Goal: Information Seeking & Learning: Learn about a topic

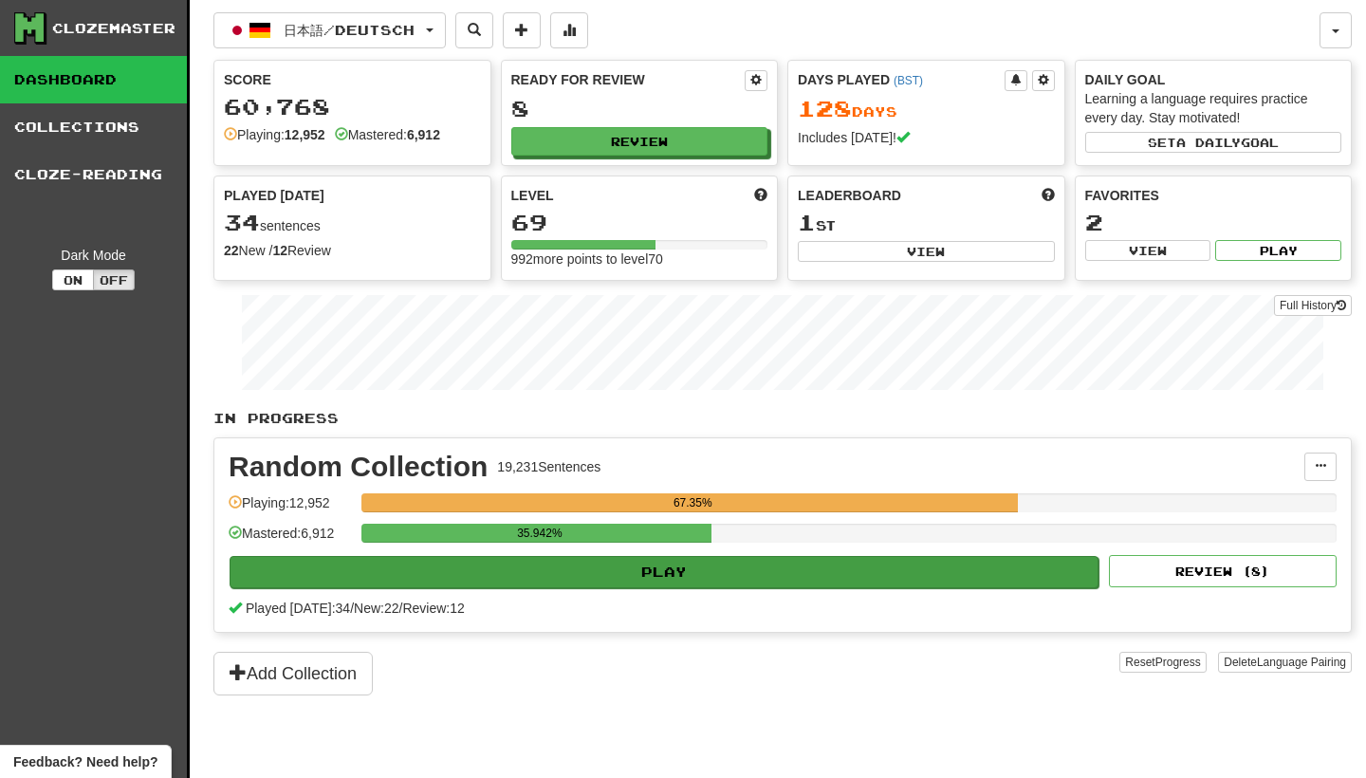
click at [657, 575] on button "Play" at bounding box center [664, 572] width 869 height 32
select select "********"
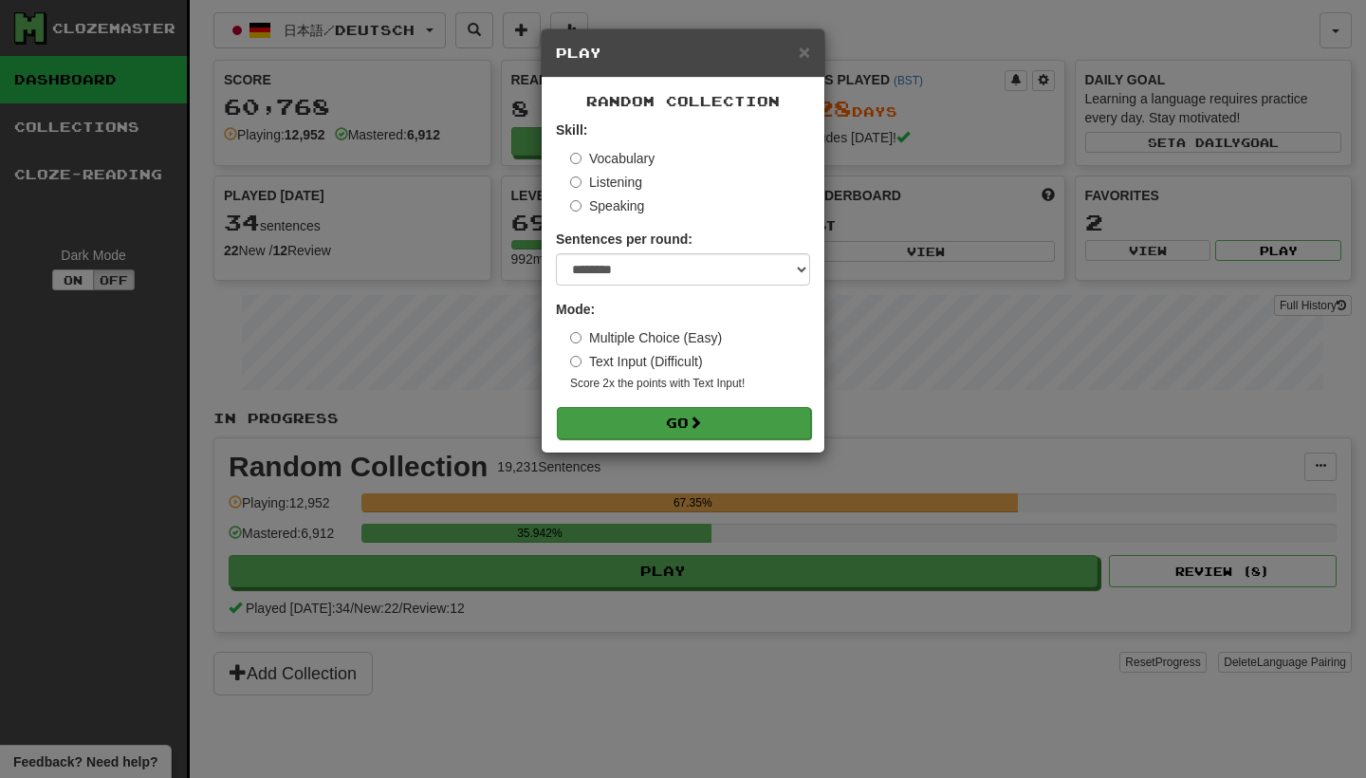
click at [702, 407] on button "Go" at bounding box center [684, 423] width 254 height 32
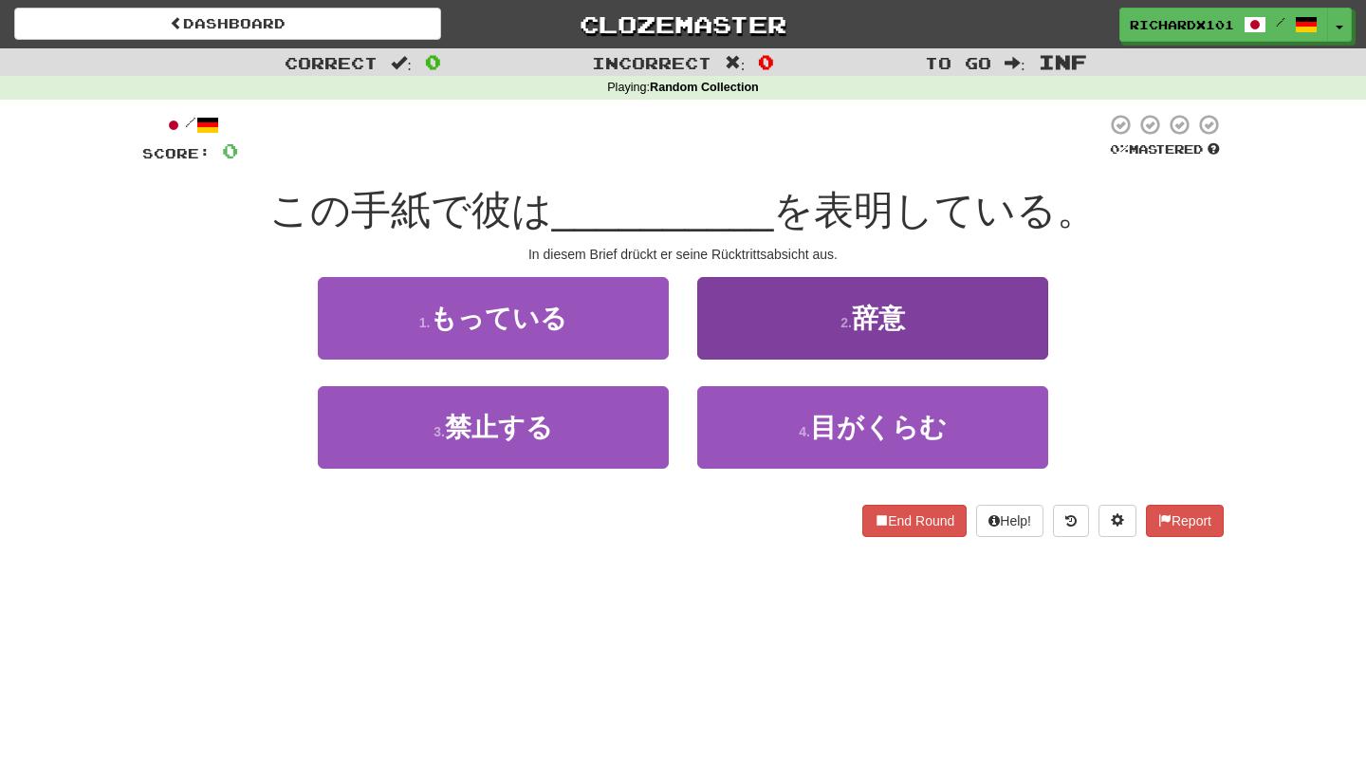
click at [778, 325] on button "2 . 辞意" at bounding box center [872, 318] width 351 height 83
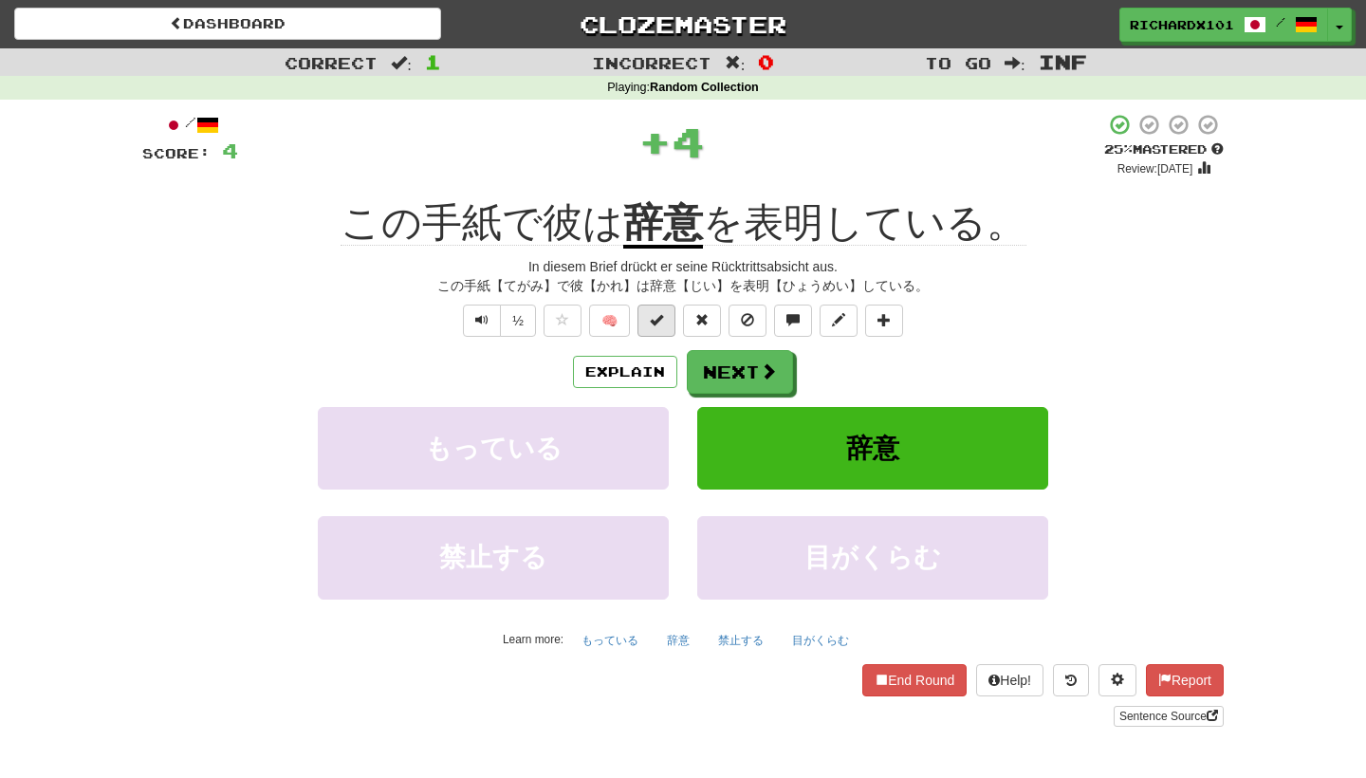
click at [651, 316] on span at bounding box center [656, 319] width 13 height 13
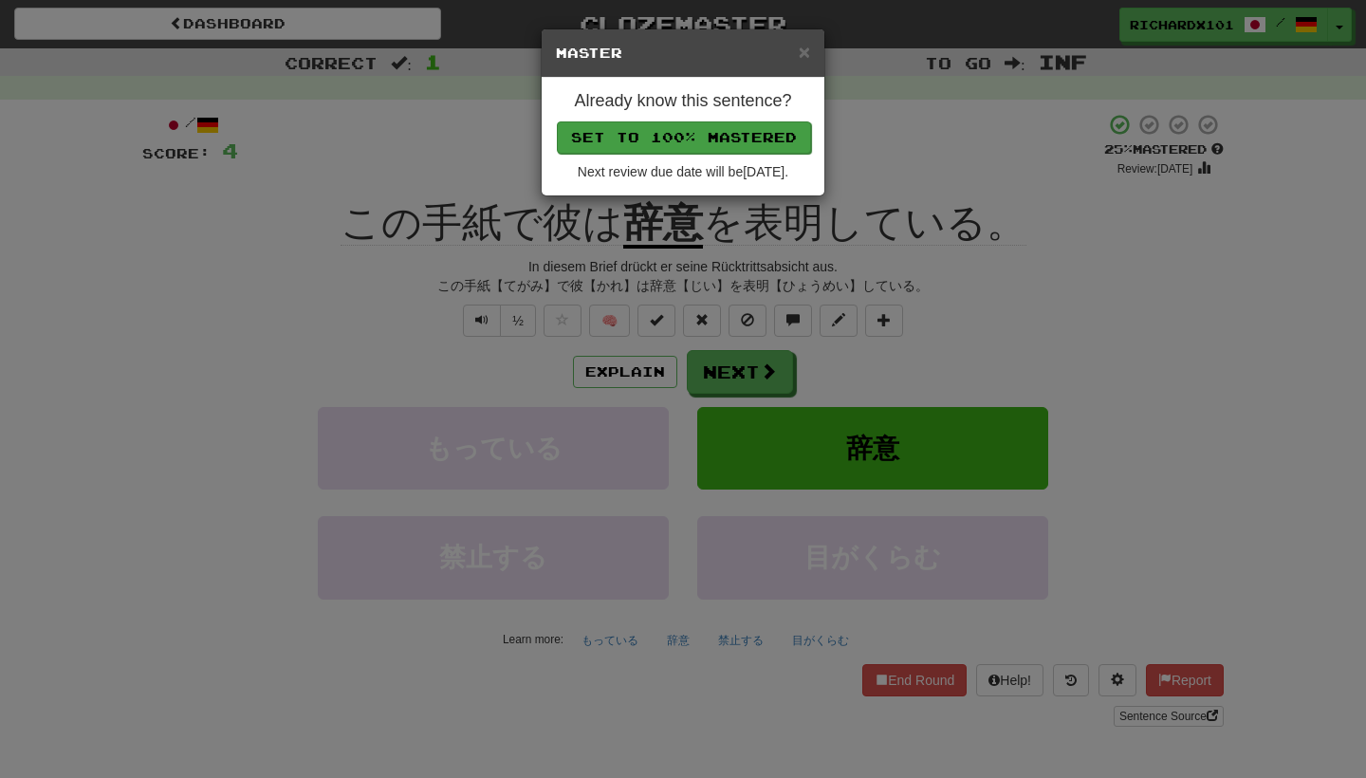
click at [712, 142] on button "Set to 100% Mastered" at bounding box center [684, 137] width 254 height 32
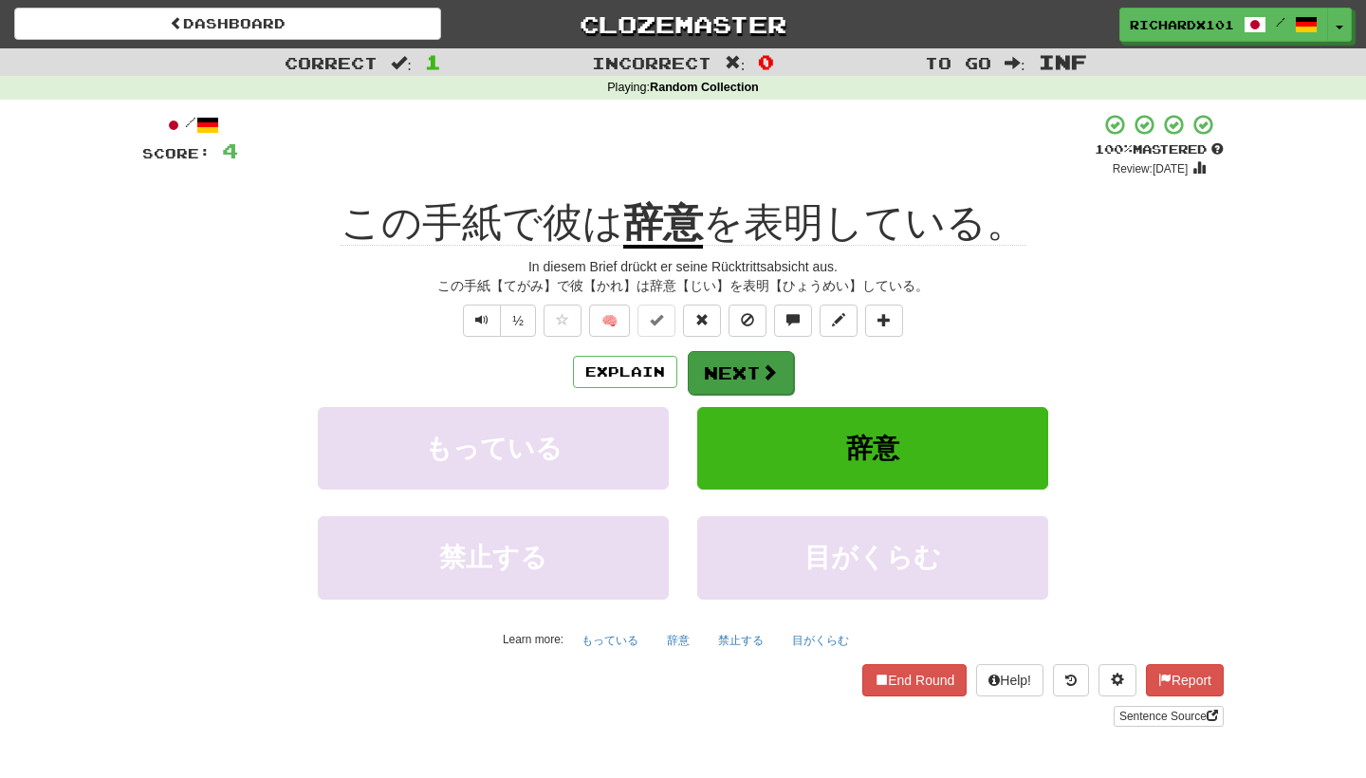
click at [726, 366] on button "Next" at bounding box center [741, 373] width 106 height 44
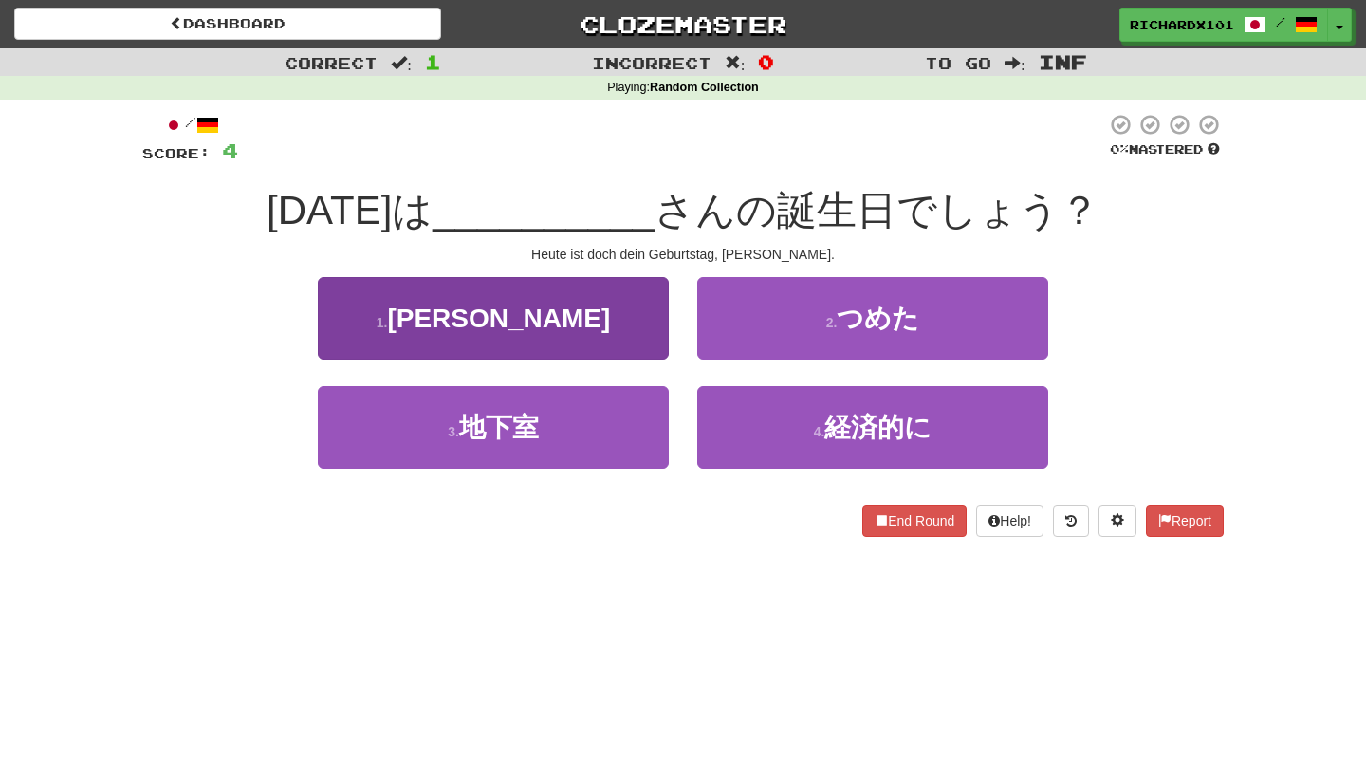
click at [606, 324] on button "1 . [PERSON_NAME]" at bounding box center [493, 318] width 351 height 83
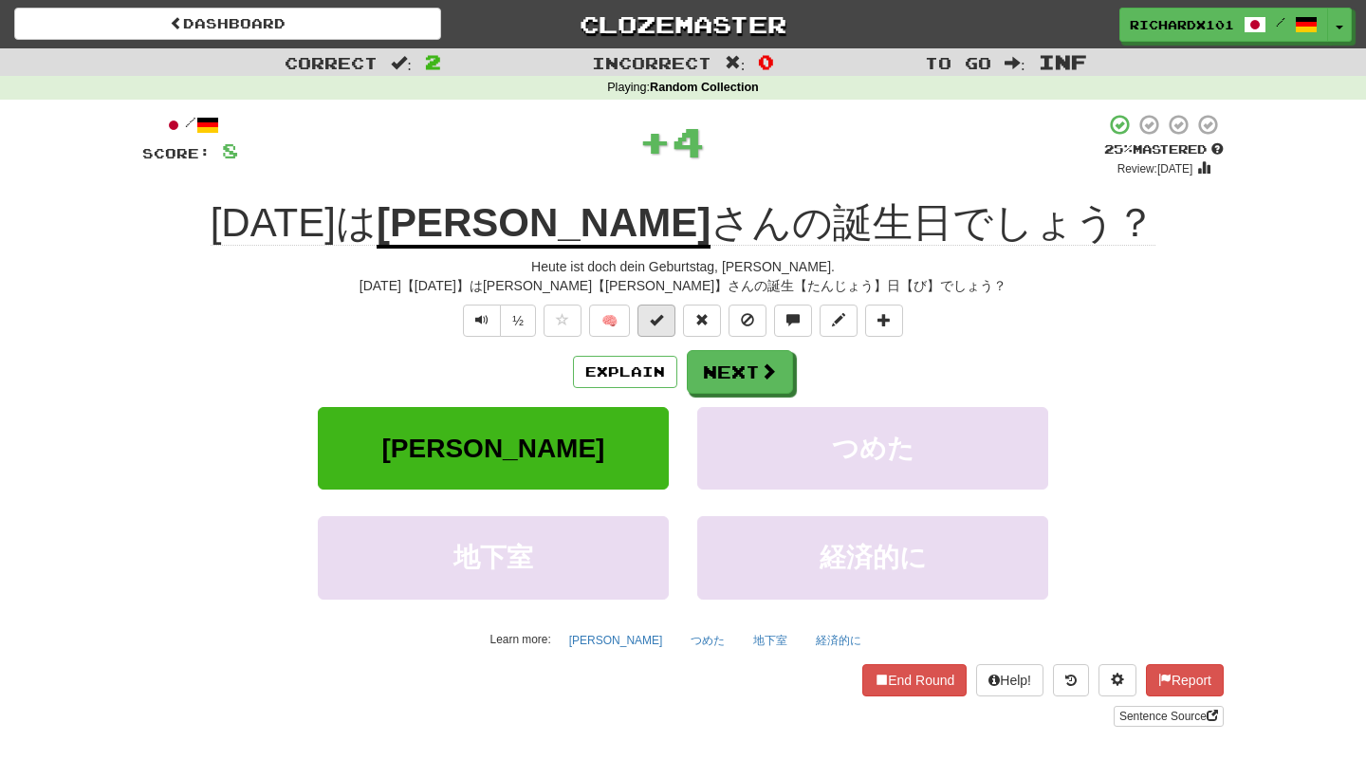
click at [661, 322] on span at bounding box center [656, 319] width 13 height 13
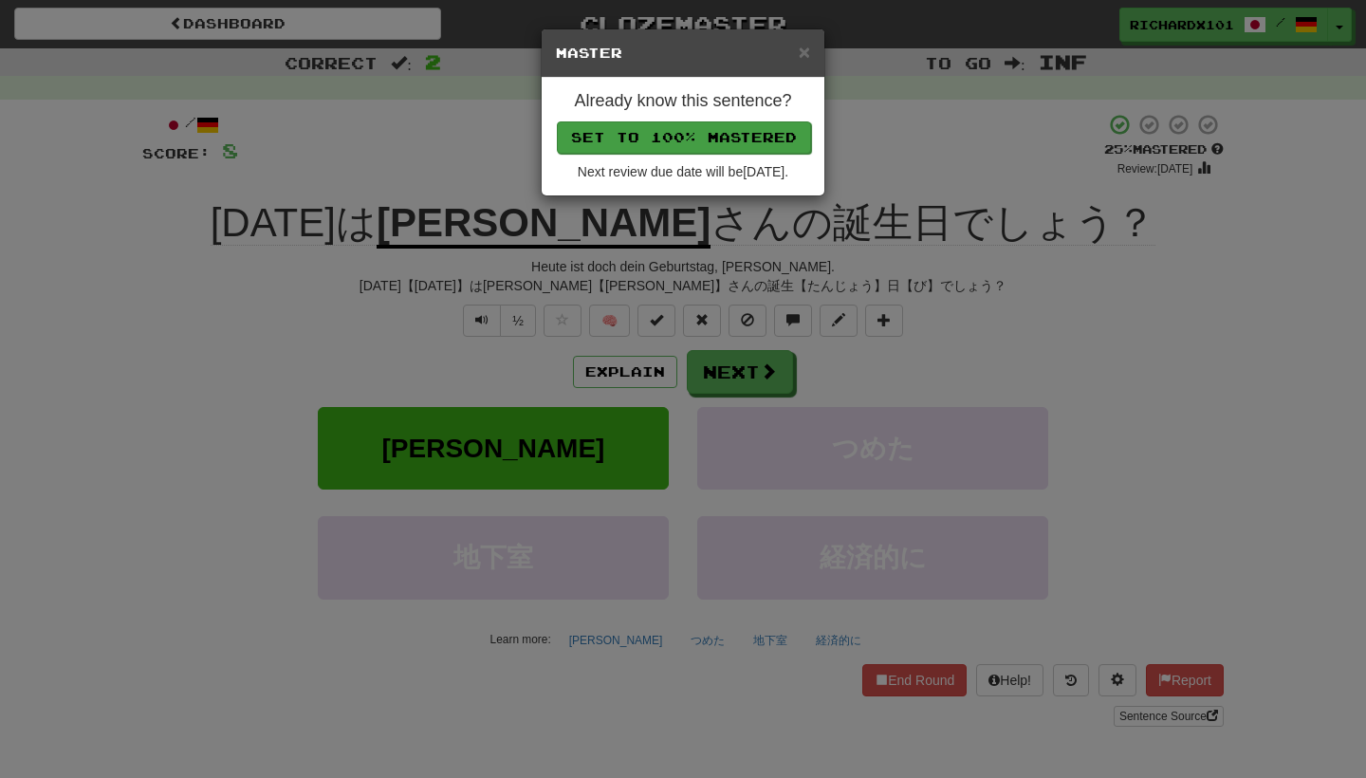
click at [734, 136] on button "Set to 100% Mastered" at bounding box center [684, 137] width 254 height 32
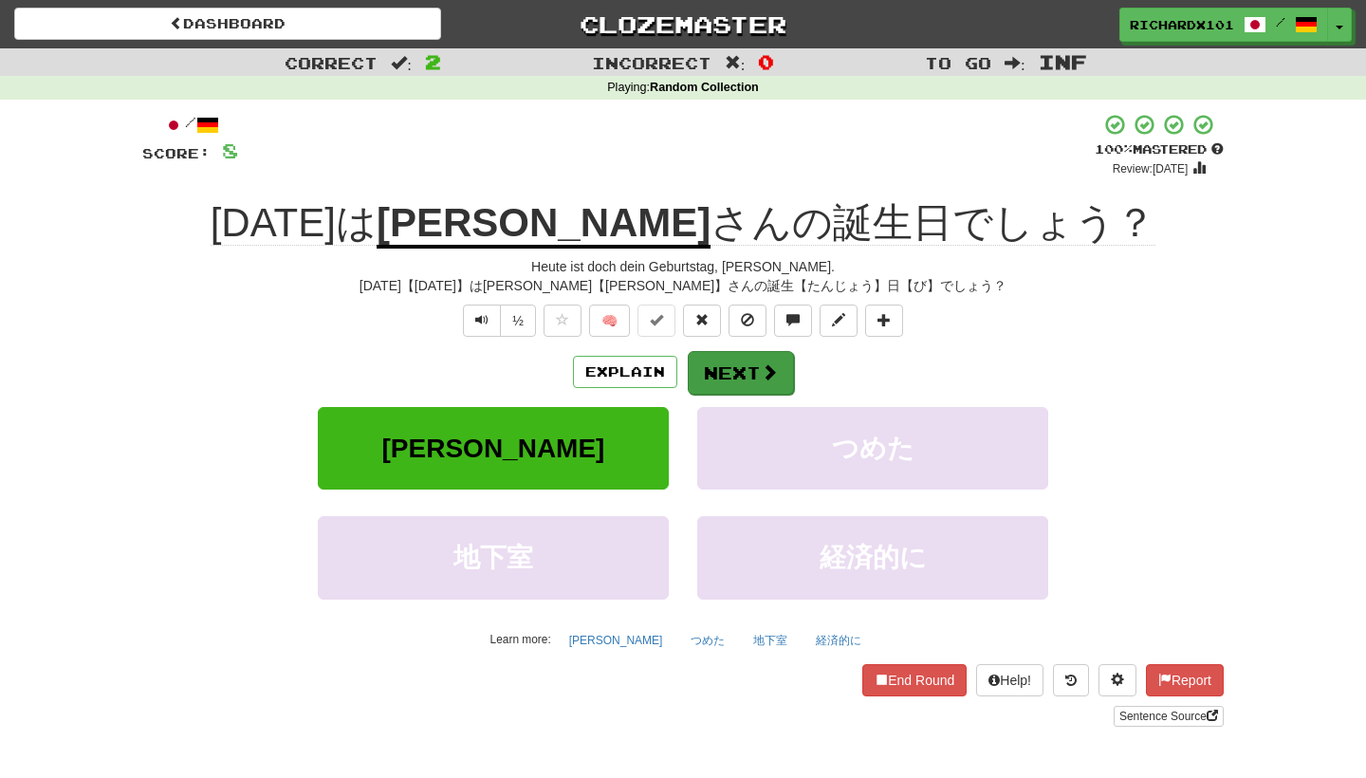
click at [731, 370] on button "Next" at bounding box center [741, 373] width 106 height 44
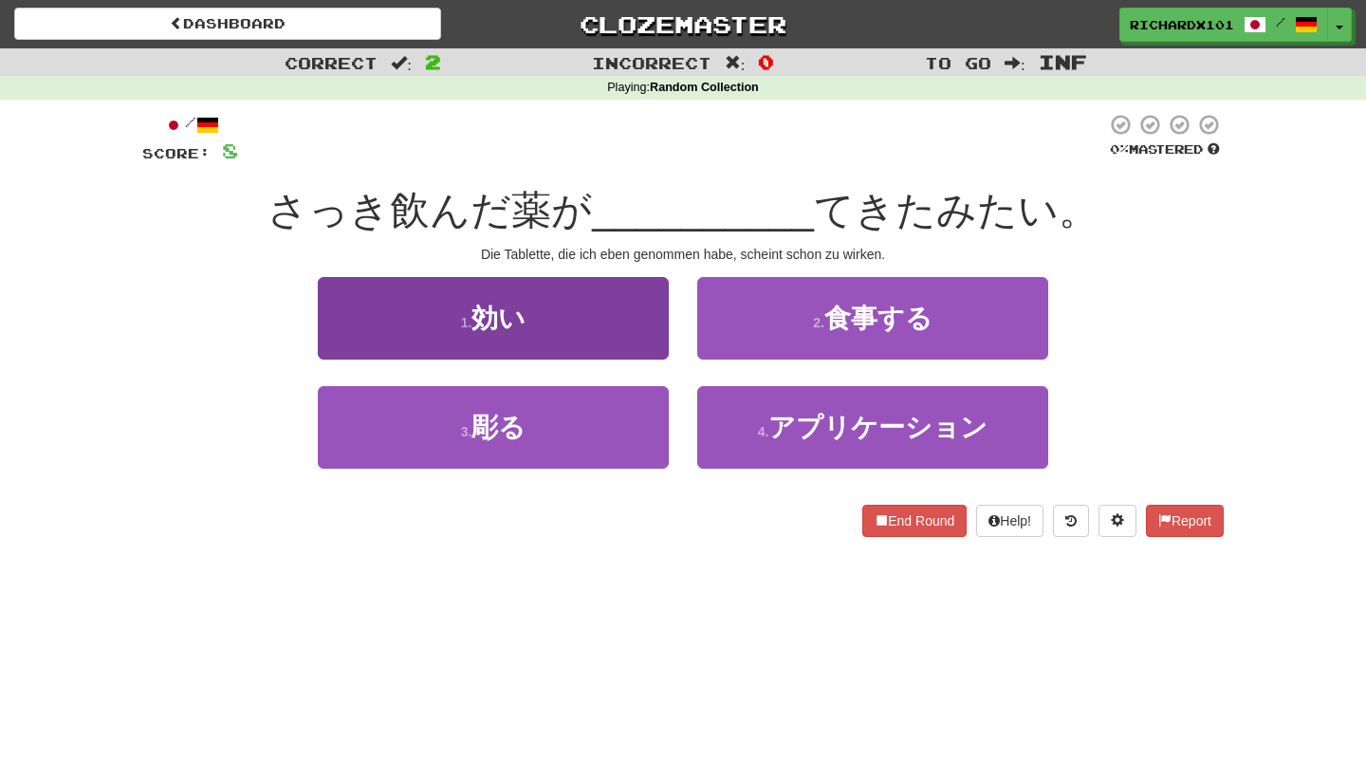
click at [608, 315] on button "1 . 効い" at bounding box center [493, 318] width 351 height 83
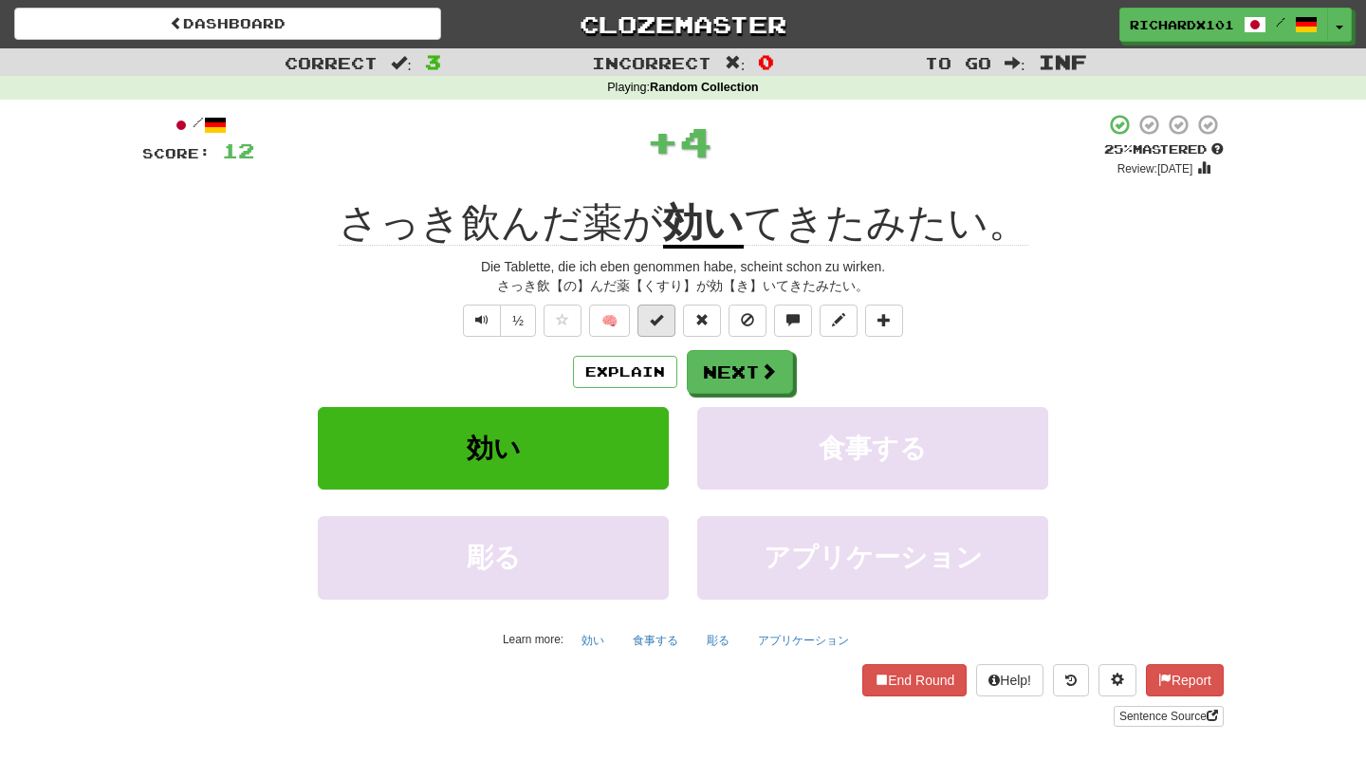
click at [660, 324] on span at bounding box center [656, 319] width 13 height 13
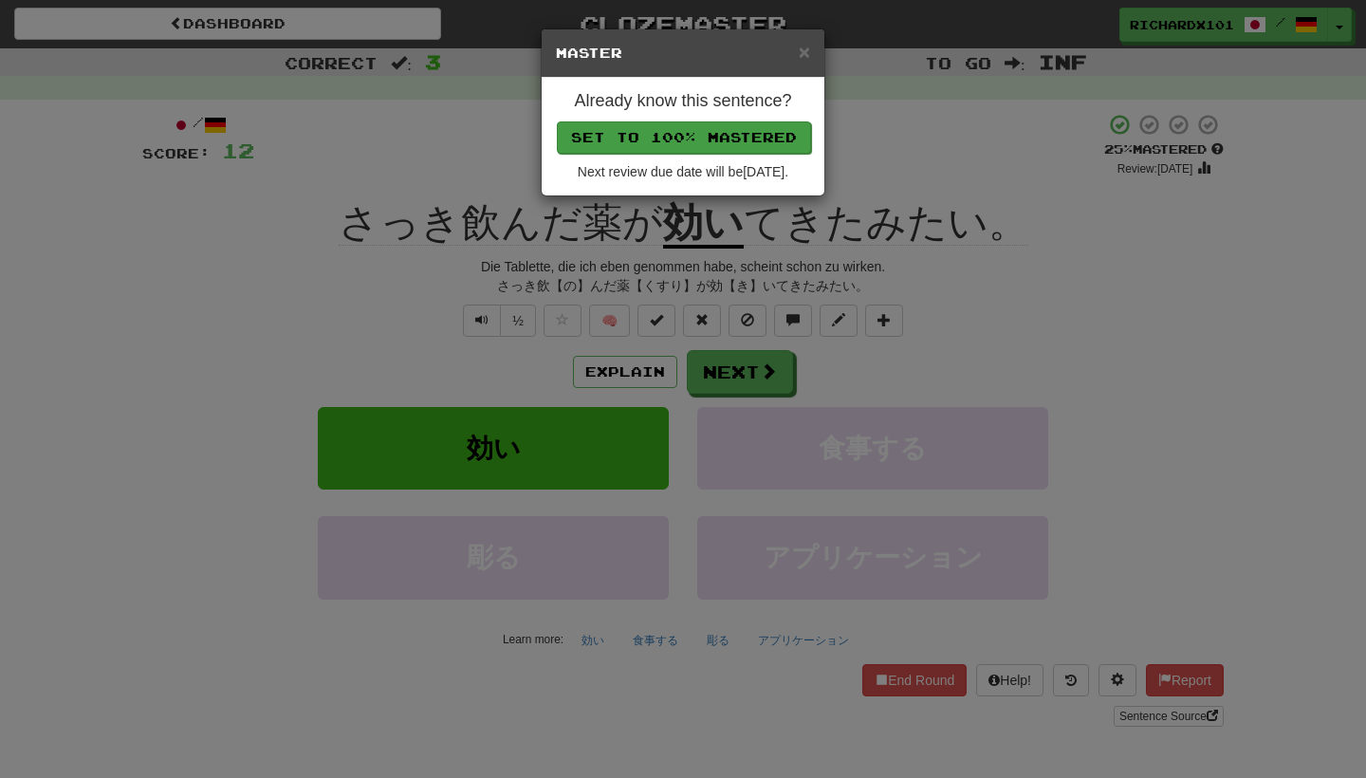
click at [714, 142] on button "Set to 100% Mastered" at bounding box center [684, 137] width 254 height 32
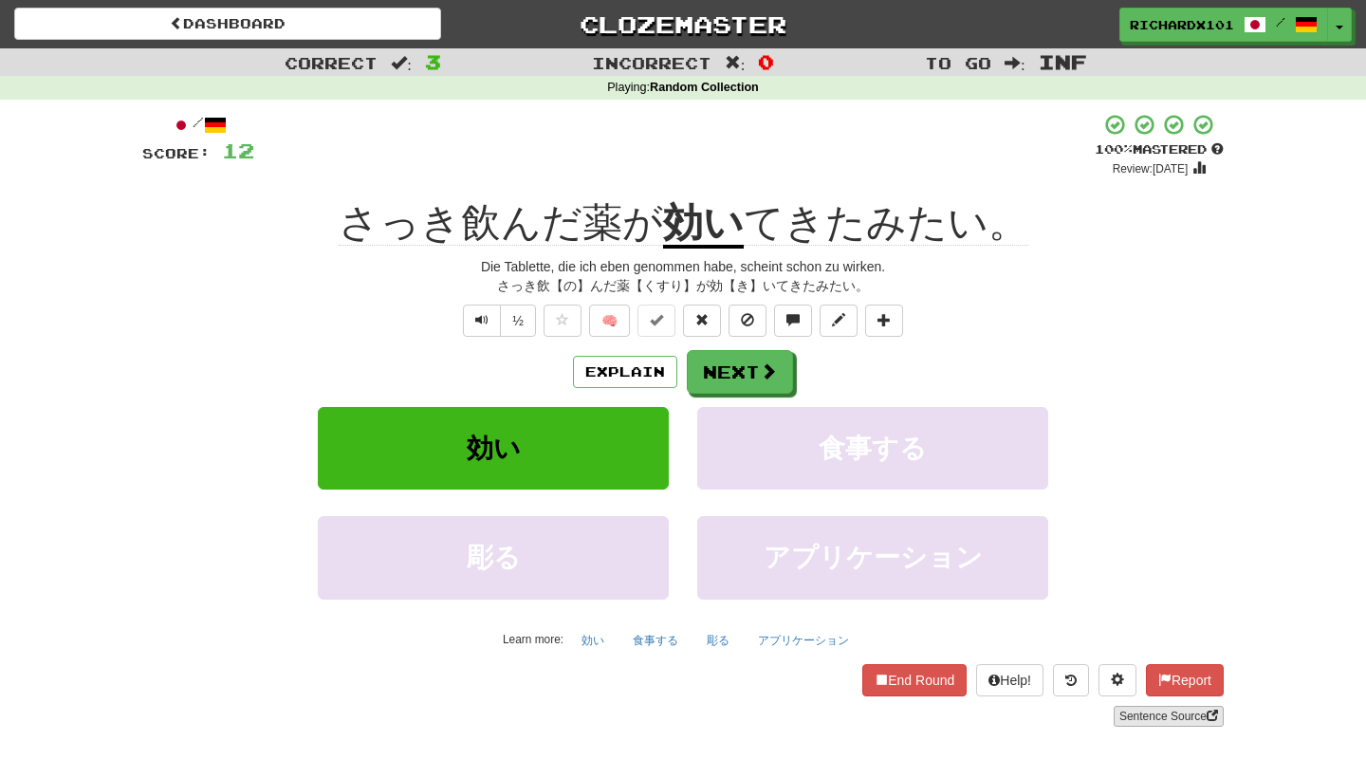
click at [1126, 710] on link "Sentence Source" at bounding box center [1169, 716] width 110 height 21
click at [882, 308] on button at bounding box center [884, 321] width 38 height 32
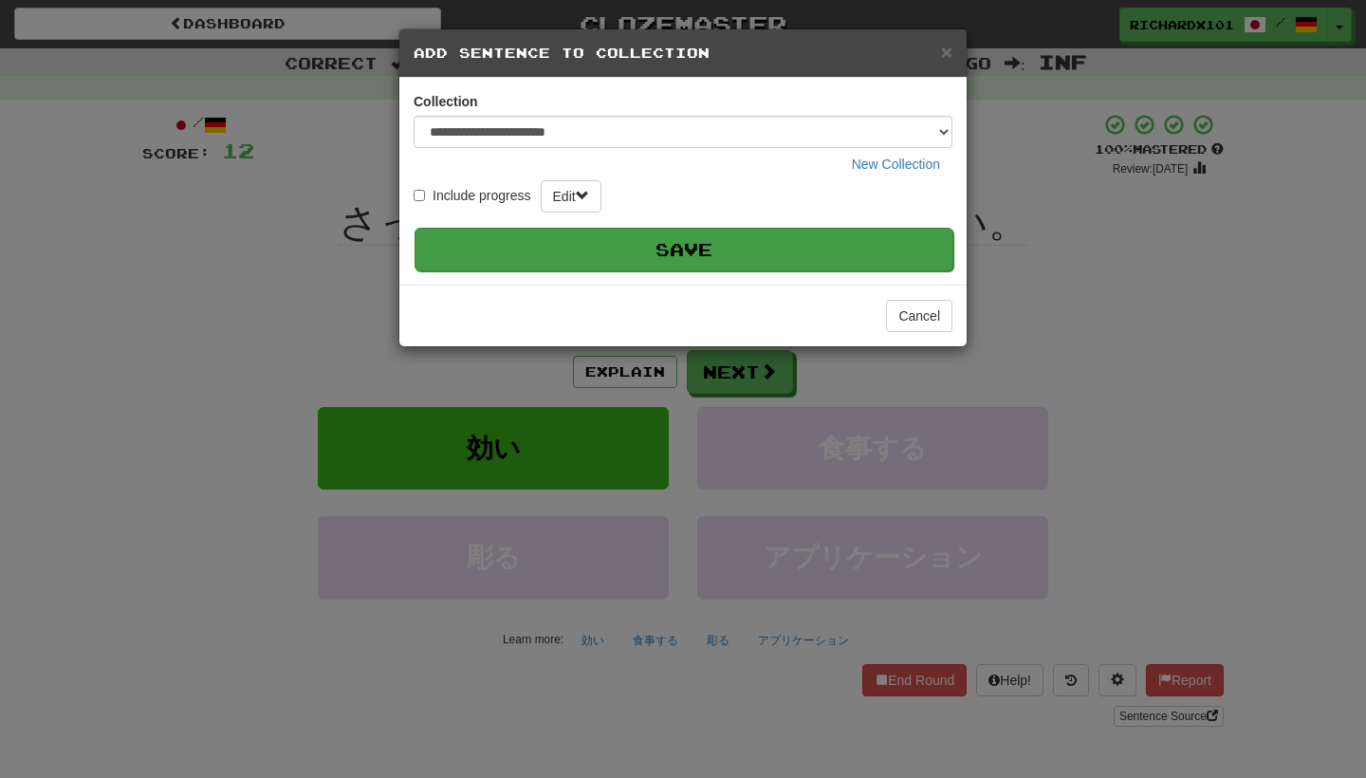
click at [838, 249] on button "Save" at bounding box center [684, 250] width 539 height 44
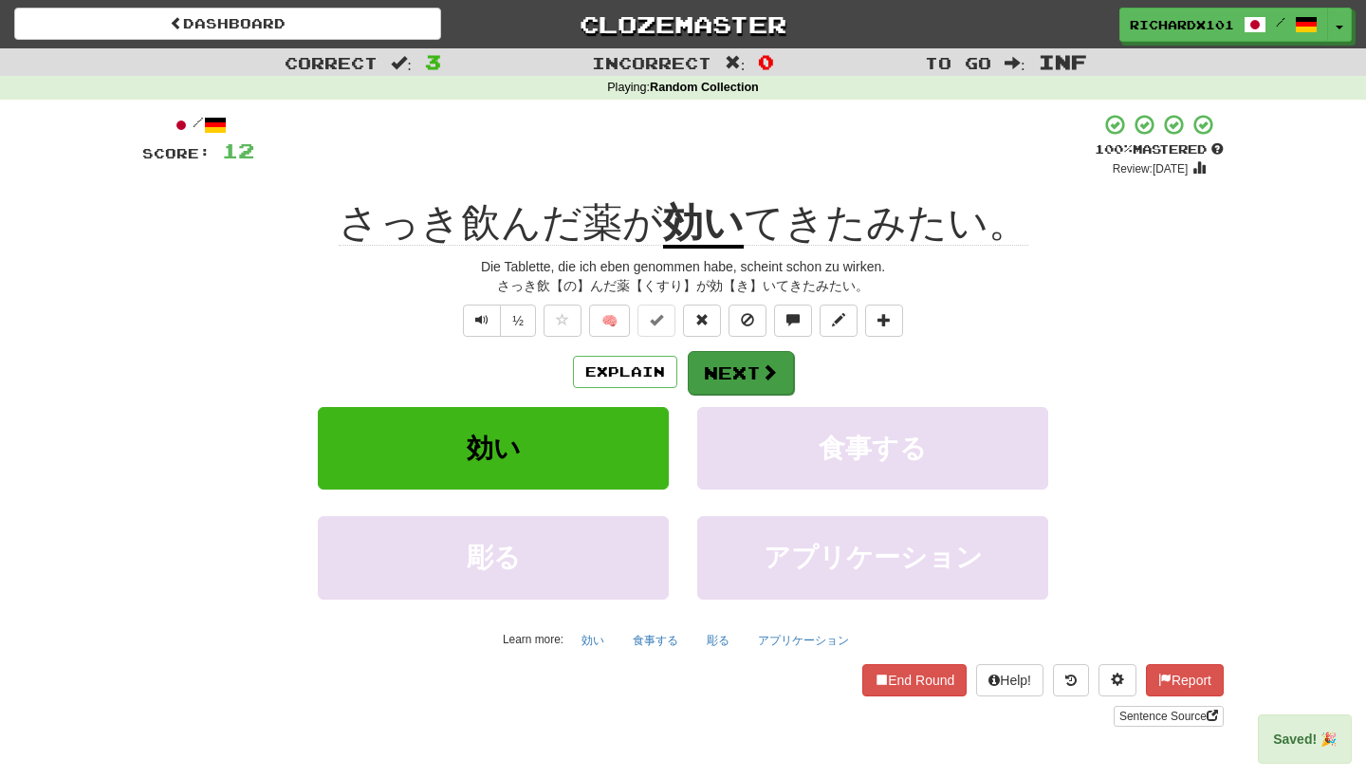
click at [761, 363] on span at bounding box center [769, 371] width 17 height 17
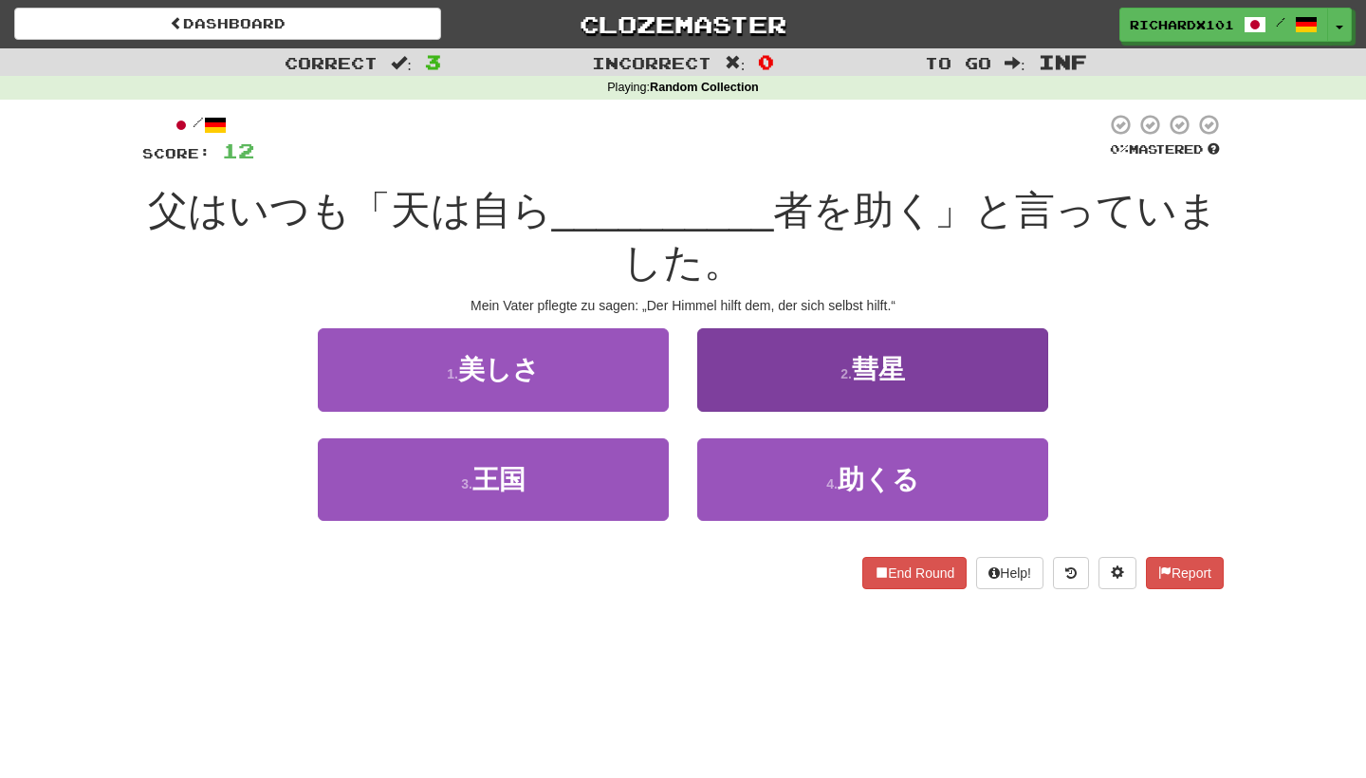
click at [785, 359] on button "2 . 彗星" at bounding box center [872, 369] width 351 height 83
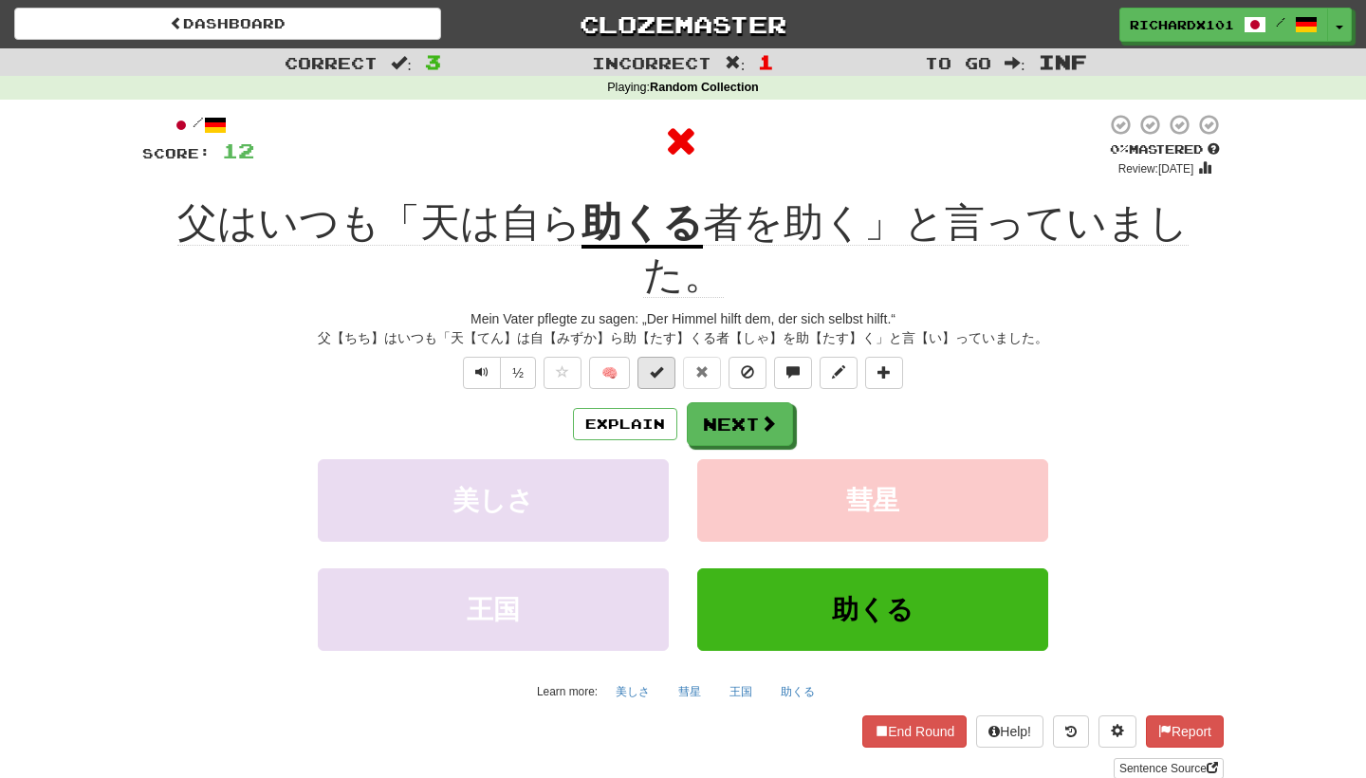
click at [652, 365] on span at bounding box center [656, 371] width 13 height 13
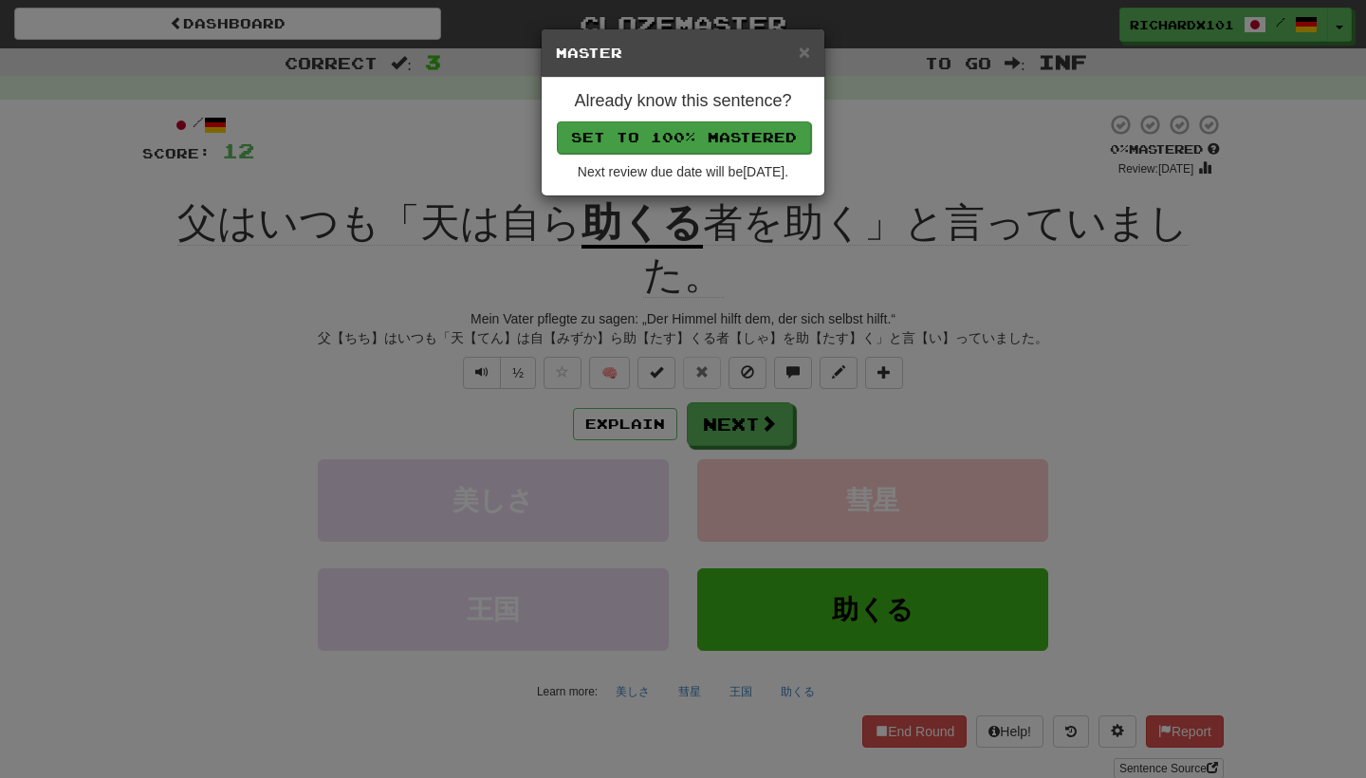
click at [718, 142] on button "Set to 100% Mastered" at bounding box center [684, 137] width 254 height 32
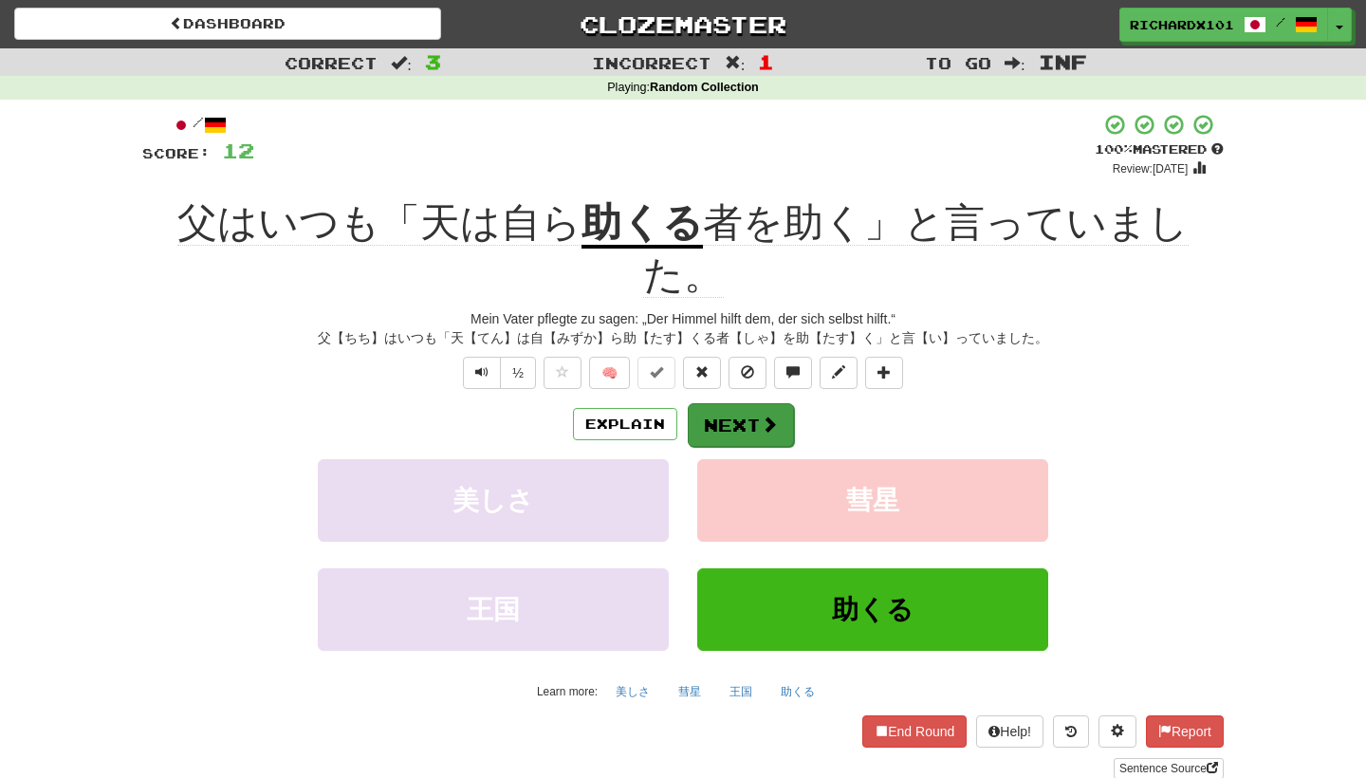
click at [731, 403] on button "Next" at bounding box center [741, 425] width 106 height 44
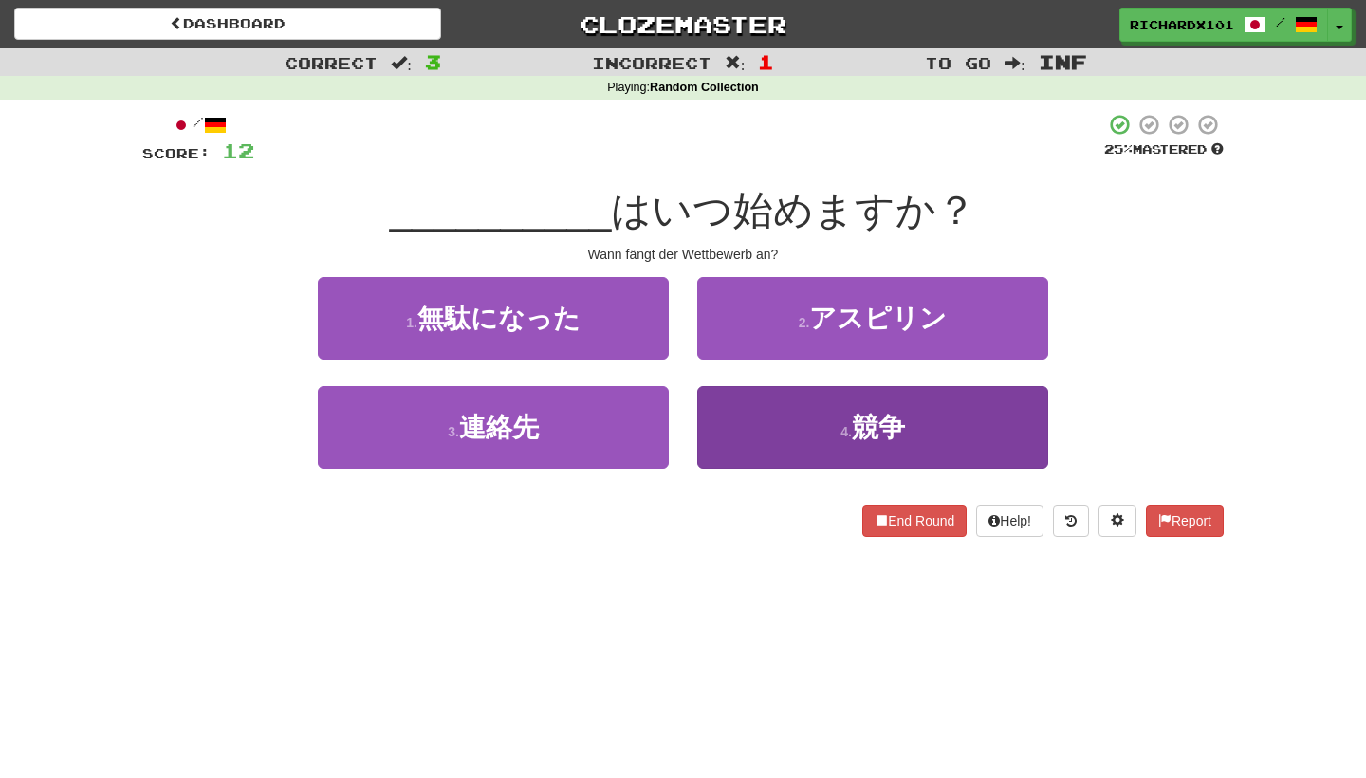
click at [741, 427] on button "4 . 競争" at bounding box center [872, 427] width 351 height 83
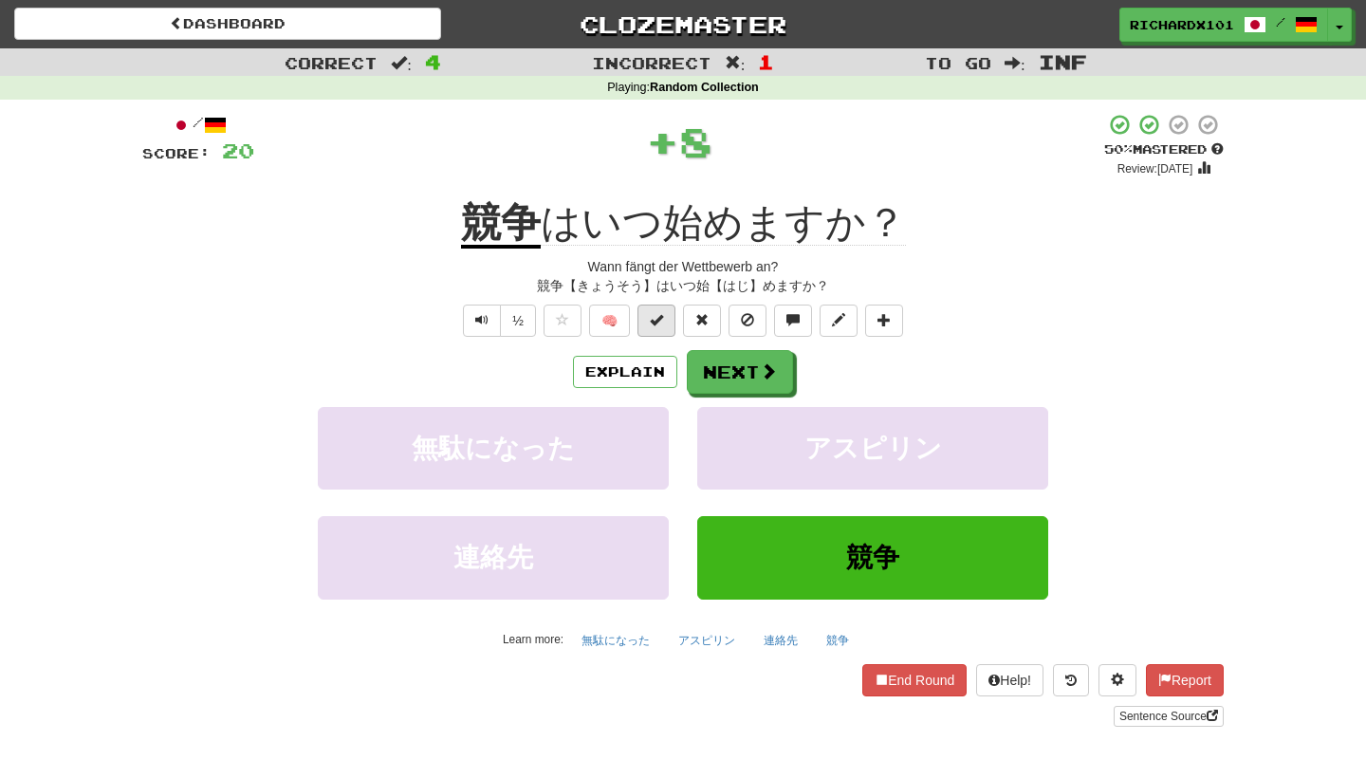
click at [666, 313] on button at bounding box center [657, 321] width 38 height 32
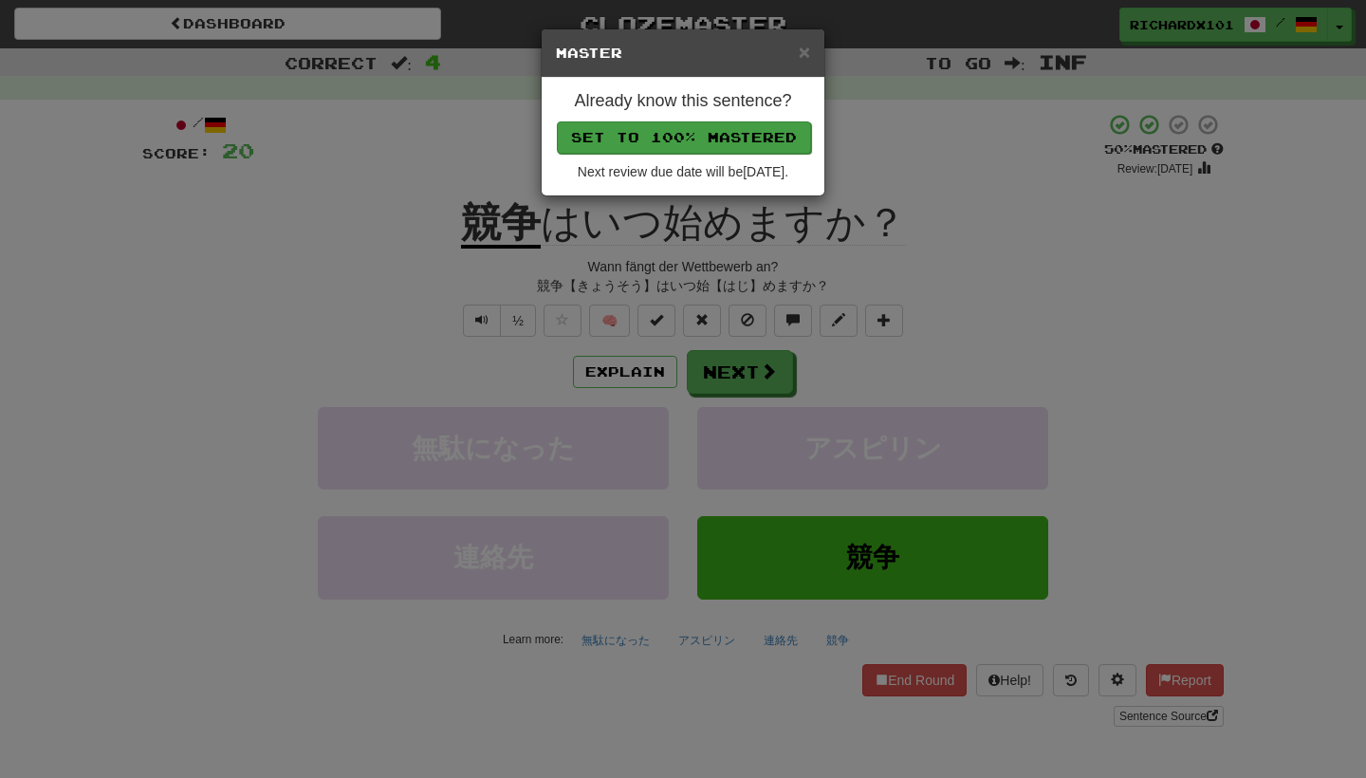
click at [724, 138] on button "Set to 100% Mastered" at bounding box center [684, 137] width 254 height 32
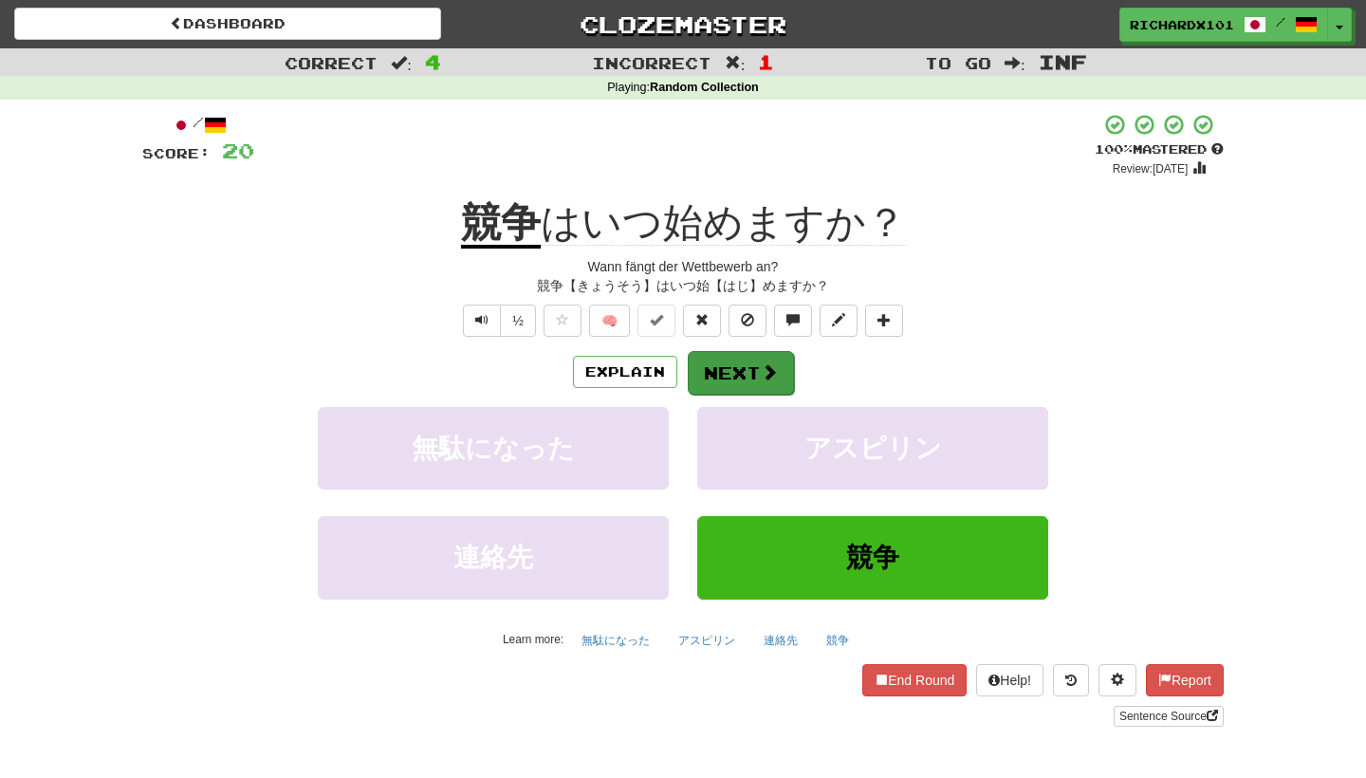
click at [745, 361] on button "Next" at bounding box center [741, 373] width 106 height 44
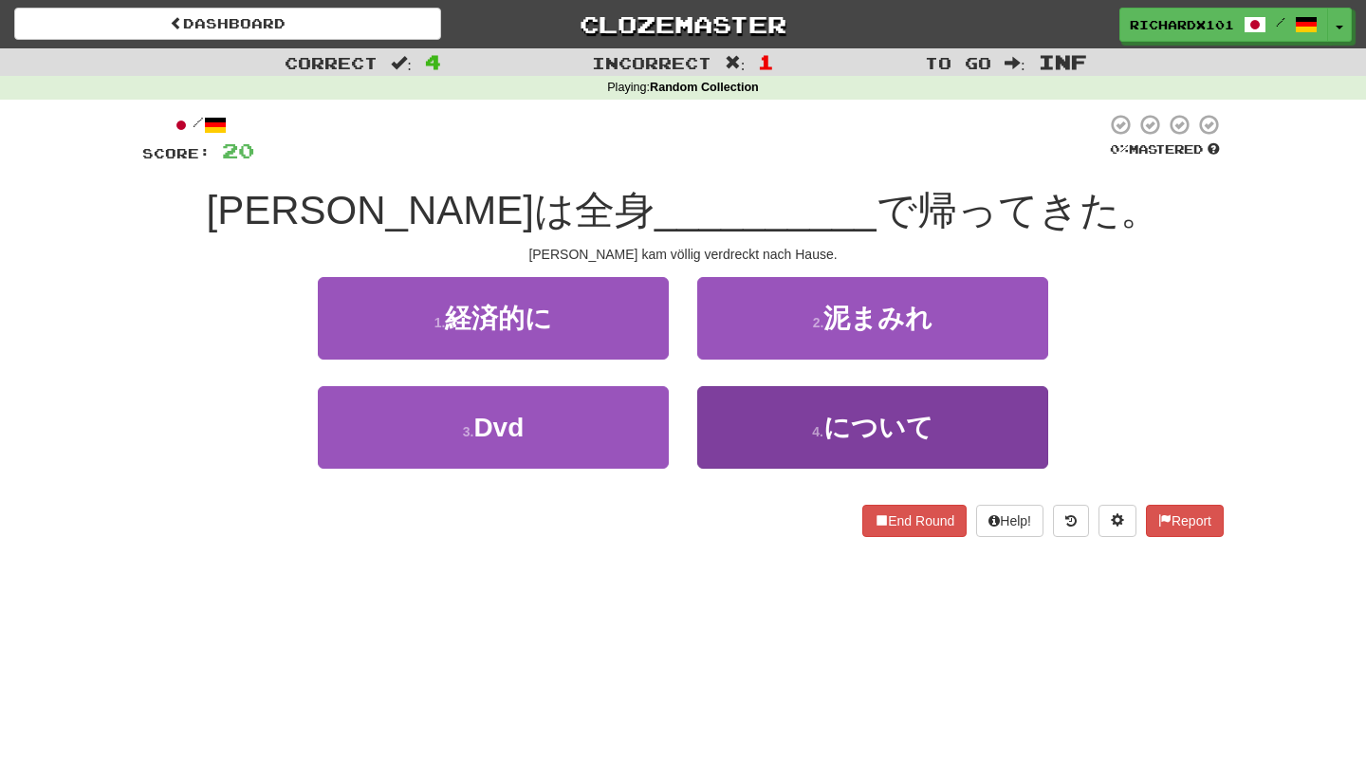
click at [766, 432] on button "4 . について" at bounding box center [872, 427] width 351 height 83
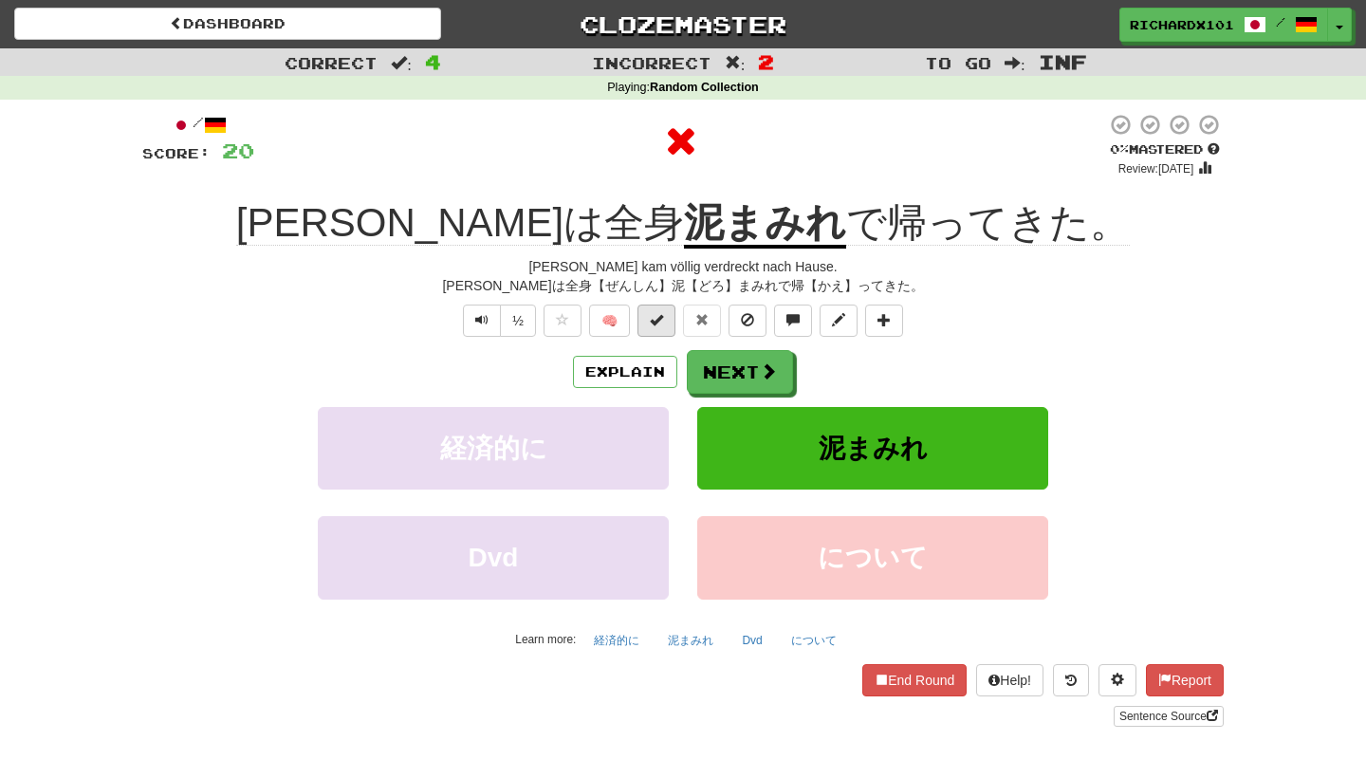
click at [672, 313] on button at bounding box center [657, 321] width 38 height 32
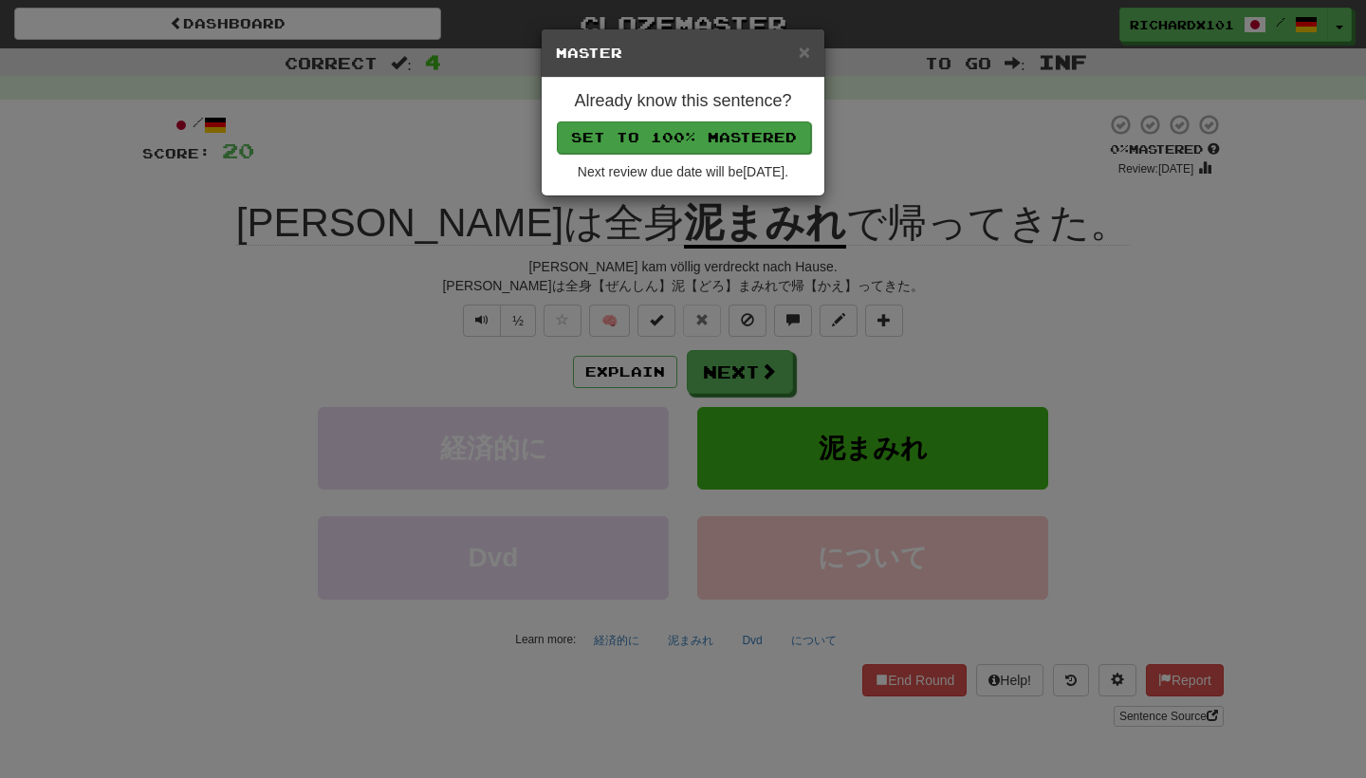
click at [723, 138] on button "Set to 100% Mastered" at bounding box center [684, 137] width 254 height 32
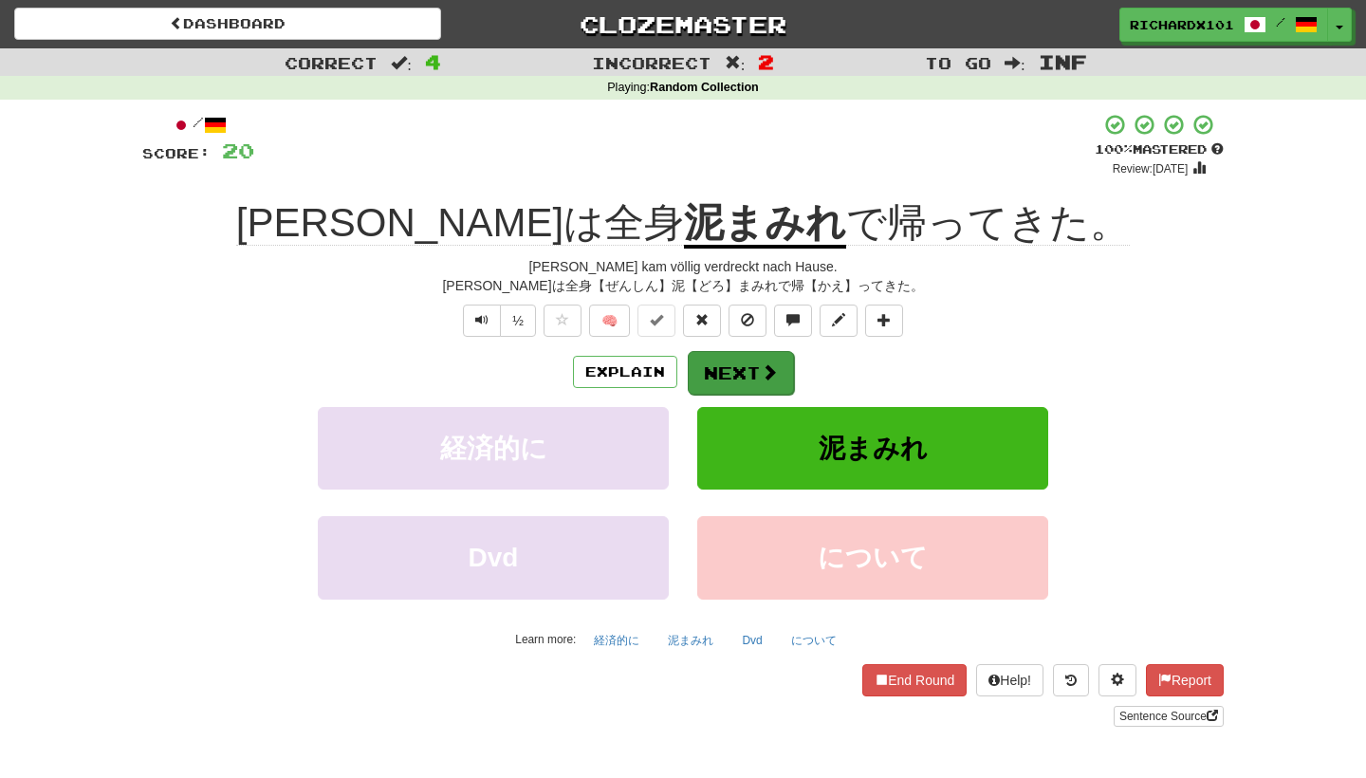
click at [743, 362] on button "Next" at bounding box center [741, 373] width 106 height 44
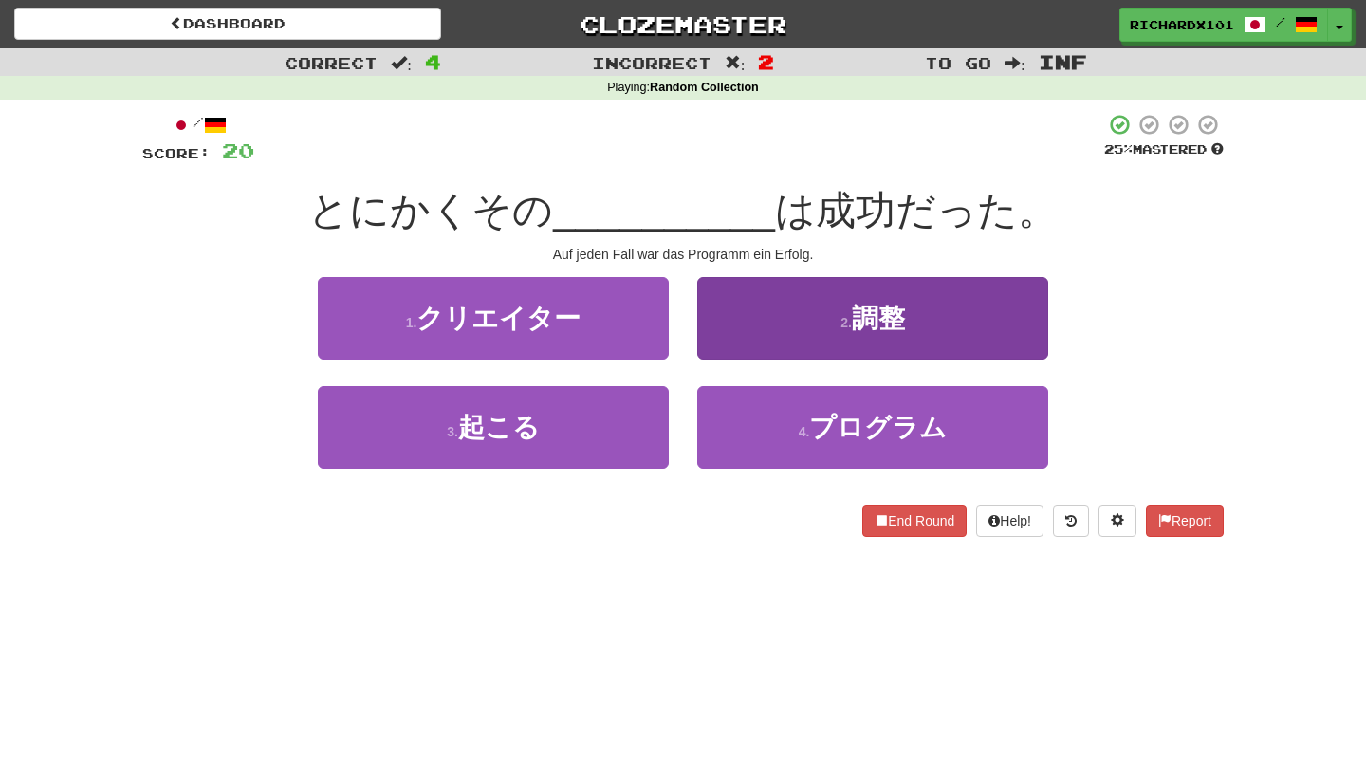
click at [763, 331] on button "2 . 調整" at bounding box center [872, 318] width 351 height 83
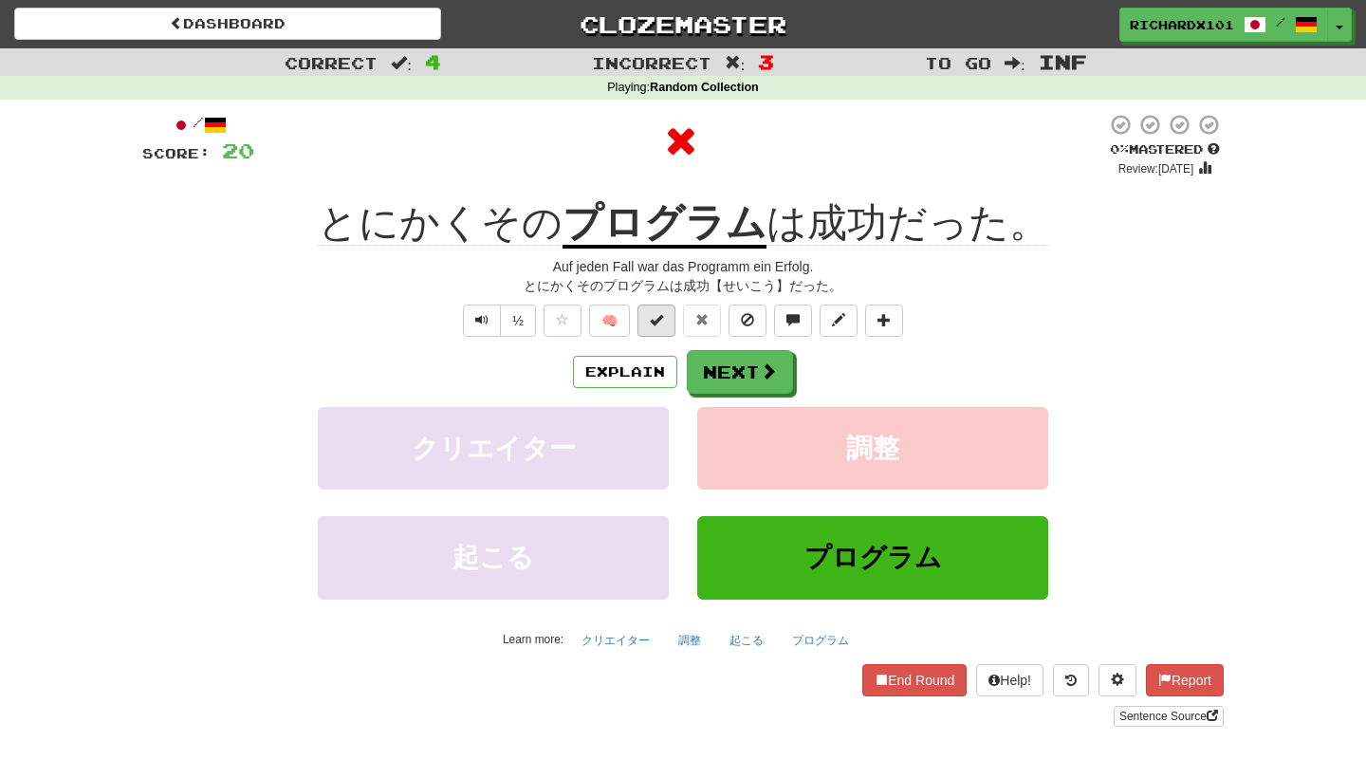
click at [662, 314] on span at bounding box center [656, 319] width 13 height 13
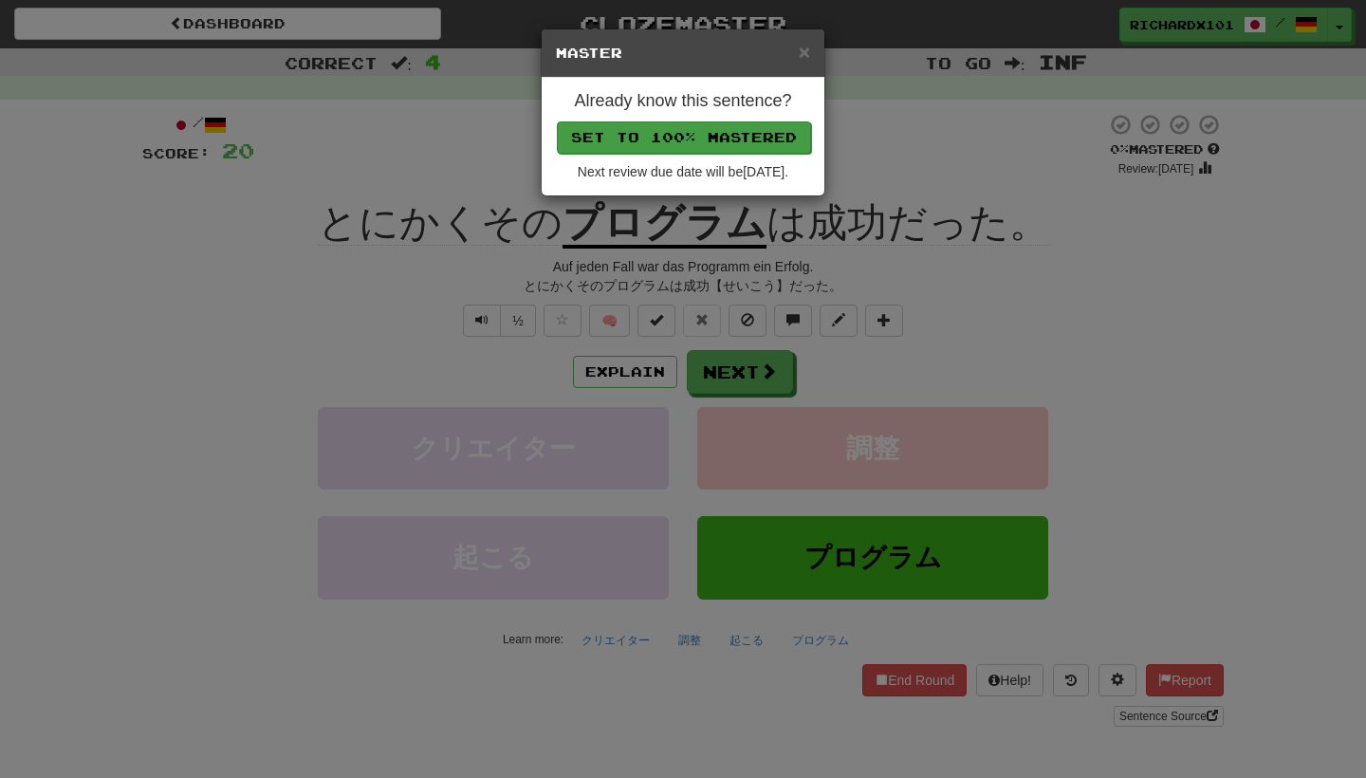
click at [719, 139] on button "Set to 100% Mastered" at bounding box center [684, 137] width 254 height 32
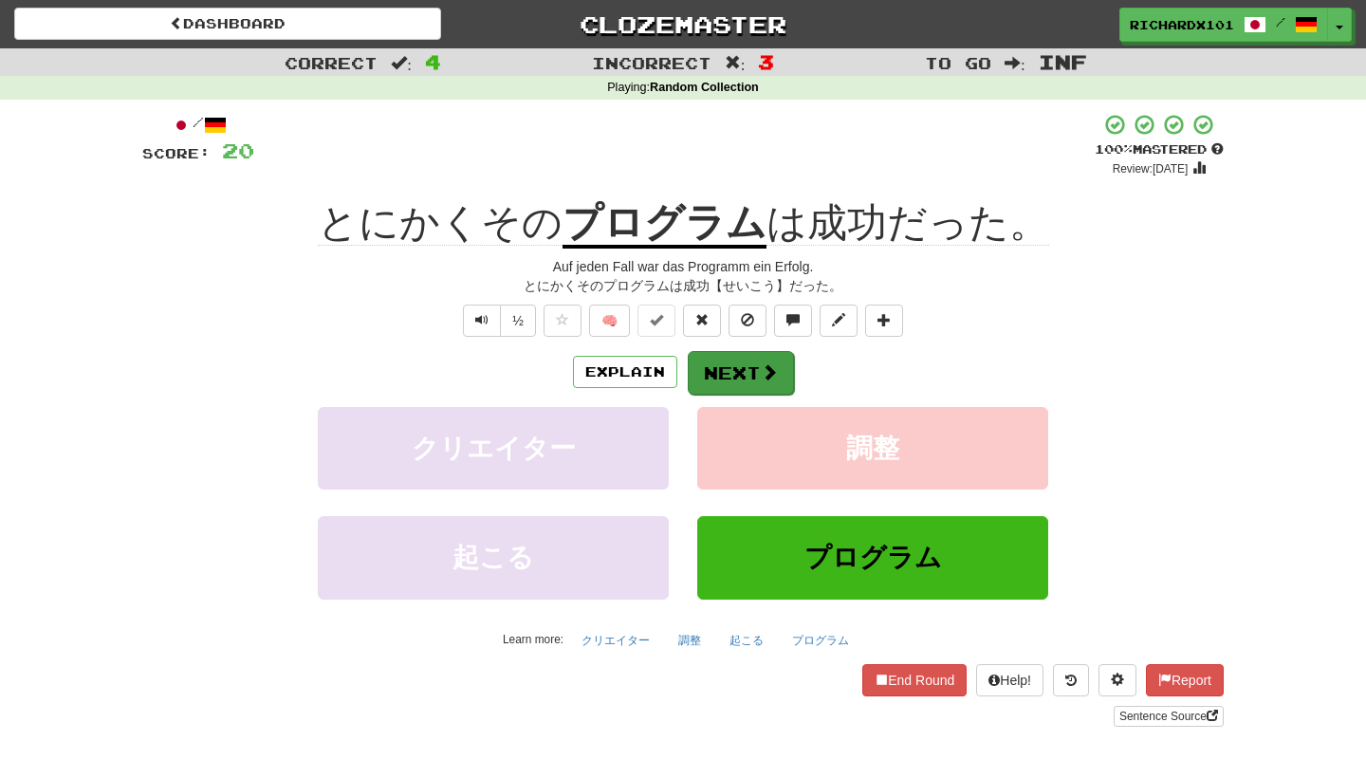
click at [720, 380] on button "Next" at bounding box center [741, 373] width 106 height 44
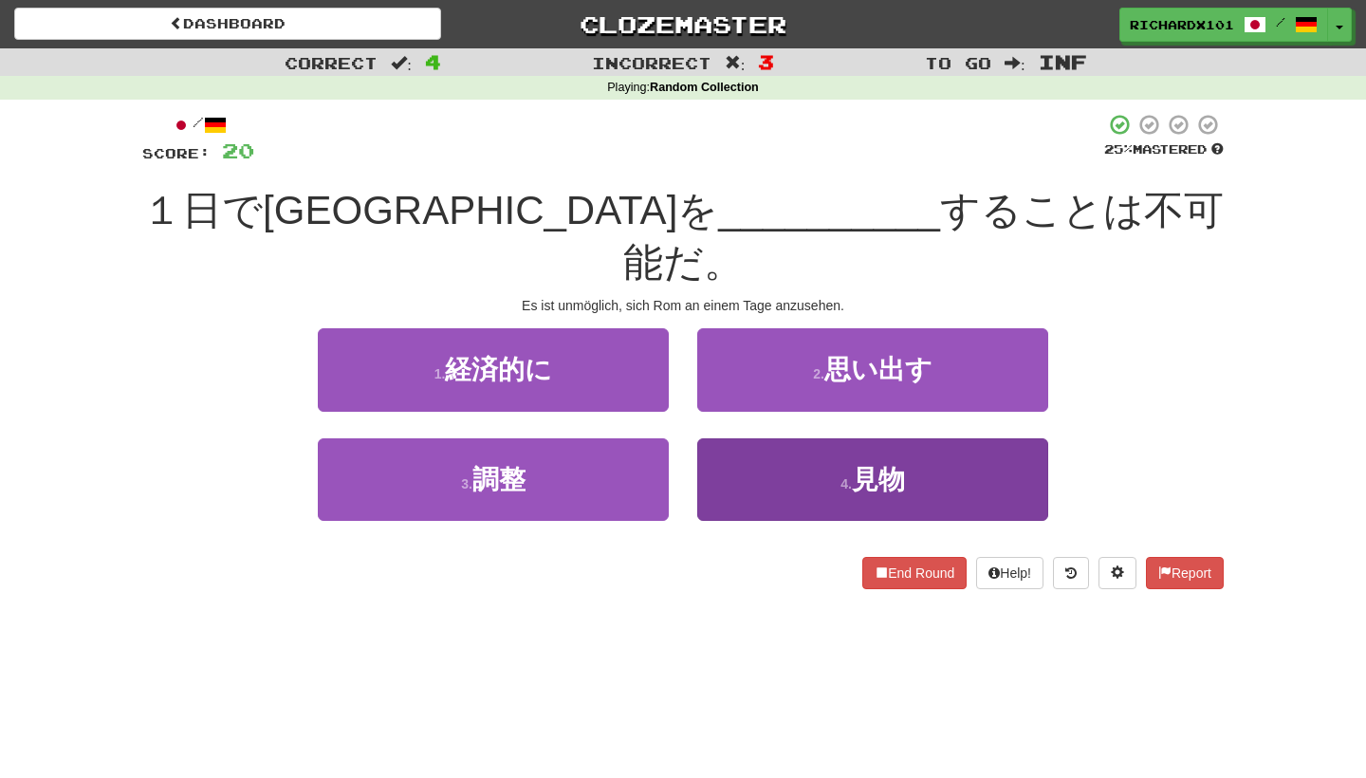
click at [738, 438] on button "4 . 見物" at bounding box center [872, 479] width 351 height 83
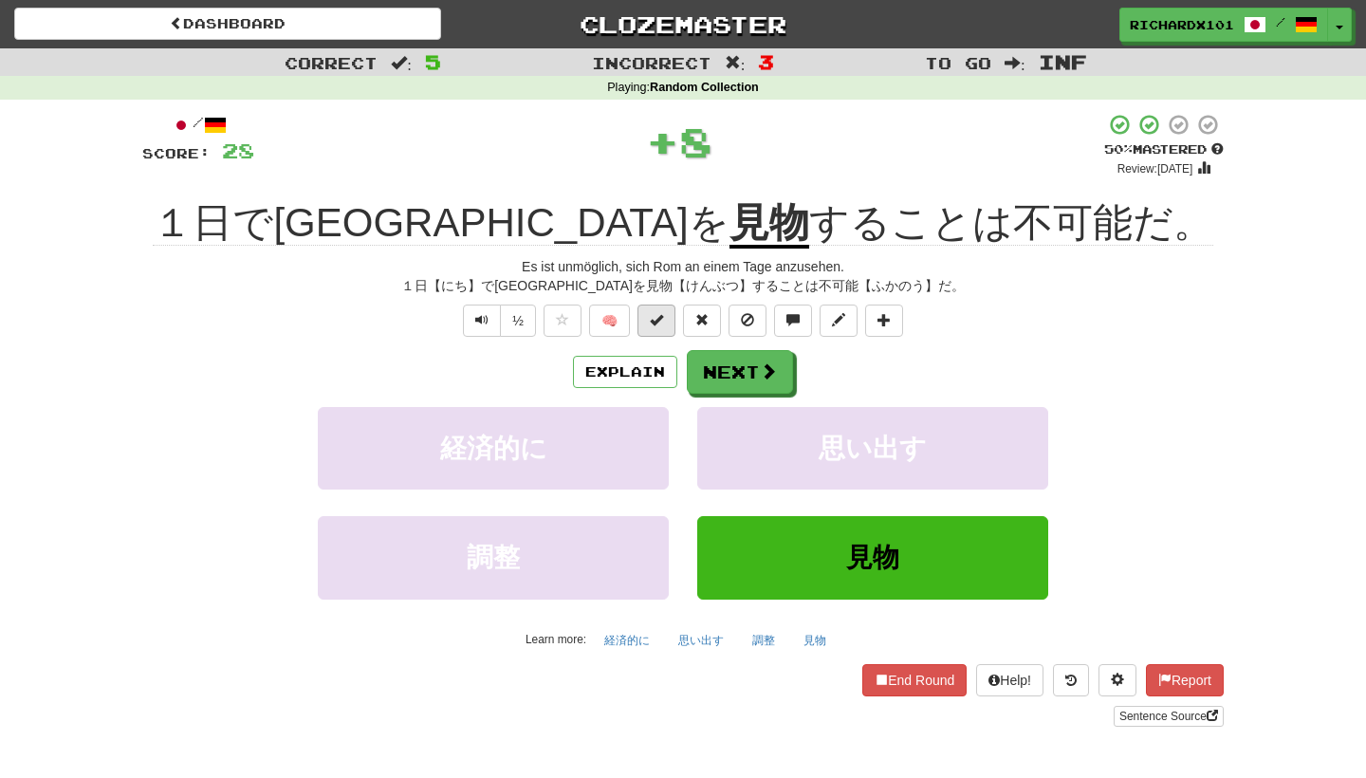
click at [654, 324] on span at bounding box center [656, 319] width 13 height 13
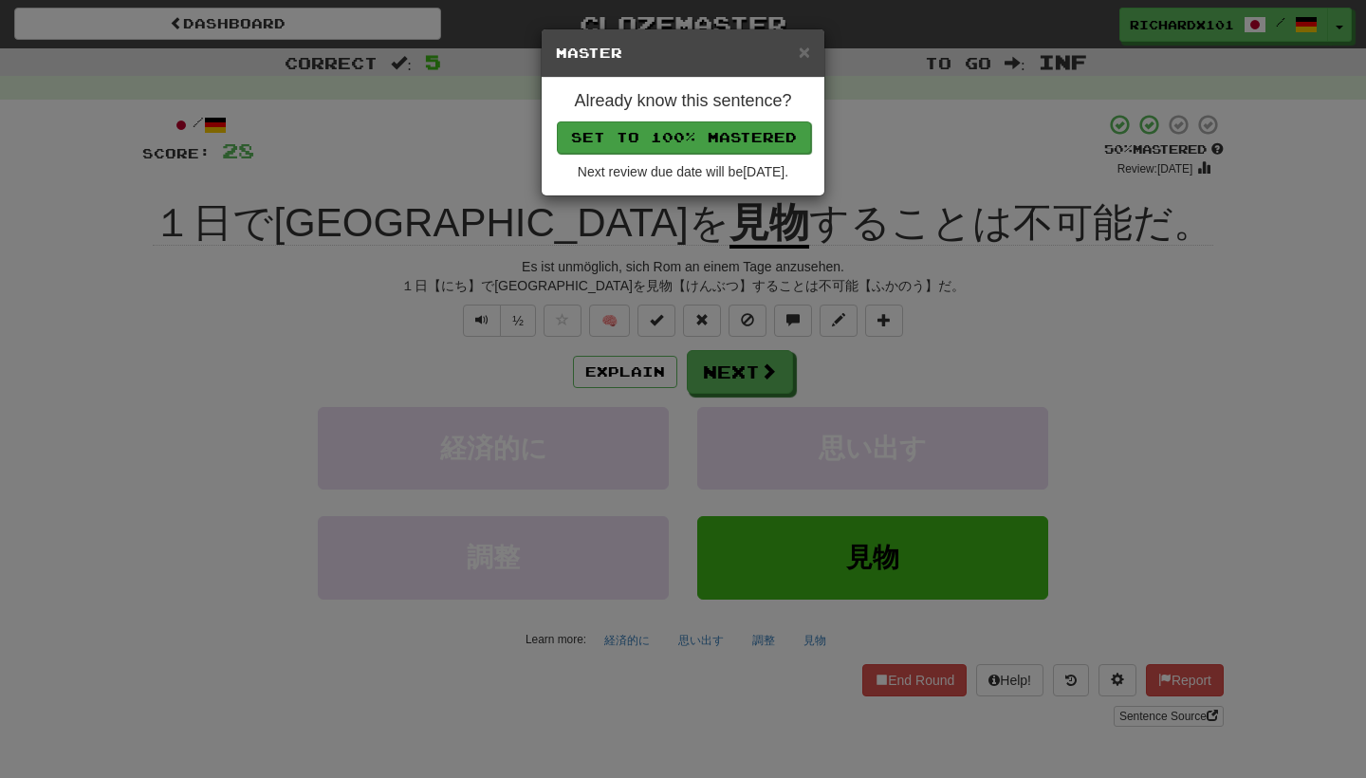
click at [723, 147] on button "Set to 100% Mastered" at bounding box center [684, 137] width 254 height 32
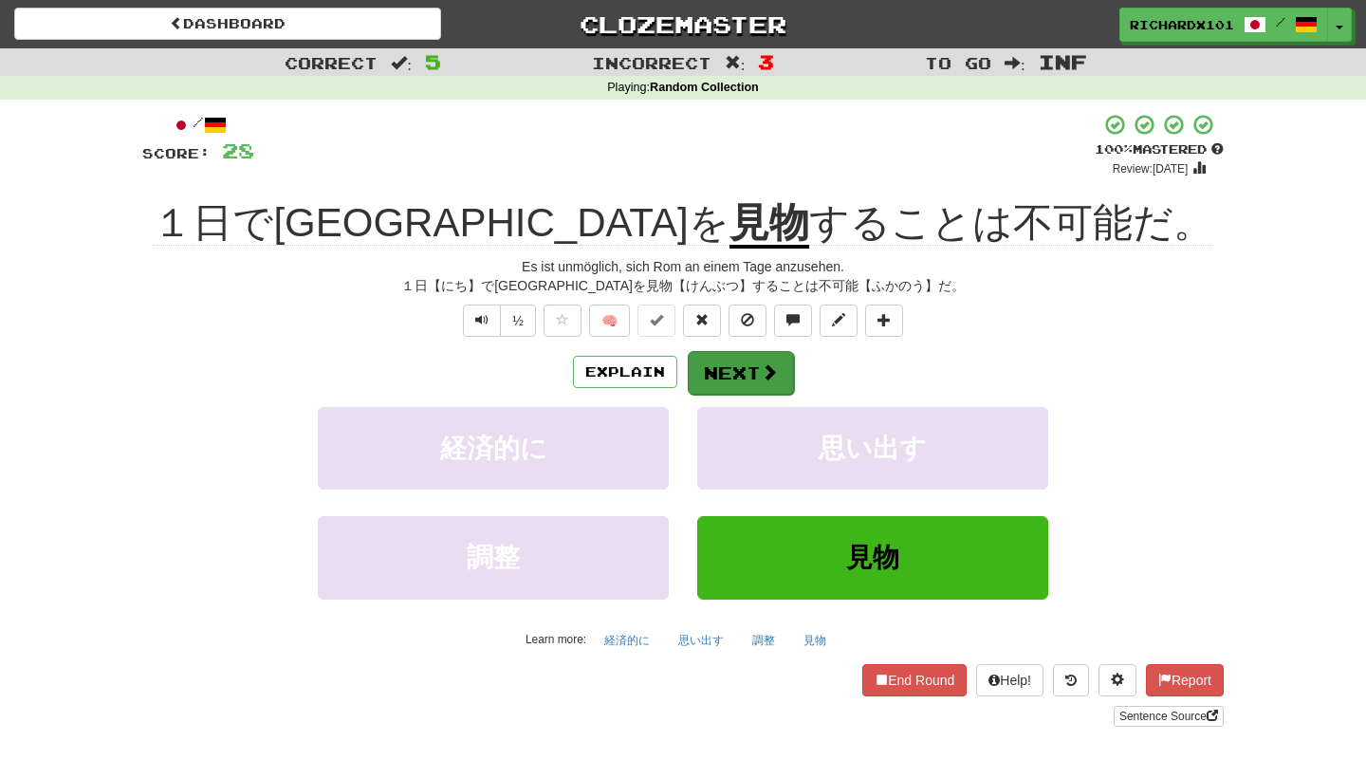
click at [741, 360] on button "Next" at bounding box center [741, 373] width 106 height 44
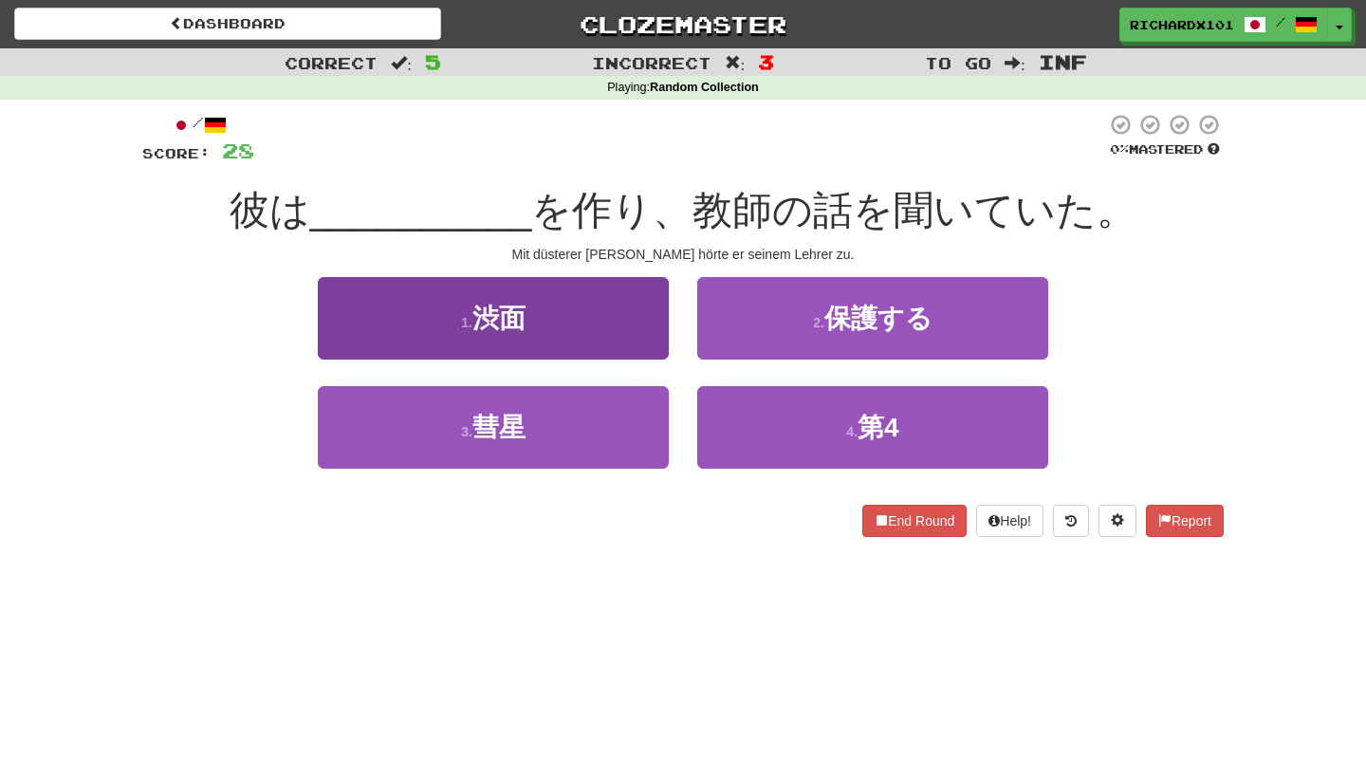
click at [658, 322] on button "1 . 渋面" at bounding box center [493, 318] width 351 height 83
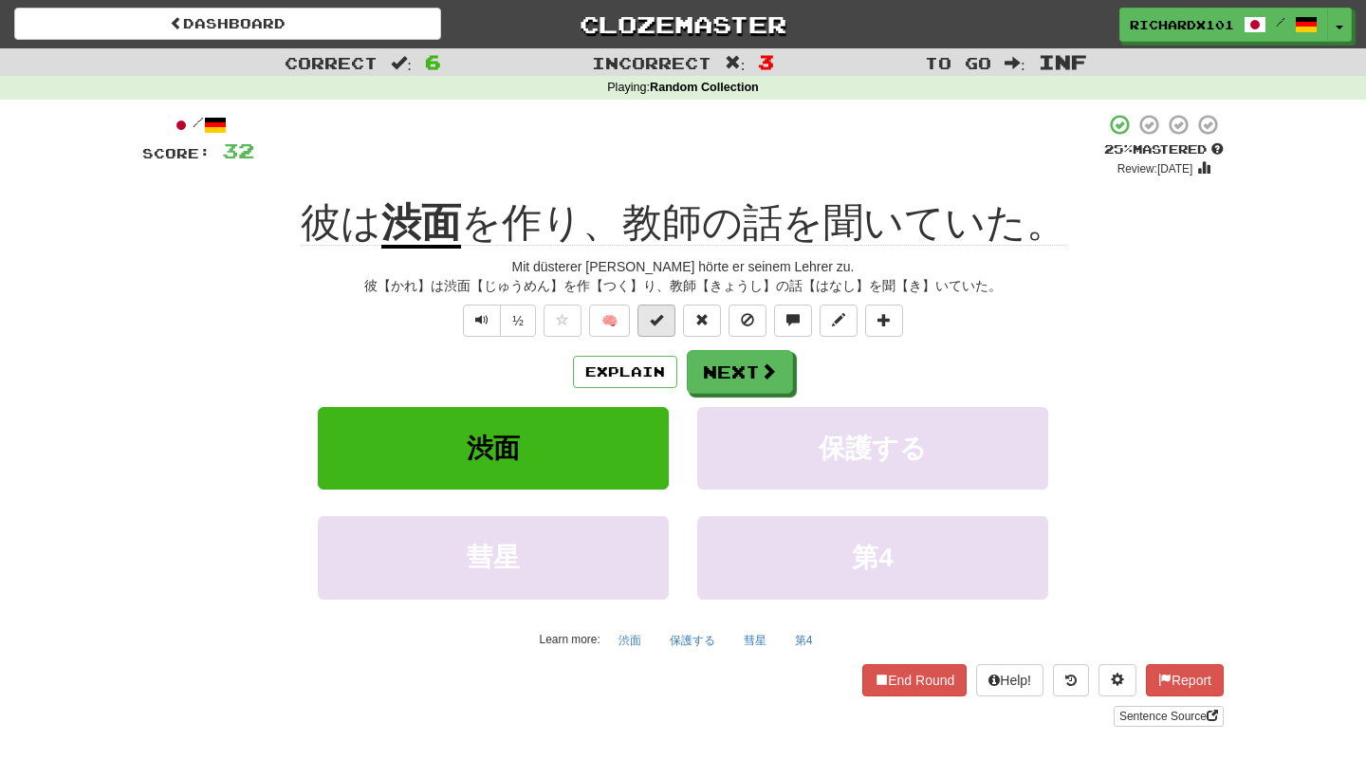
click at [660, 322] on span at bounding box center [656, 319] width 13 height 13
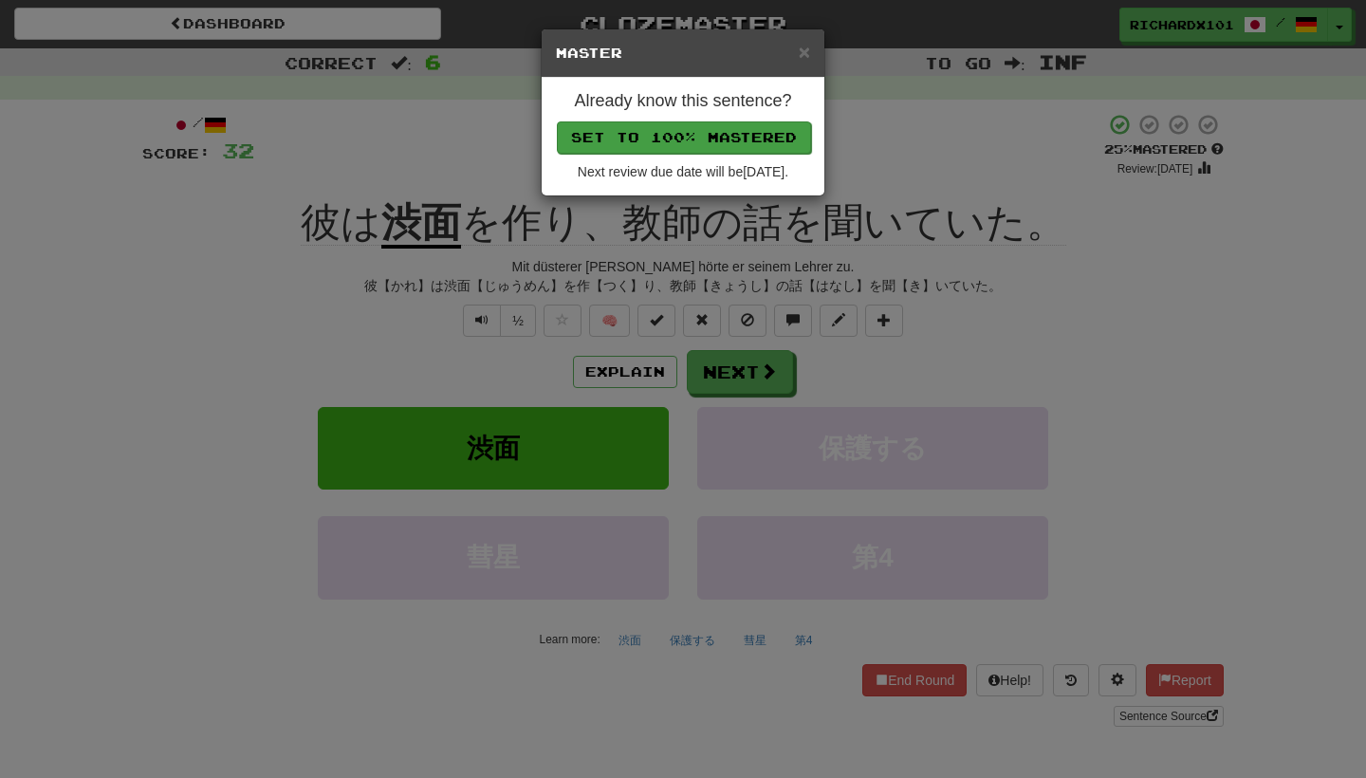
click at [714, 144] on button "Set to 100% Mastered" at bounding box center [684, 137] width 254 height 32
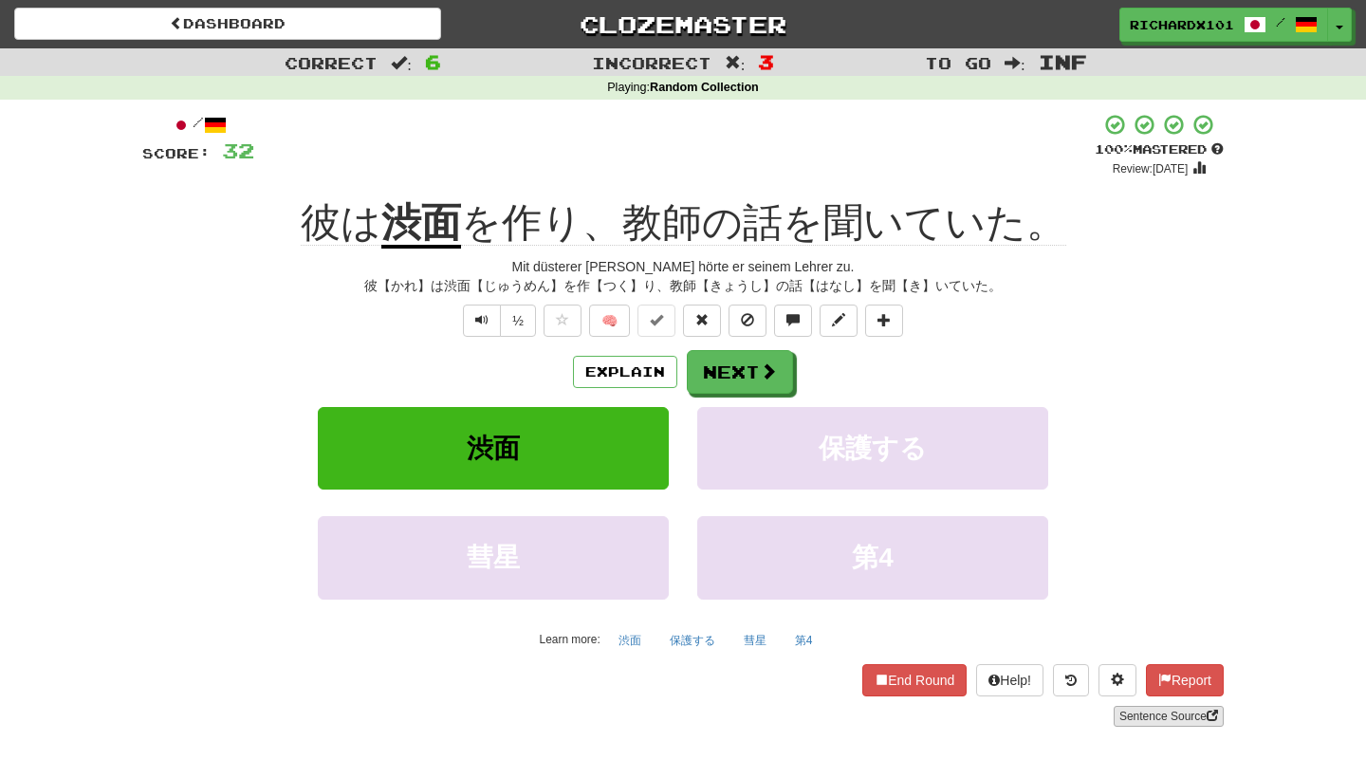
click at [1148, 716] on link "Sentence Source" at bounding box center [1169, 716] width 110 height 21
click at [892, 320] on button at bounding box center [884, 321] width 38 height 32
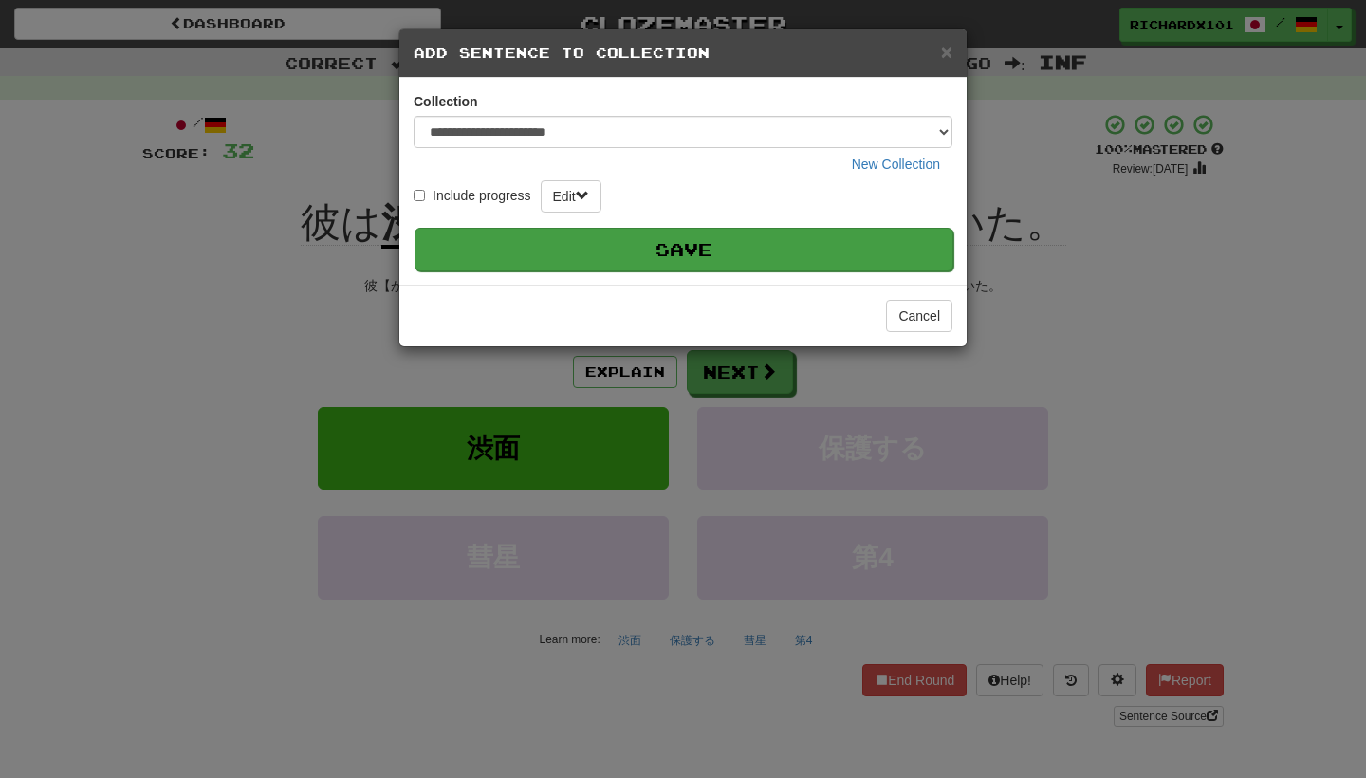
click at [844, 243] on button "Save" at bounding box center [684, 250] width 539 height 44
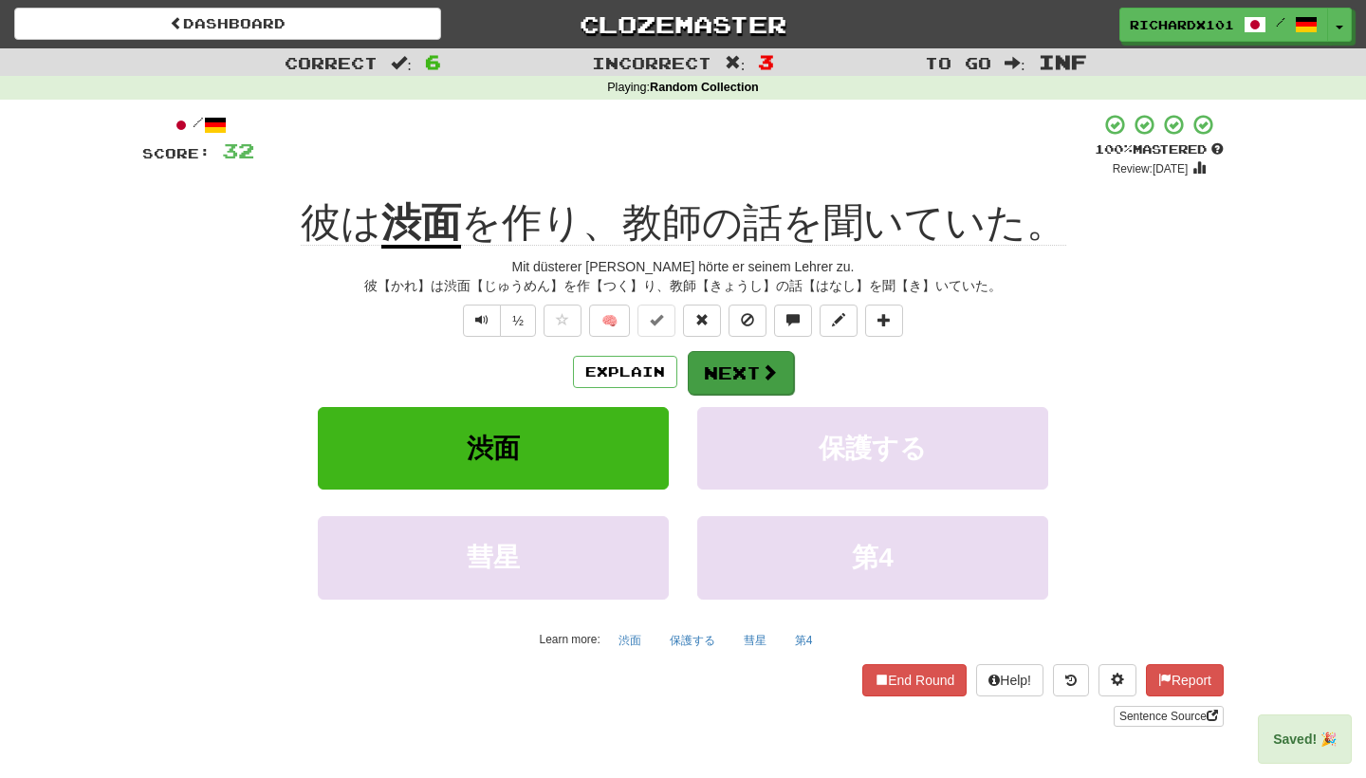
click at [750, 370] on button "Next" at bounding box center [741, 373] width 106 height 44
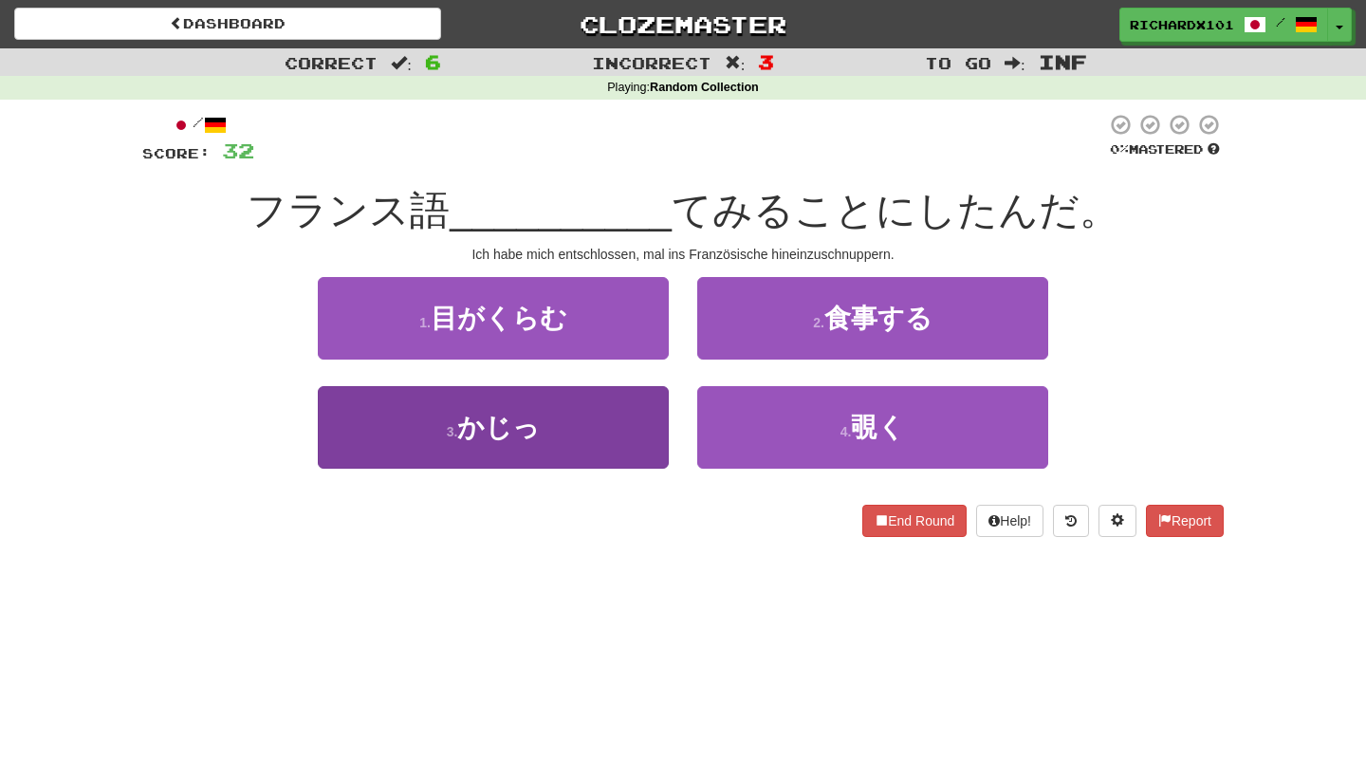
click at [640, 452] on button "3 . かじっ" at bounding box center [493, 427] width 351 height 83
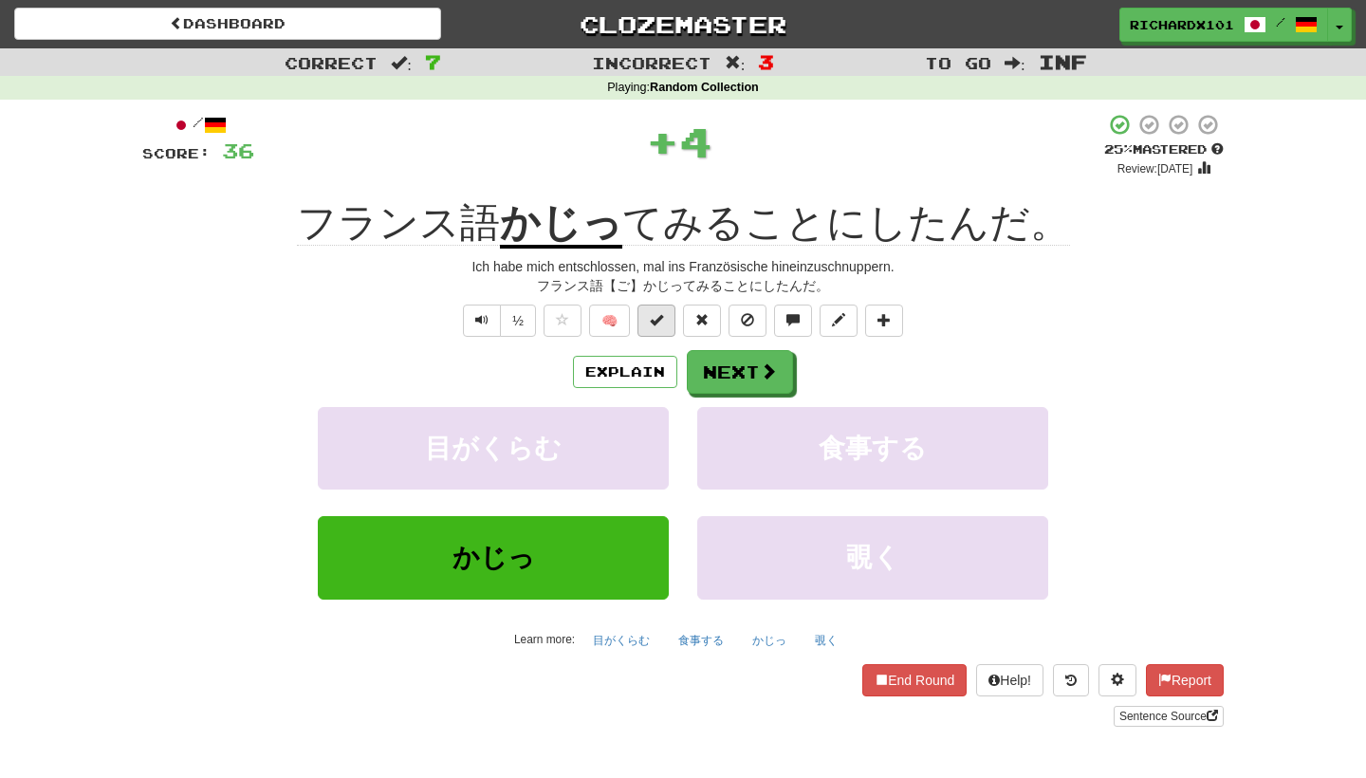
click at [657, 314] on span at bounding box center [656, 319] width 13 height 13
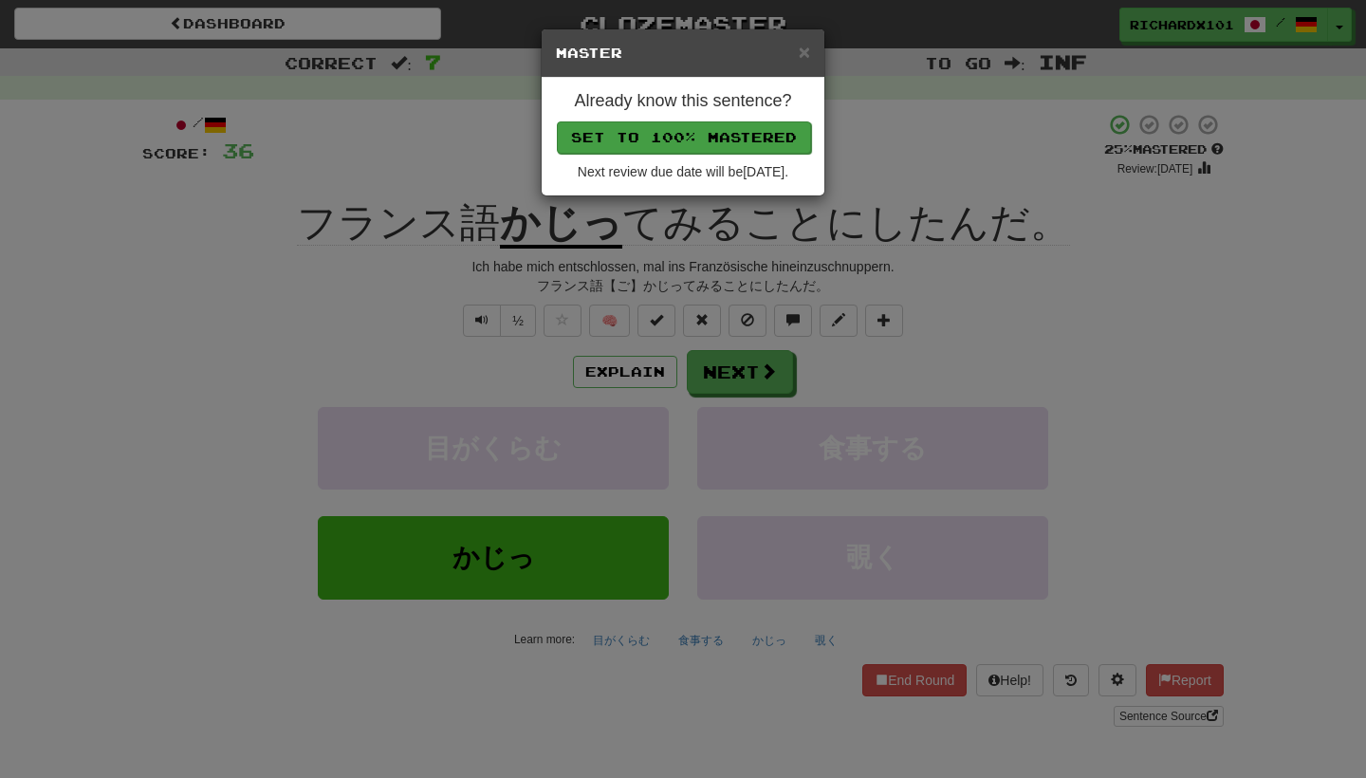
click at [734, 135] on button "Set to 100% Mastered" at bounding box center [684, 137] width 254 height 32
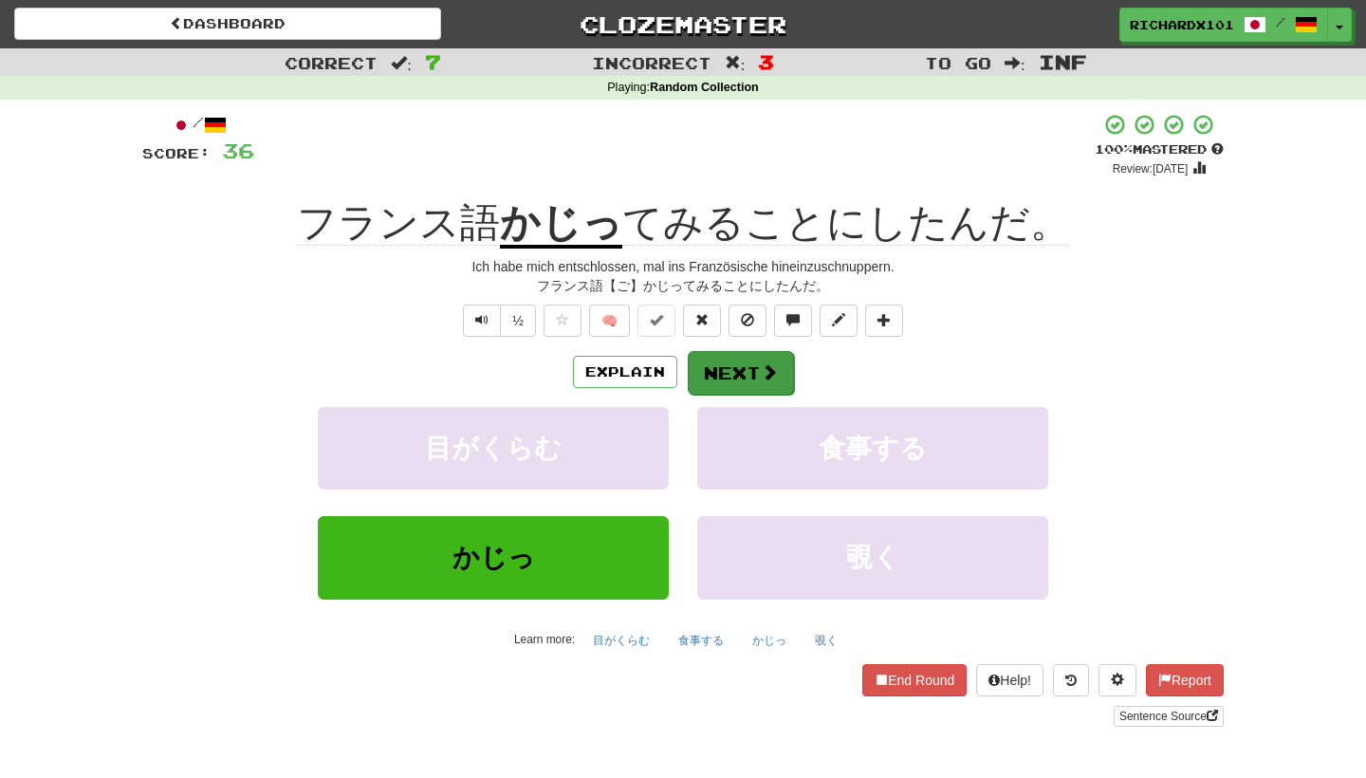
click at [734, 356] on button "Next" at bounding box center [741, 373] width 106 height 44
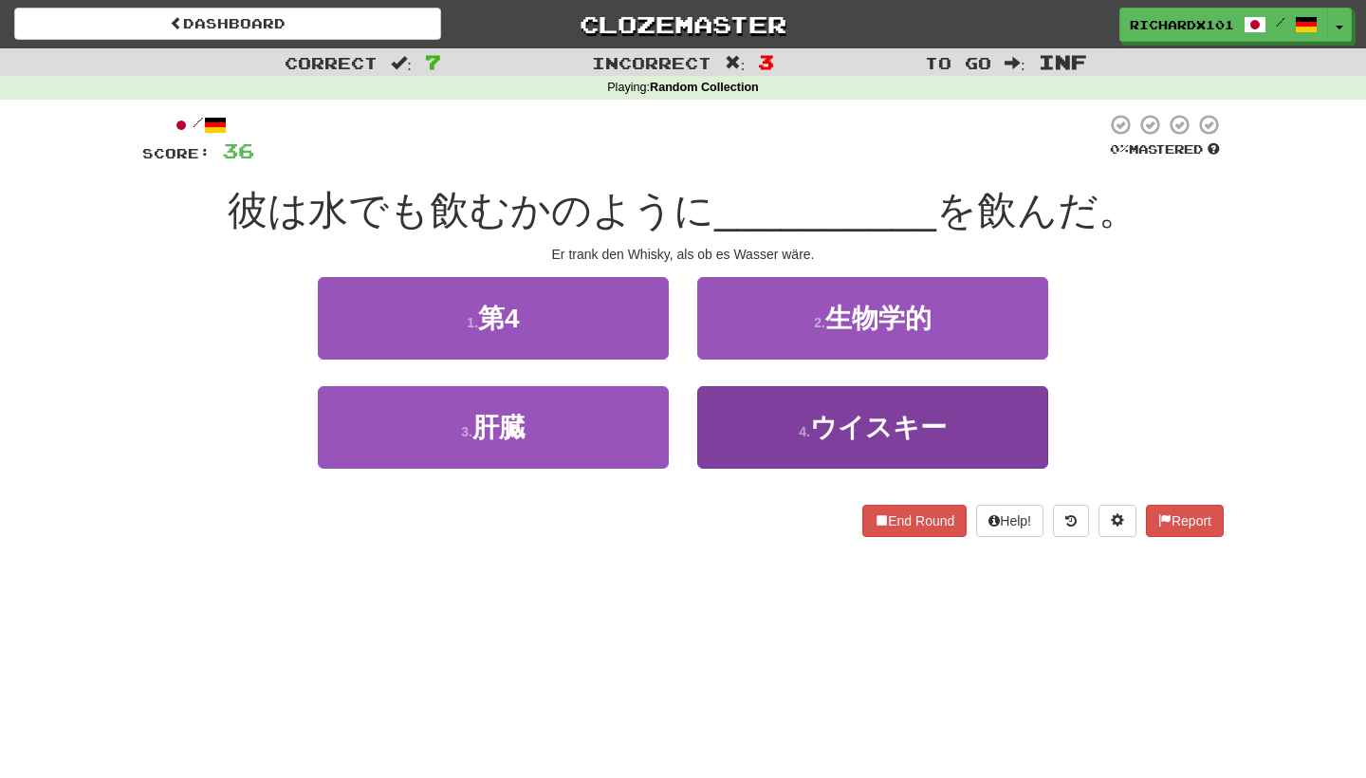
click at [763, 410] on button "4 . ウイスキー" at bounding box center [872, 427] width 351 height 83
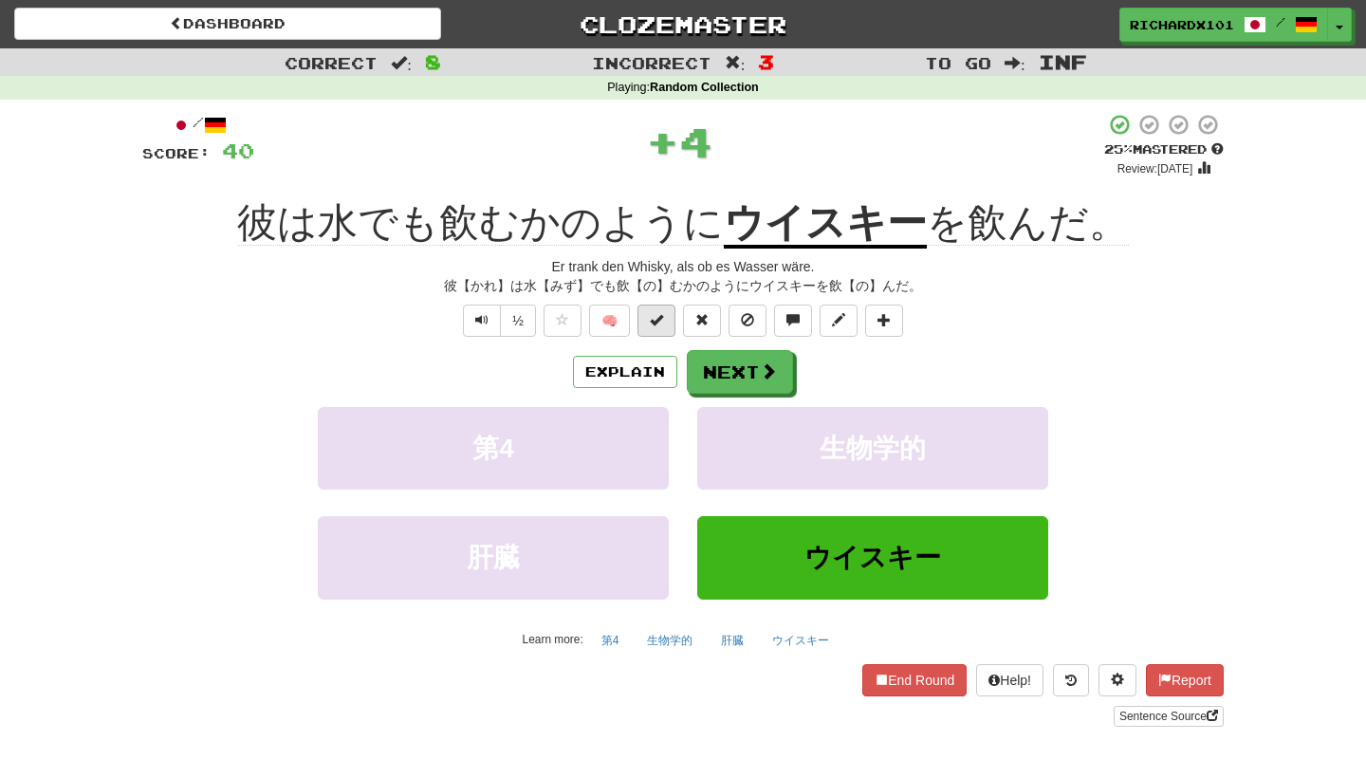
click at [662, 319] on span at bounding box center [656, 319] width 13 height 13
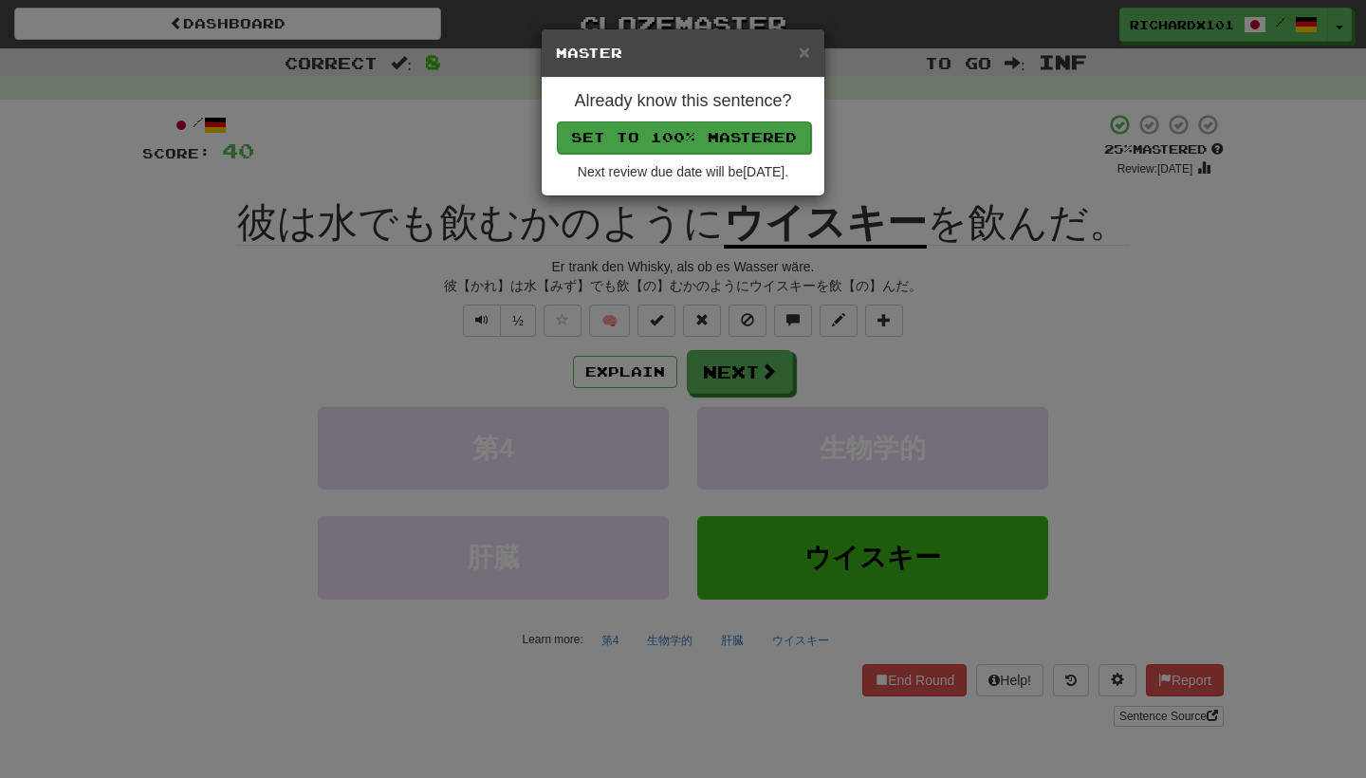
click at [682, 124] on button "Set to 100% Mastered" at bounding box center [684, 137] width 254 height 32
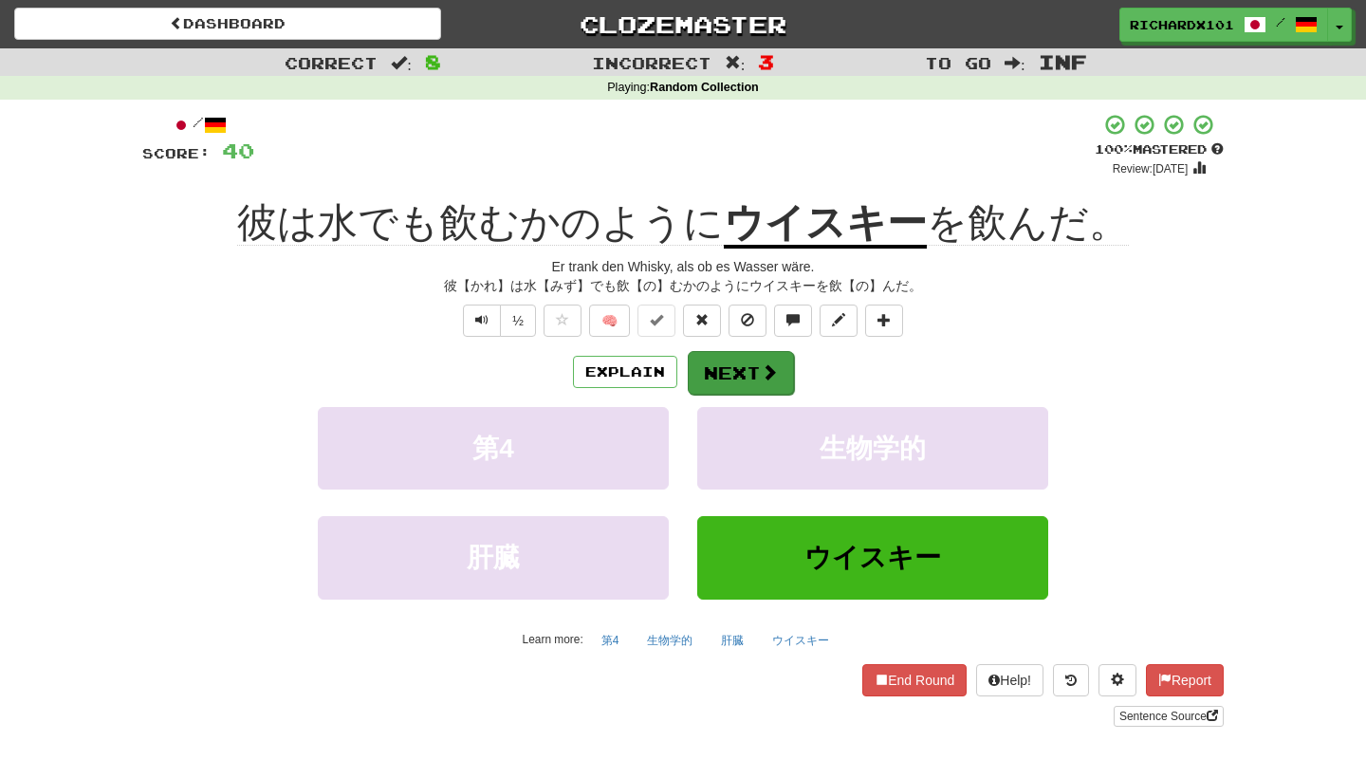
click at [720, 359] on button "Next" at bounding box center [741, 373] width 106 height 44
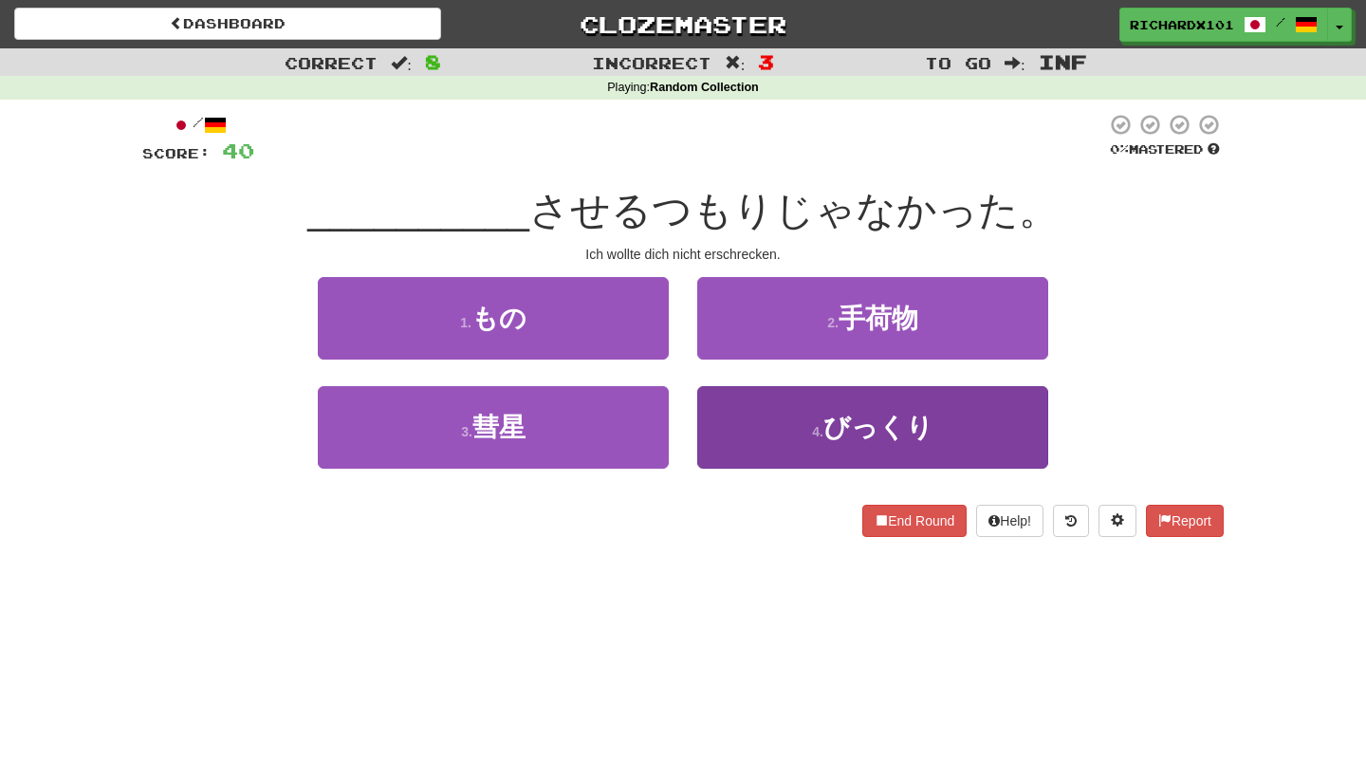
click at [815, 409] on button "4 . びっくり" at bounding box center [872, 427] width 351 height 83
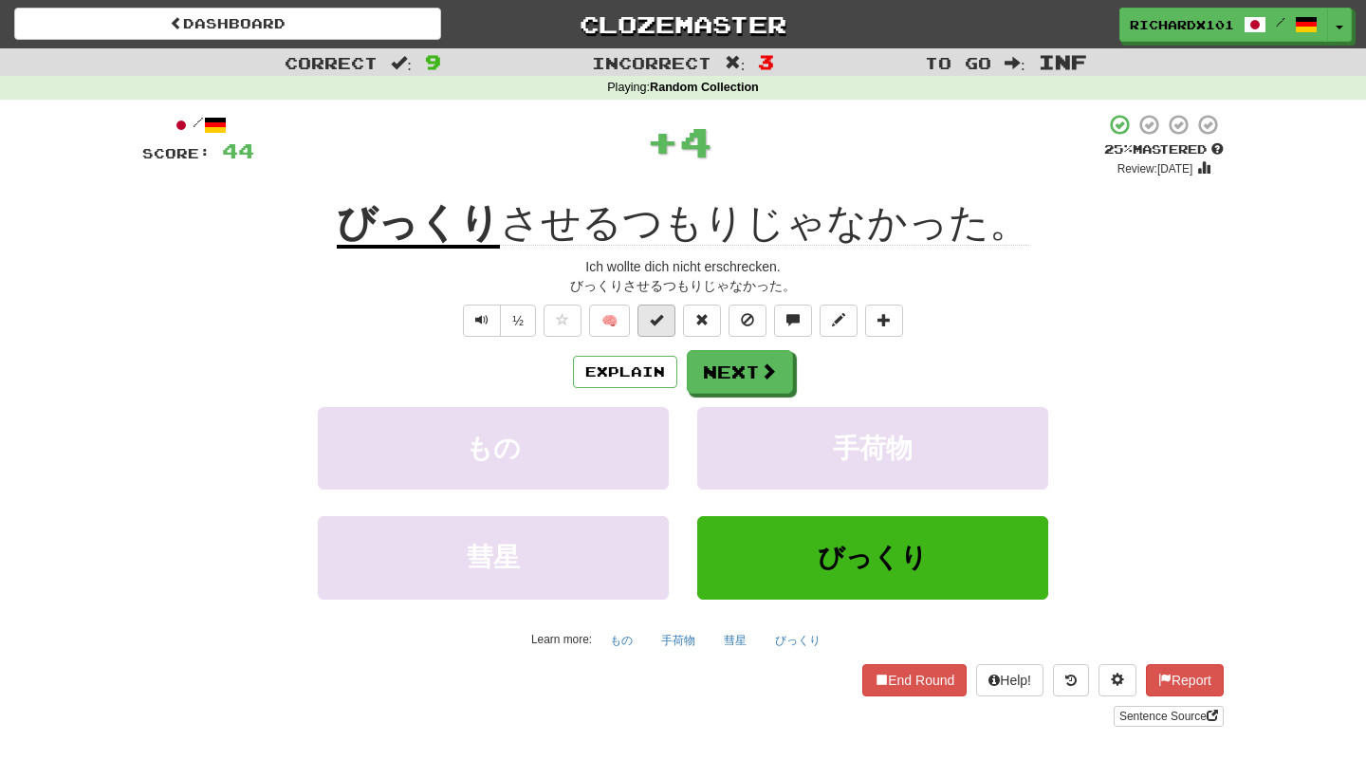
click at [663, 319] on span at bounding box center [656, 319] width 13 height 13
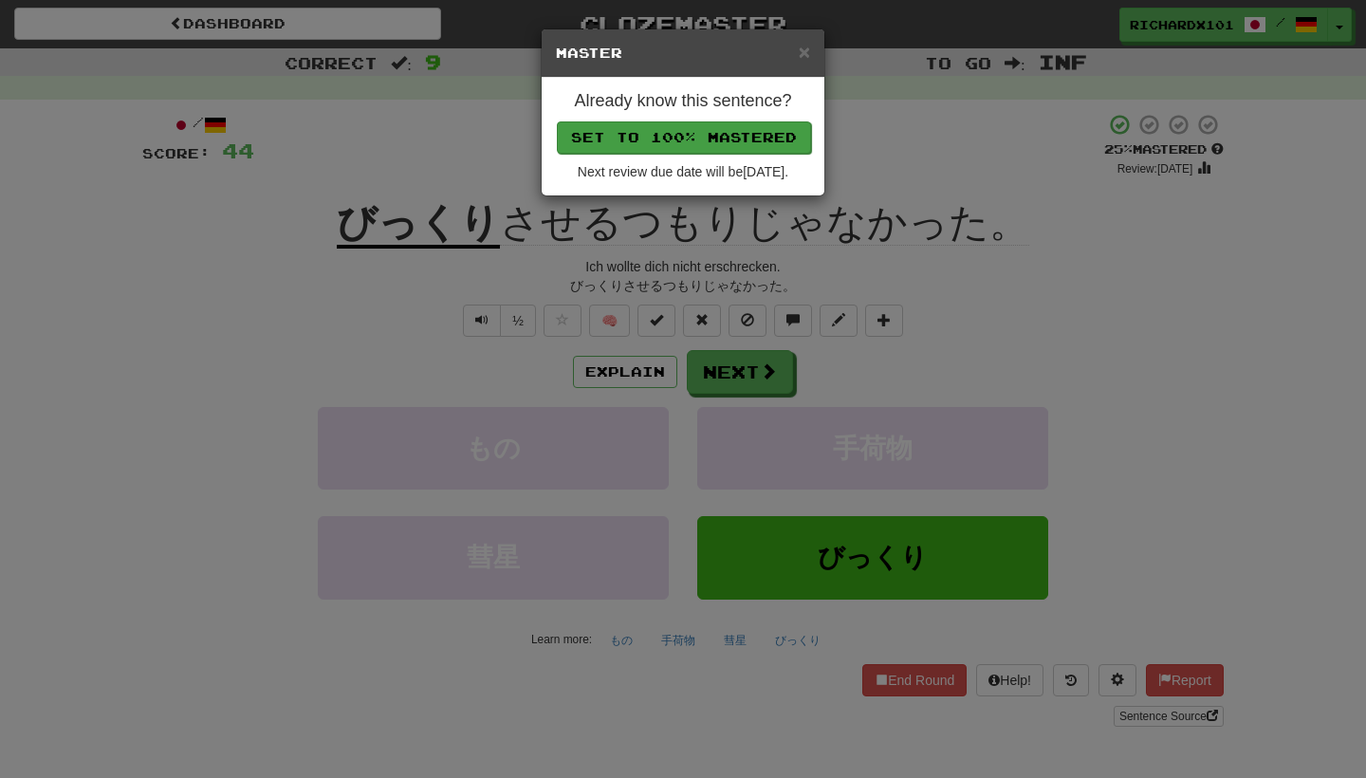
click at [710, 135] on button "Set to 100% Mastered" at bounding box center [684, 137] width 254 height 32
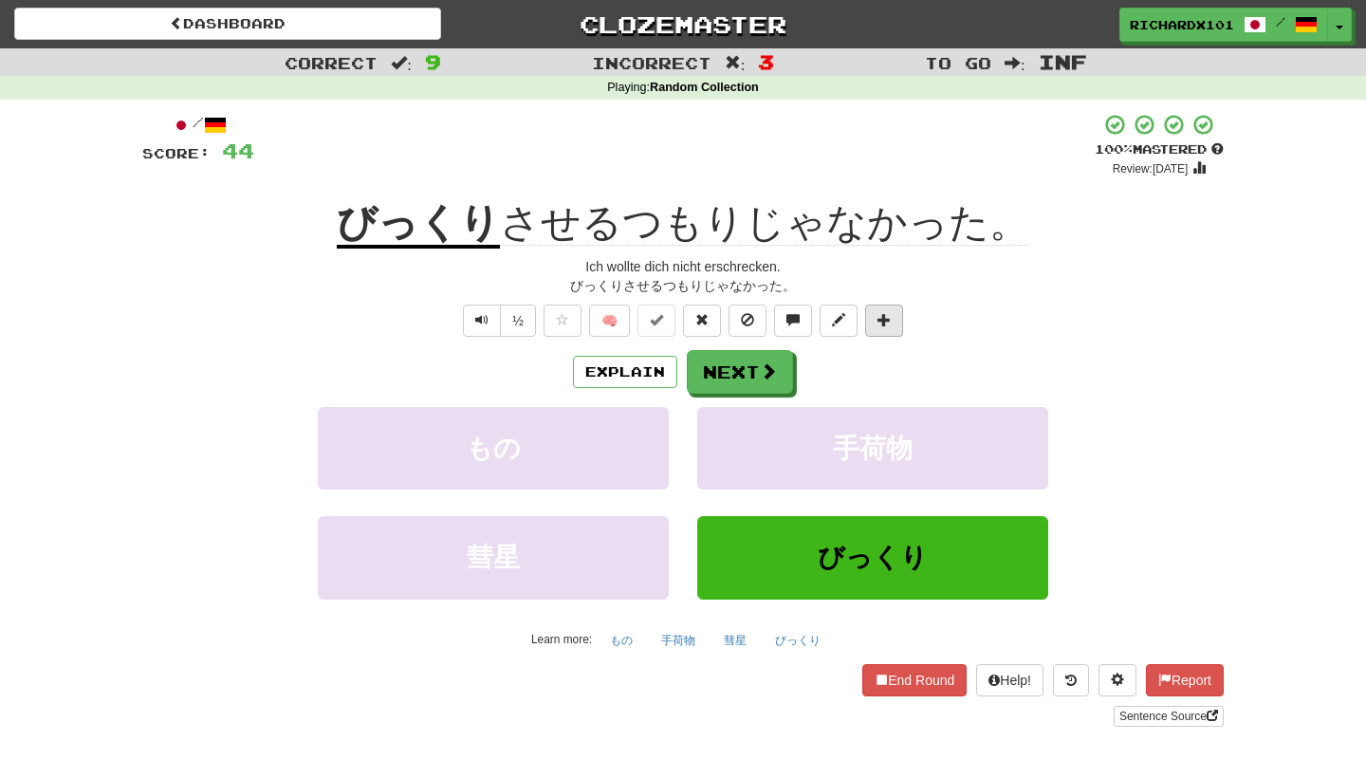
click at [893, 321] on button at bounding box center [884, 321] width 38 height 32
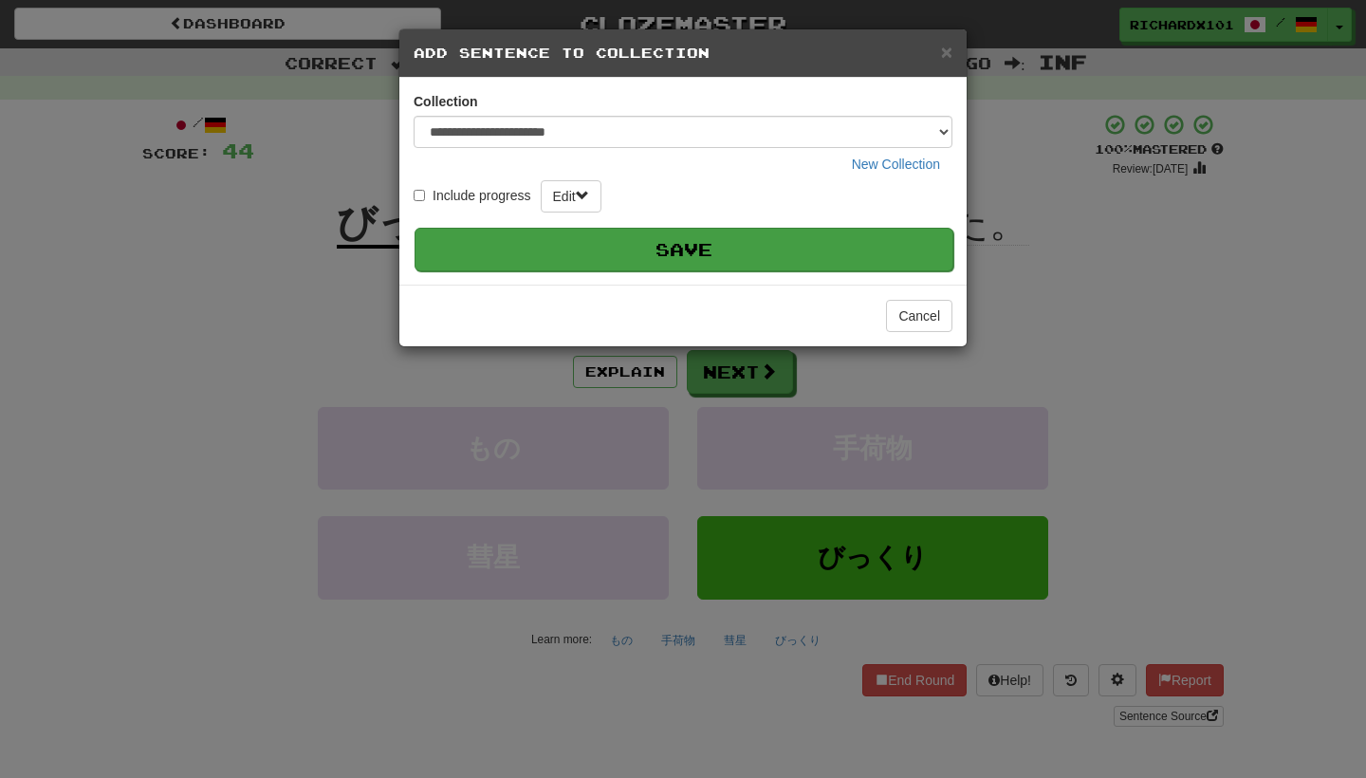
click at [877, 236] on button "Save" at bounding box center [684, 250] width 539 height 44
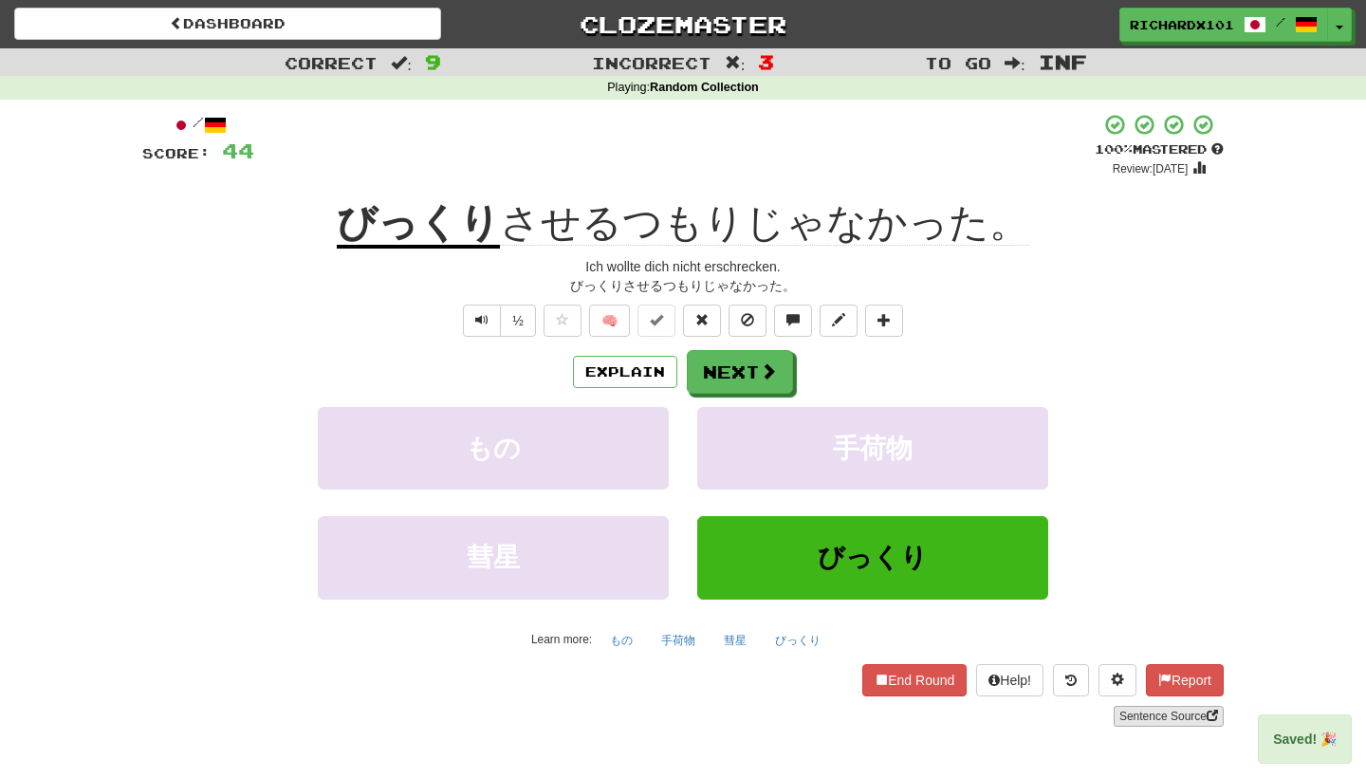
click at [1145, 710] on link "Sentence Source" at bounding box center [1169, 716] width 110 height 21
click at [716, 362] on button "Next" at bounding box center [741, 373] width 106 height 44
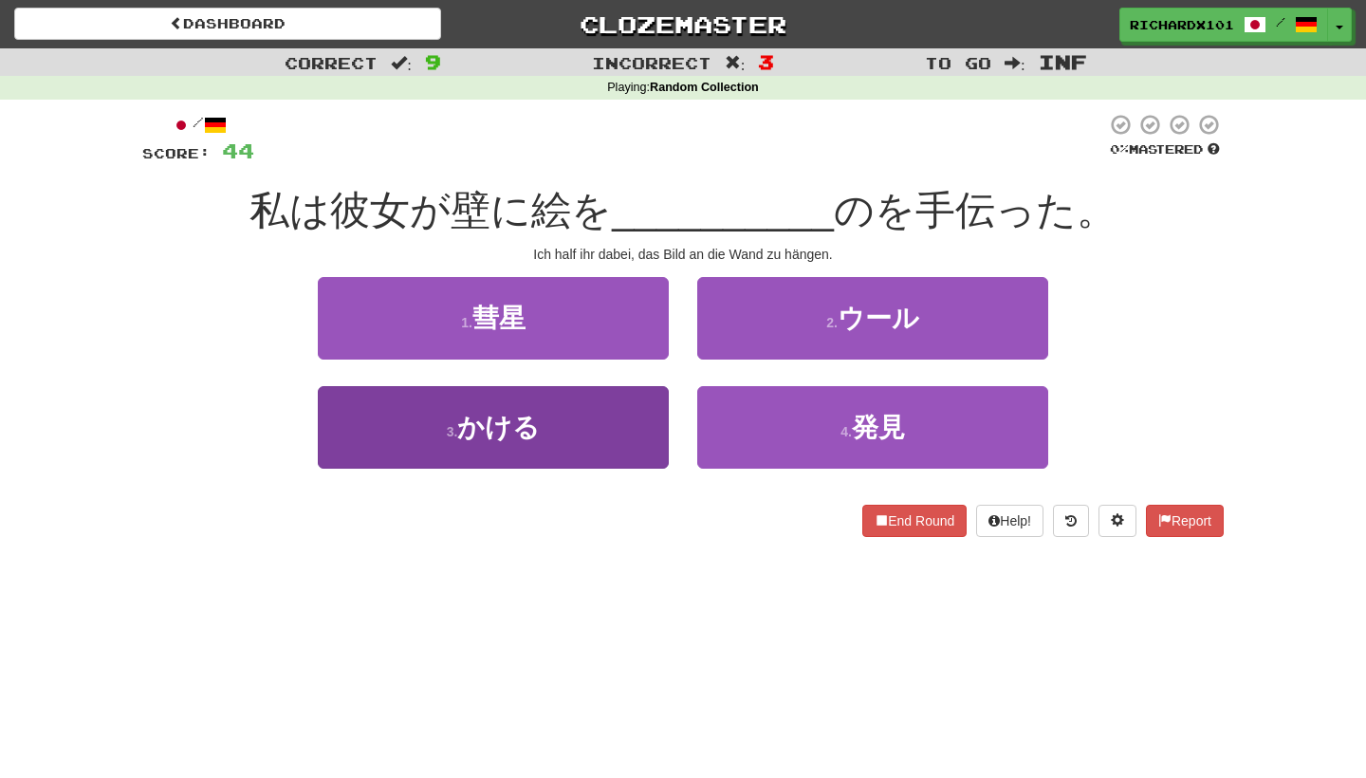
click at [608, 444] on button "3 . かける" at bounding box center [493, 427] width 351 height 83
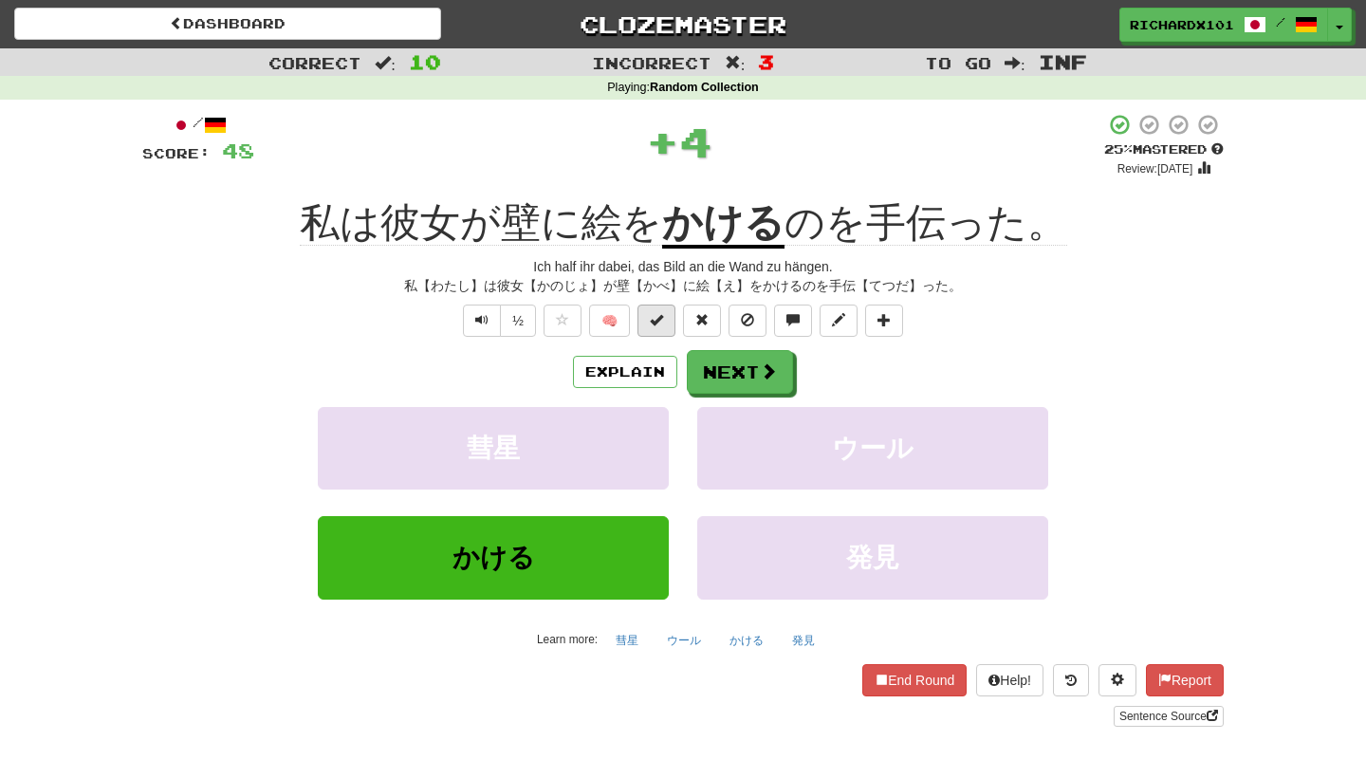
click at [660, 324] on span at bounding box center [656, 319] width 13 height 13
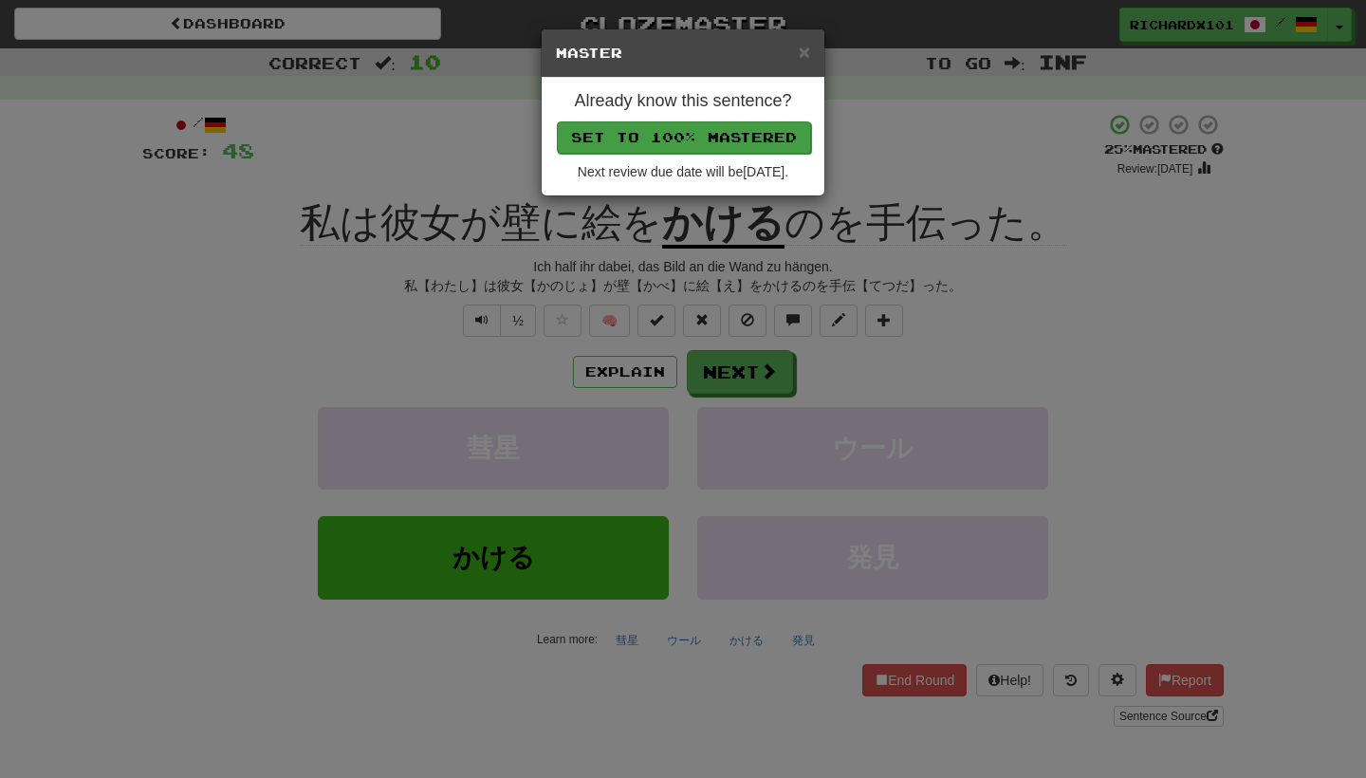
click at [729, 147] on button "Set to 100% Mastered" at bounding box center [684, 137] width 254 height 32
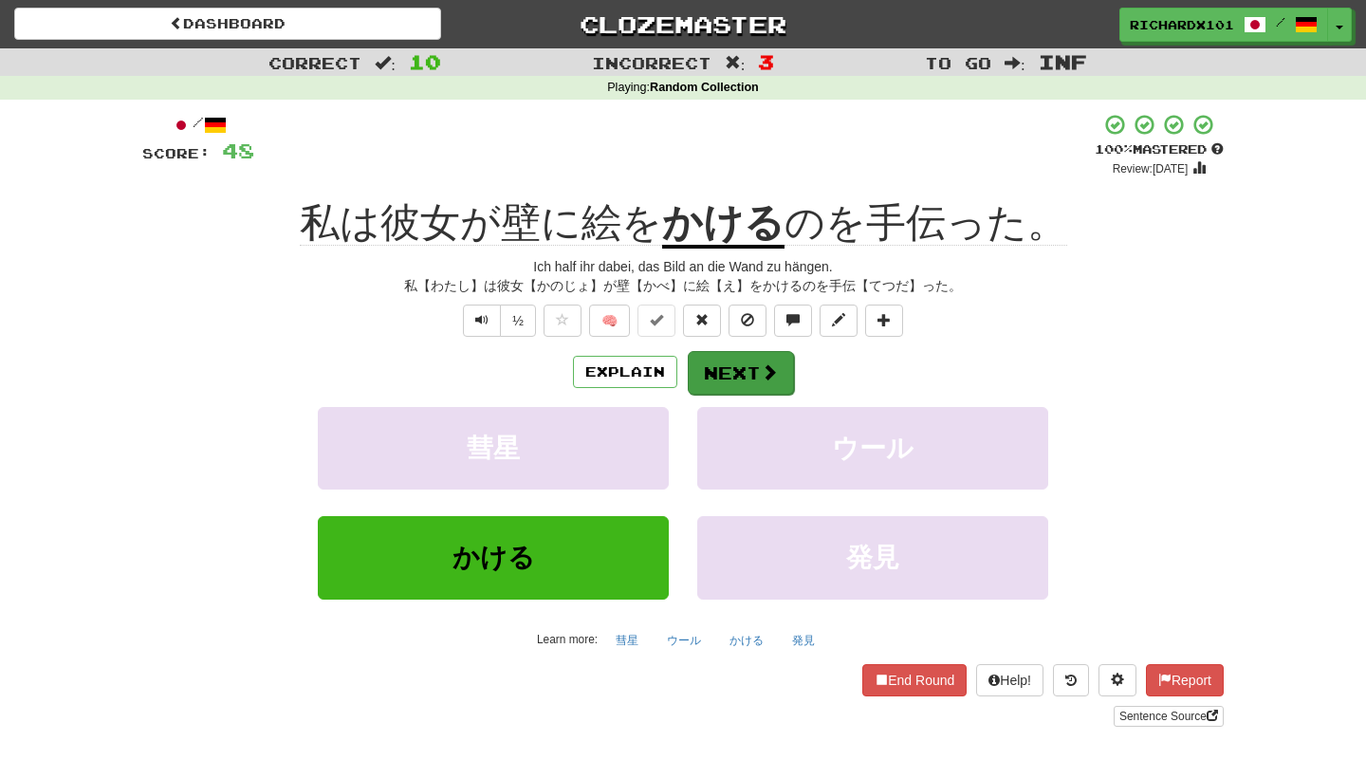
click at [727, 355] on button "Next" at bounding box center [741, 373] width 106 height 44
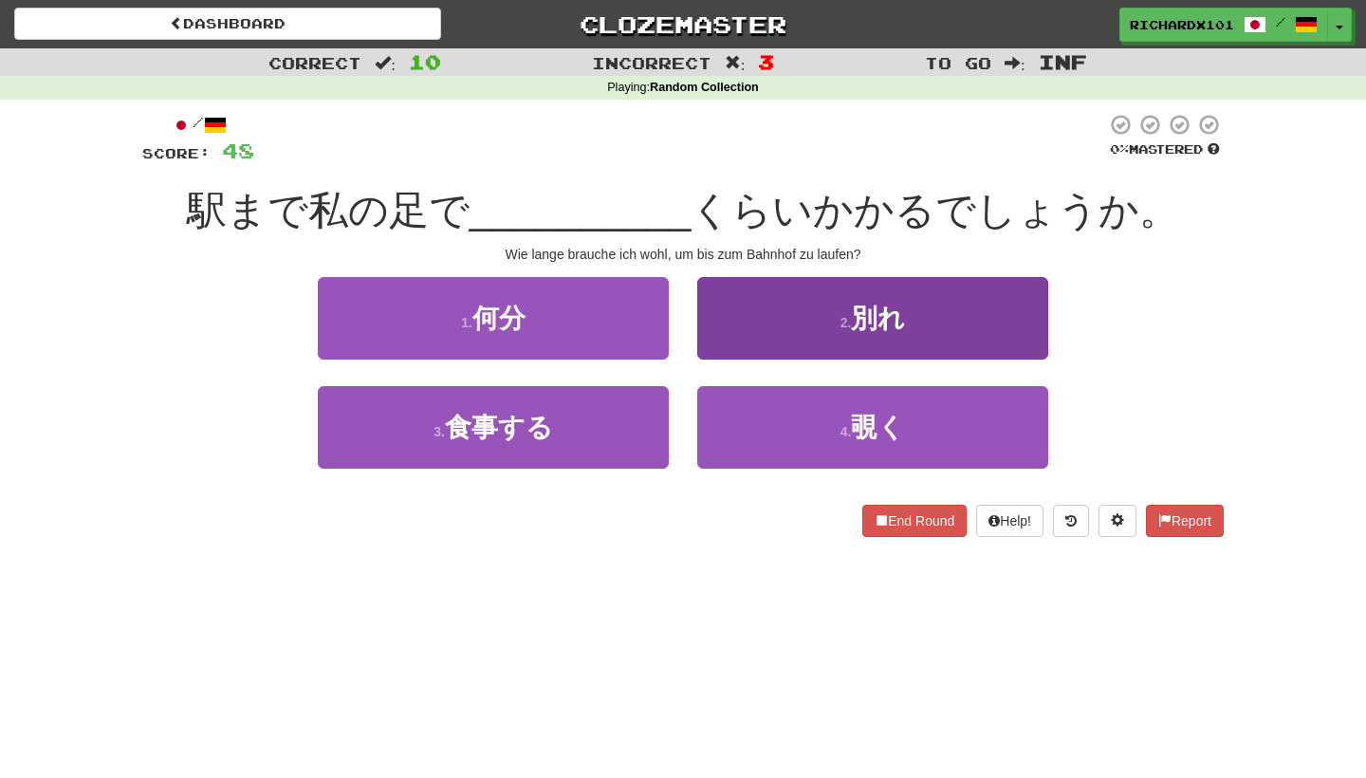
click at [768, 324] on button "2 . 別れ" at bounding box center [872, 318] width 351 height 83
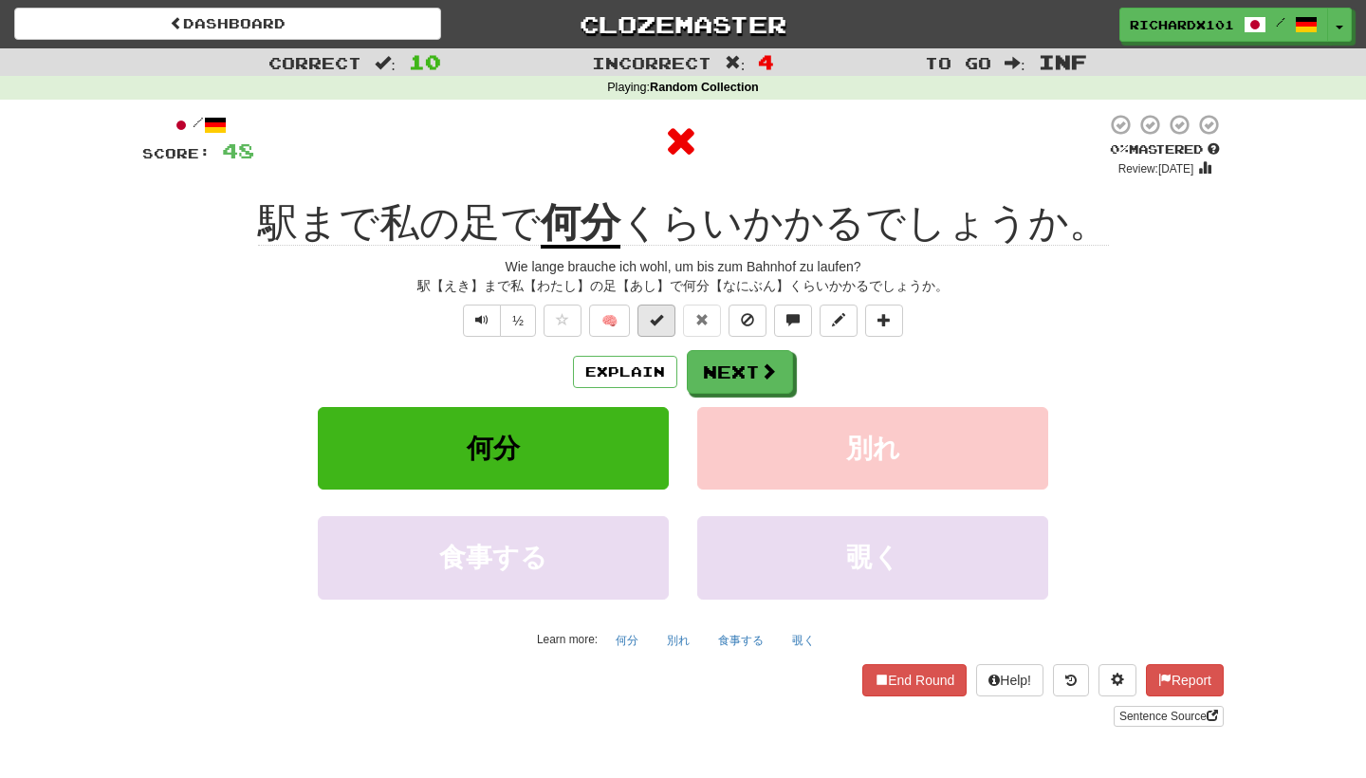
click at [670, 312] on button at bounding box center [657, 321] width 38 height 32
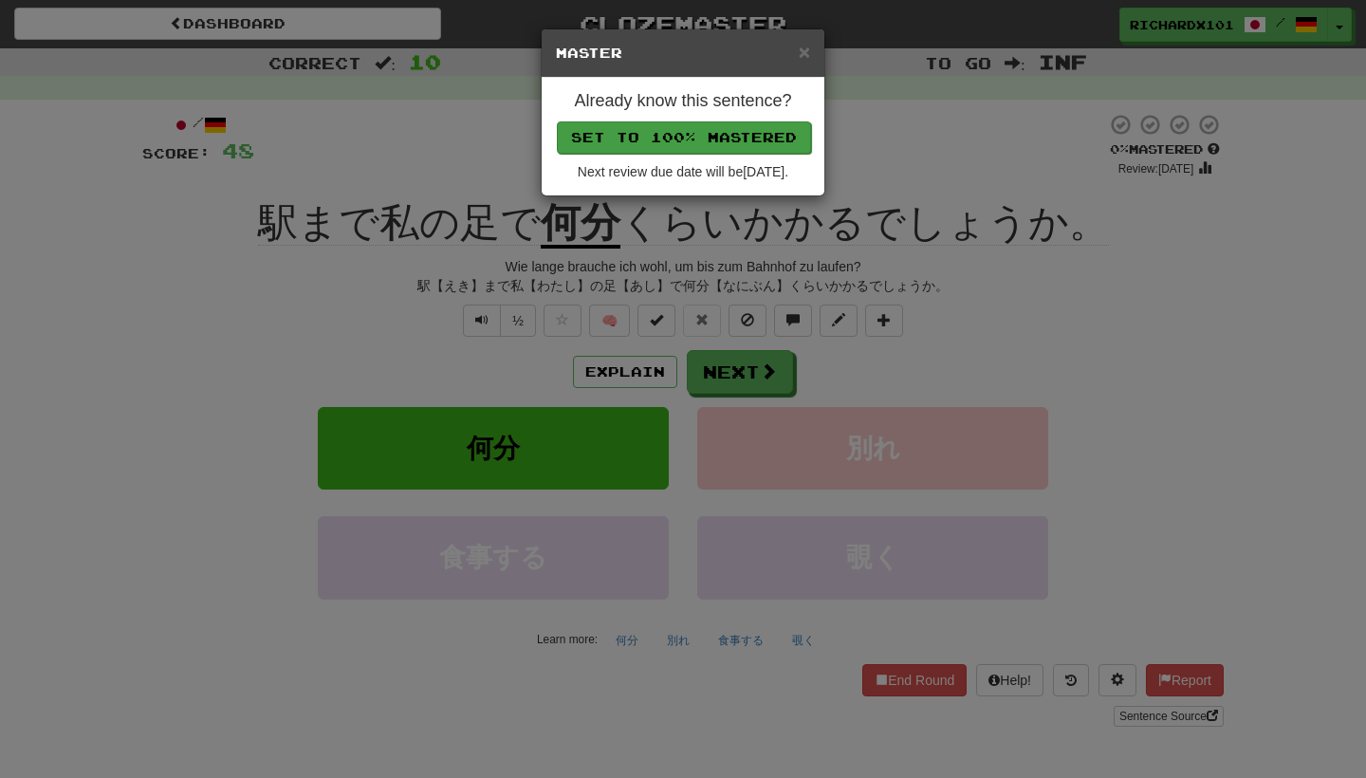
click at [733, 124] on button "Set to 100% Mastered" at bounding box center [684, 137] width 254 height 32
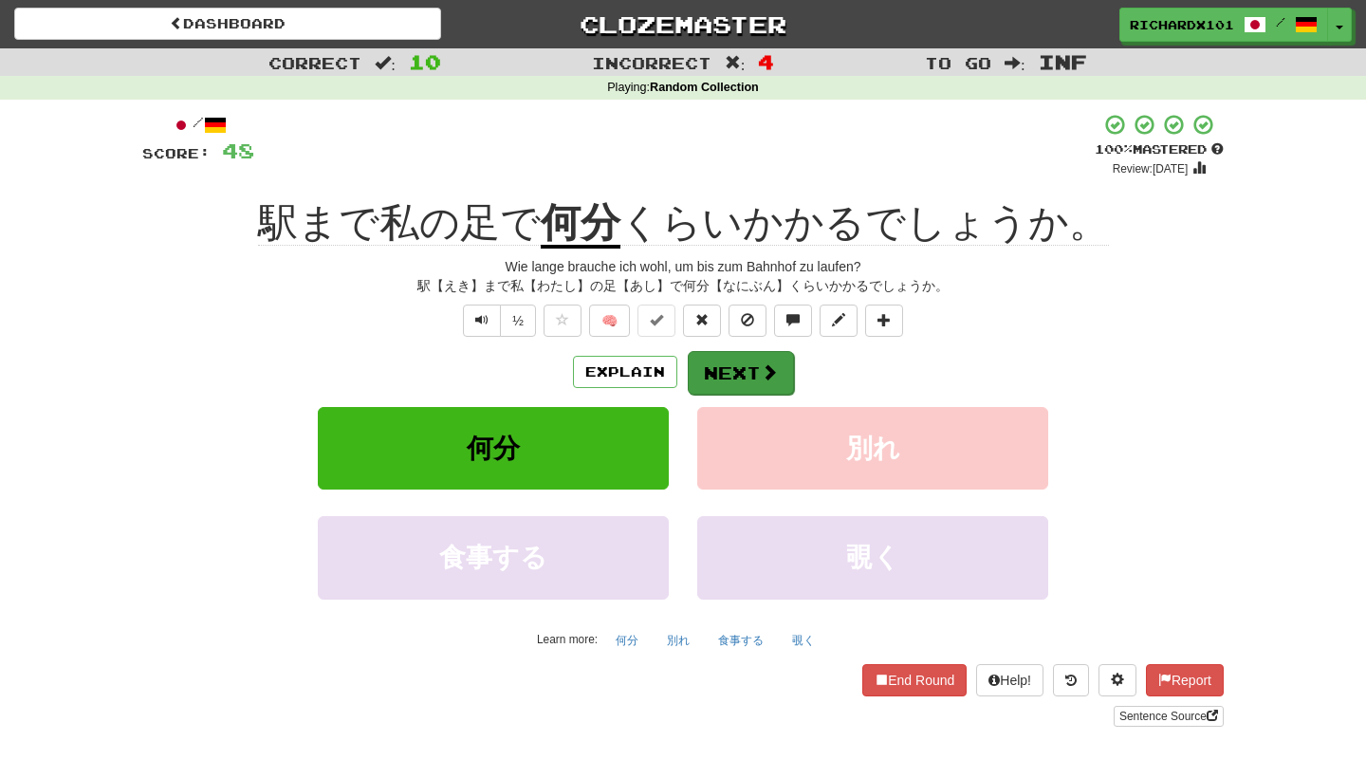
click at [731, 368] on button "Next" at bounding box center [741, 373] width 106 height 44
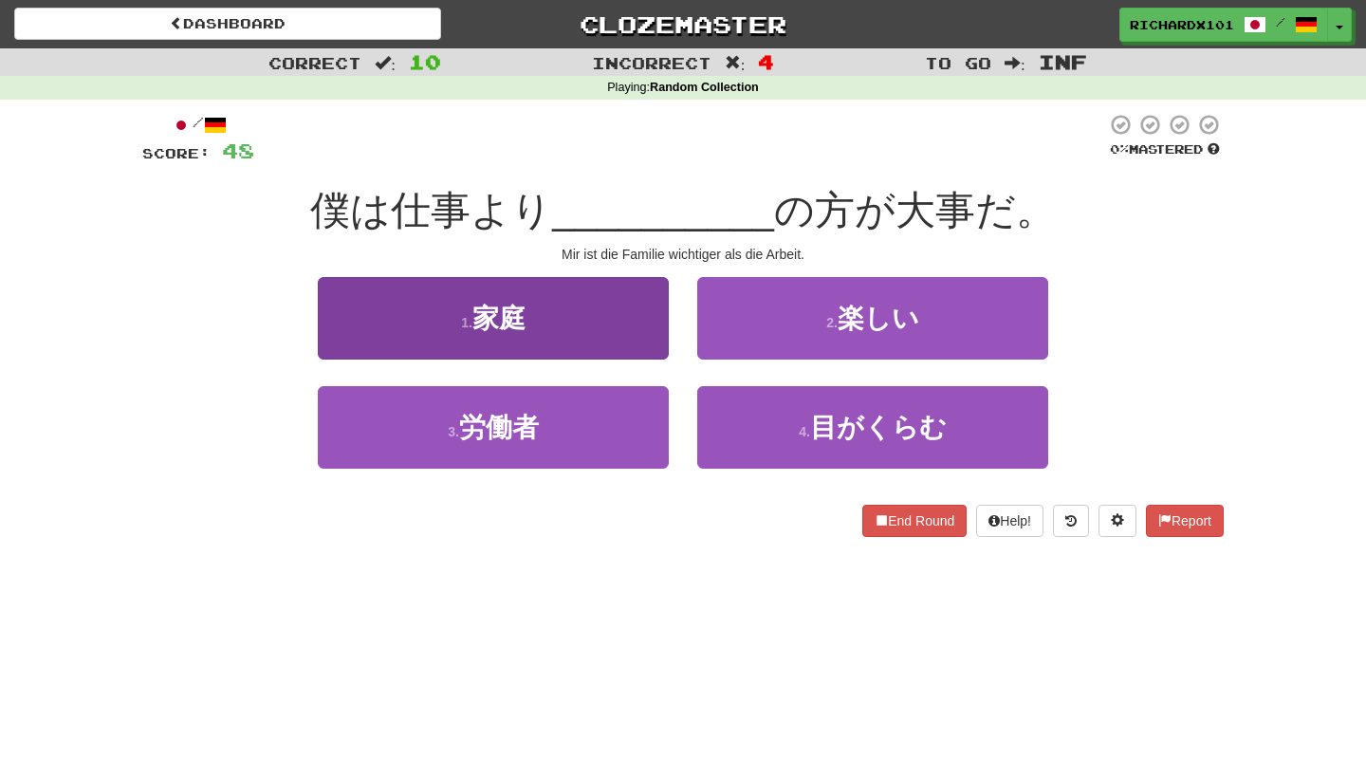
click at [646, 312] on button "1 . 家庭" at bounding box center [493, 318] width 351 height 83
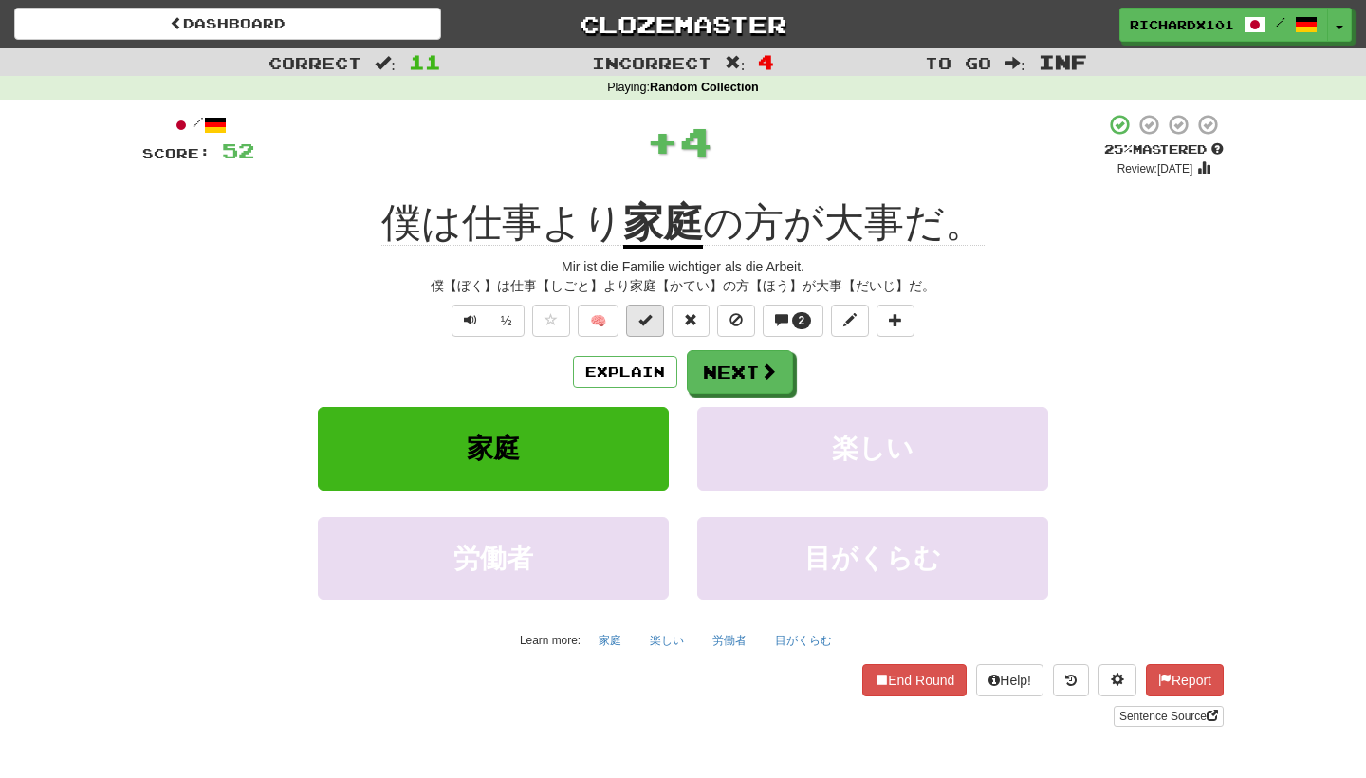
click at [651, 316] on span at bounding box center [644, 319] width 13 height 13
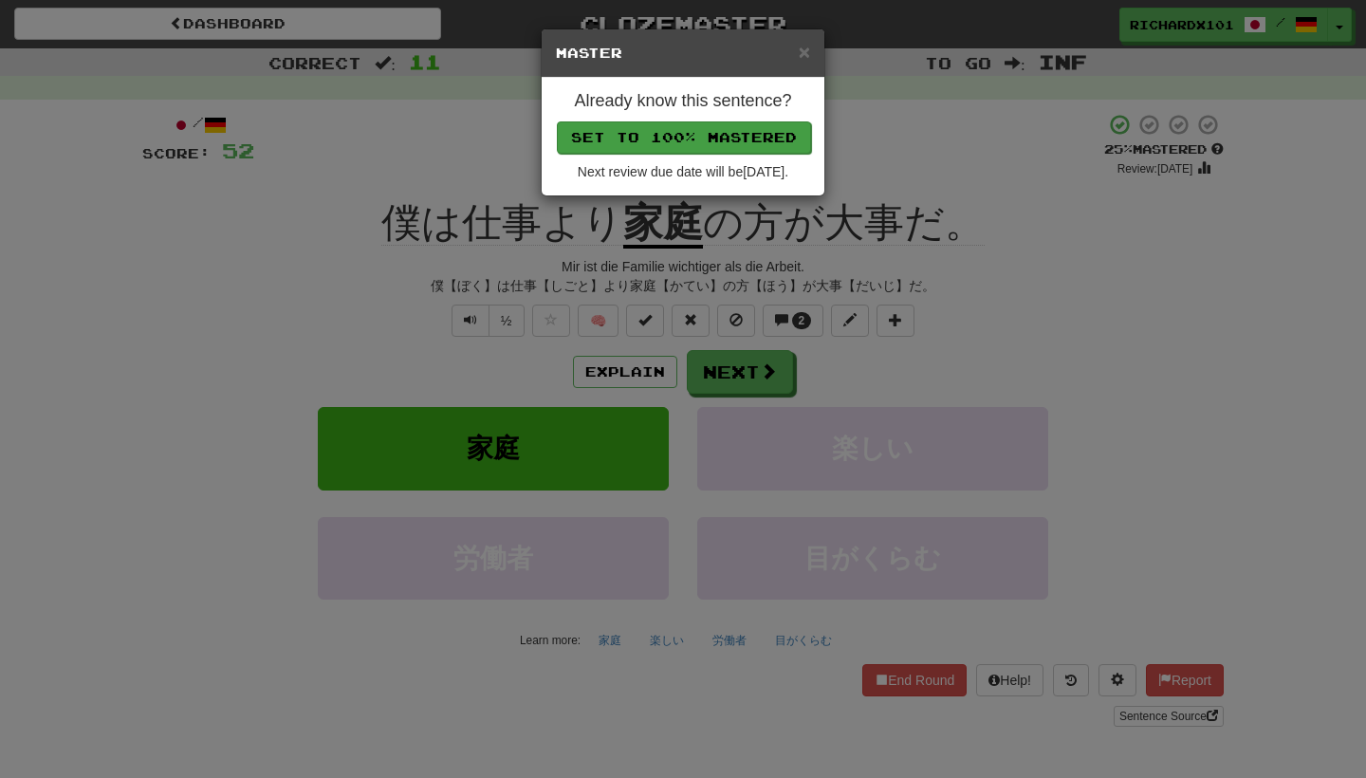
click at [709, 127] on button "Set to 100% Mastered" at bounding box center [684, 137] width 254 height 32
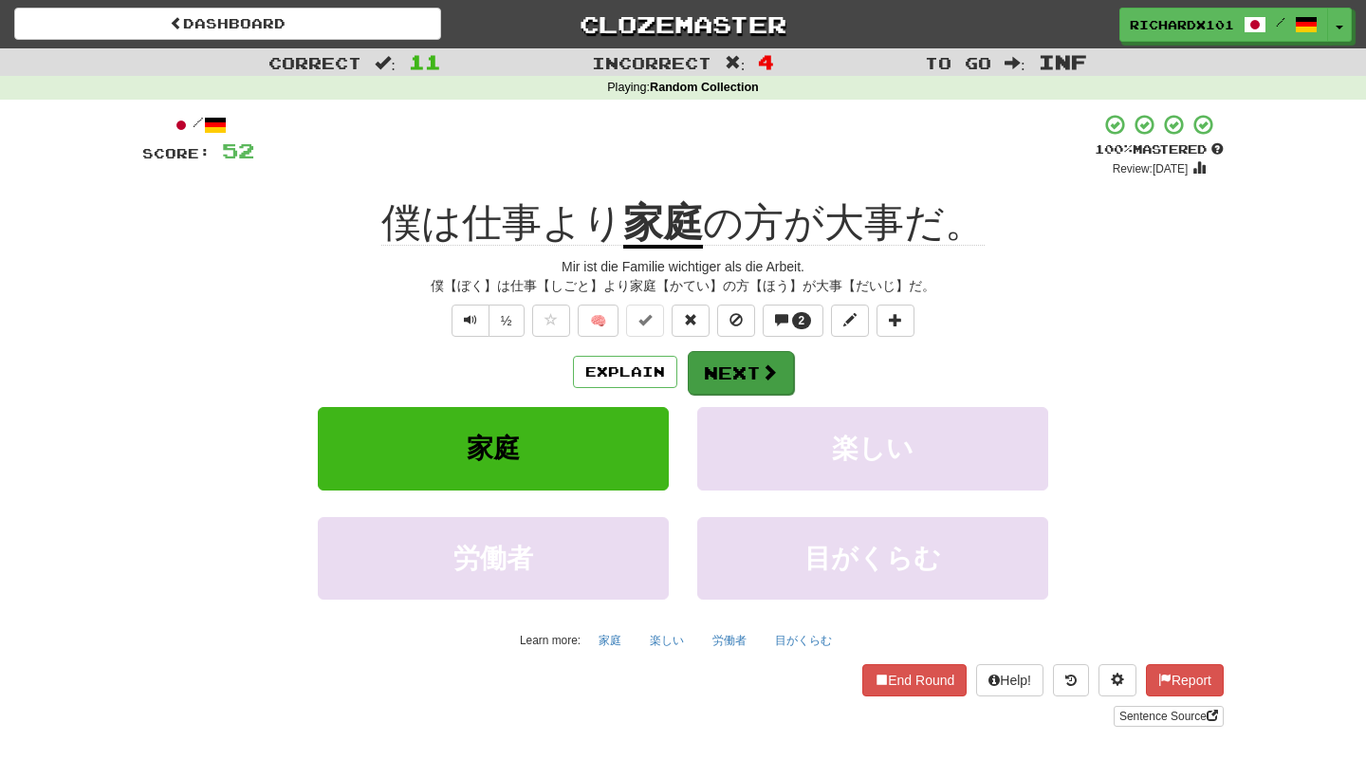
click at [726, 372] on button "Next" at bounding box center [741, 373] width 106 height 44
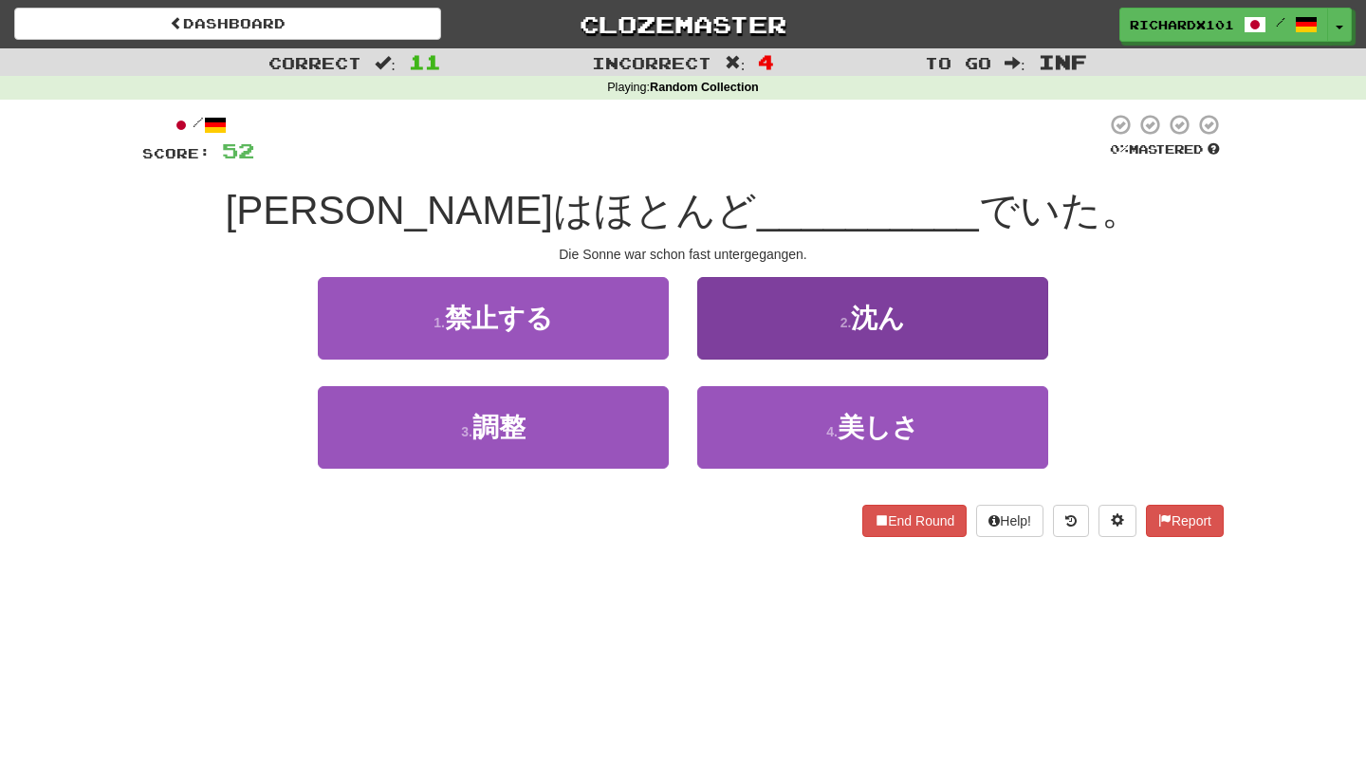
click at [775, 305] on button "2 . 沈ん" at bounding box center [872, 318] width 351 height 83
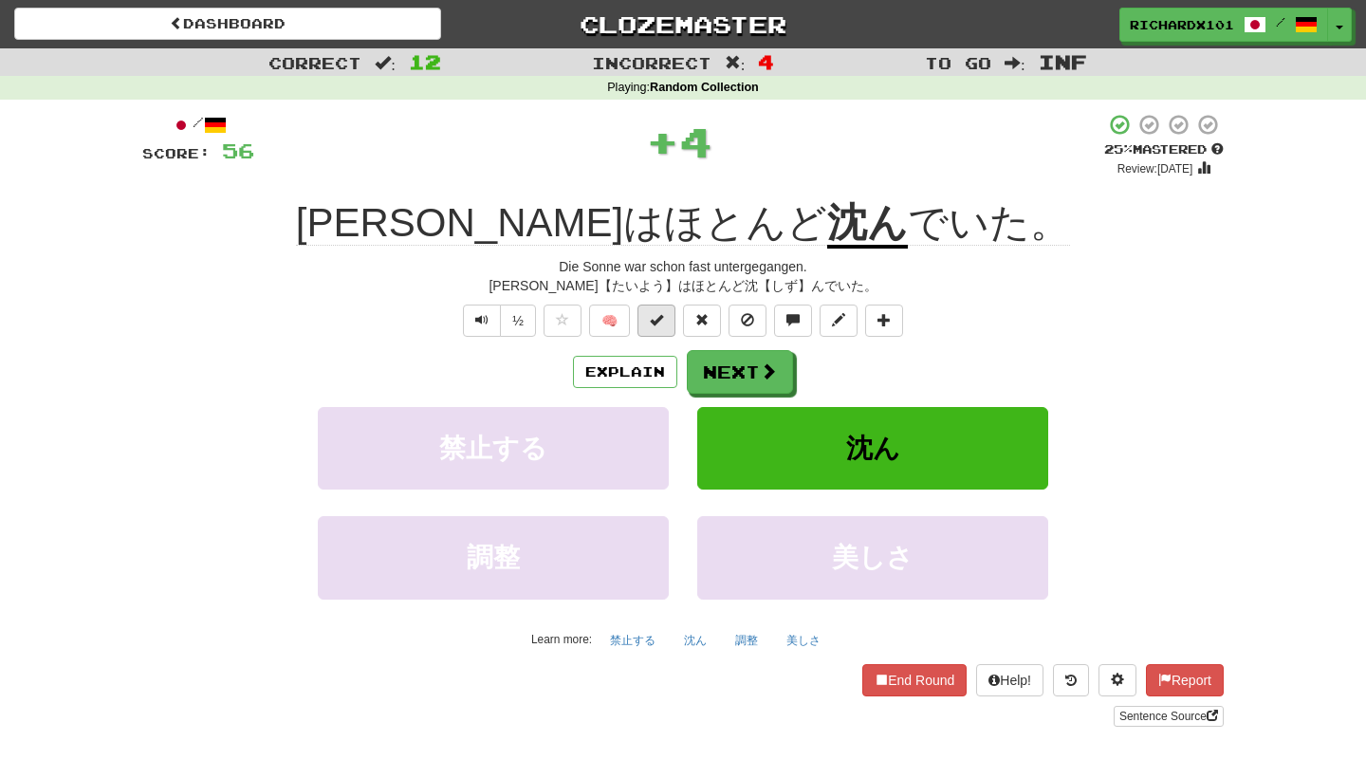
click at [667, 306] on button at bounding box center [657, 321] width 38 height 32
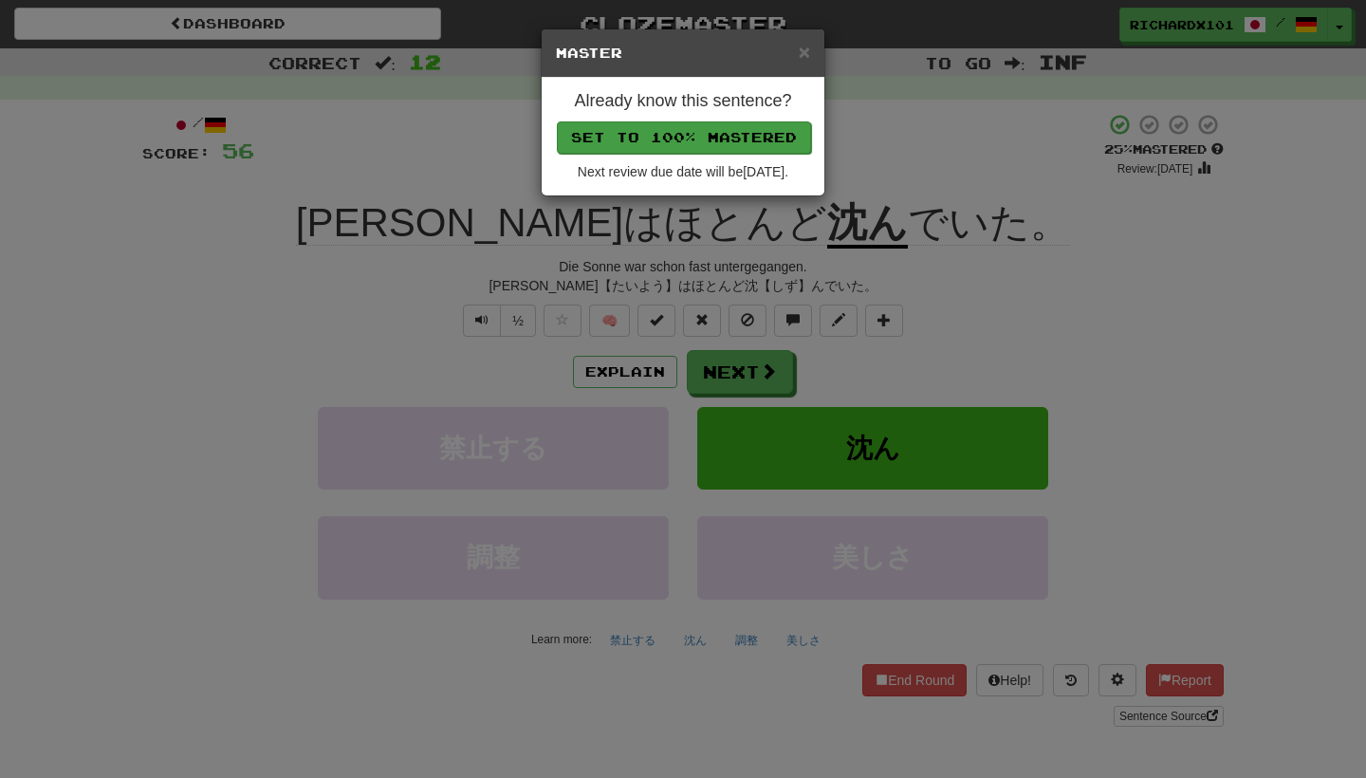
click at [741, 134] on button "Set to 100% Mastered" at bounding box center [684, 137] width 254 height 32
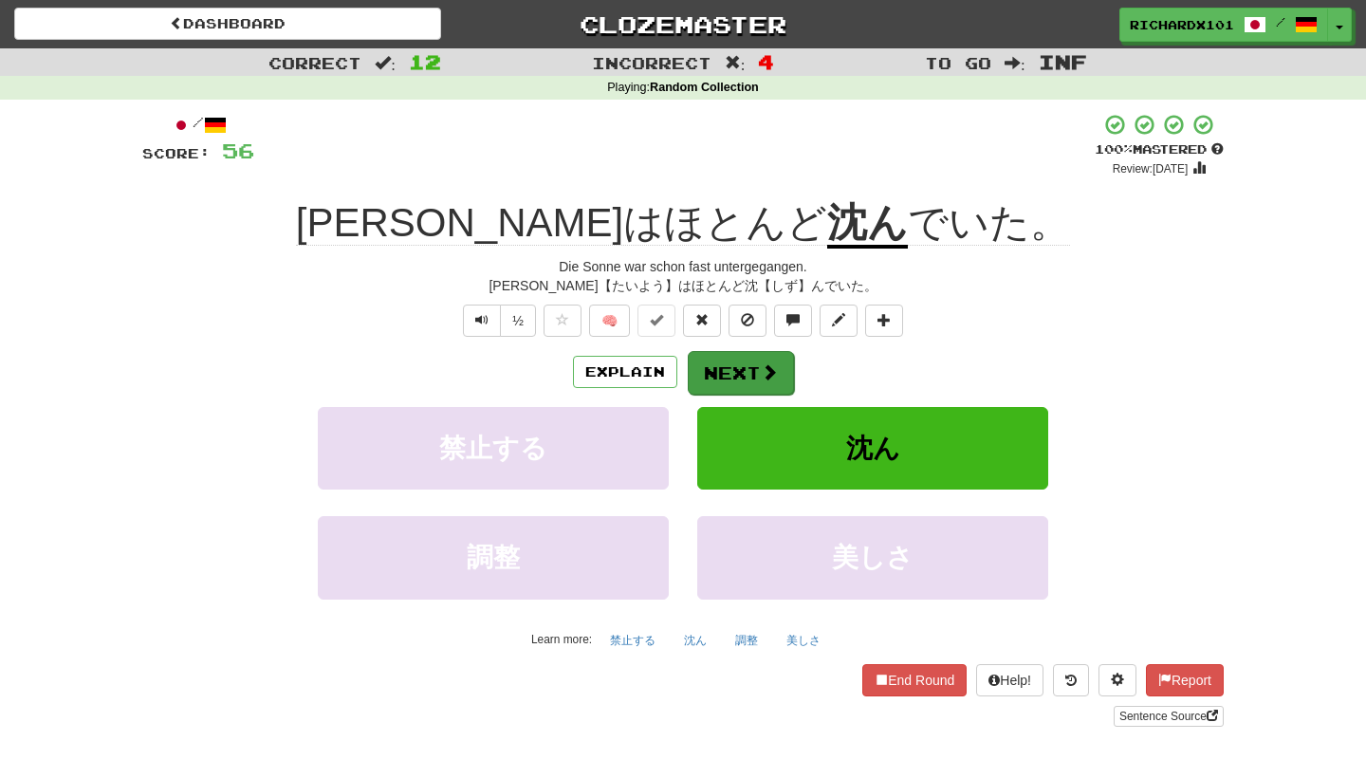
click at [738, 362] on button "Next" at bounding box center [741, 373] width 106 height 44
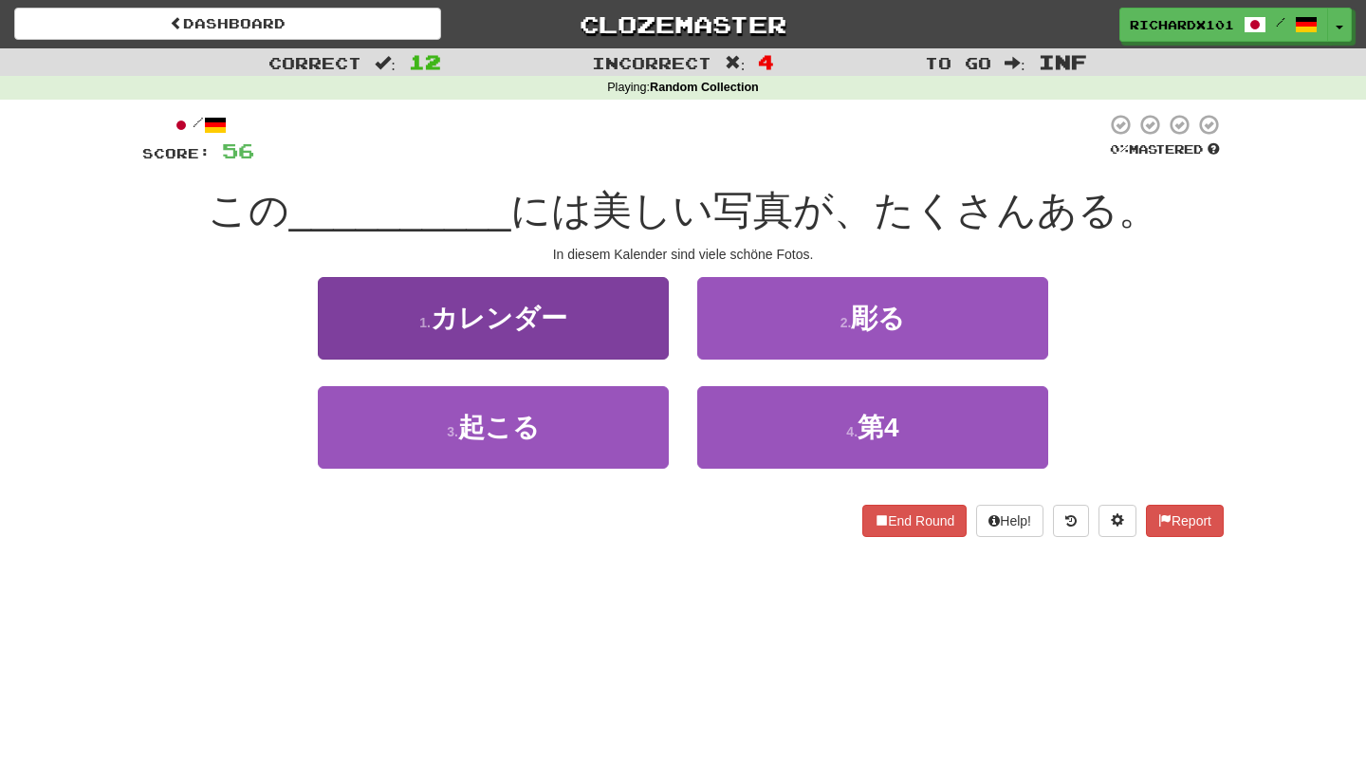
click at [609, 315] on button "1 . カレンダー" at bounding box center [493, 318] width 351 height 83
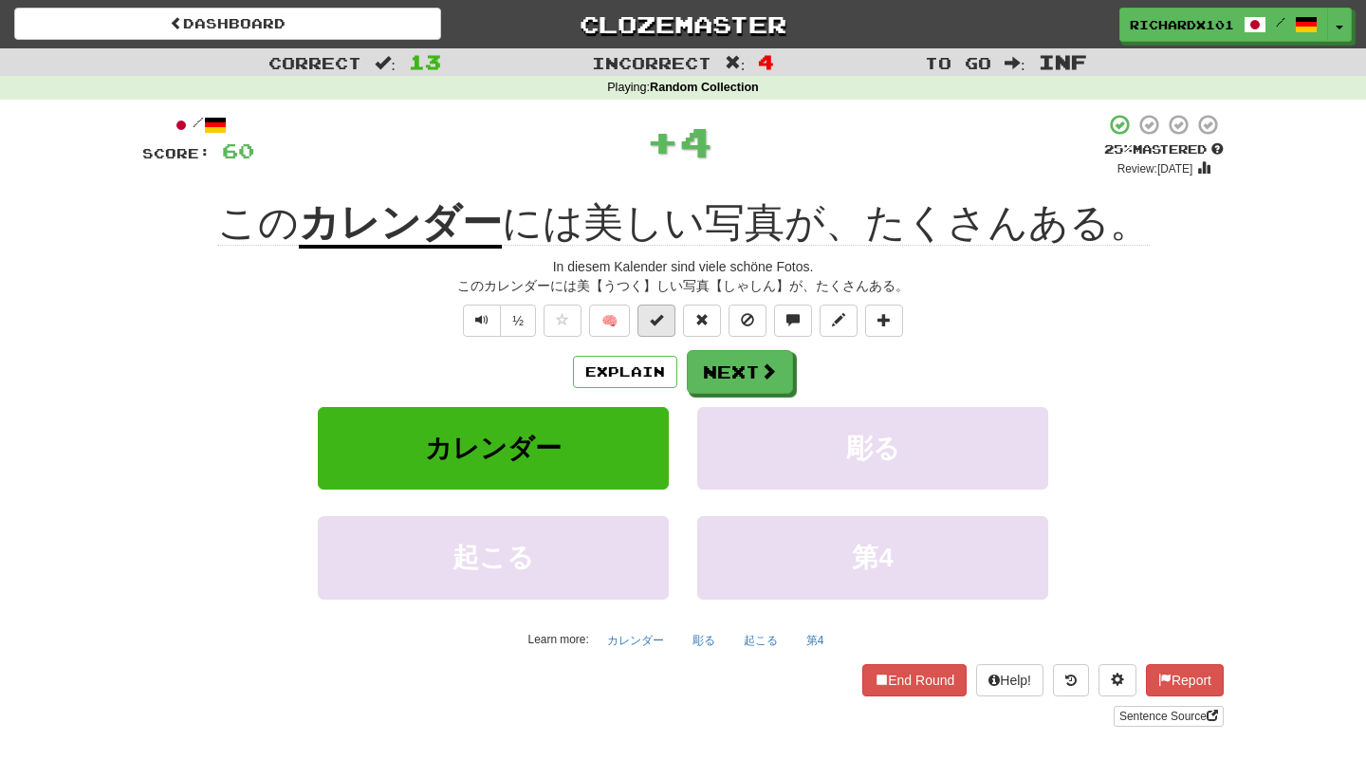
click at [662, 325] on button at bounding box center [657, 321] width 38 height 32
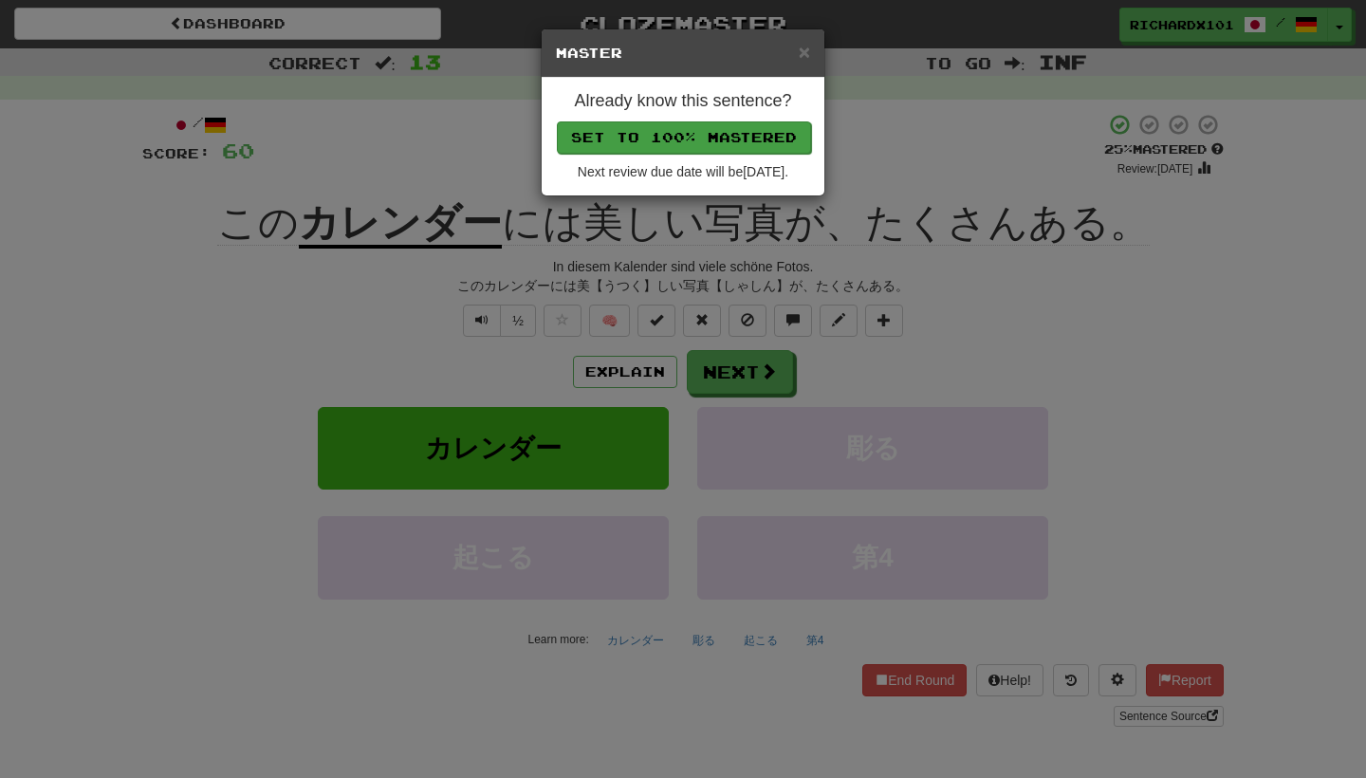
click at [724, 140] on button "Set to 100% Mastered" at bounding box center [684, 137] width 254 height 32
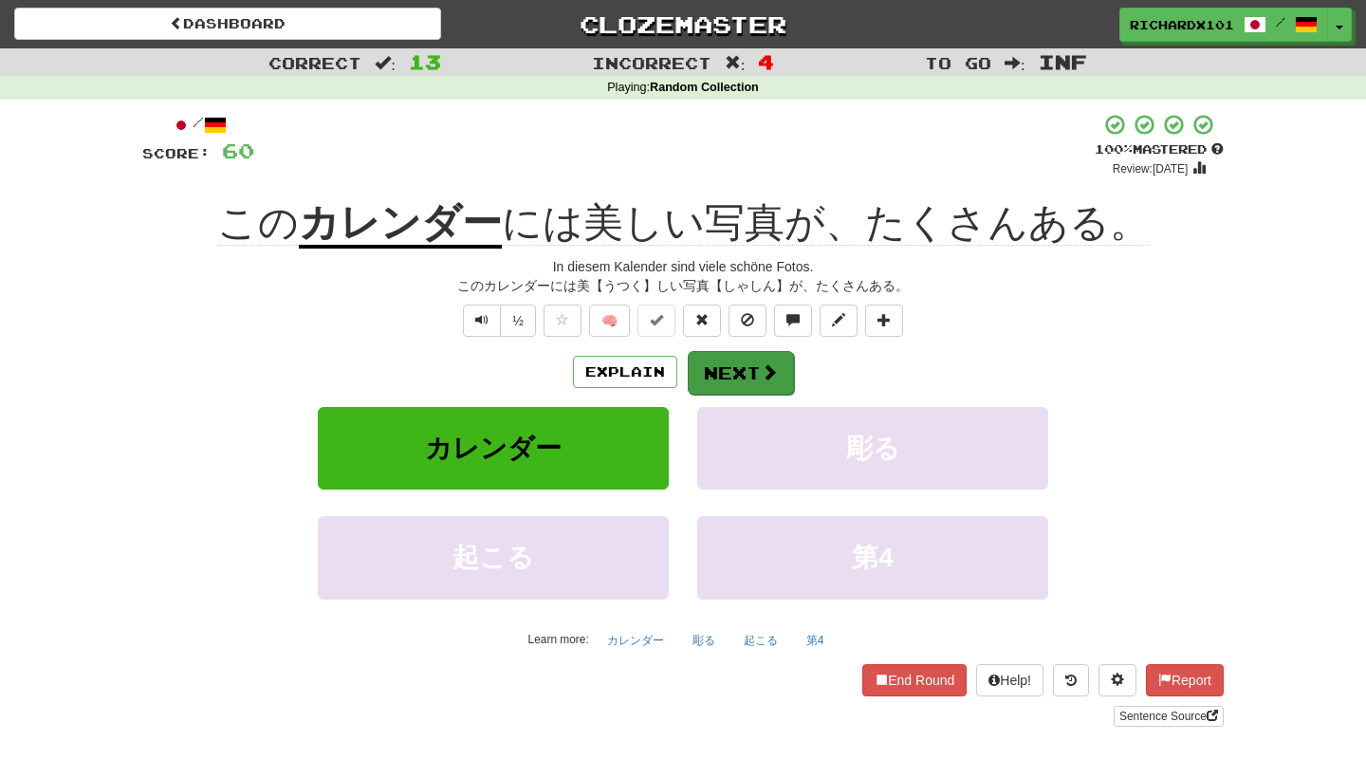
click at [735, 367] on button "Next" at bounding box center [741, 373] width 106 height 44
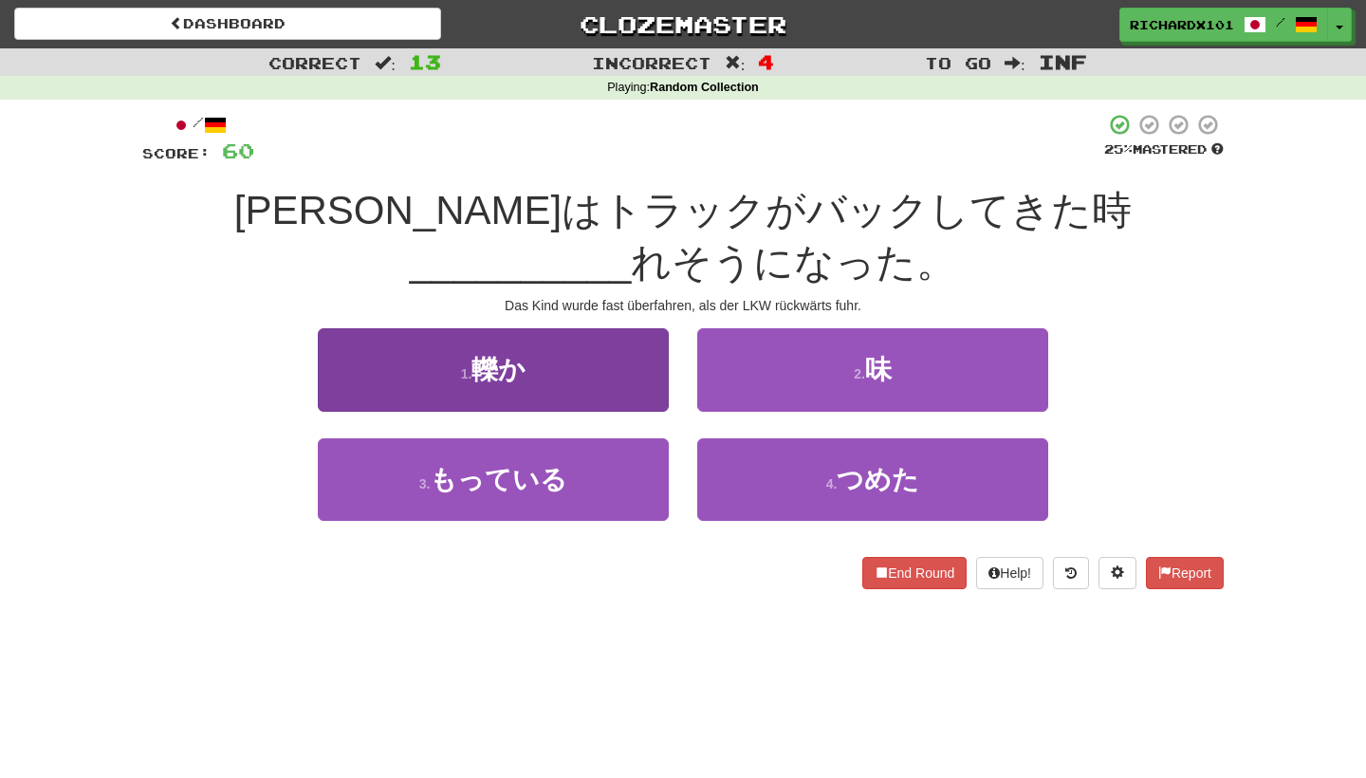
click at [623, 366] on button "1 . 轢か" at bounding box center [493, 369] width 351 height 83
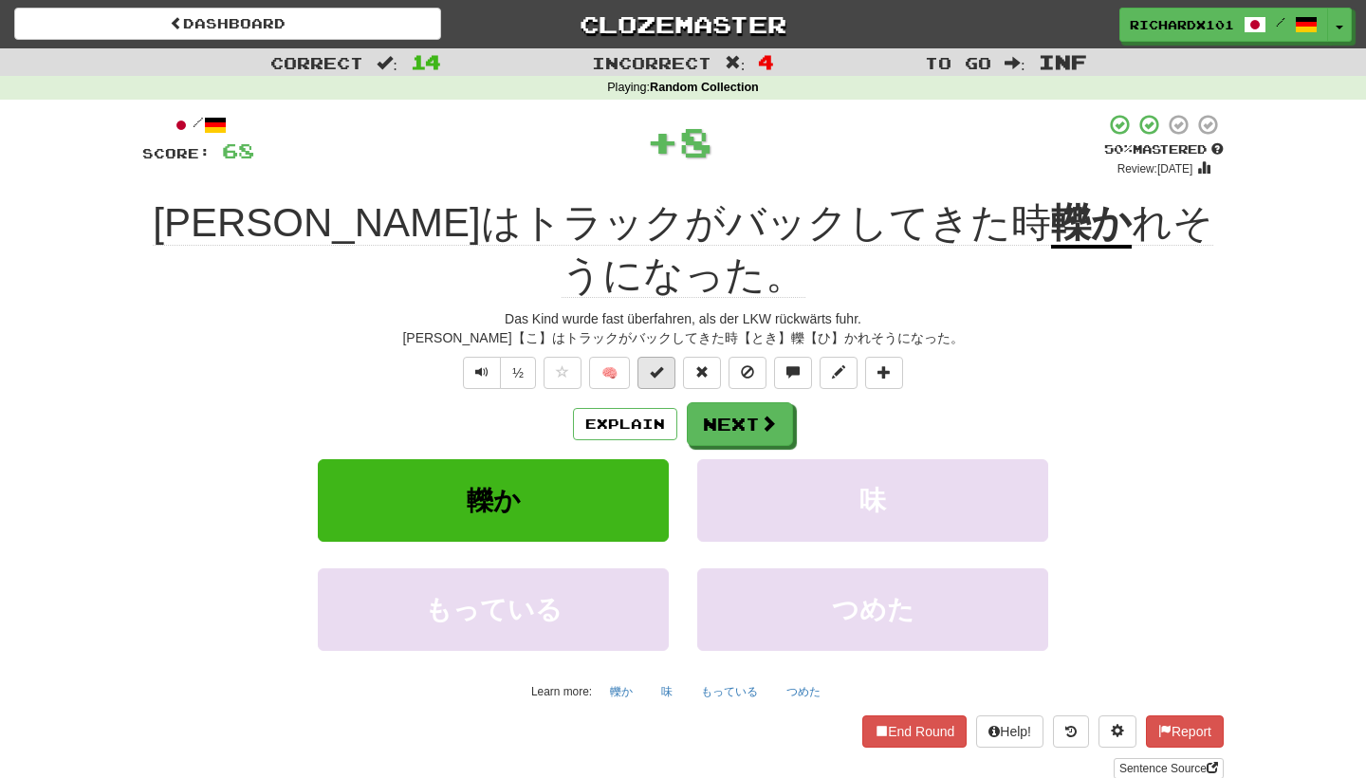
click at [659, 365] on span at bounding box center [656, 371] width 13 height 13
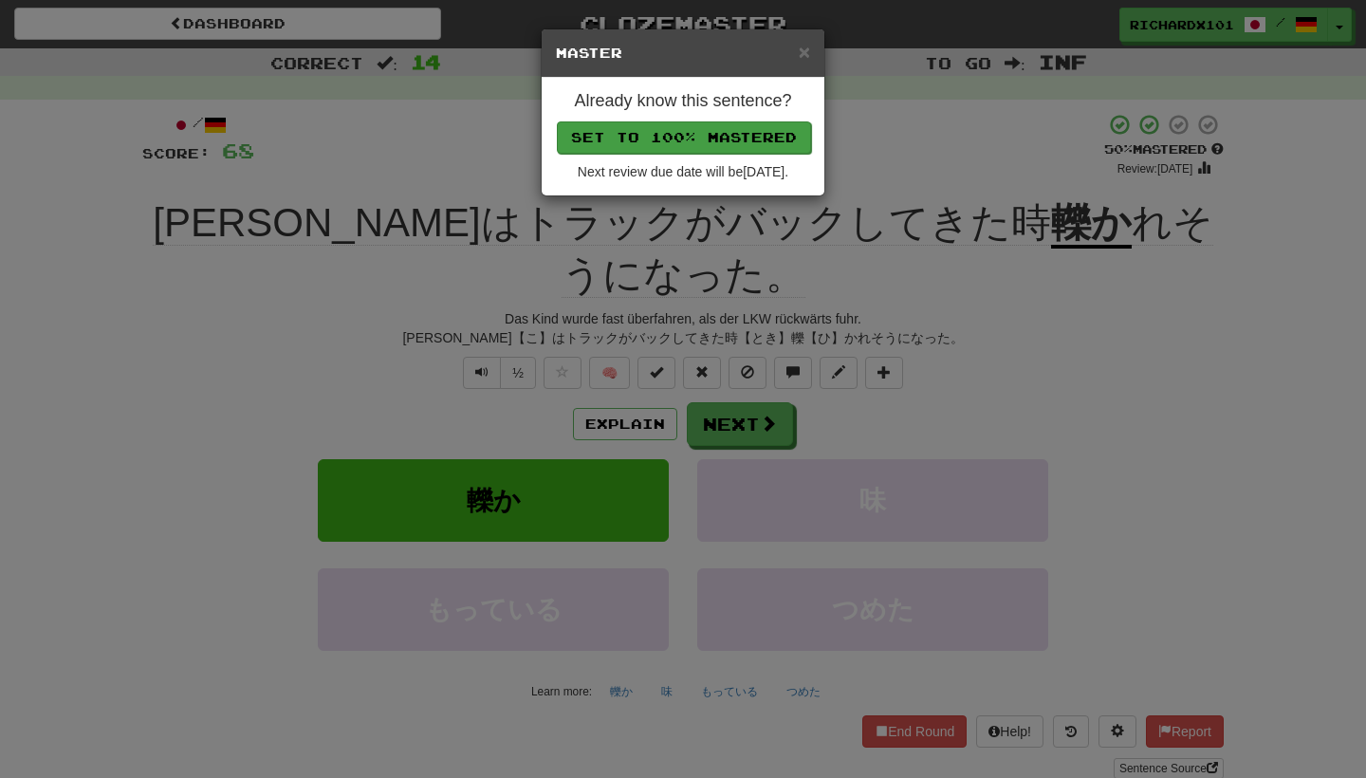
click at [730, 139] on button "Set to 100% Mastered" at bounding box center [684, 137] width 254 height 32
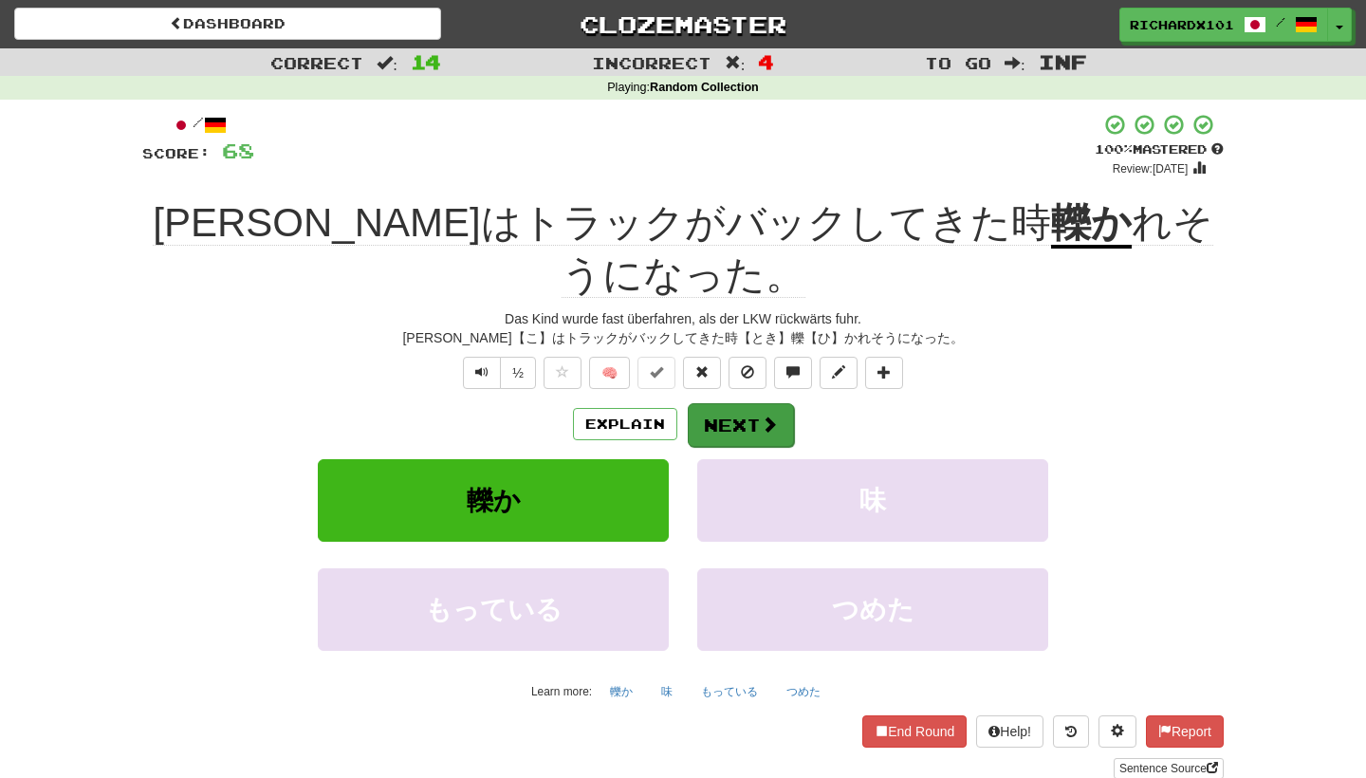
click at [725, 403] on button "Next" at bounding box center [741, 425] width 106 height 44
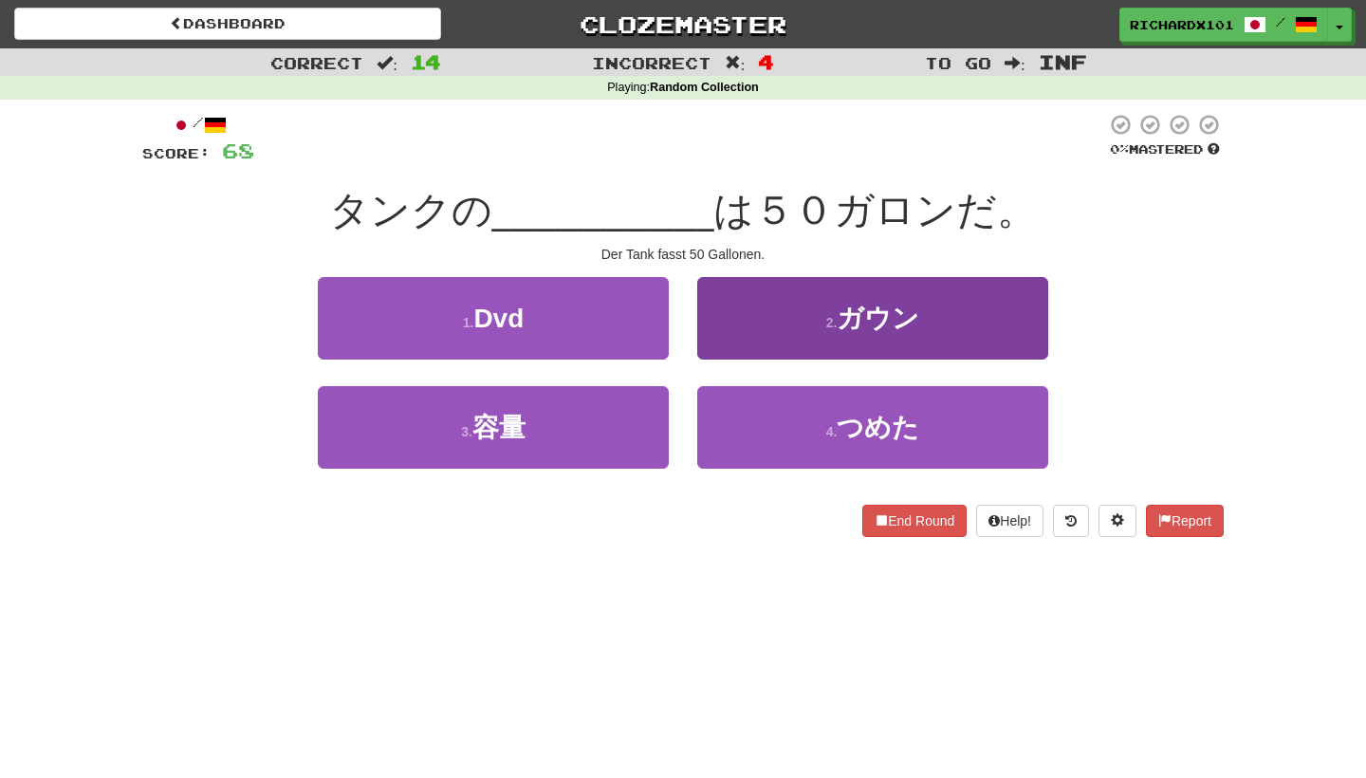
click at [767, 322] on button "2 . ガウン" at bounding box center [872, 318] width 351 height 83
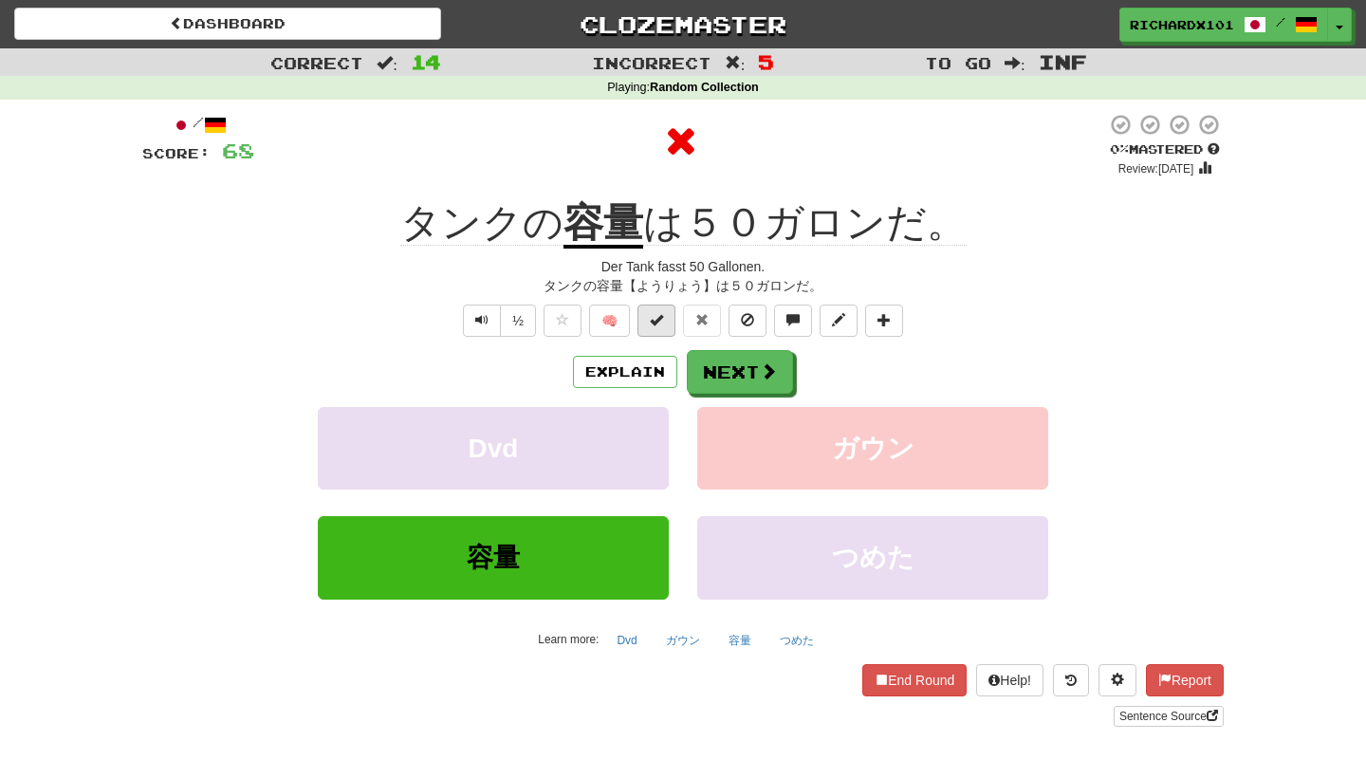
click at [665, 325] on button at bounding box center [657, 321] width 38 height 32
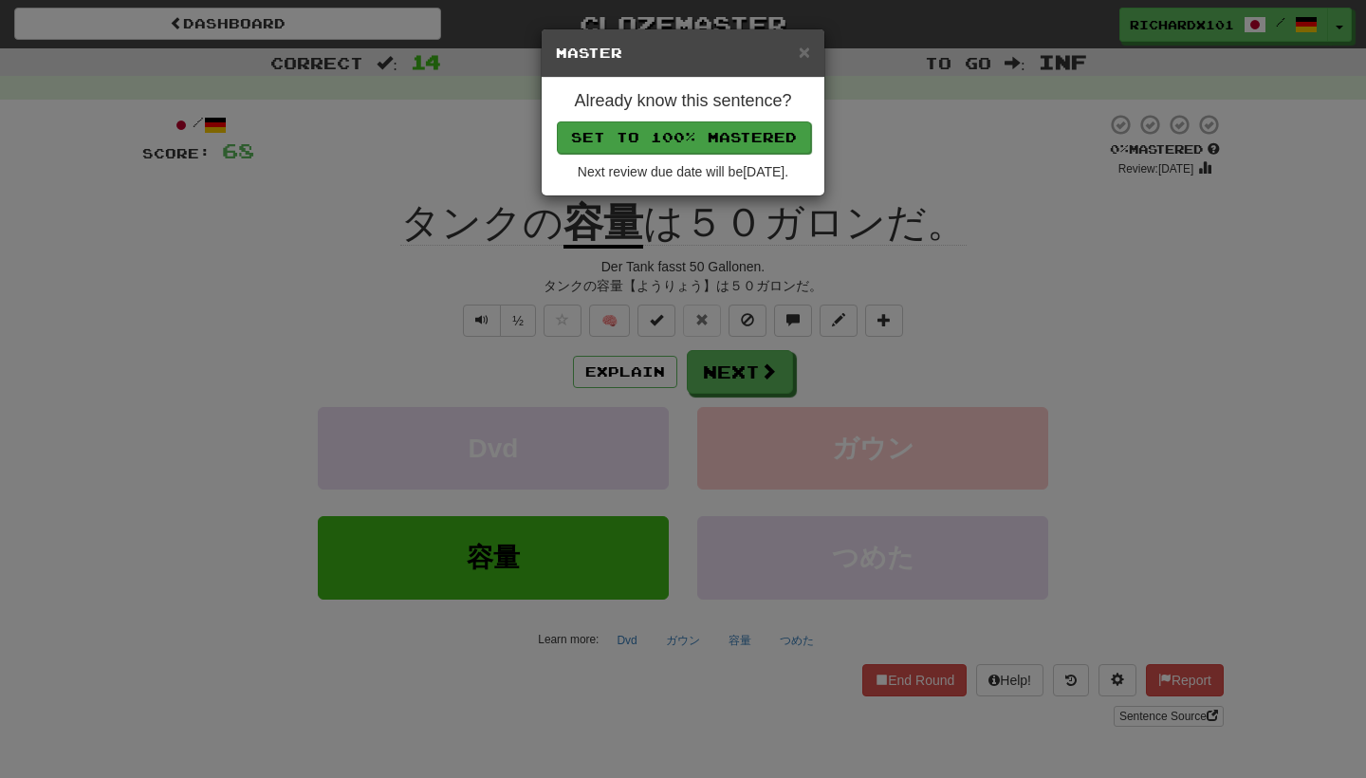
click at [684, 136] on button "Set to 100% Mastered" at bounding box center [684, 137] width 254 height 32
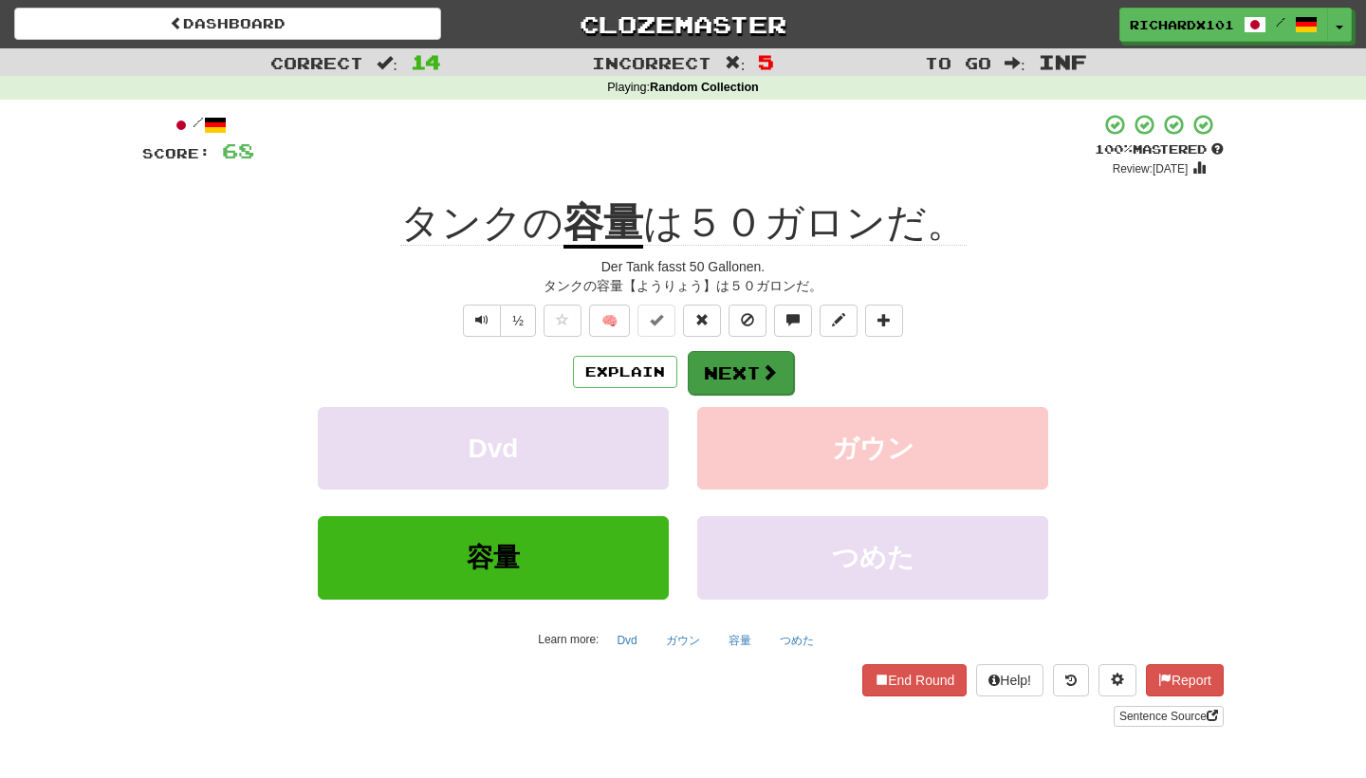
click at [720, 360] on button "Next" at bounding box center [741, 373] width 106 height 44
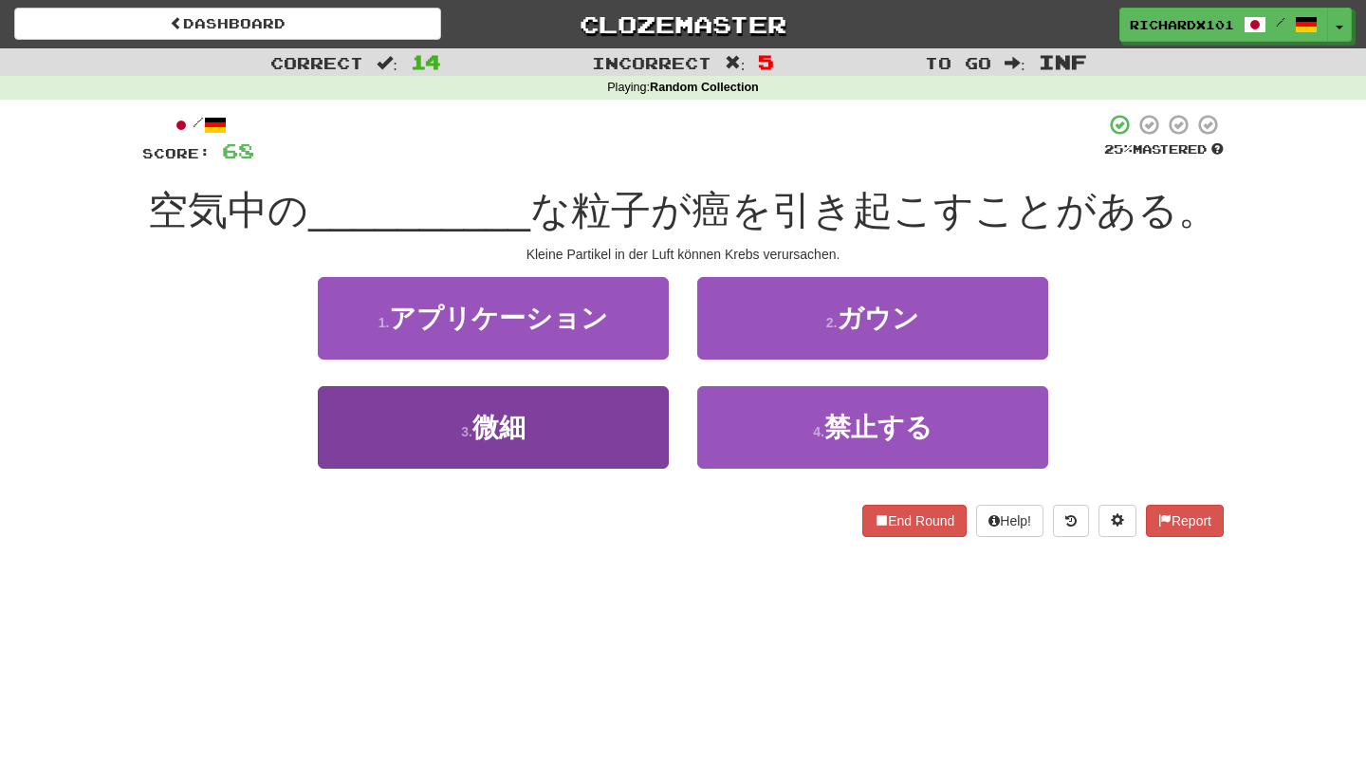
click at [634, 395] on button "3 . 微細" at bounding box center [493, 427] width 351 height 83
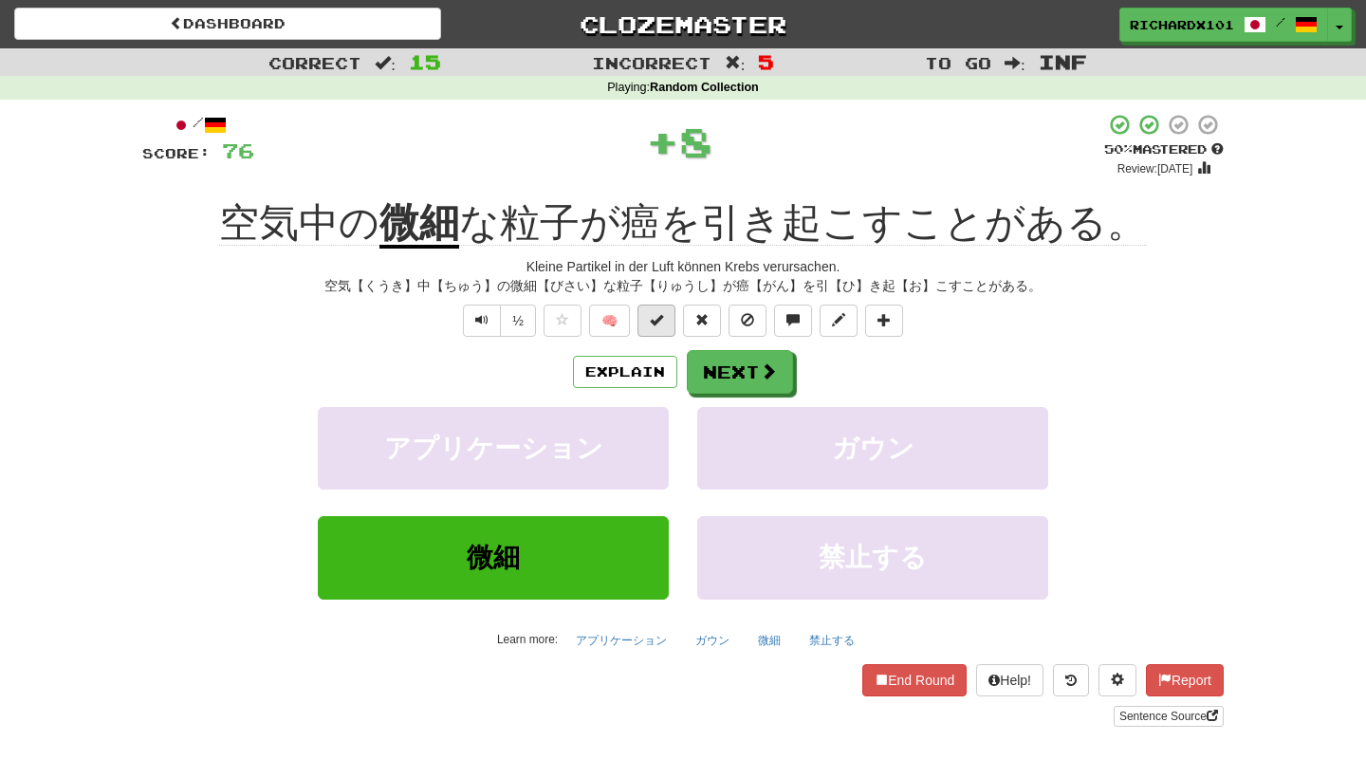
click at [660, 315] on span at bounding box center [656, 319] width 13 height 13
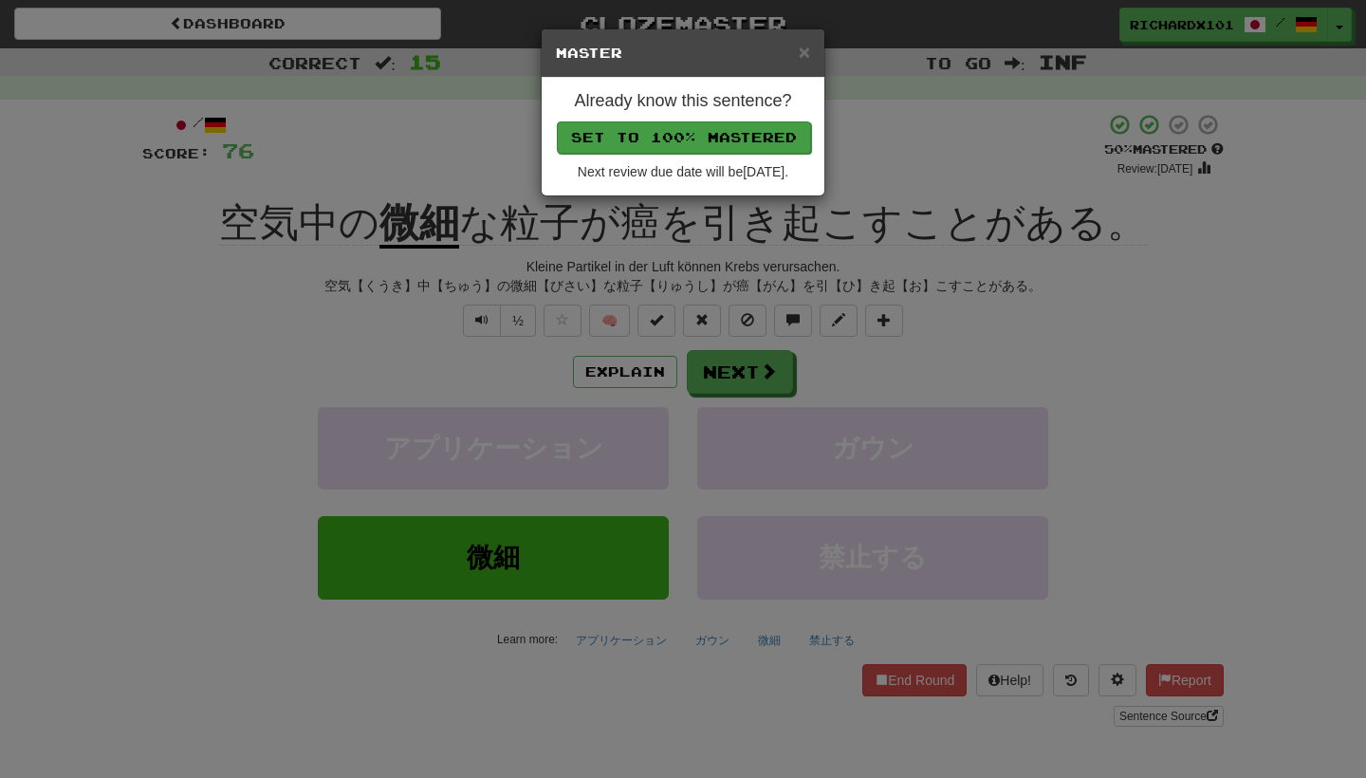
click at [730, 139] on button "Set to 100% Mastered" at bounding box center [684, 137] width 254 height 32
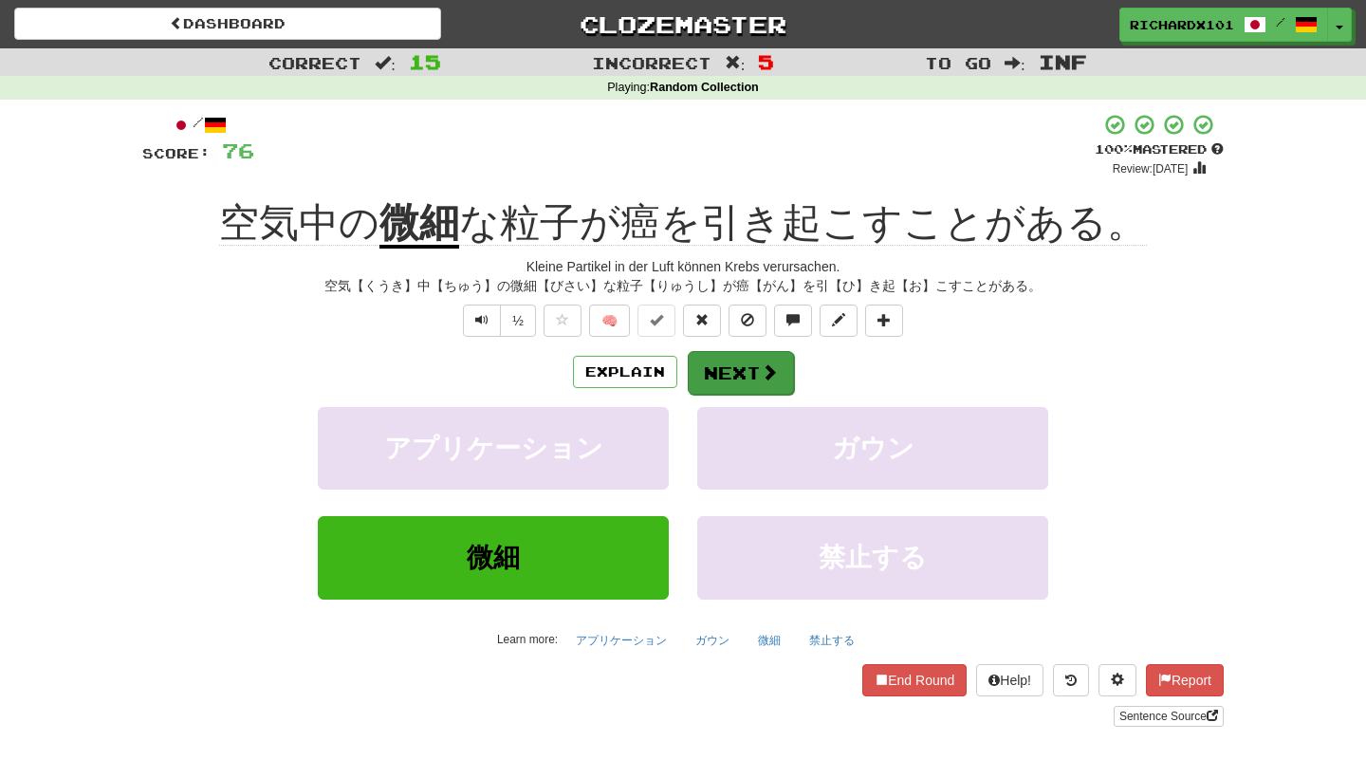
click at [739, 370] on button "Next" at bounding box center [741, 373] width 106 height 44
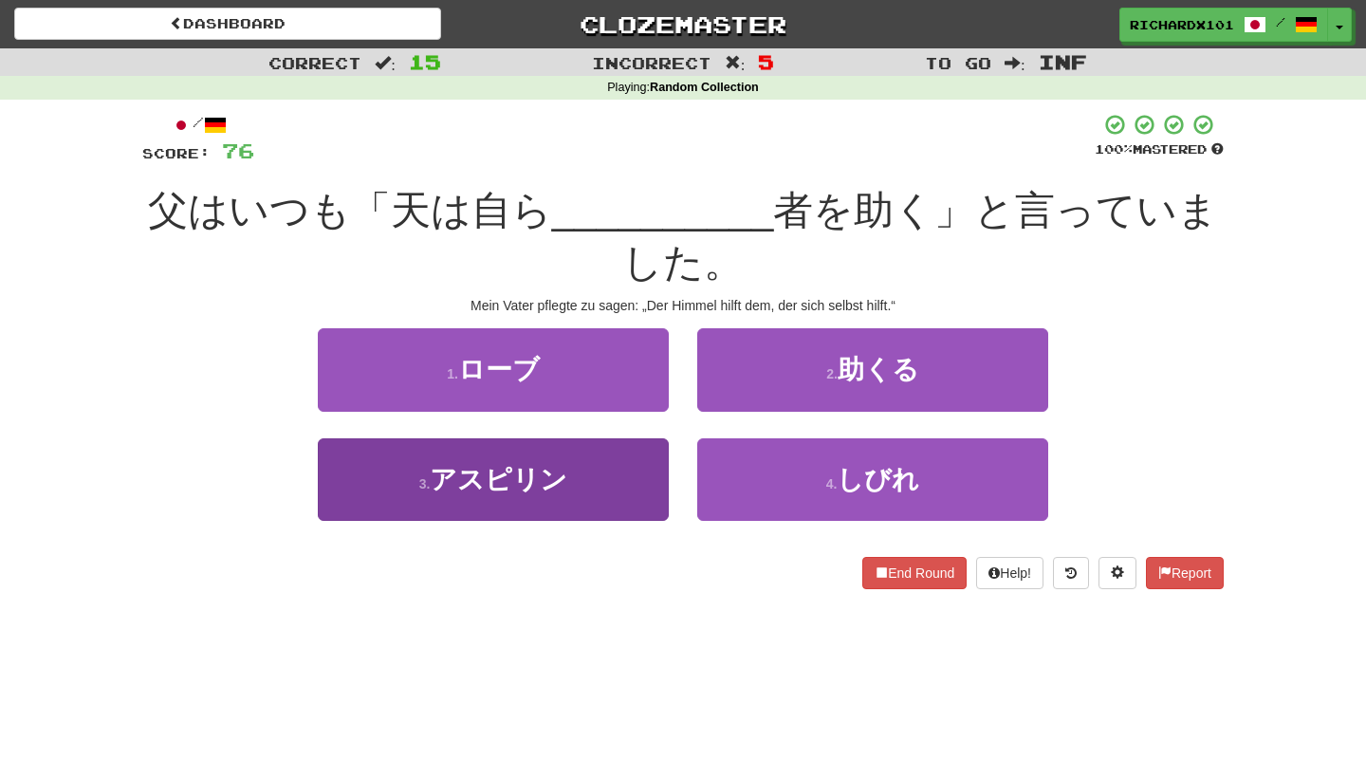
click at [629, 470] on button "3 . アスピリン" at bounding box center [493, 479] width 351 height 83
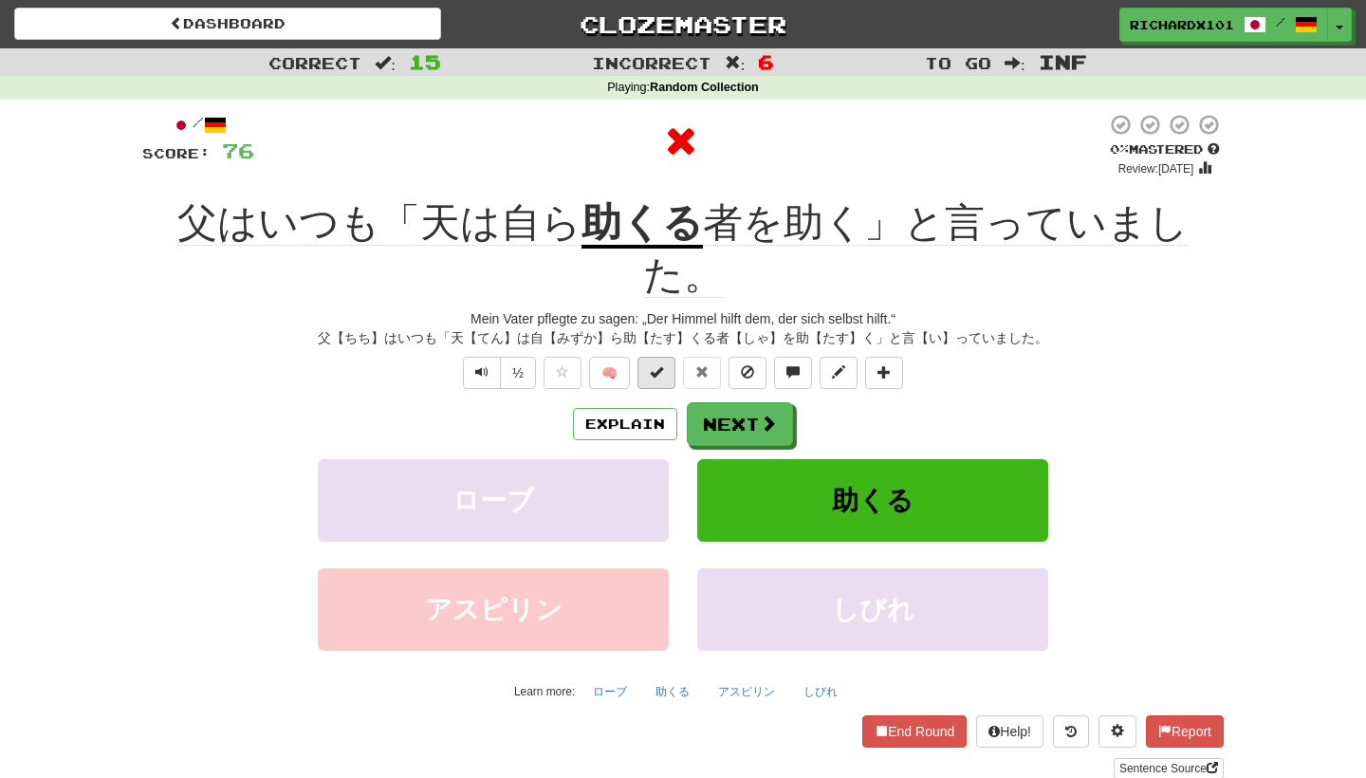
click at [661, 365] on span at bounding box center [656, 371] width 13 height 13
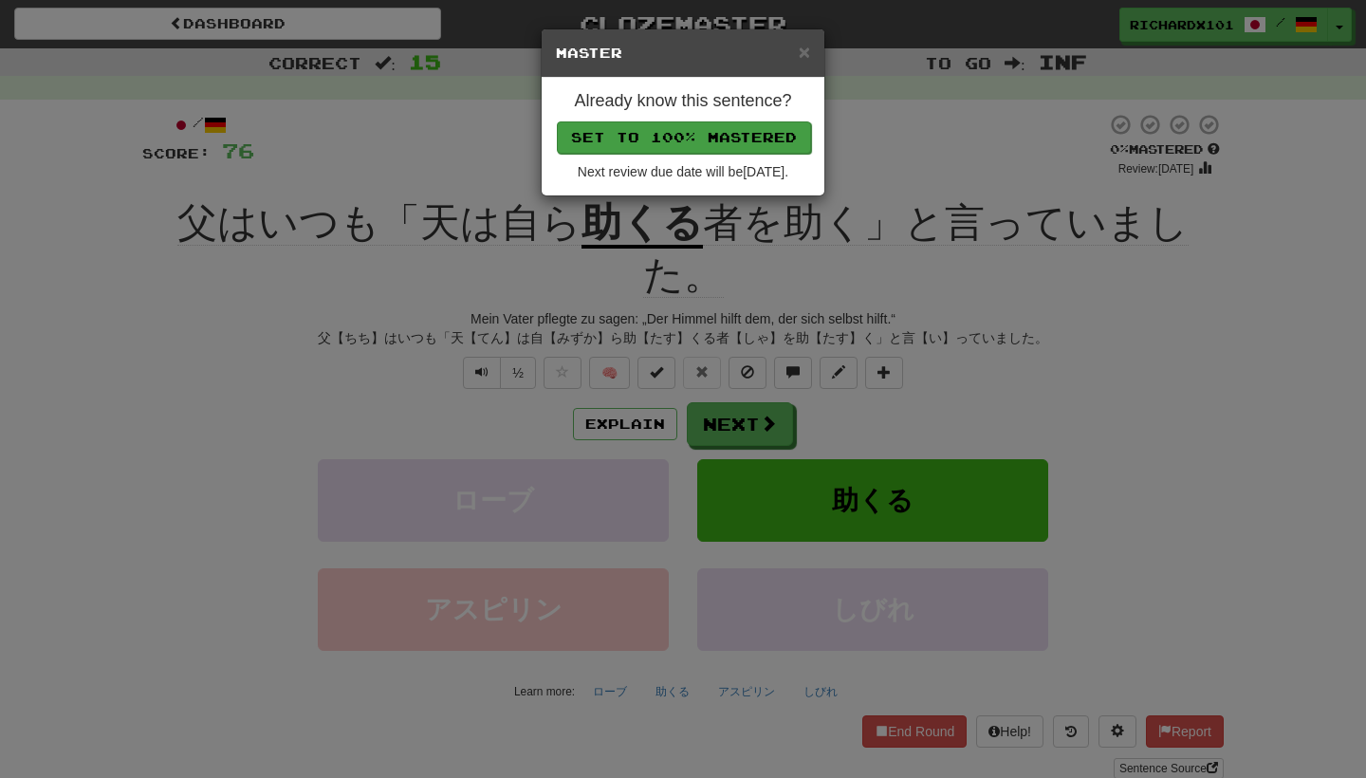
click at [733, 140] on button "Set to 100% Mastered" at bounding box center [684, 137] width 254 height 32
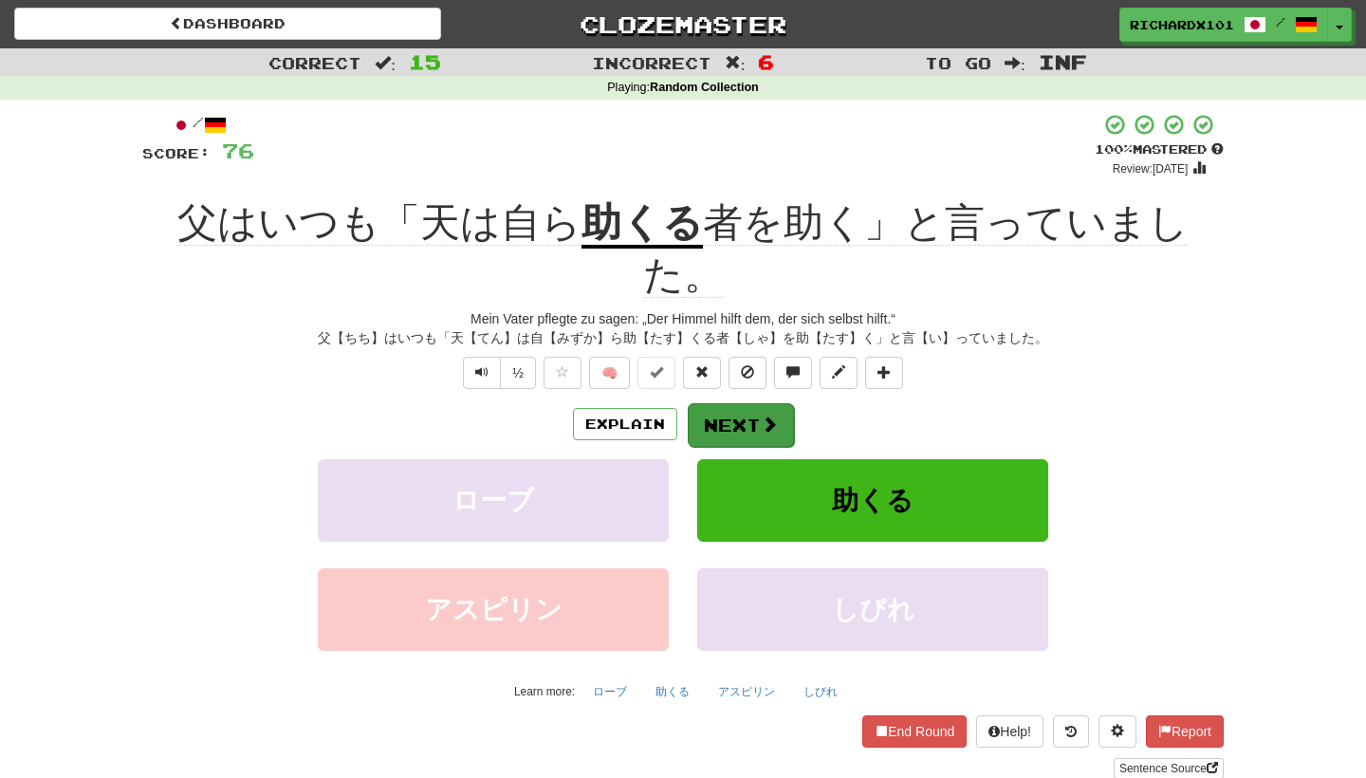
click at [741, 403] on button "Next" at bounding box center [741, 425] width 106 height 44
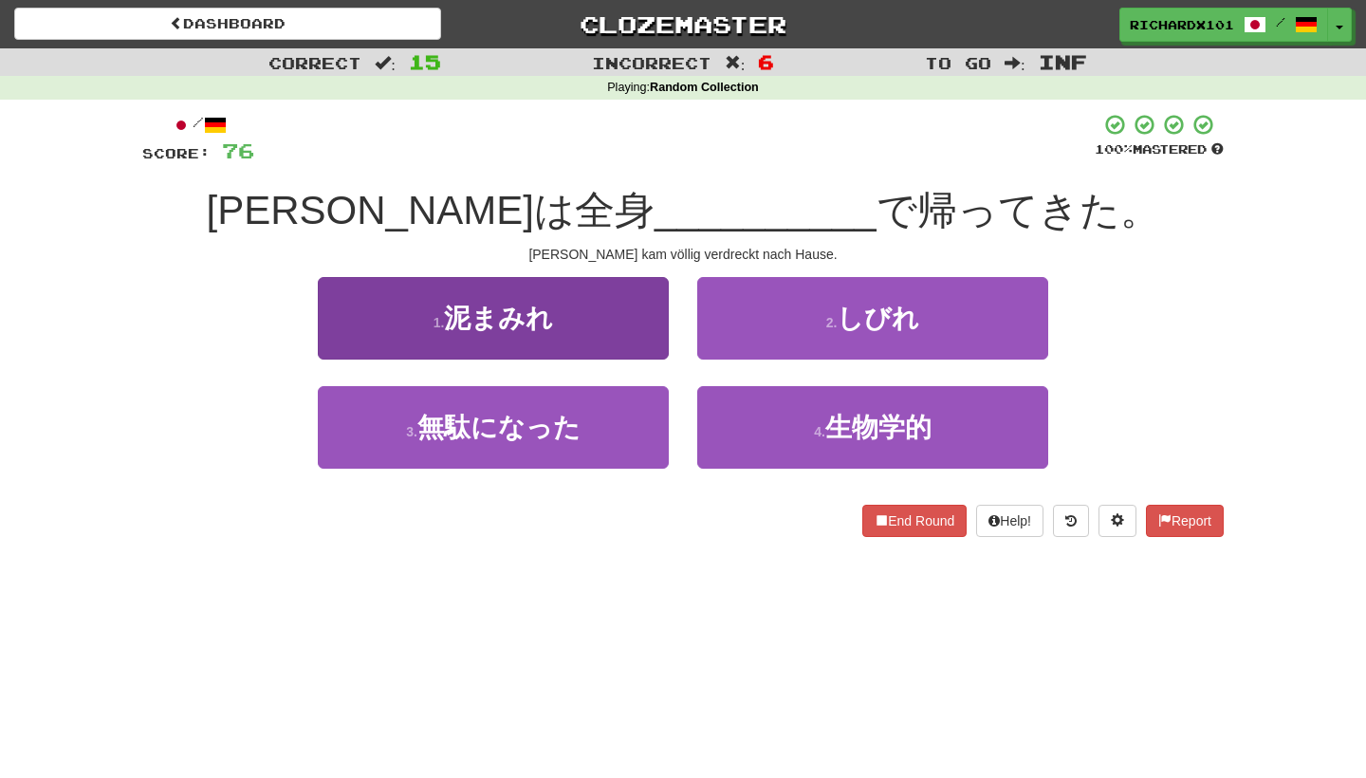
click at [661, 325] on button "1 . 泥まみれ" at bounding box center [493, 318] width 351 height 83
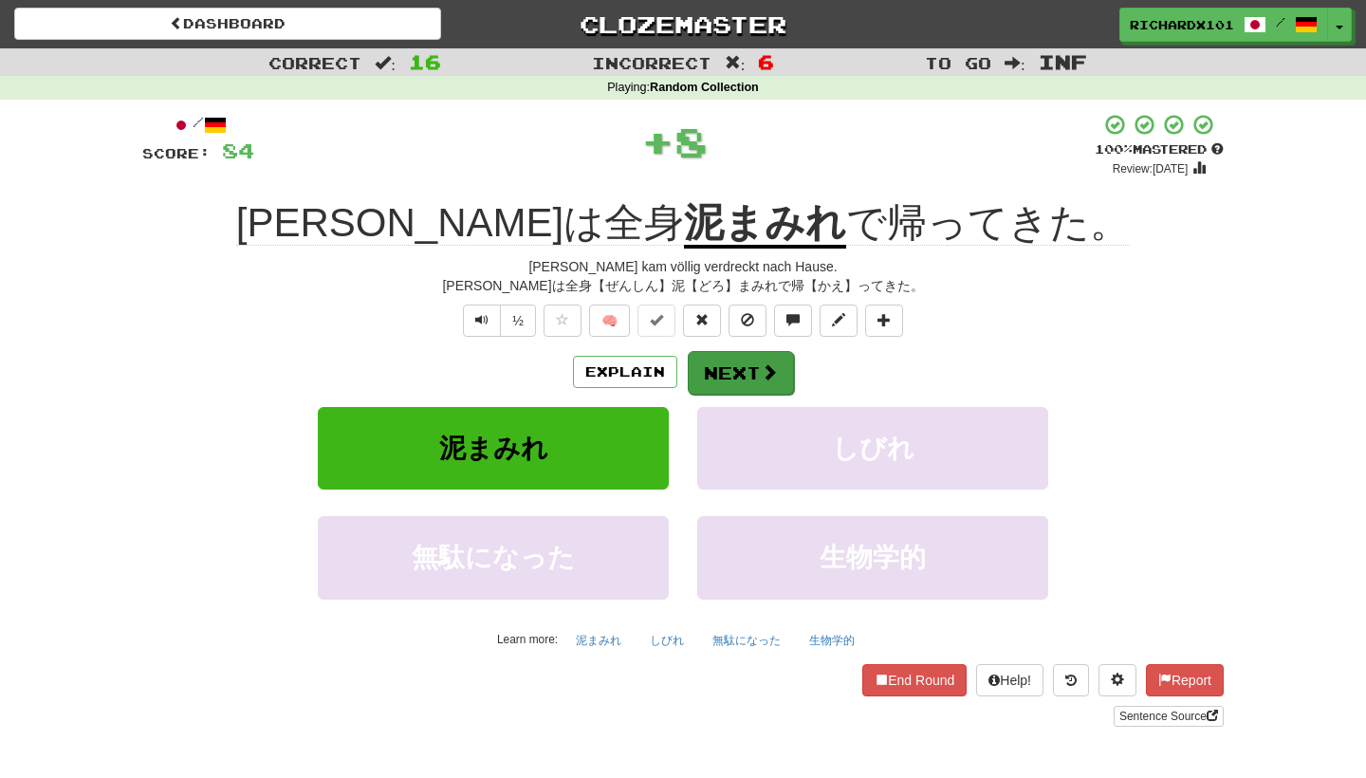
click at [731, 370] on button "Next" at bounding box center [741, 373] width 106 height 44
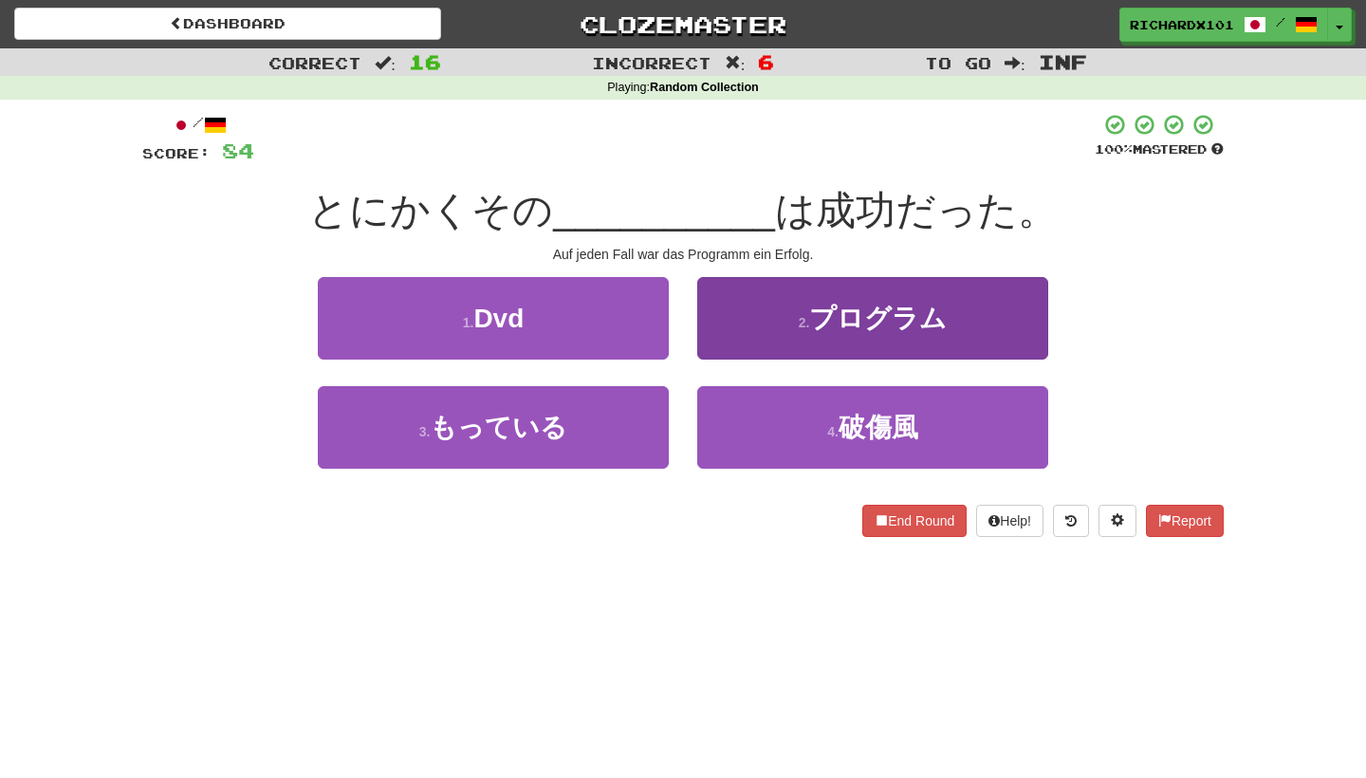
click at [762, 329] on button "2 . プログラム" at bounding box center [872, 318] width 351 height 83
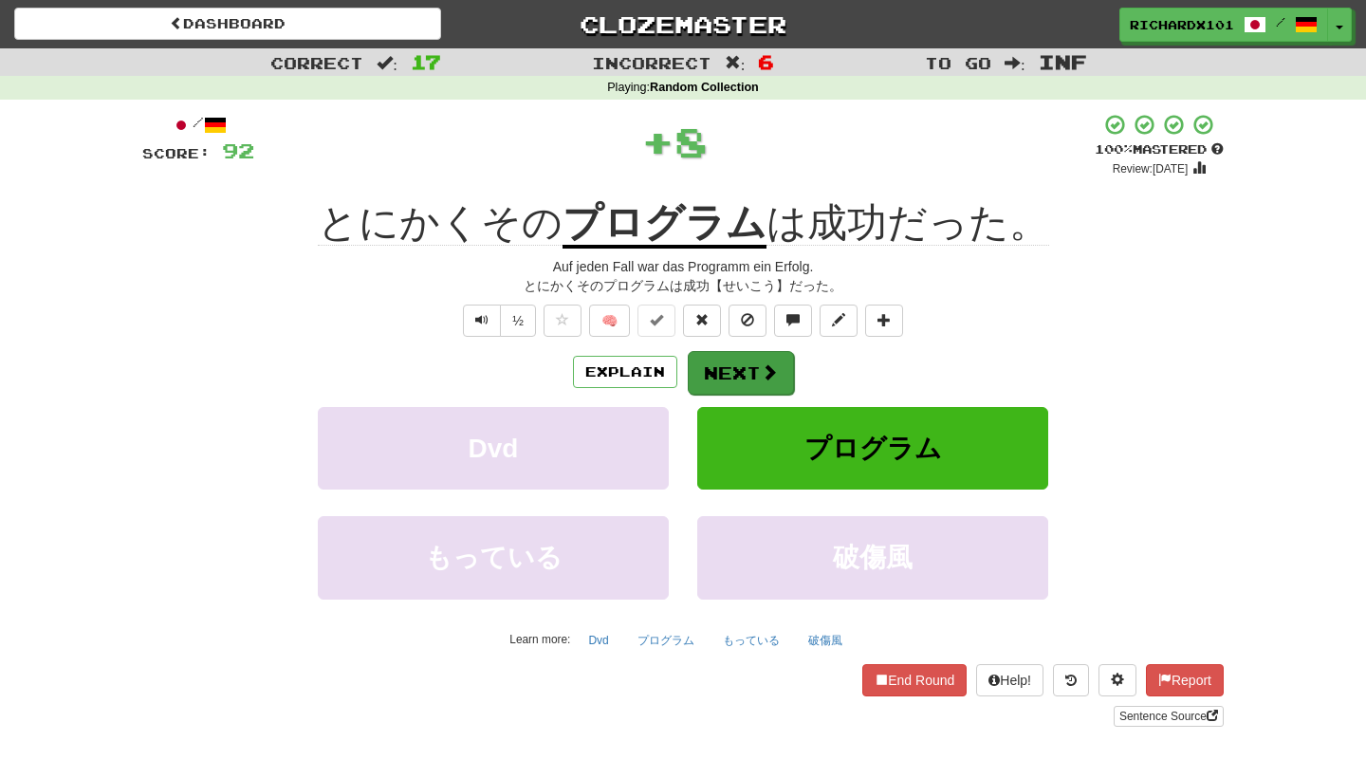
click at [735, 362] on button "Next" at bounding box center [741, 373] width 106 height 44
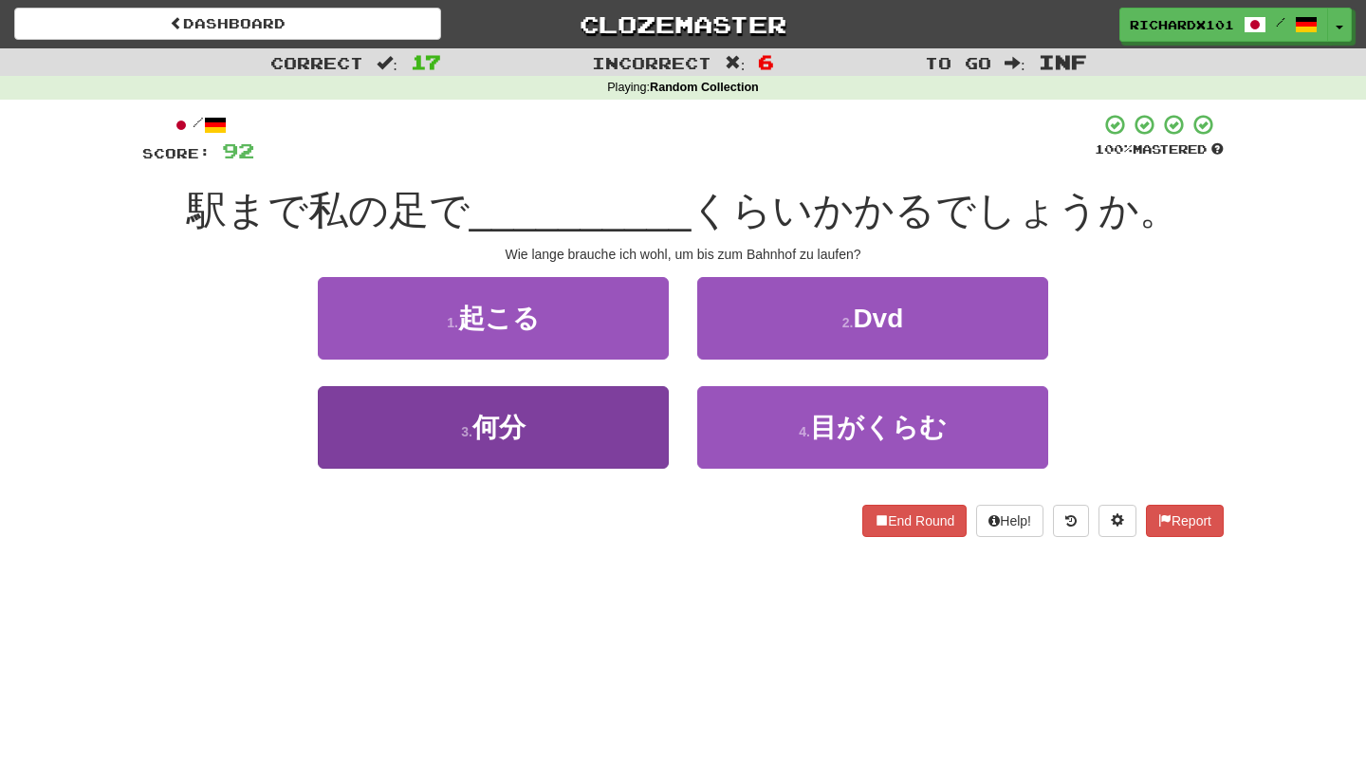
click at [617, 428] on button "3 . 何分" at bounding box center [493, 427] width 351 height 83
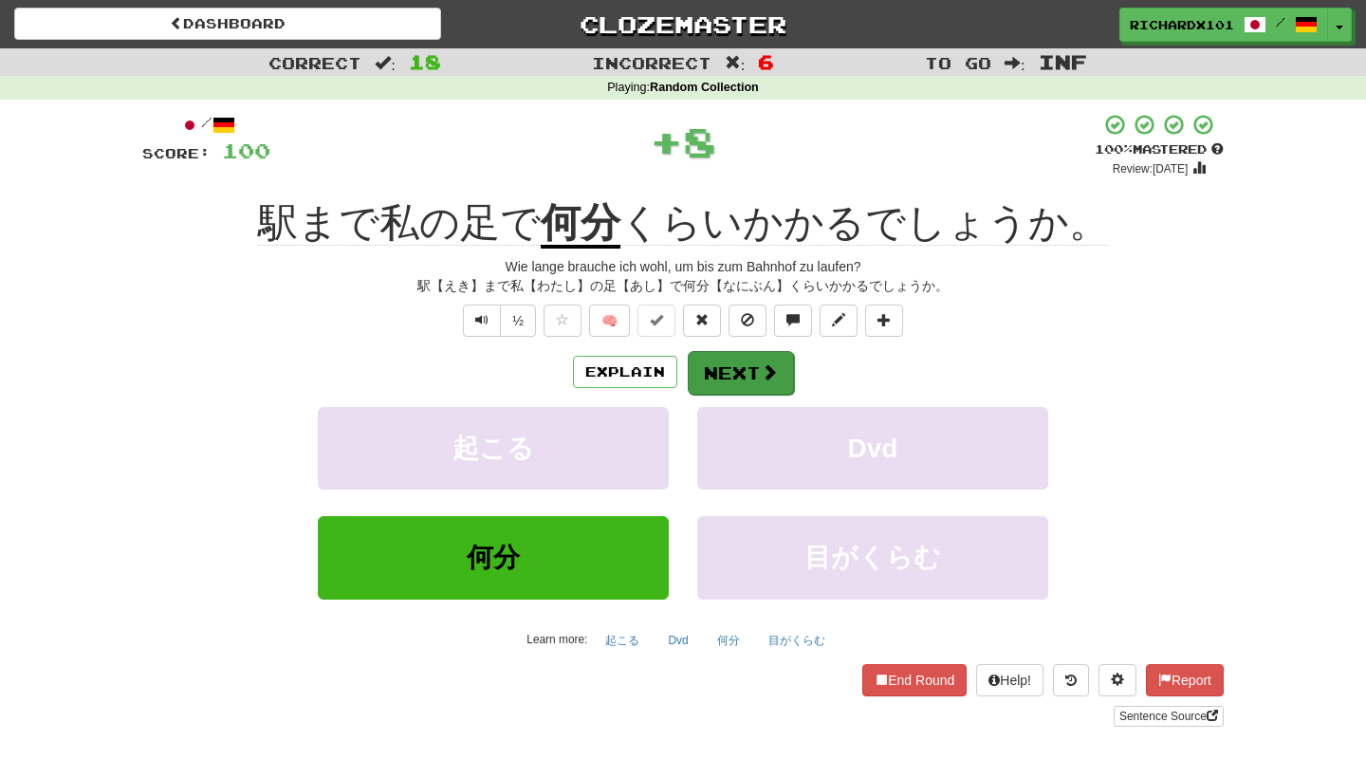
click at [719, 362] on button "Next" at bounding box center [741, 373] width 106 height 44
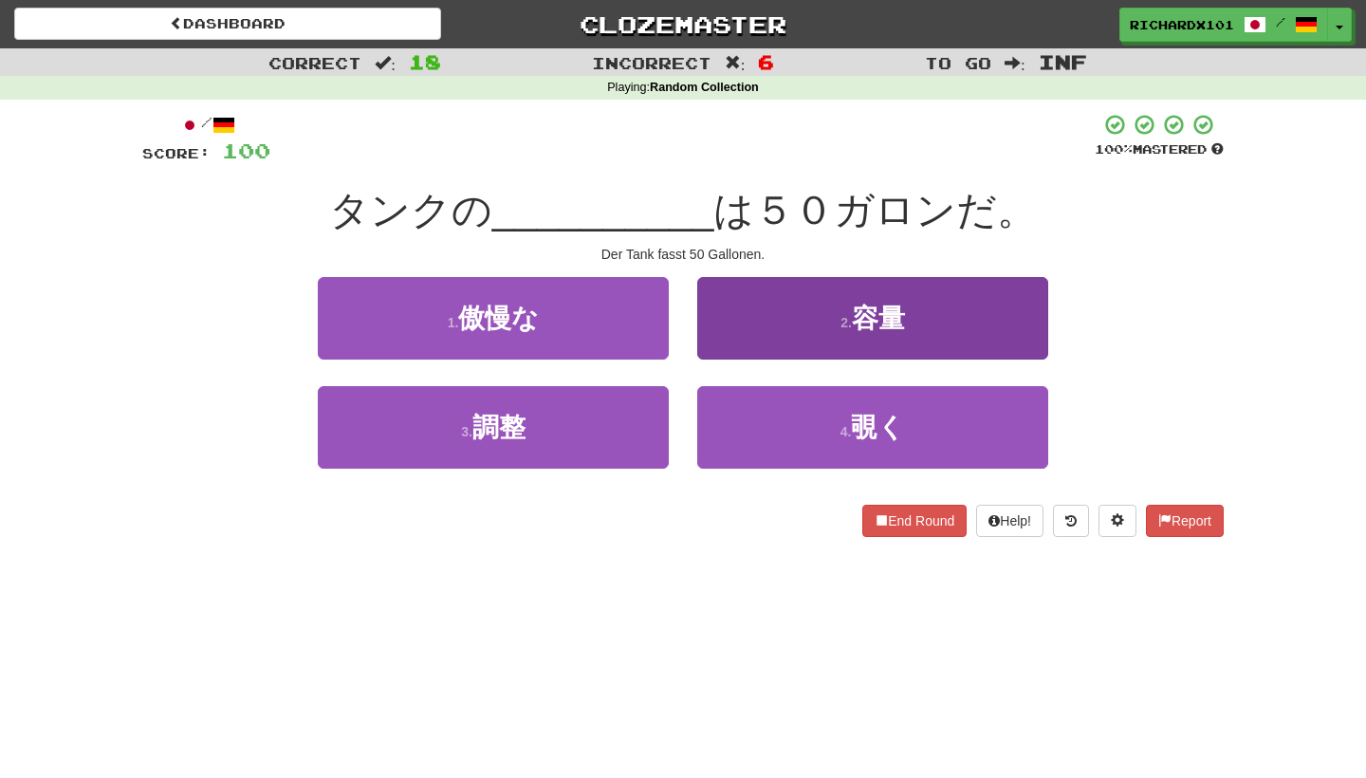
click at [768, 318] on button "2 . 容量" at bounding box center [872, 318] width 351 height 83
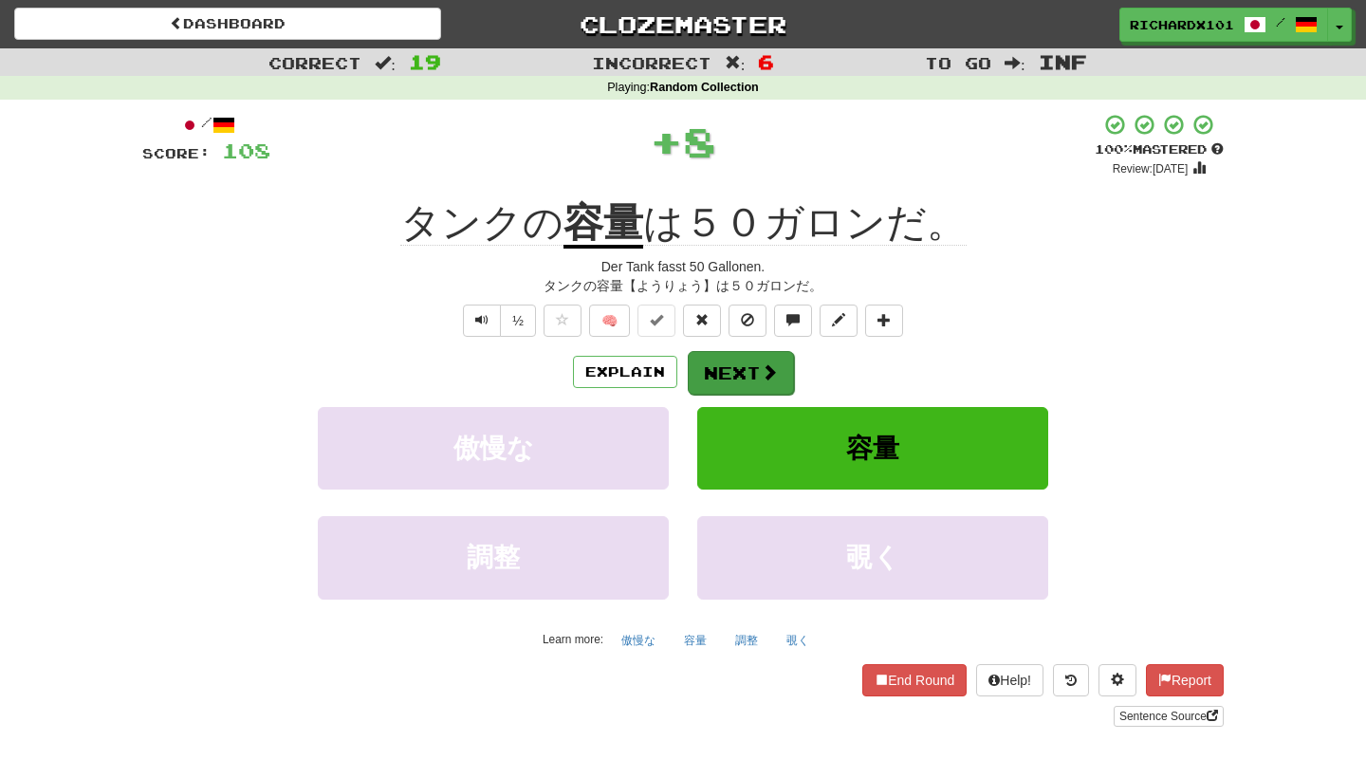
click at [744, 363] on button "Next" at bounding box center [741, 373] width 106 height 44
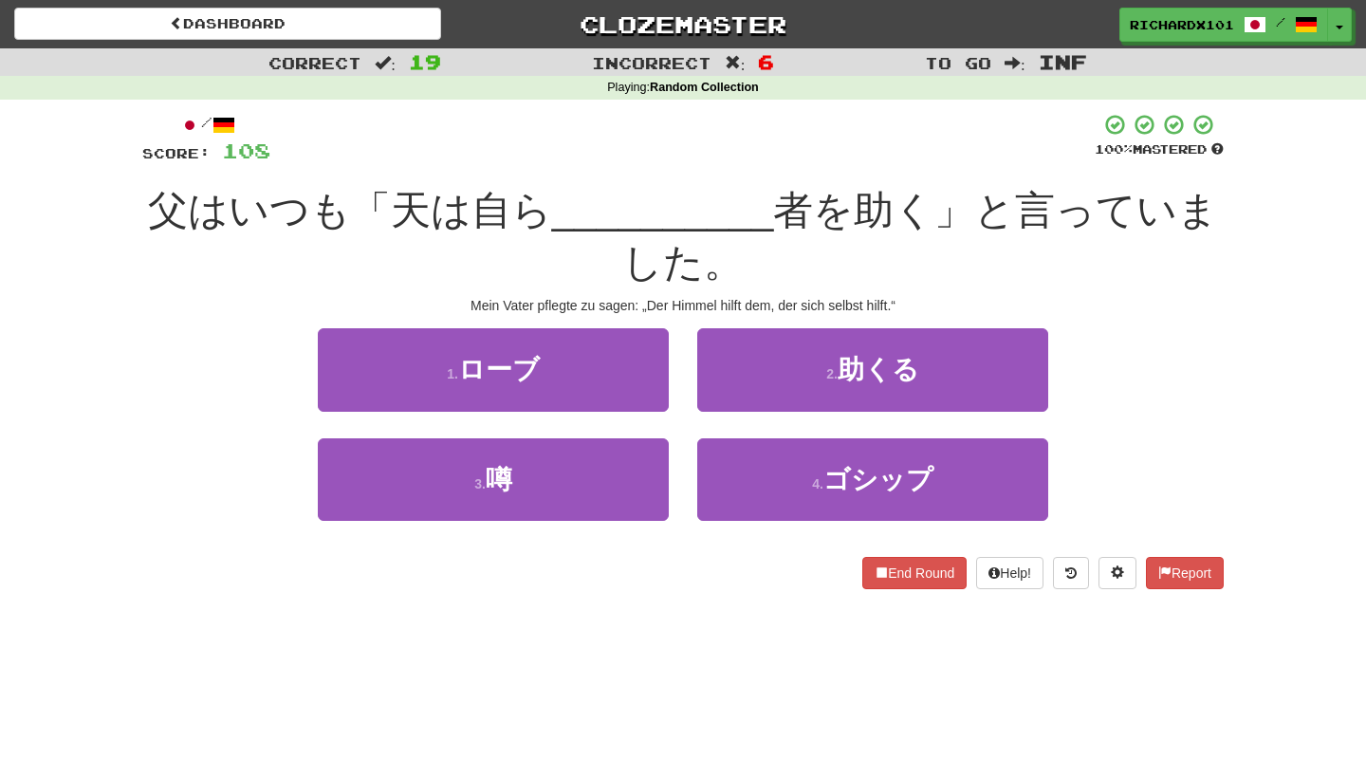
click at [744, 363] on button "2 . 助くる" at bounding box center [872, 369] width 351 height 83
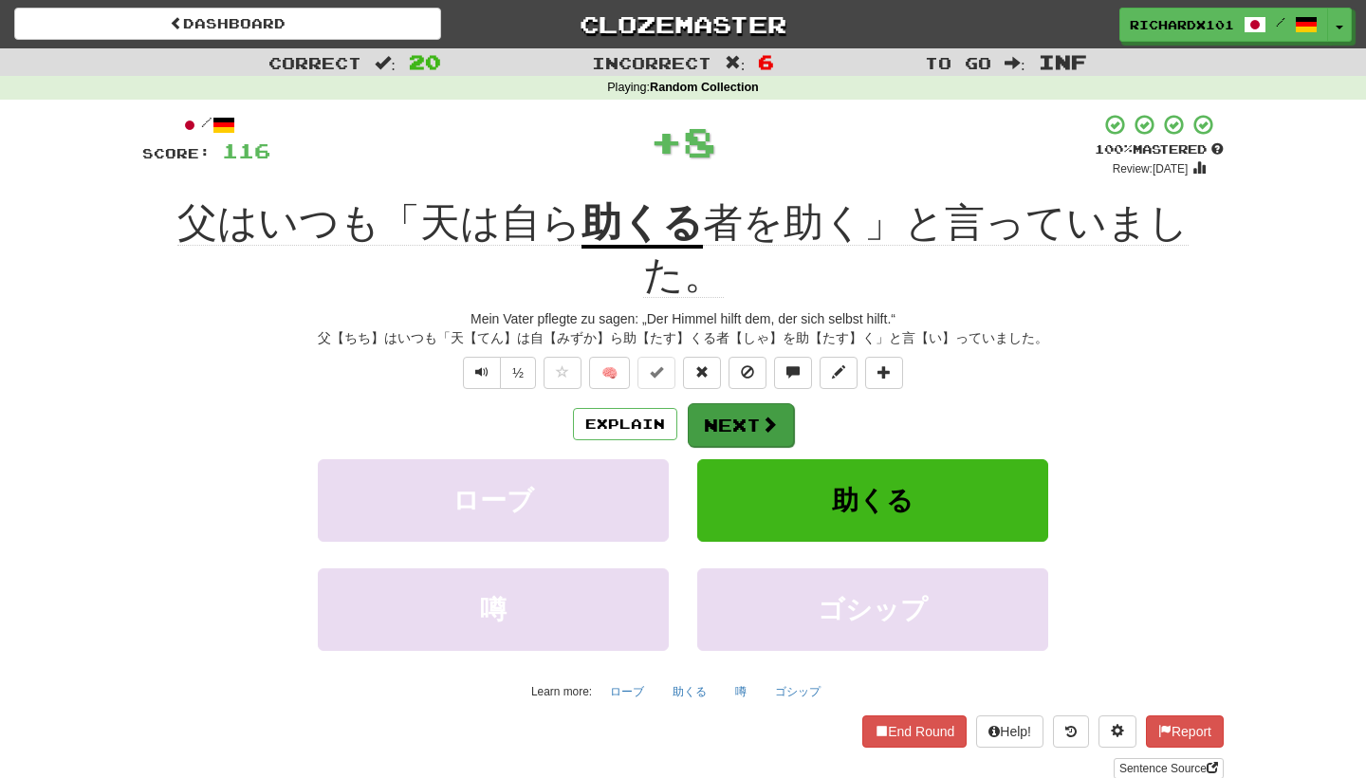
click at [745, 403] on button "Next" at bounding box center [741, 425] width 106 height 44
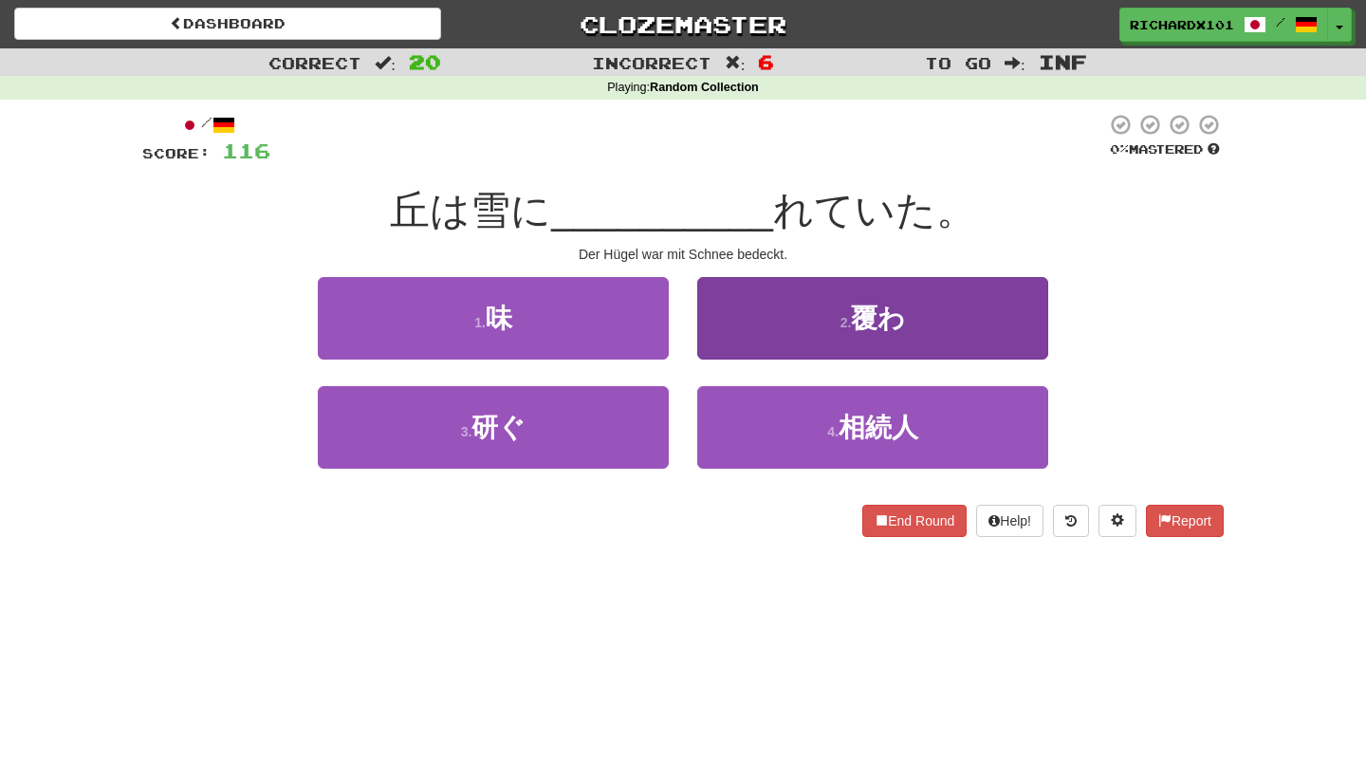
click at [786, 313] on button "2 . 覆わ" at bounding box center [872, 318] width 351 height 83
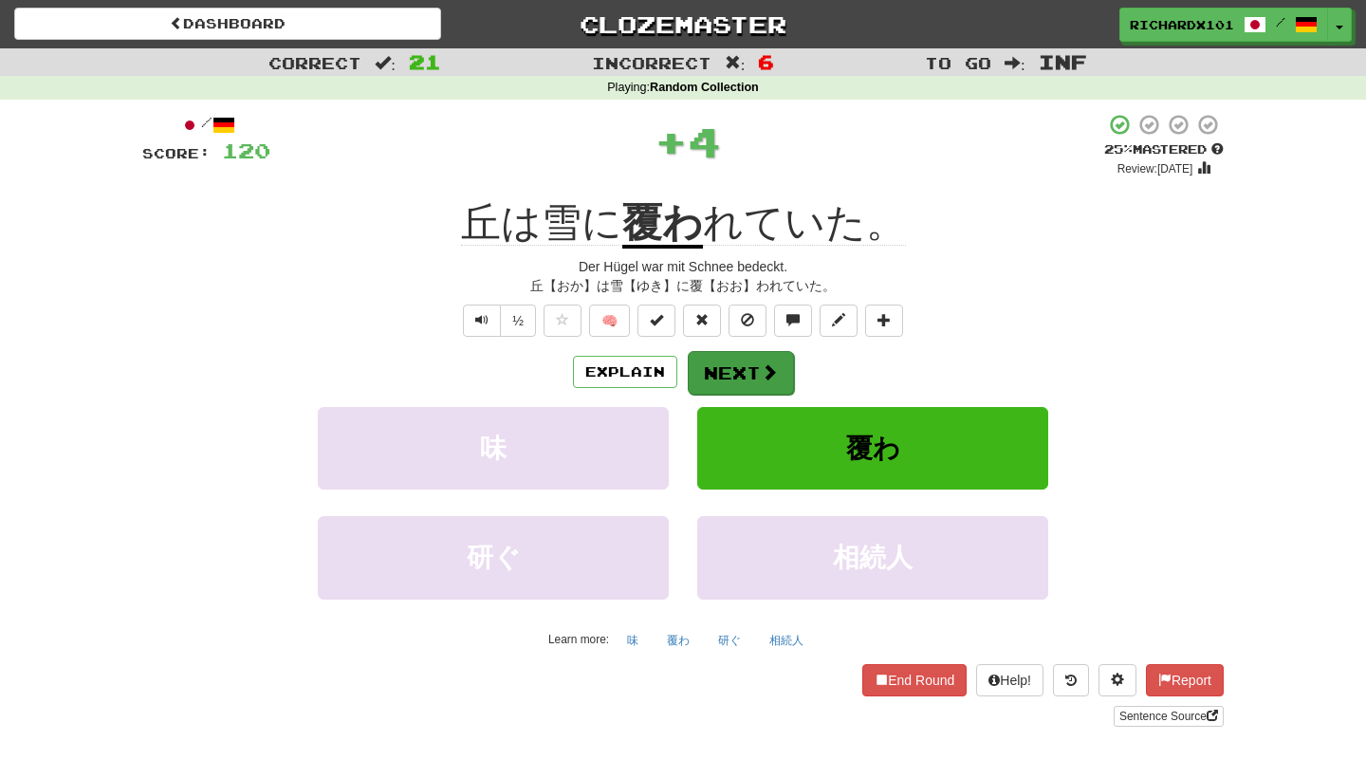
click at [759, 357] on button "Next" at bounding box center [741, 373] width 106 height 44
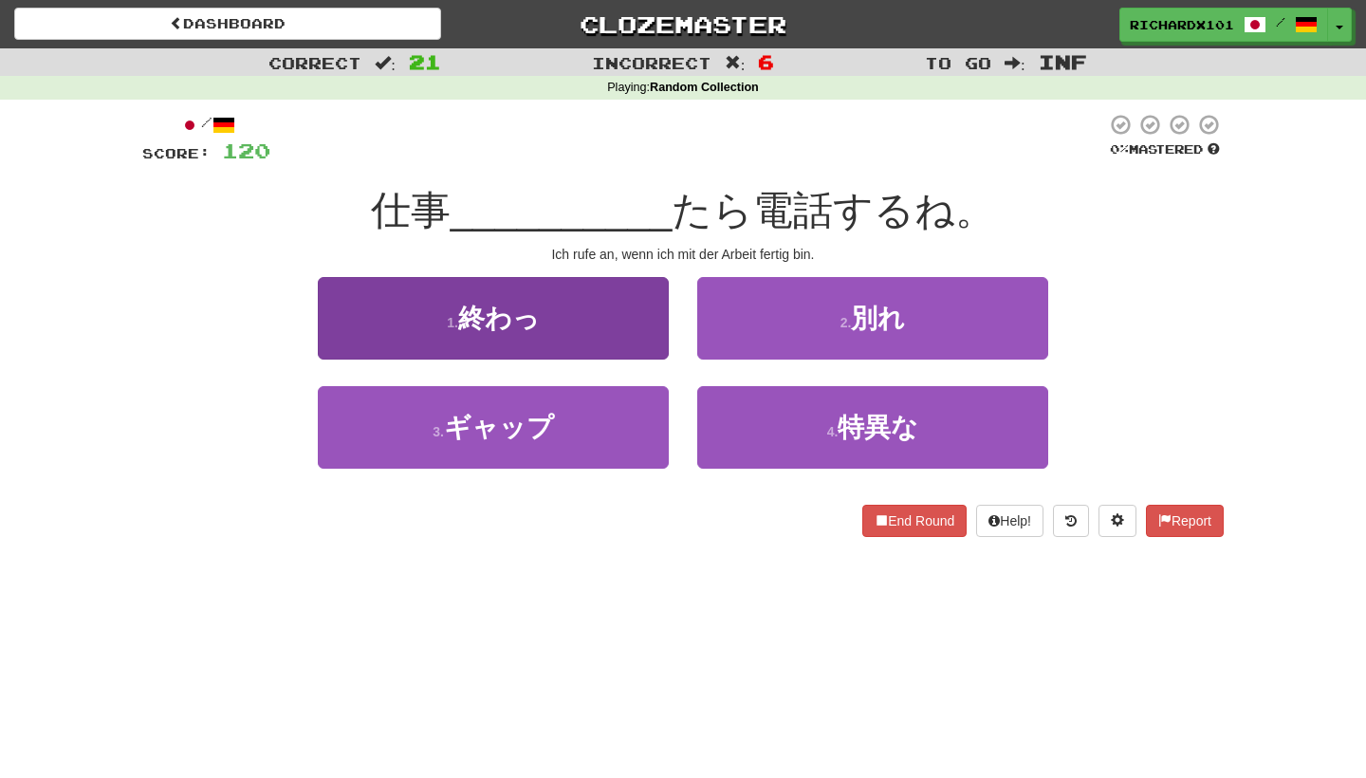
click at [647, 320] on button "1 . 終わっ" at bounding box center [493, 318] width 351 height 83
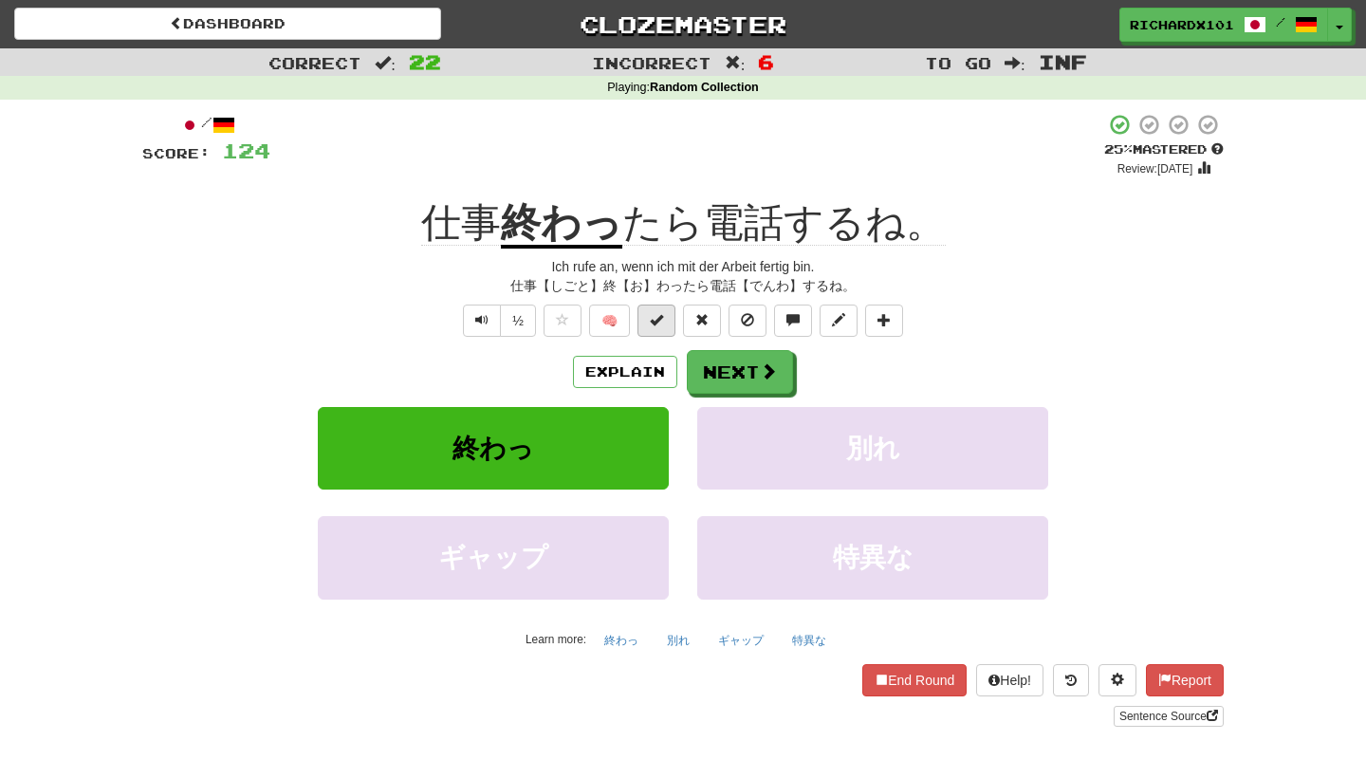
click at [667, 320] on button at bounding box center [657, 321] width 38 height 32
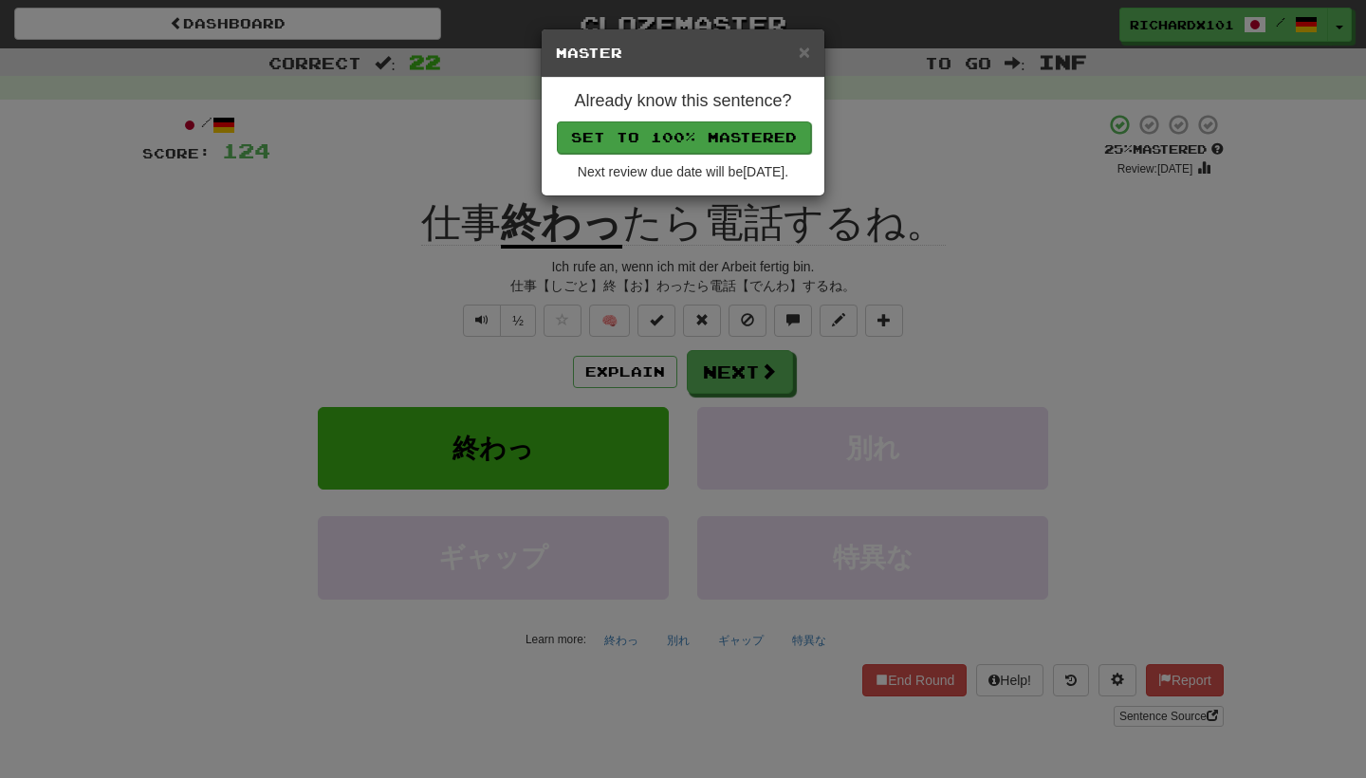
click at [735, 138] on button "Set to 100% Mastered" at bounding box center [684, 137] width 254 height 32
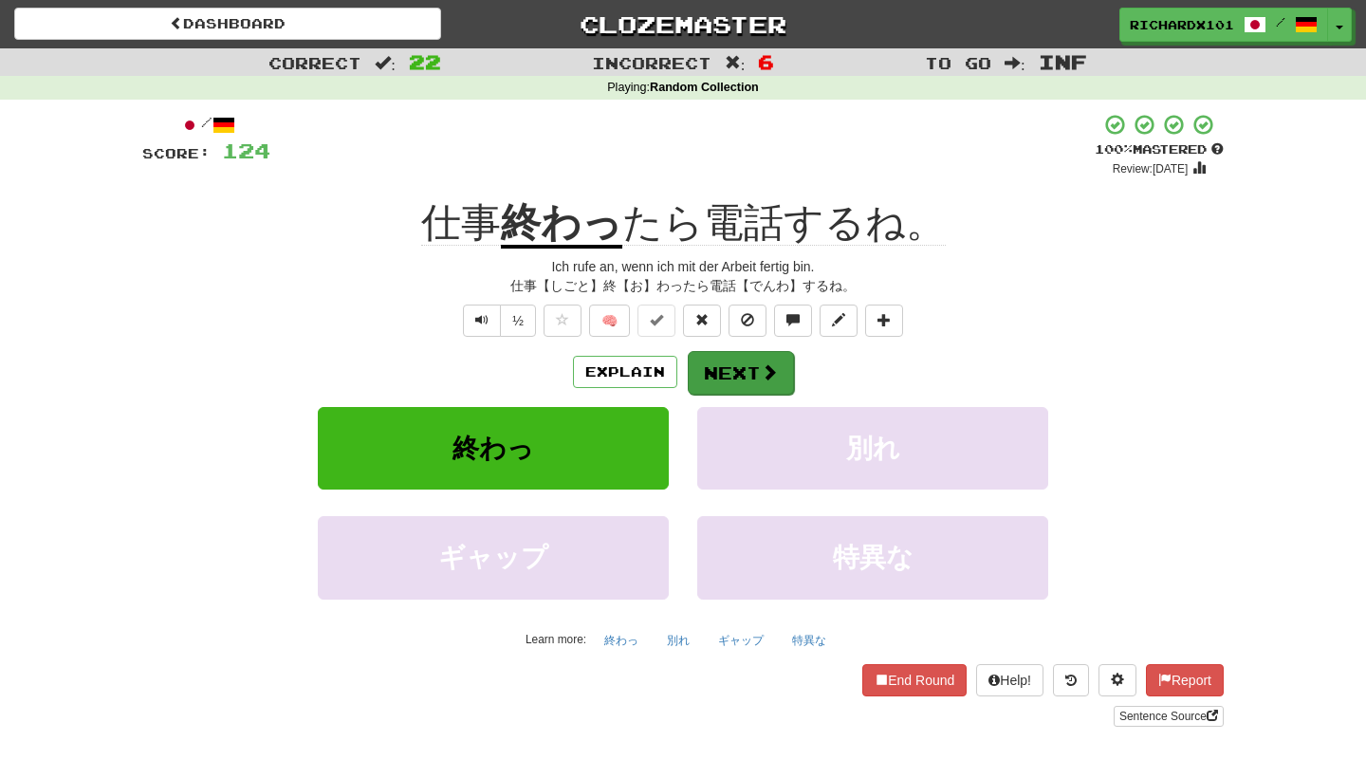
click at [730, 362] on button "Next" at bounding box center [741, 373] width 106 height 44
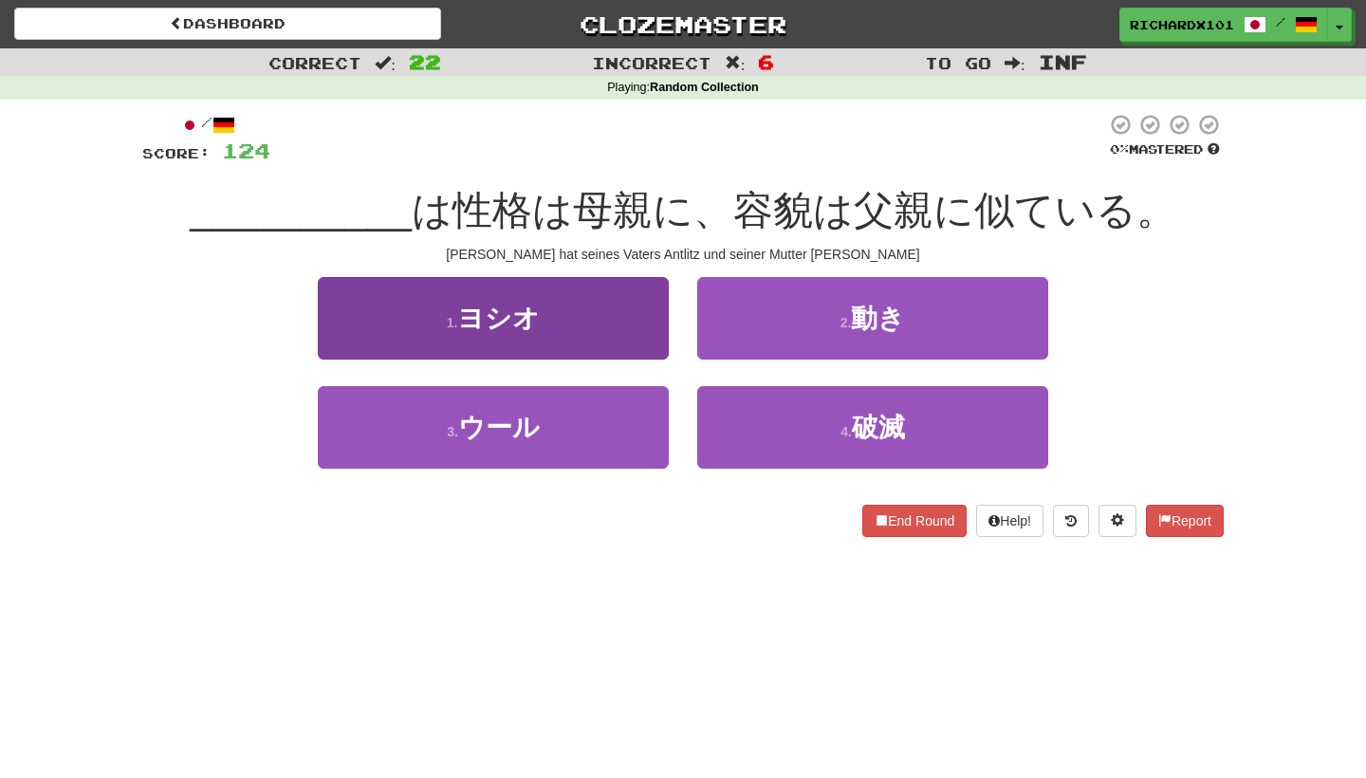
click at [641, 327] on button "1 . ヨシオ" at bounding box center [493, 318] width 351 height 83
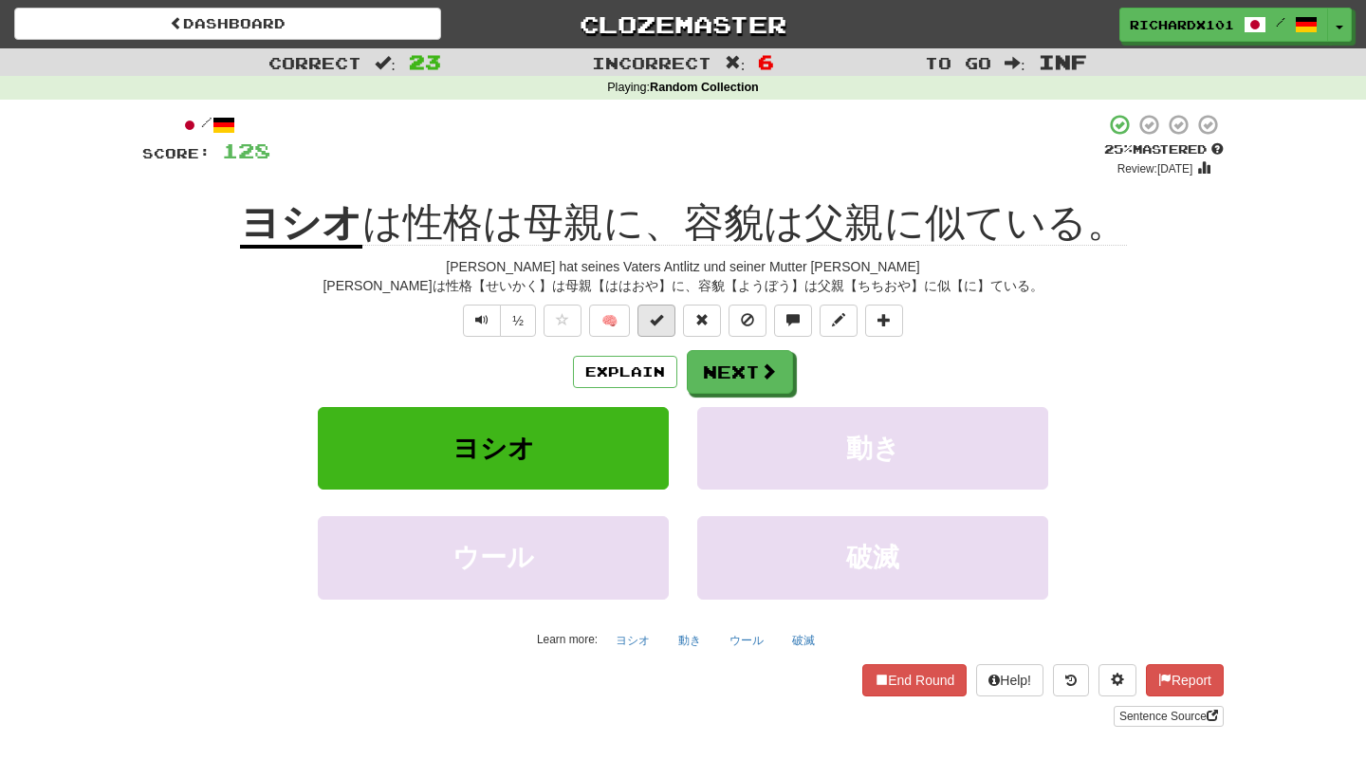
click at [664, 324] on button at bounding box center [657, 321] width 38 height 32
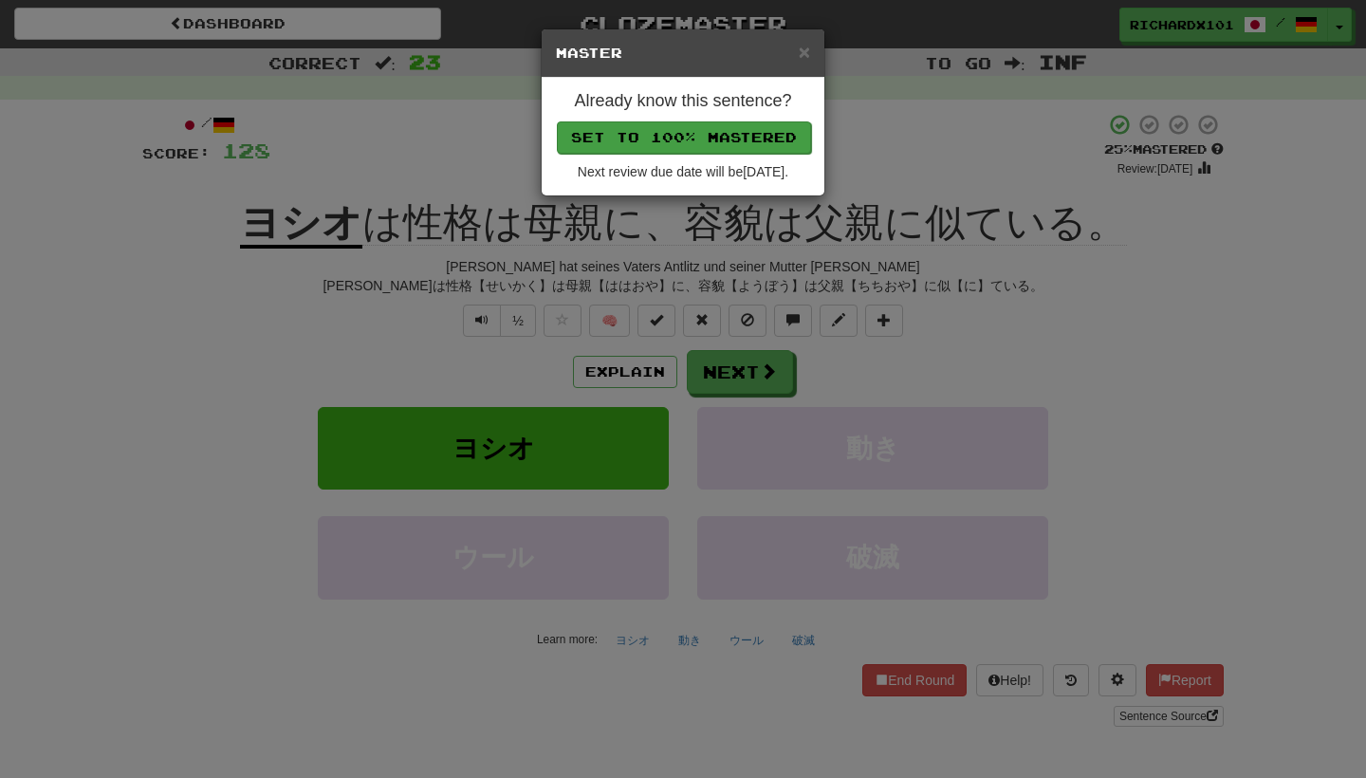
click at [731, 134] on button "Set to 100% Mastered" at bounding box center [684, 137] width 254 height 32
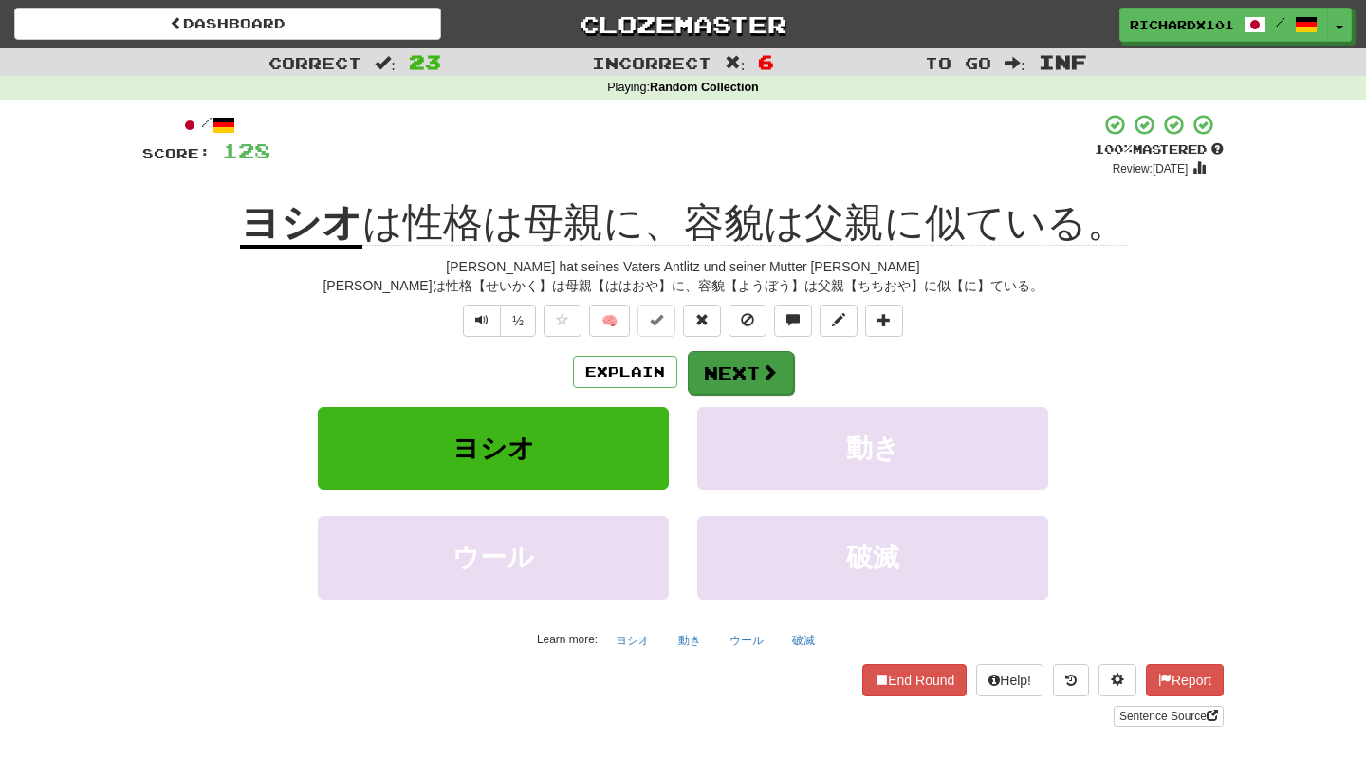
click at [741, 376] on button "Next" at bounding box center [741, 373] width 106 height 44
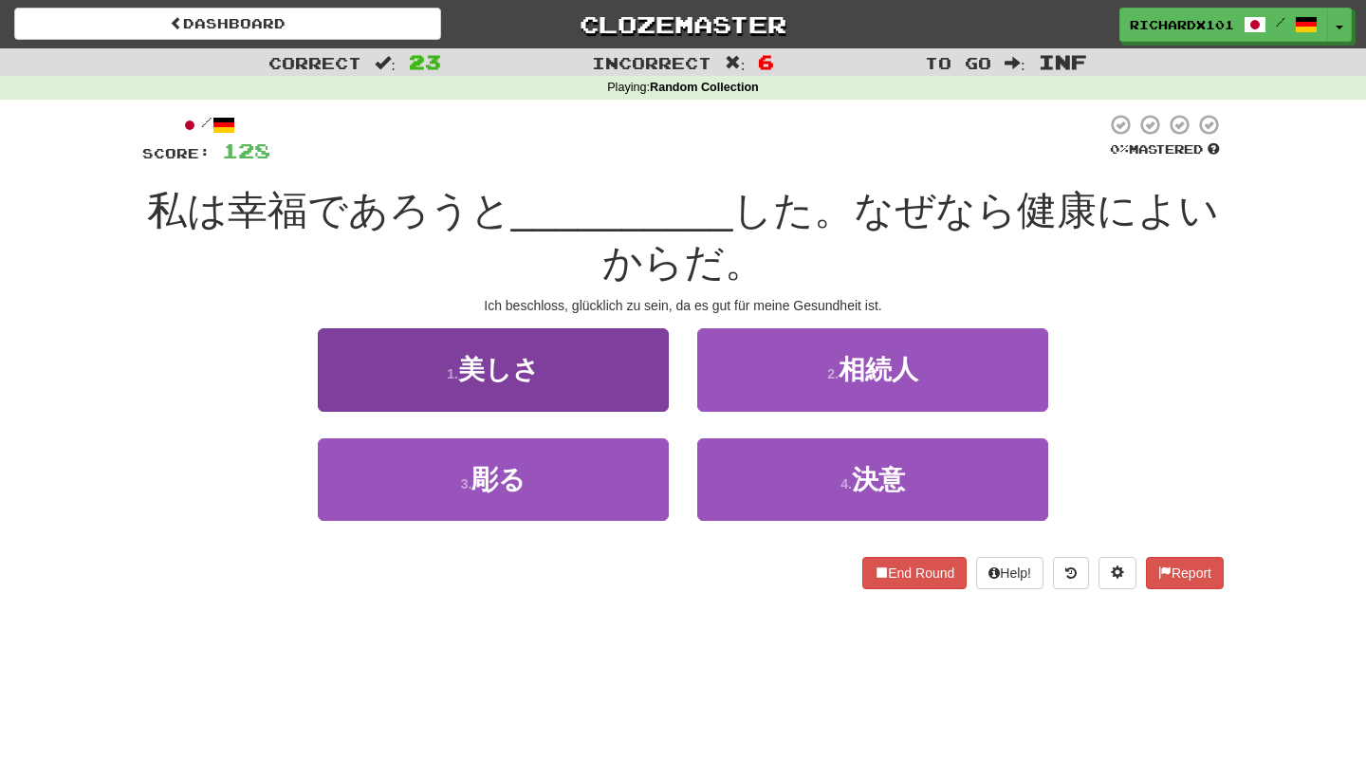
click at [633, 364] on button "1 . 美しさ" at bounding box center [493, 369] width 351 height 83
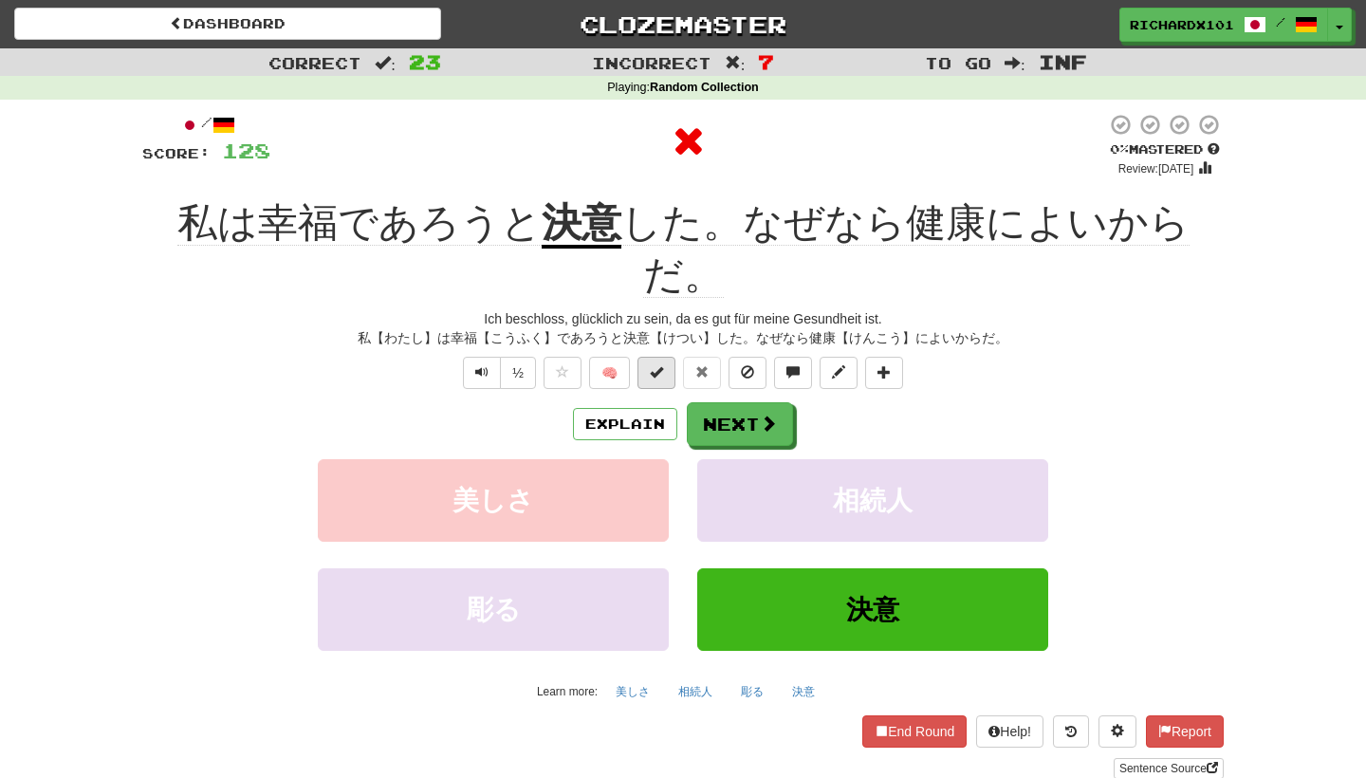
click at [665, 357] on button at bounding box center [657, 373] width 38 height 32
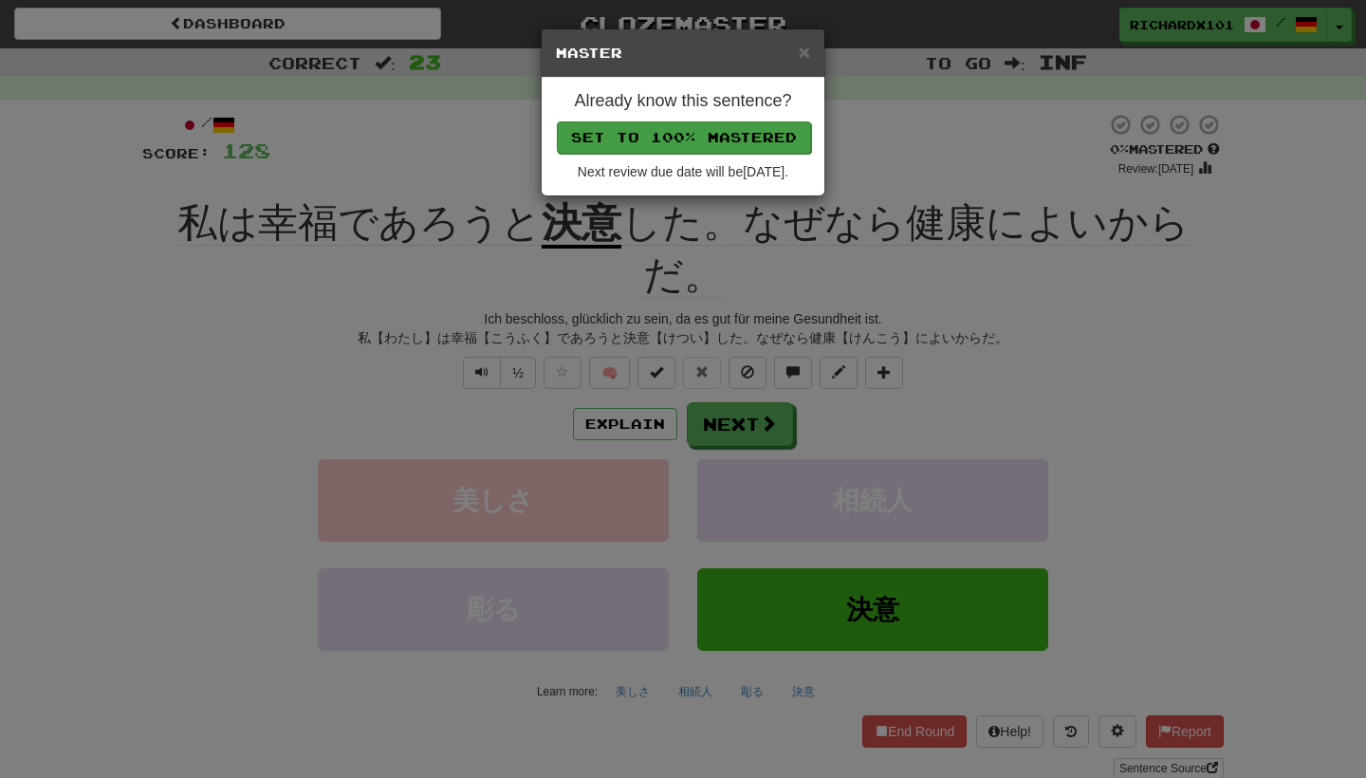
click at [727, 128] on button "Set to 100% Mastered" at bounding box center [684, 137] width 254 height 32
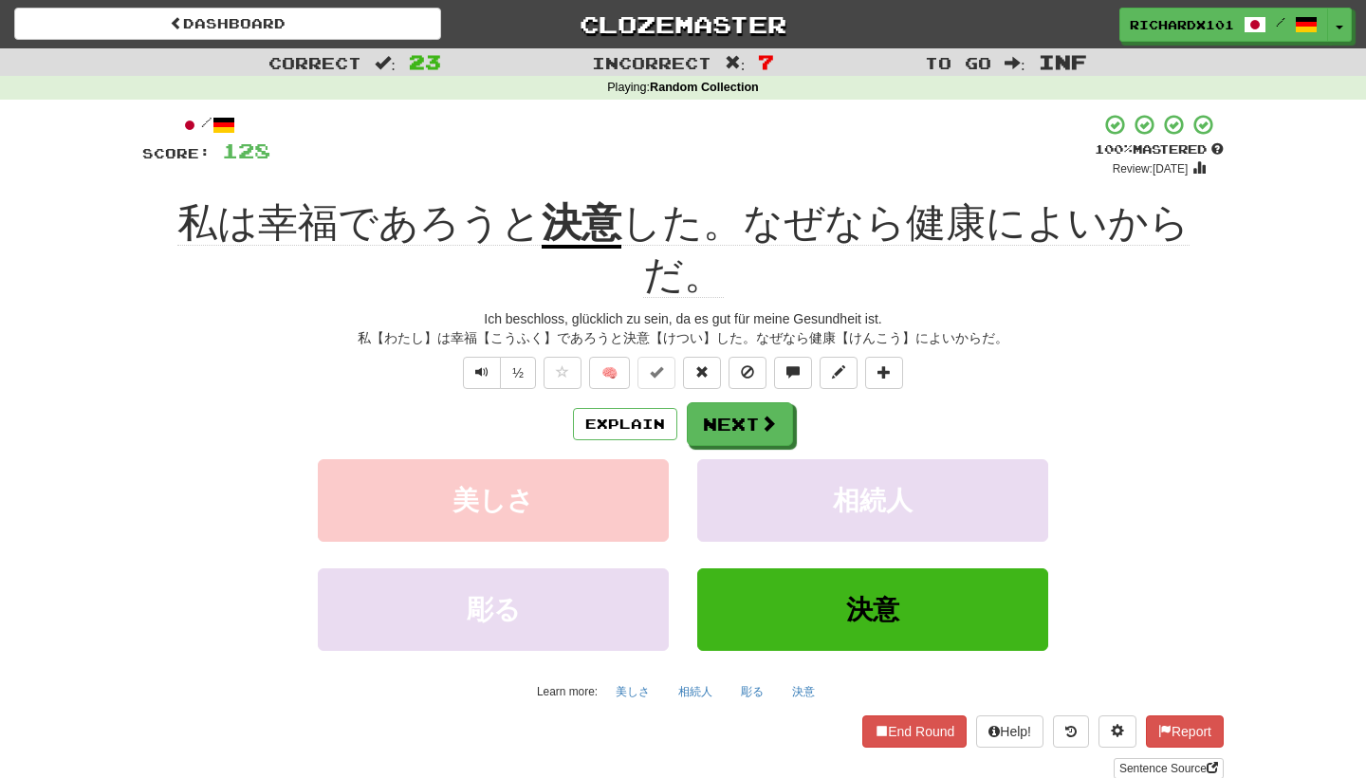
click at [731, 402] on div "Explain Next 美しさ 相続人 彫る 決意 Learn more: 美しさ 相続人 彫る 決意" at bounding box center [683, 554] width 1082 height 305
click at [731, 403] on button "Next" at bounding box center [741, 425] width 106 height 44
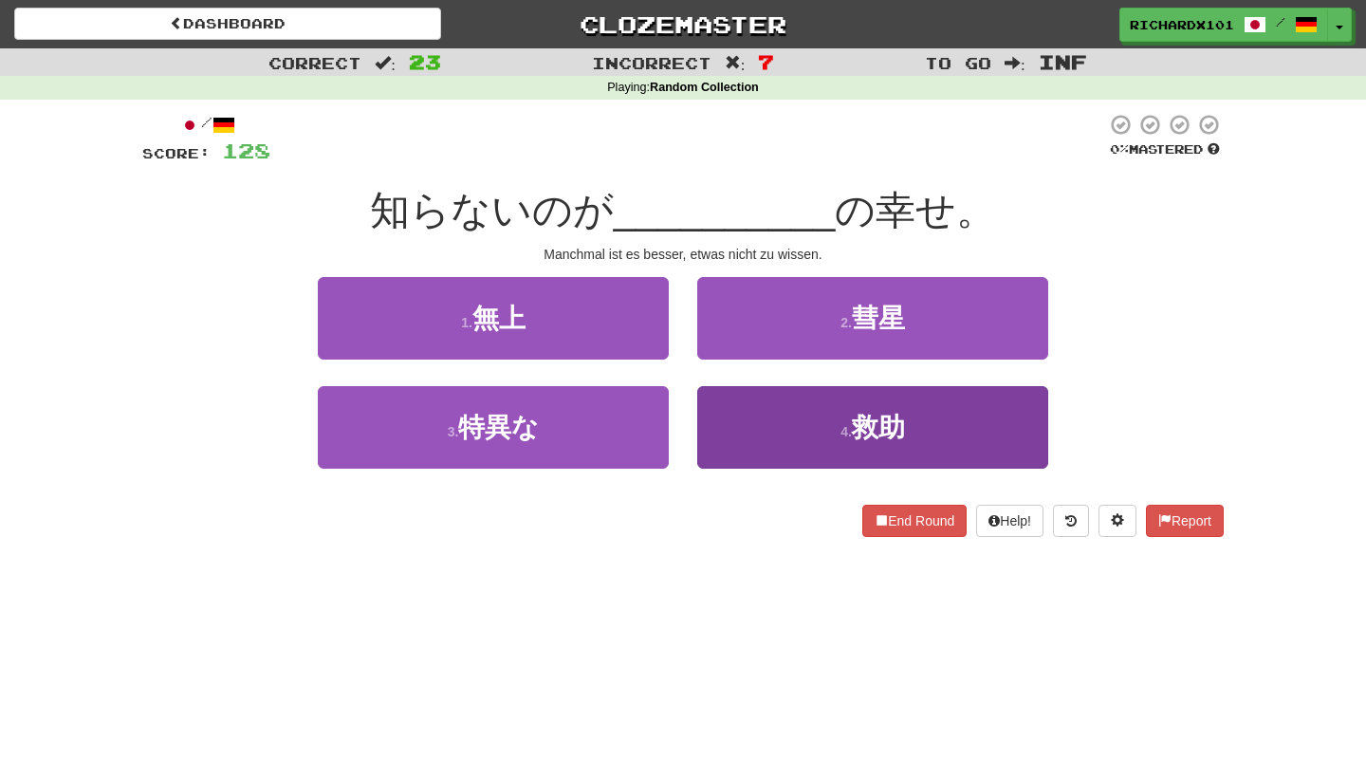
click at [740, 420] on button "4 . 救助" at bounding box center [872, 427] width 351 height 83
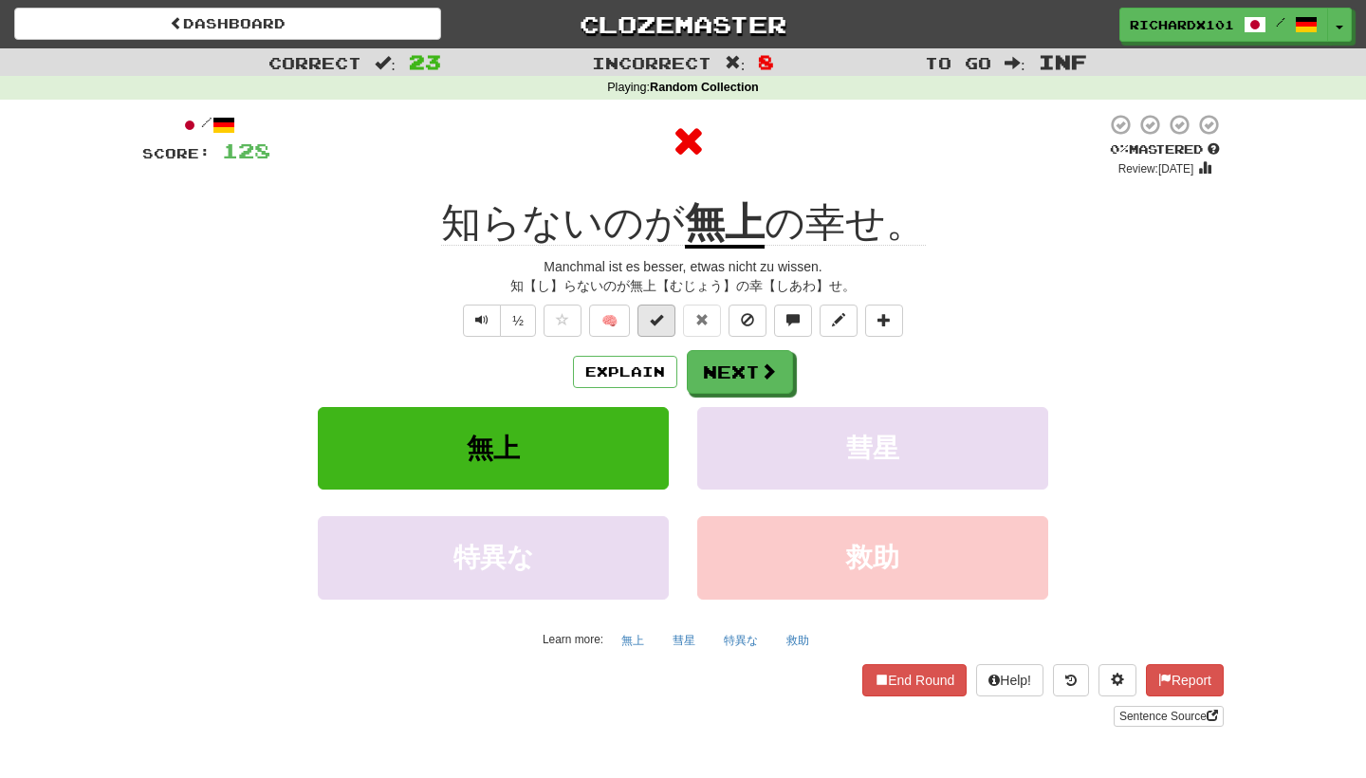
click at [656, 327] on button at bounding box center [657, 321] width 38 height 32
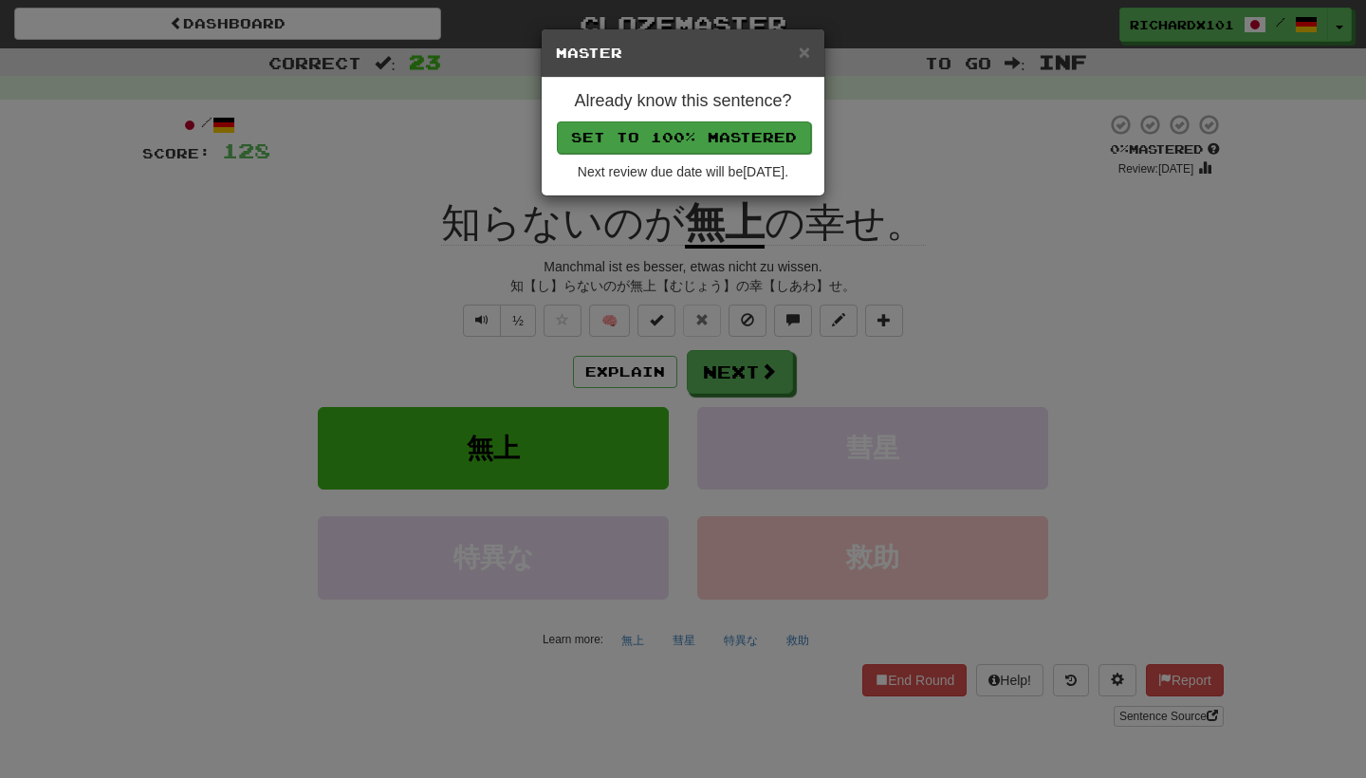
click at [706, 141] on button "Set to 100% Mastered" at bounding box center [684, 137] width 254 height 32
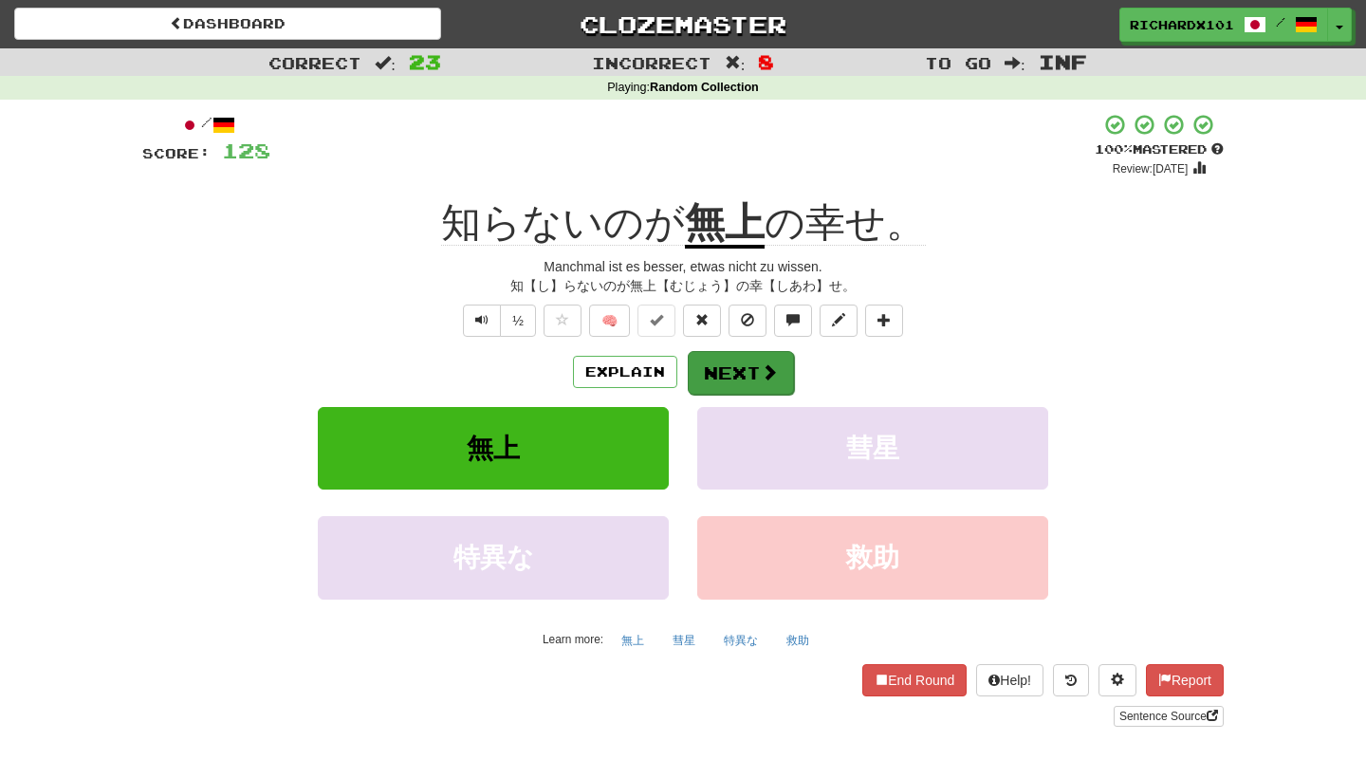
click at [714, 380] on button "Next" at bounding box center [741, 373] width 106 height 44
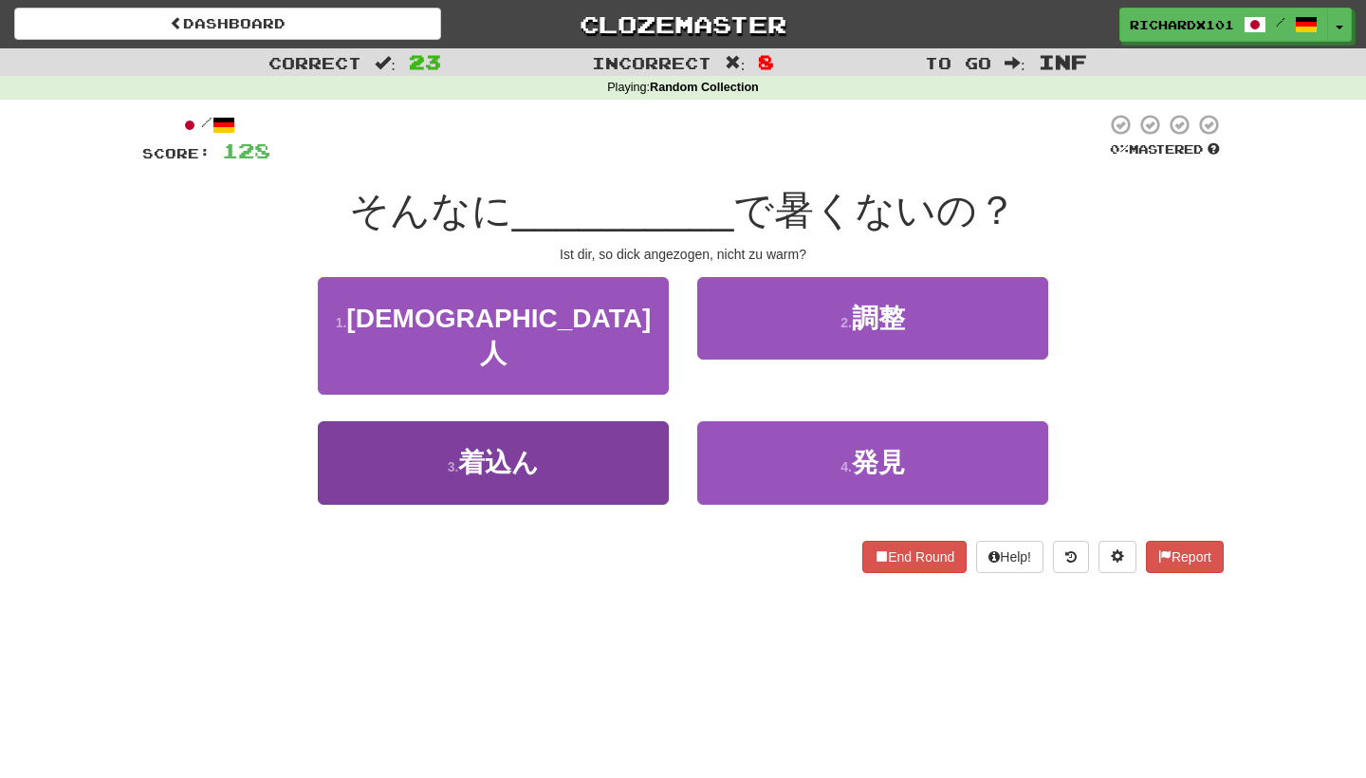
click at [628, 429] on button "3 . 着込ん" at bounding box center [493, 462] width 351 height 83
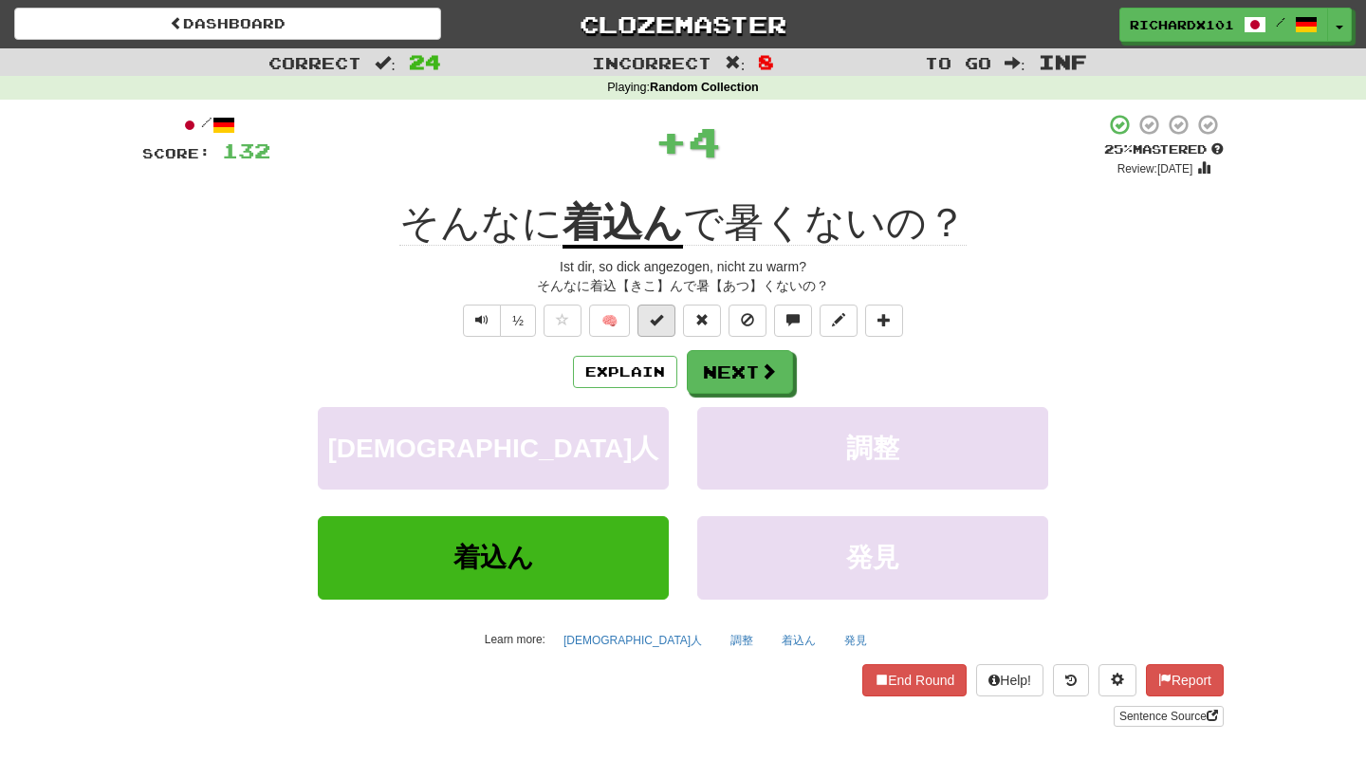
click at [658, 318] on span at bounding box center [656, 319] width 13 height 13
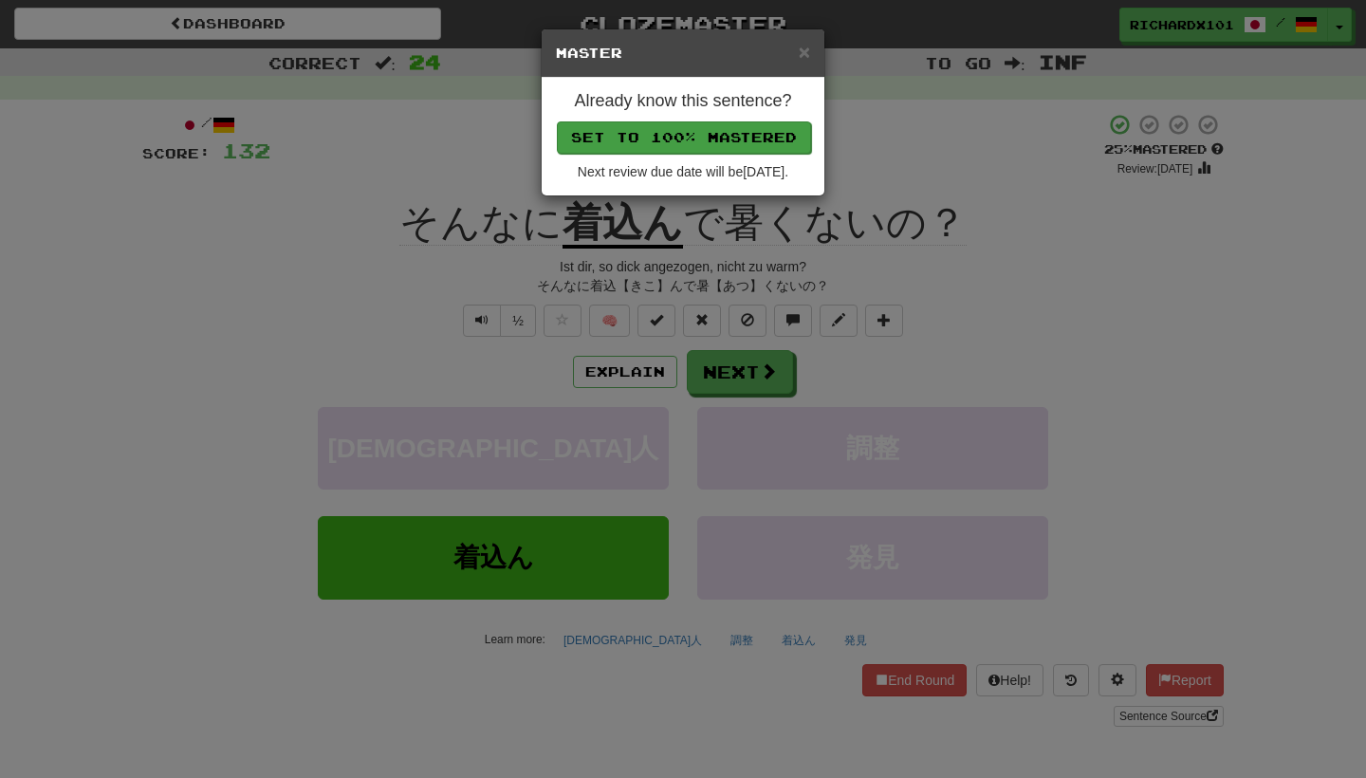
click at [740, 139] on button "Set to 100% Mastered" at bounding box center [684, 137] width 254 height 32
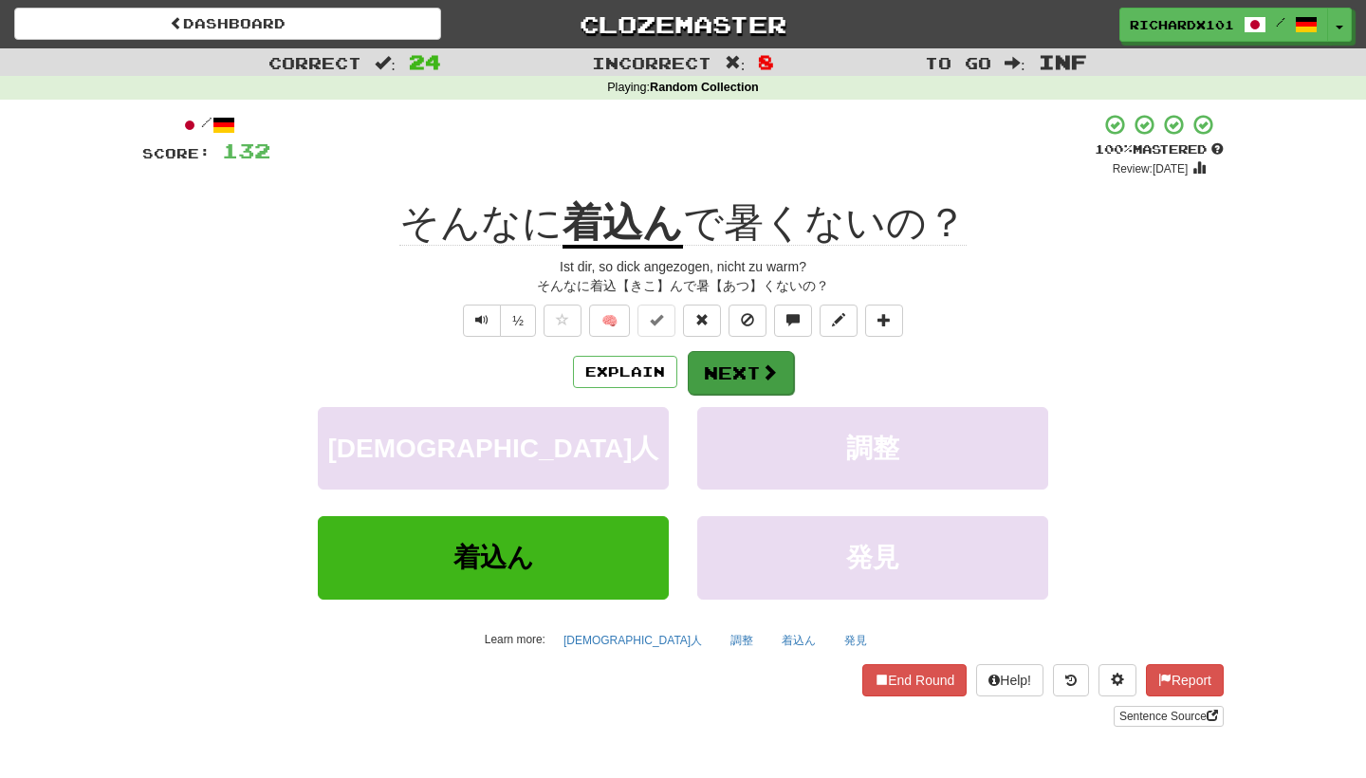
click at [744, 356] on button "Next" at bounding box center [741, 373] width 106 height 44
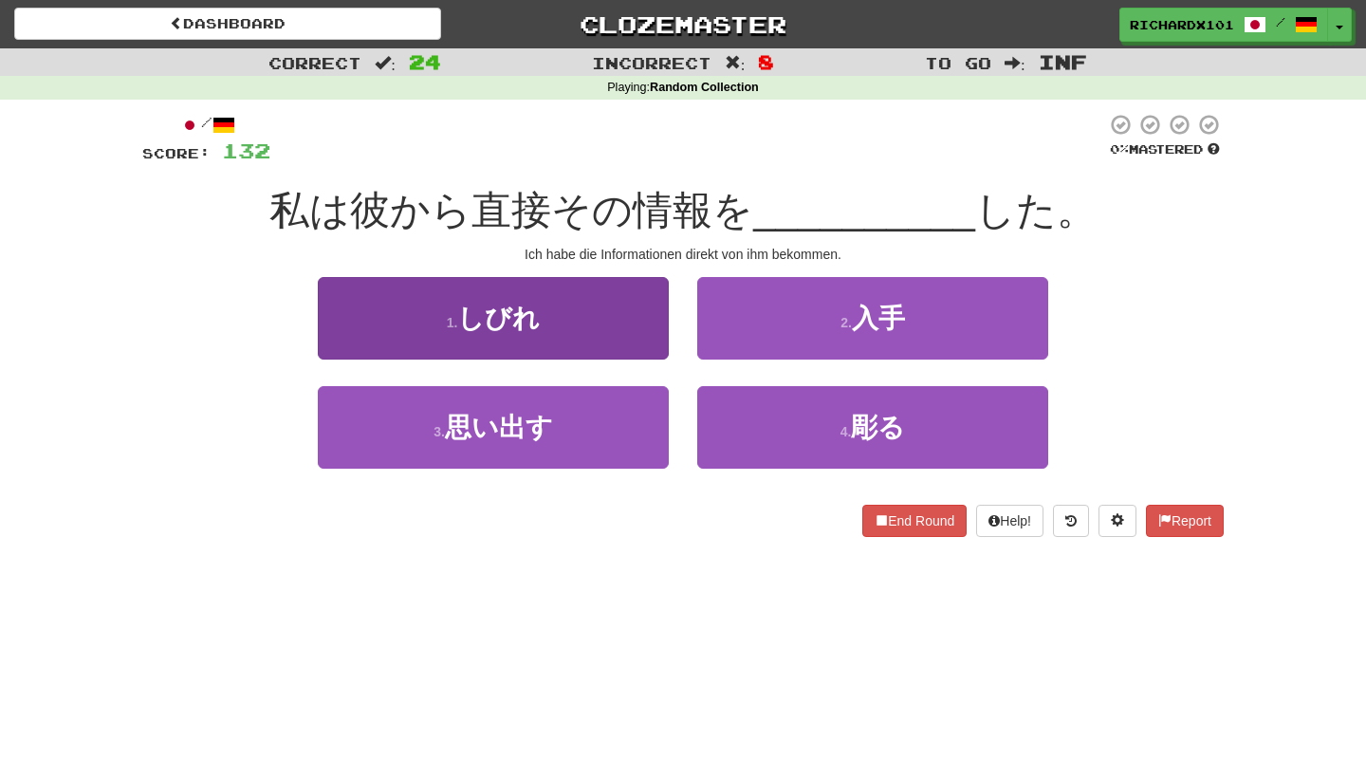
click at [598, 314] on button "1 . しびれ" at bounding box center [493, 318] width 351 height 83
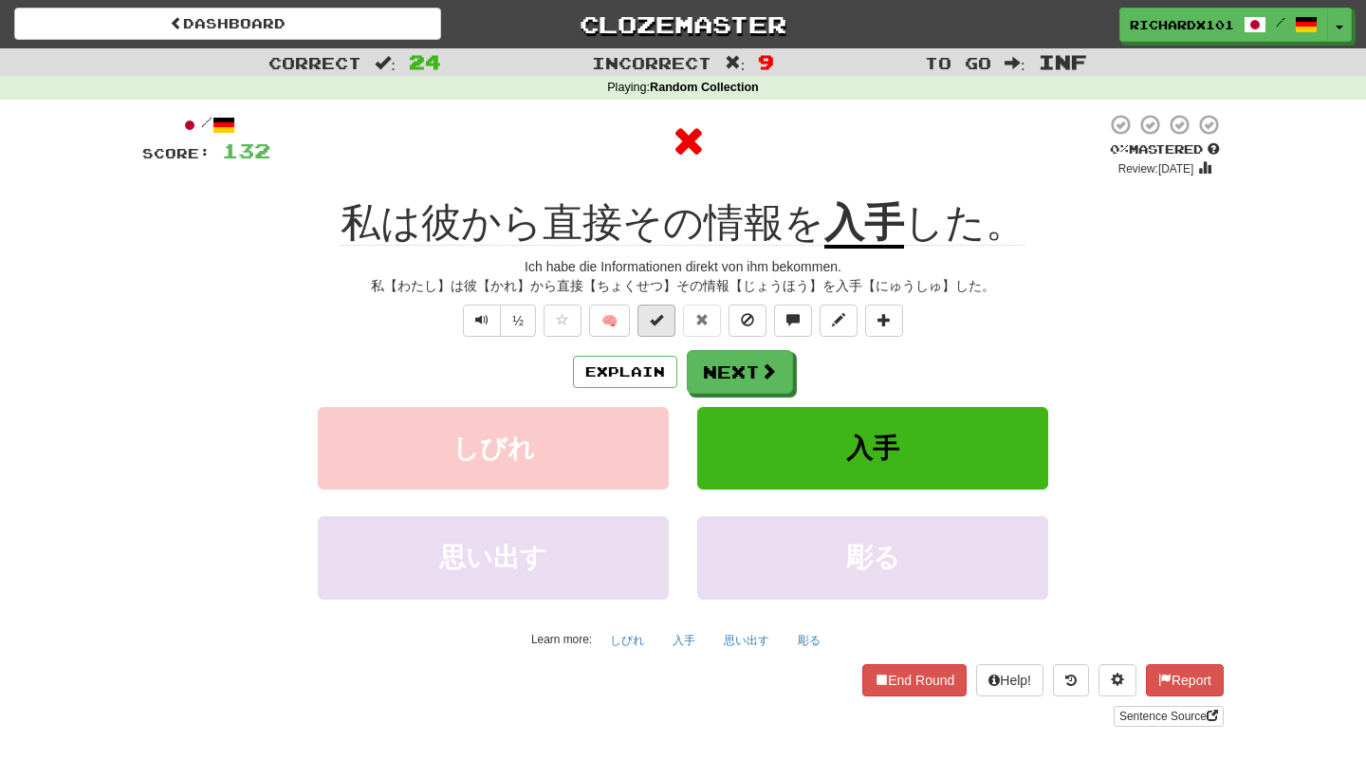
click at [662, 317] on span at bounding box center [656, 319] width 13 height 13
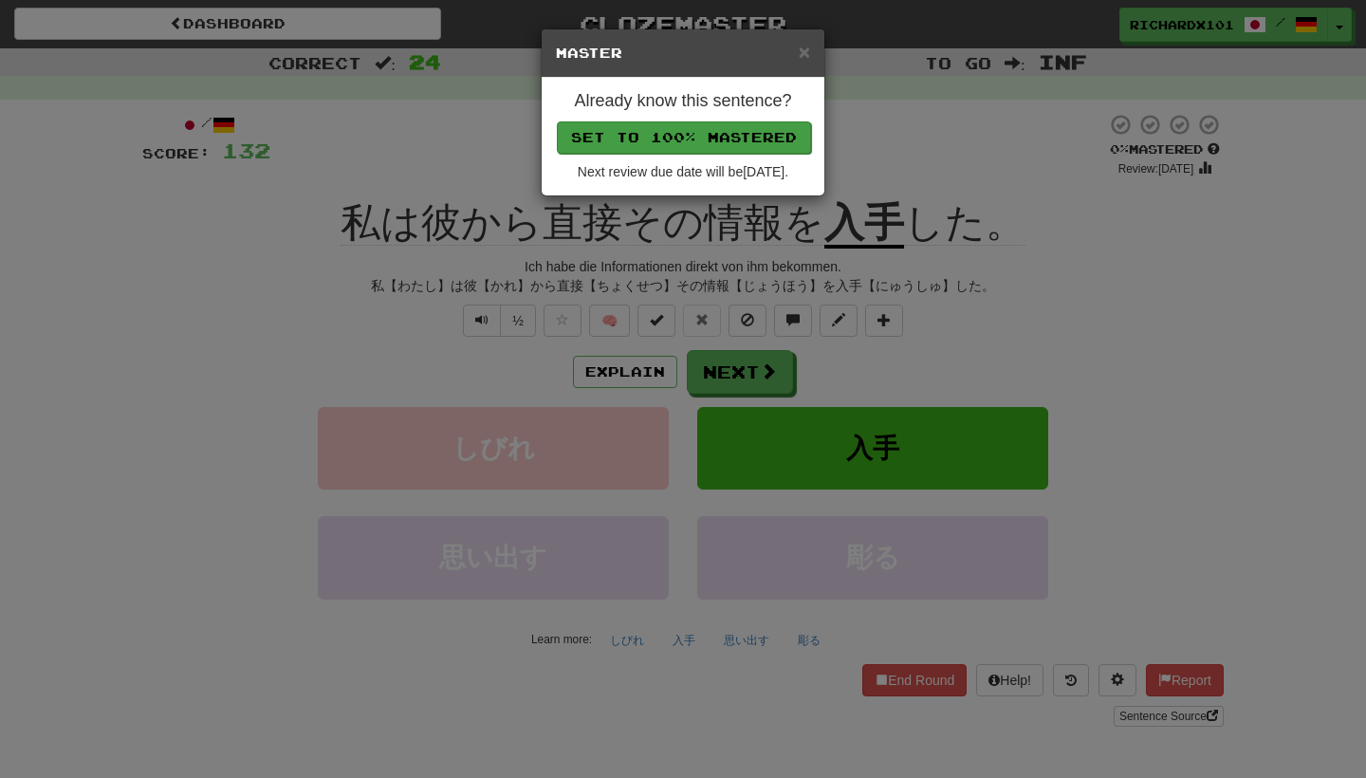
click at [713, 144] on button "Set to 100% Mastered" at bounding box center [684, 137] width 254 height 32
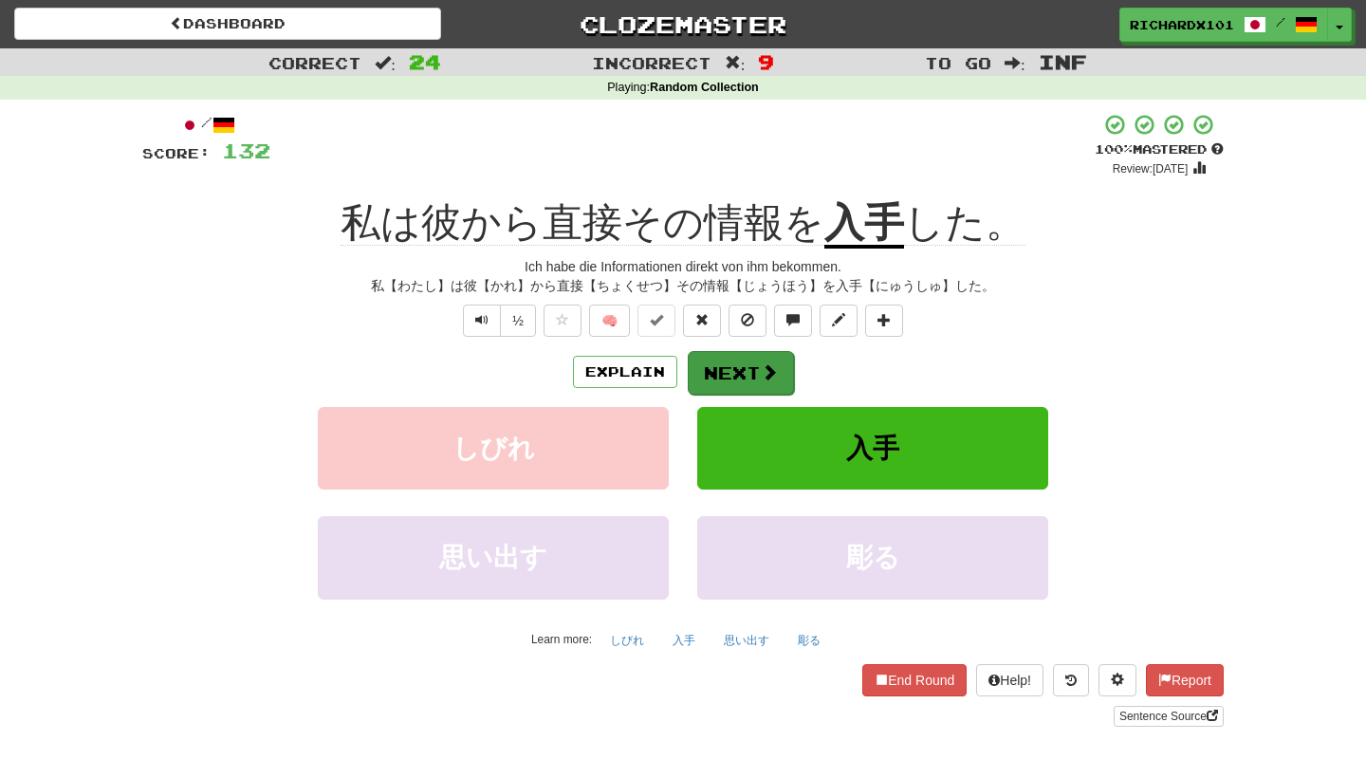
click at [721, 368] on button "Next" at bounding box center [741, 373] width 106 height 44
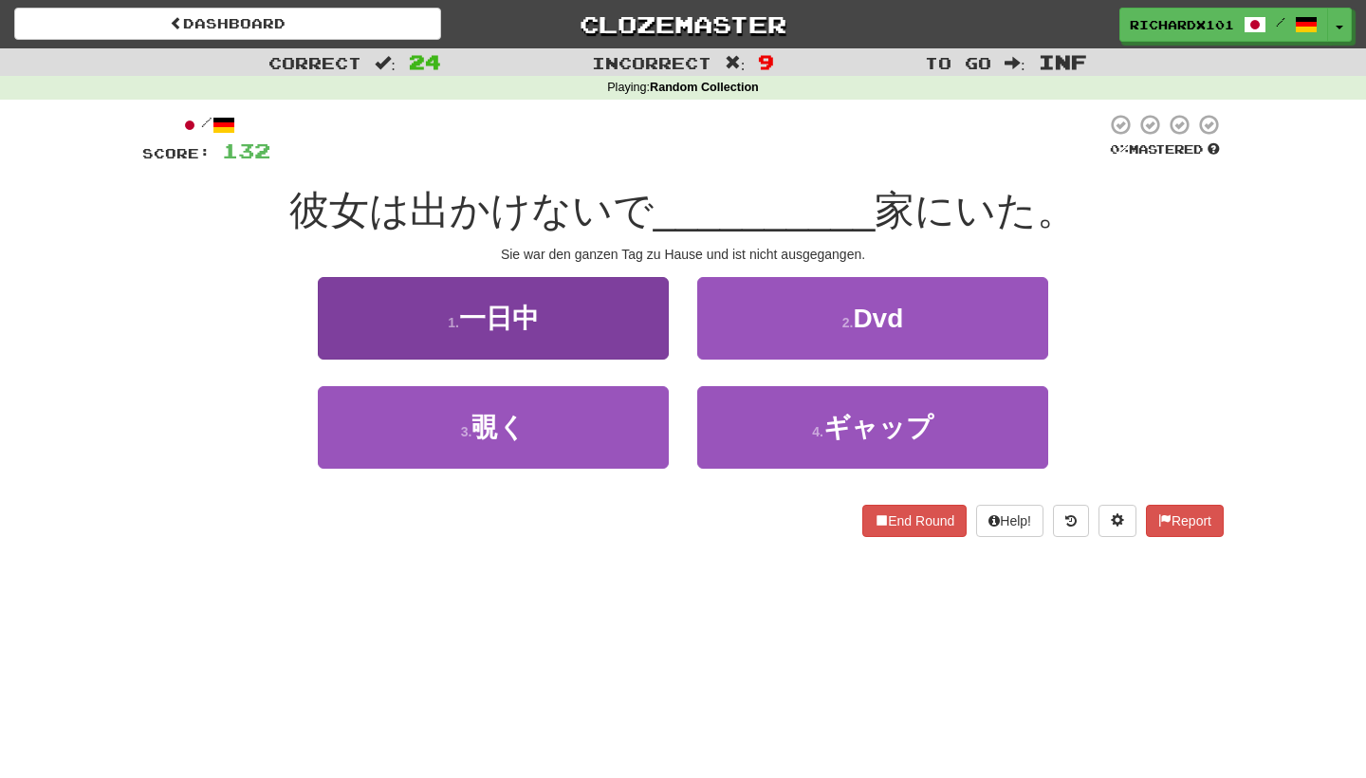
click at [644, 318] on button "1 . 一日中" at bounding box center [493, 318] width 351 height 83
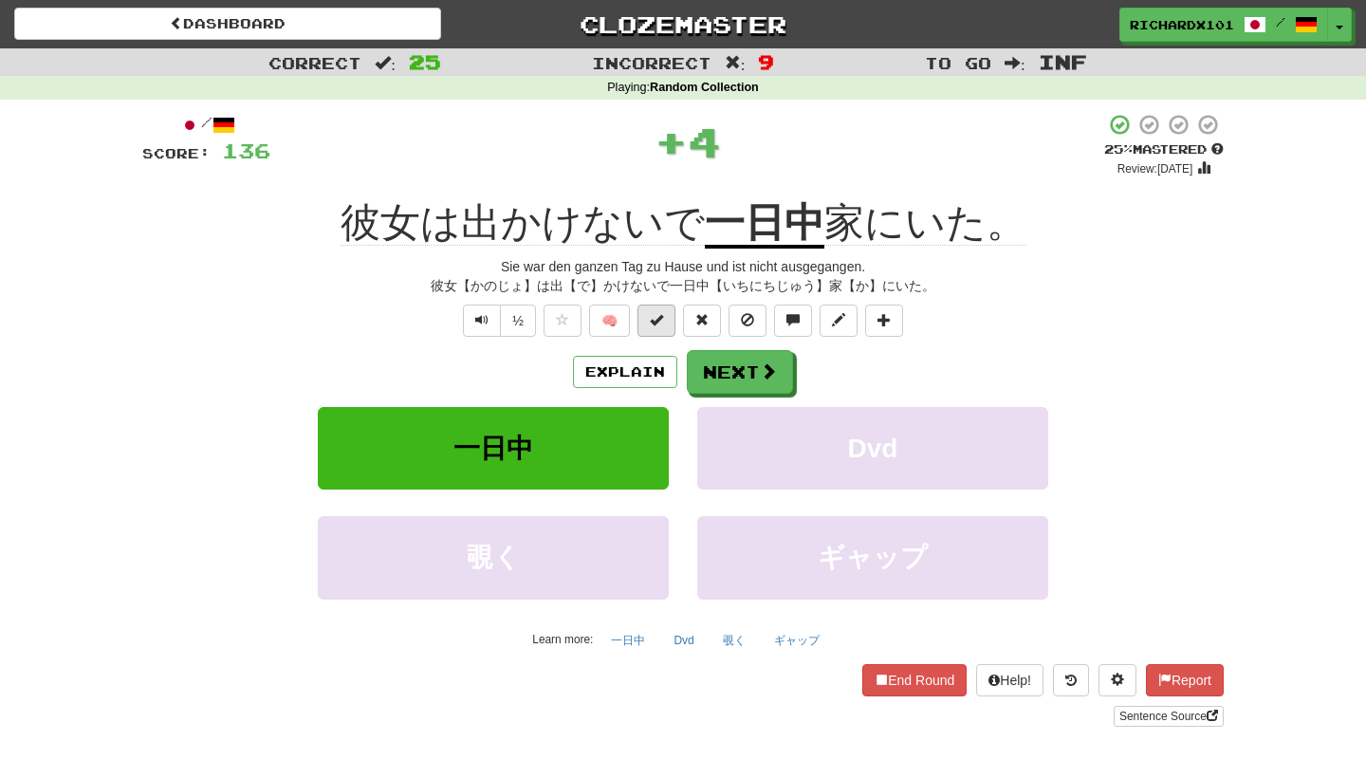
click at [659, 322] on span at bounding box center [656, 319] width 13 height 13
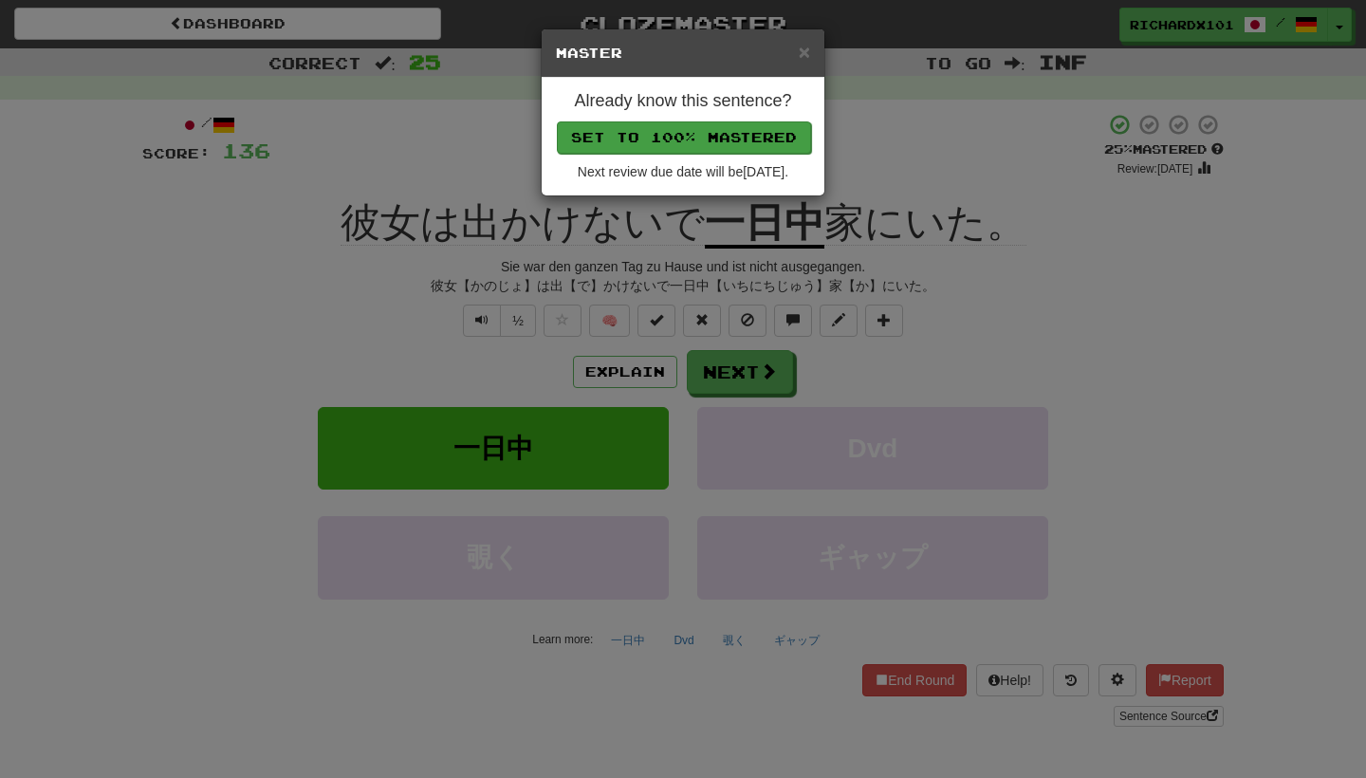
click at [722, 135] on button "Set to 100% Mastered" at bounding box center [684, 137] width 254 height 32
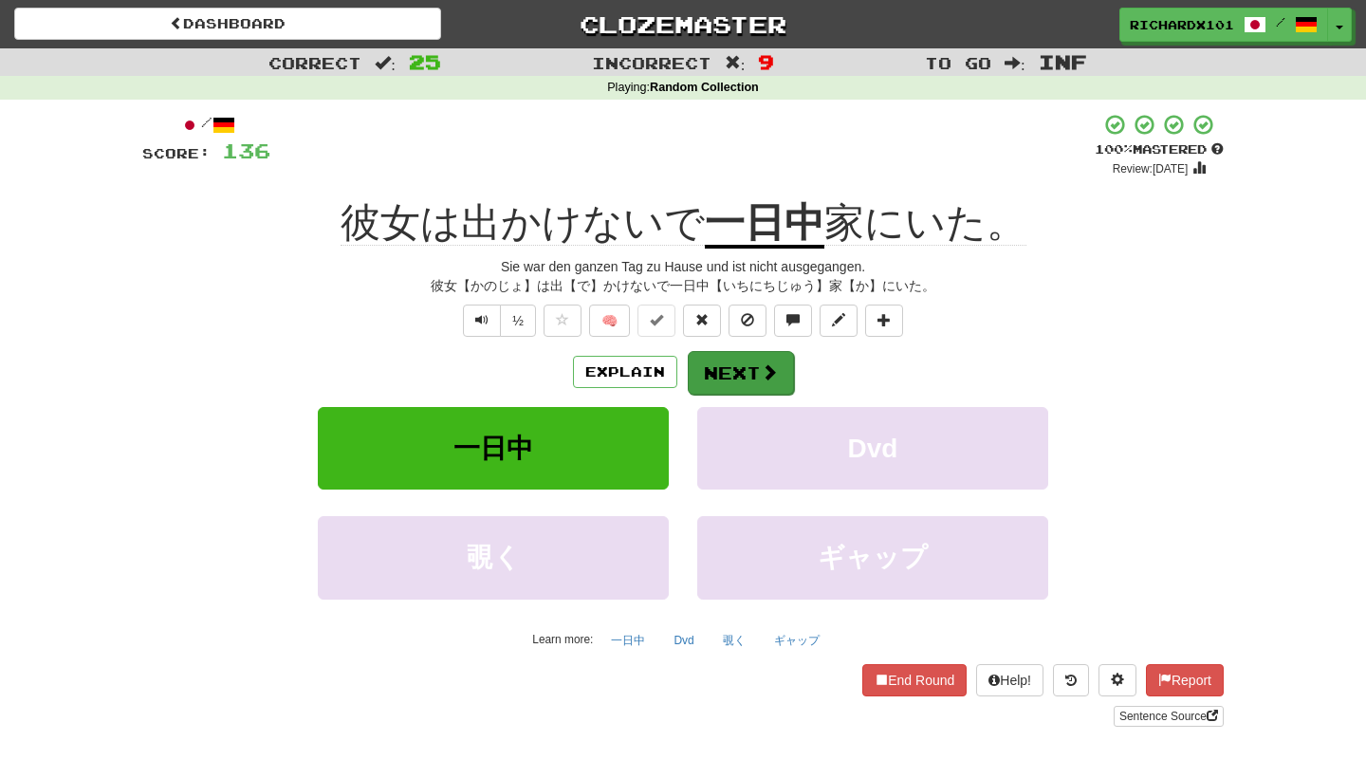
click at [733, 363] on button "Next" at bounding box center [741, 373] width 106 height 44
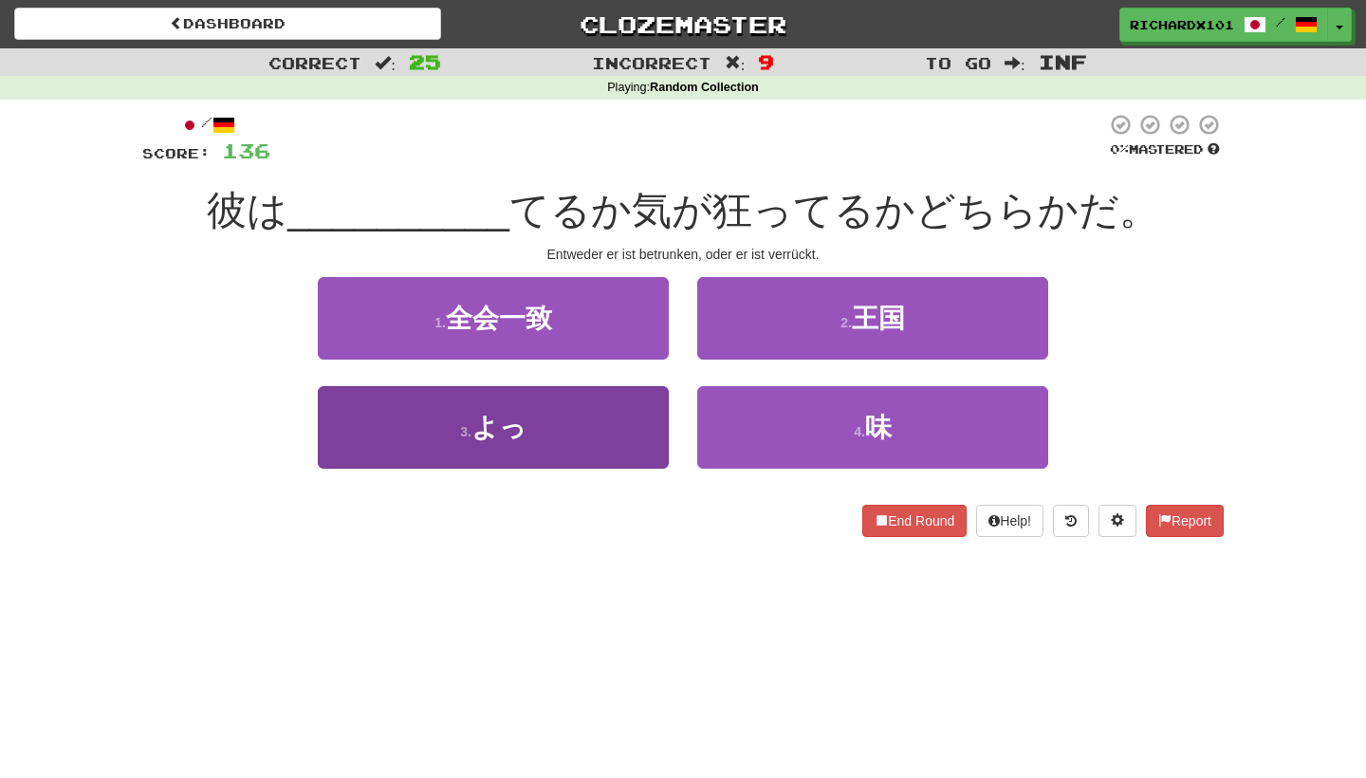
click at [632, 432] on button "3 . よっ" at bounding box center [493, 427] width 351 height 83
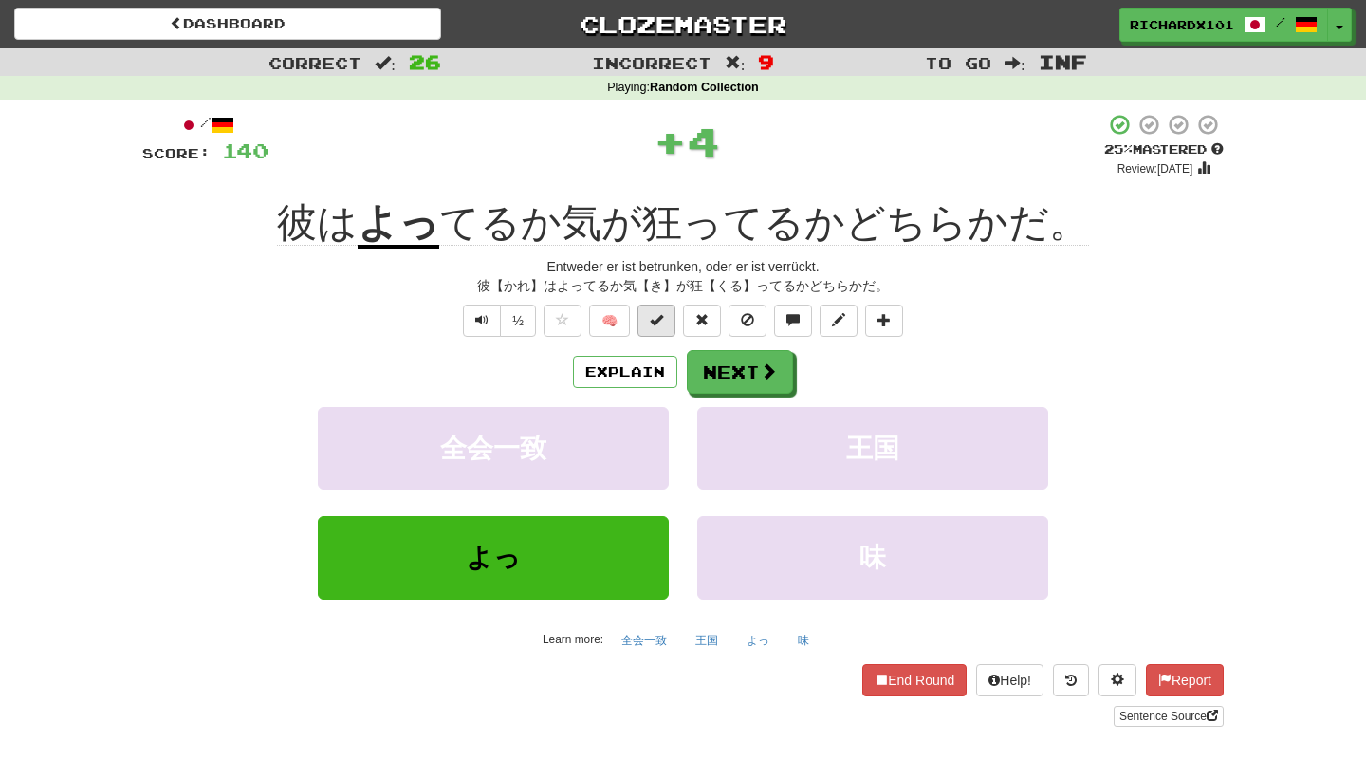
click at [658, 321] on span at bounding box center [656, 319] width 13 height 13
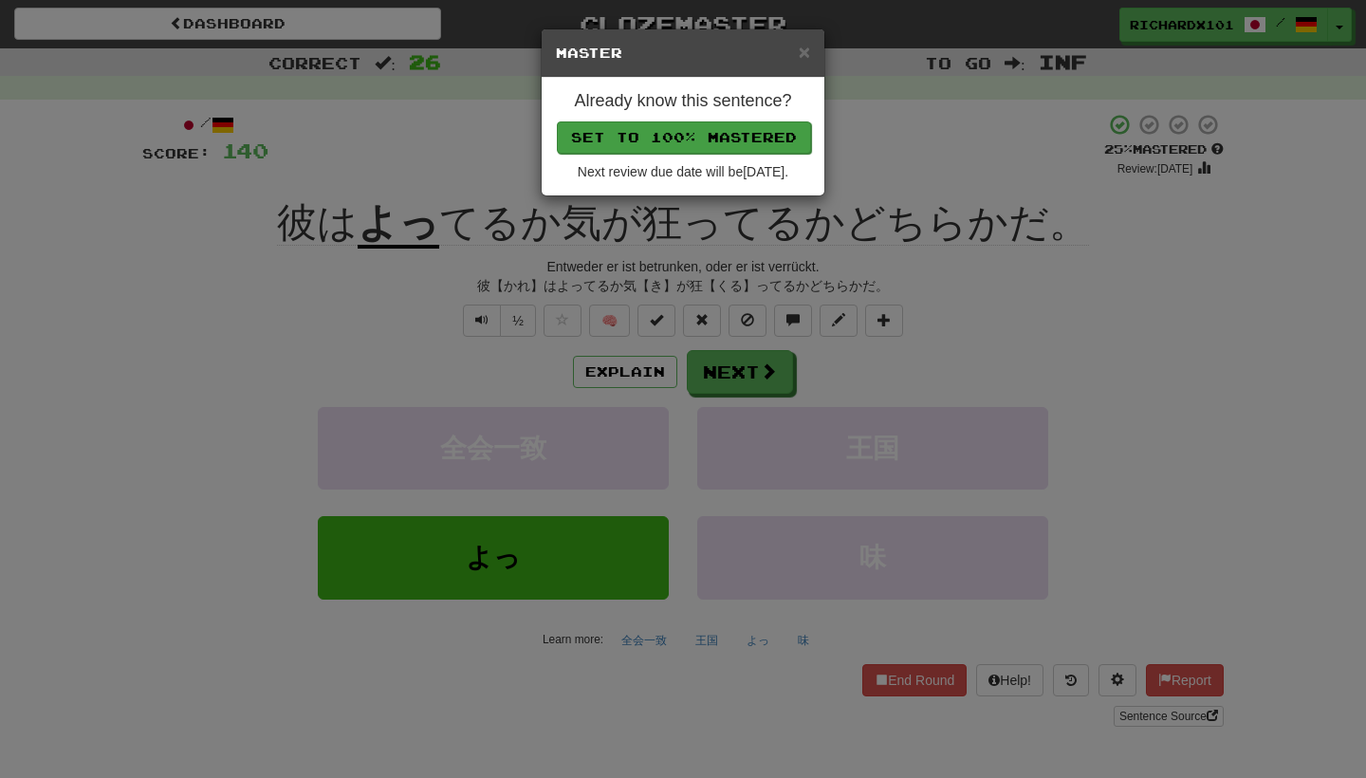
click at [727, 143] on button "Set to 100% Mastered" at bounding box center [684, 137] width 254 height 32
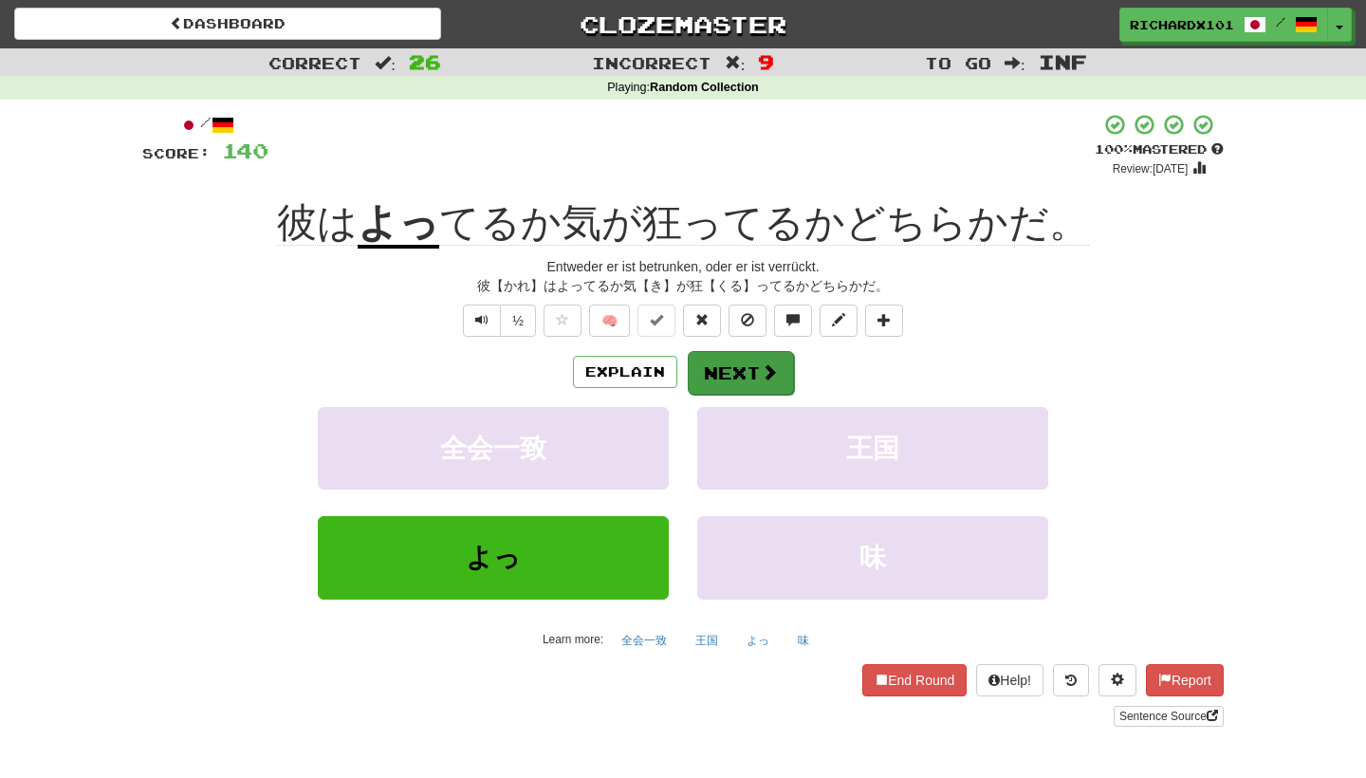
click at [725, 362] on button "Next" at bounding box center [741, 373] width 106 height 44
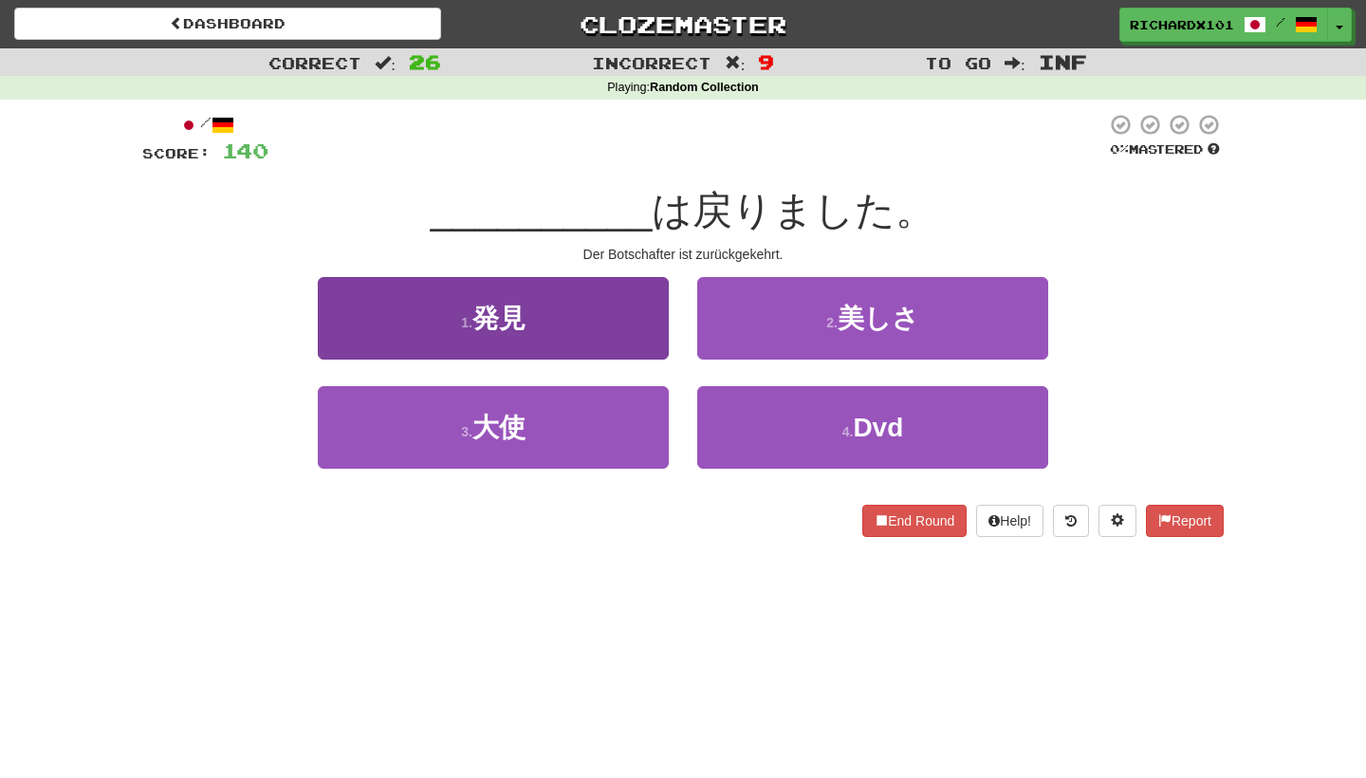
click at [657, 327] on button "1 . 発見" at bounding box center [493, 318] width 351 height 83
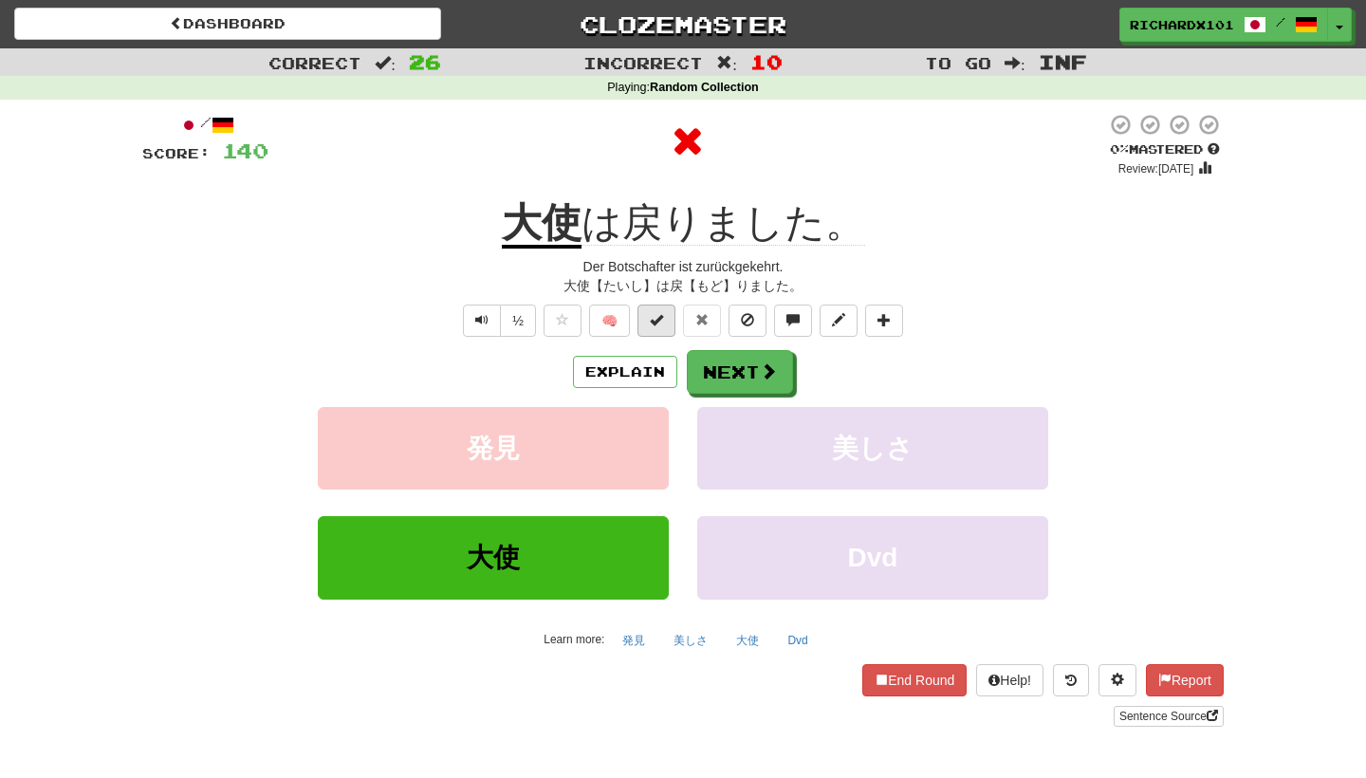
click at [662, 321] on span at bounding box center [656, 319] width 13 height 13
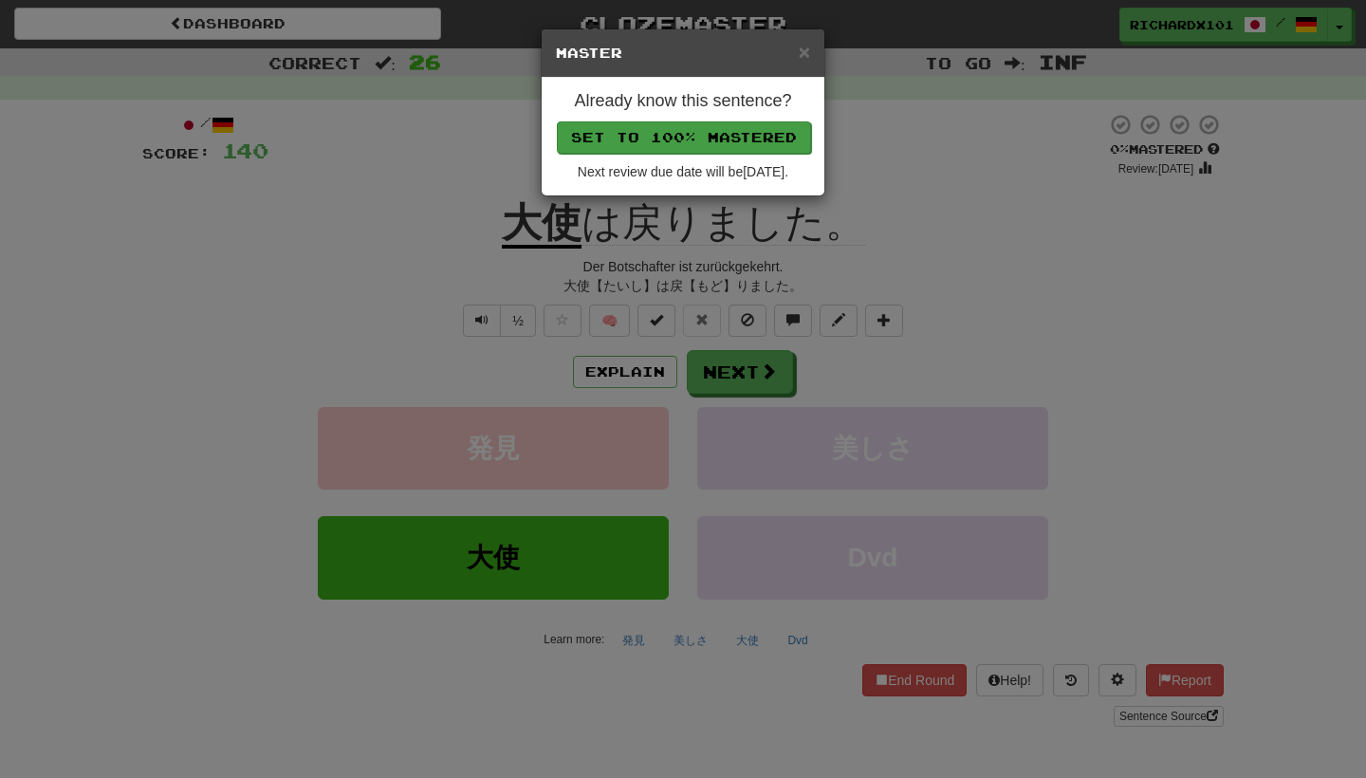
click at [719, 129] on button "Set to 100% Mastered" at bounding box center [684, 137] width 254 height 32
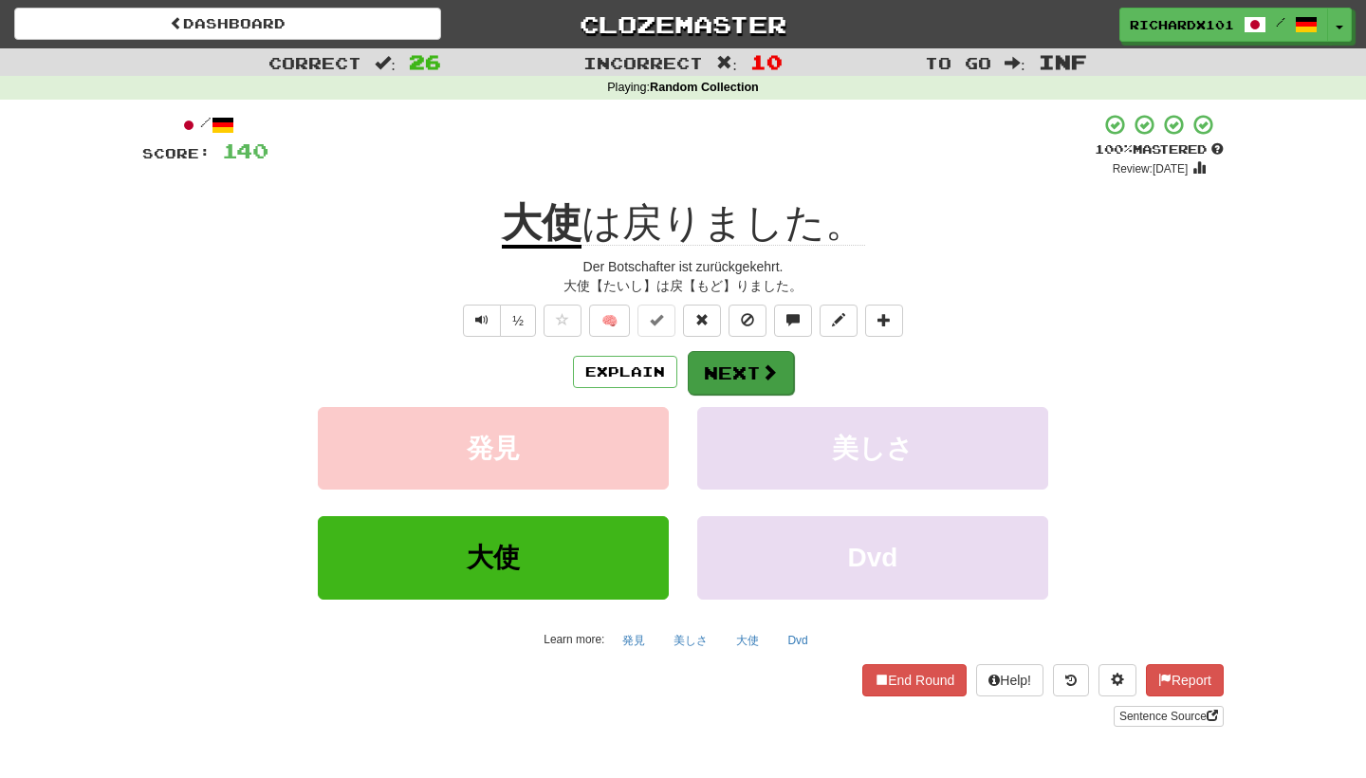
click at [717, 378] on button "Next" at bounding box center [741, 373] width 106 height 44
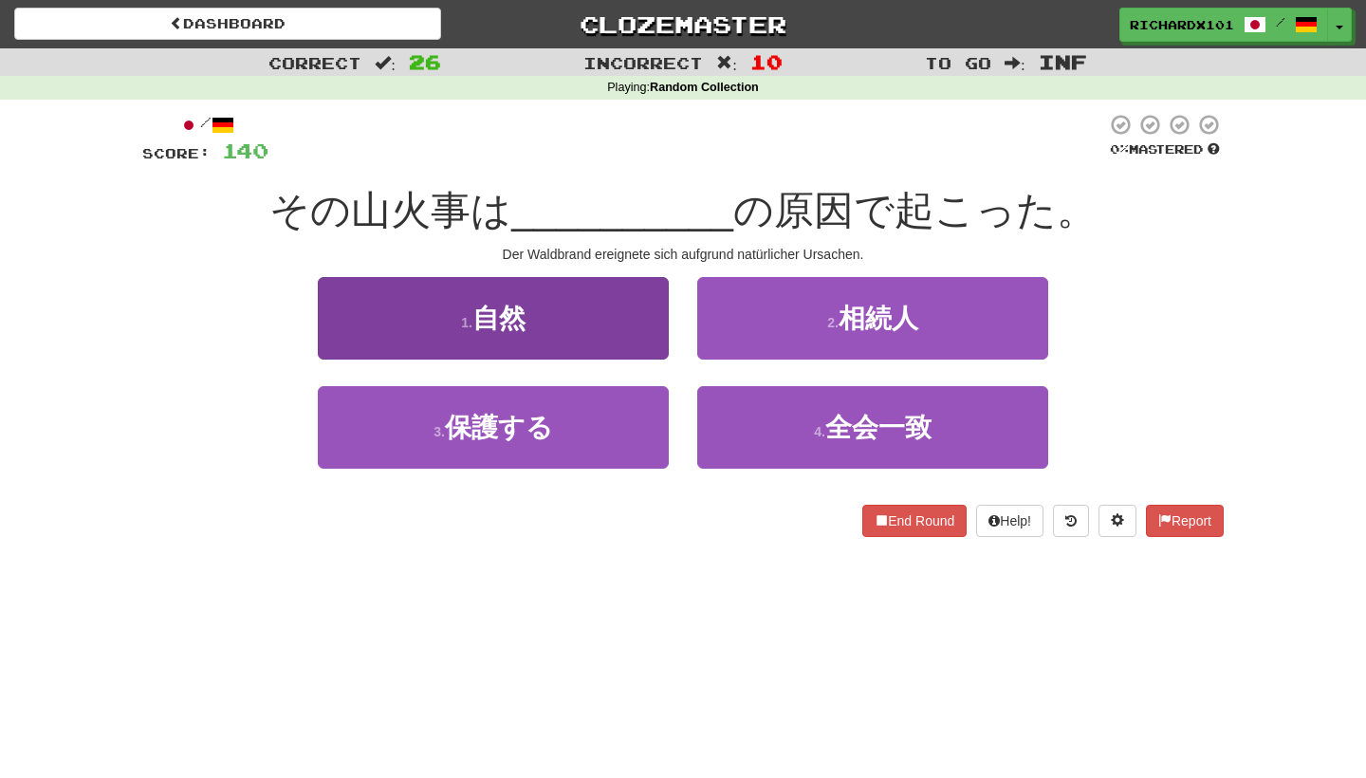
click at [623, 300] on button "1 . 自然" at bounding box center [493, 318] width 351 height 83
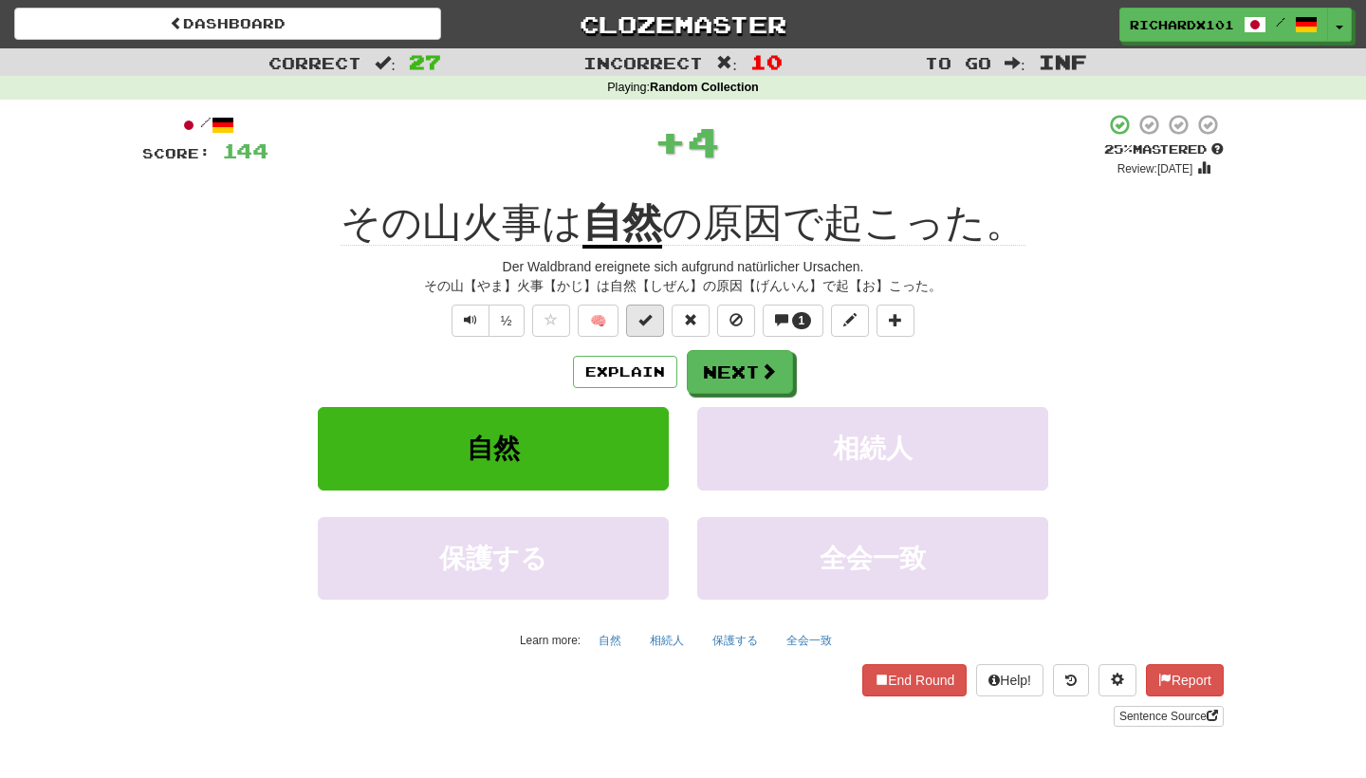
click at [655, 322] on button at bounding box center [645, 321] width 38 height 32
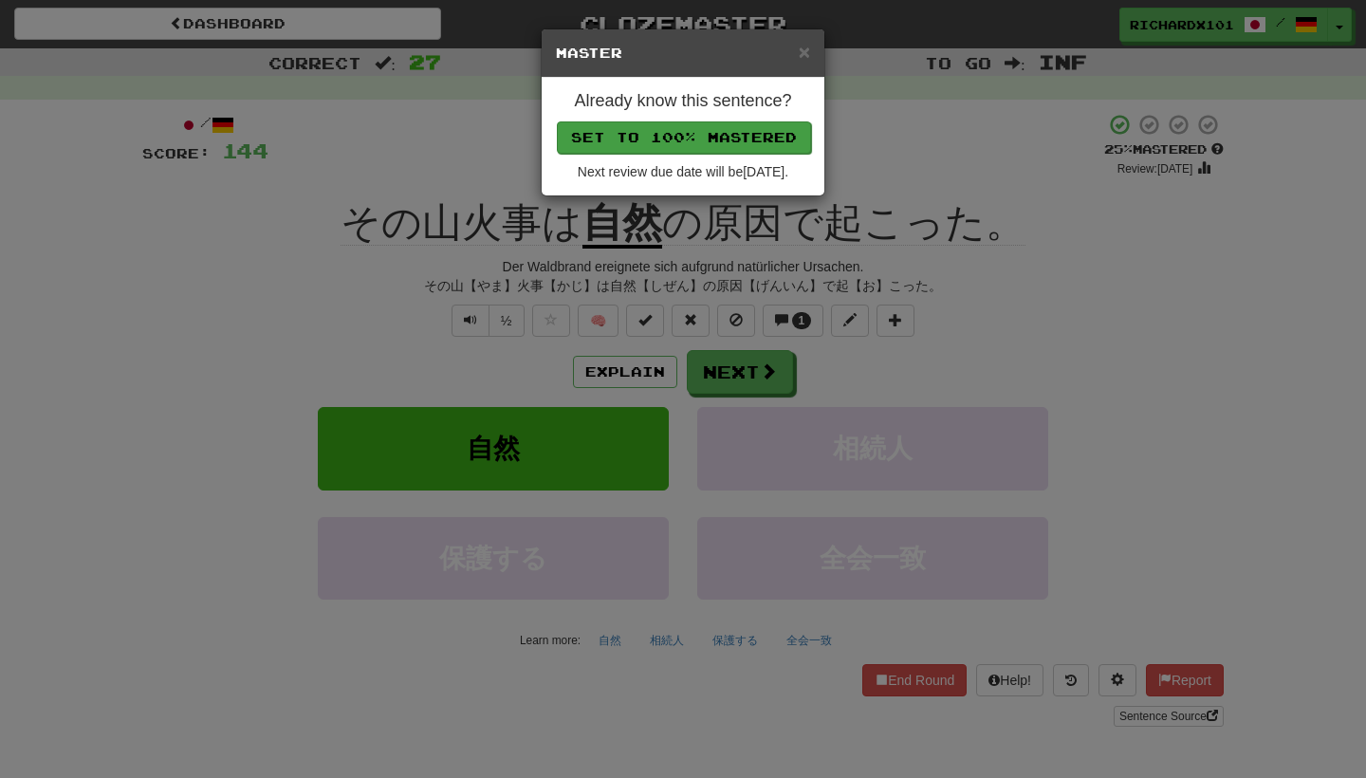
click at [723, 148] on button "Set to 100% Mastered" at bounding box center [684, 137] width 254 height 32
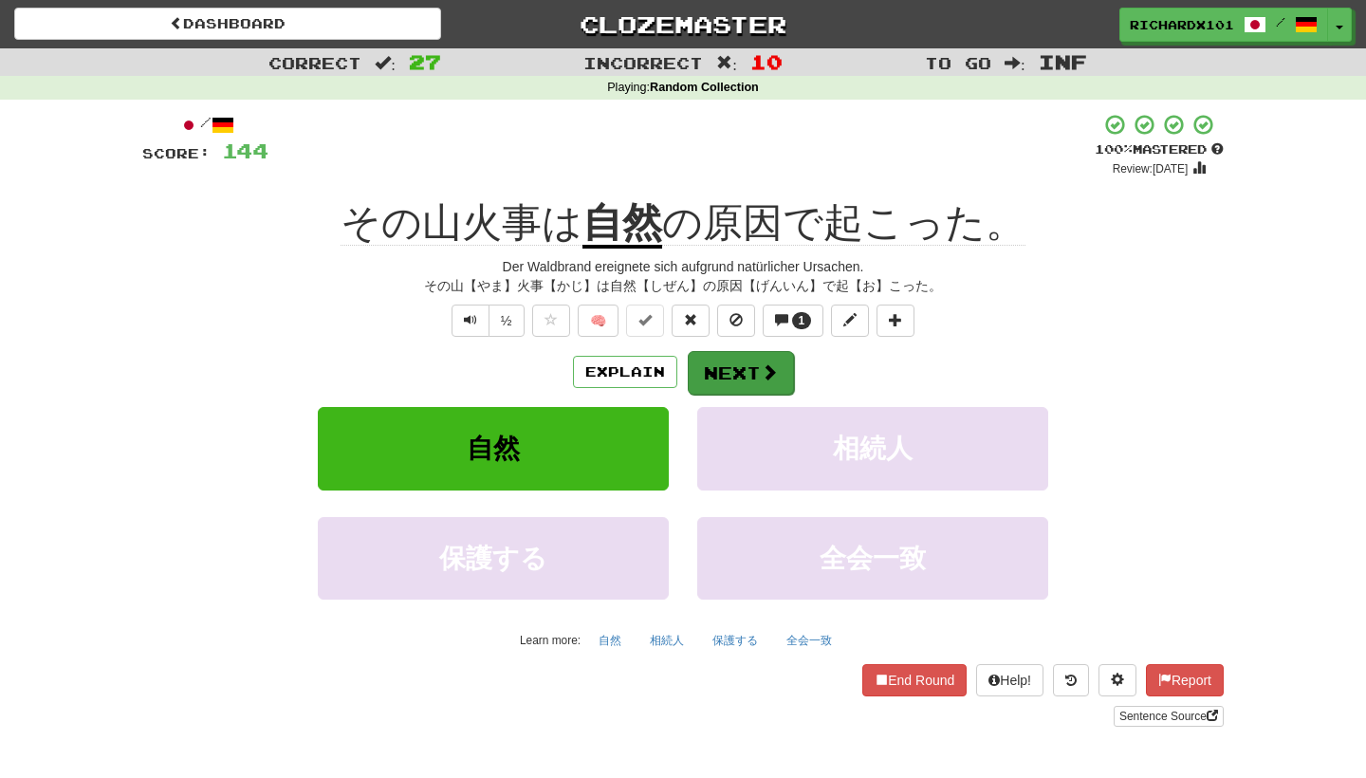
click at [728, 379] on button "Next" at bounding box center [741, 373] width 106 height 44
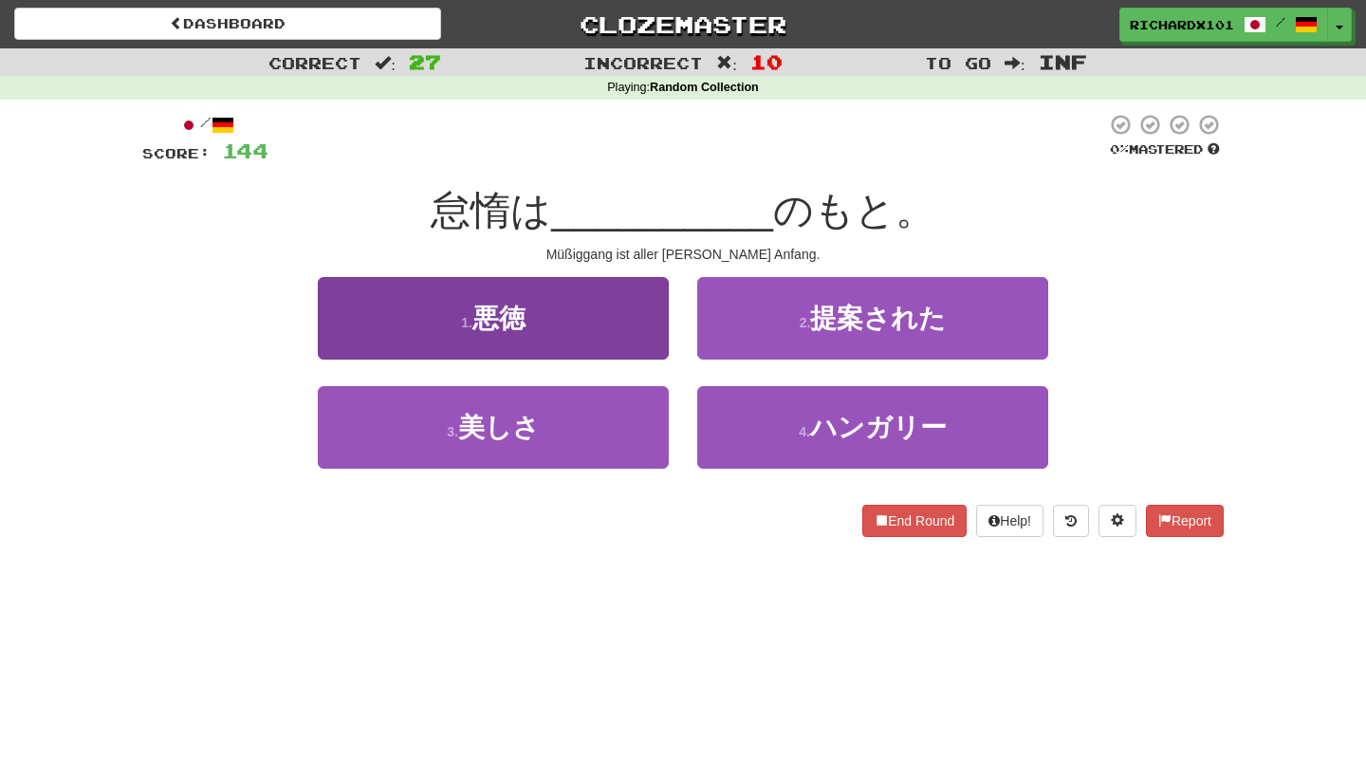
click at [652, 337] on button "1 . 悪徳" at bounding box center [493, 318] width 351 height 83
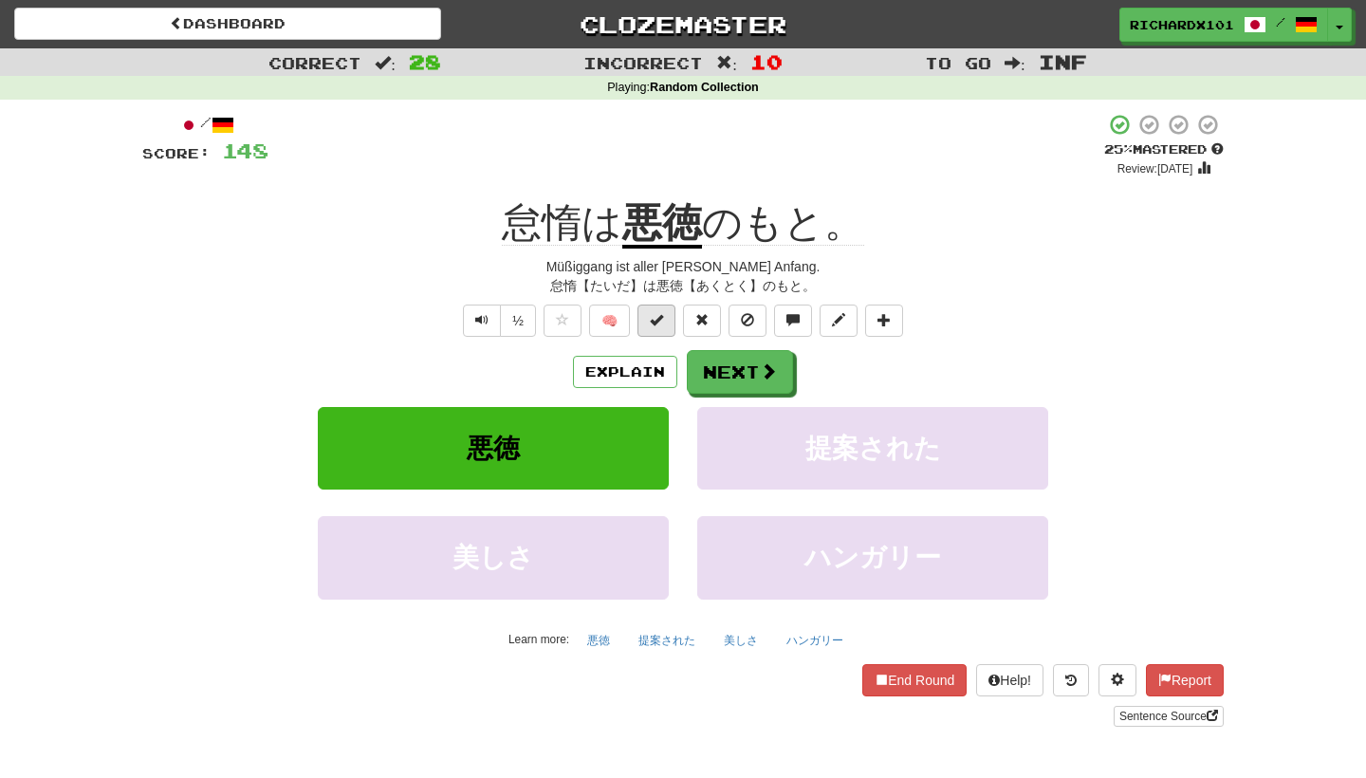
click at [667, 324] on button at bounding box center [657, 321] width 38 height 32
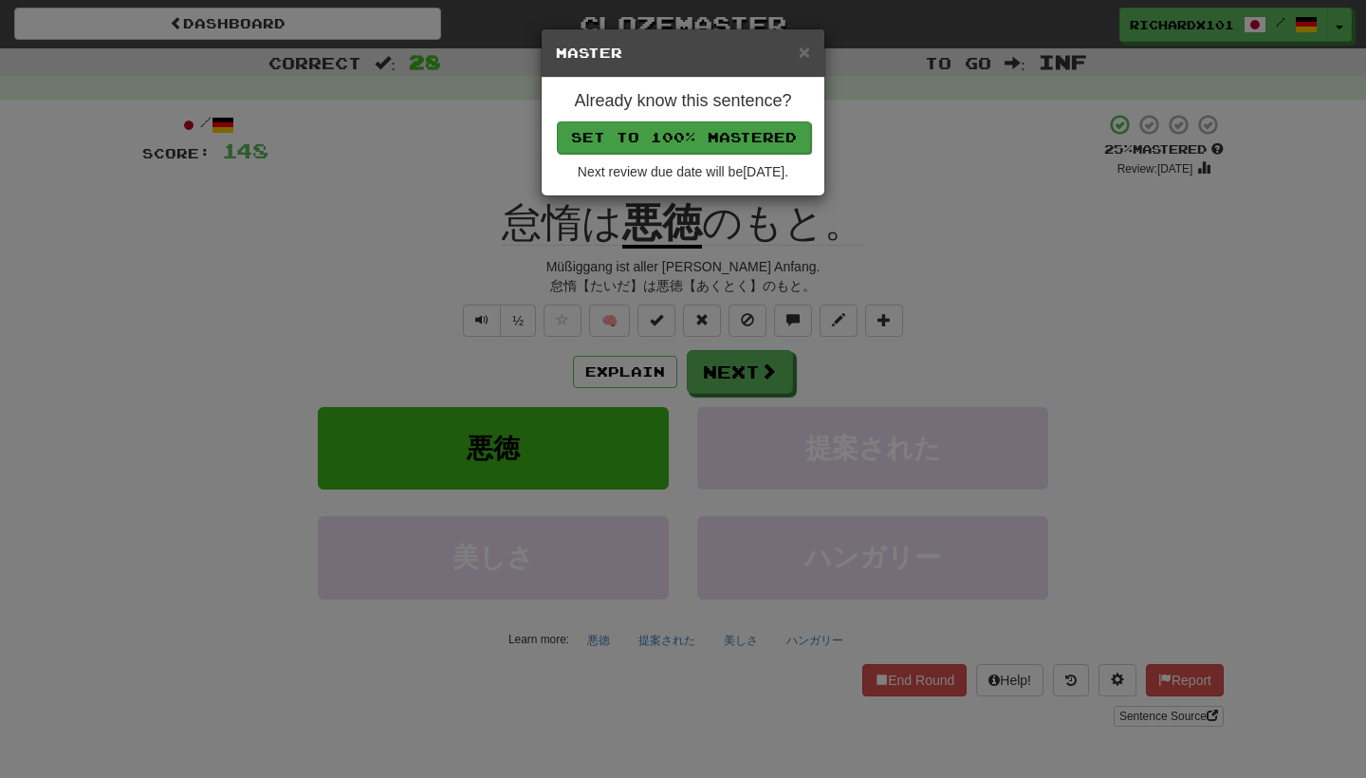
click at [711, 143] on button "Set to 100% Mastered" at bounding box center [684, 137] width 254 height 32
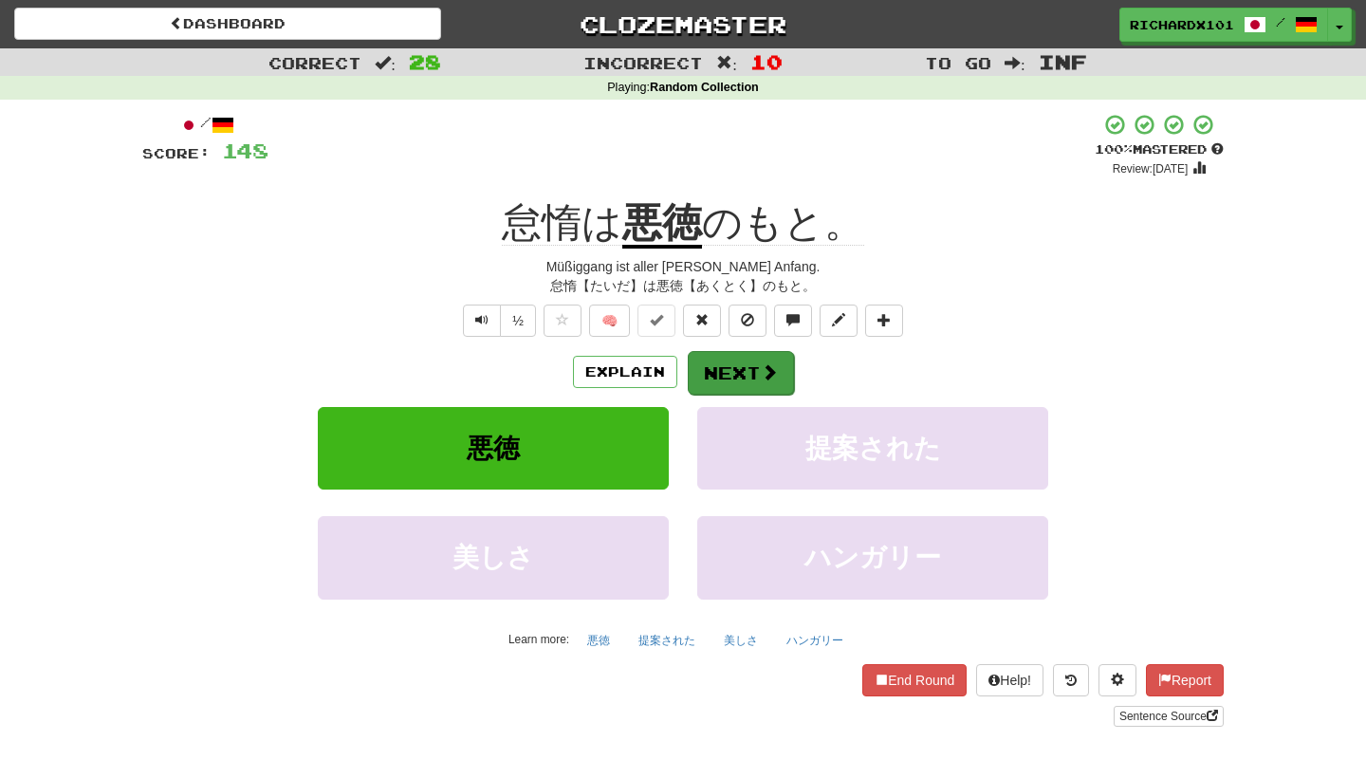
click at [719, 379] on button "Next" at bounding box center [741, 373] width 106 height 44
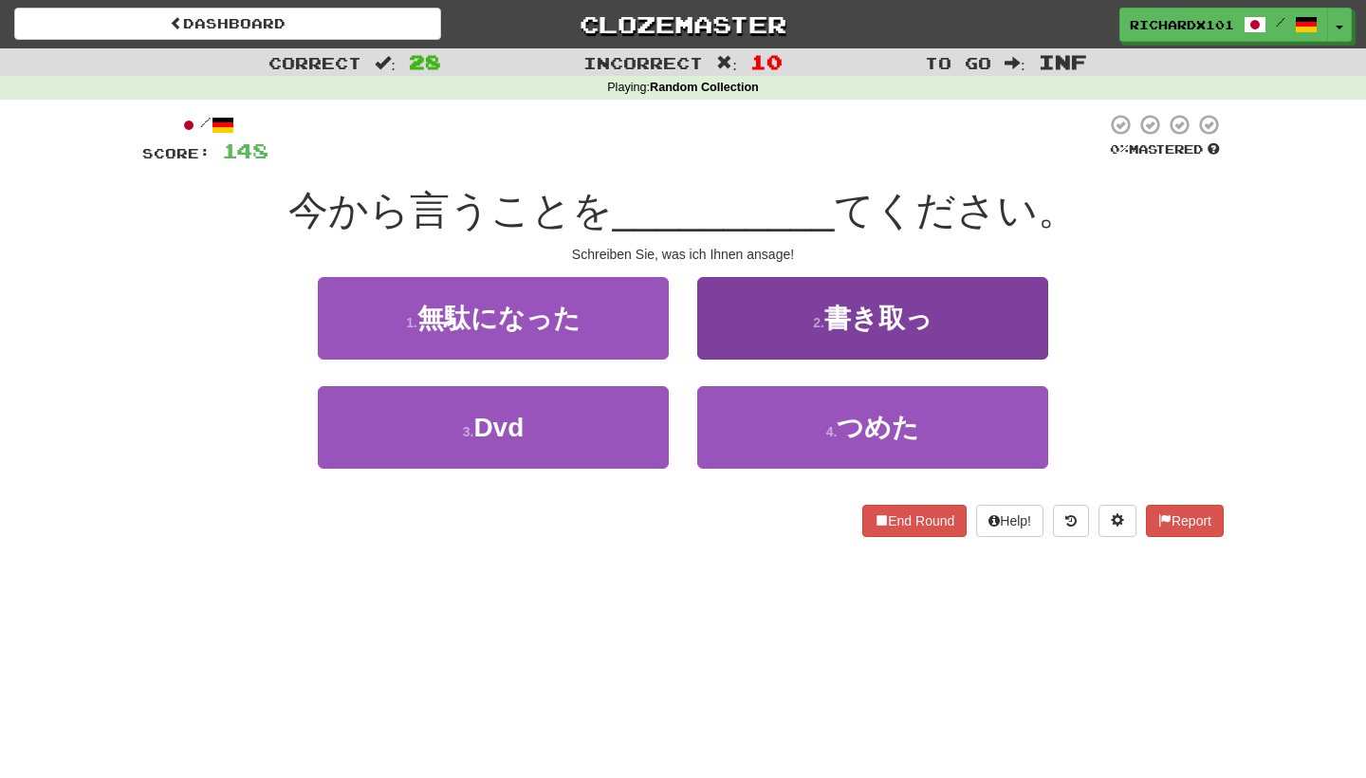
click at [782, 307] on button "2 . 書き取っ" at bounding box center [872, 318] width 351 height 83
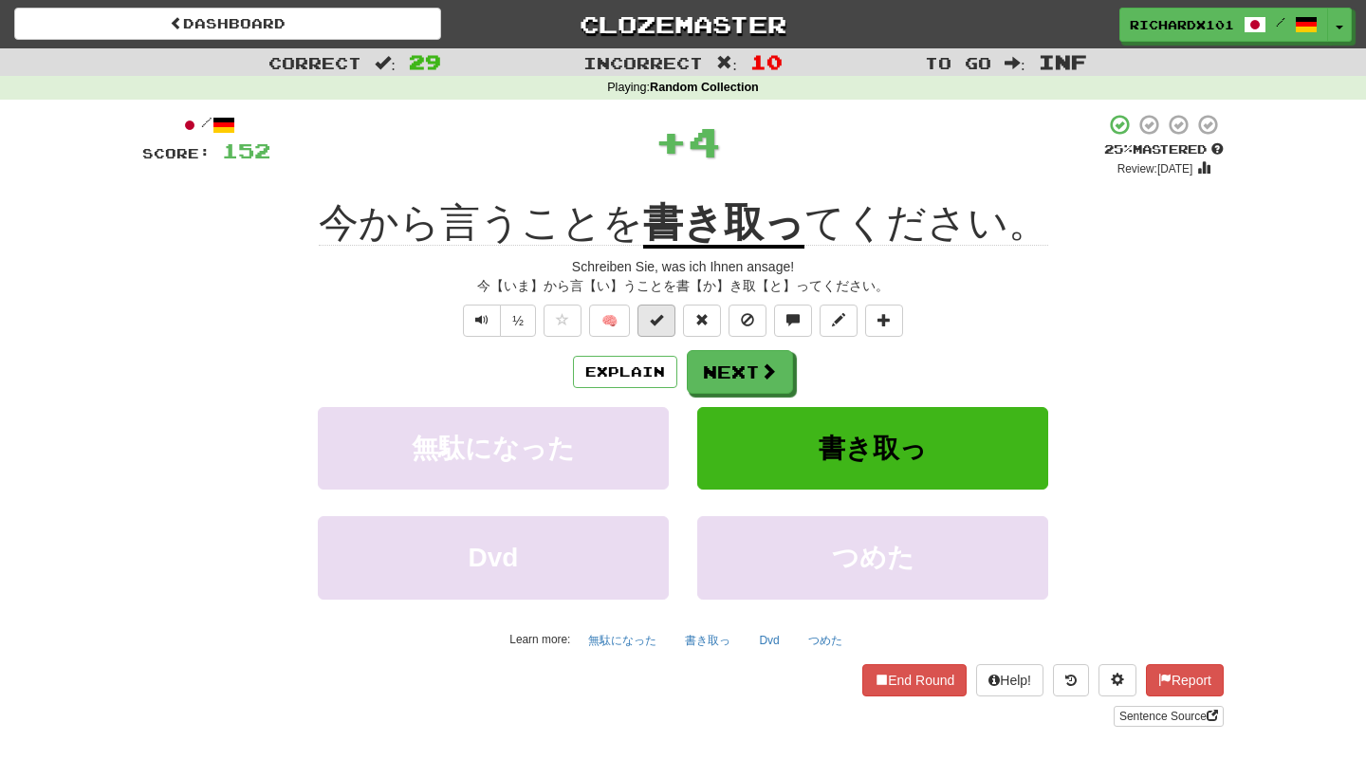
click at [671, 321] on button at bounding box center [657, 321] width 38 height 32
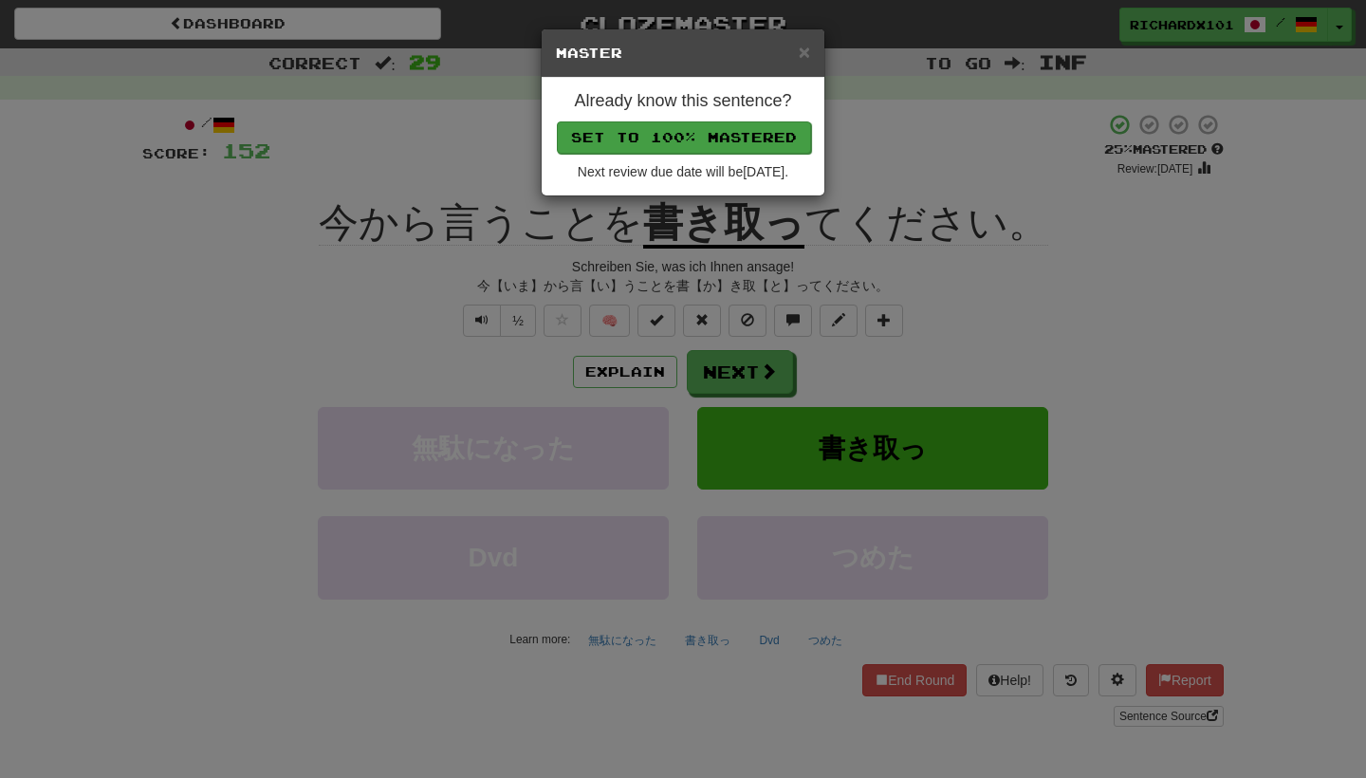
click at [746, 131] on button "Set to 100% Mastered" at bounding box center [684, 137] width 254 height 32
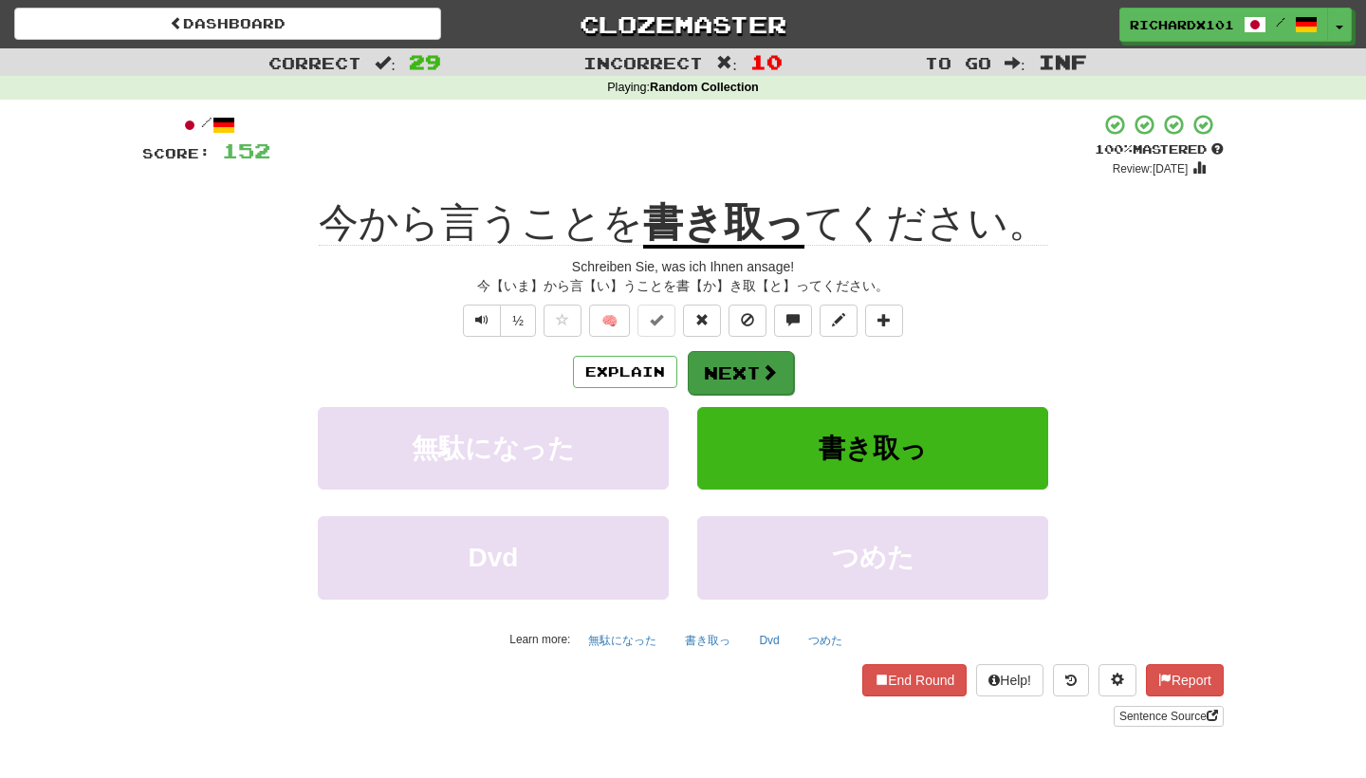
click at [736, 367] on button "Next" at bounding box center [741, 373] width 106 height 44
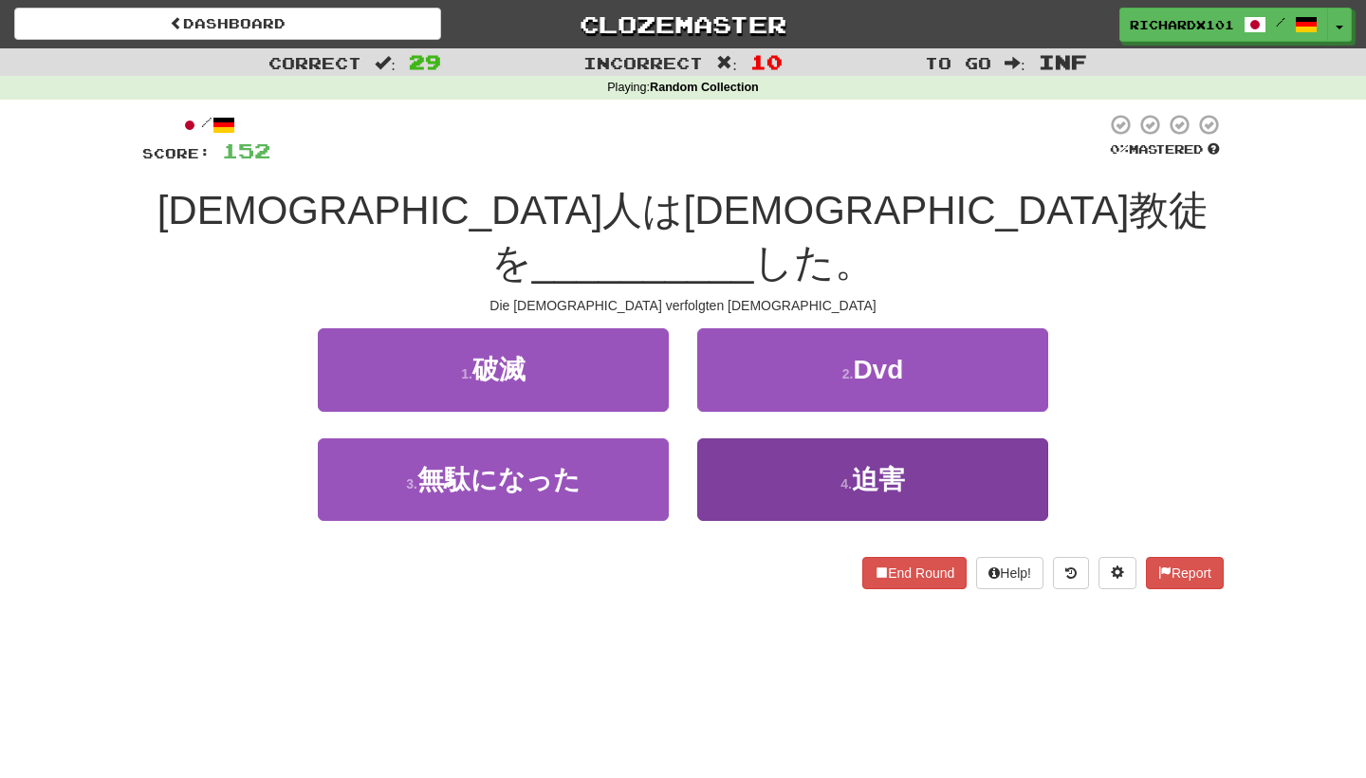
click at [755, 438] on button "4 . 迫害" at bounding box center [872, 479] width 351 height 83
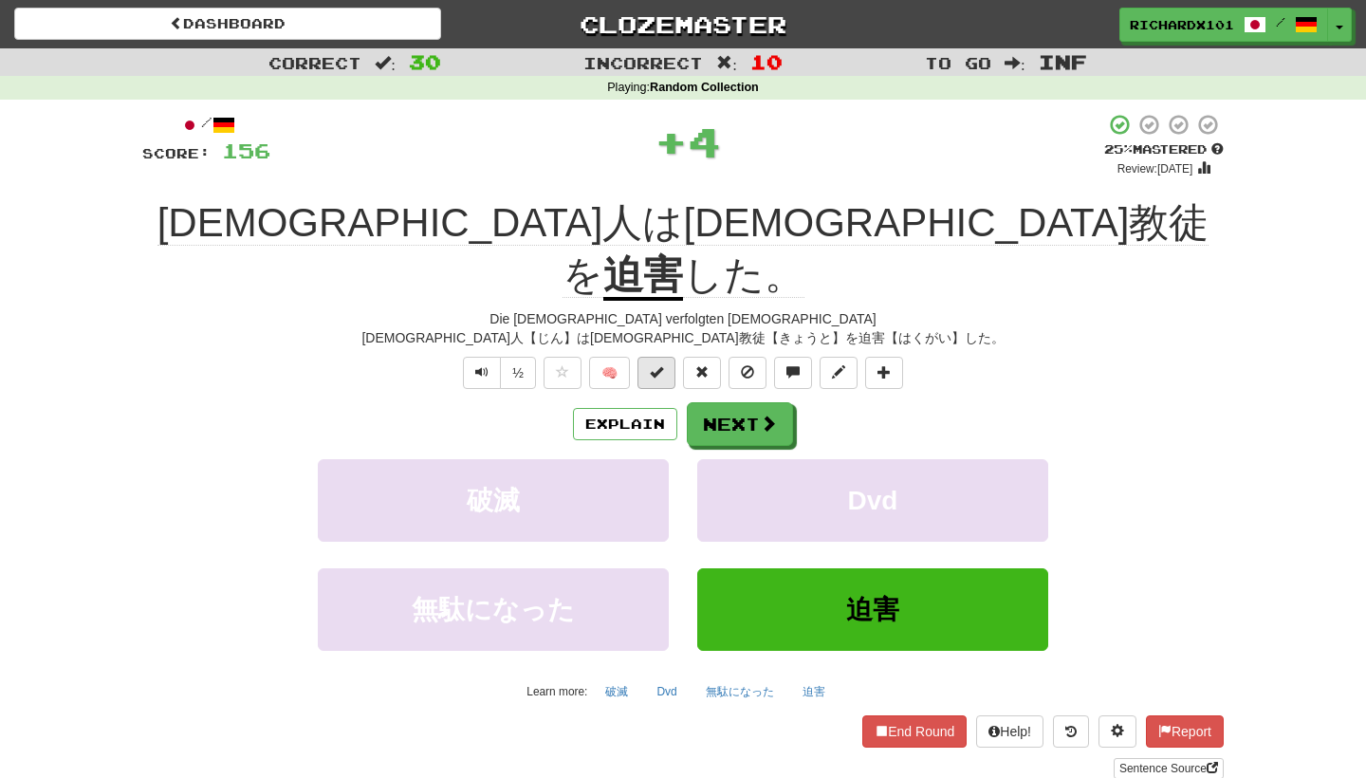
click at [667, 357] on button at bounding box center [657, 373] width 38 height 32
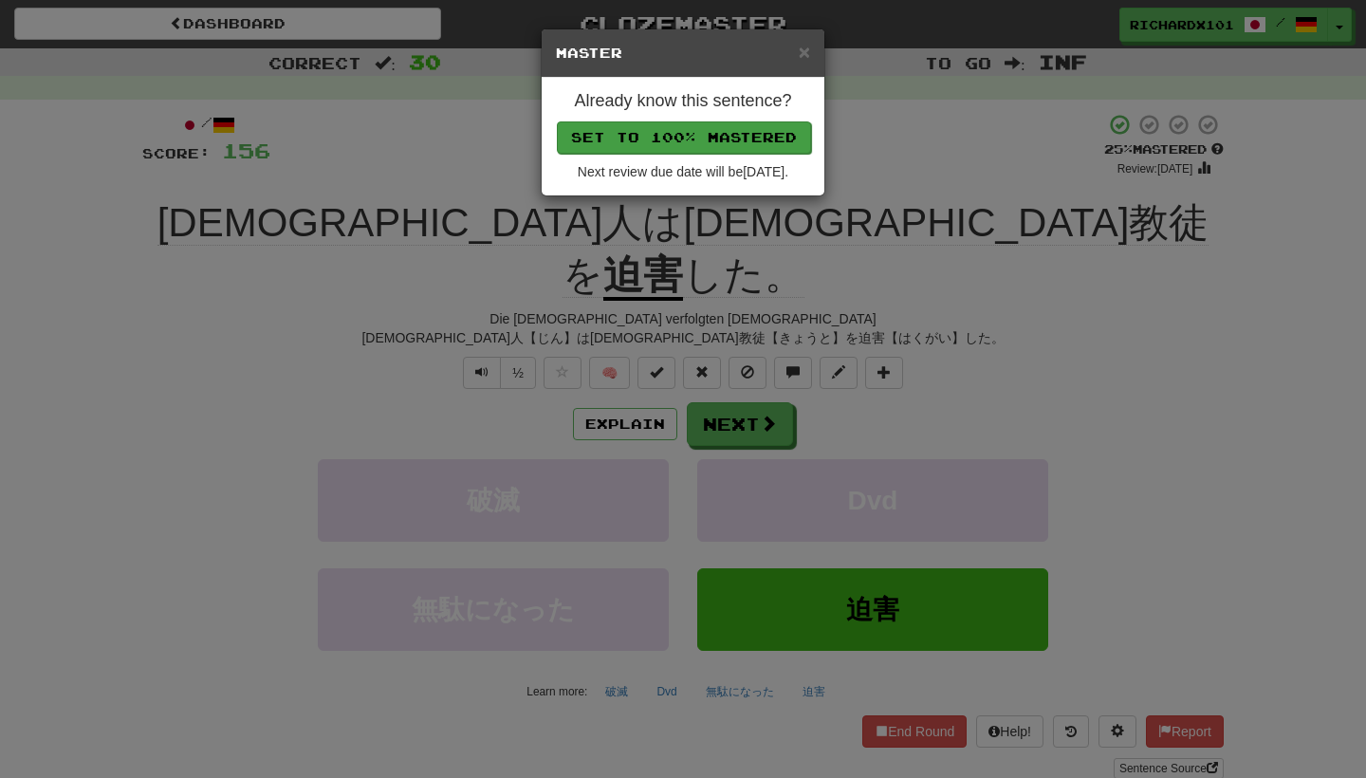
click at [716, 139] on button "Set to 100% Mastered" at bounding box center [684, 137] width 254 height 32
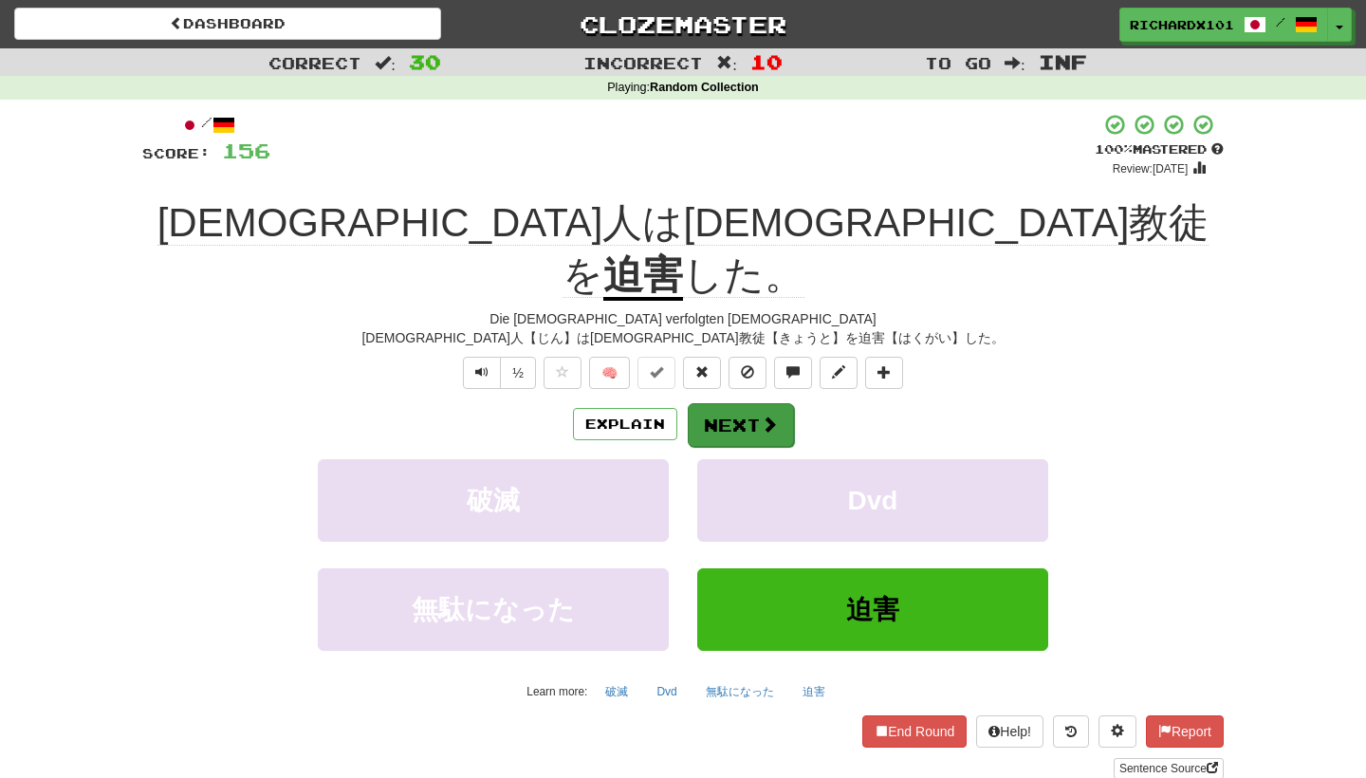
click at [735, 403] on button "Next" at bounding box center [741, 425] width 106 height 44
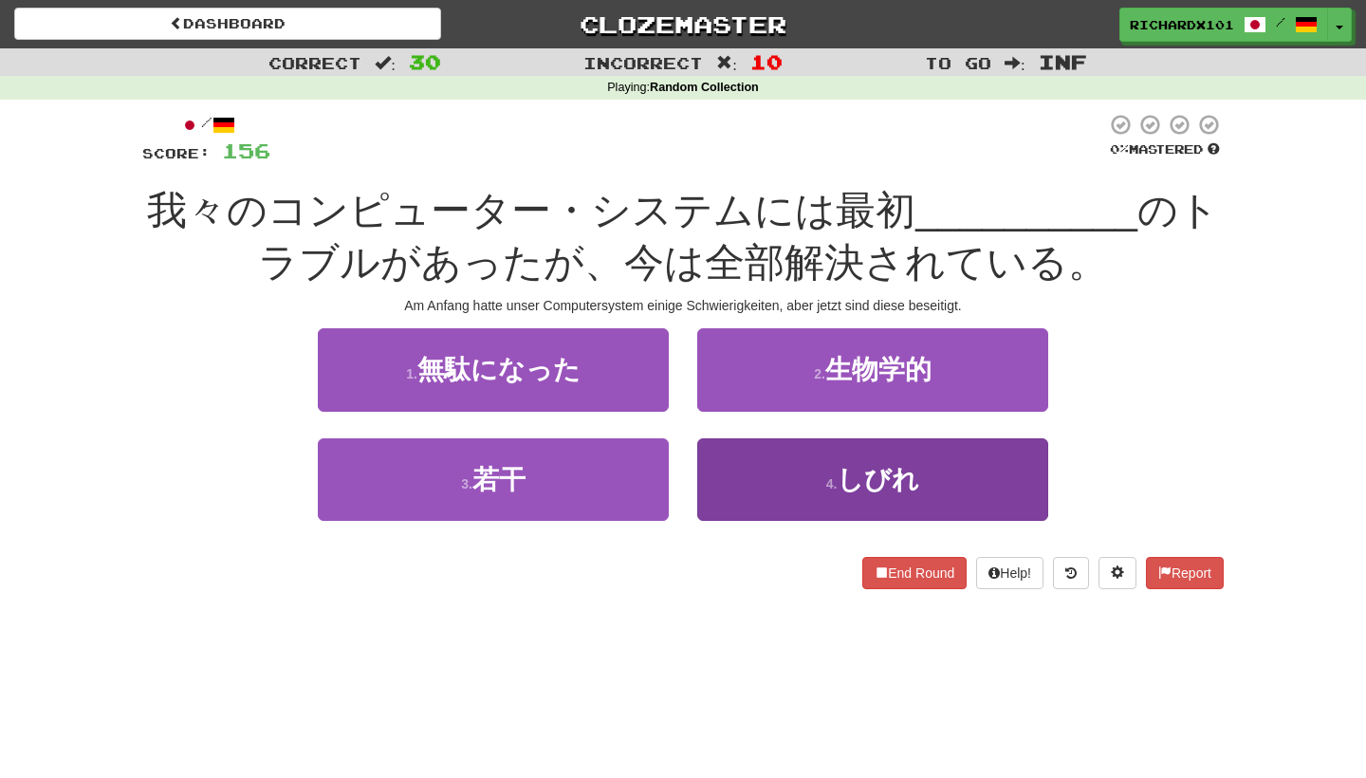
click at [753, 448] on button "4 . しびれ" at bounding box center [872, 479] width 351 height 83
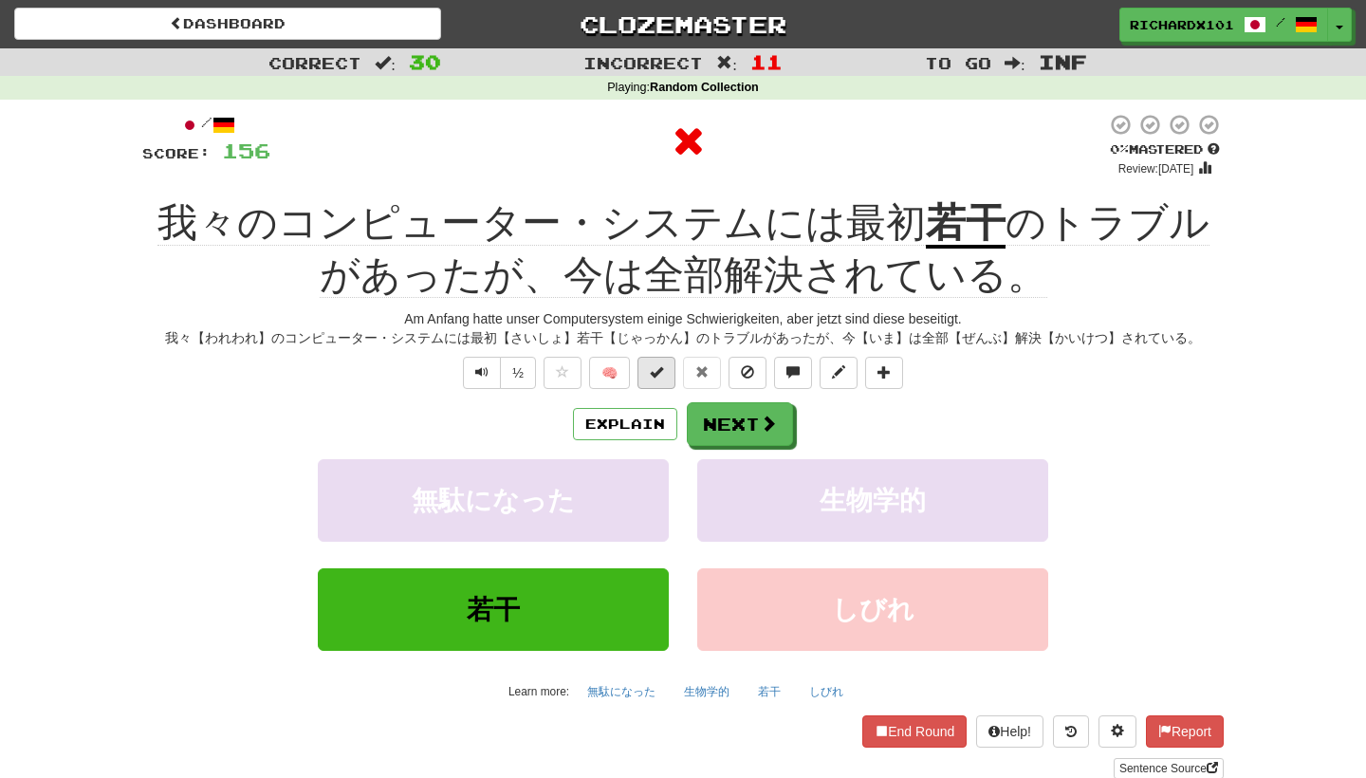
click at [668, 367] on button at bounding box center [657, 373] width 38 height 32
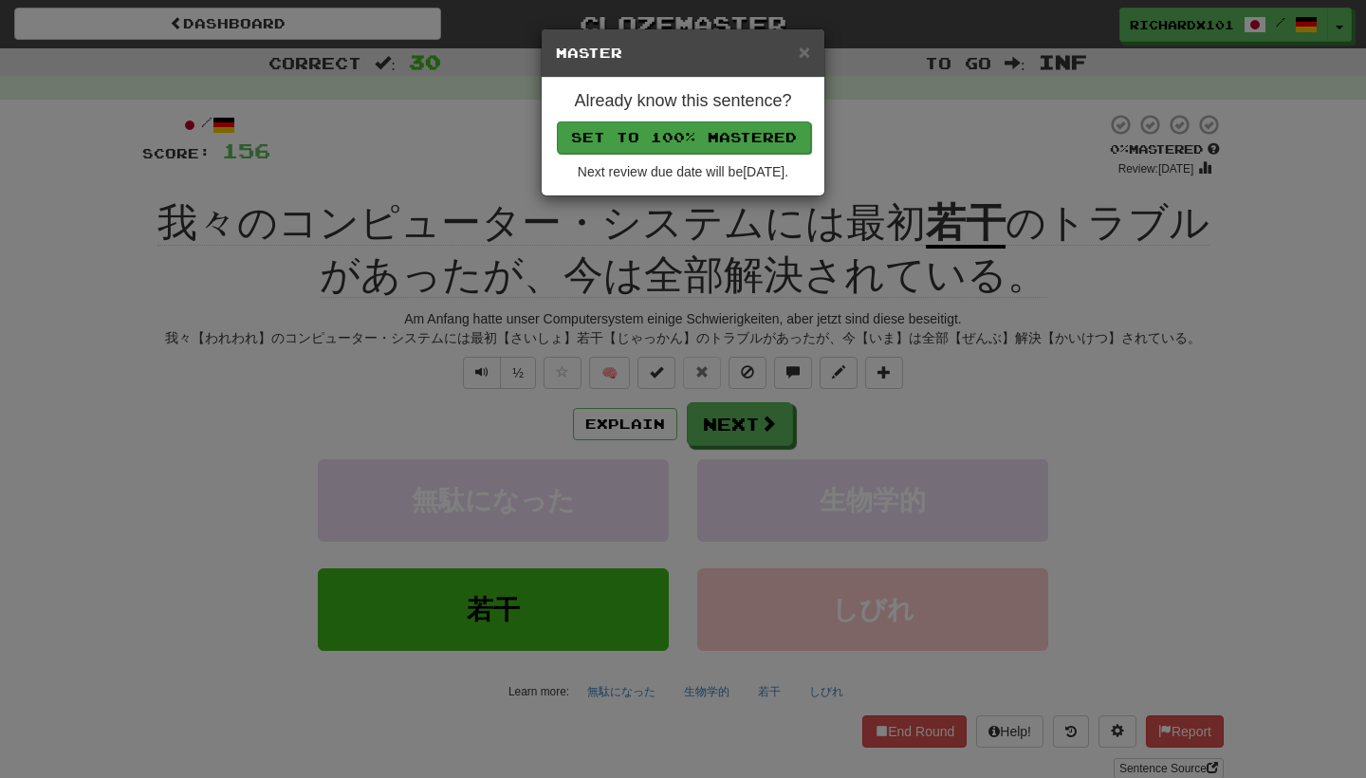
click at [713, 139] on button "Set to 100% Mastered" at bounding box center [684, 137] width 254 height 32
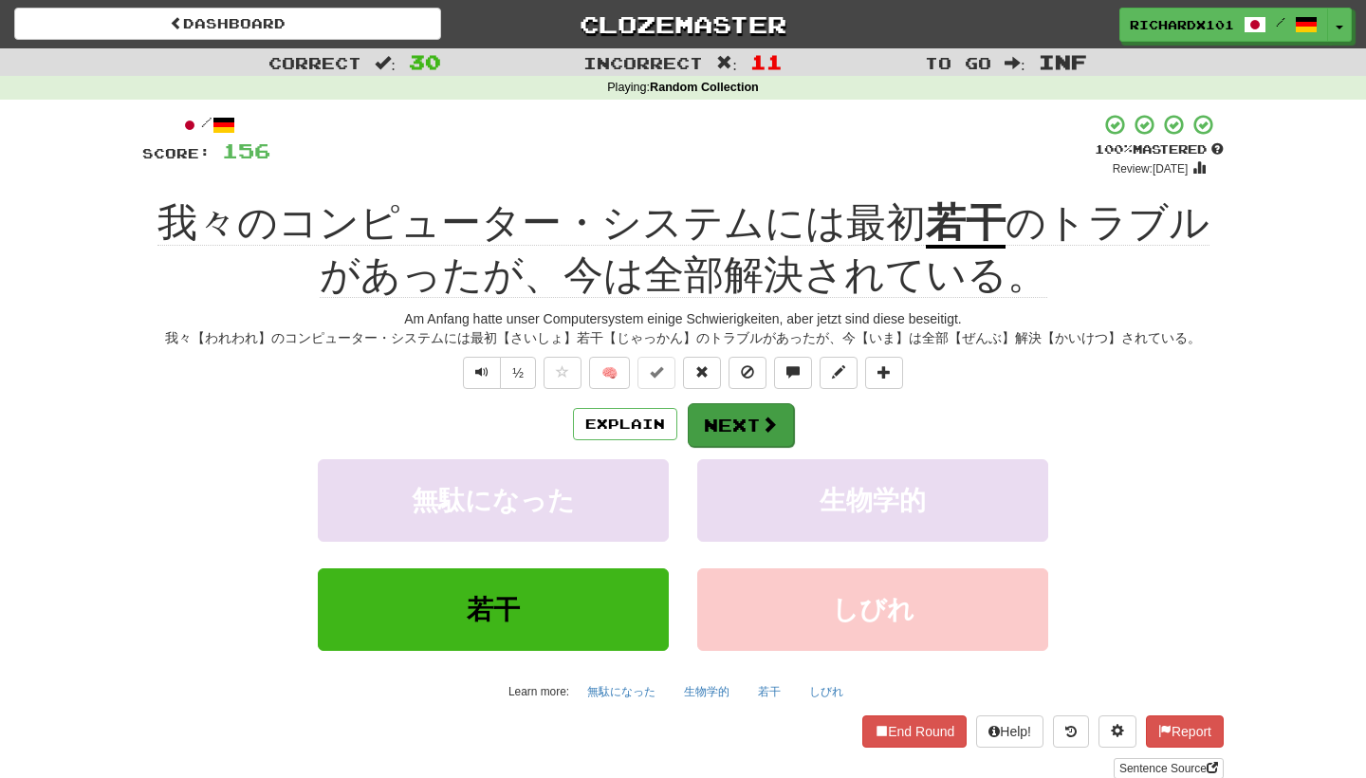
click at [730, 419] on button "Next" at bounding box center [741, 425] width 106 height 44
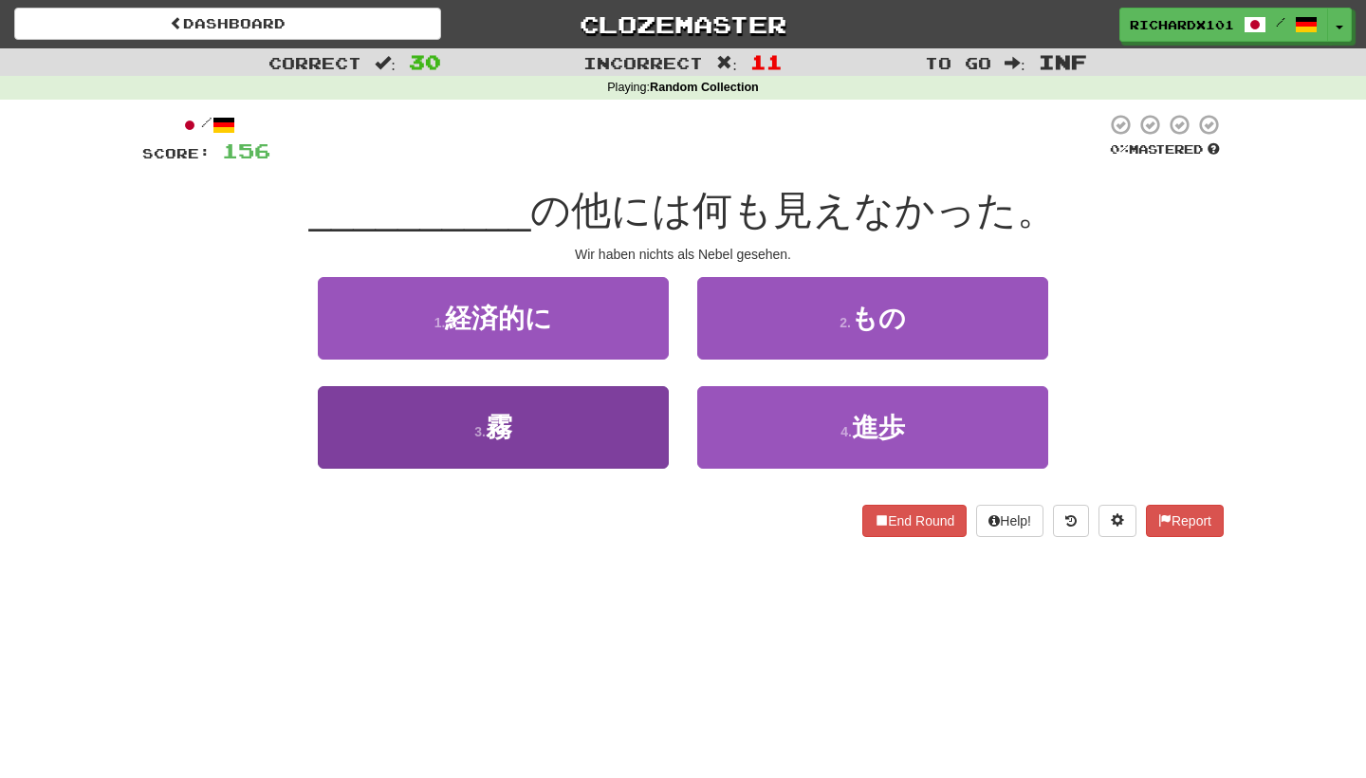
click at [634, 426] on button "3 . 霧" at bounding box center [493, 427] width 351 height 83
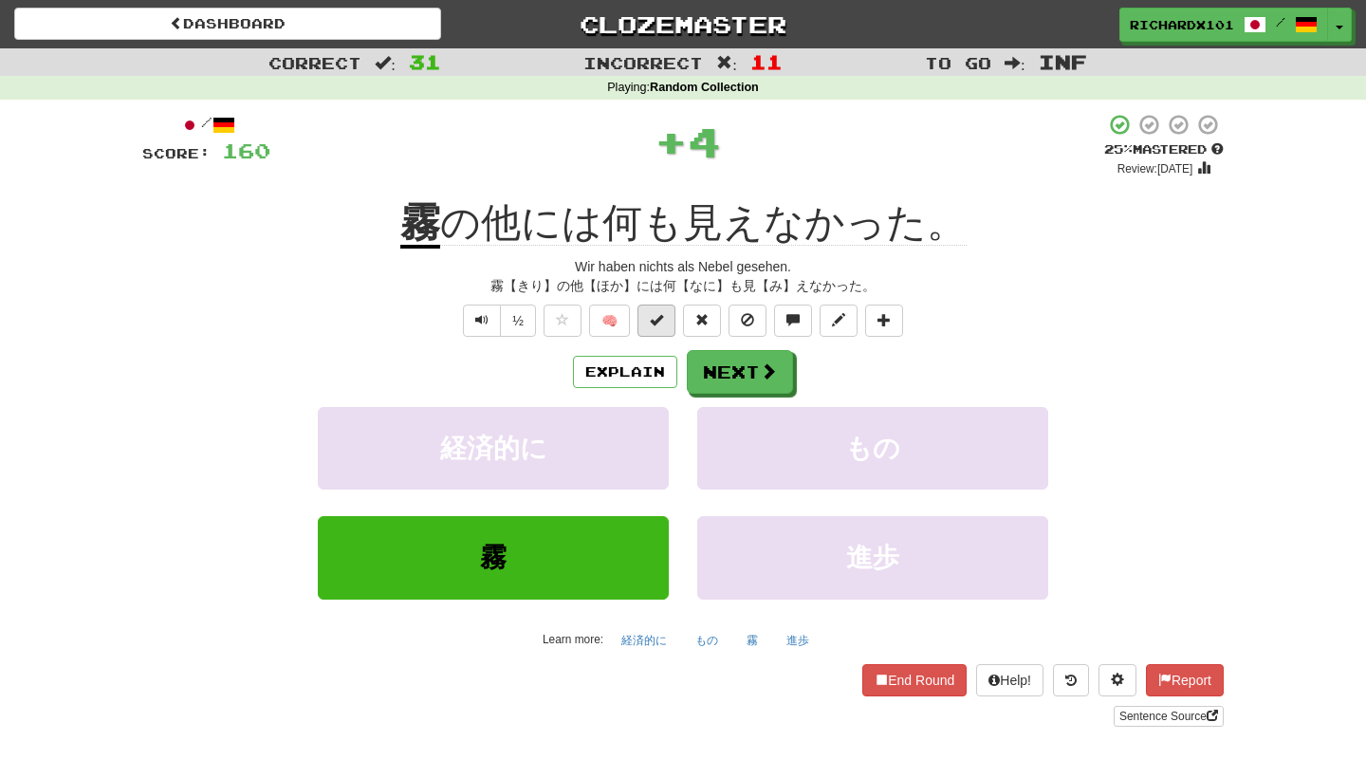
click at [654, 318] on span at bounding box center [656, 319] width 13 height 13
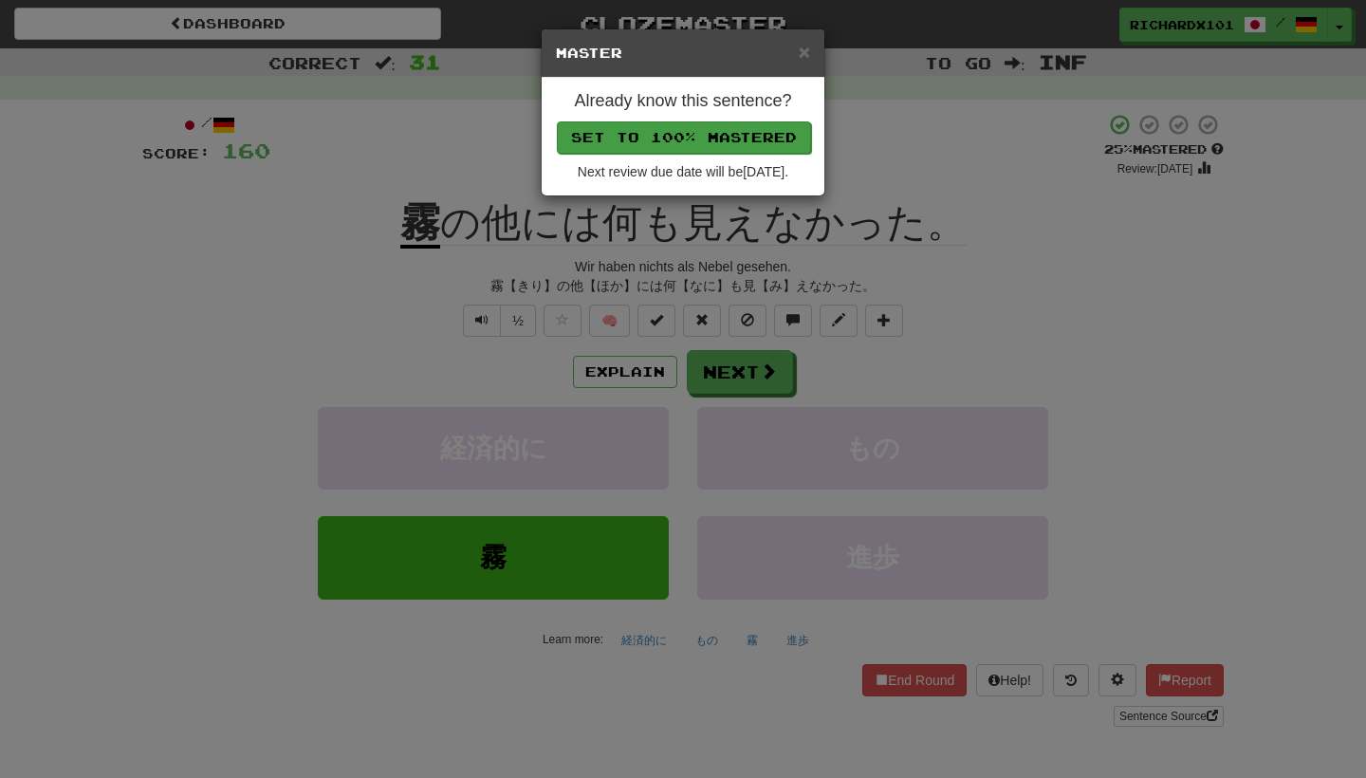
click at [716, 146] on button "Set to 100% Mastered" at bounding box center [684, 137] width 254 height 32
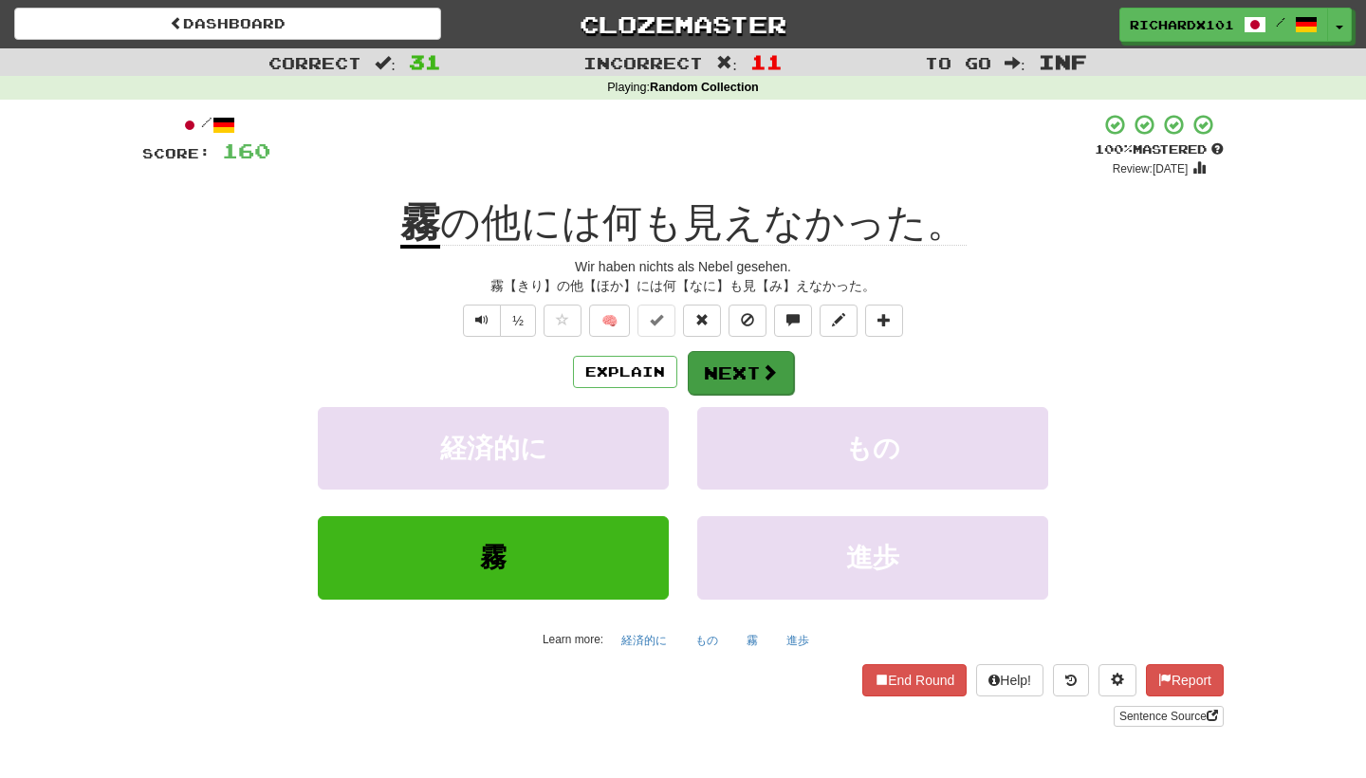
click at [722, 372] on button "Next" at bounding box center [741, 373] width 106 height 44
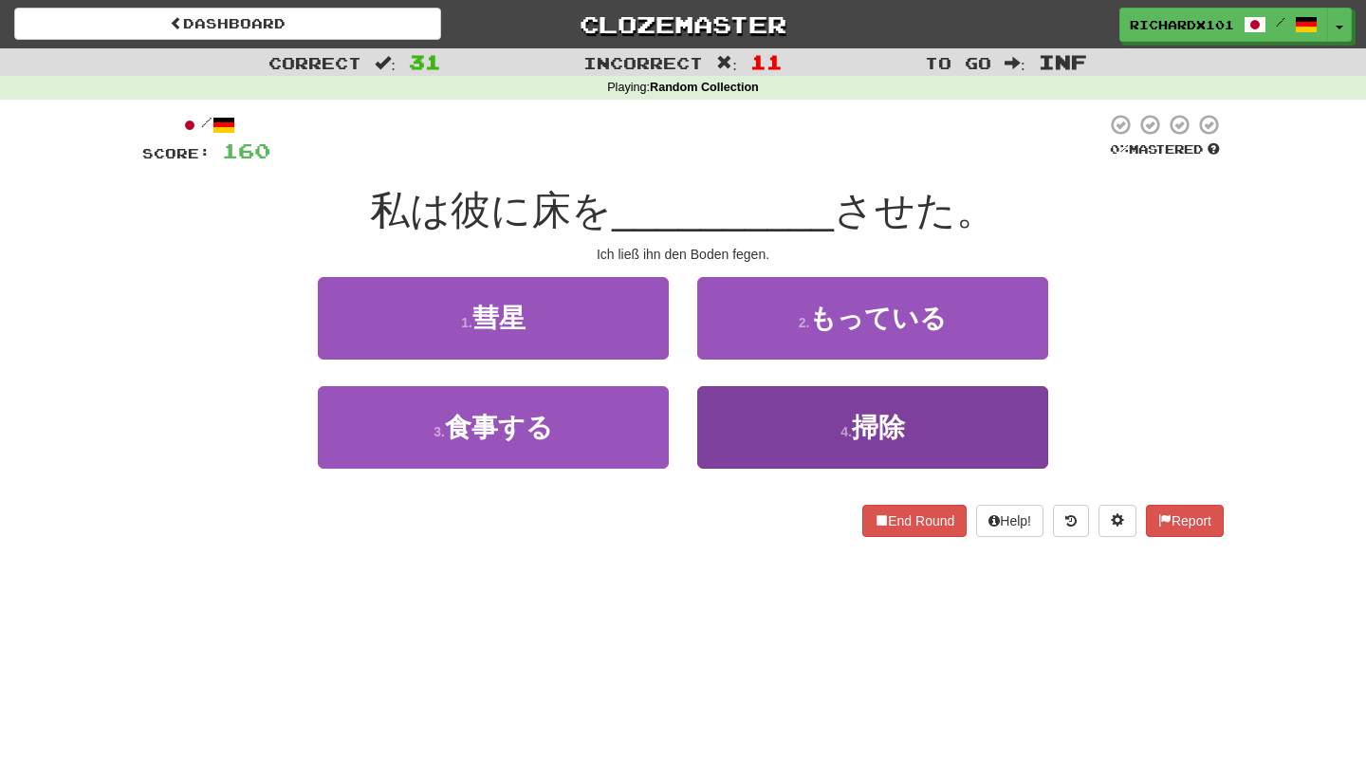
click at [763, 416] on button "4 . 掃除" at bounding box center [872, 427] width 351 height 83
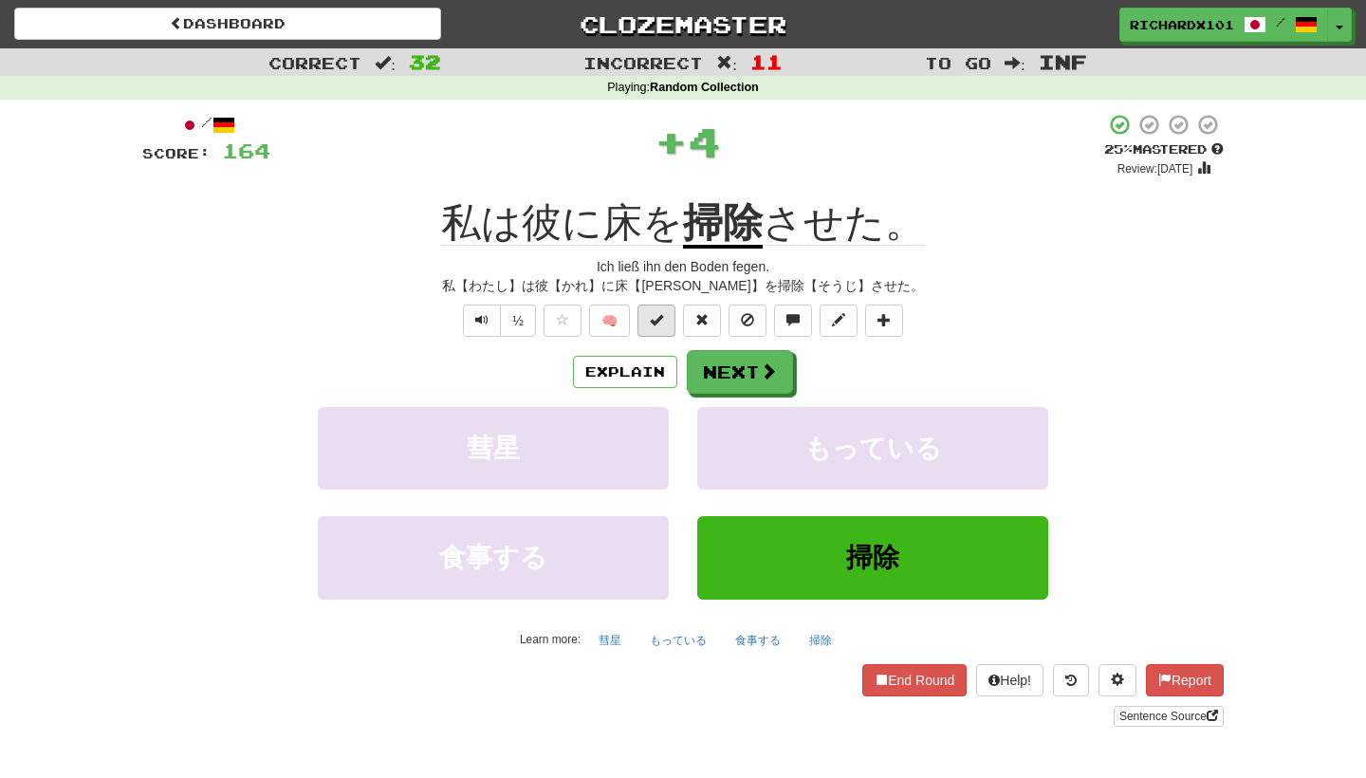
click at [666, 319] on button at bounding box center [657, 321] width 38 height 32
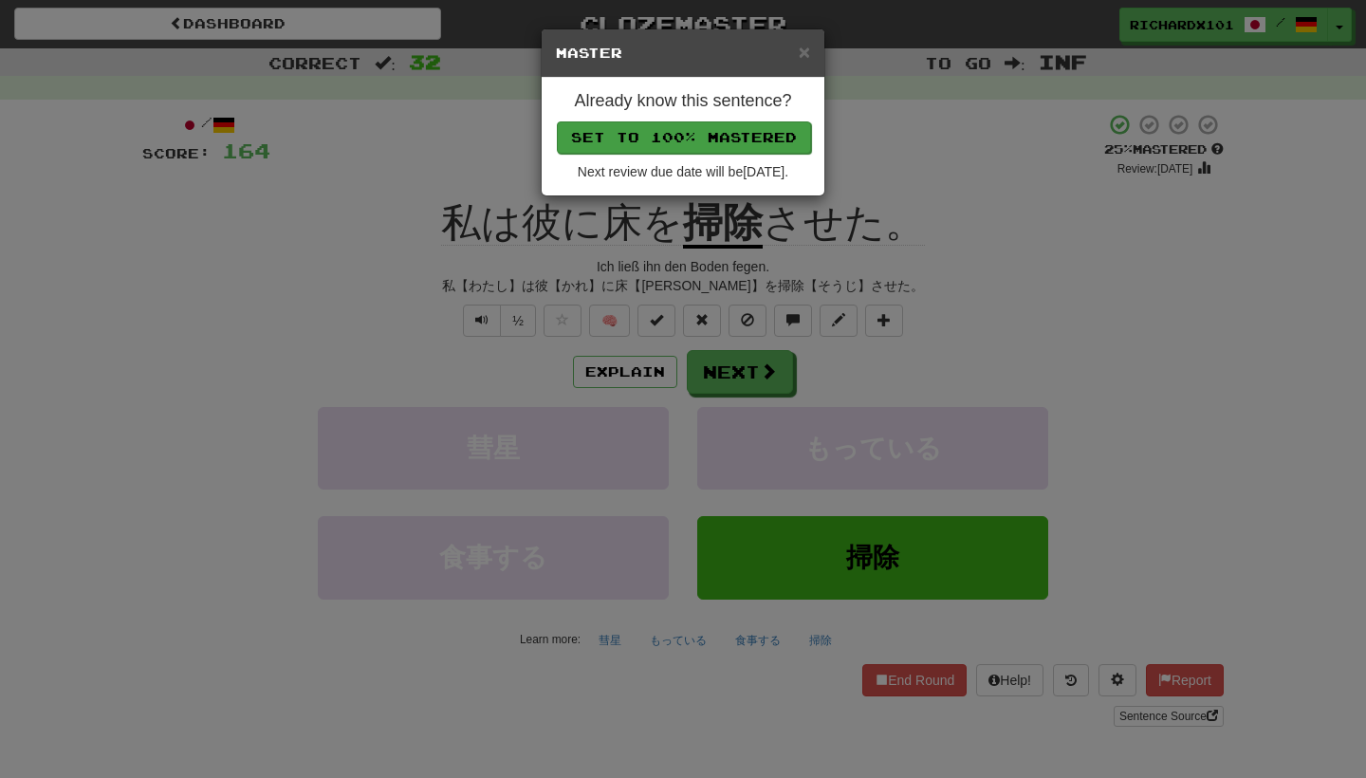
click at [714, 131] on button "Set to 100% Mastered" at bounding box center [684, 137] width 254 height 32
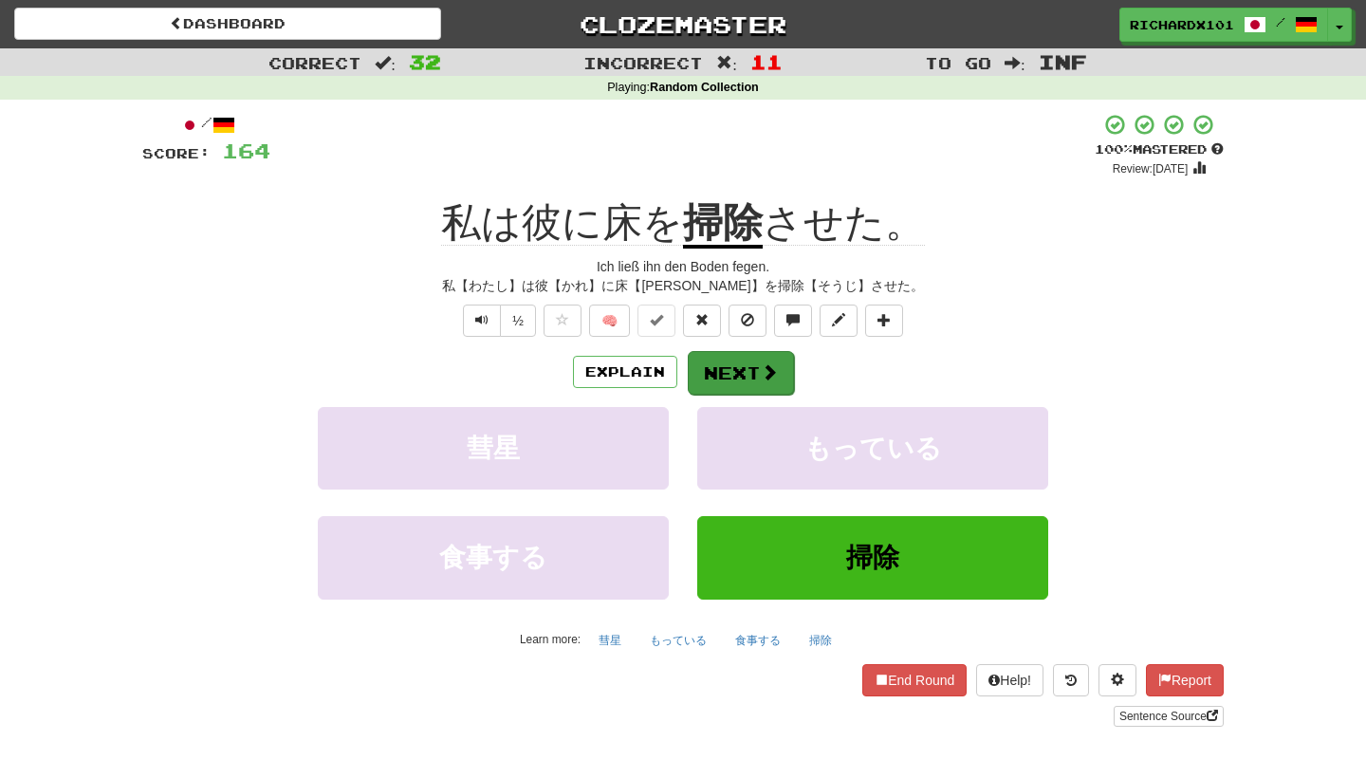
click at [724, 371] on button "Next" at bounding box center [741, 373] width 106 height 44
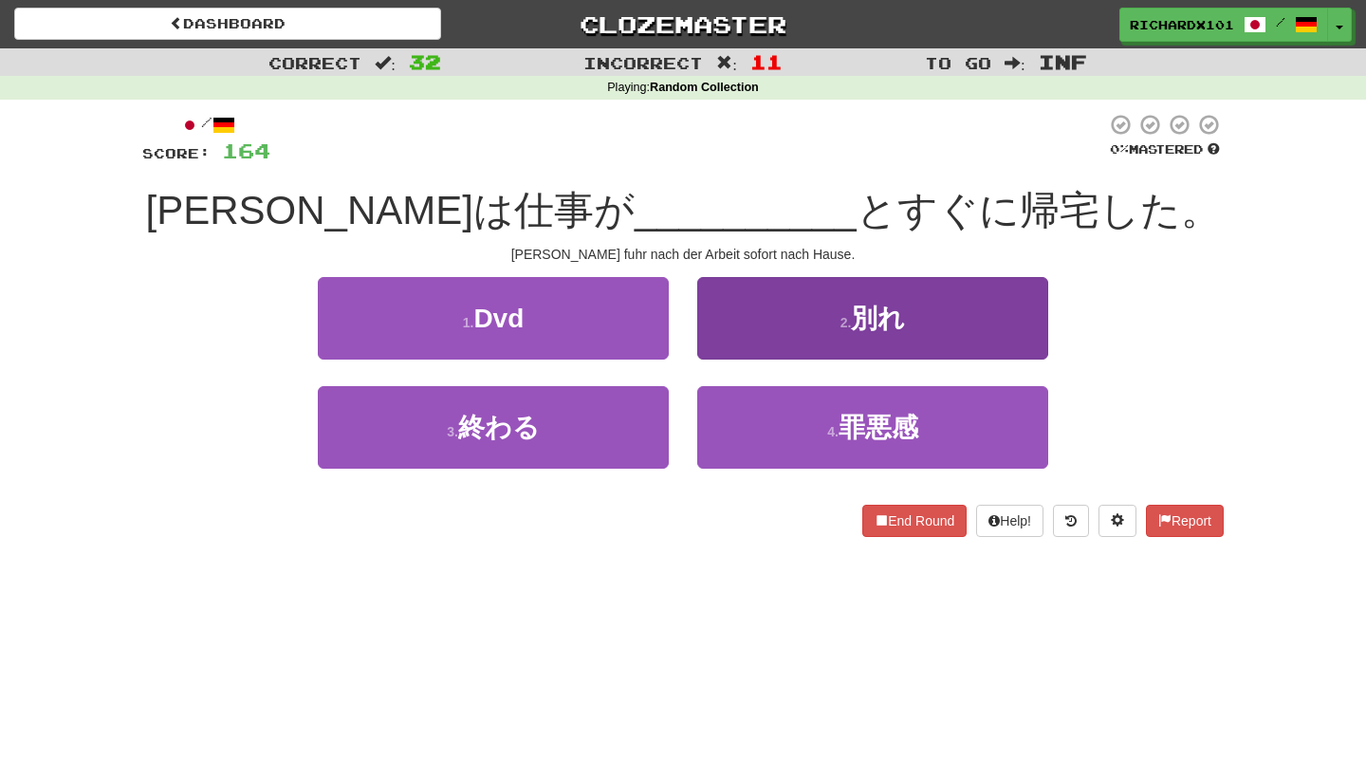
click at [779, 338] on button "2 . 別れ" at bounding box center [872, 318] width 351 height 83
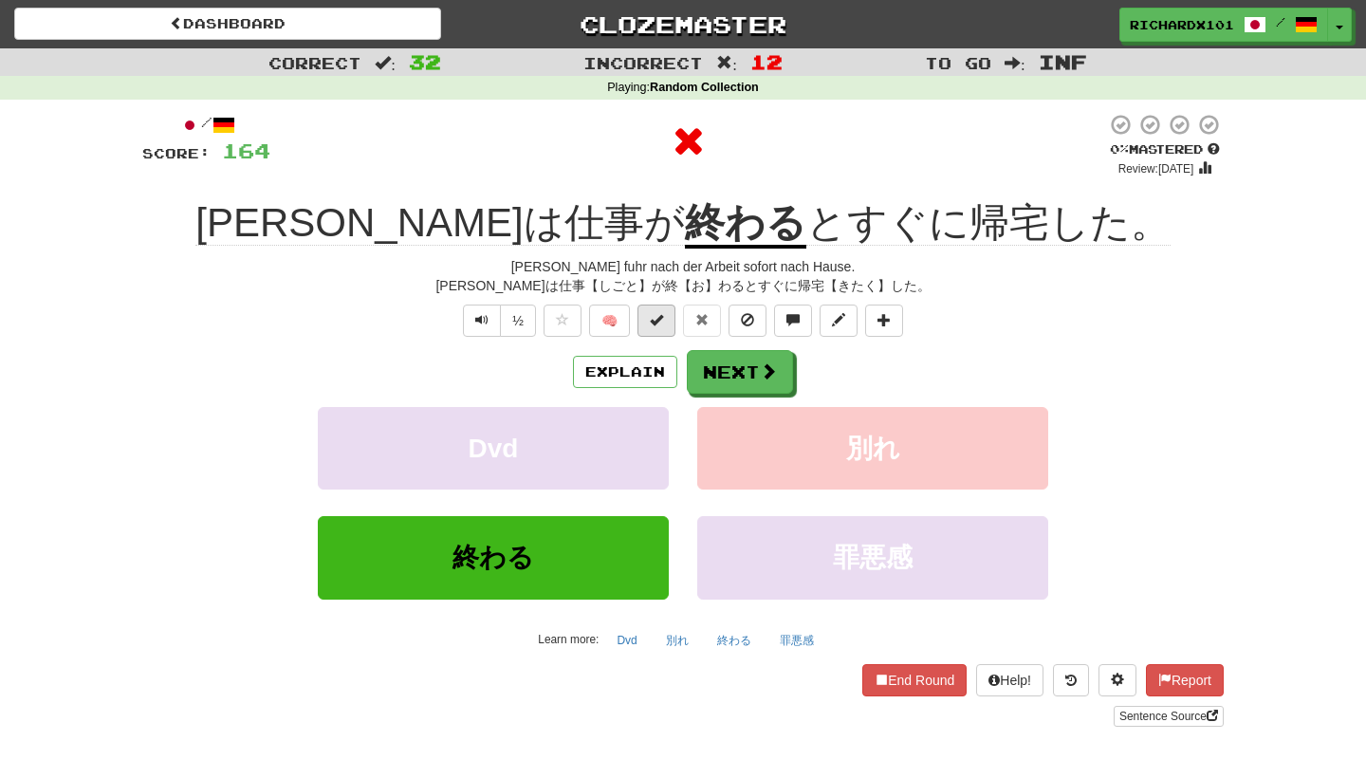
click at [664, 318] on button at bounding box center [657, 321] width 38 height 32
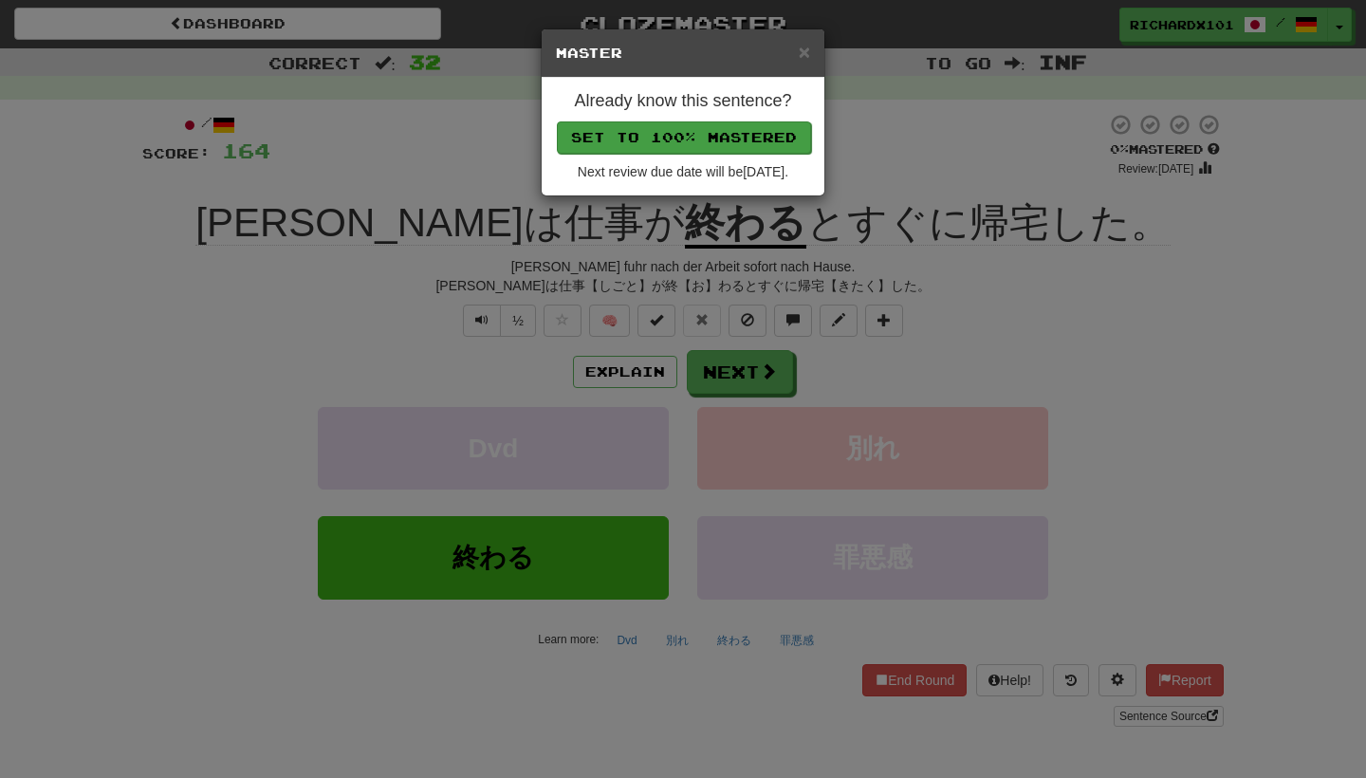
click at [728, 130] on button "Set to 100% Mastered" at bounding box center [684, 137] width 254 height 32
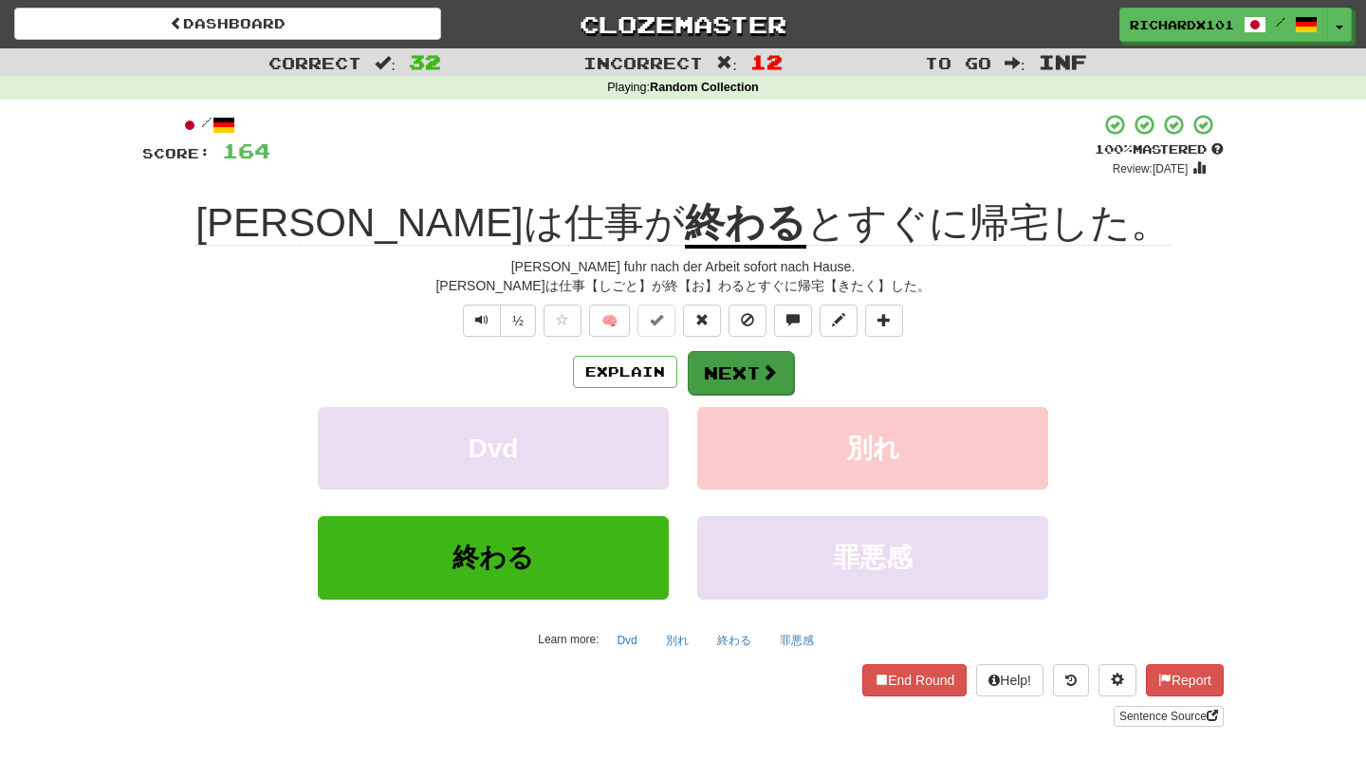
click at [737, 356] on button "Next" at bounding box center [741, 373] width 106 height 44
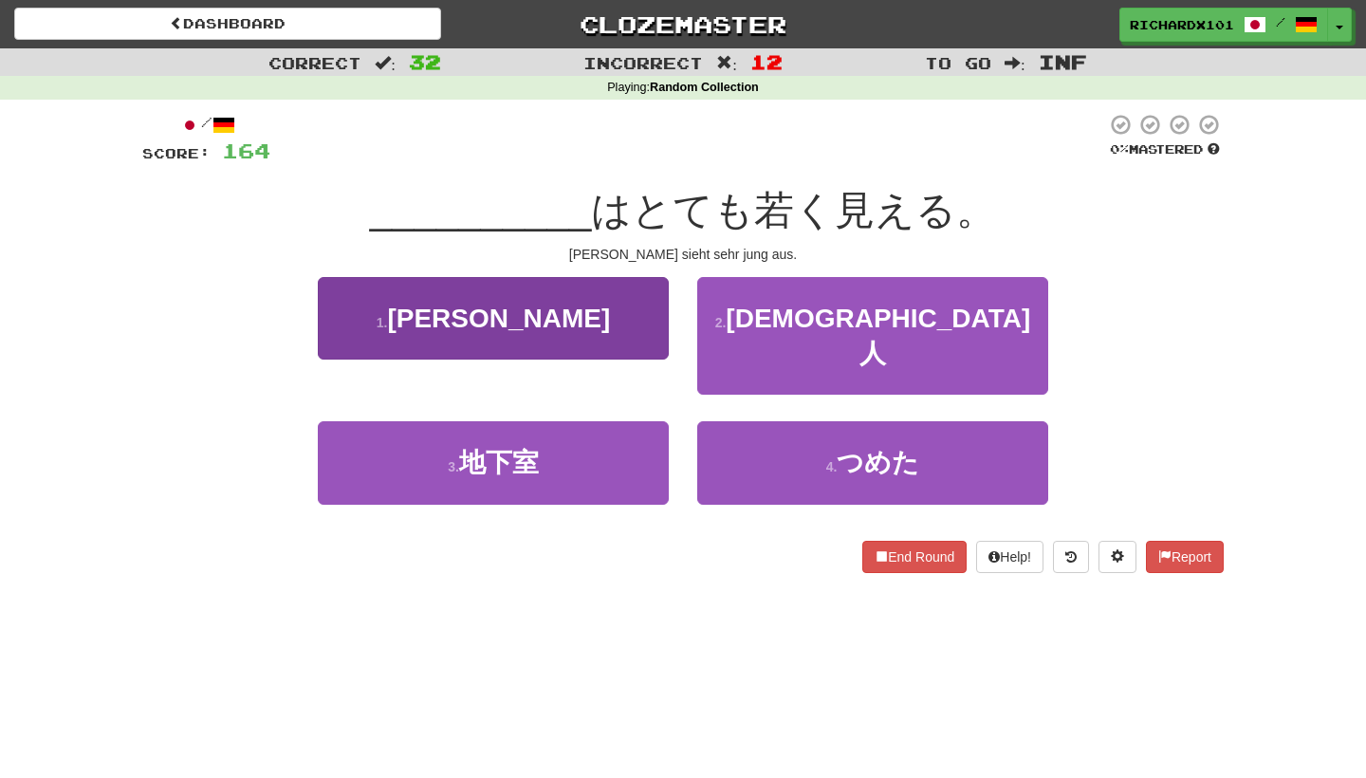
click at [658, 334] on button "1 . [PERSON_NAME]" at bounding box center [493, 318] width 351 height 83
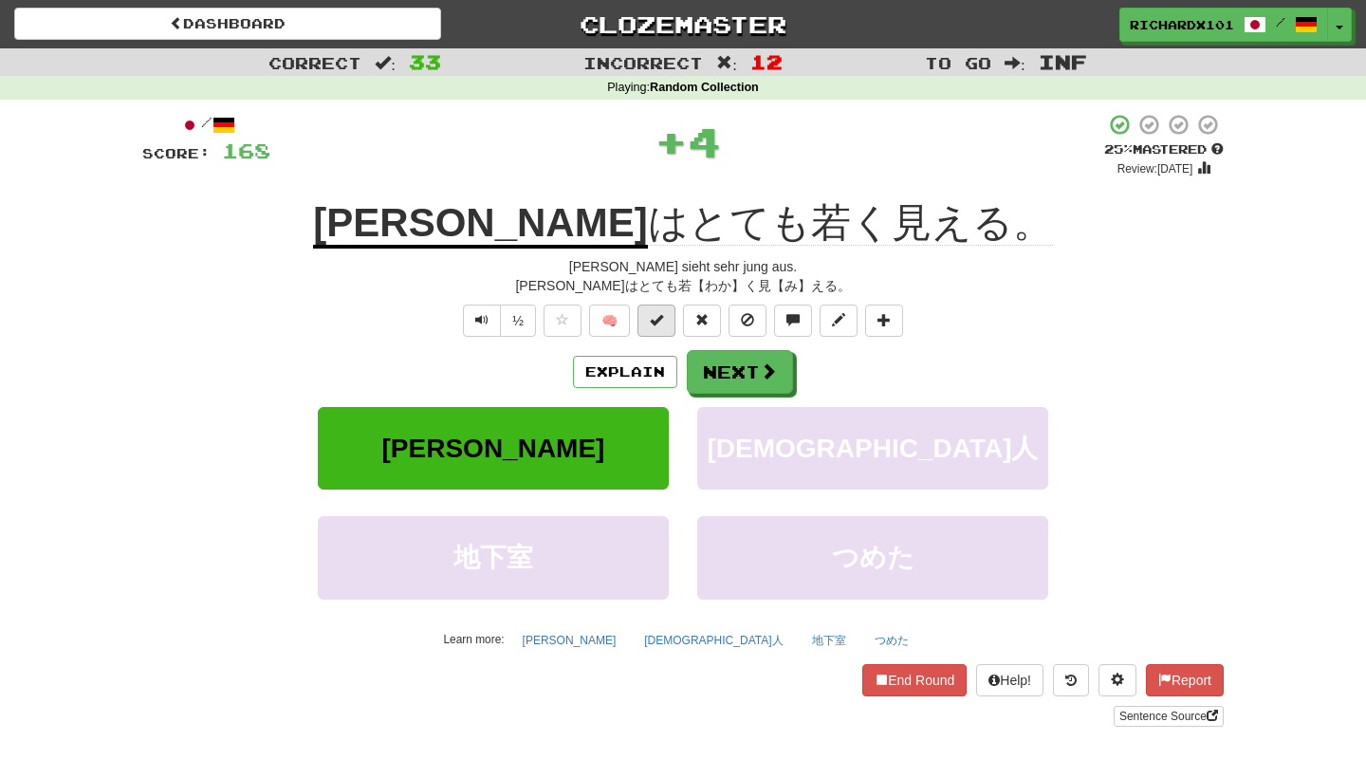
click at [666, 318] on button at bounding box center [657, 321] width 38 height 32
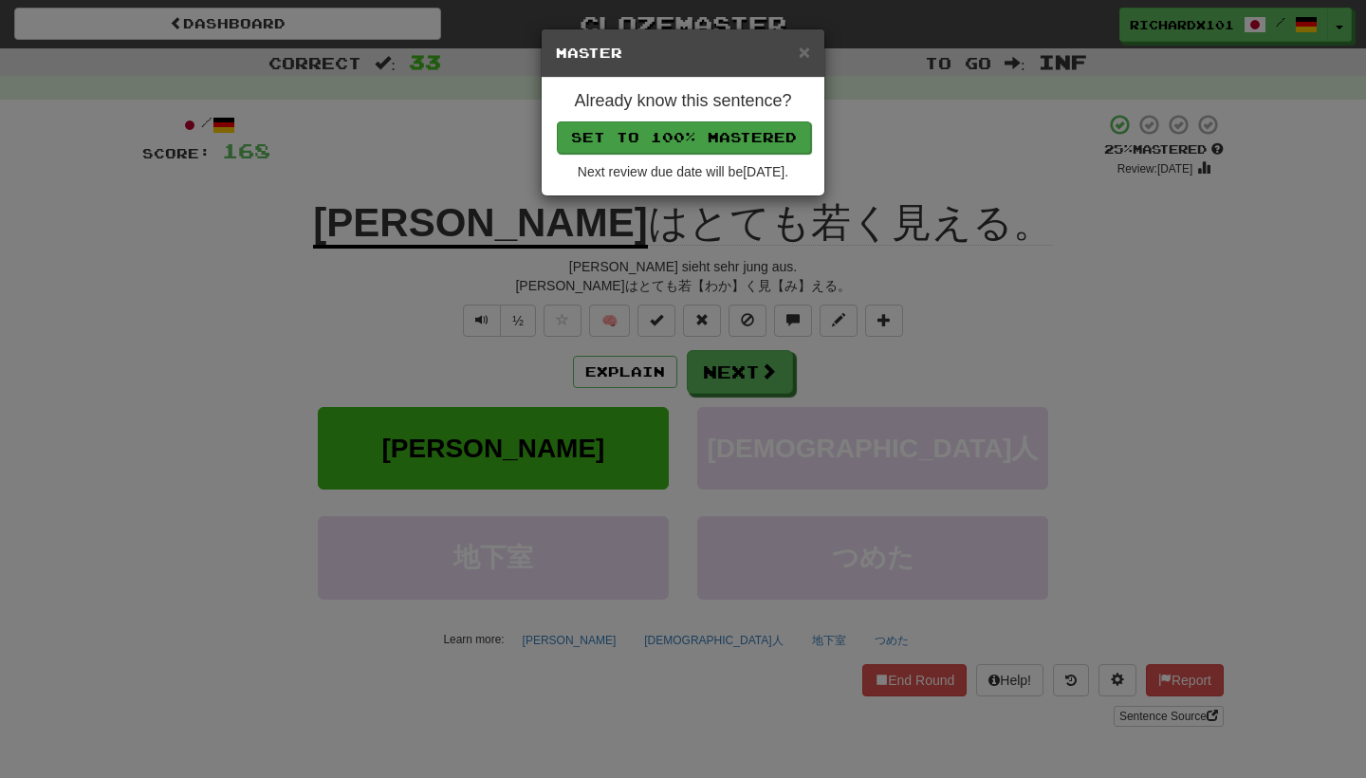
click at [739, 135] on button "Set to 100% Mastered" at bounding box center [684, 137] width 254 height 32
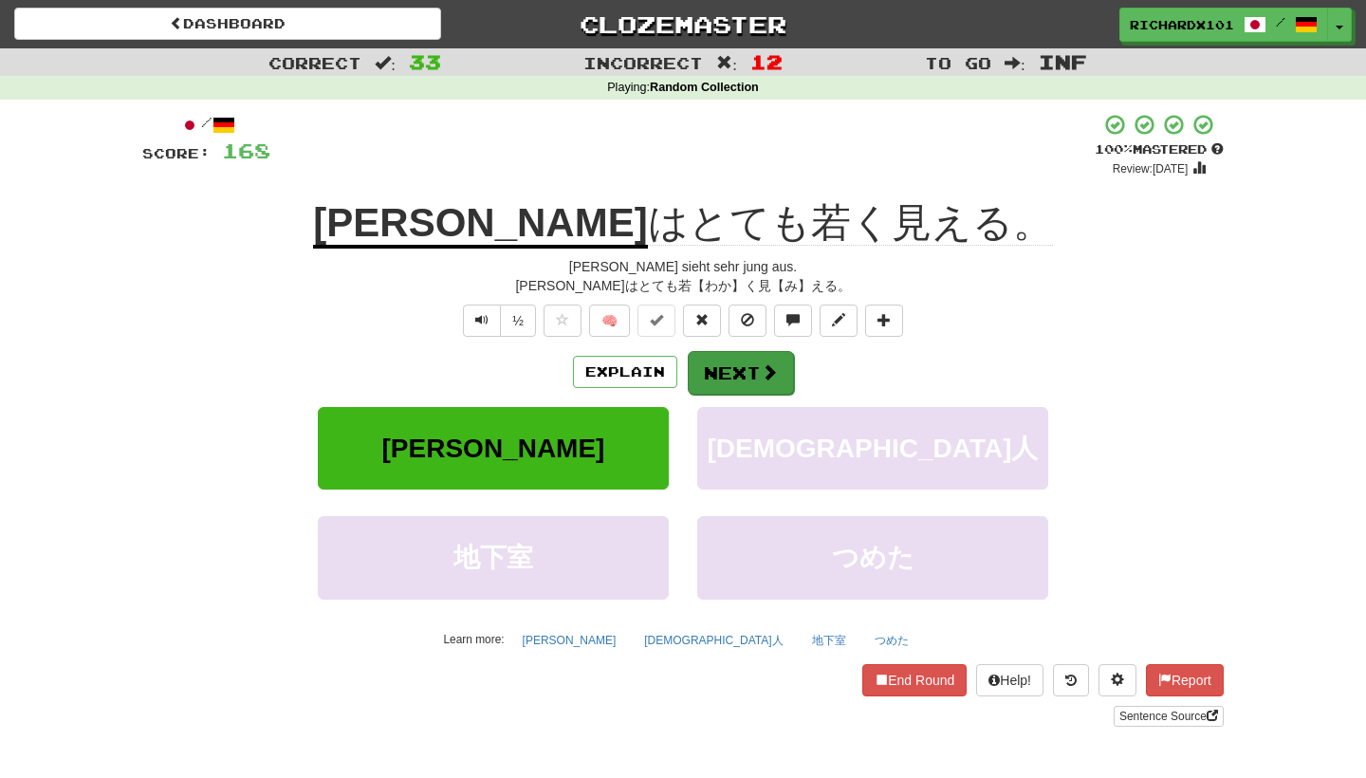
click at [747, 361] on button "Next" at bounding box center [741, 373] width 106 height 44
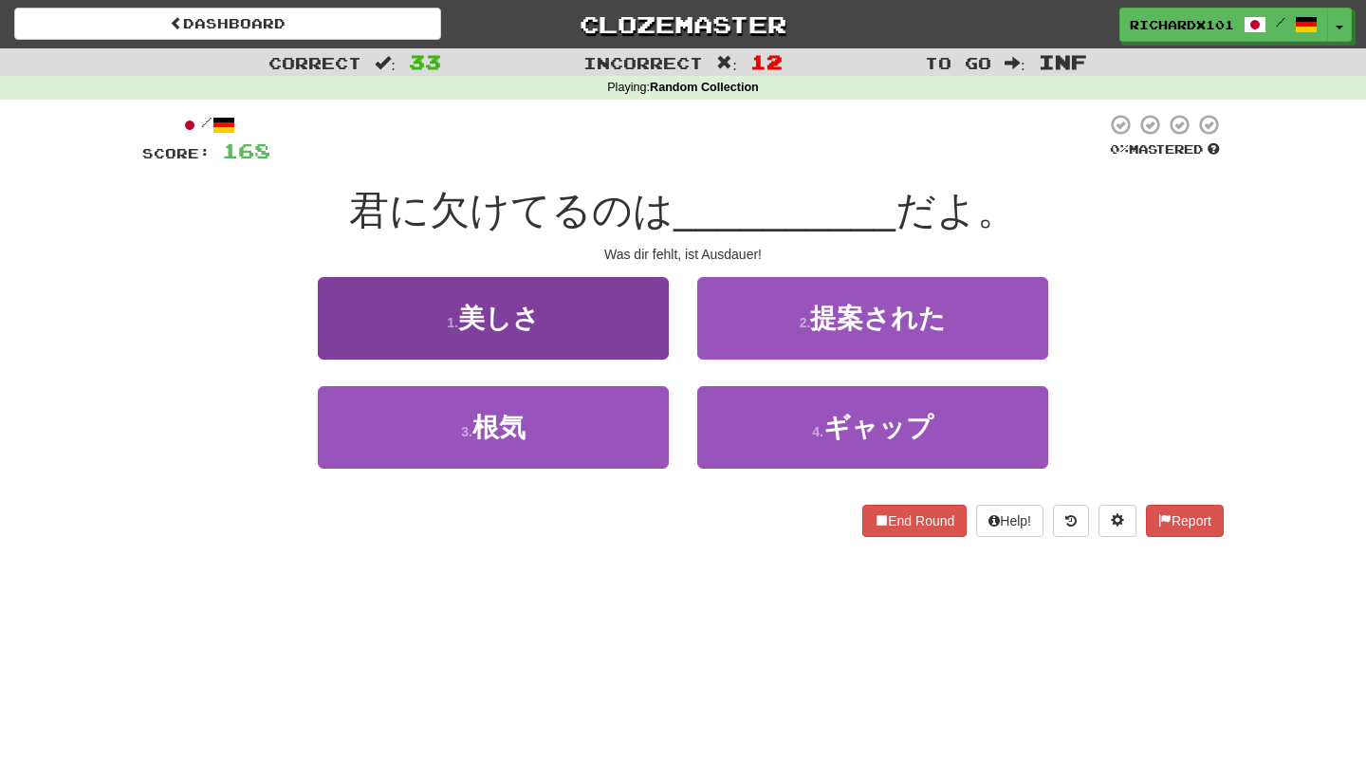
click at [624, 329] on button "1 . 美しさ" at bounding box center [493, 318] width 351 height 83
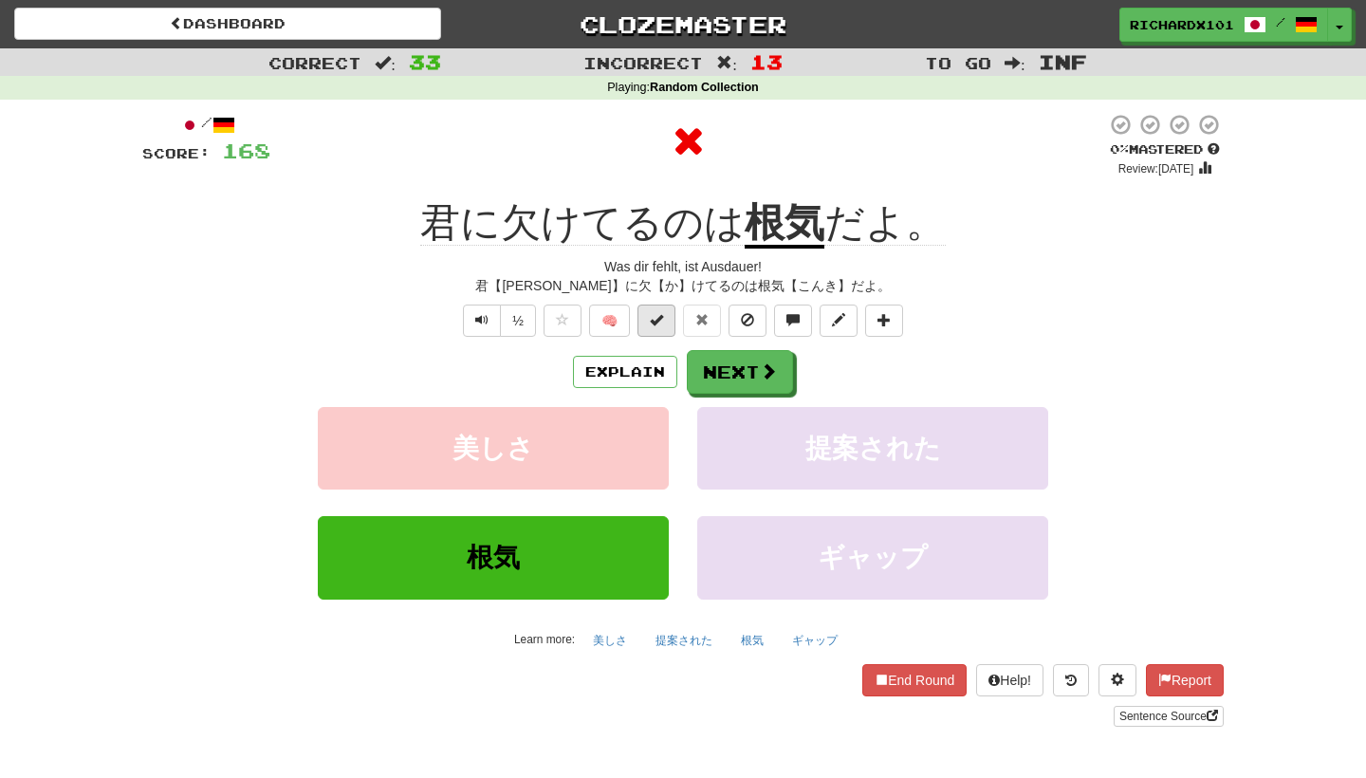
click at [667, 325] on button at bounding box center [657, 321] width 38 height 32
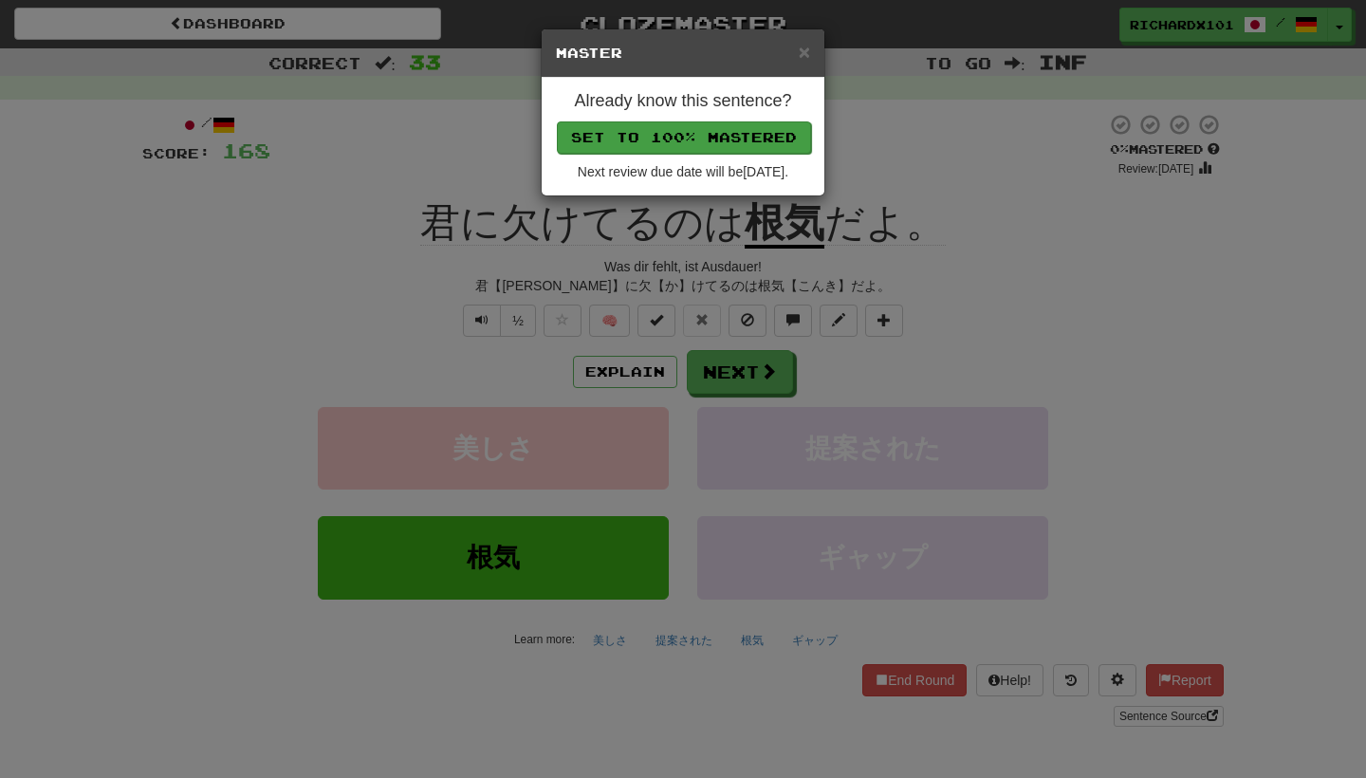
click at [720, 139] on button "Set to 100% Mastered" at bounding box center [684, 137] width 254 height 32
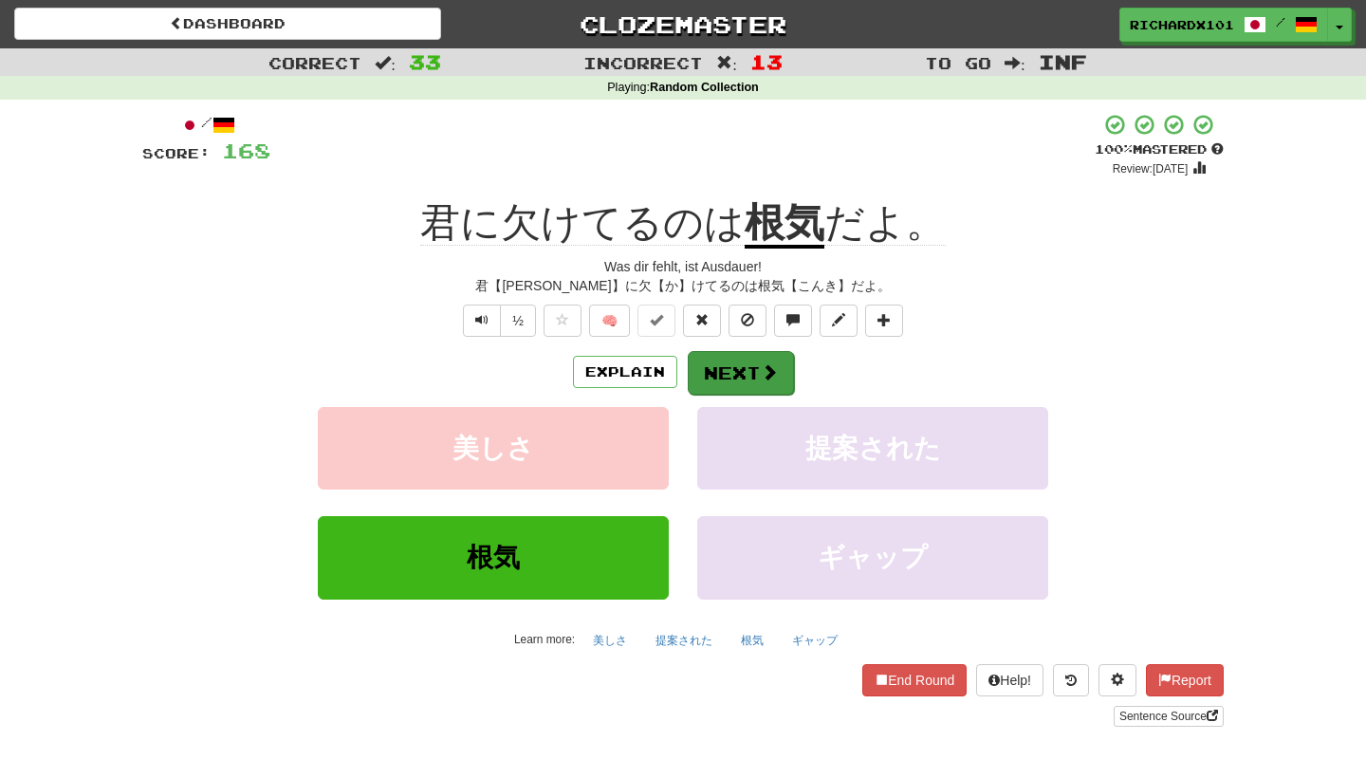
click at [734, 359] on button "Next" at bounding box center [741, 373] width 106 height 44
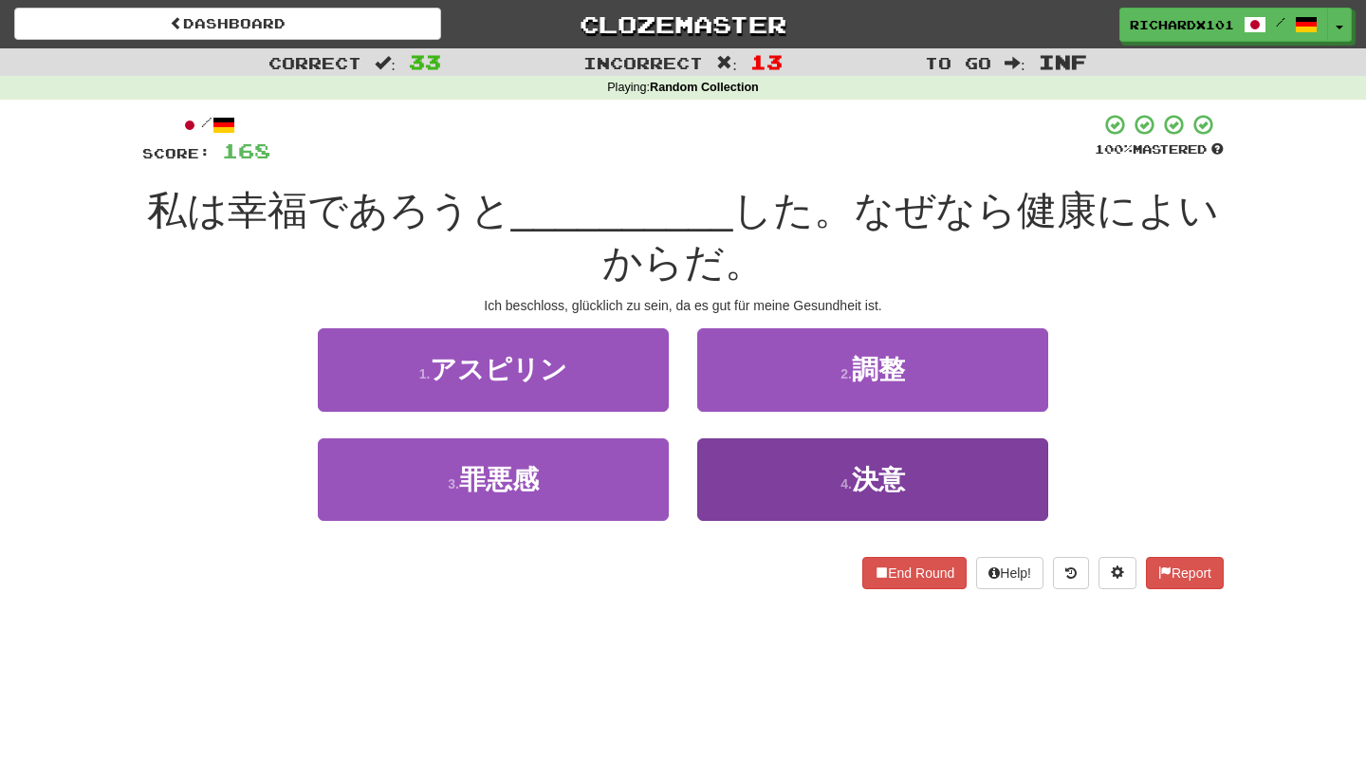
click at [760, 478] on button "4 . 決意" at bounding box center [872, 479] width 351 height 83
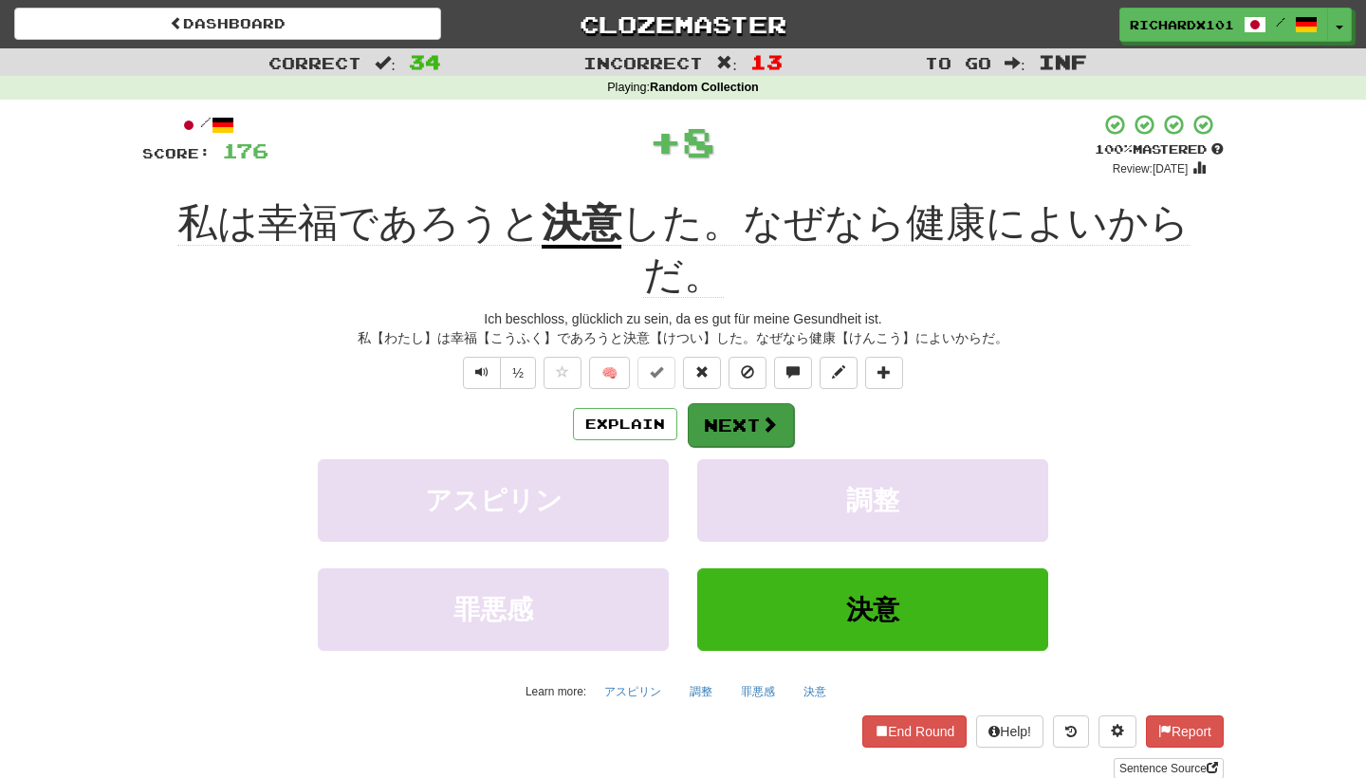
click at [724, 403] on button "Next" at bounding box center [741, 425] width 106 height 44
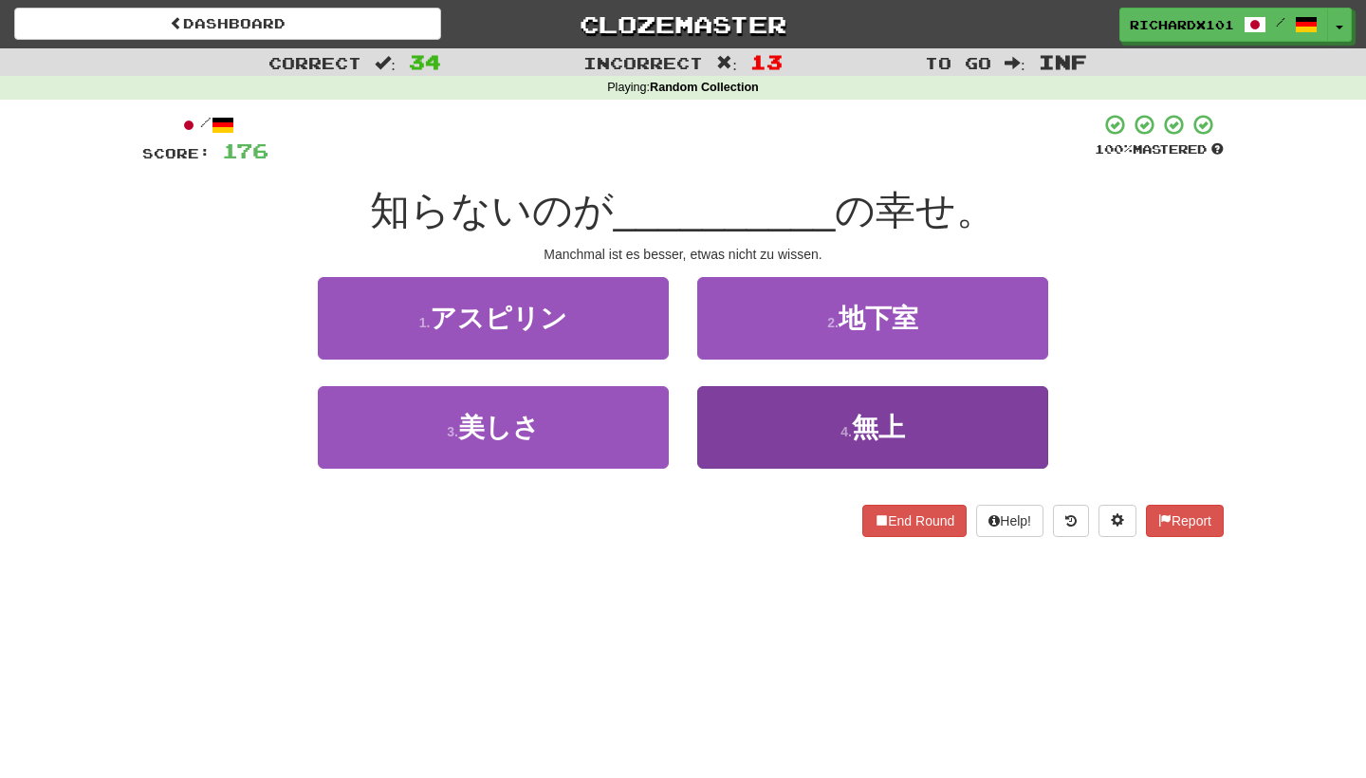
click at [786, 410] on button "4 . 無上" at bounding box center [872, 427] width 351 height 83
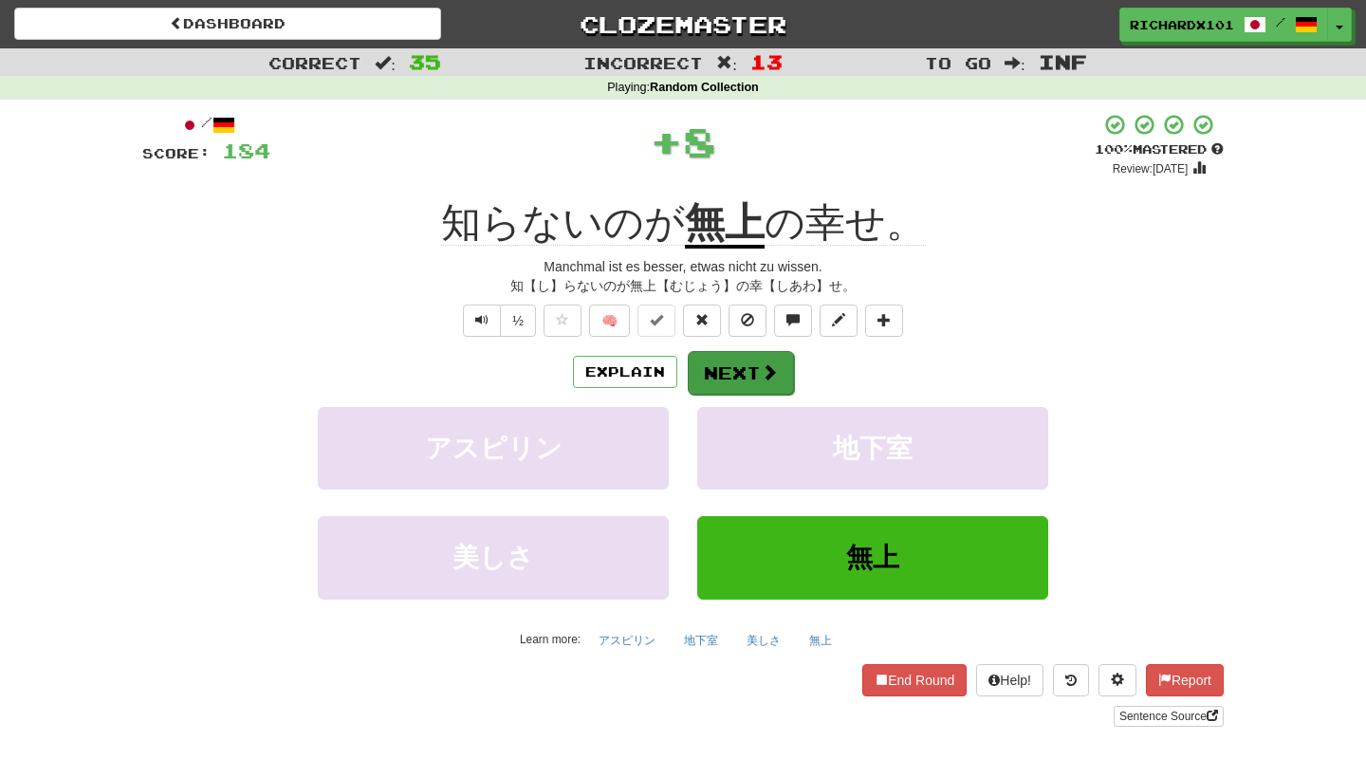
click at [749, 377] on button "Next" at bounding box center [741, 373] width 106 height 44
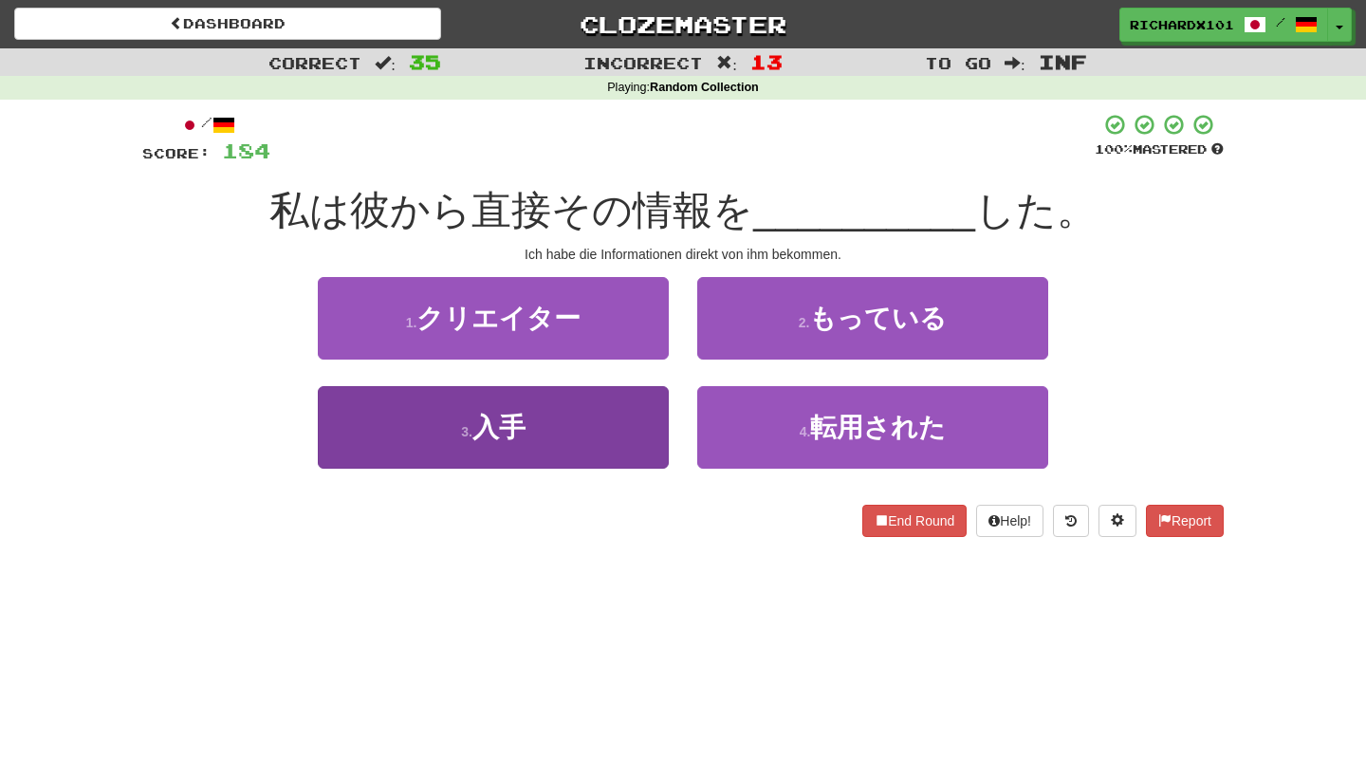
click at [634, 426] on button "3 . 入手" at bounding box center [493, 427] width 351 height 83
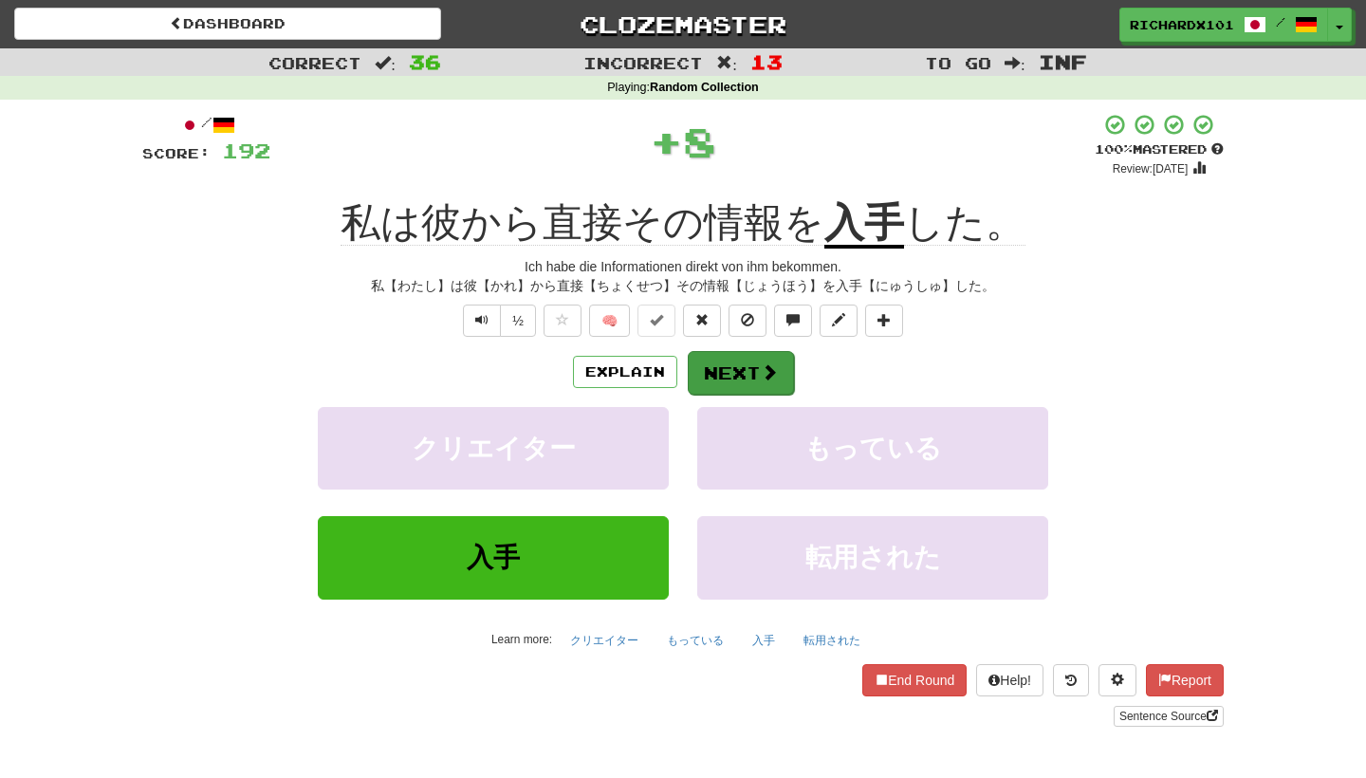
click at [721, 360] on button "Next" at bounding box center [741, 373] width 106 height 44
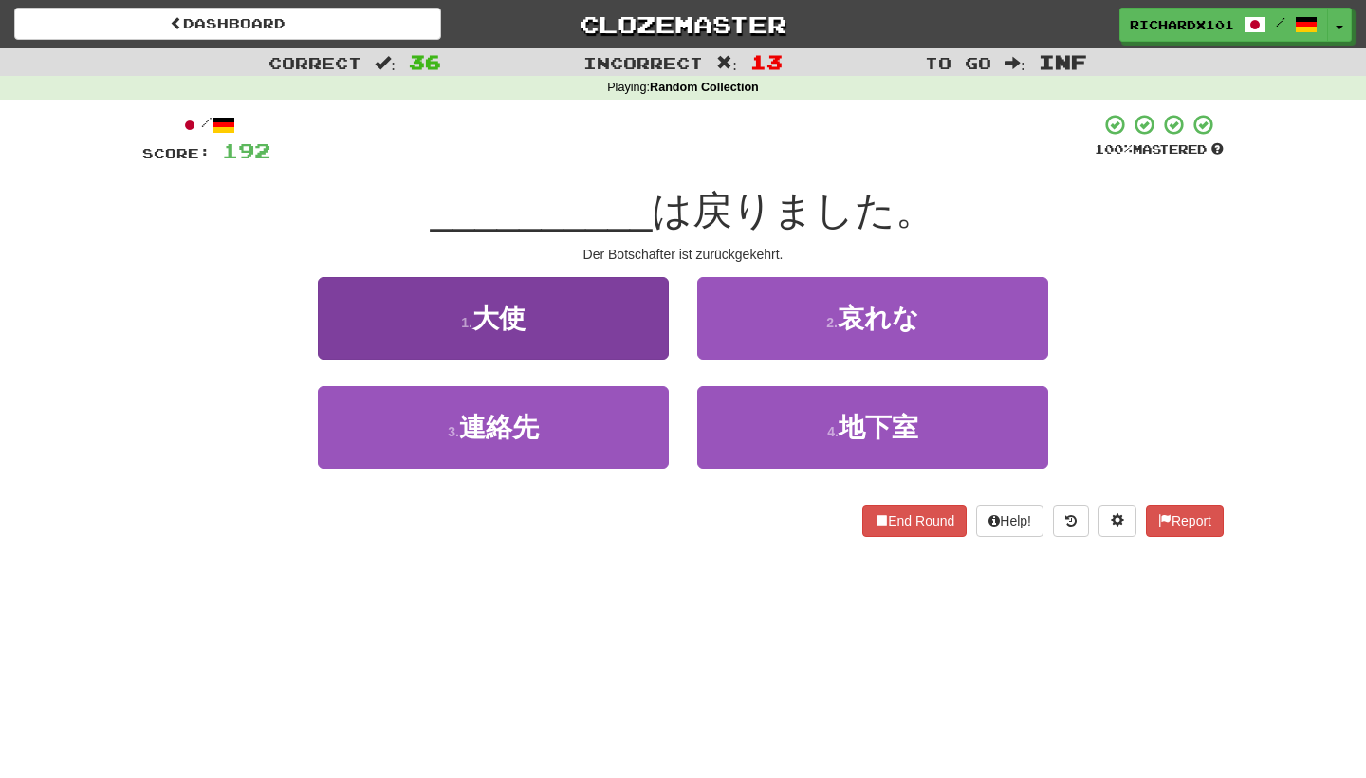
click at [630, 319] on button "1 . 大使" at bounding box center [493, 318] width 351 height 83
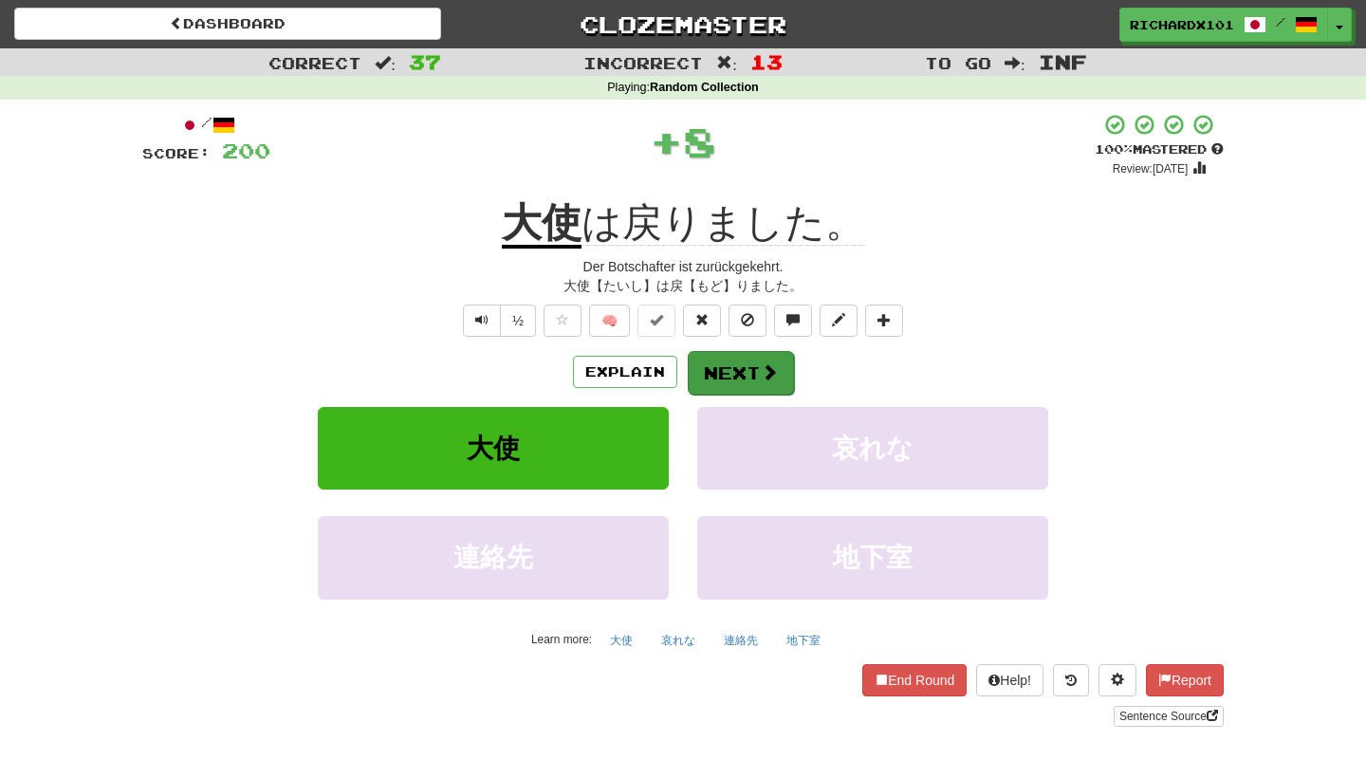
click at [718, 374] on button "Next" at bounding box center [741, 373] width 106 height 44
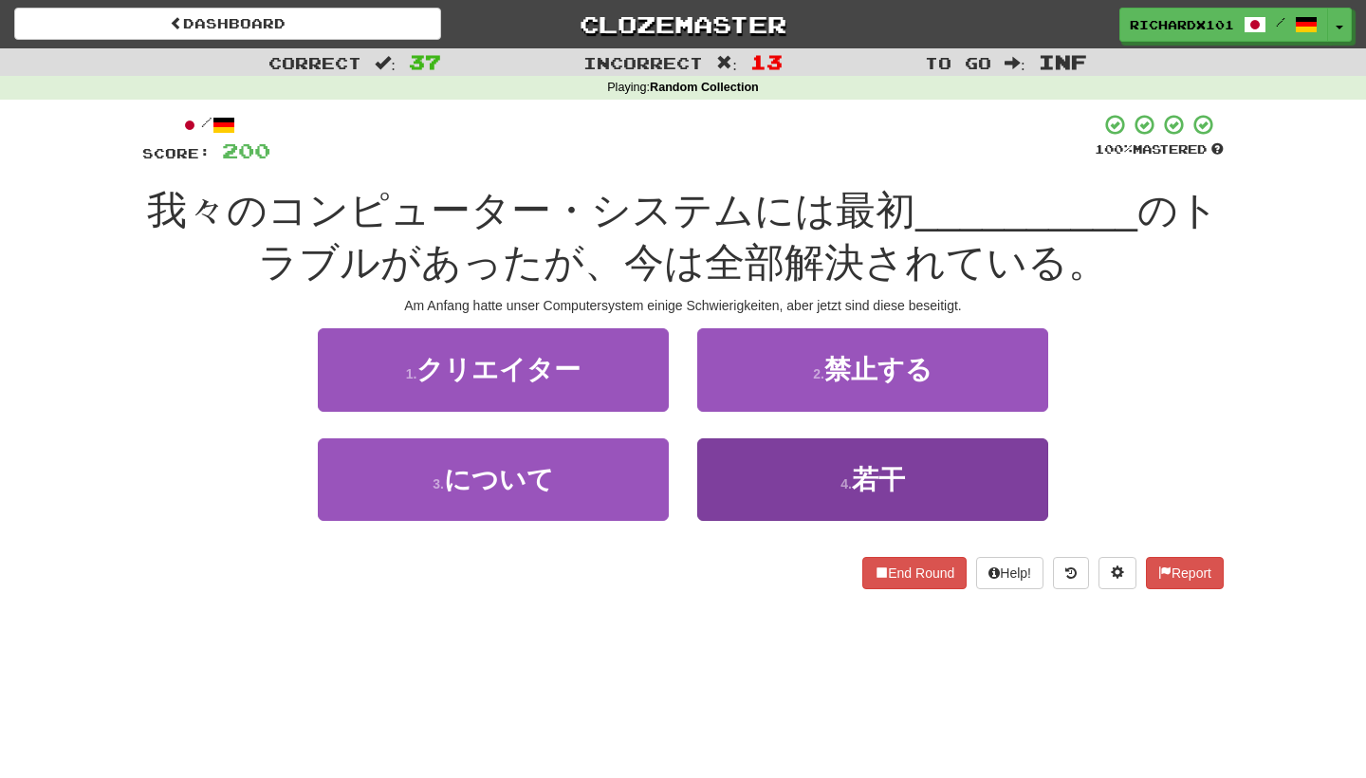
click at [768, 453] on button "4 . 若干" at bounding box center [872, 479] width 351 height 83
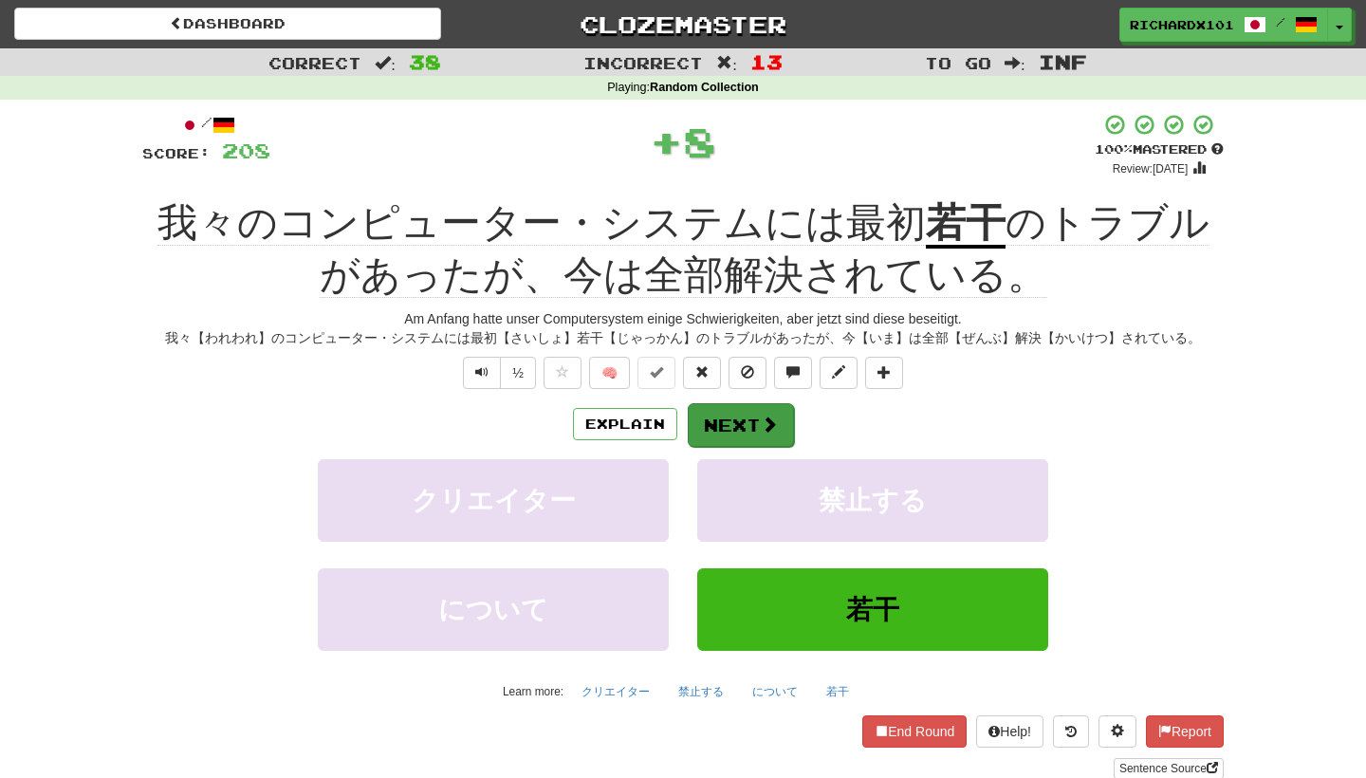
click at [737, 420] on button "Next" at bounding box center [741, 425] width 106 height 44
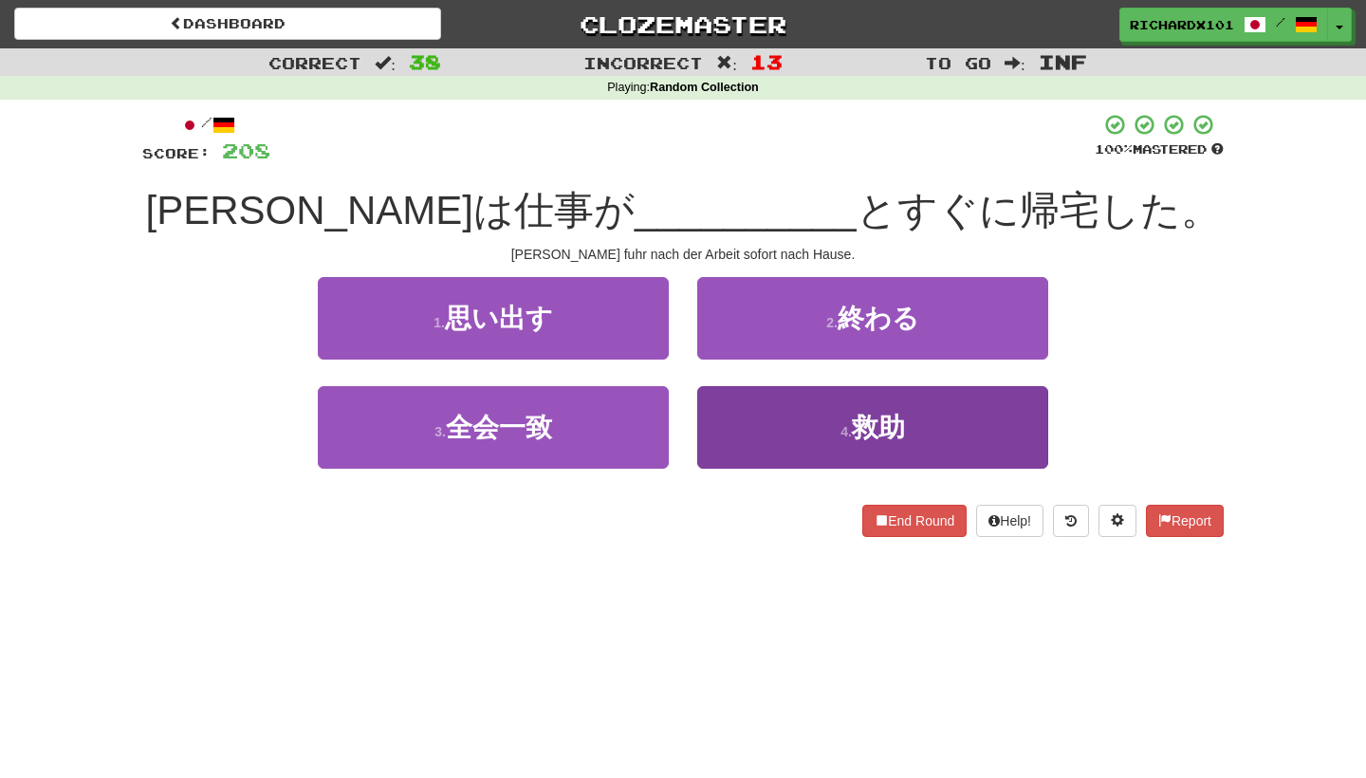
click at [730, 419] on button "4 . 救助" at bounding box center [872, 427] width 351 height 83
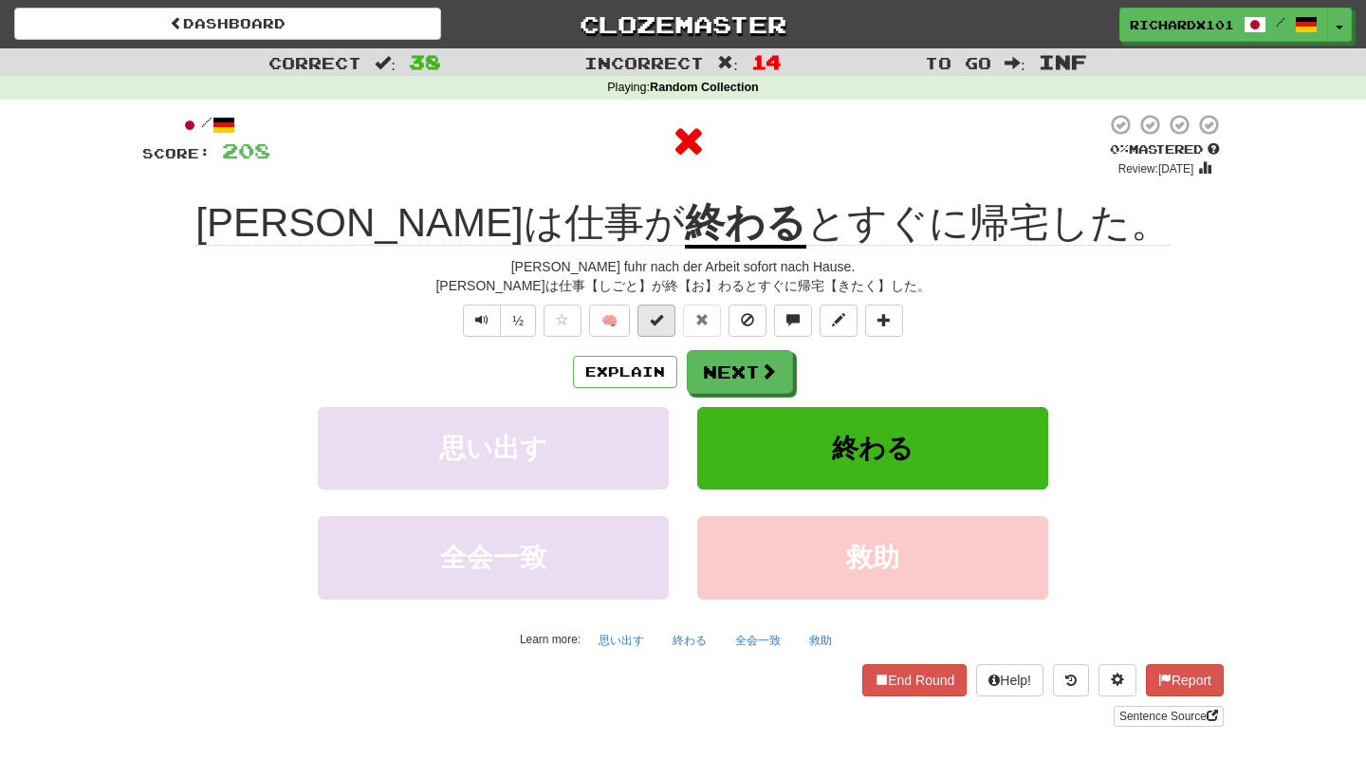
click at [663, 323] on span at bounding box center [656, 319] width 13 height 13
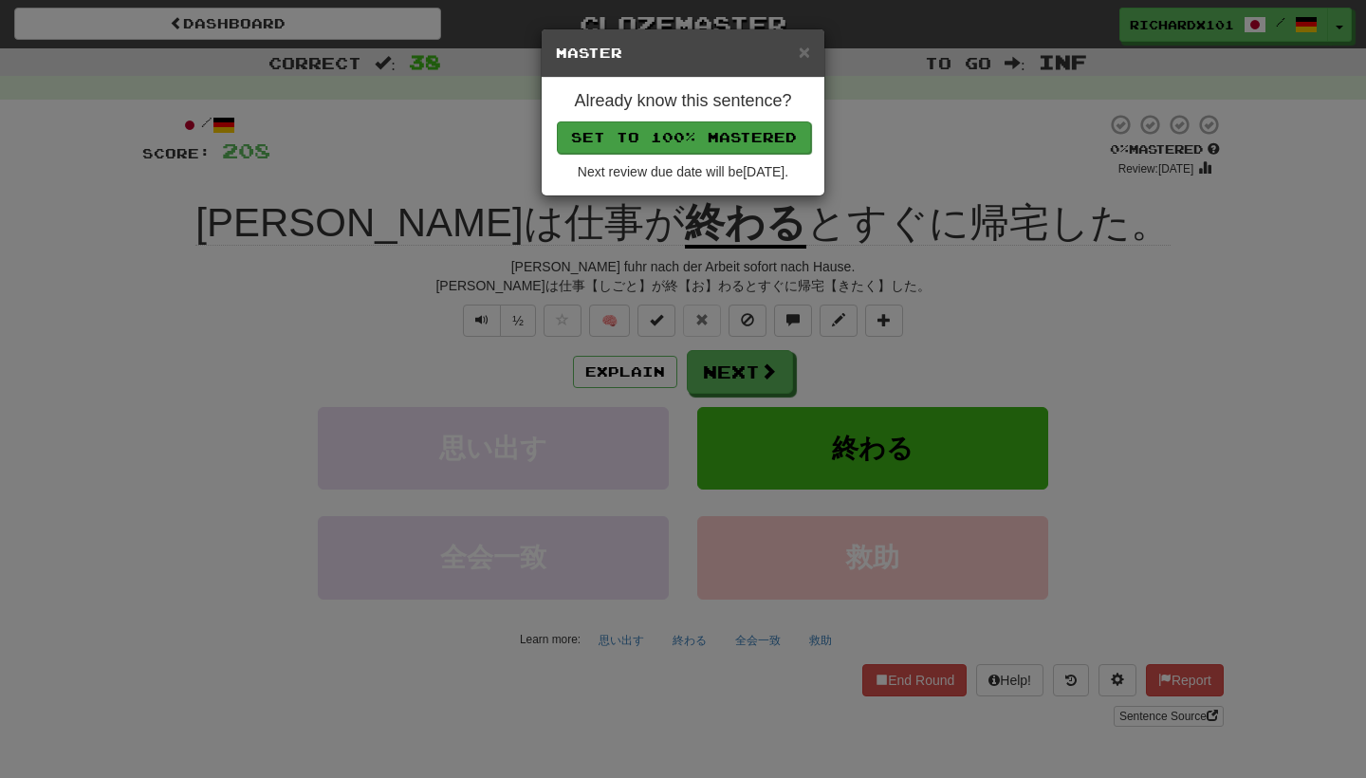
click at [692, 142] on button "Set to 100% Mastered" at bounding box center [684, 137] width 254 height 32
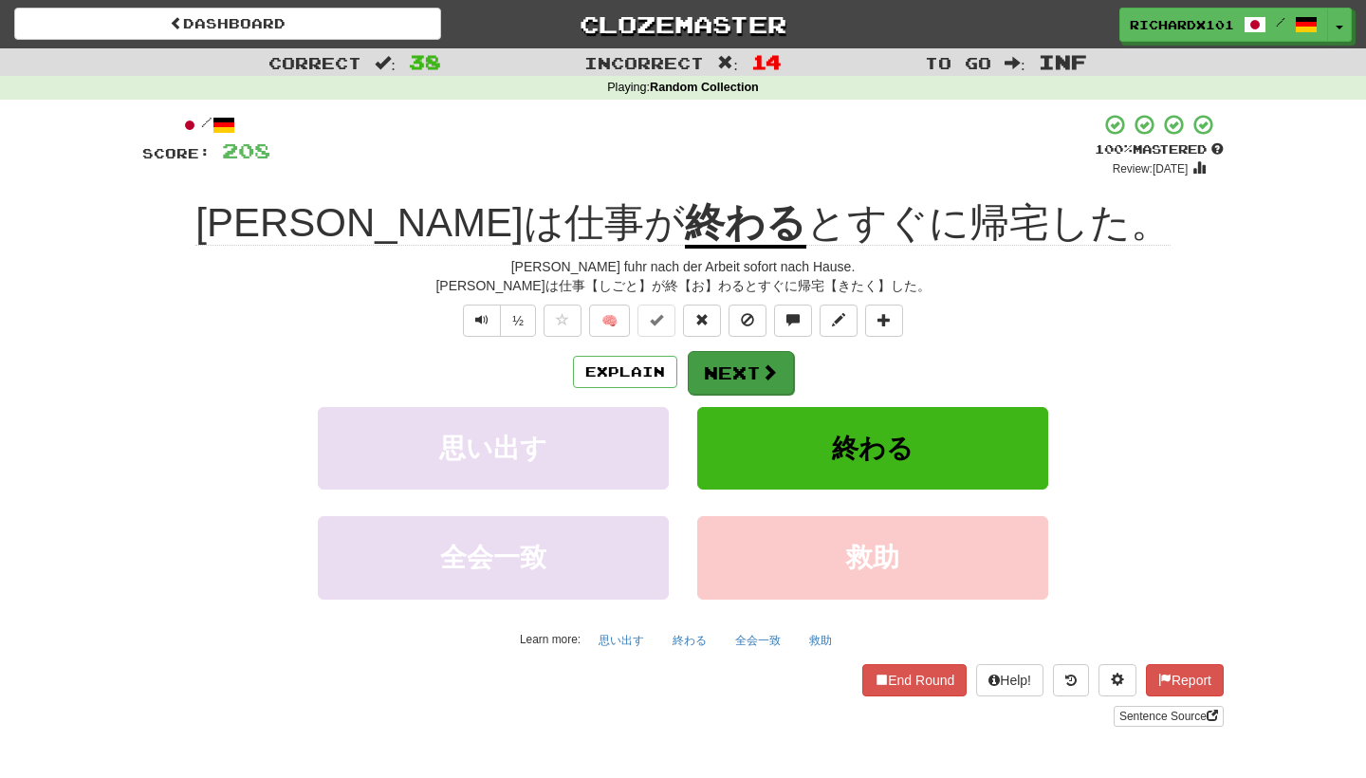
click at [725, 366] on button "Next" at bounding box center [741, 373] width 106 height 44
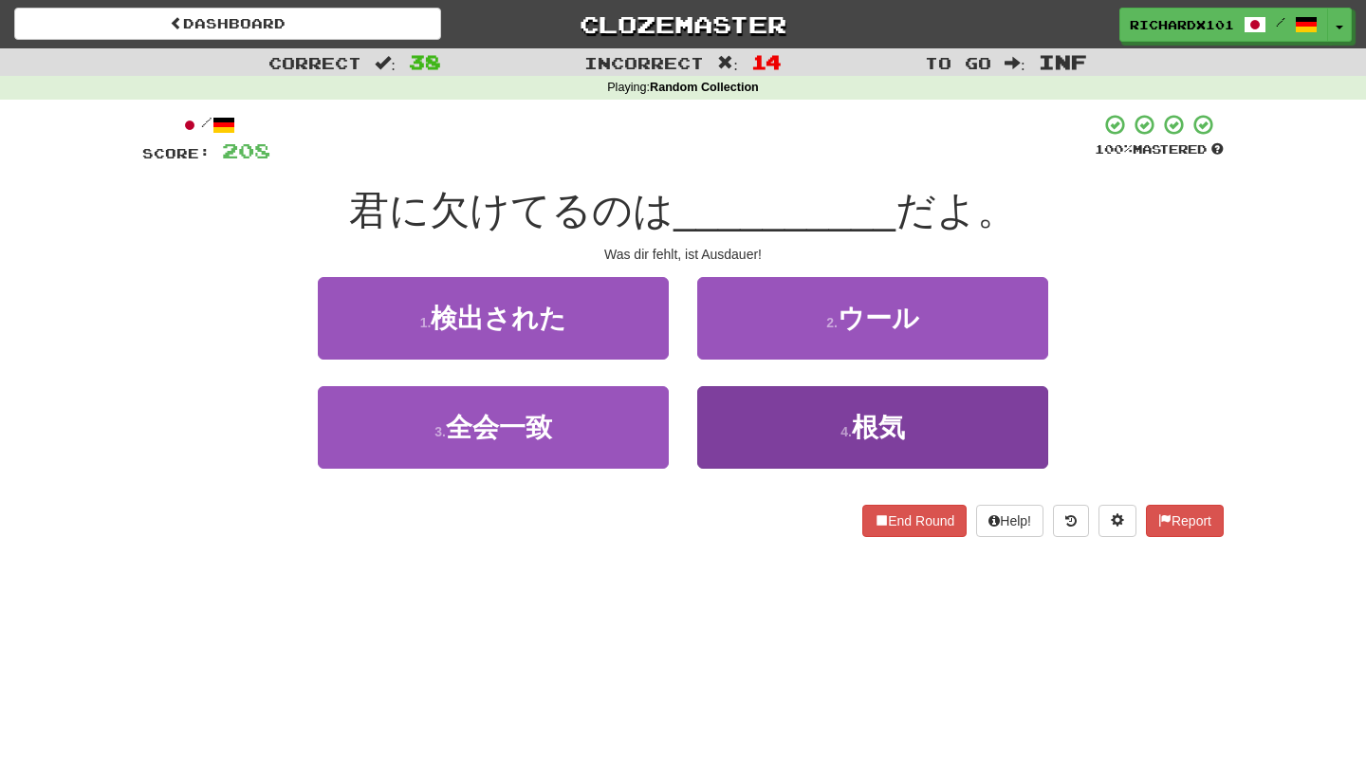
click at [754, 425] on button "4 . 根気" at bounding box center [872, 427] width 351 height 83
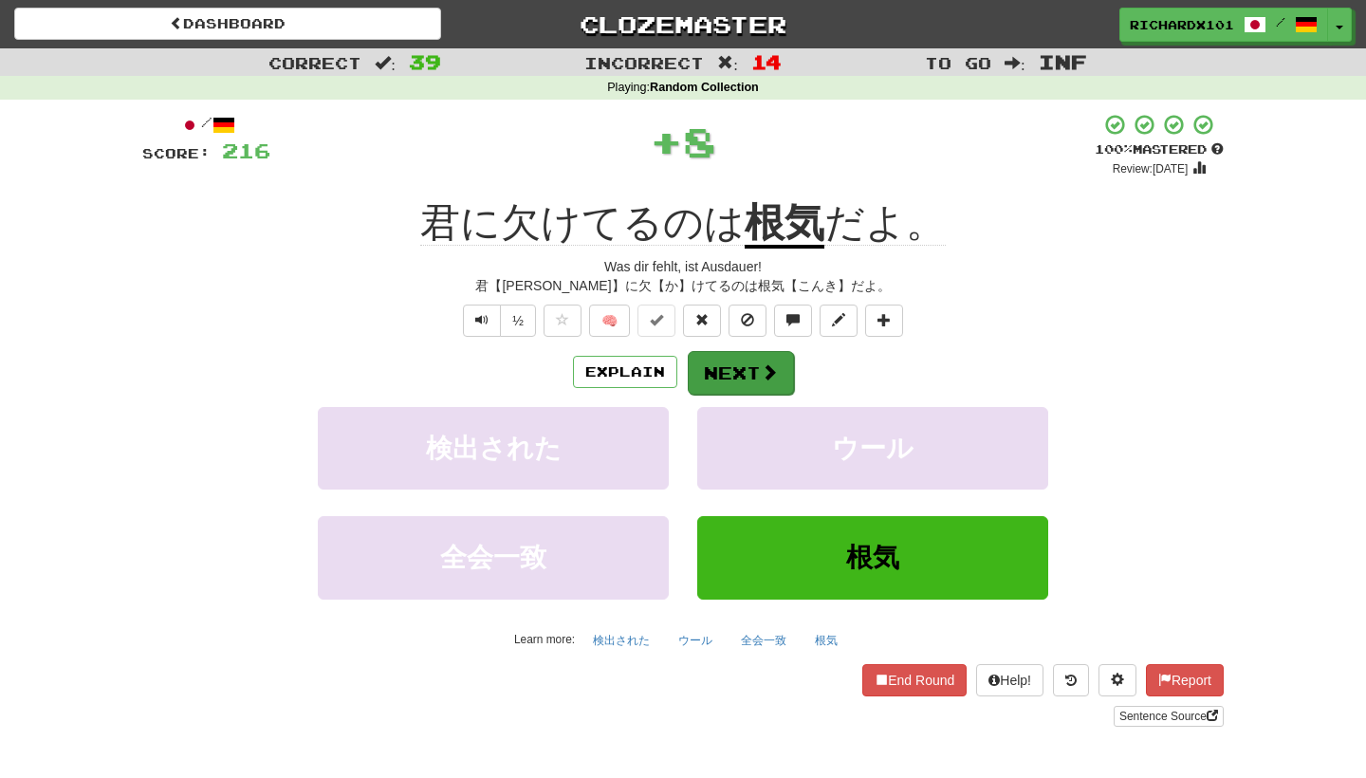
click at [729, 368] on button "Next" at bounding box center [741, 373] width 106 height 44
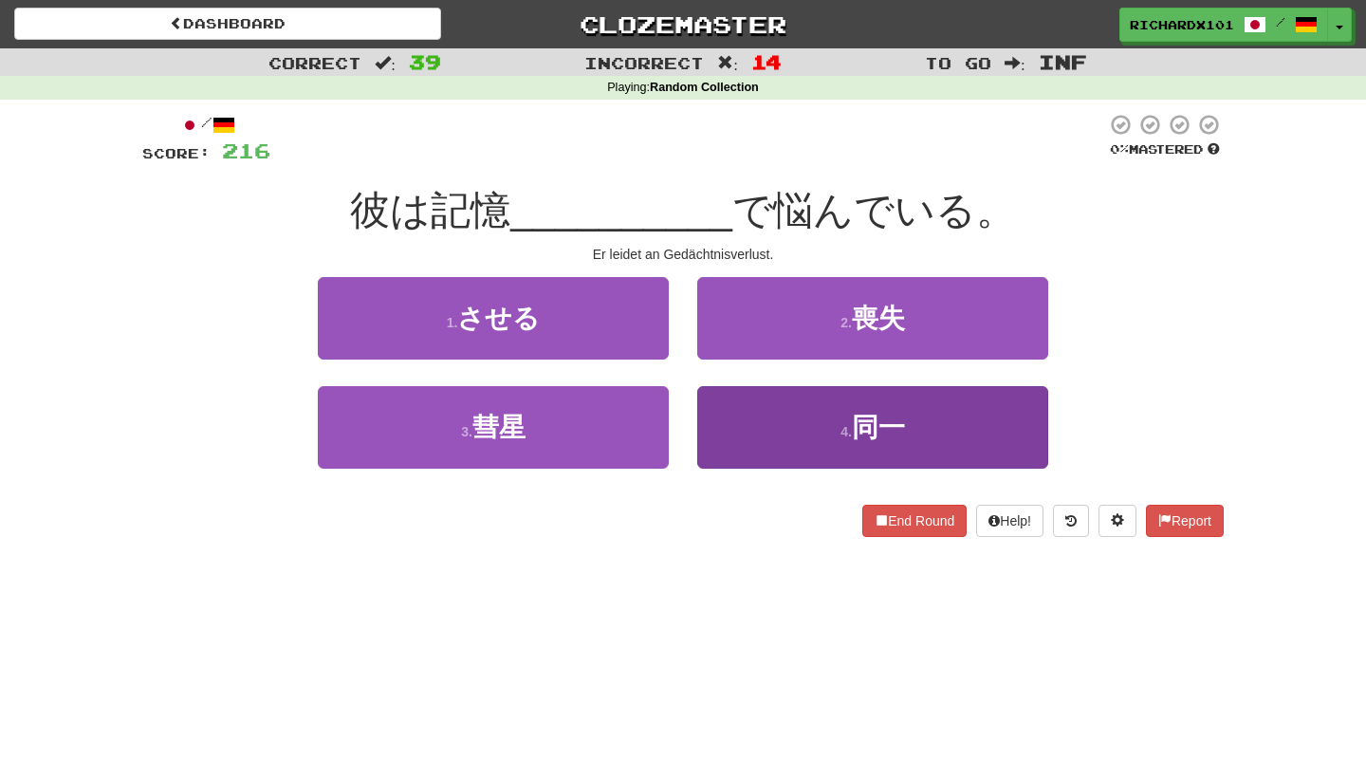
click at [741, 416] on button "4 . 同一" at bounding box center [872, 427] width 351 height 83
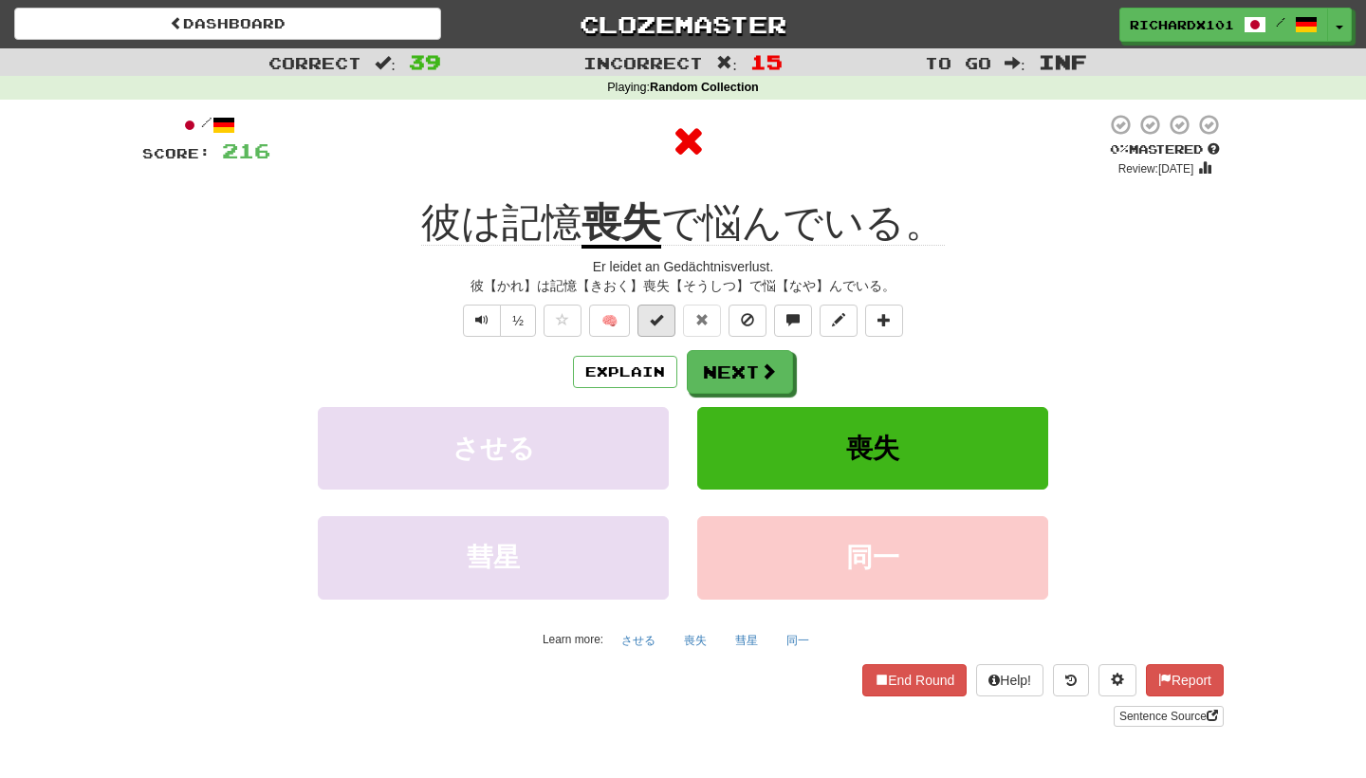
click at [659, 319] on span at bounding box center [656, 319] width 13 height 13
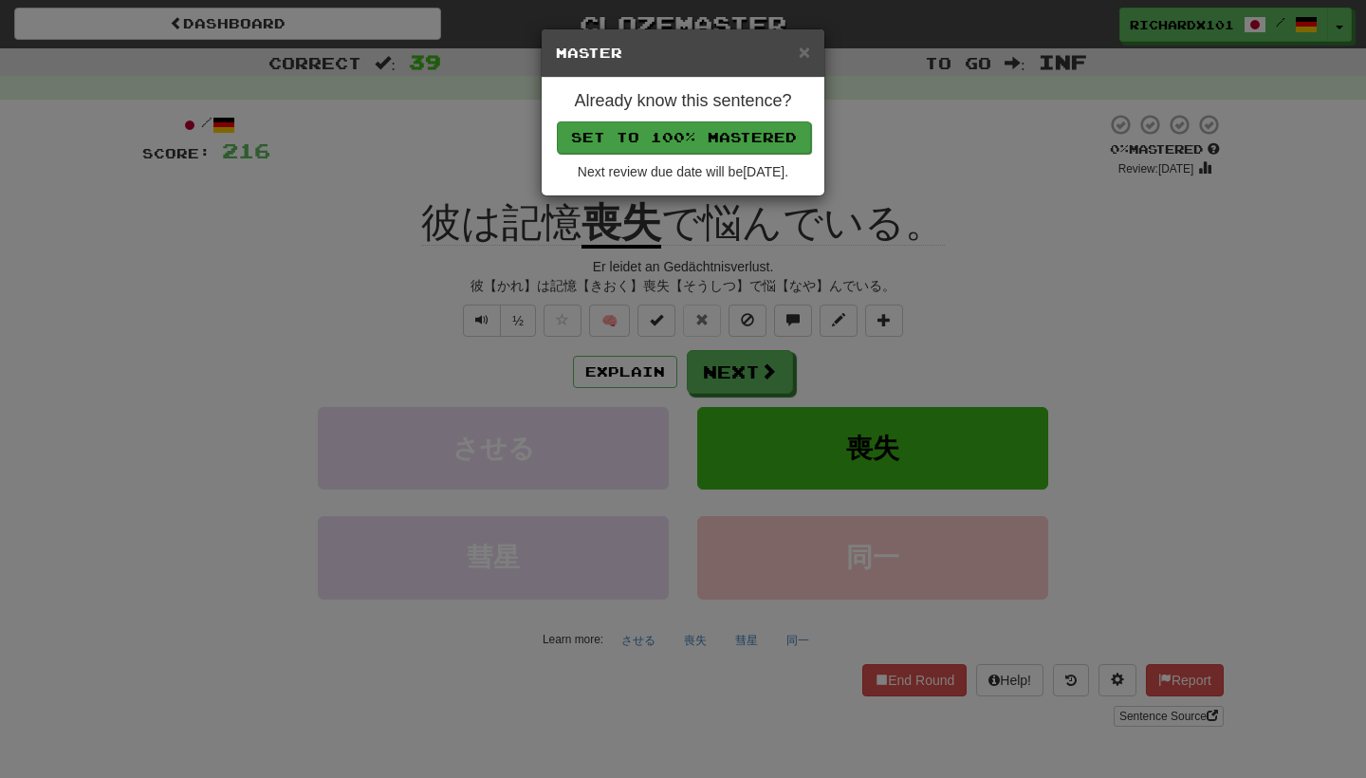
click at [693, 138] on button "Set to 100% Mastered" at bounding box center [684, 137] width 254 height 32
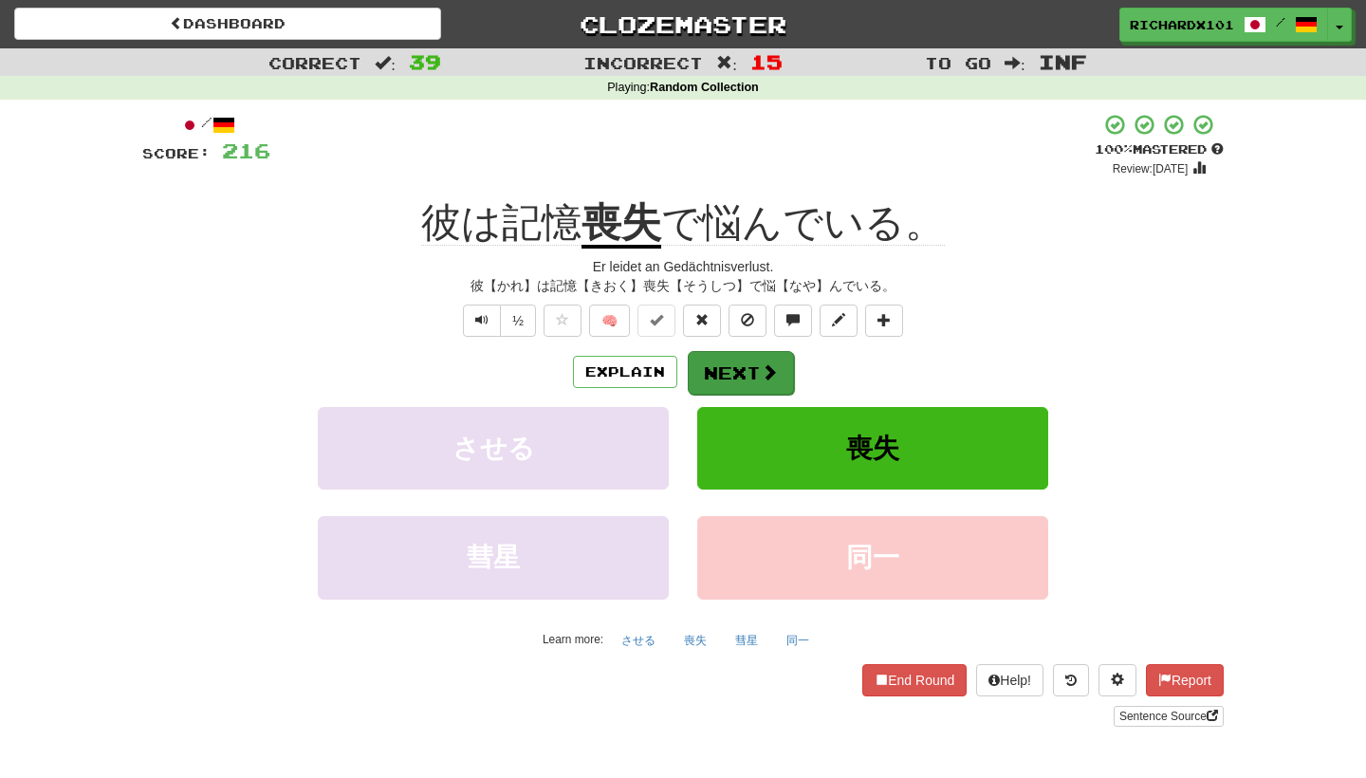
click at [736, 357] on button "Next" at bounding box center [741, 373] width 106 height 44
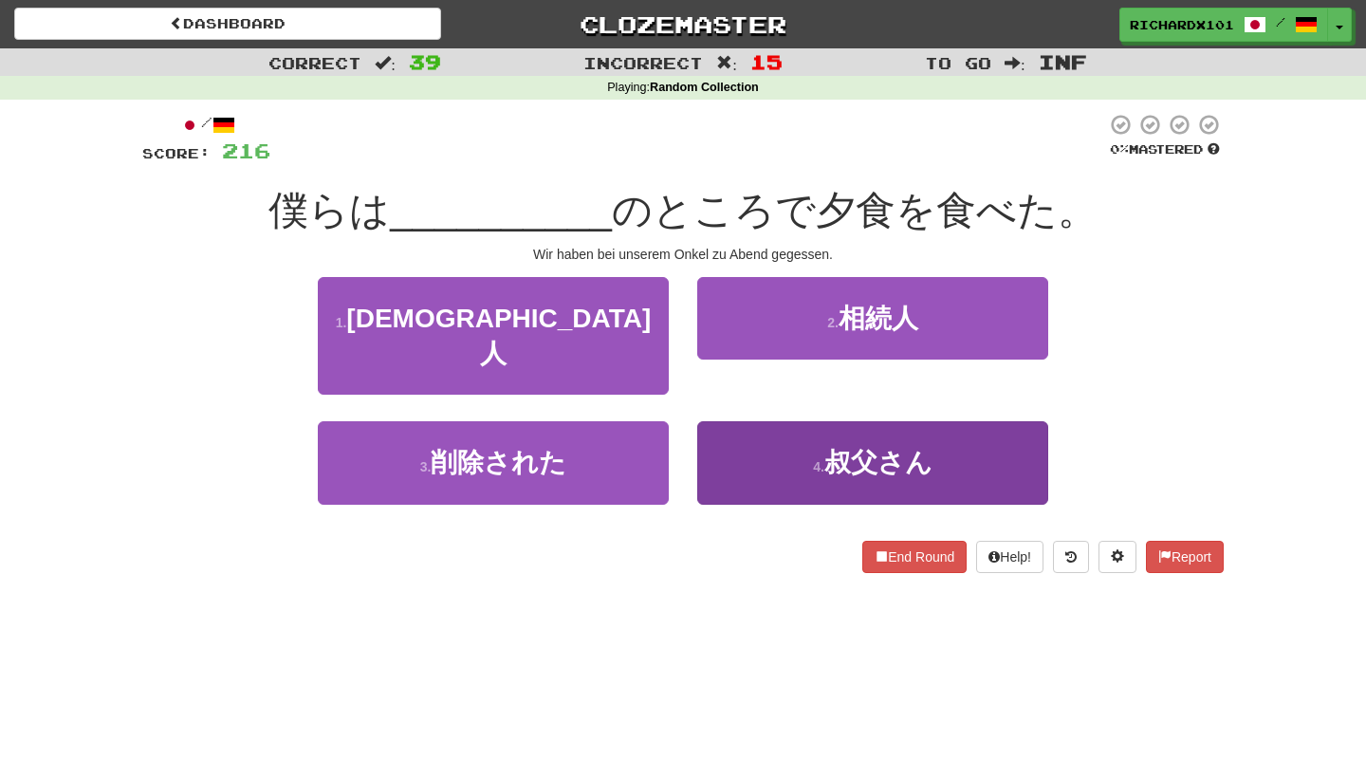
click at [780, 442] on button "4 . 叔父さん" at bounding box center [872, 462] width 351 height 83
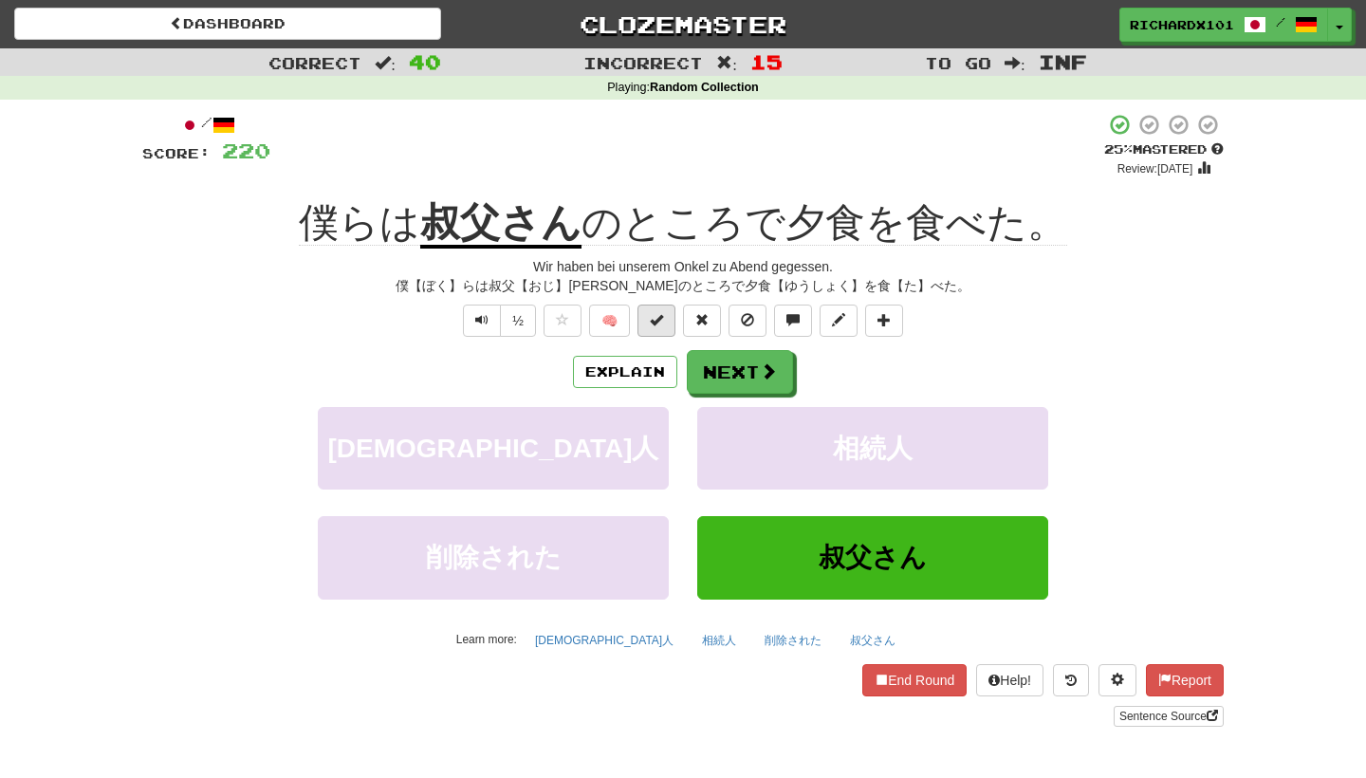
click at [660, 323] on span at bounding box center [656, 319] width 13 height 13
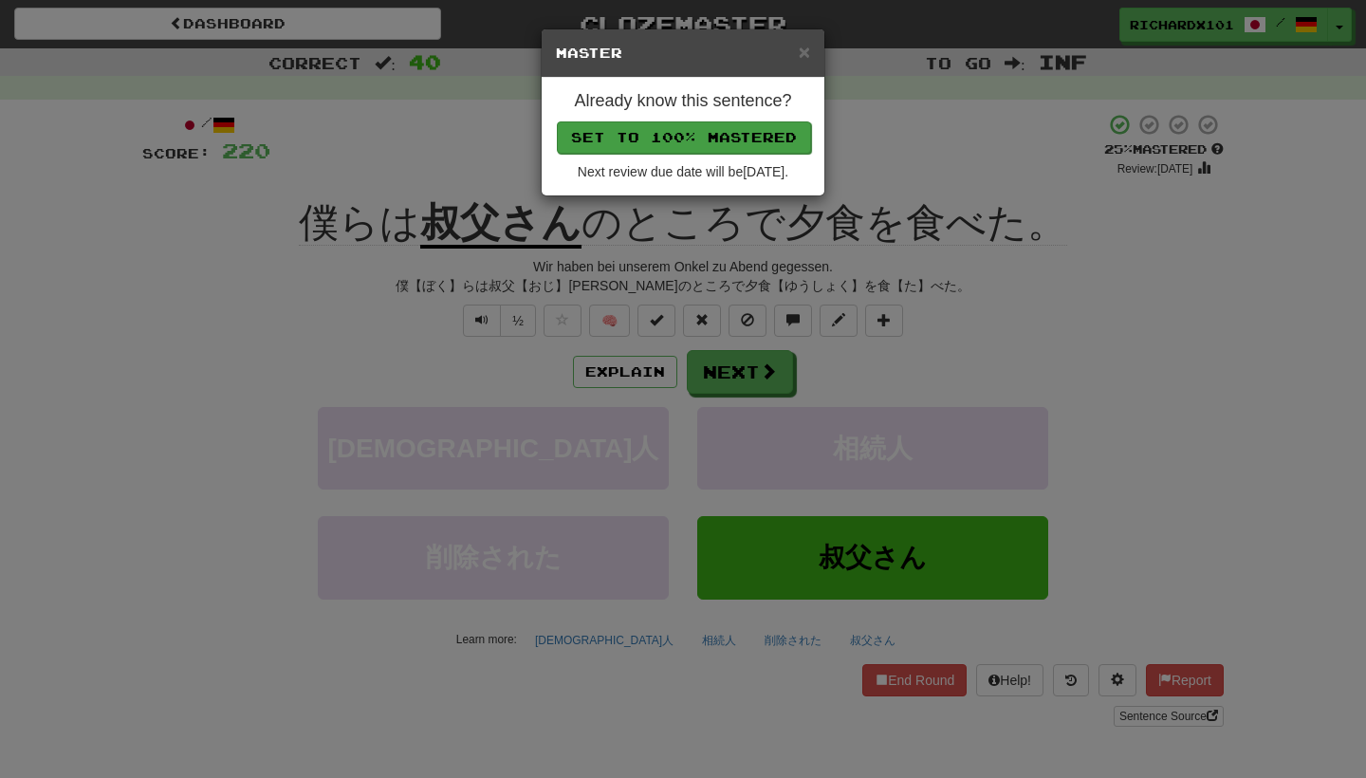
click at [700, 140] on button "Set to 100% Mastered" at bounding box center [684, 137] width 254 height 32
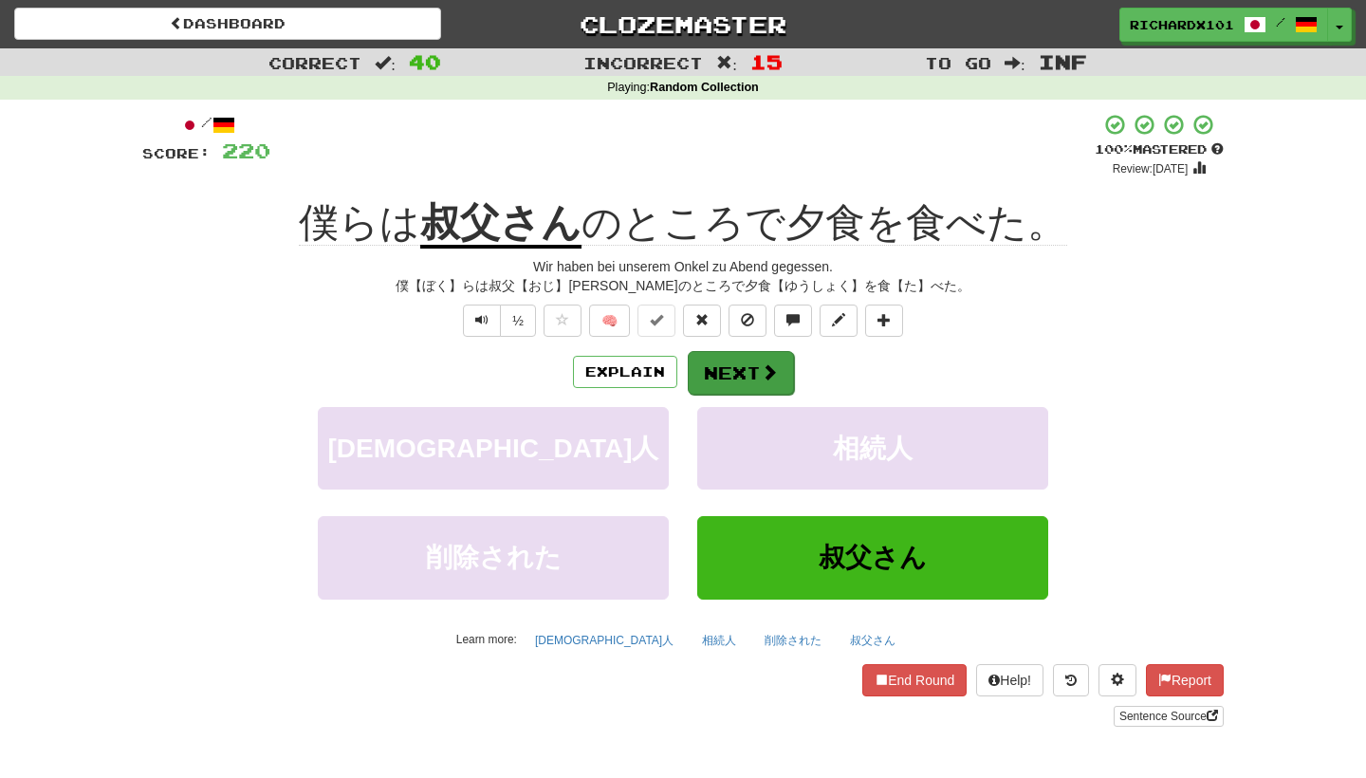
click at [721, 357] on button "Next" at bounding box center [741, 373] width 106 height 44
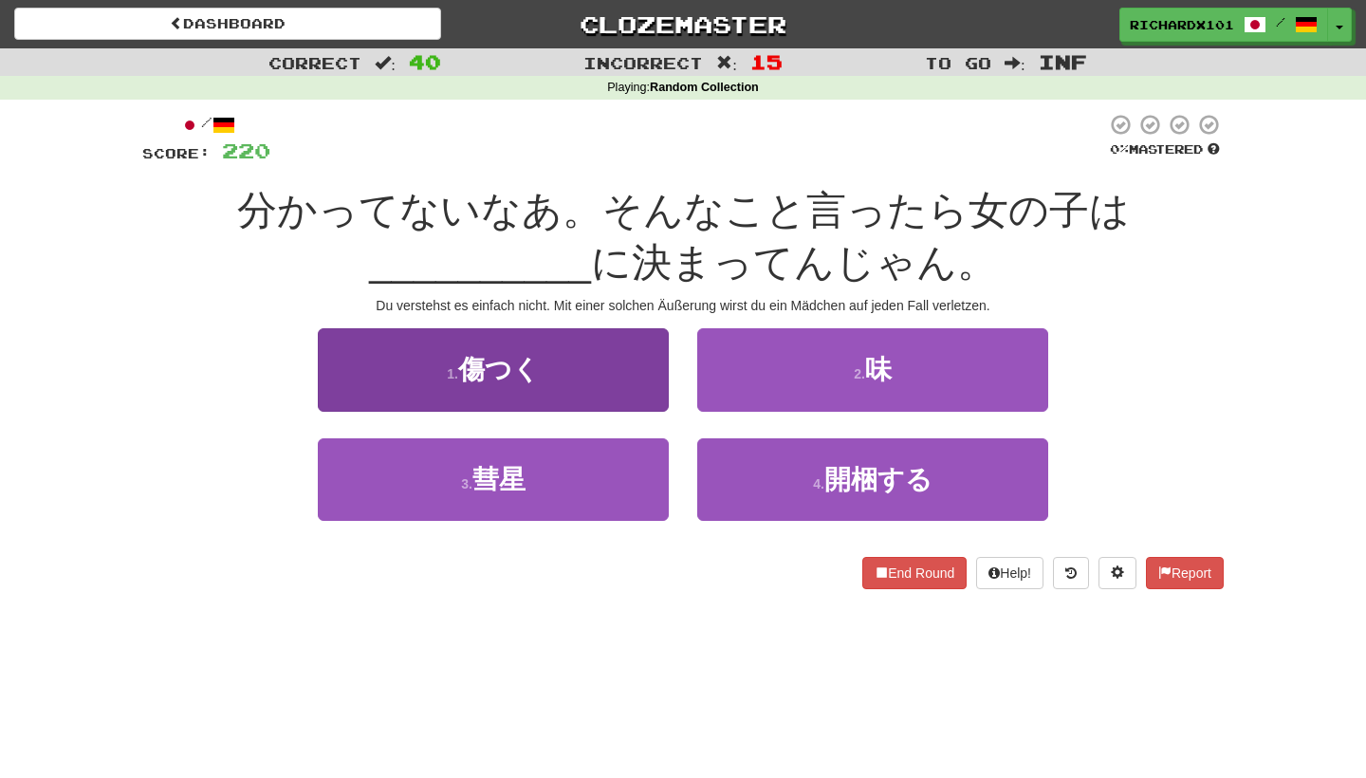
click at [608, 362] on button "1 . 傷つく" at bounding box center [493, 369] width 351 height 83
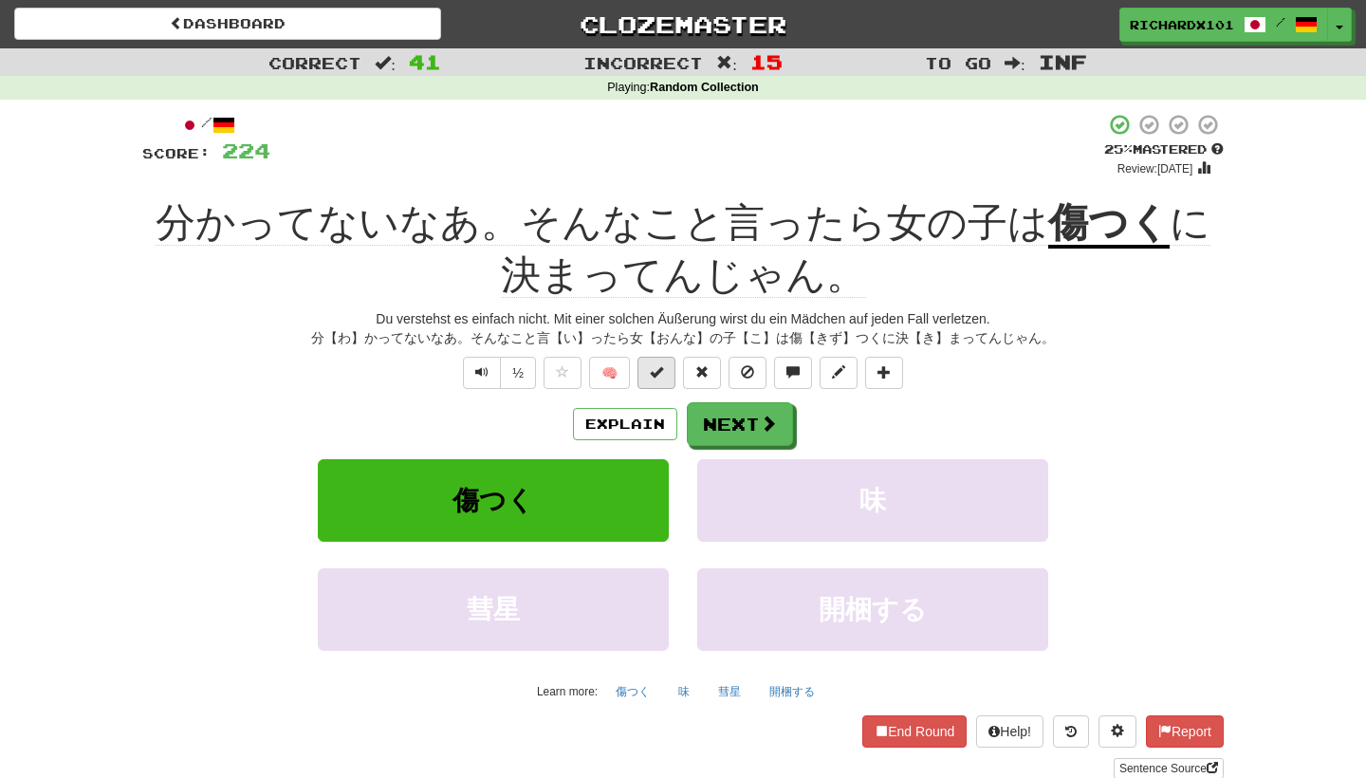
click at [661, 370] on span at bounding box center [656, 371] width 13 height 13
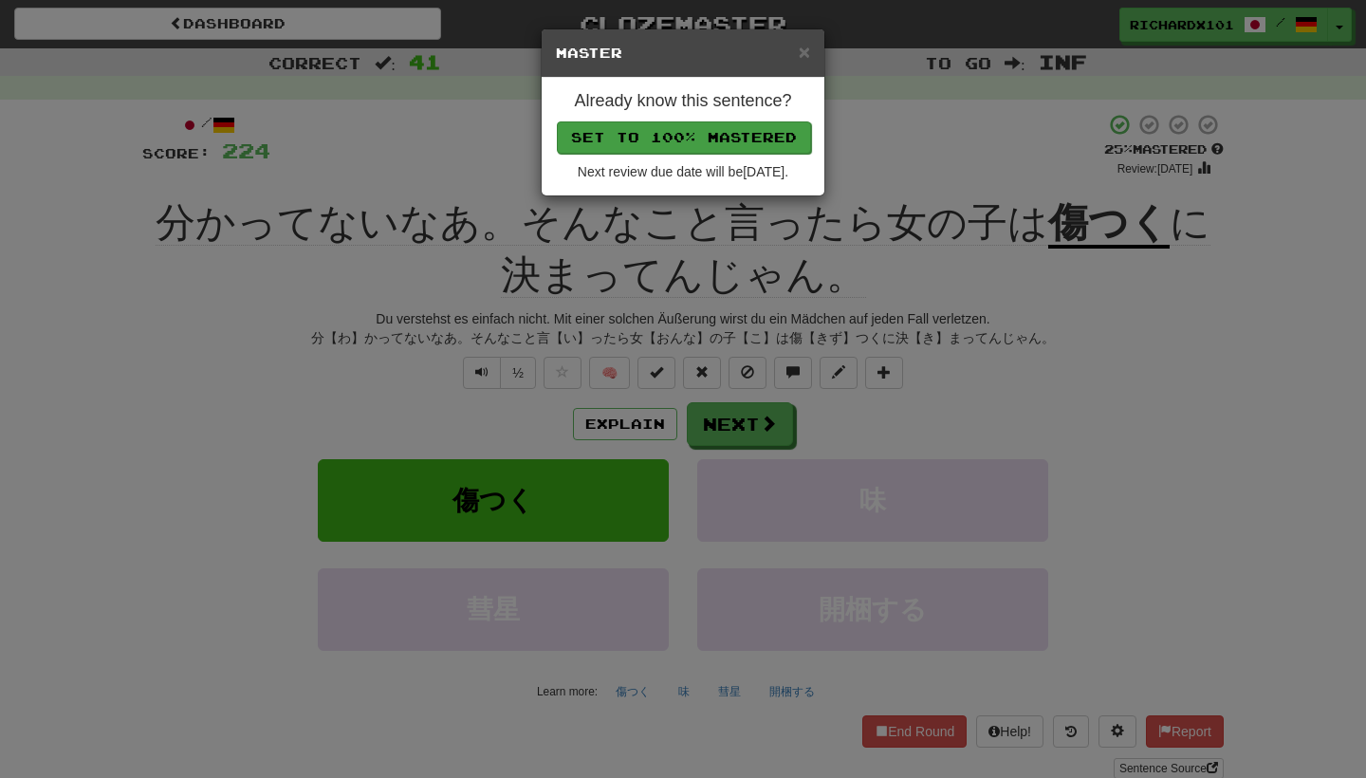
click at [722, 133] on button "Set to 100% Mastered" at bounding box center [684, 137] width 254 height 32
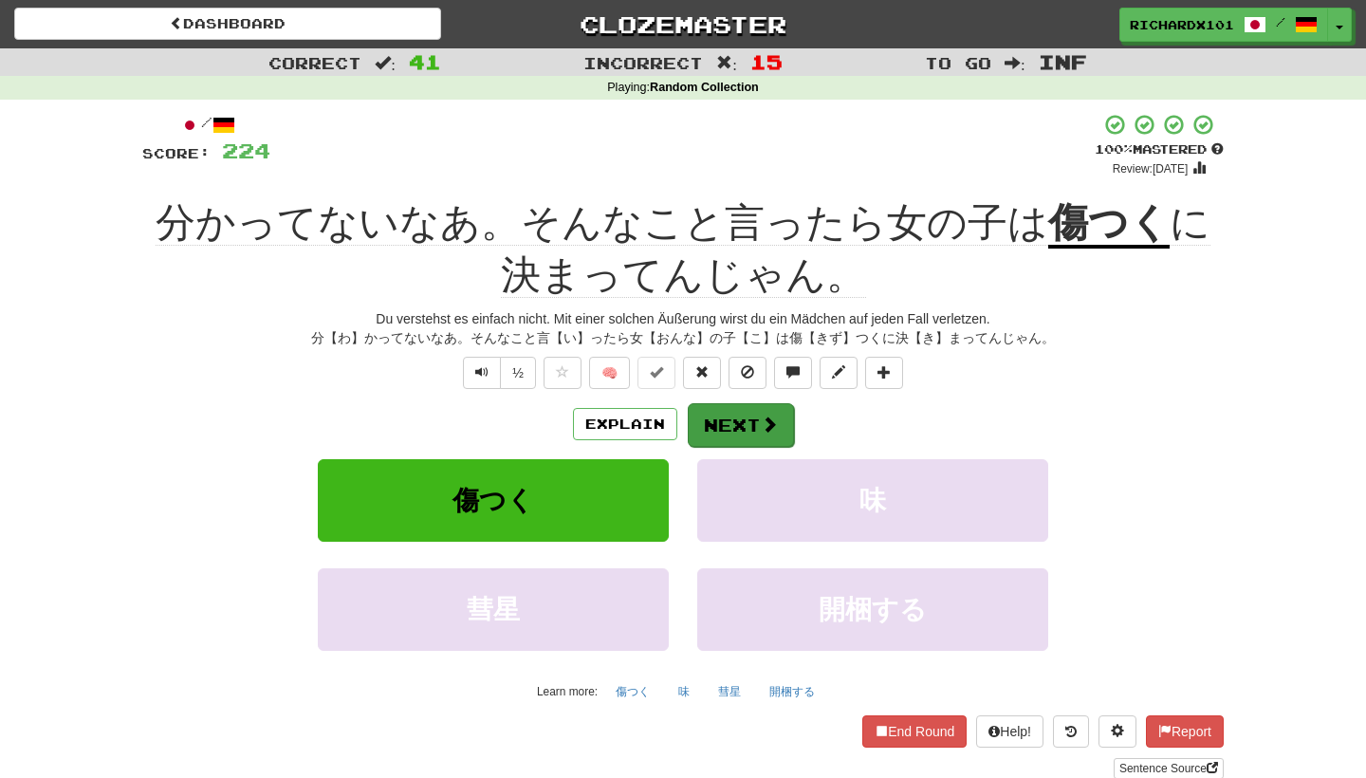
click at [739, 422] on button "Next" at bounding box center [741, 425] width 106 height 44
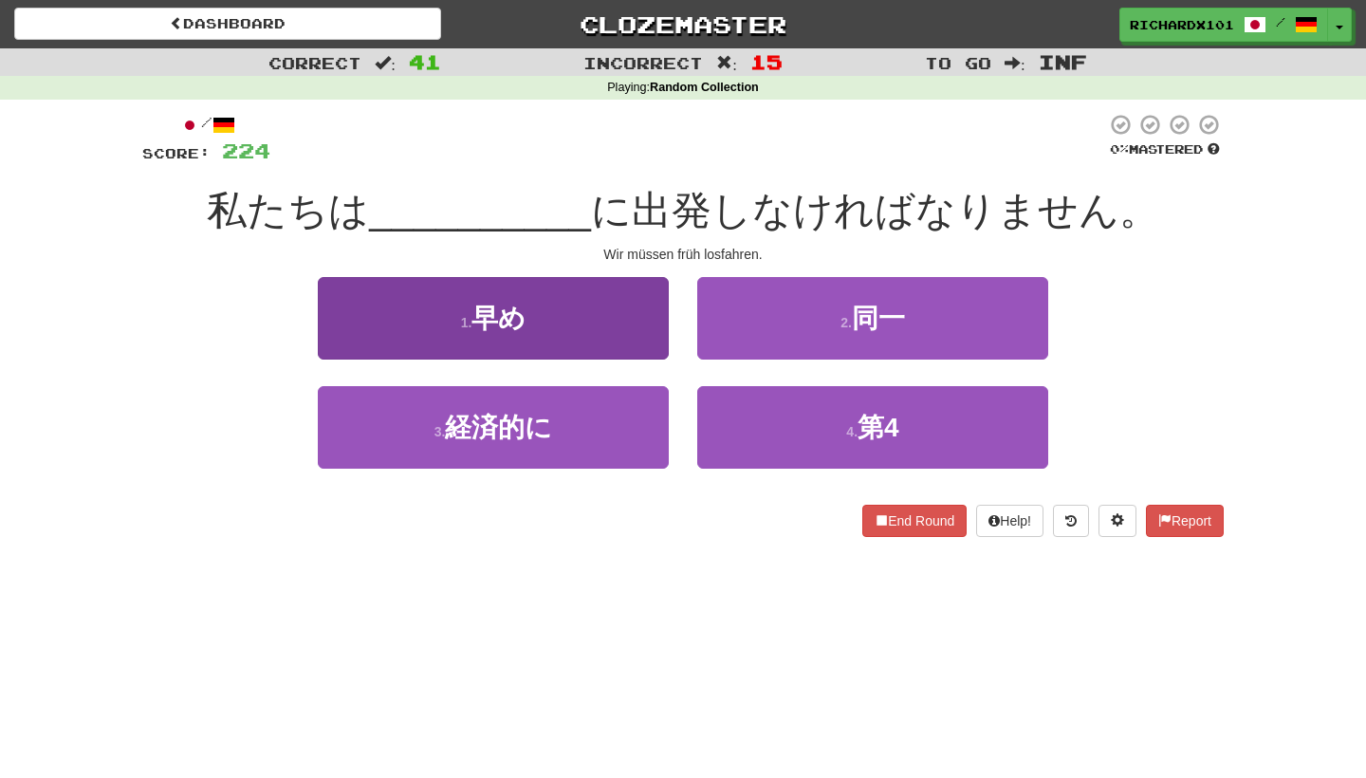
click at [633, 321] on button "1 . 早め" at bounding box center [493, 318] width 351 height 83
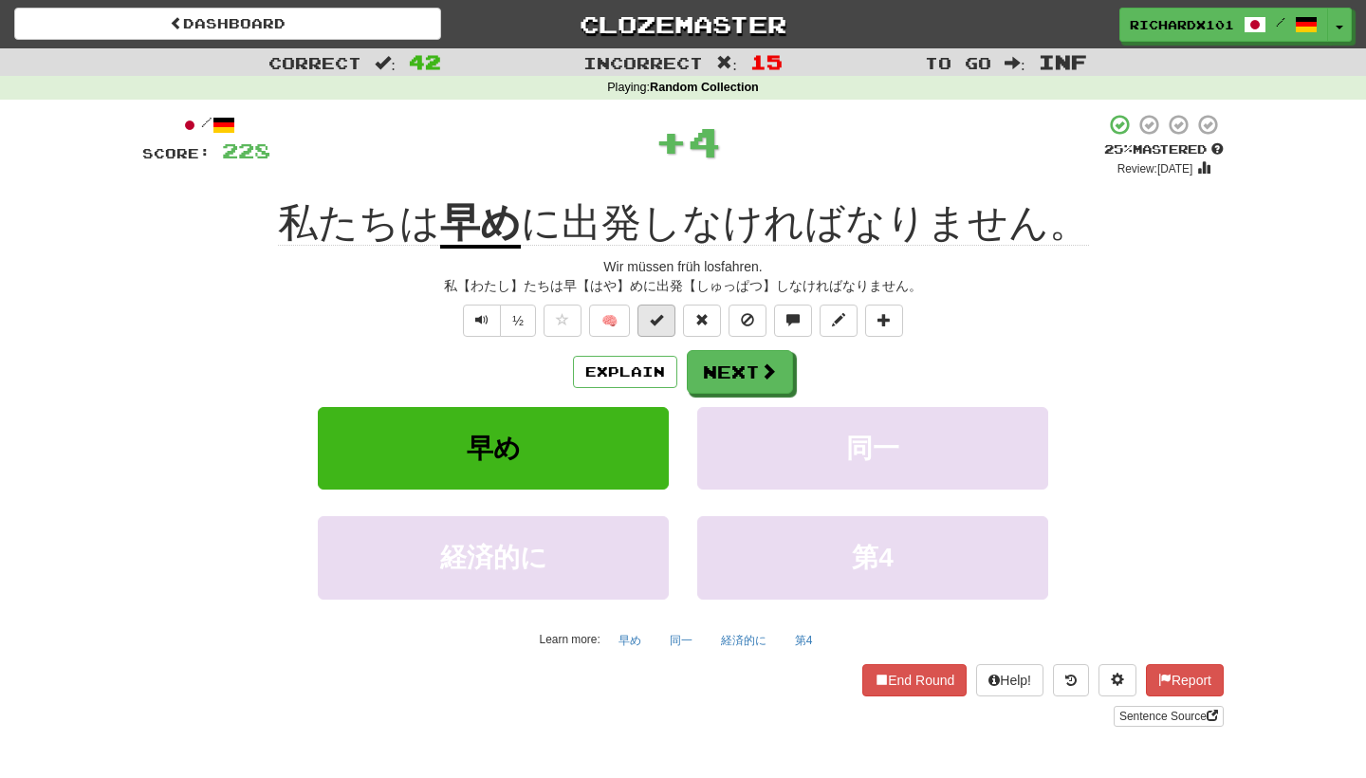
click at [663, 324] on span at bounding box center [656, 319] width 13 height 13
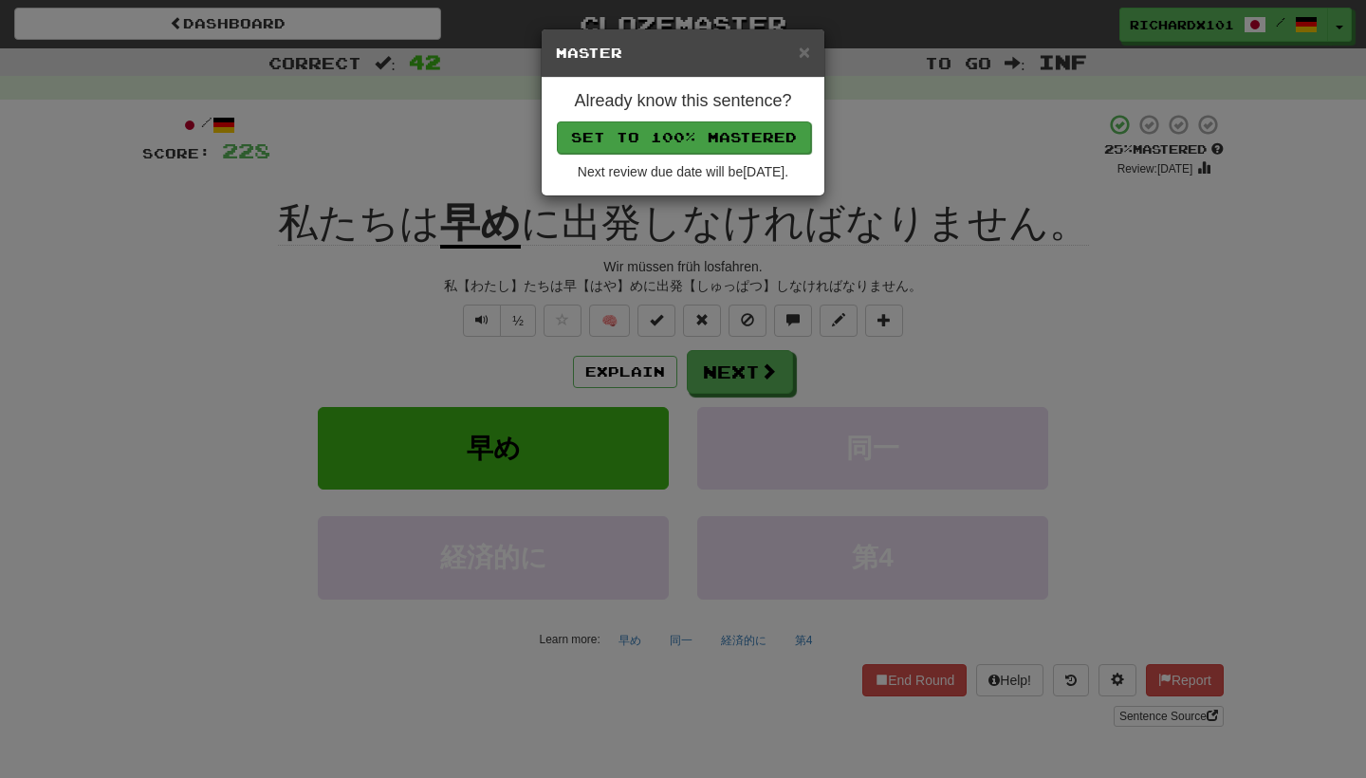
click at [733, 138] on button "Set to 100% Mastered" at bounding box center [684, 137] width 254 height 32
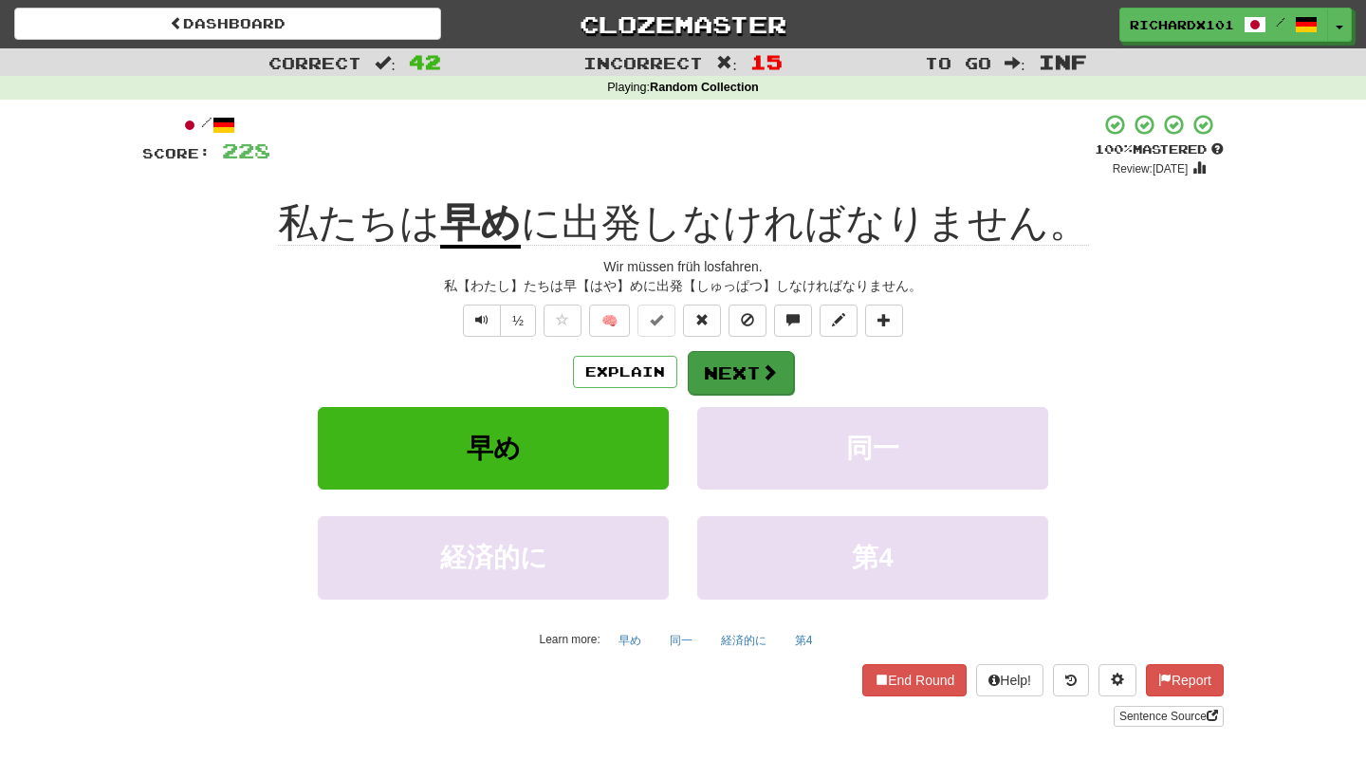
click at [742, 373] on button "Next" at bounding box center [741, 373] width 106 height 44
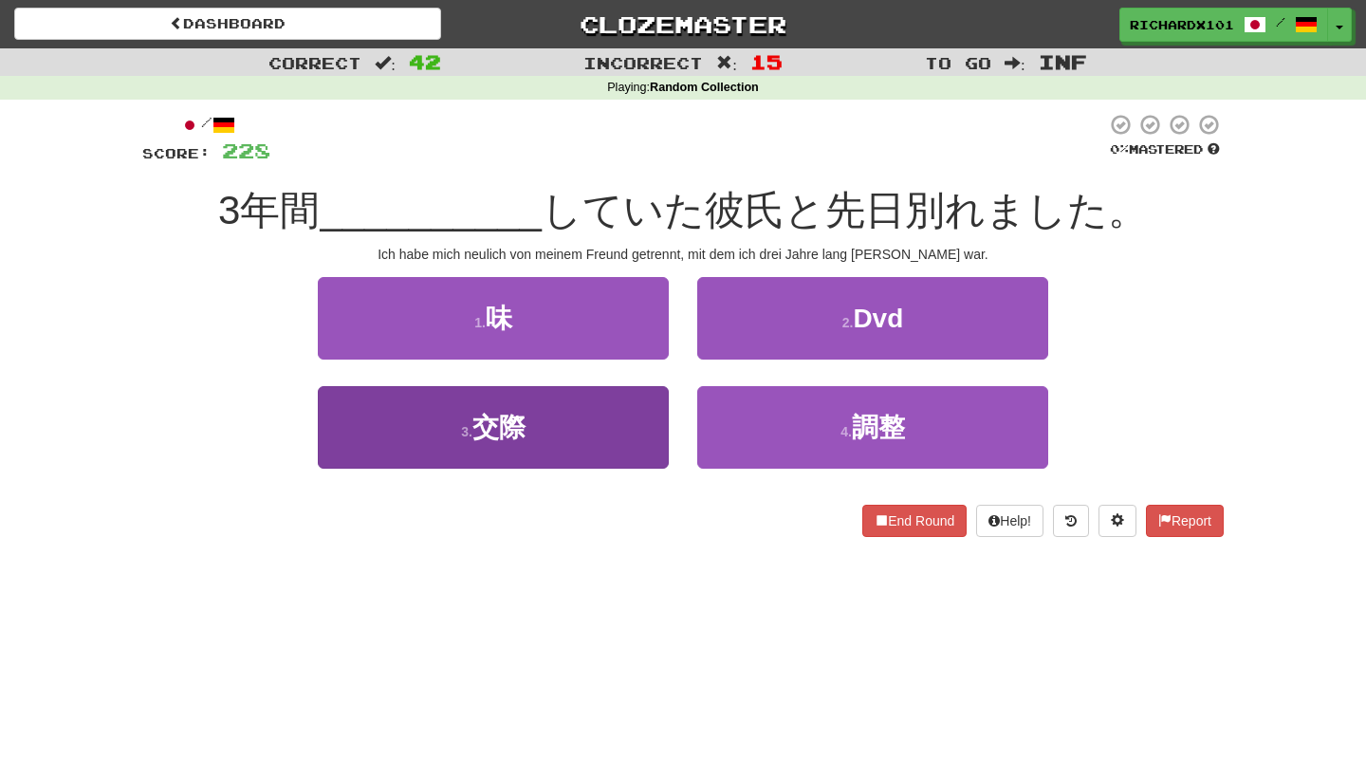
click at [644, 422] on button "3 . 交際" at bounding box center [493, 427] width 351 height 83
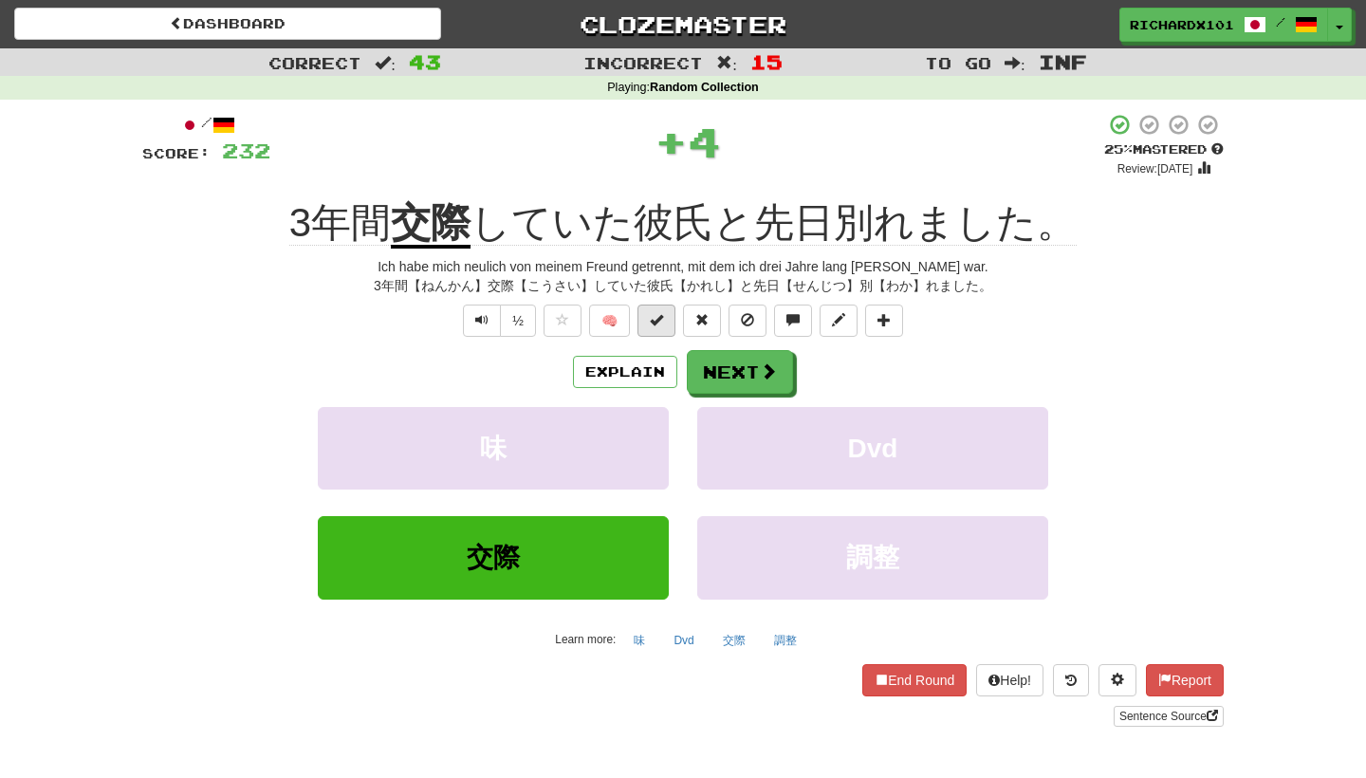
click at [664, 313] on button at bounding box center [657, 321] width 38 height 32
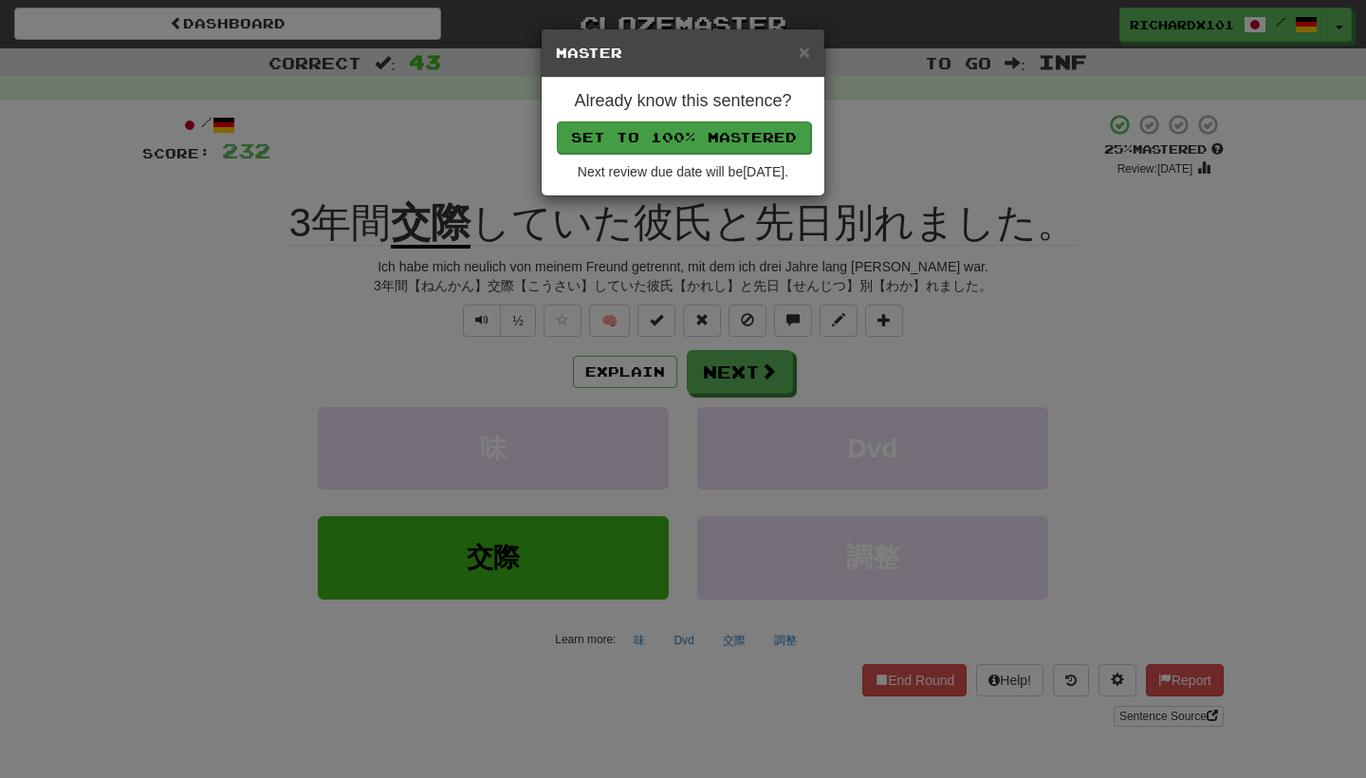
click at [726, 144] on button "Set to 100% Mastered" at bounding box center [684, 137] width 254 height 32
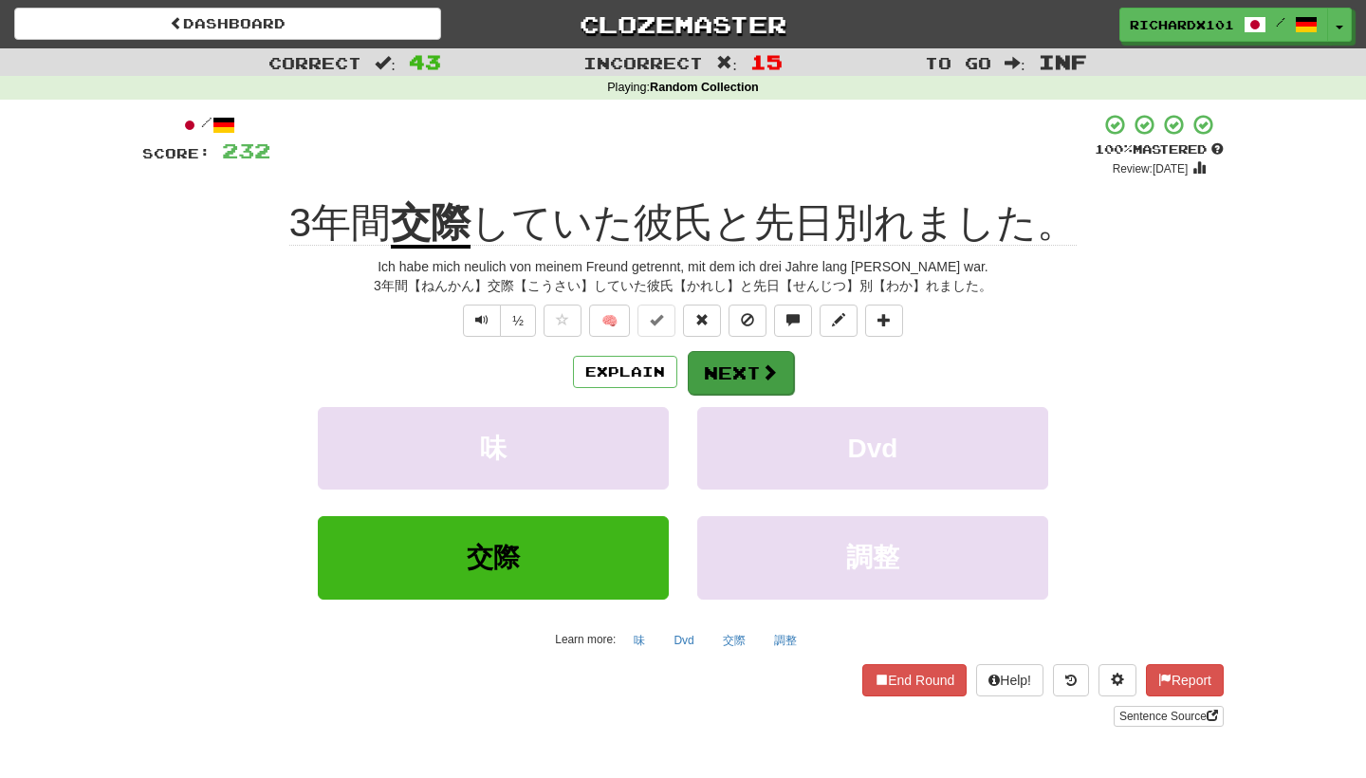
click at [735, 356] on button "Next" at bounding box center [741, 373] width 106 height 44
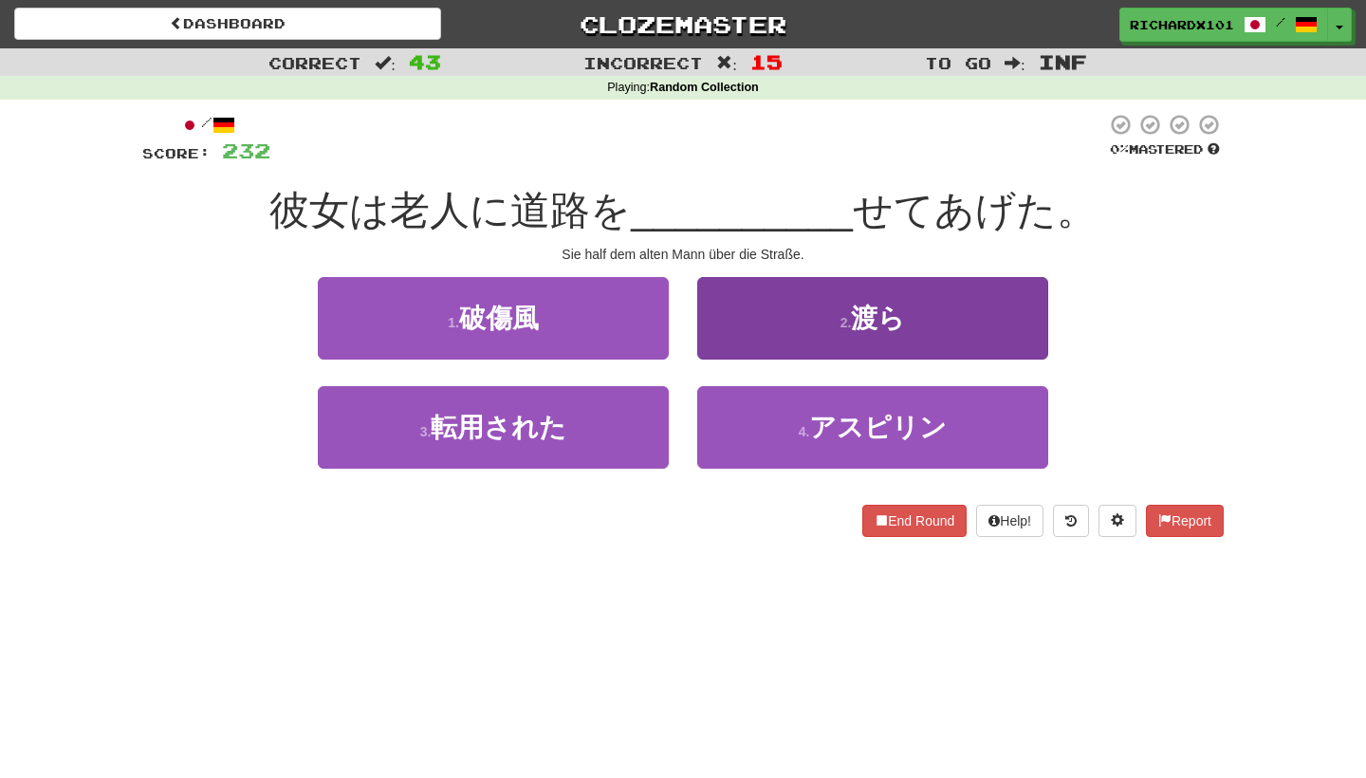
click at [768, 328] on button "2 . 渡ら" at bounding box center [872, 318] width 351 height 83
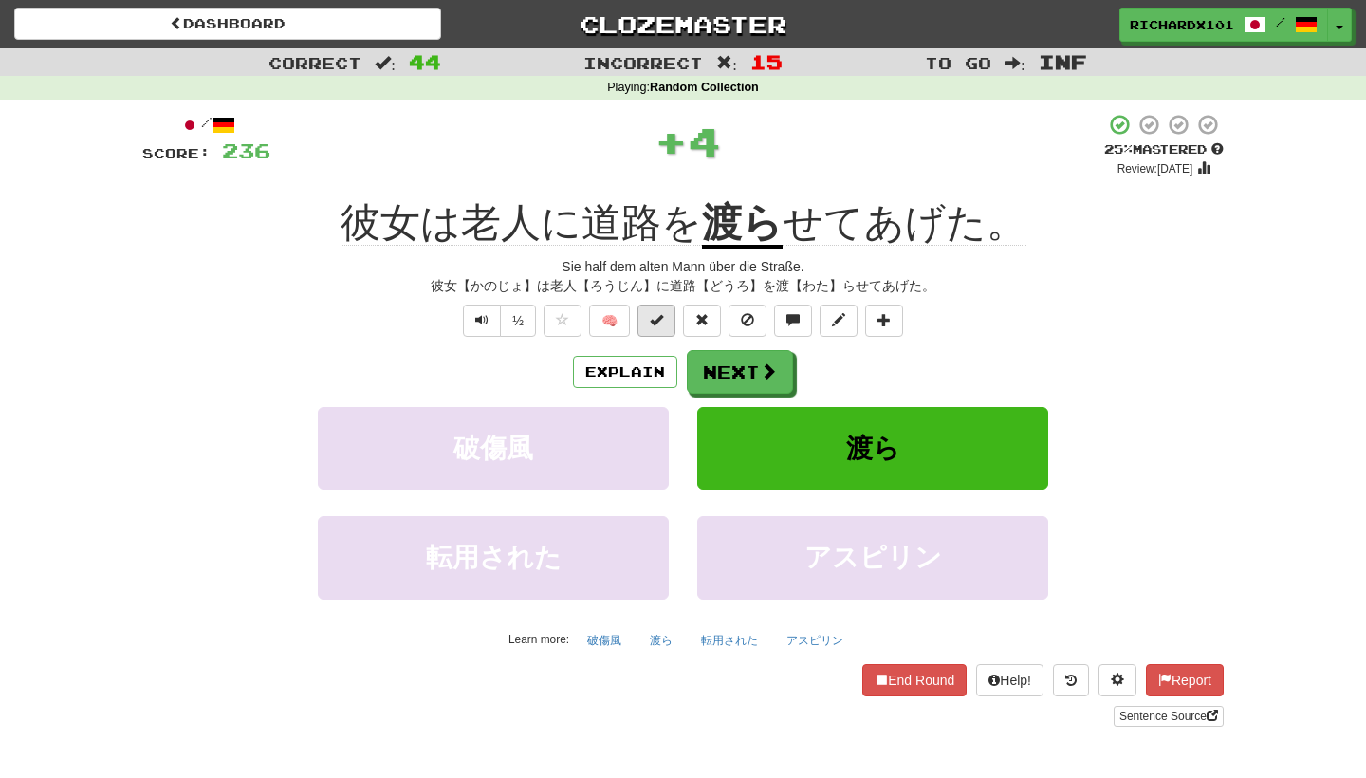
click at [657, 313] on span at bounding box center [656, 319] width 13 height 13
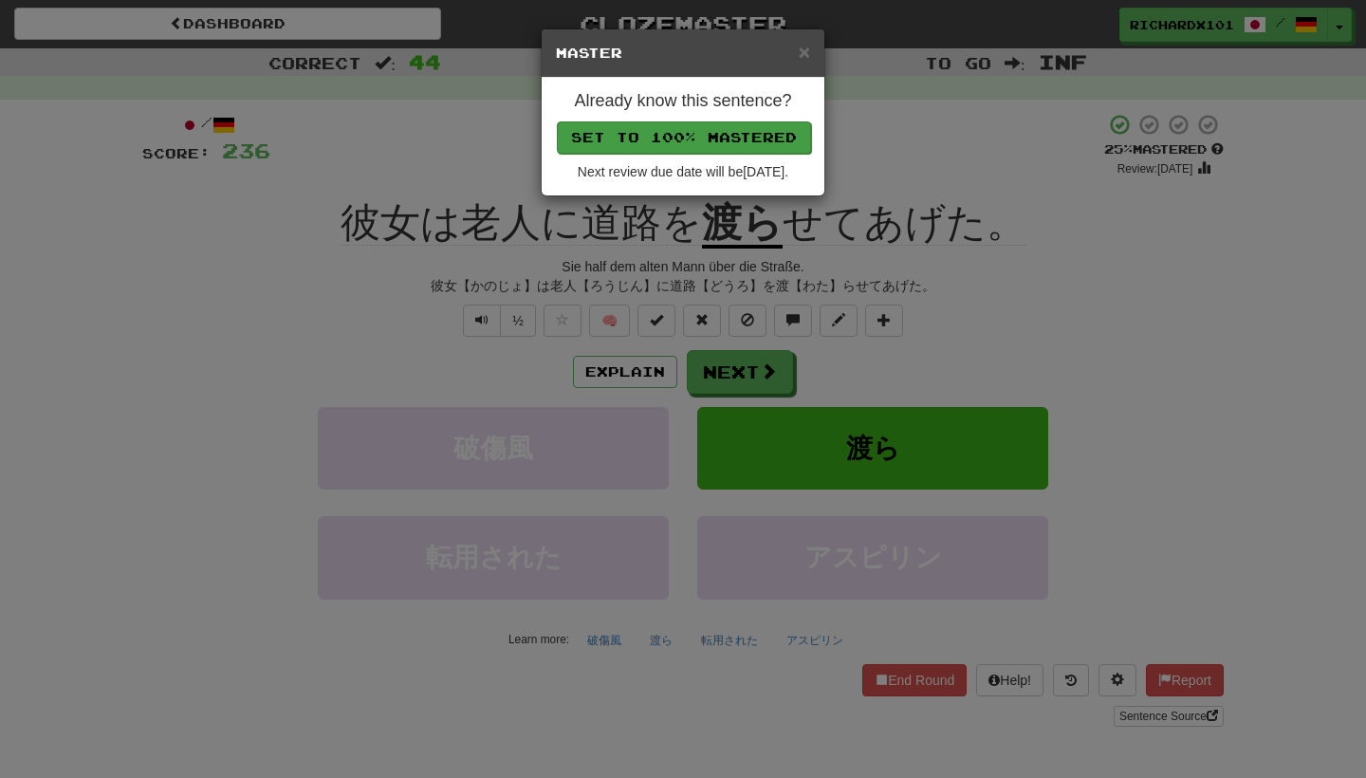
click at [723, 133] on button "Set to 100% Mastered" at bounding box center [684, 137] width 254 height 32
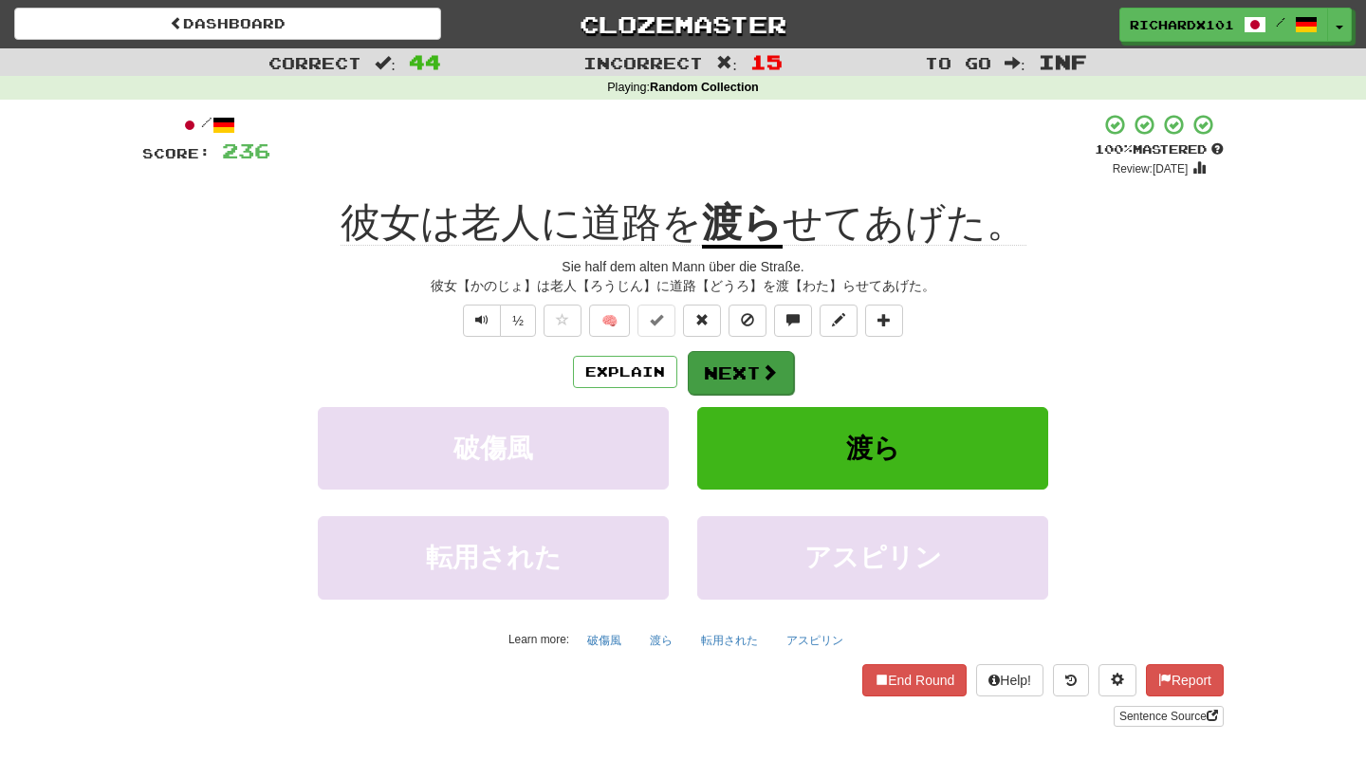
click at [733, 353] on button "Next" at bounding box center [741, 373] width 106 height 44
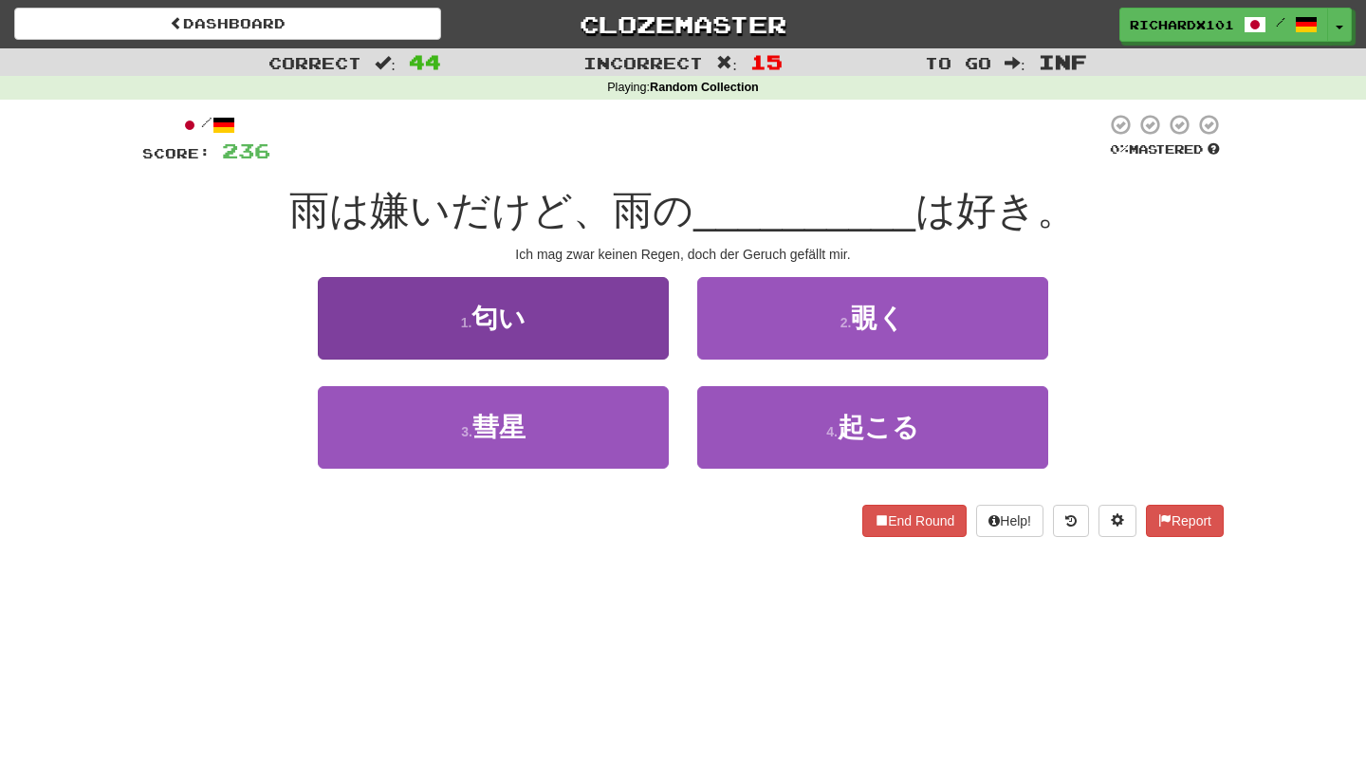
click at [623, 325] on button "1 . 匂い" at bounding box center [493, 318] width 351 height 83
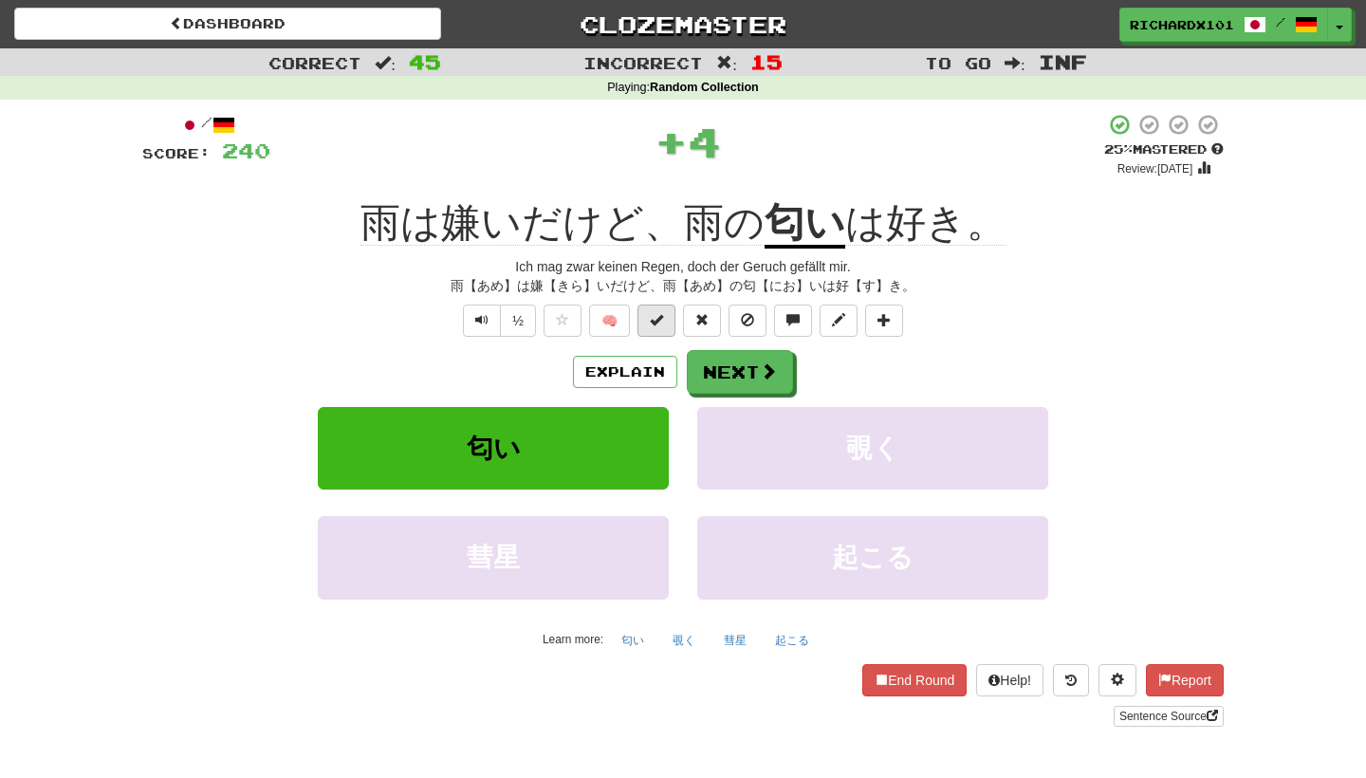
click at [669, 324] on button at bounding box center [657, 321] width 38 height 32
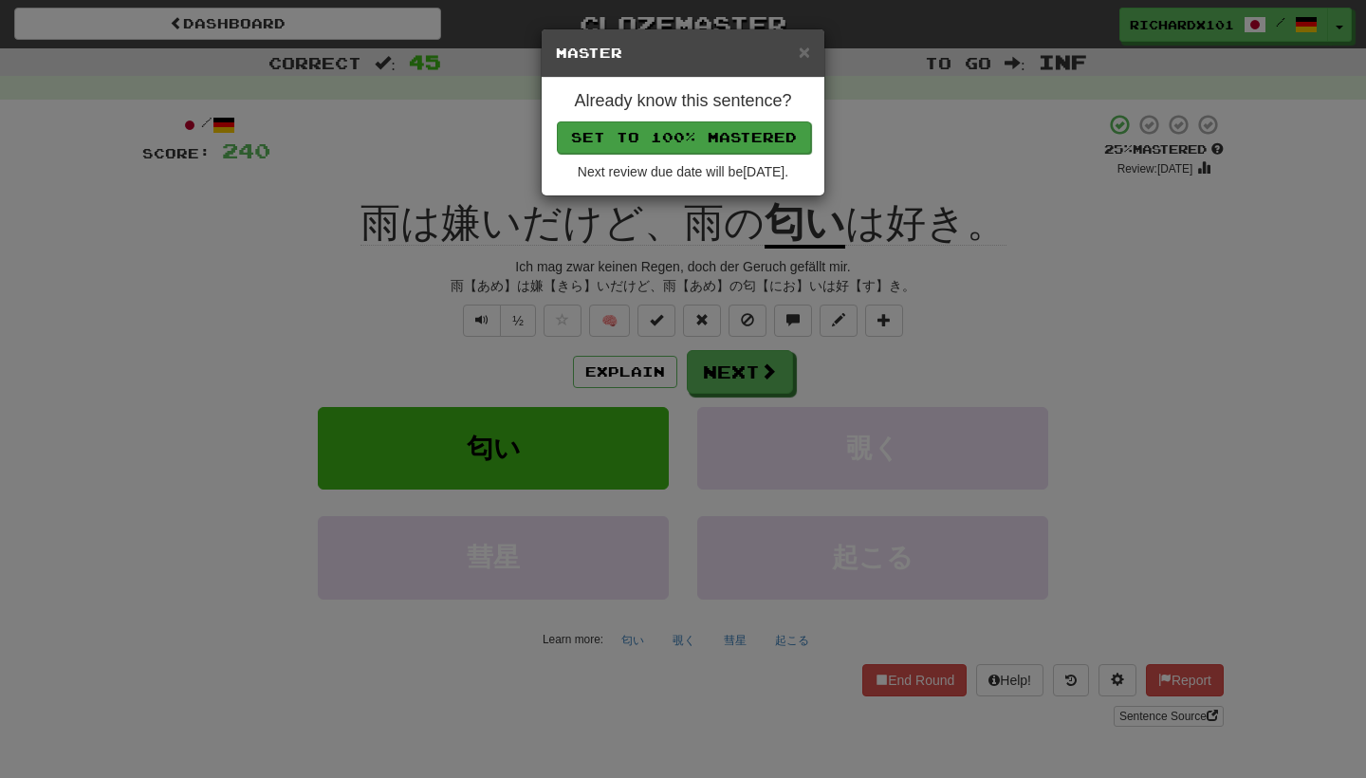
click at [709, 138] on button "Set to 100% Mastered" at bounding box center [684, 137] width 254 height 32
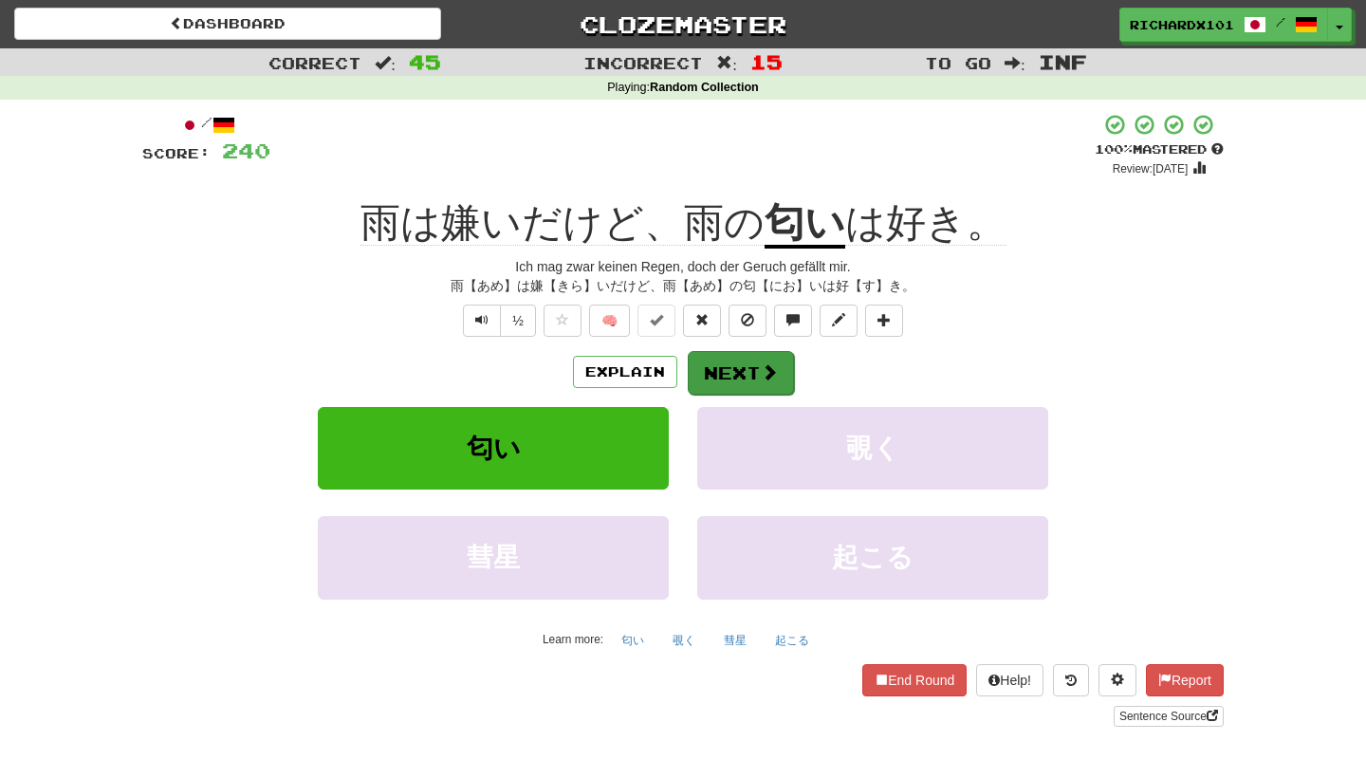
click at [733, 370] on button "Next" at bounding box center [741, 373] width 106 height 44
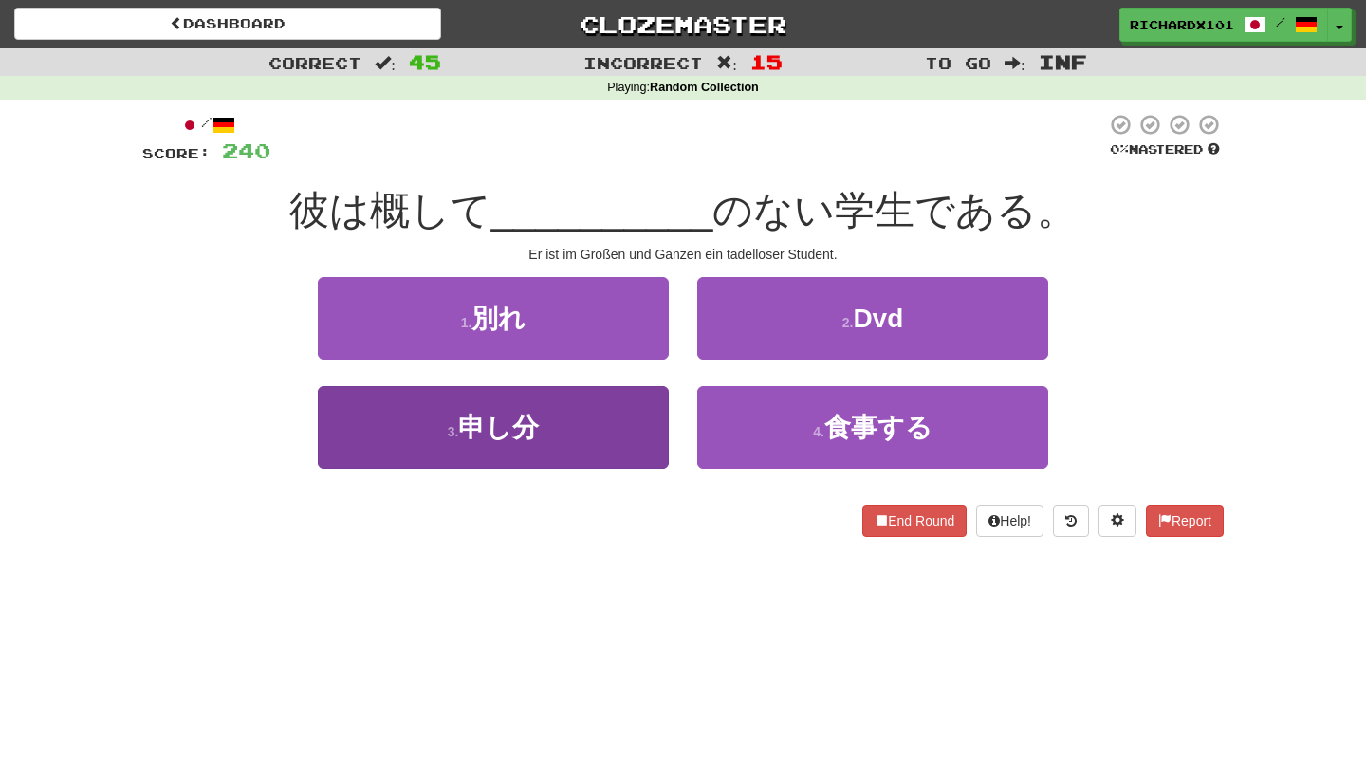
click at [624, 431] on button "3 . 申し分" at bounding box center [493, 427] width 351 height 83
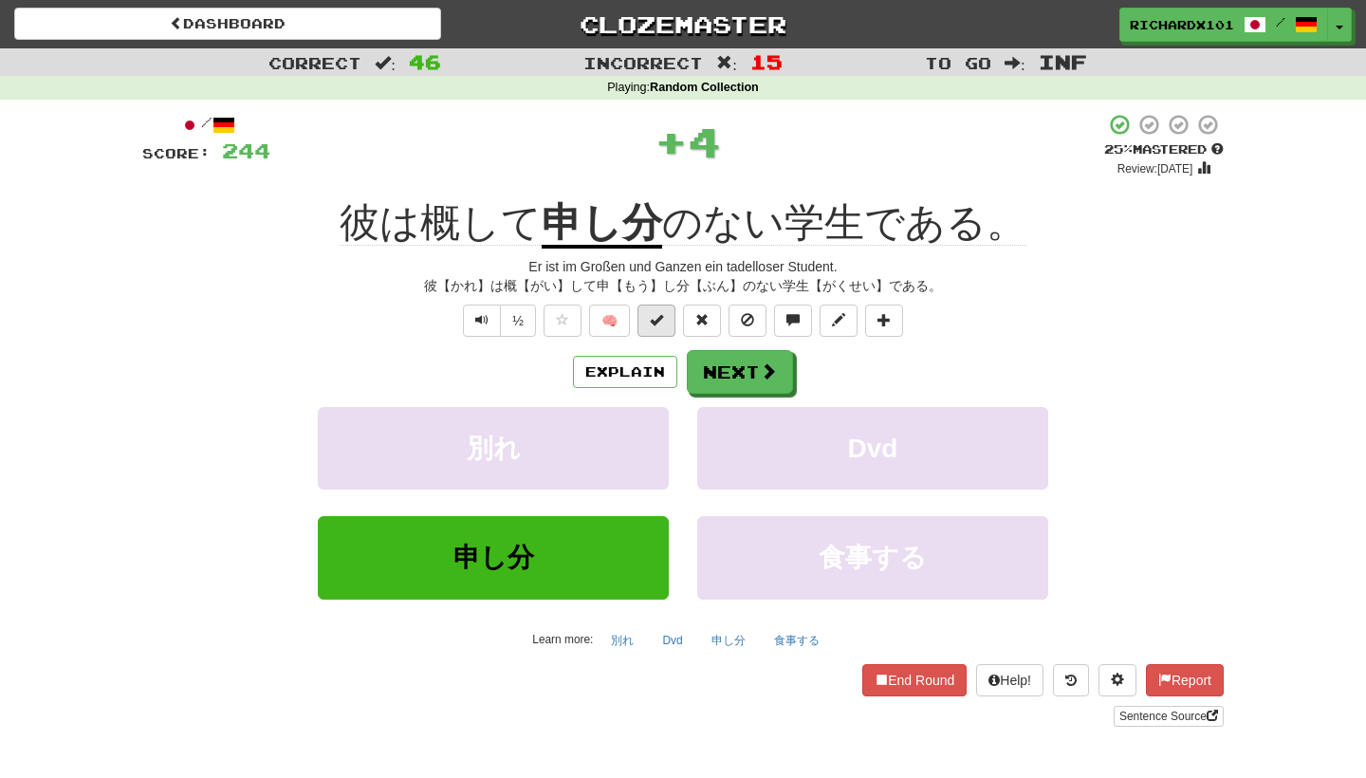
click at [662, 318] on span at bounding box center [656, 319] width 13 height 13
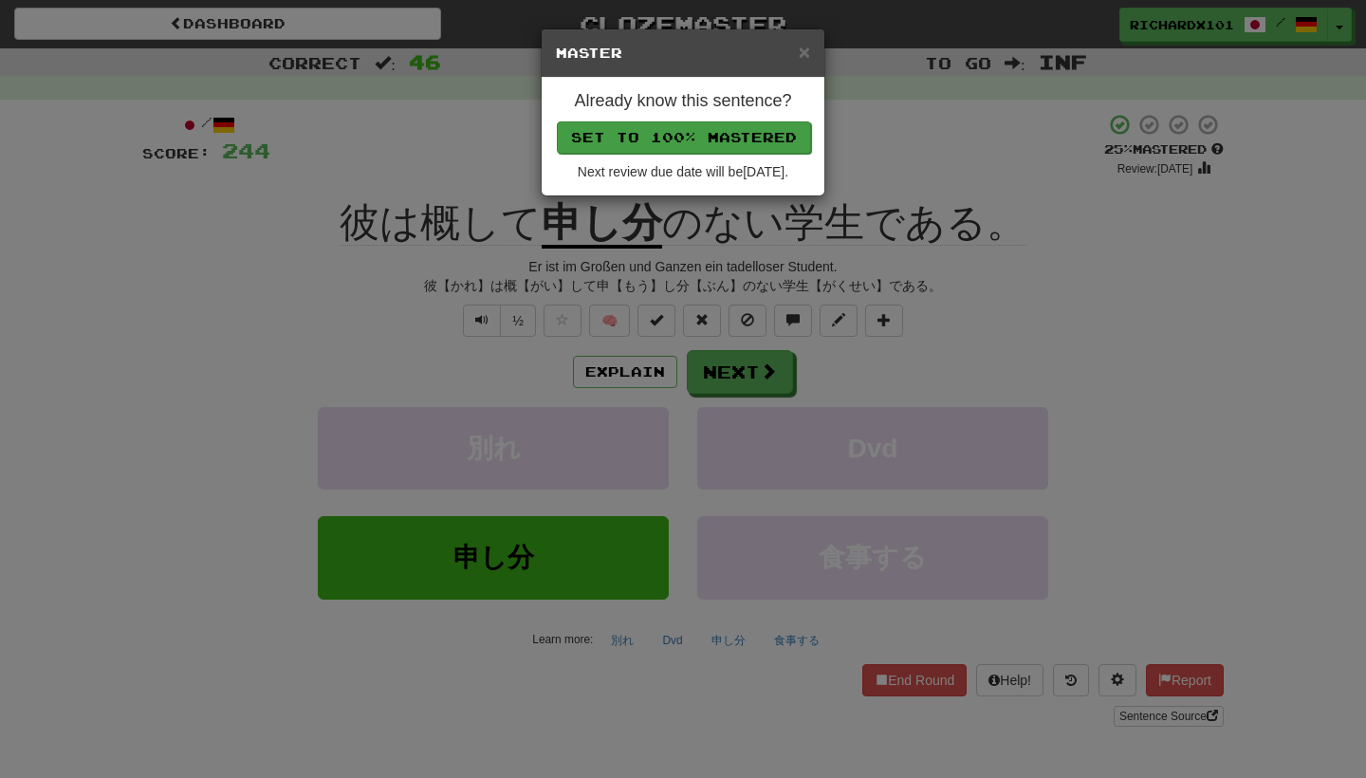
click at [723, 130] on button "Set to 100% Mastered" at bounding box center [684, 137] width 254 height 32
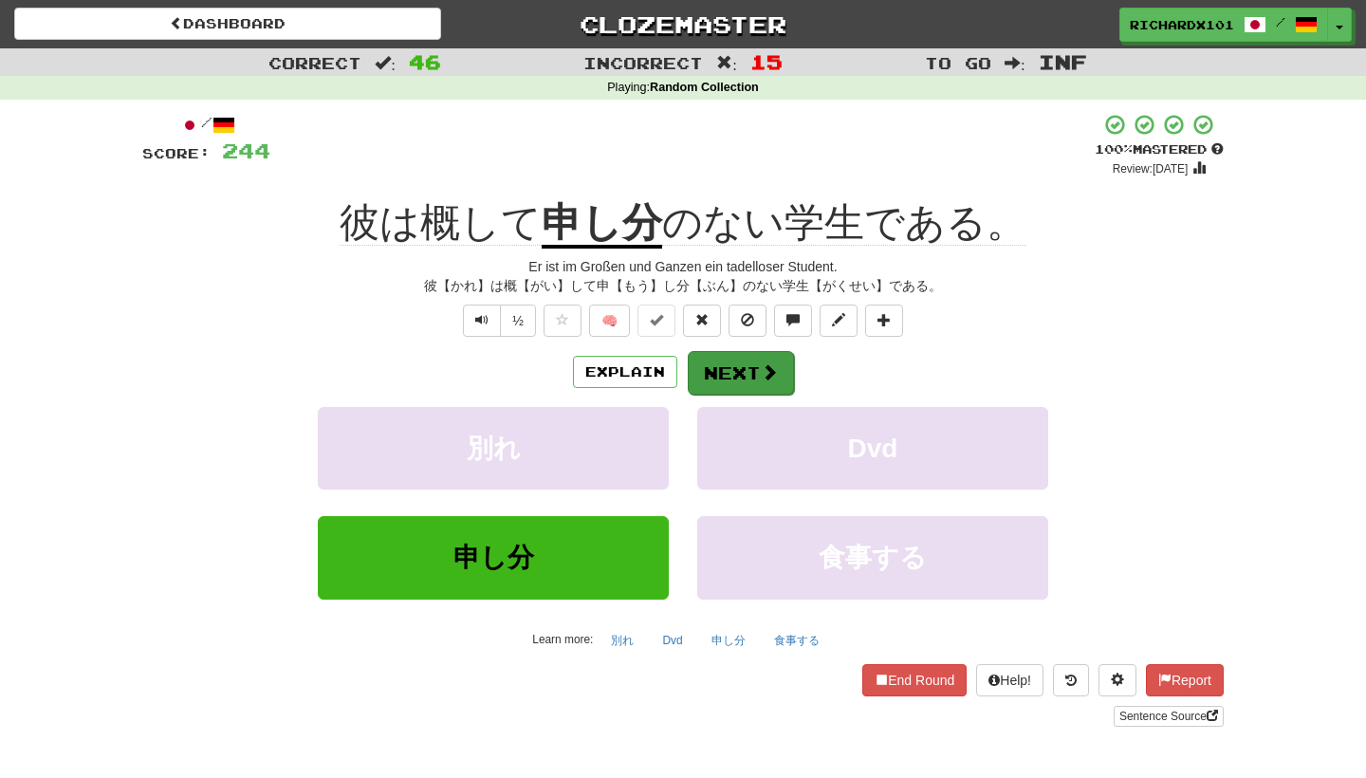
click at [739, 367] on button "Next" at bounding box center [741, 373] width 106 height 44
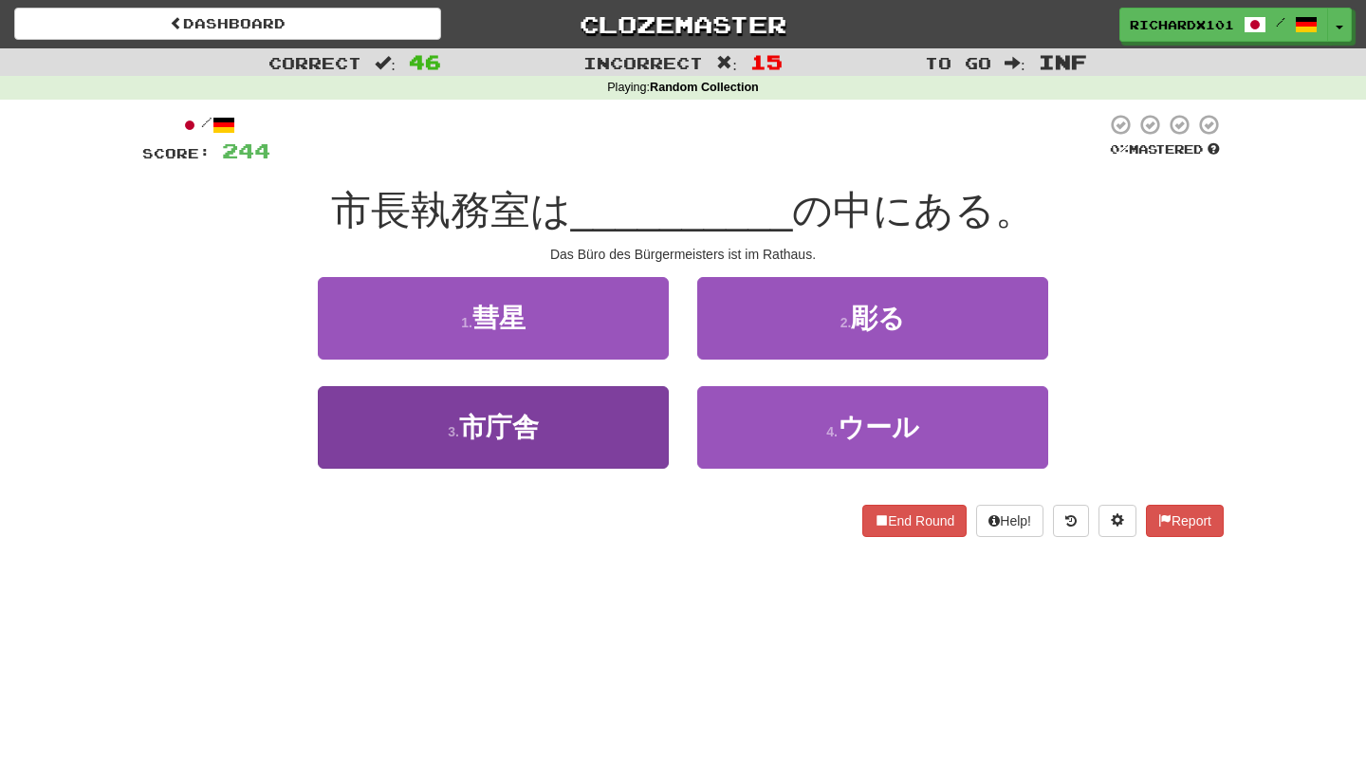
click at [614, 420] on button "3 . 市庁舎" at bounding box center [493, 427] width 351 height 83
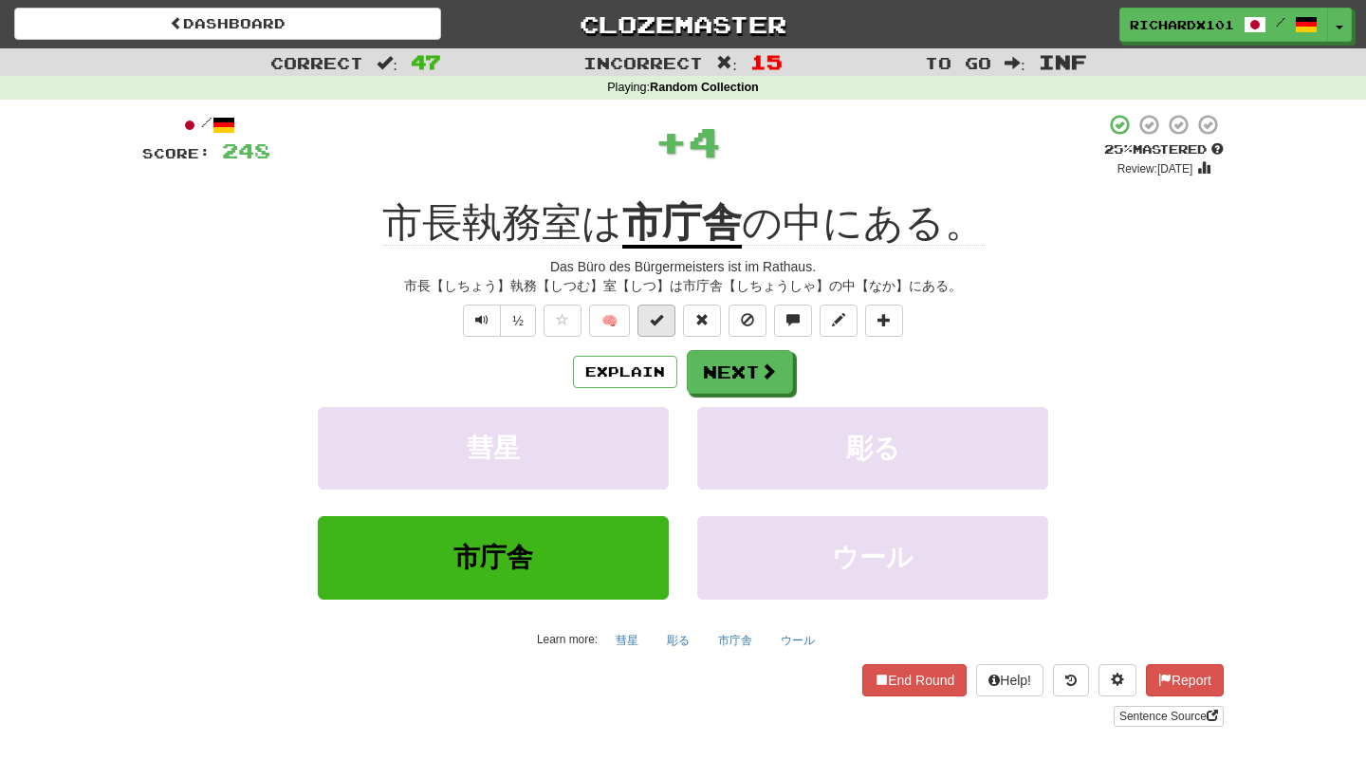
click at [659, 313] on span at bounding box center [656, 319] width 13 height 13
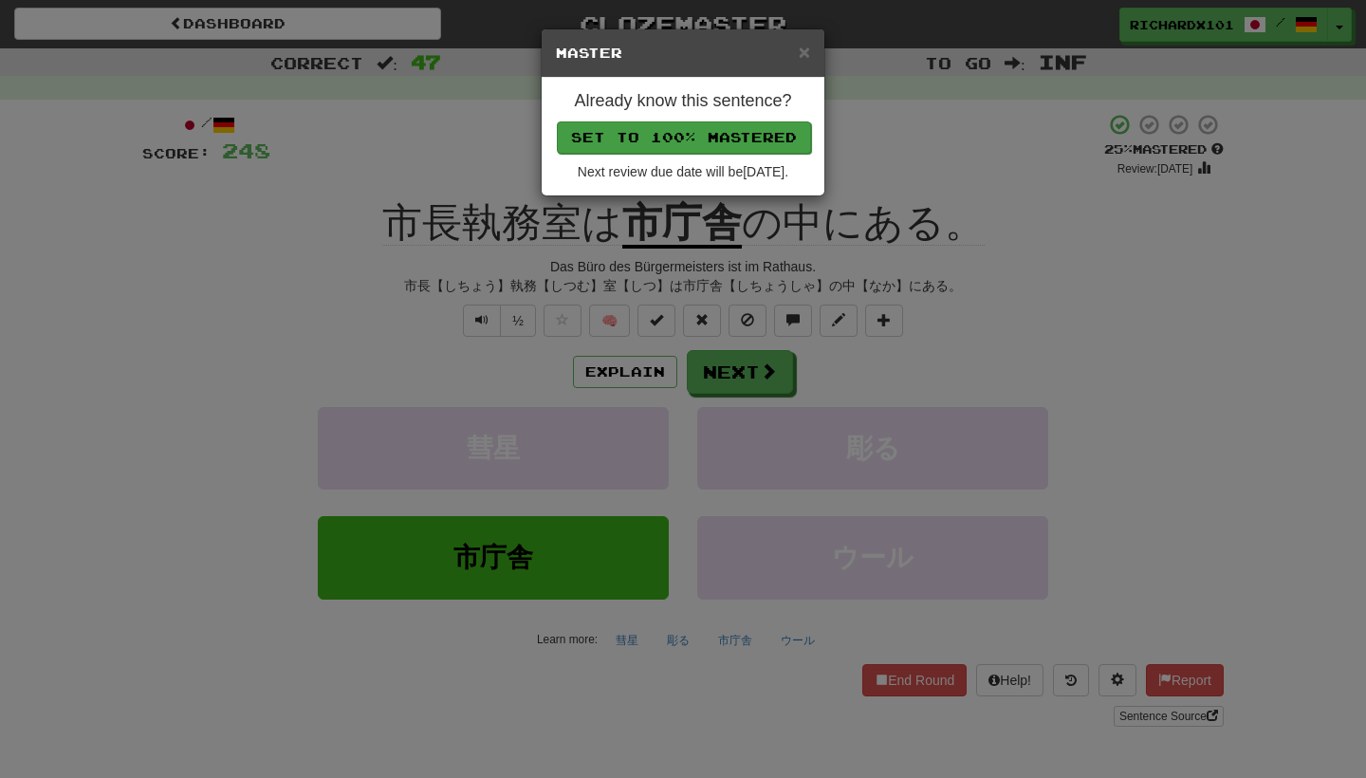
click at [724, 132] on button "Set to 100% Mastered" at bounding box center [684, 137] width 254 height 32
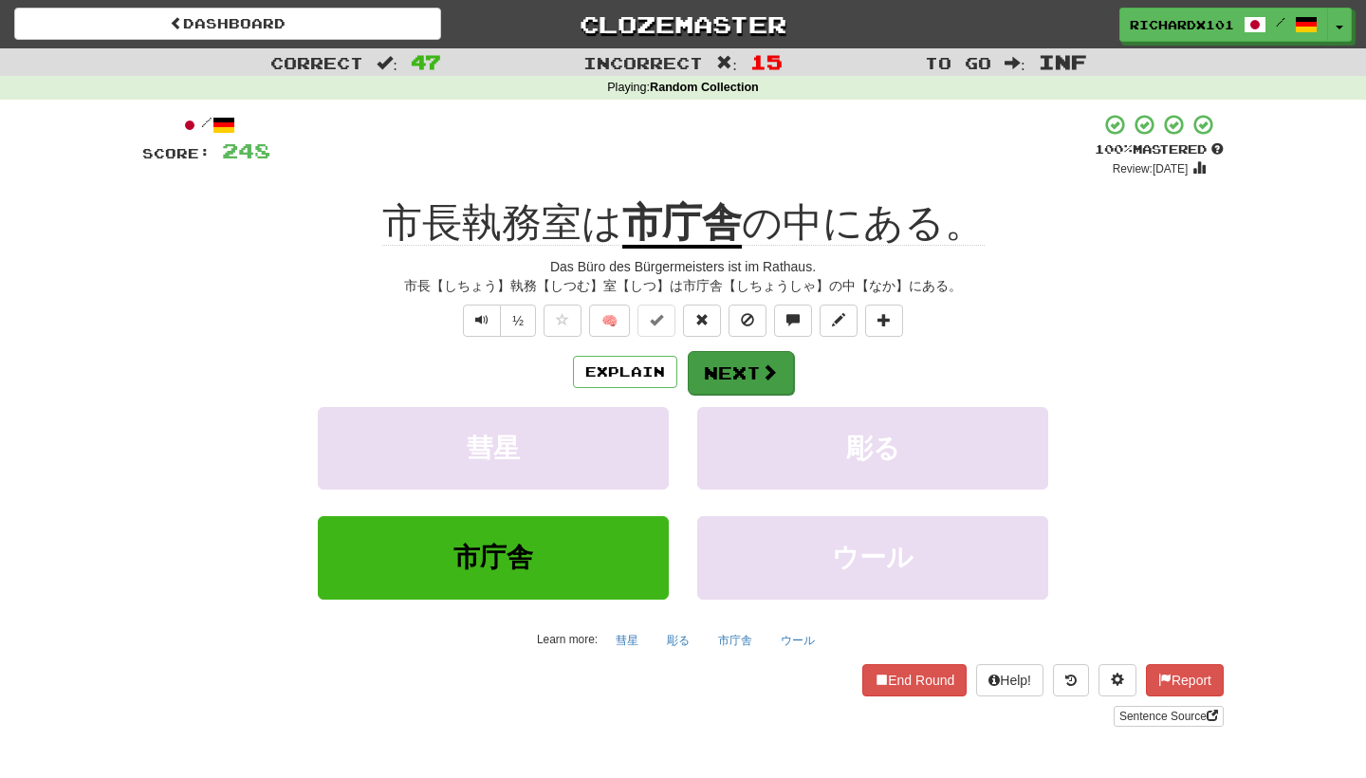
click at [726, 366] on button "Next" at bounding box center [741, 373] width 106 height 44
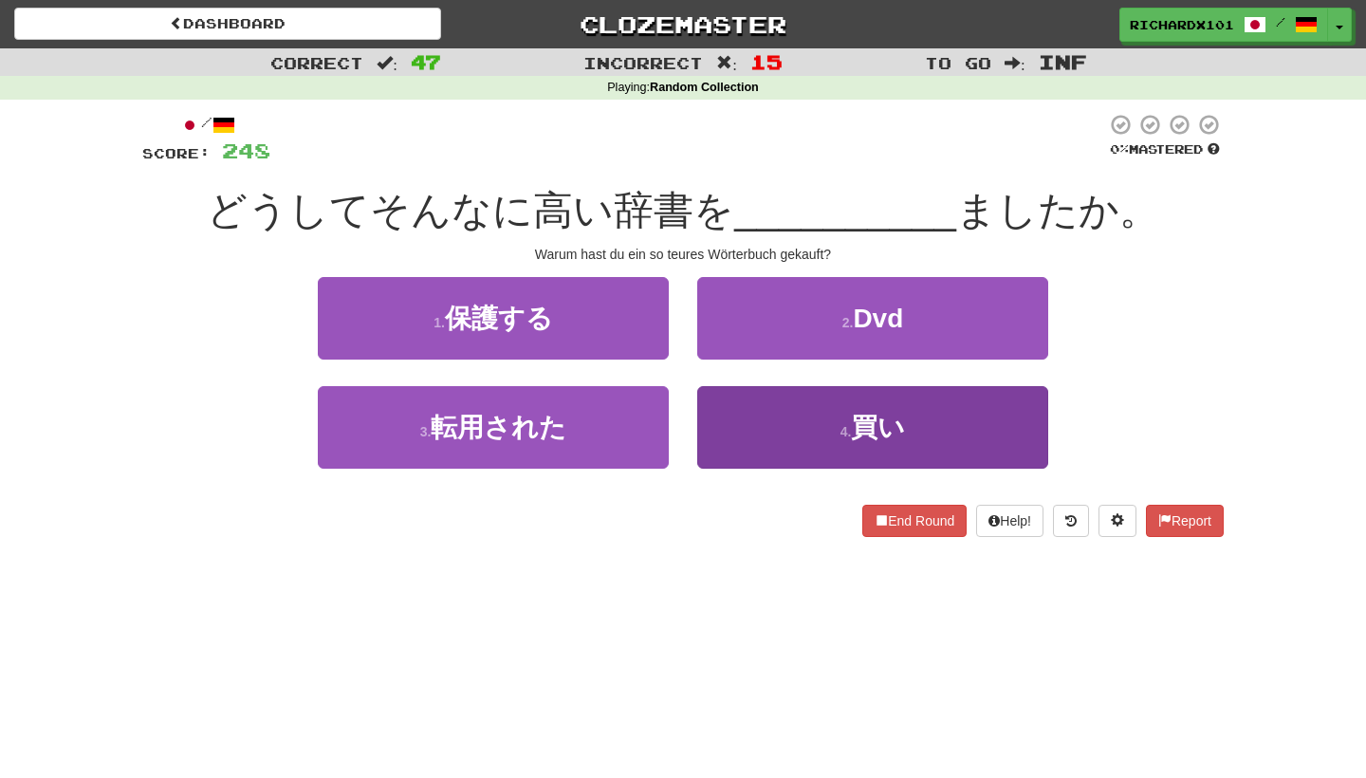
click at [752, 421] on button "4 . 買い" at bounding box center [872, 427] width 351 height 83
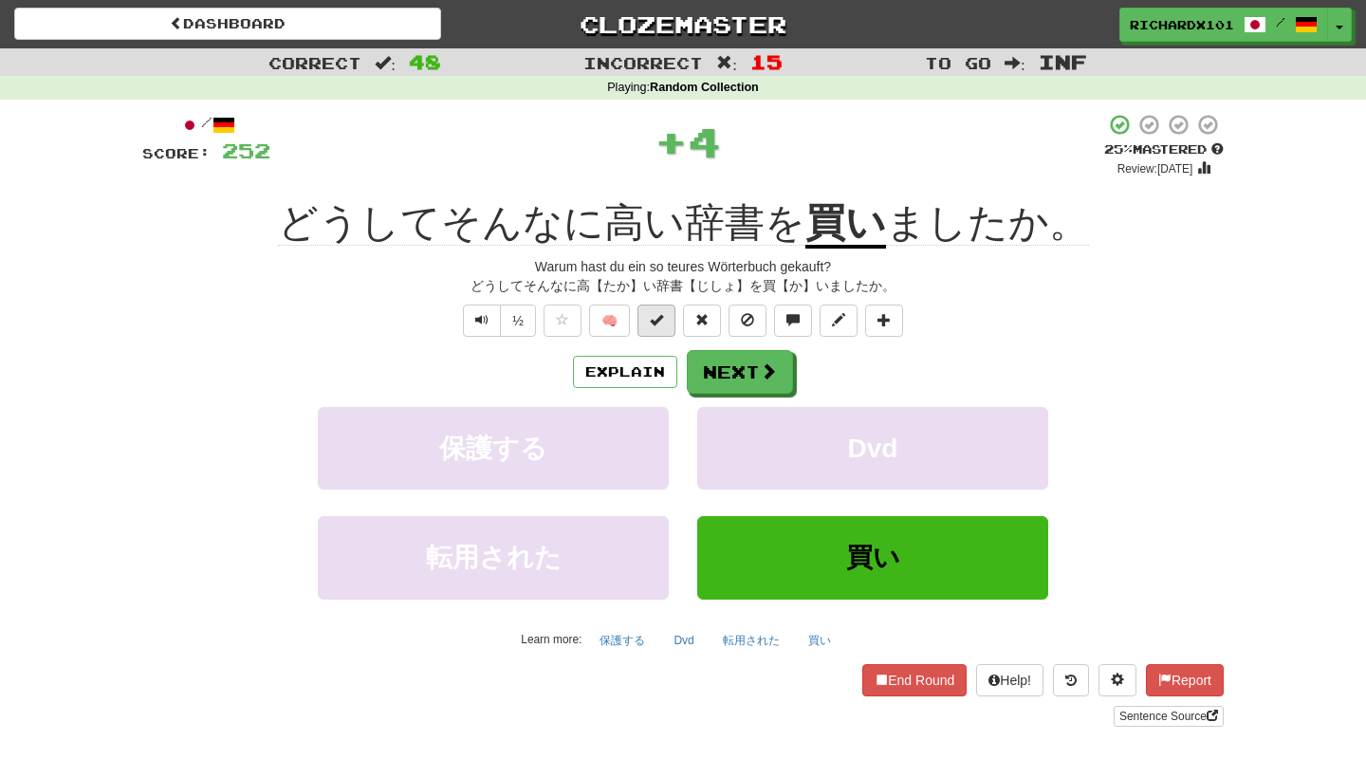
click at [666, 324] on button at bounding box center [657, 321] width 38 height 32
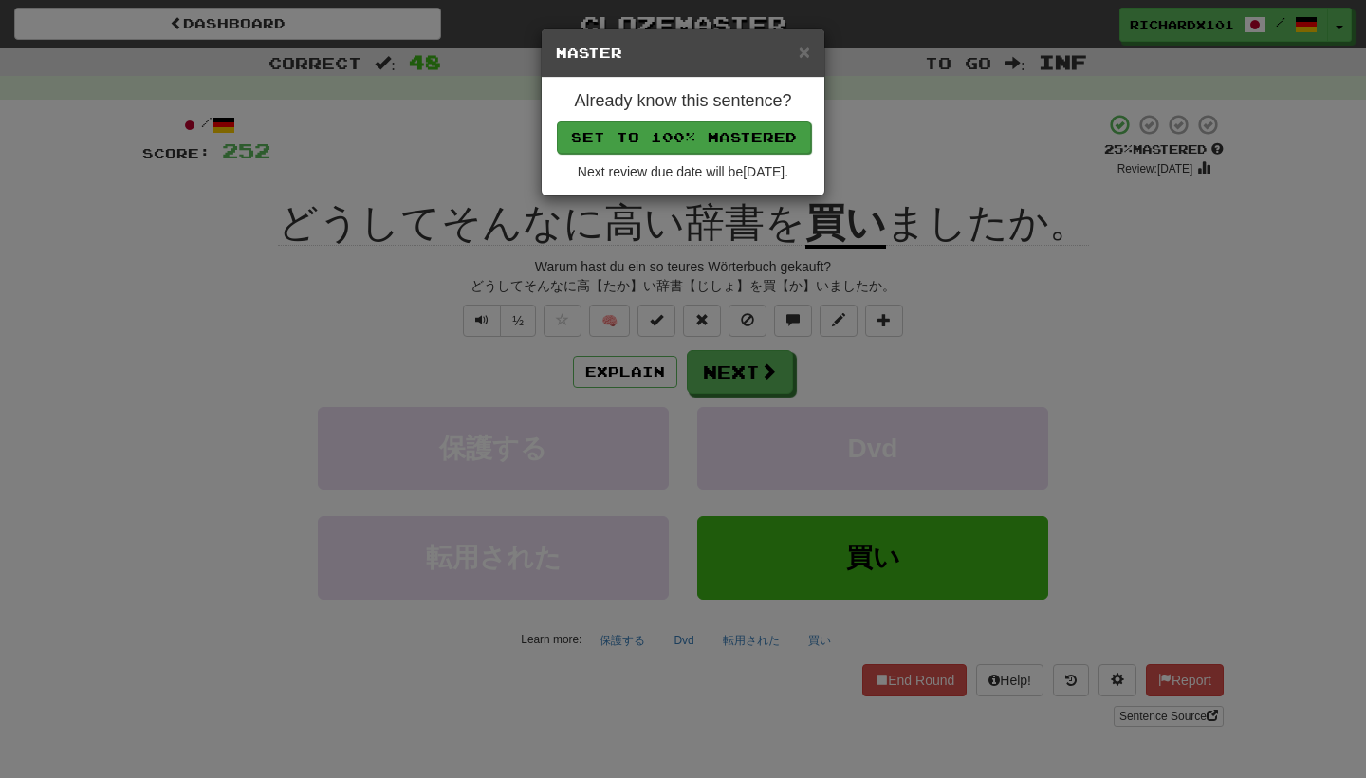
click at [746, 121] on button "Set to 100% Mastered" at bounding box center [684, 137] width 254 height 32
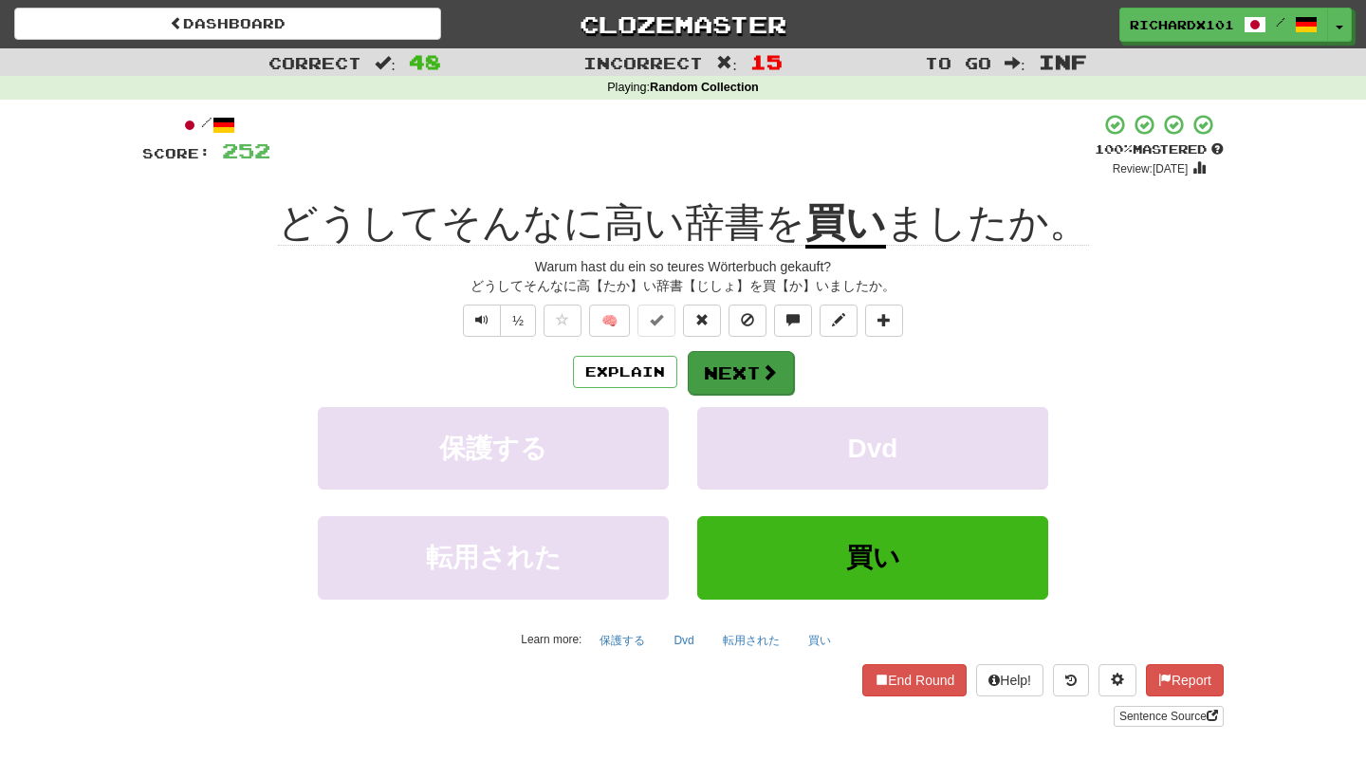
click at [727, 379] on button "Next" at bounding box center [741, 373] width 106 height 44
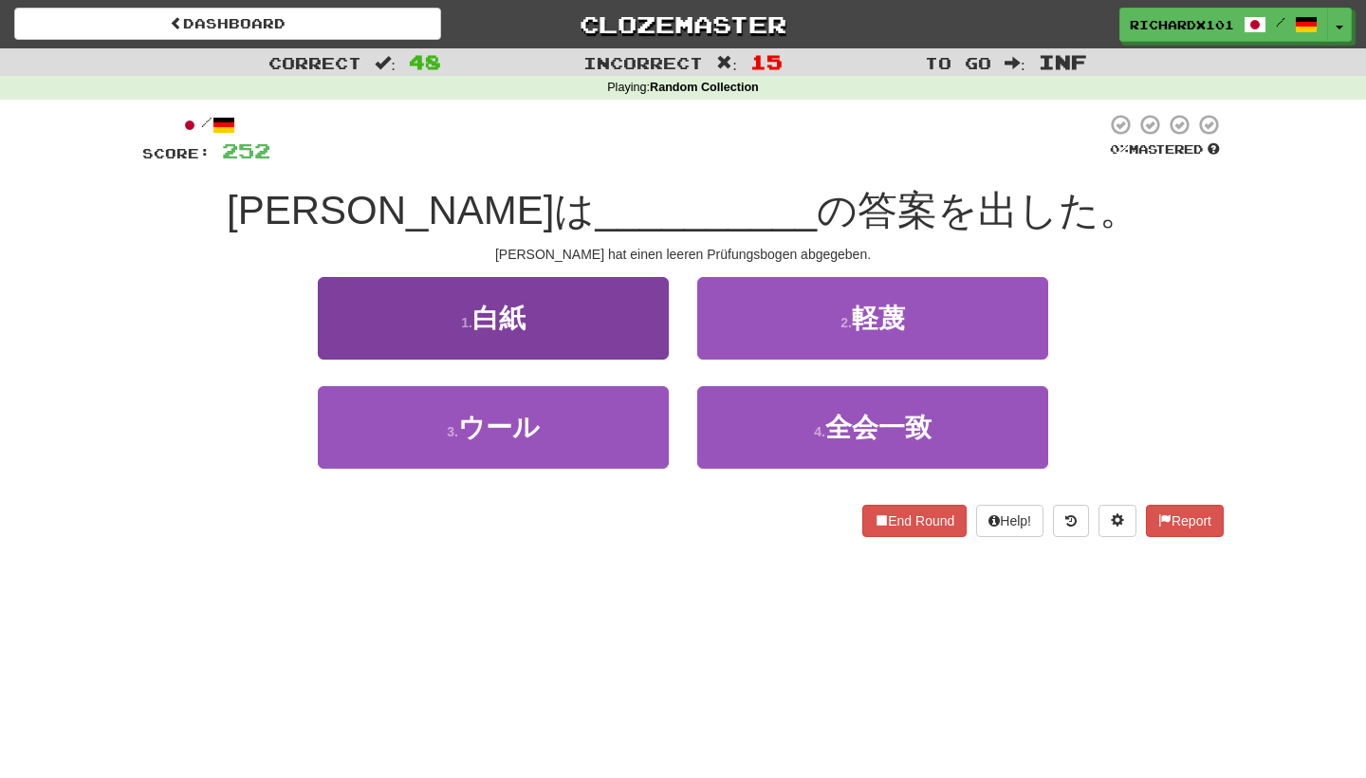
click at [620, 312] on button "1 . 白紙" at bounding box center [493, 318] width 351 height 83
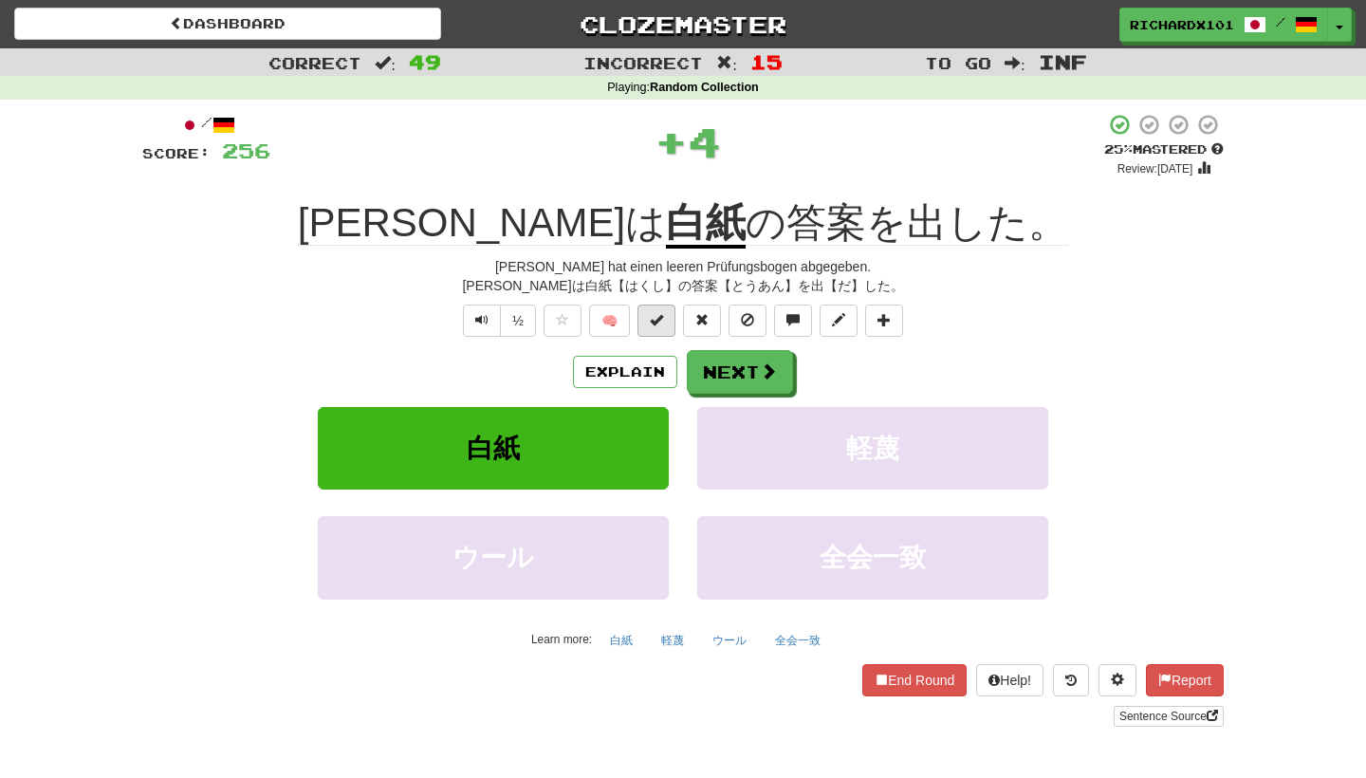
click at [668, 321] on button at bounding box center [657, 321] width 38 height 32
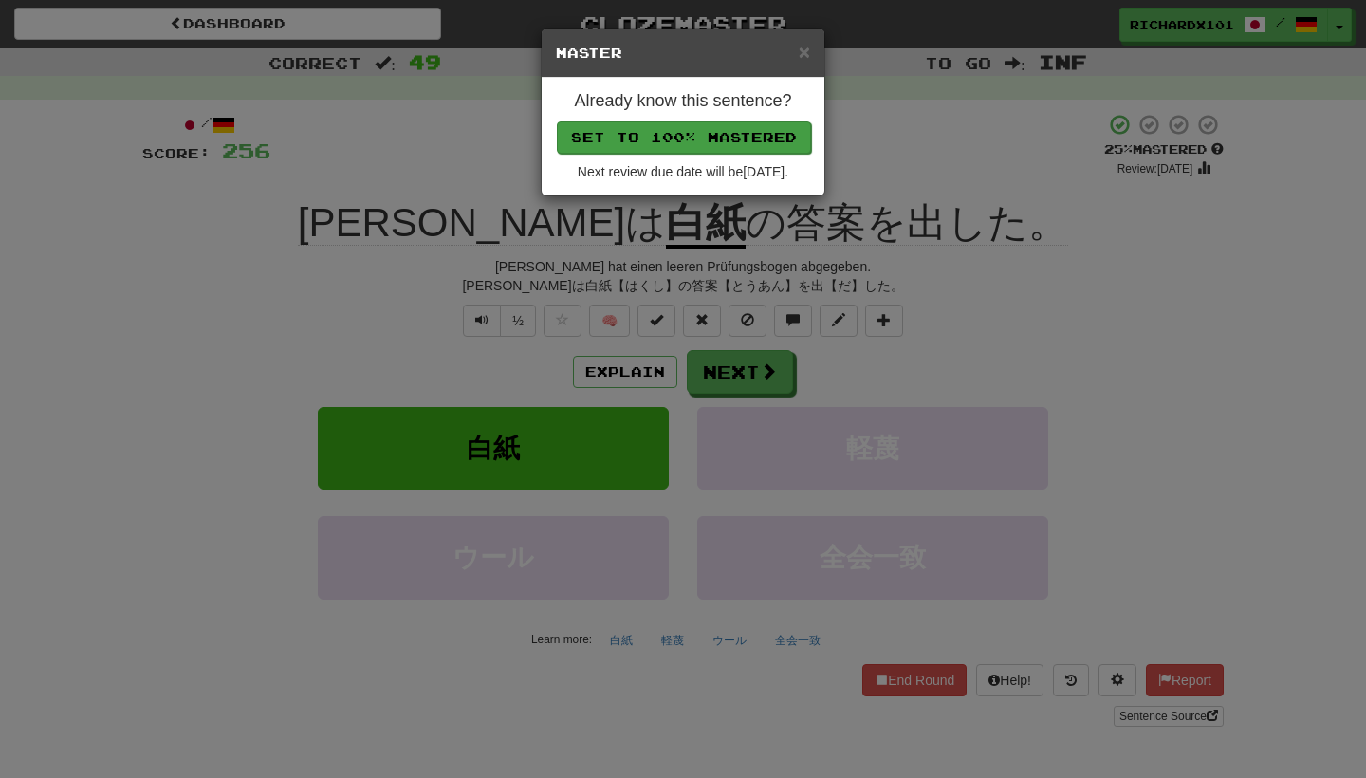
click at [730, 134] on button "Set to 100% Mastered" at bounding box center [684, 137] width 254 height 32
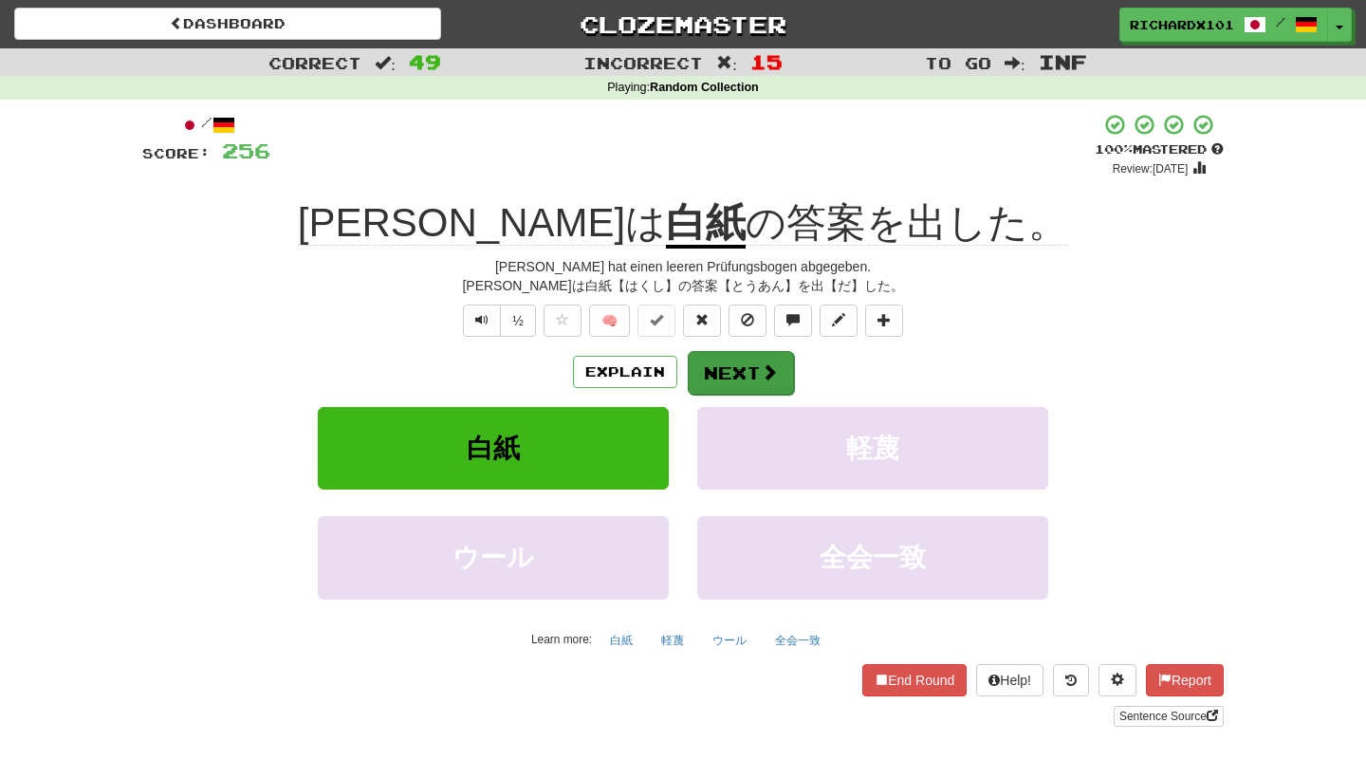
click at [725, 358] on button "Next" at bounding box center [741, 373] width 106 height 44
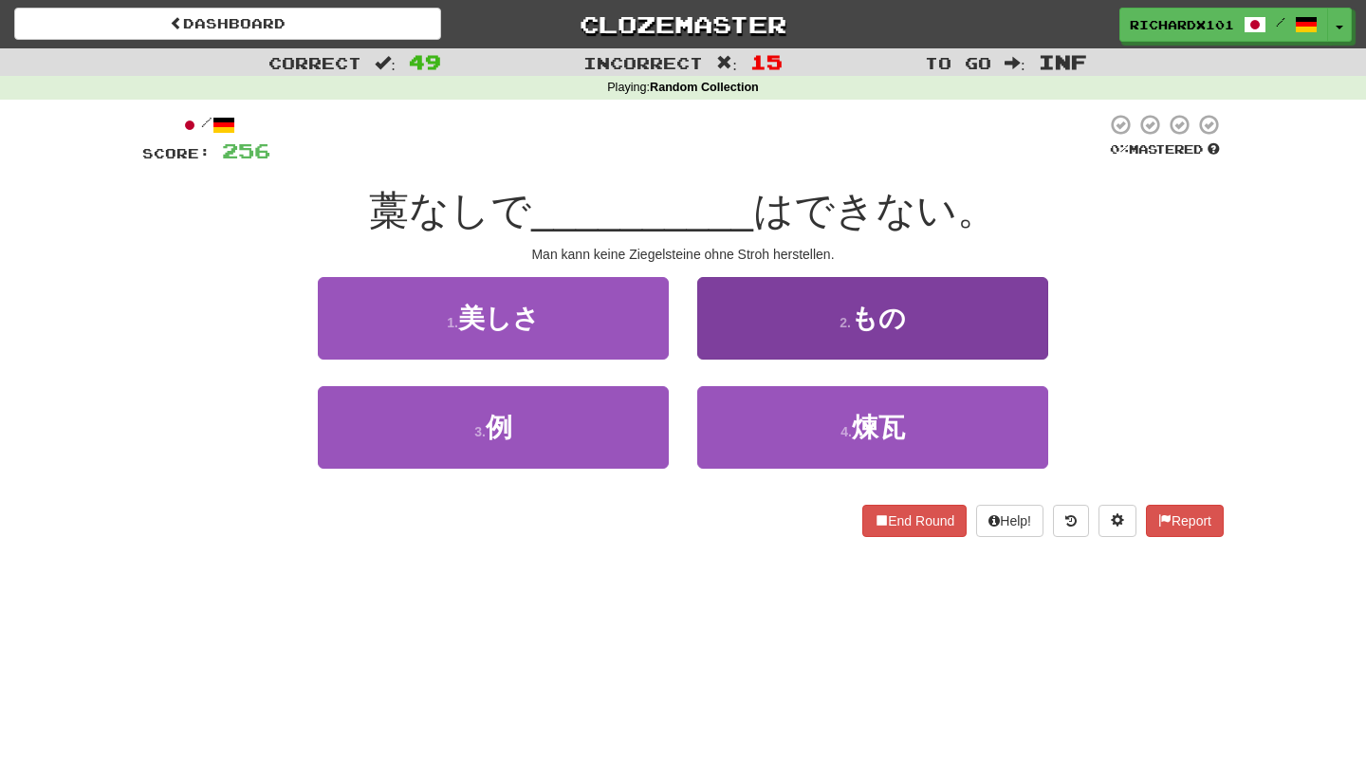
click at [768, 320] on button "2 . もの" at bounding box center [872, 318] width 351 height 83
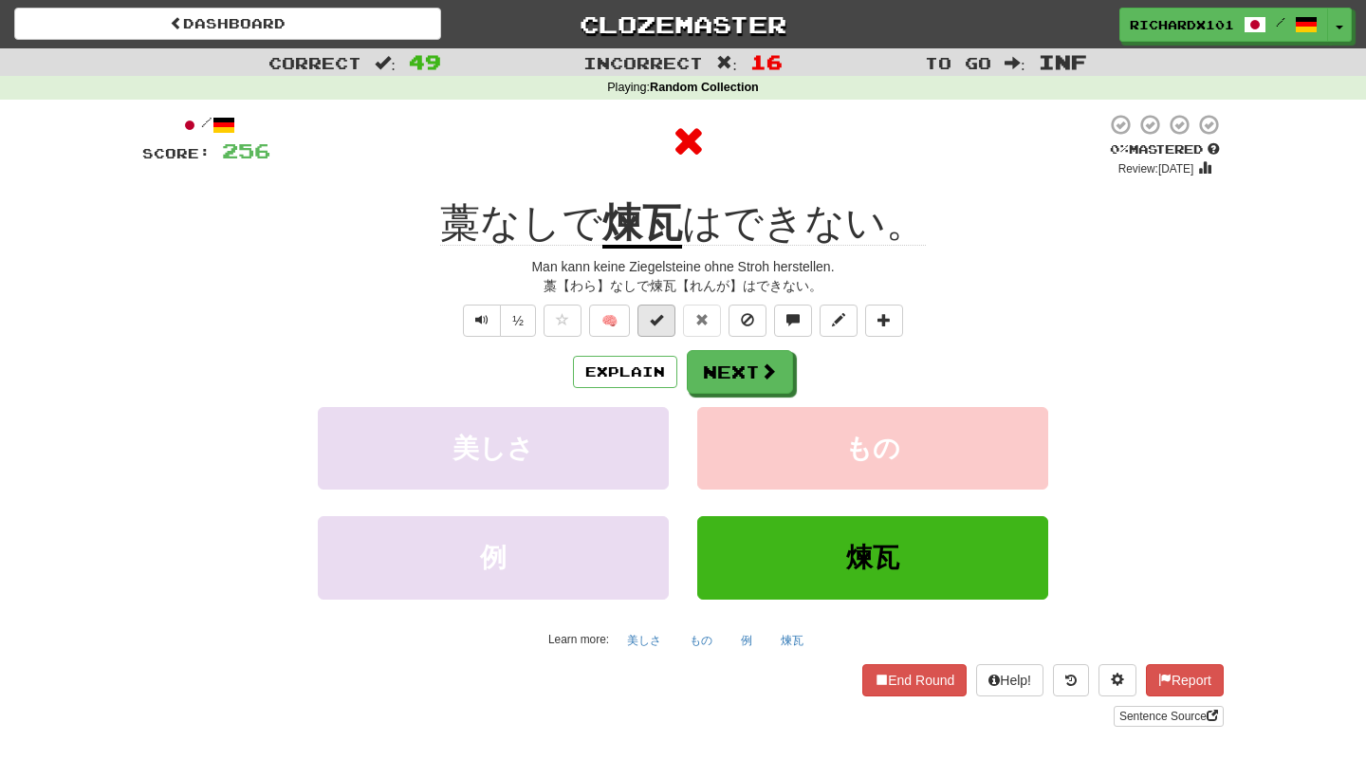
click at [654, 319] on span at bounding box center [656, 319] width 13 height 13
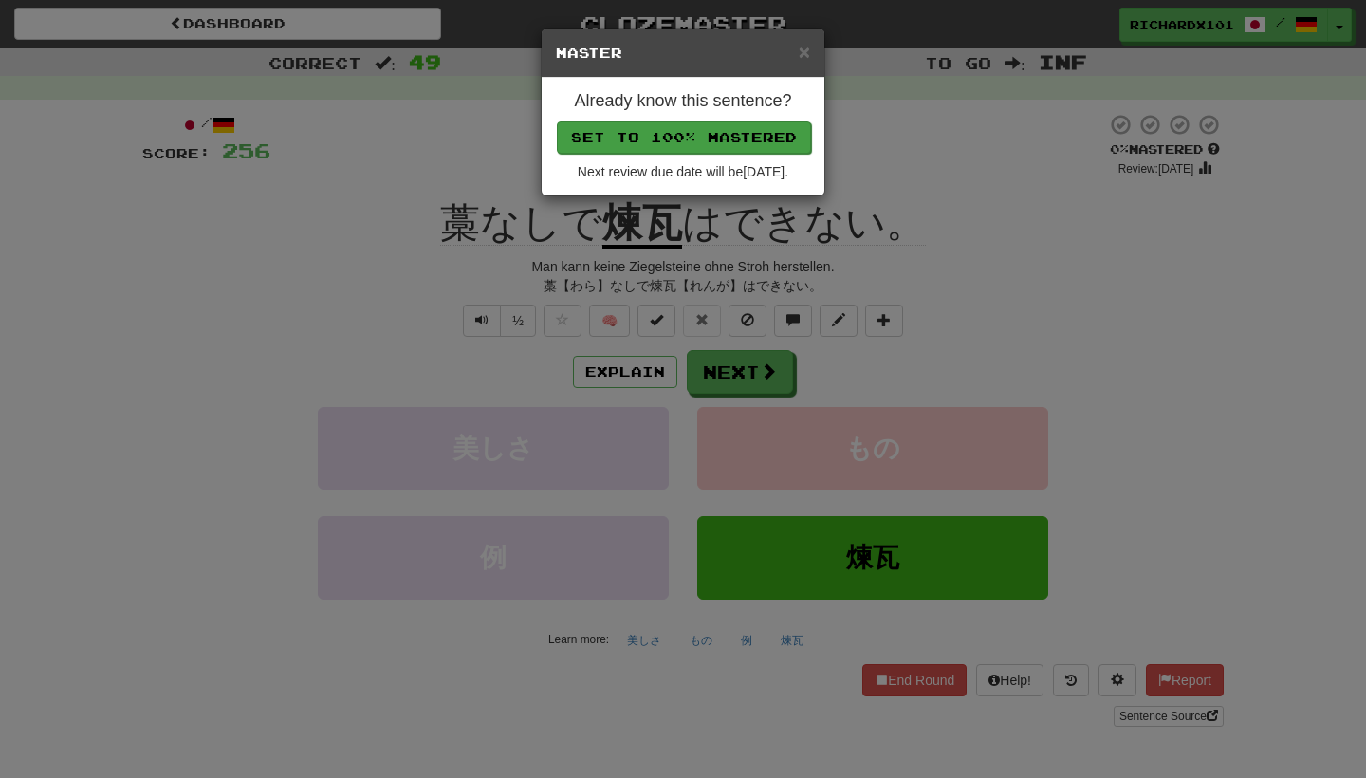
click at [723, 134] on button "Set to 100% Mastered" at bounding box center [684, 137] width 254 height 32
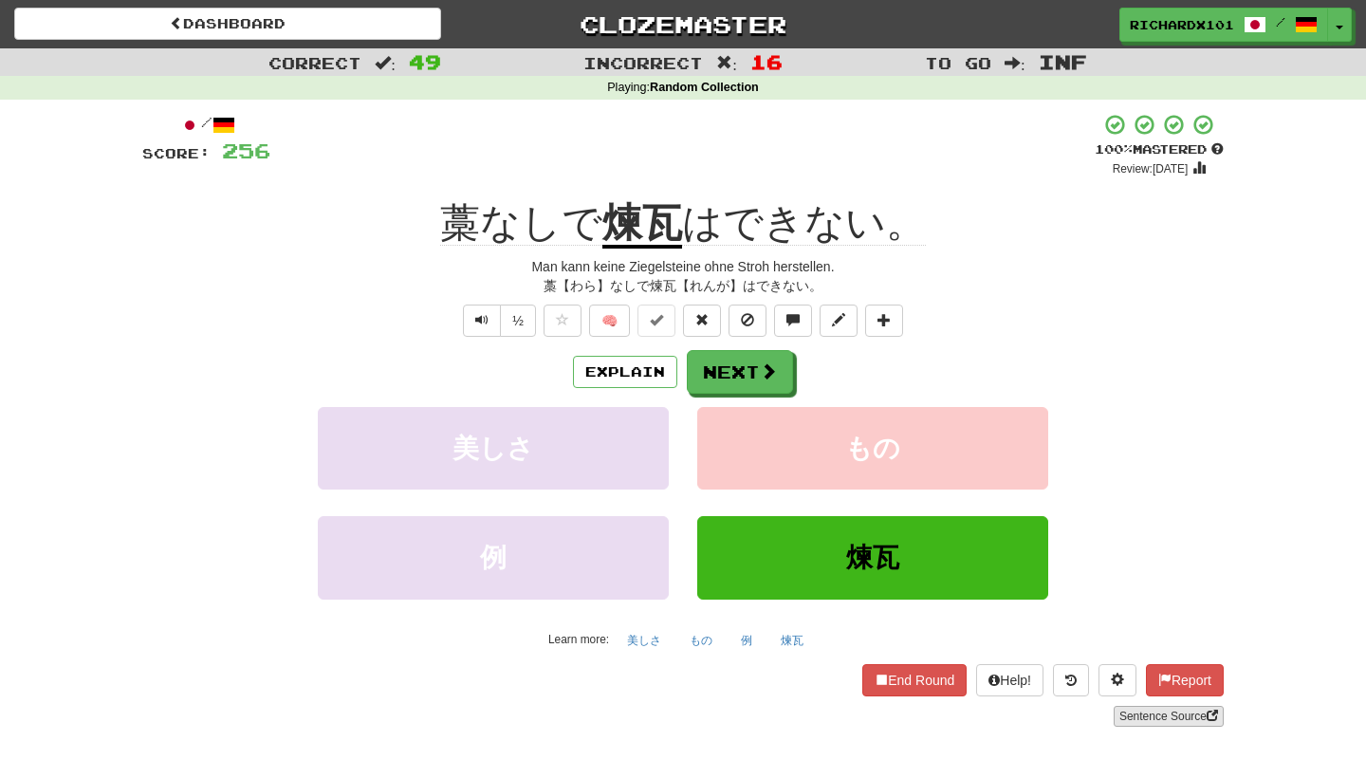
click at [1131, 712] on link "Sentence Source" at bounding box center [1169, 716] width 110 height 21
click at [712, 376] on button "Next" at bounding box center [741, 373] width 106 height 44
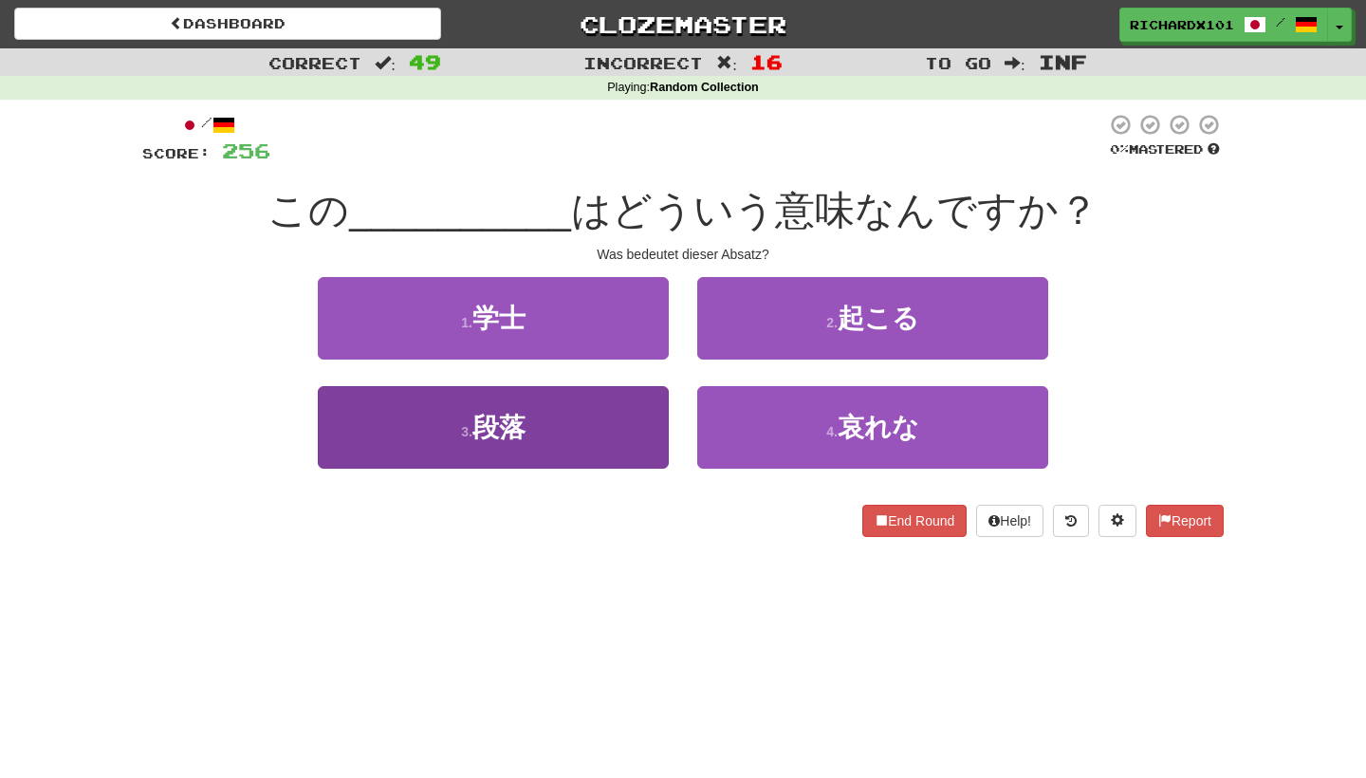
click at [606, 437] on button "3 . 段落" at bounding box center [493, 427] width 351 height 83
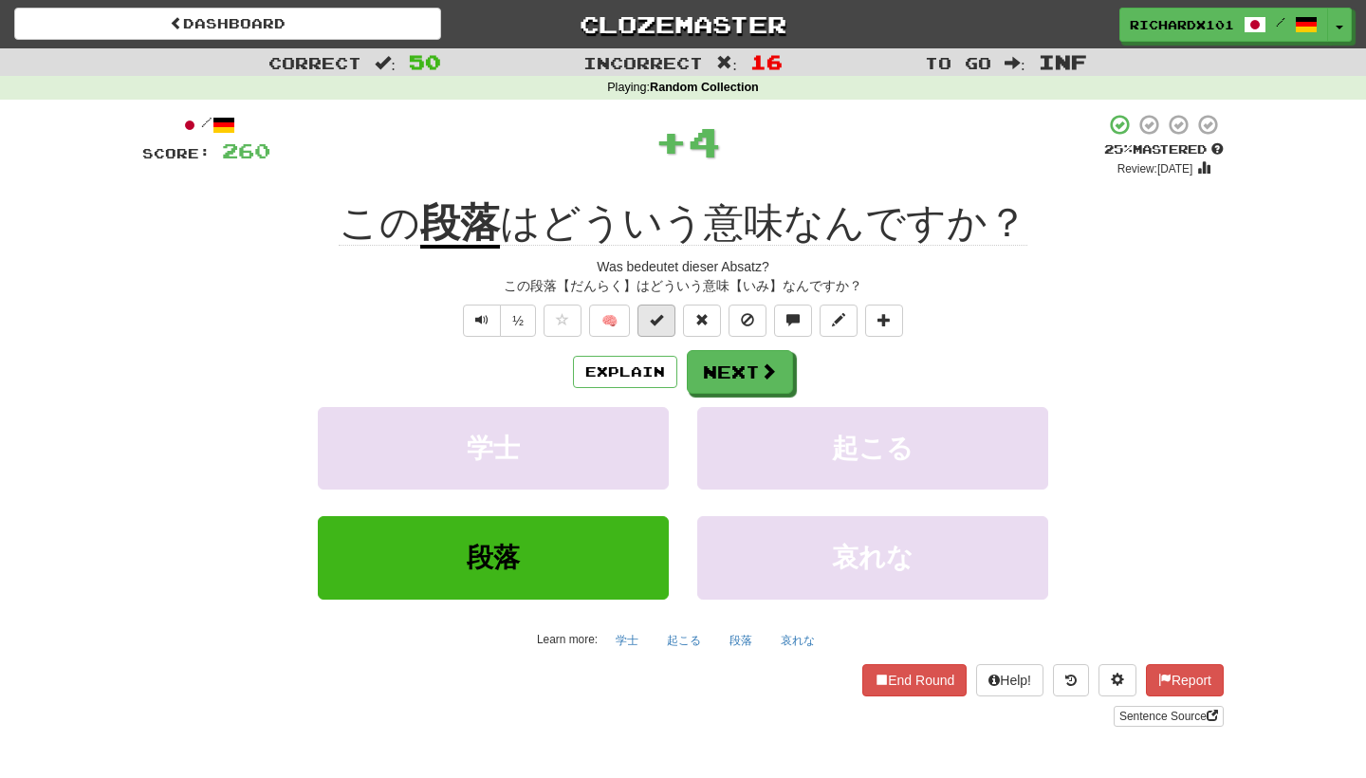
click at [669, 310] on button at bounding box center [657, 321] width 38 height 32
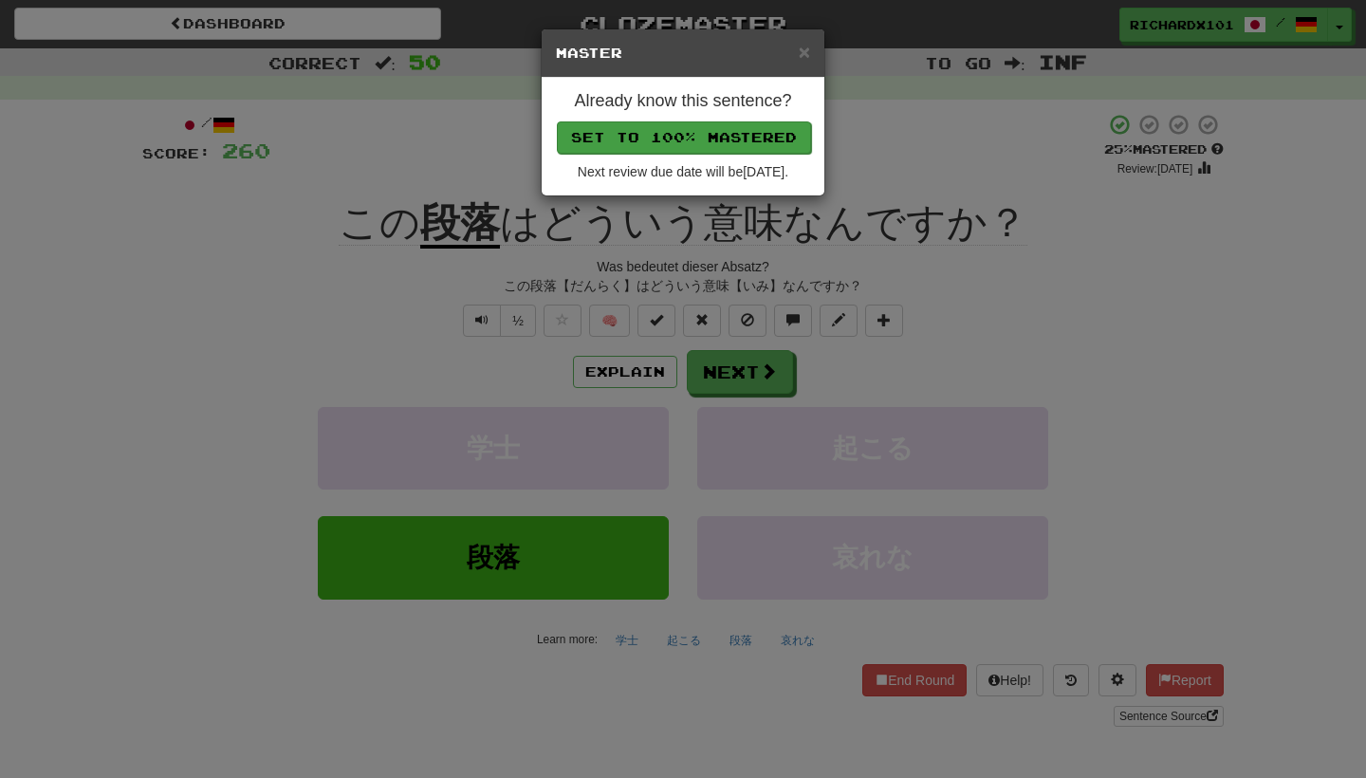
click at [726, 137] on button "Set to 100% Mastered" at bounding box center [684, 137] width 254 height 32
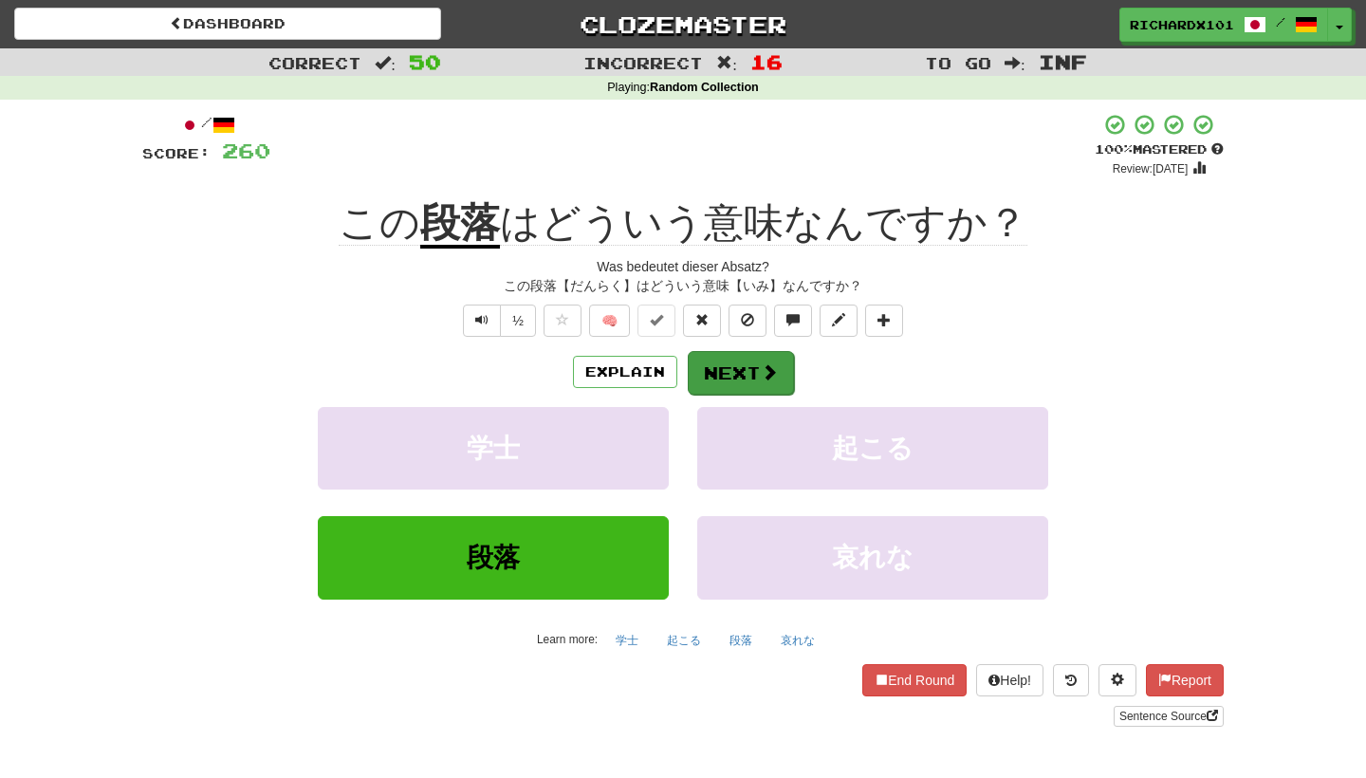
click at [733, 359] on button "Next" at bounding box center [741, 373] width 106 height 44
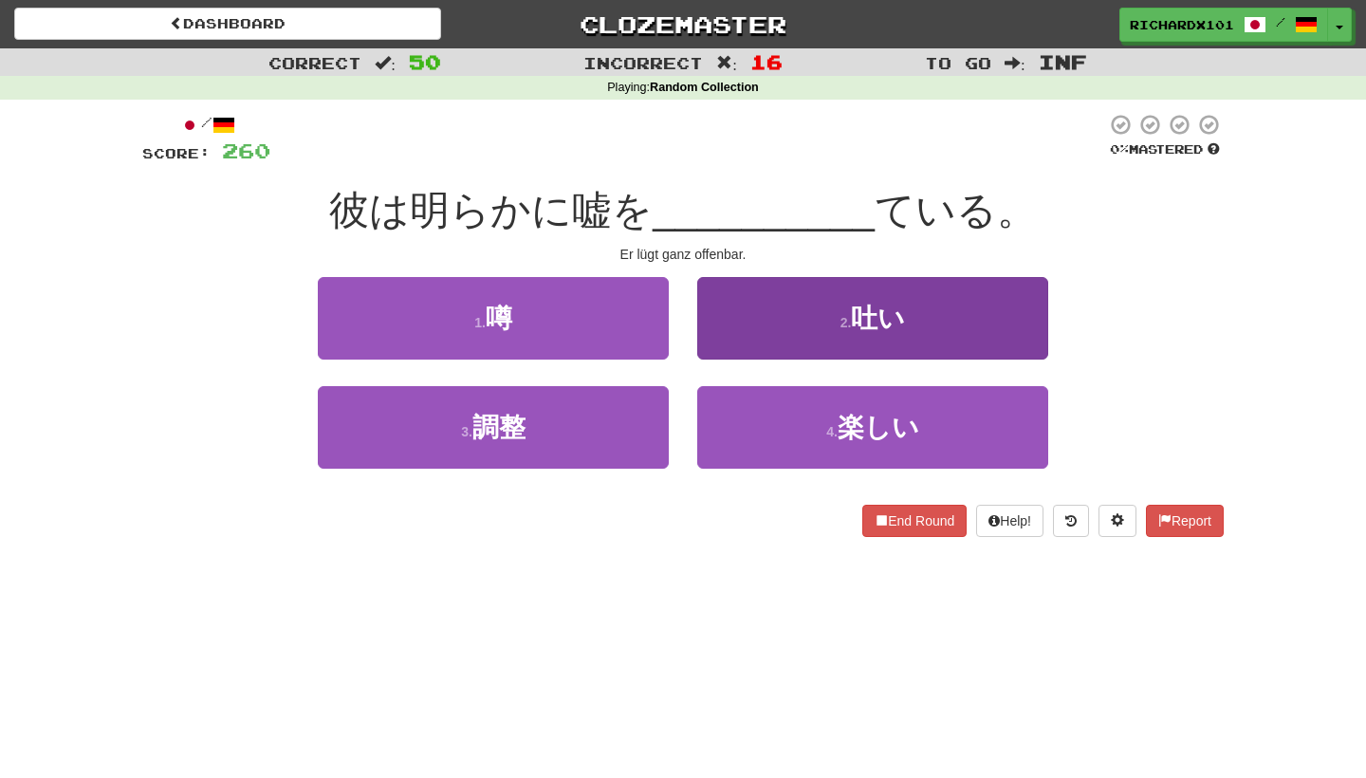
click at [766, 314] on button "2 . 吐い" at bounding box center [872, 318] width 351 height 83
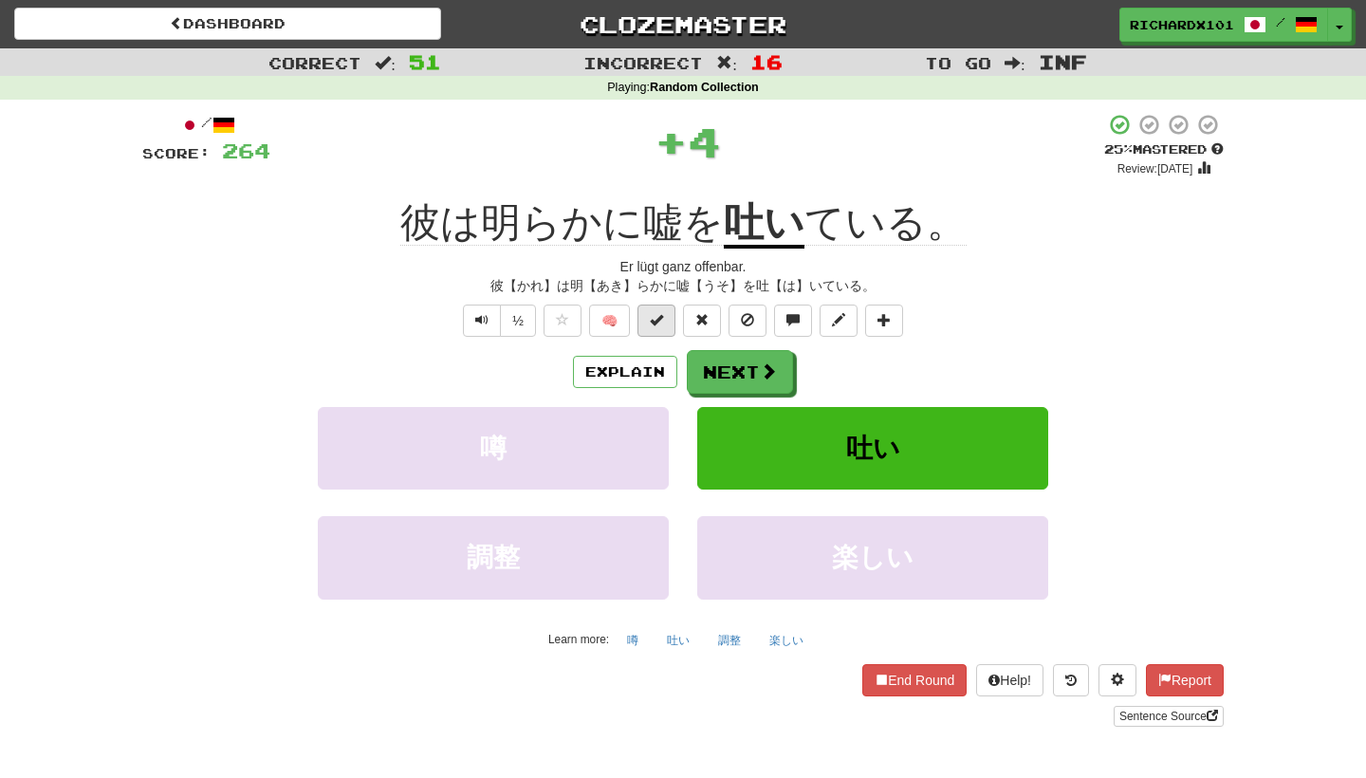
click at [667, 310] on button at bounding box center [657, 321] width 38 height 32
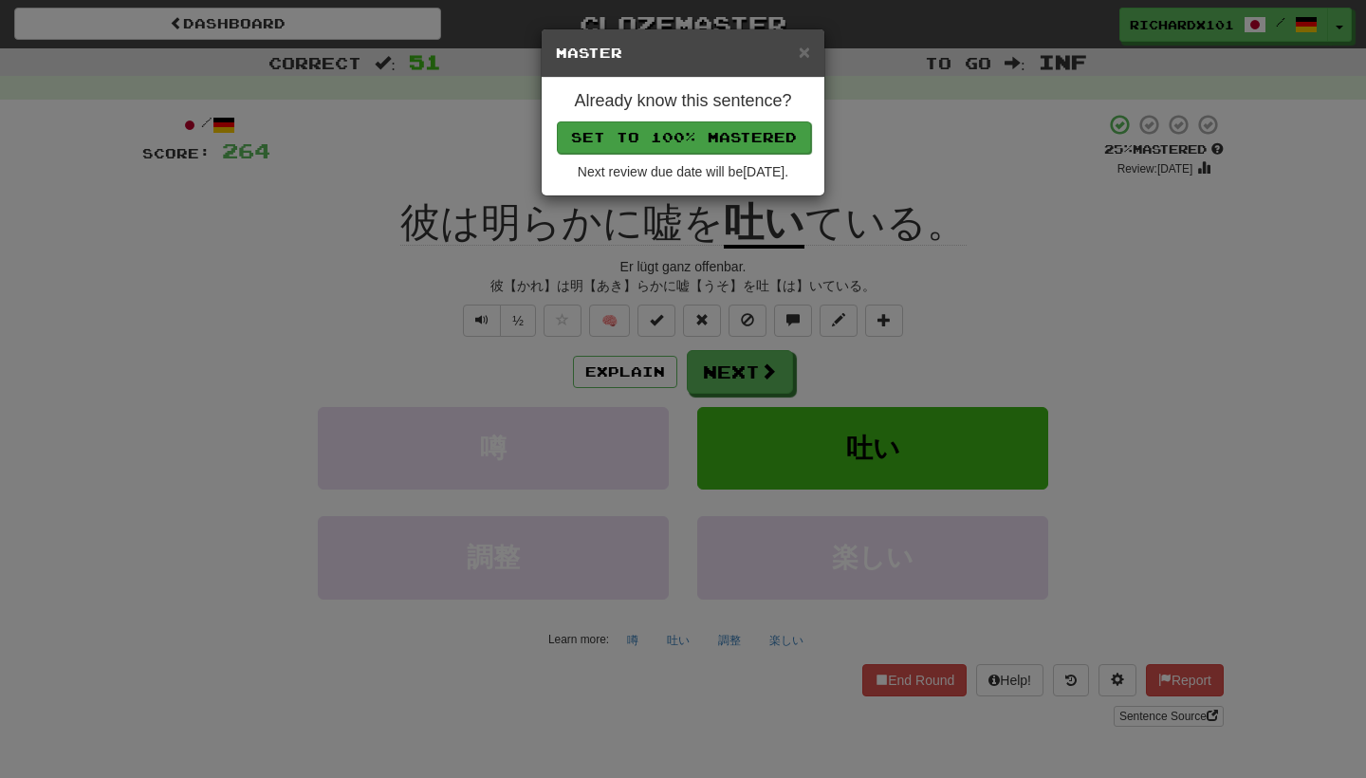
click at [715, 139] on button "Set to 100% Mastered" at bounding box center [684, 137] width 254 height 32
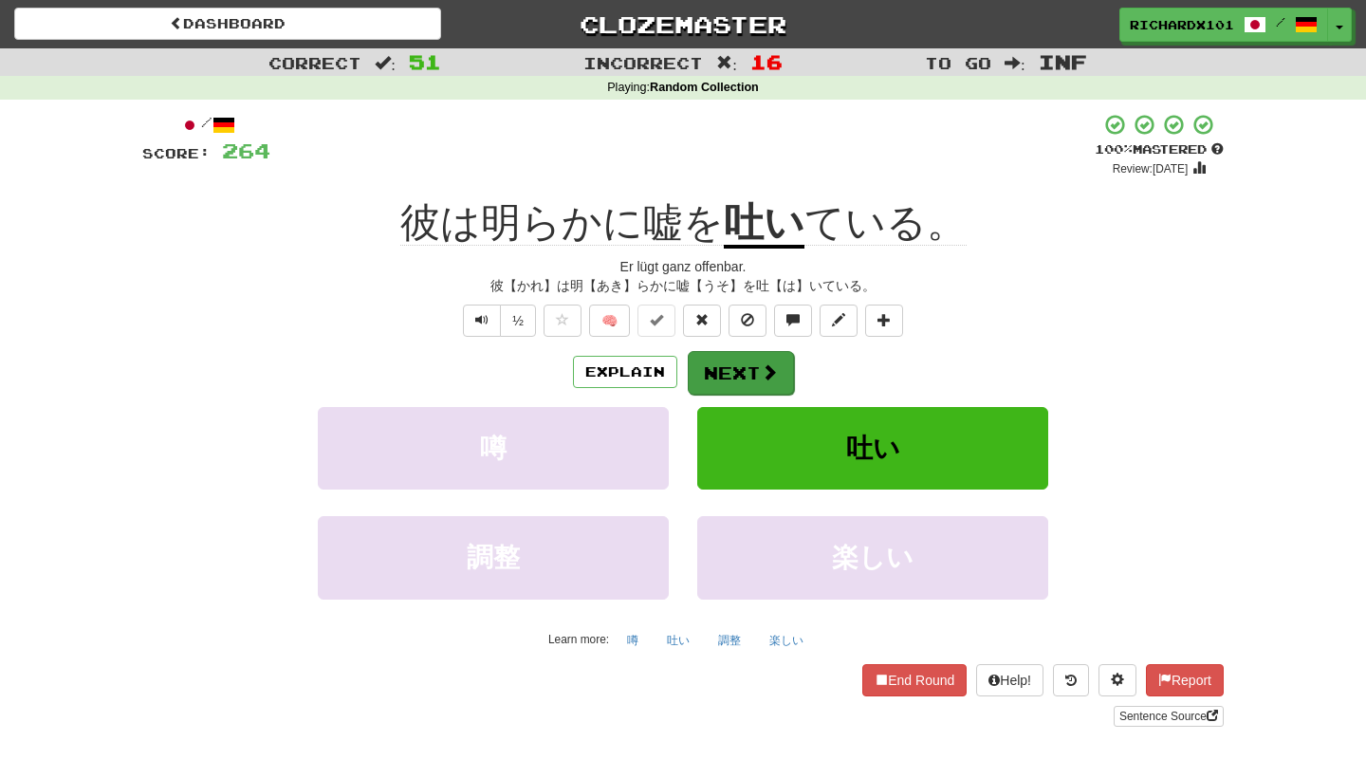
click at [729, 377] on button "Next" at bounding box center [741, 373] width 106 height 44
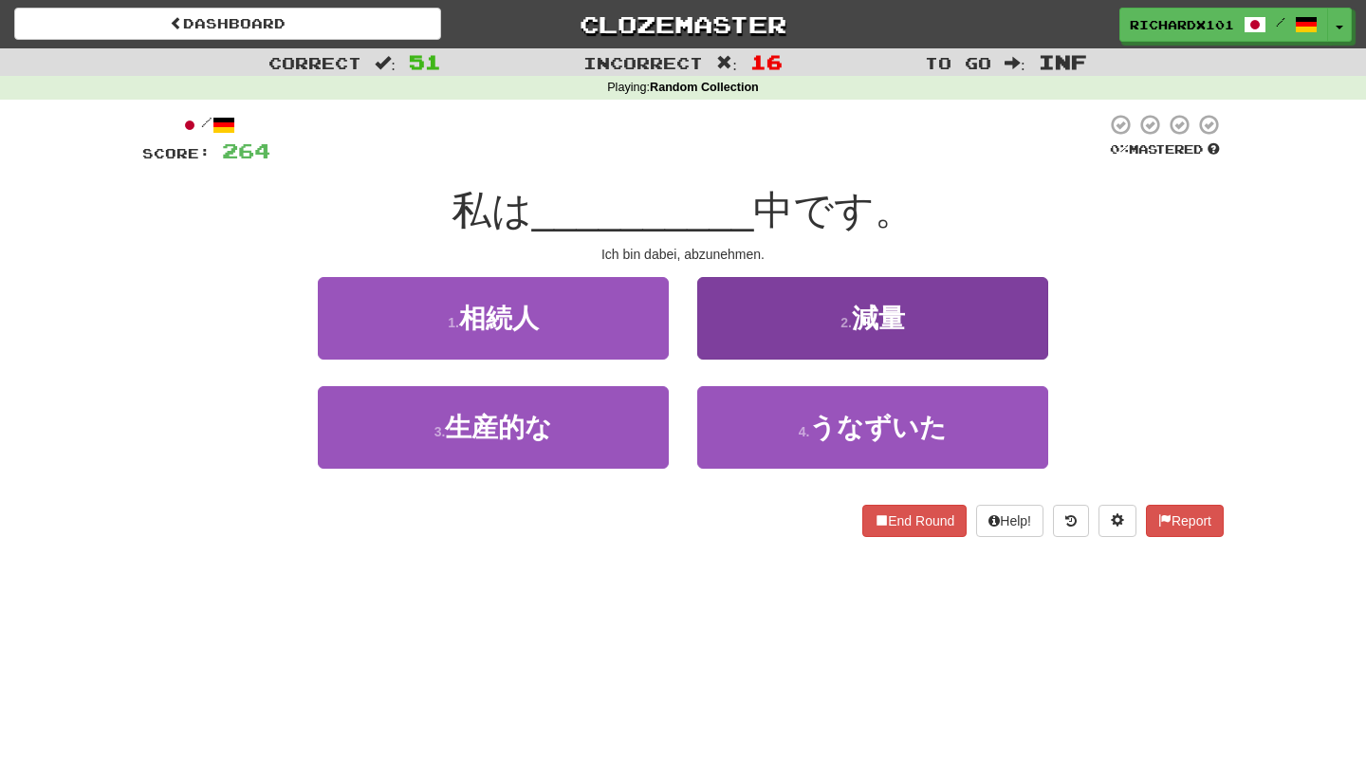
click at [762, 338] on button "2 . 減量" at bounding box center [872, 318] width 351 height 83
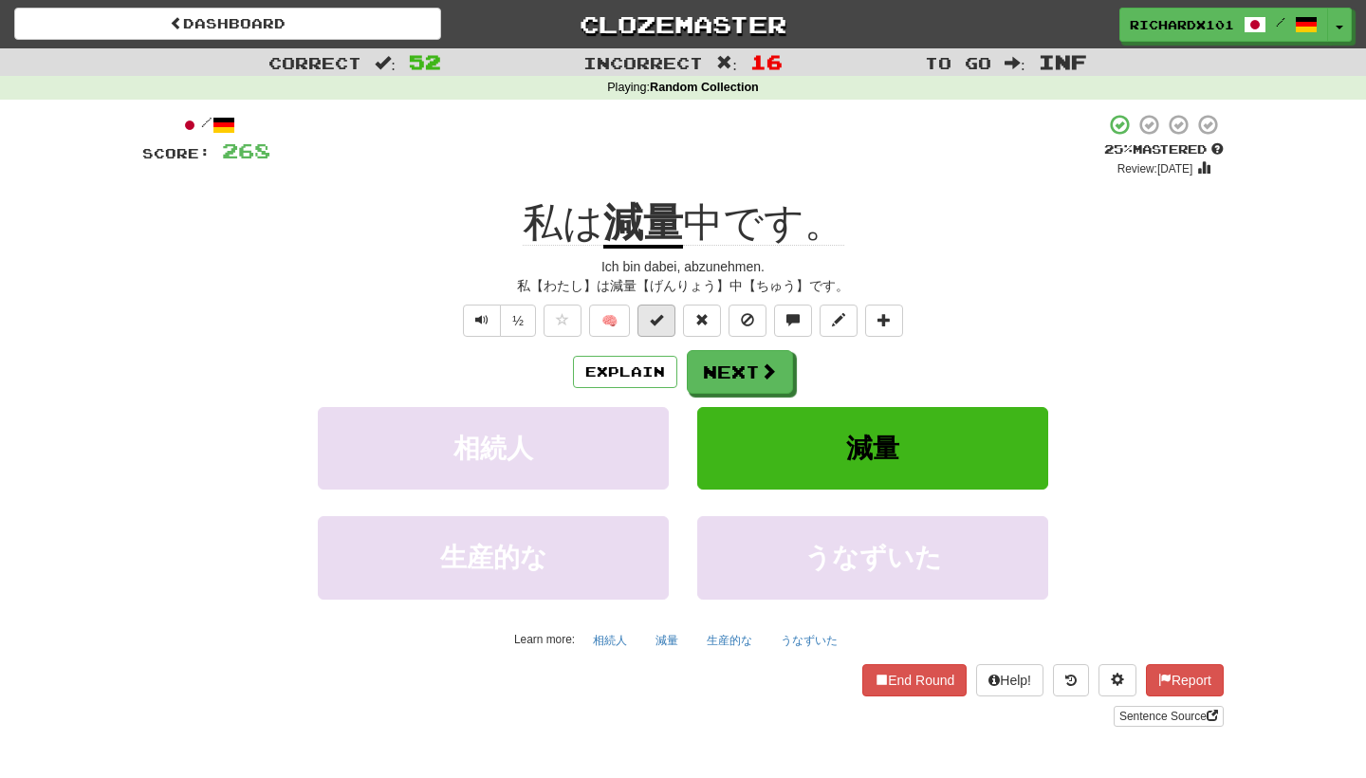
click at [664, 315] on button at bounding box center [657, 321] width 38 height 32
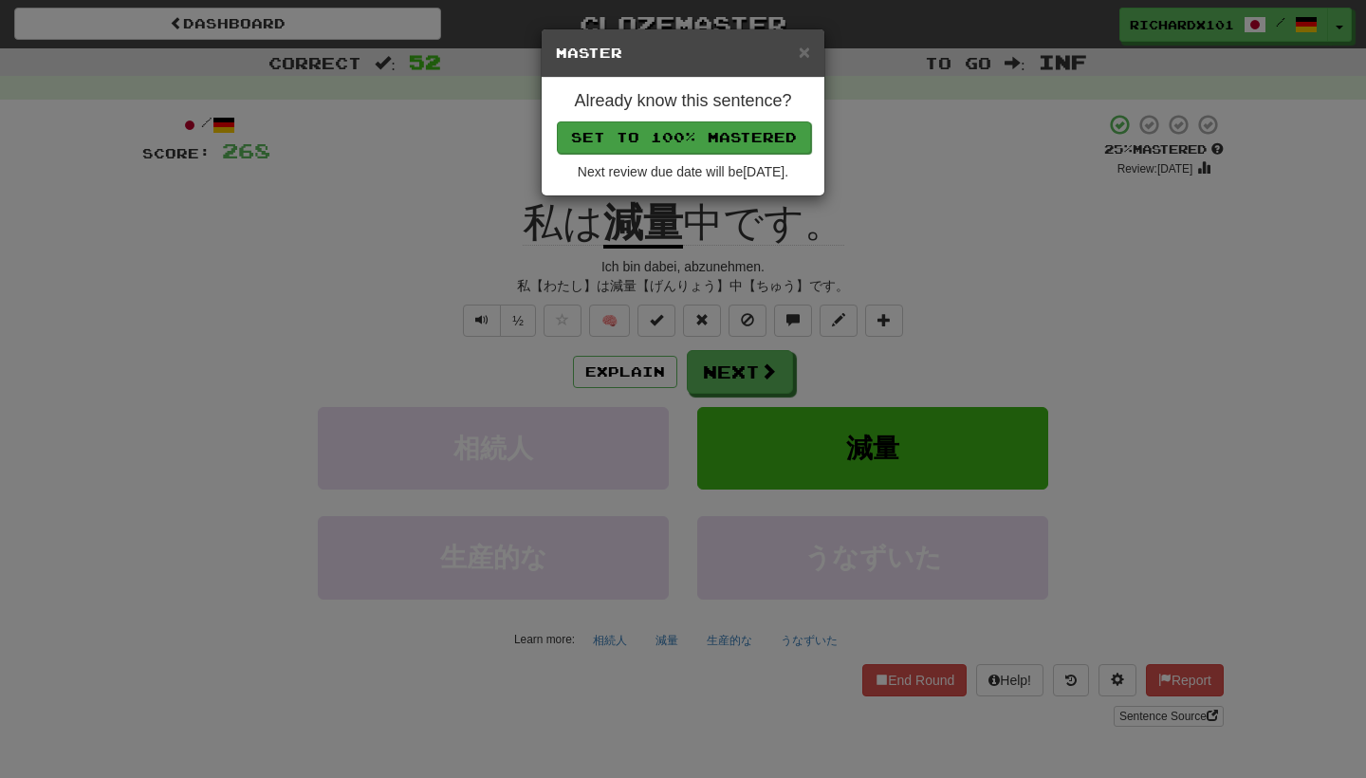
click at [730, 135] on button "Set to 100% Mastered" at bounding box center [684, 137] width 254 height 32
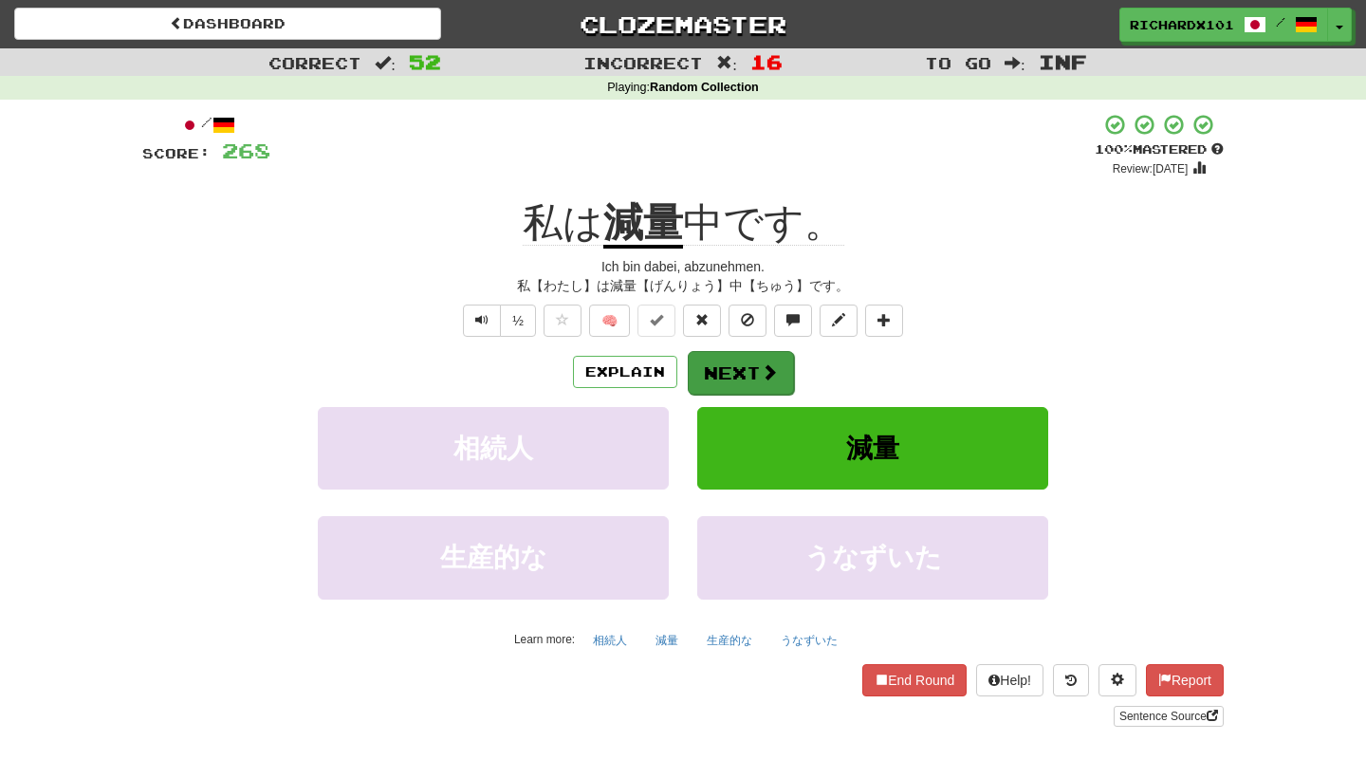
click at [740, 363] on button "Next" at bounding box center [741, 373] width 106 height 44
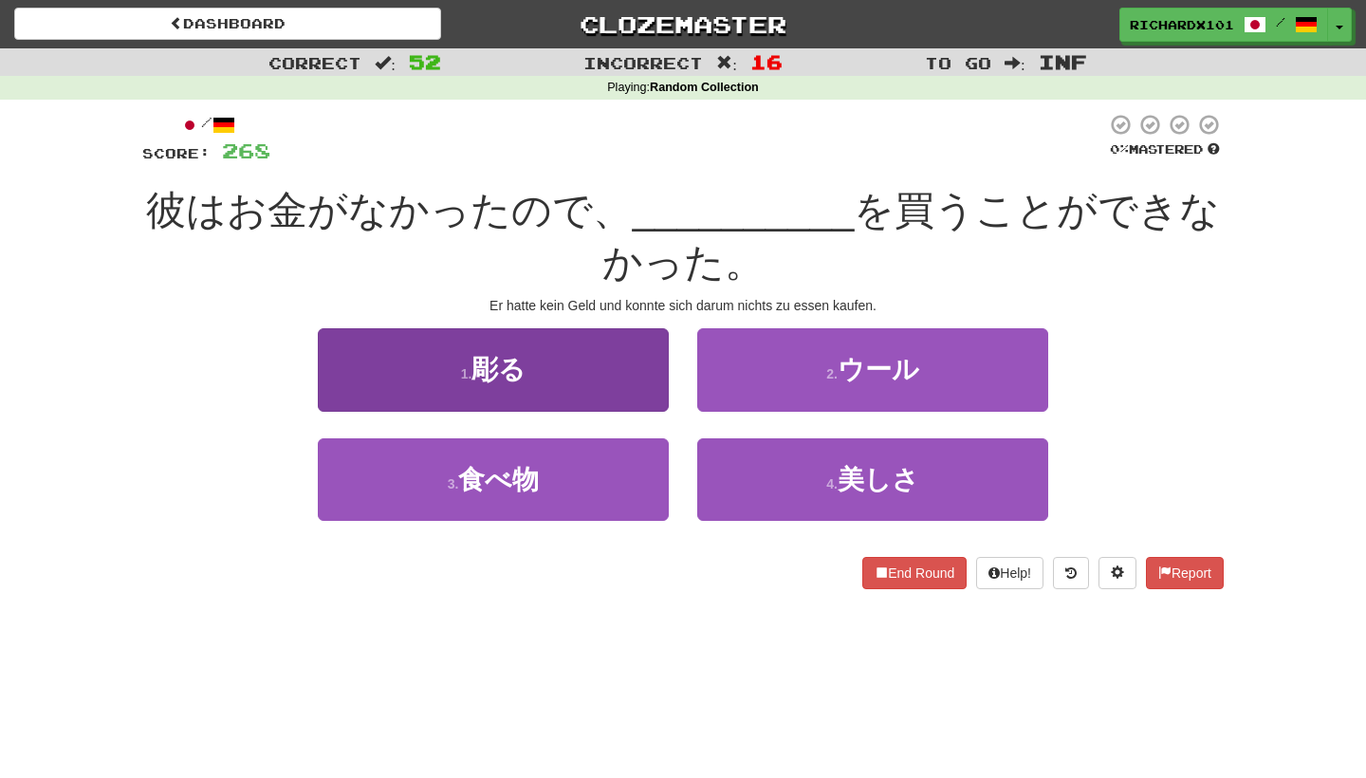
click at [615, 381] on button "1 . 彫る" at bounding box center [493, 369] width 351 height 83
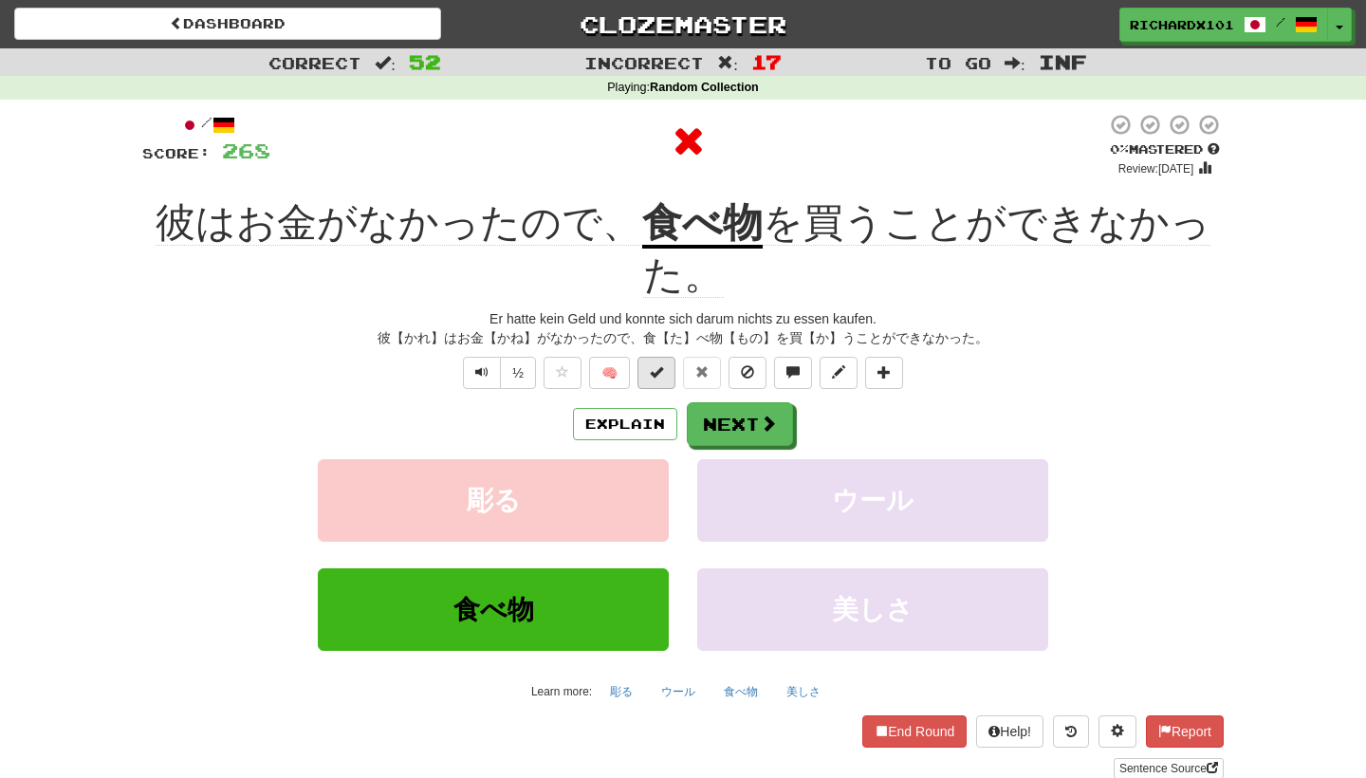
click at [656, 361] on button at bounding box center [657, 373] width 38 height 32
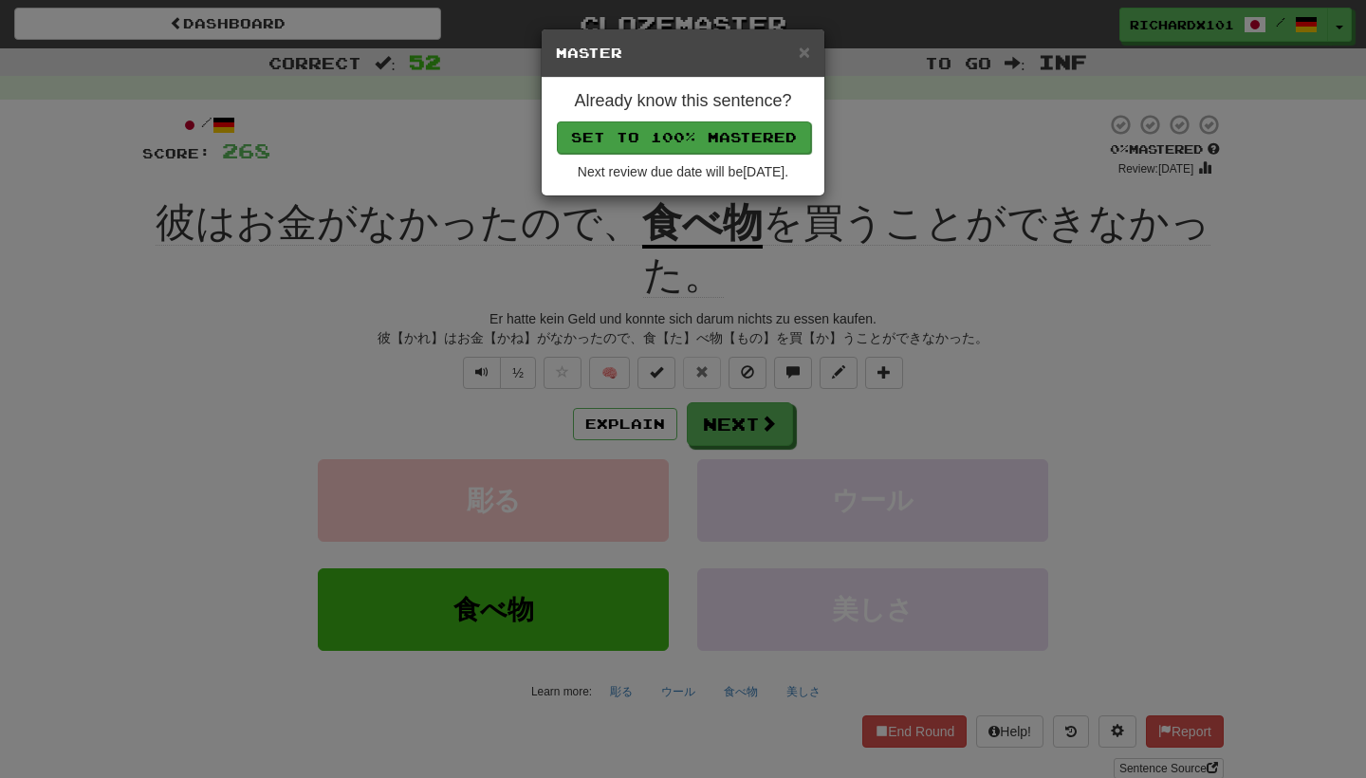
click at [716, 130] on button "Set to 100% Mastered" at bounding box center [684, 137] width 254 height 32
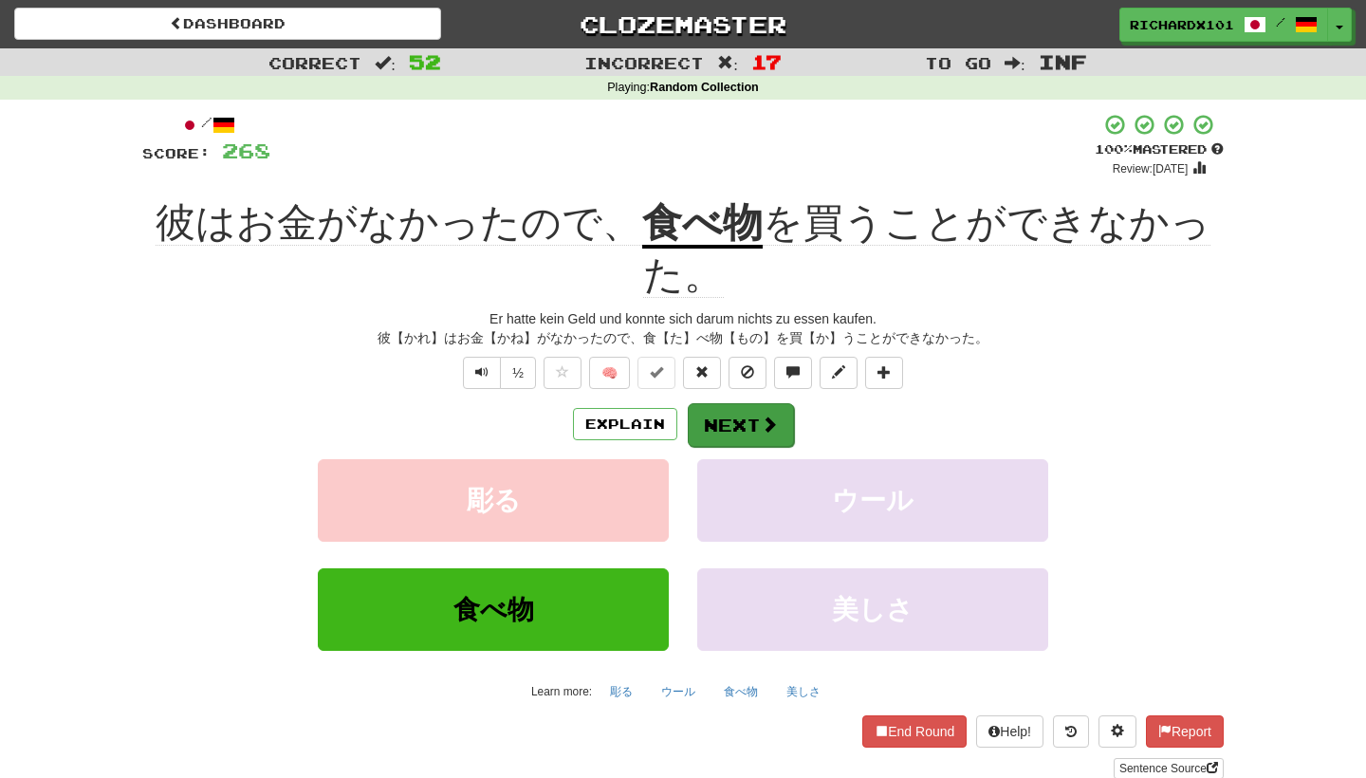
click at [729, 413] on button "Next" at bounding box center [741, 425] width 106 height 44
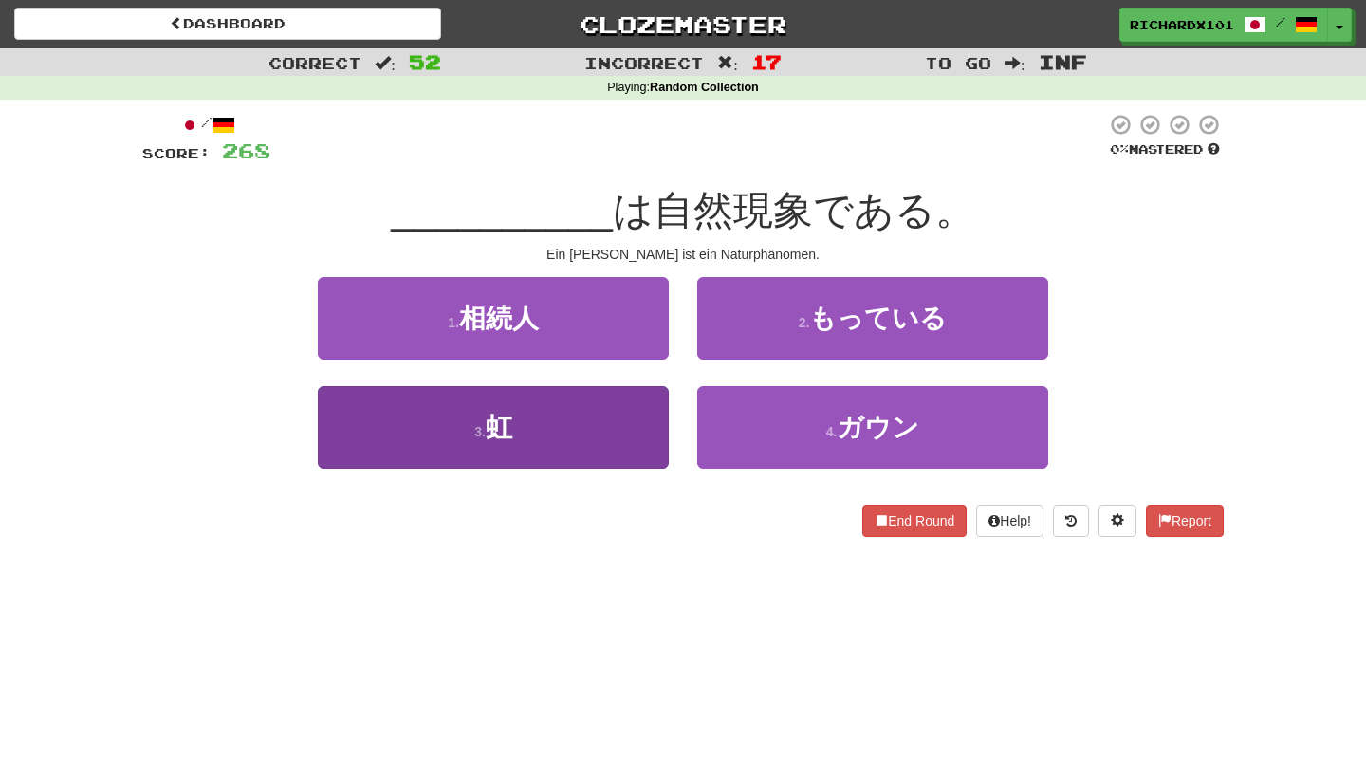
click at [631, 420] on button "3 . 虹" at bounding box center [493, 427] width 351 height 83
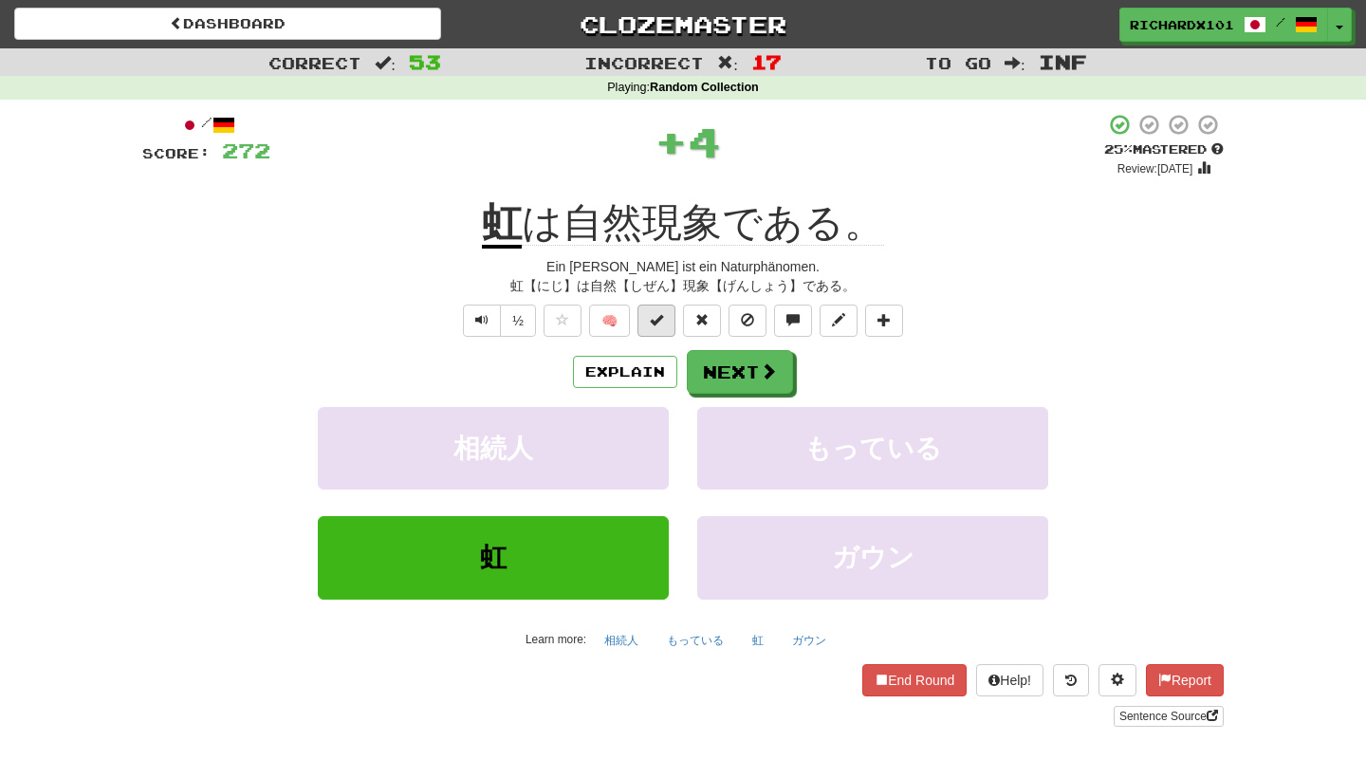
click at [656, 321] on span at bounding box center [656, 319] width 13 height 13
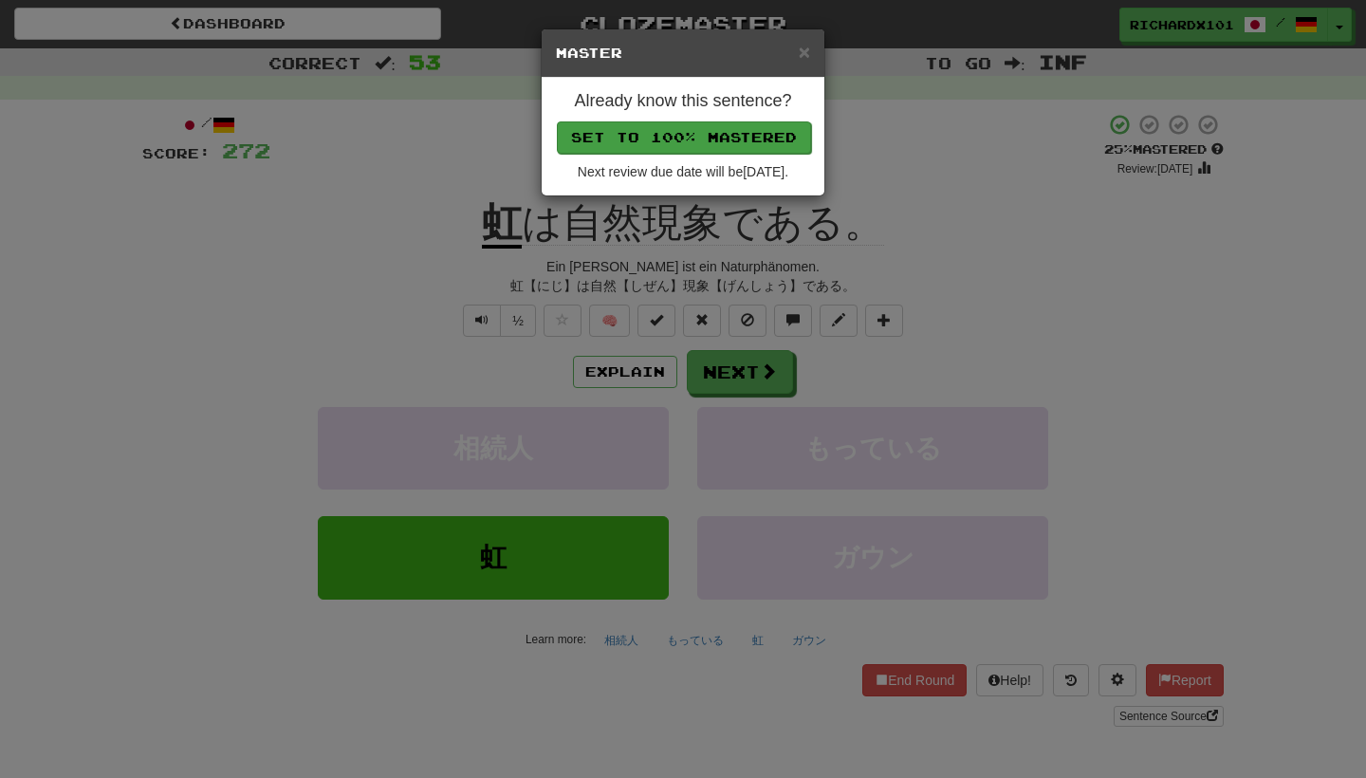
click at [733, 143] on button "Set to 100% Mastered" at bounding box center [684, 137] width 254 height 32
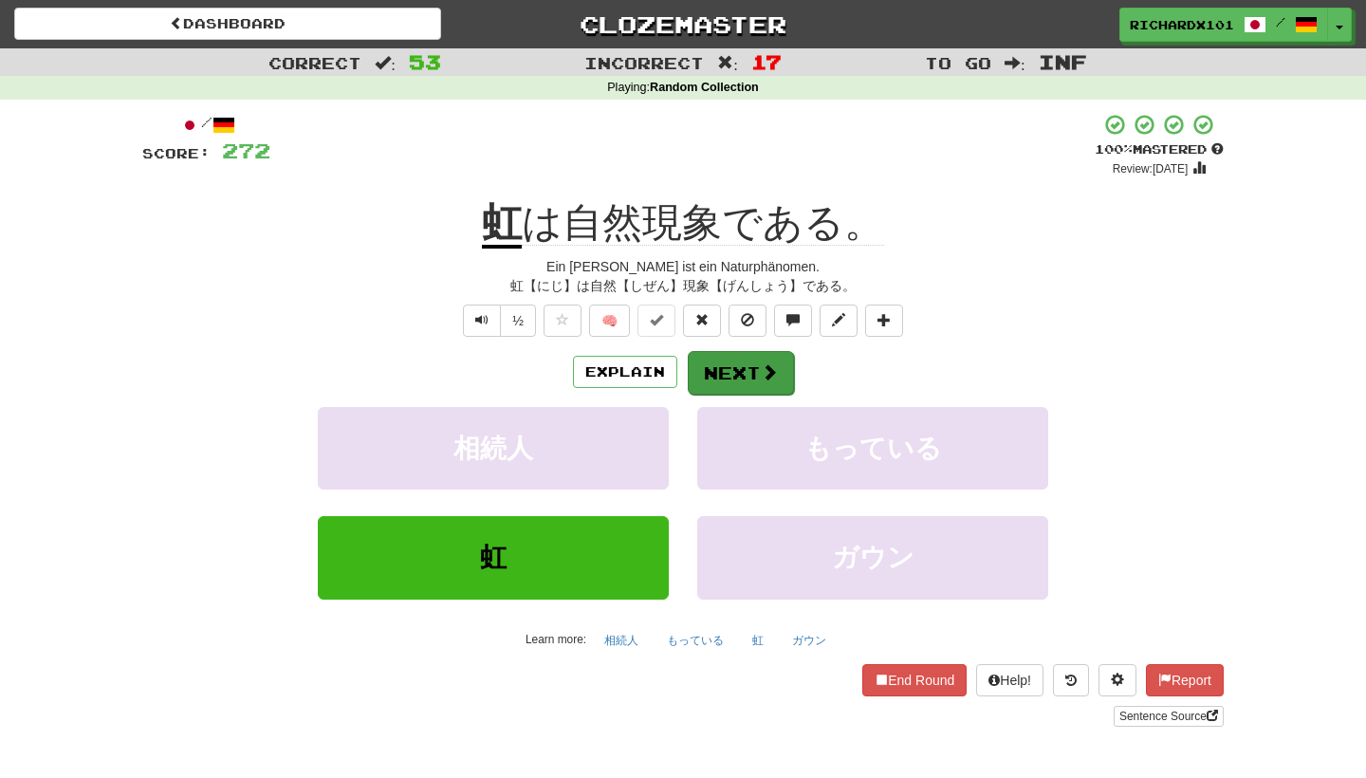
click at [735, 361] on button "Next" at bounding box center [741, 373] width 106 height 44
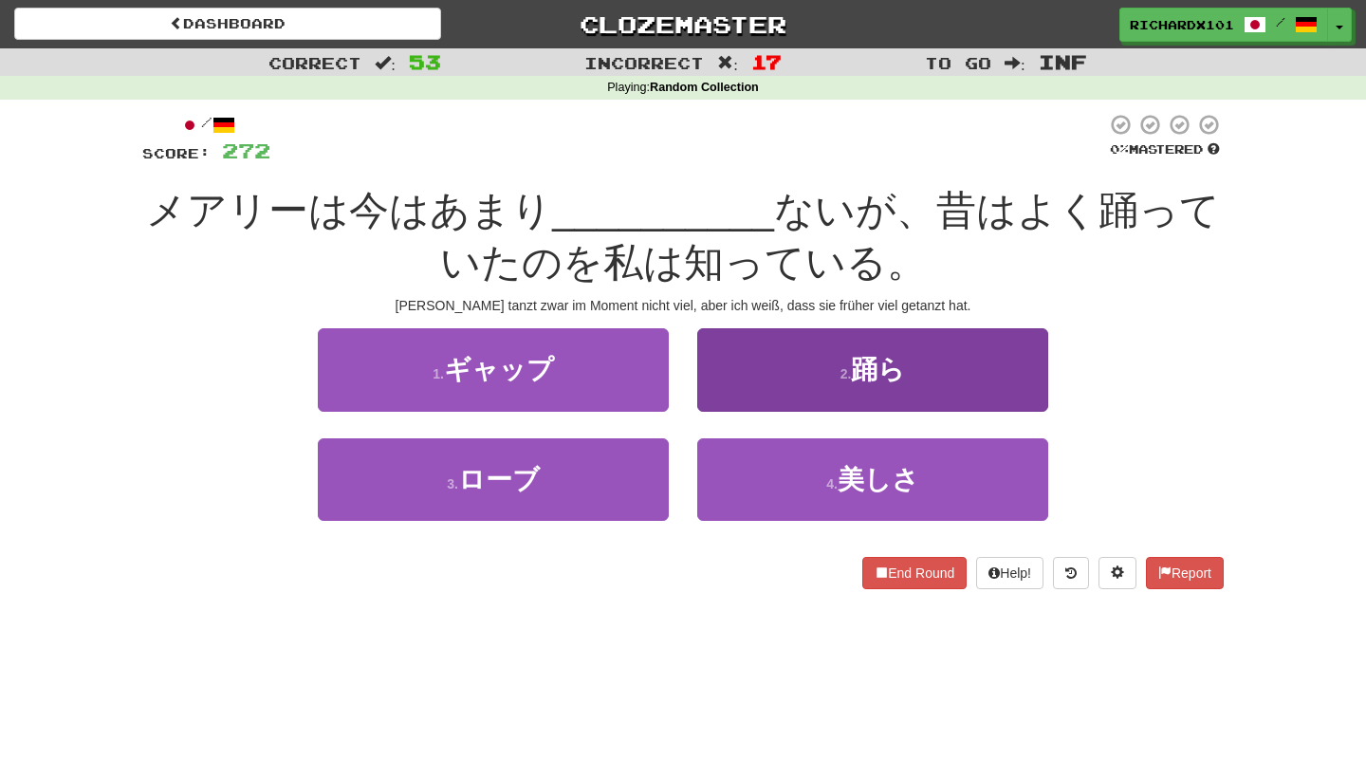
click at [781, 362] on button "2 . 踊ら" at bounding box center [872, 369] width 351 height 83
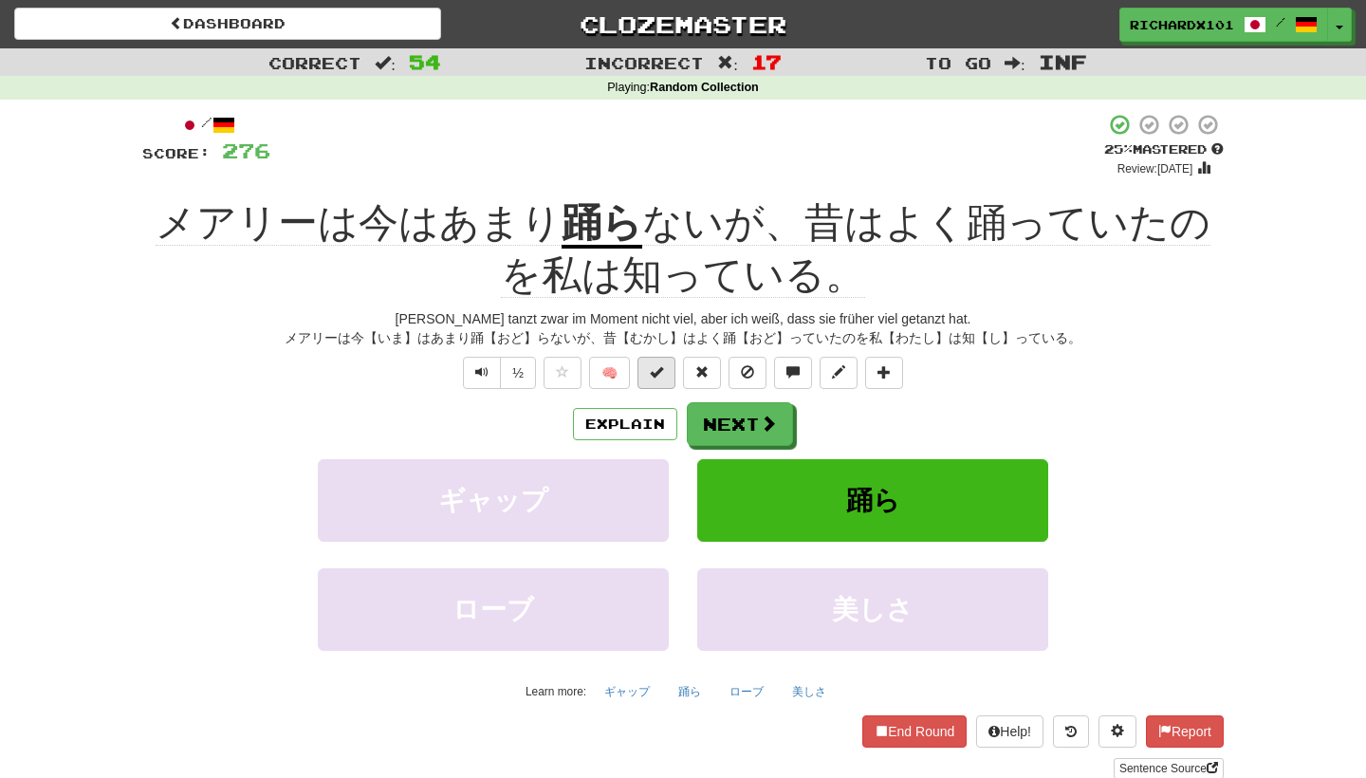
click at [658, 372] on span at bounding box center [656, 371] width 13 height 13
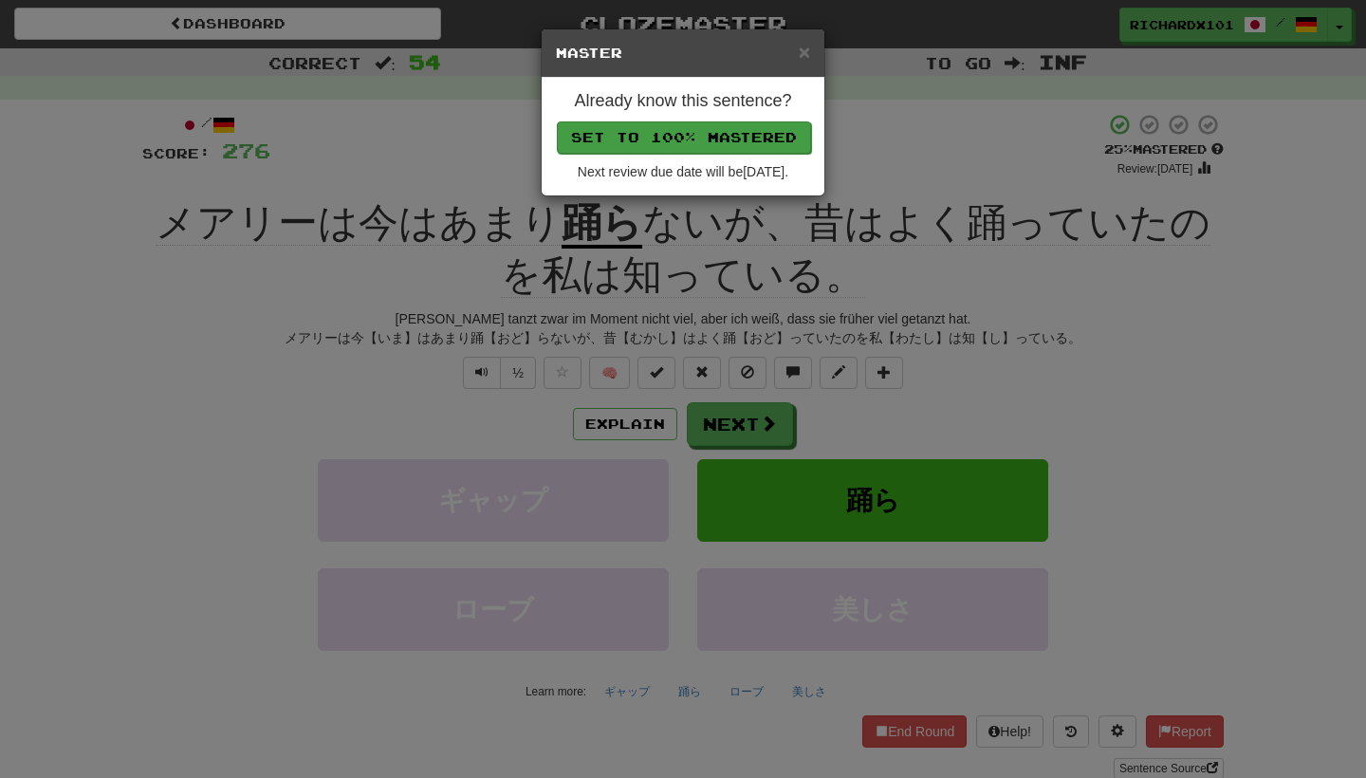
click at [750, 141] on button "Set to 100% Mastered" at bounding box center [684, 137] width 254 height 32
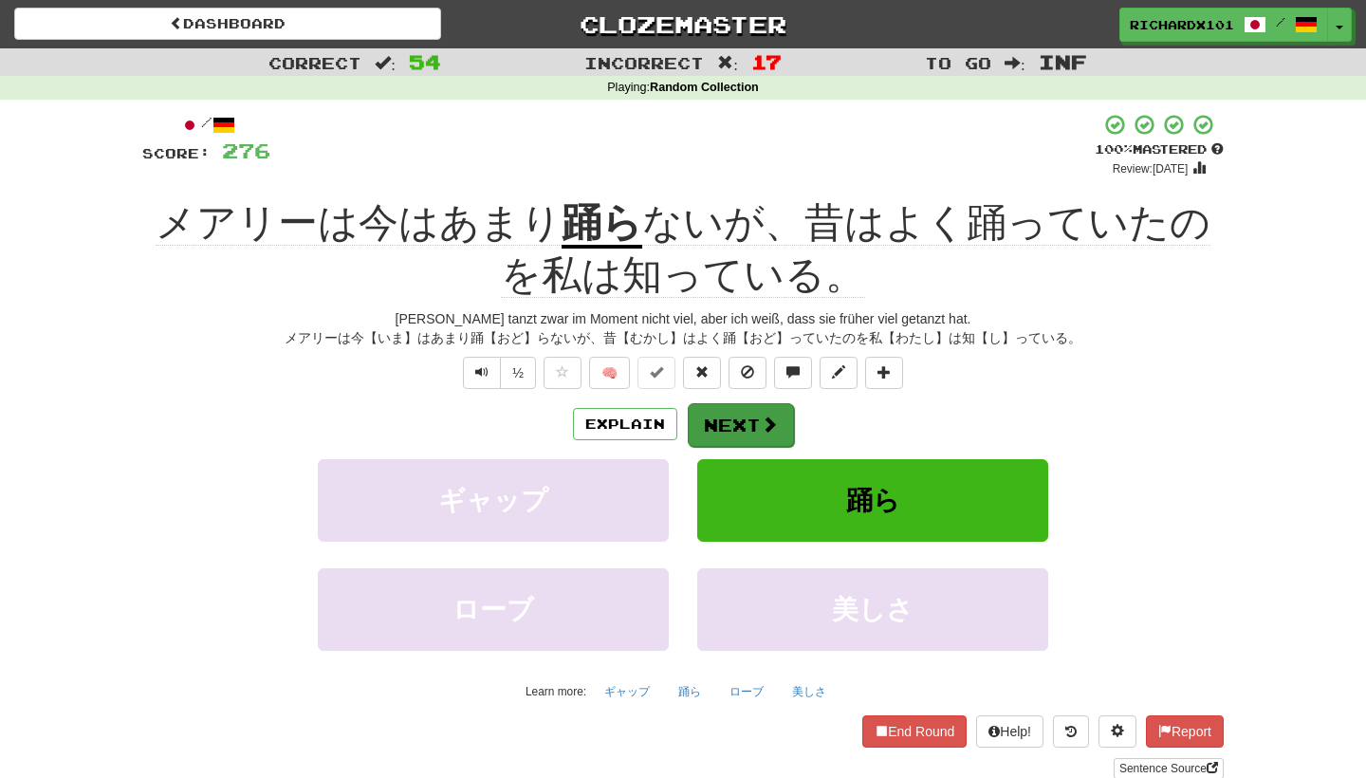
click at [747, 423] on button "Next" at bounding box center [741, 425] width 106 height 44
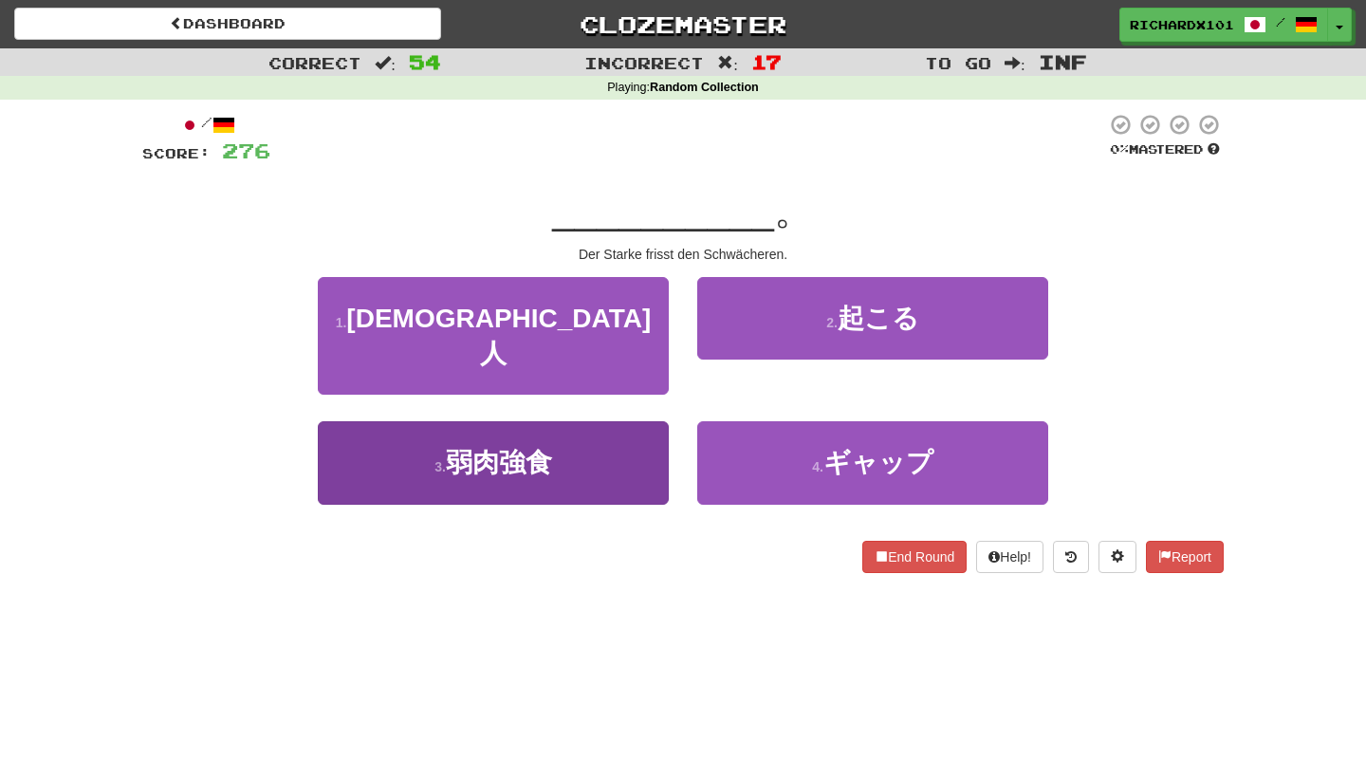
click at [616, 434] on button "3 . 弱肉強食" at bounding box center [493, 462] width 351 height 83
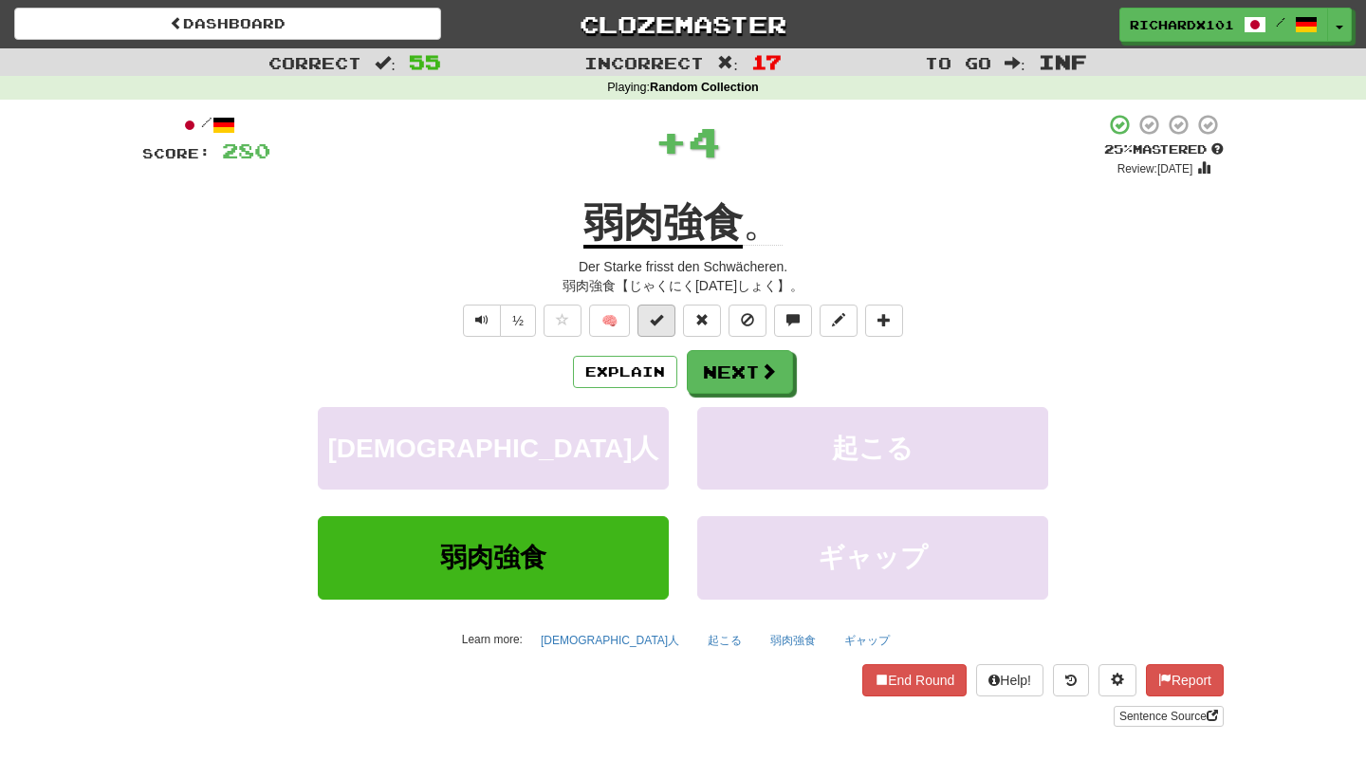
click at [656, 317] on span at bounding box center [656, 319] width 13 height 13
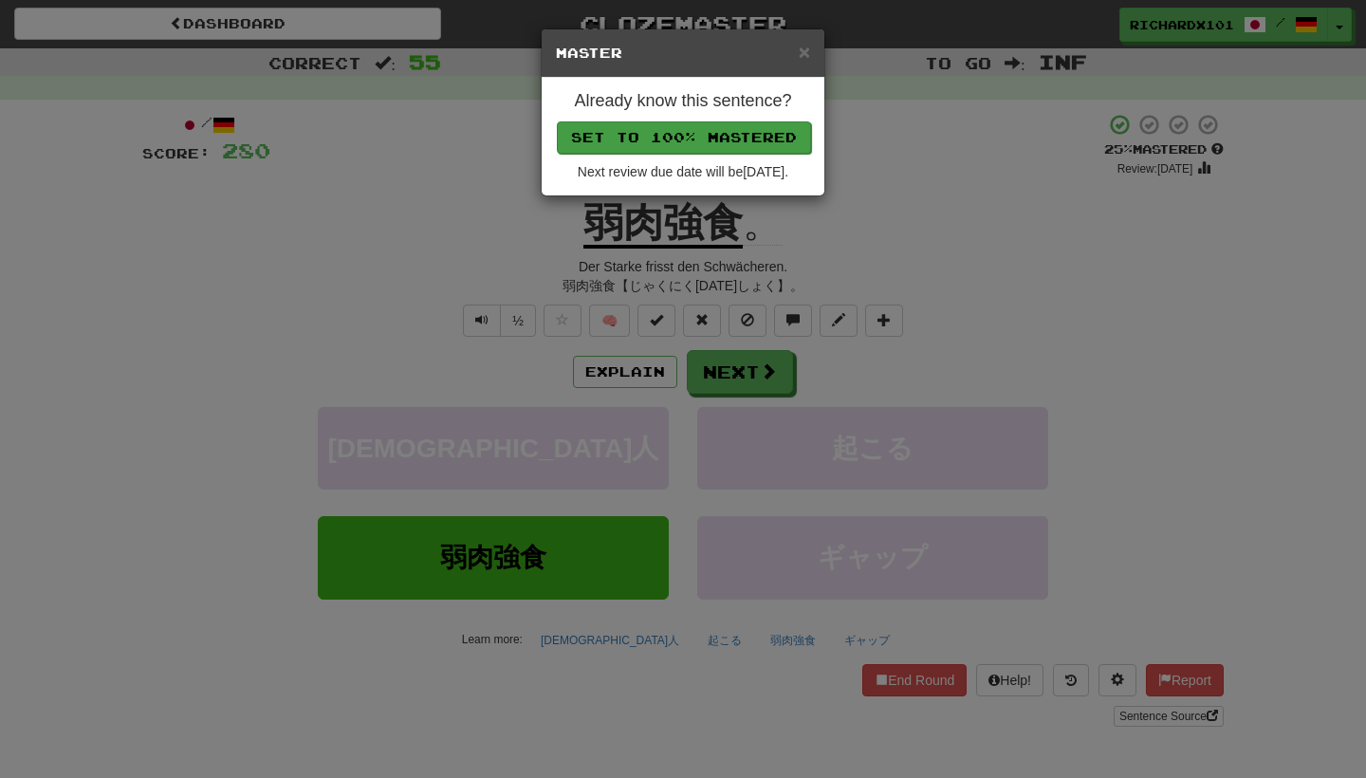
click at [726, 134] on button "Set to 100% Mastered" at bounding box center [684, 137] width 254 height 32
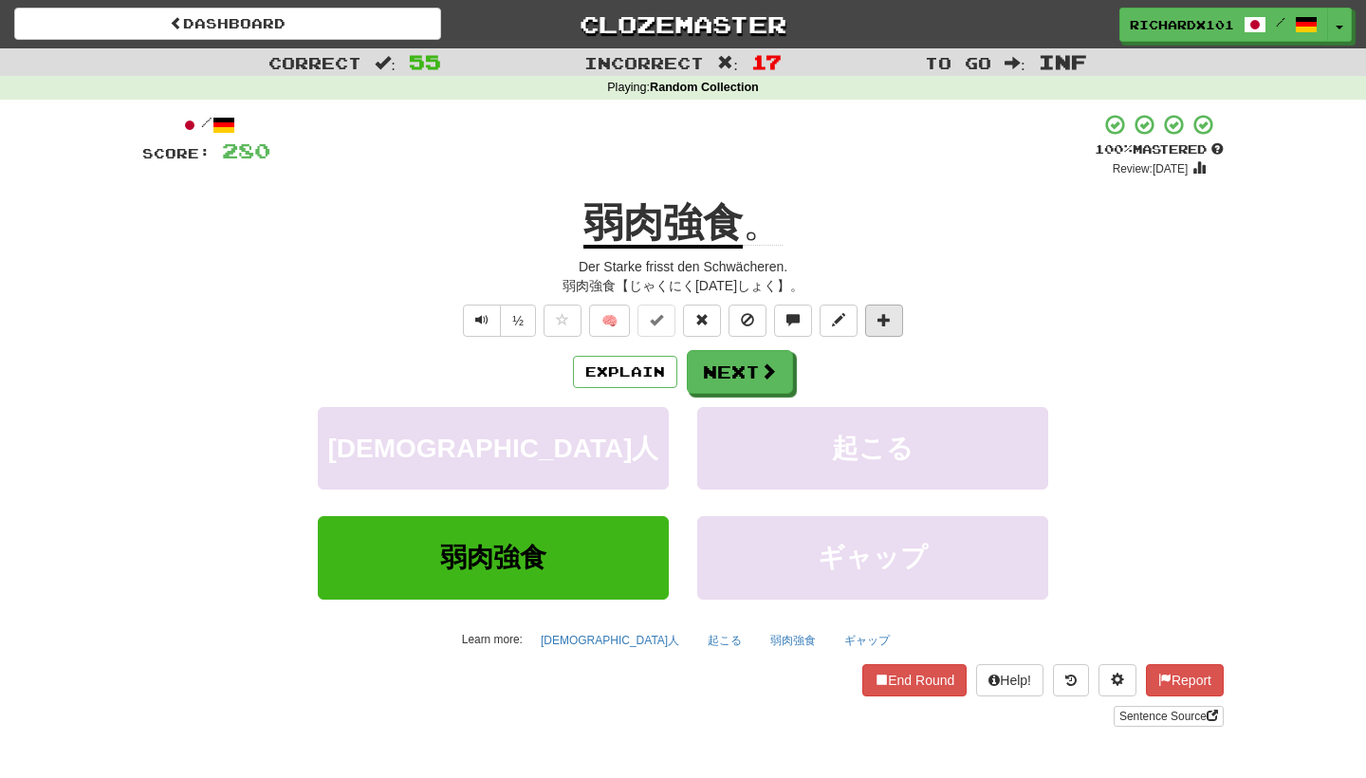
click at [892, 317] on button at bounding box center [884, 321] width 38 height 32
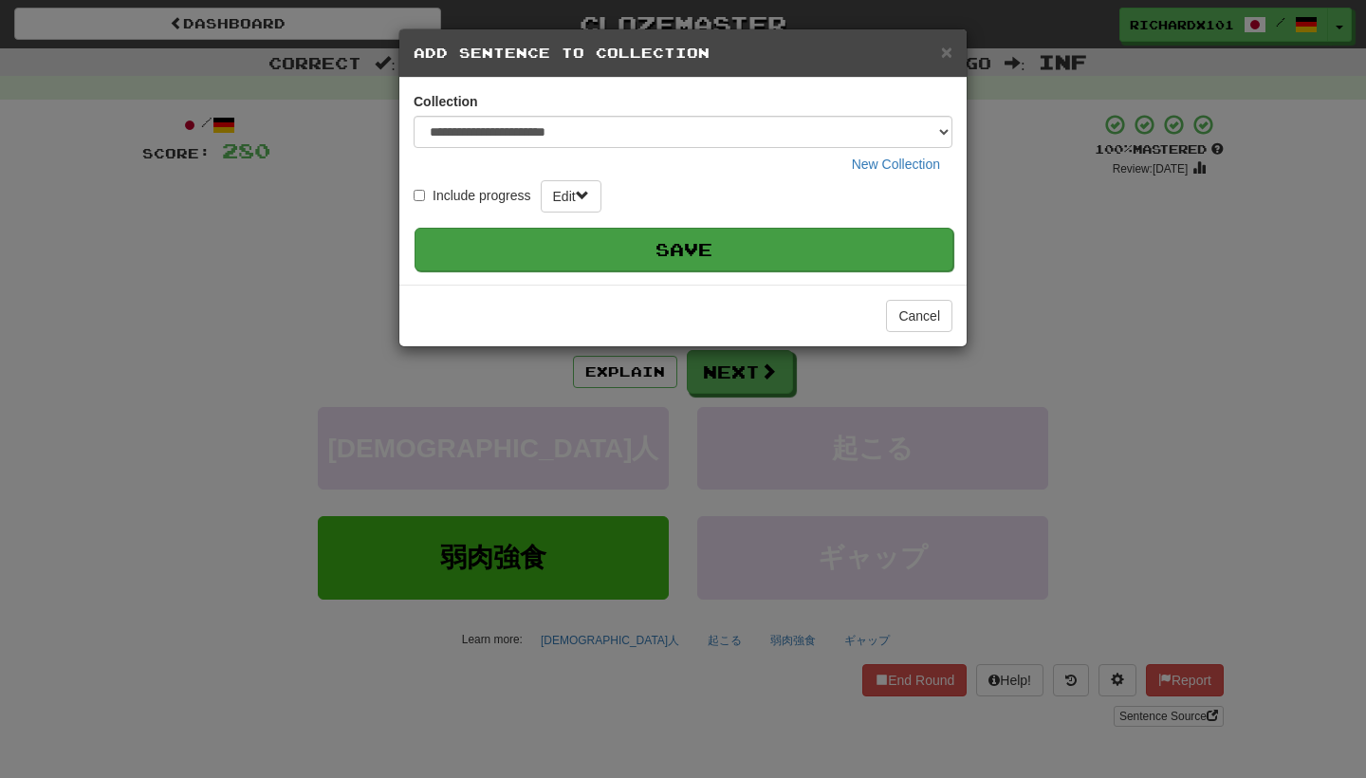
click at [847, 250] on button "Save" at bounding box center [684, 250] width 539 height 44
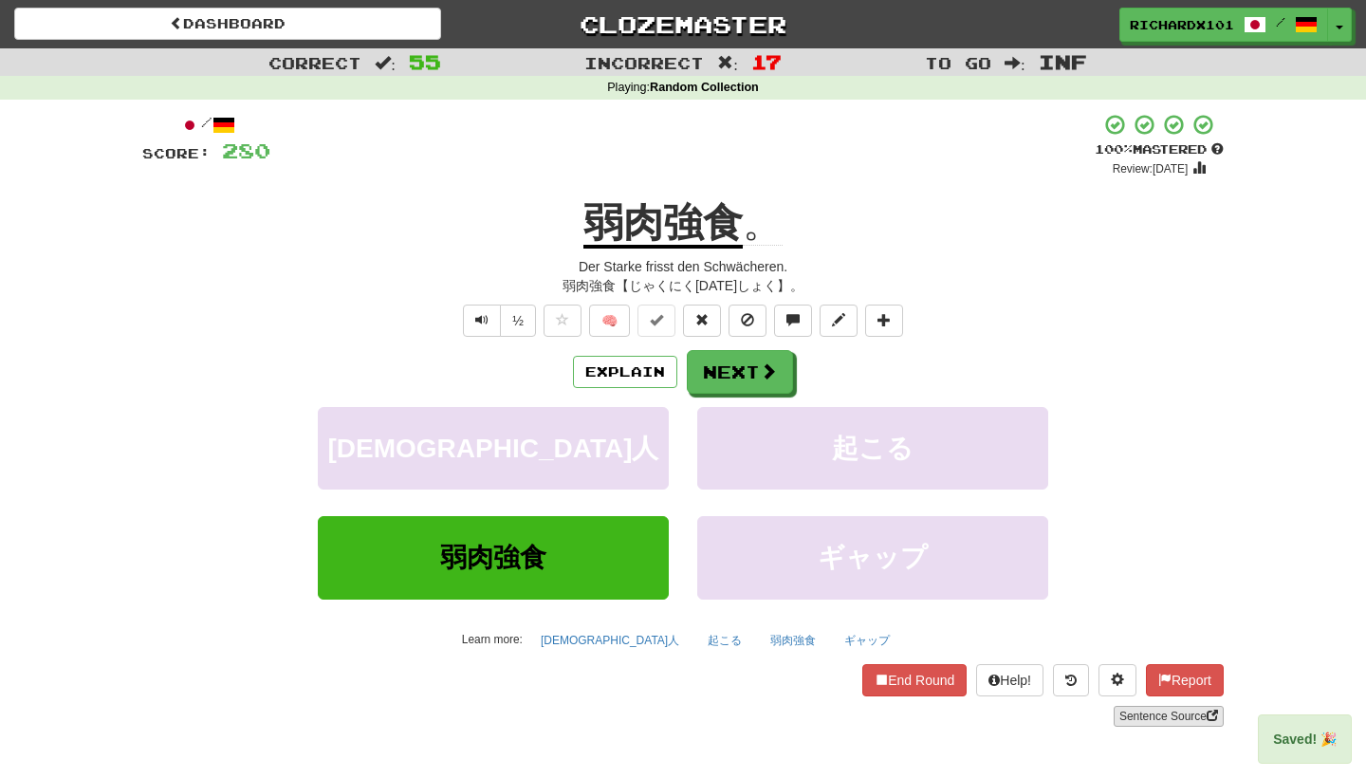
click at [1127, 706] on link "Sentence Source" at bounding box center [1169, 716] width 110 height 21
click at [734, 377] on button "Next" at bounding box center [741, 373] width 106 height 44
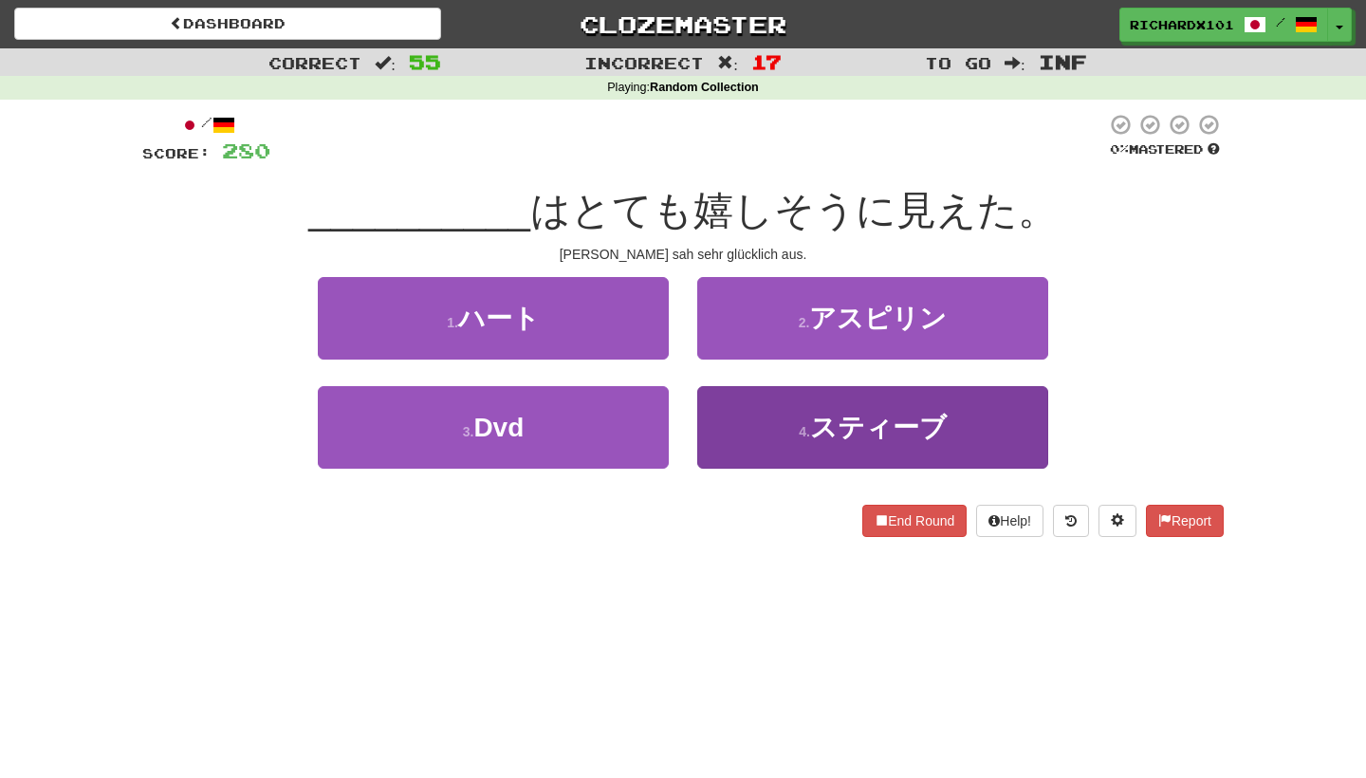
click at [788, 436] on button "4 . スティーブ" at bounding box center [872, 427] width 351 height 83
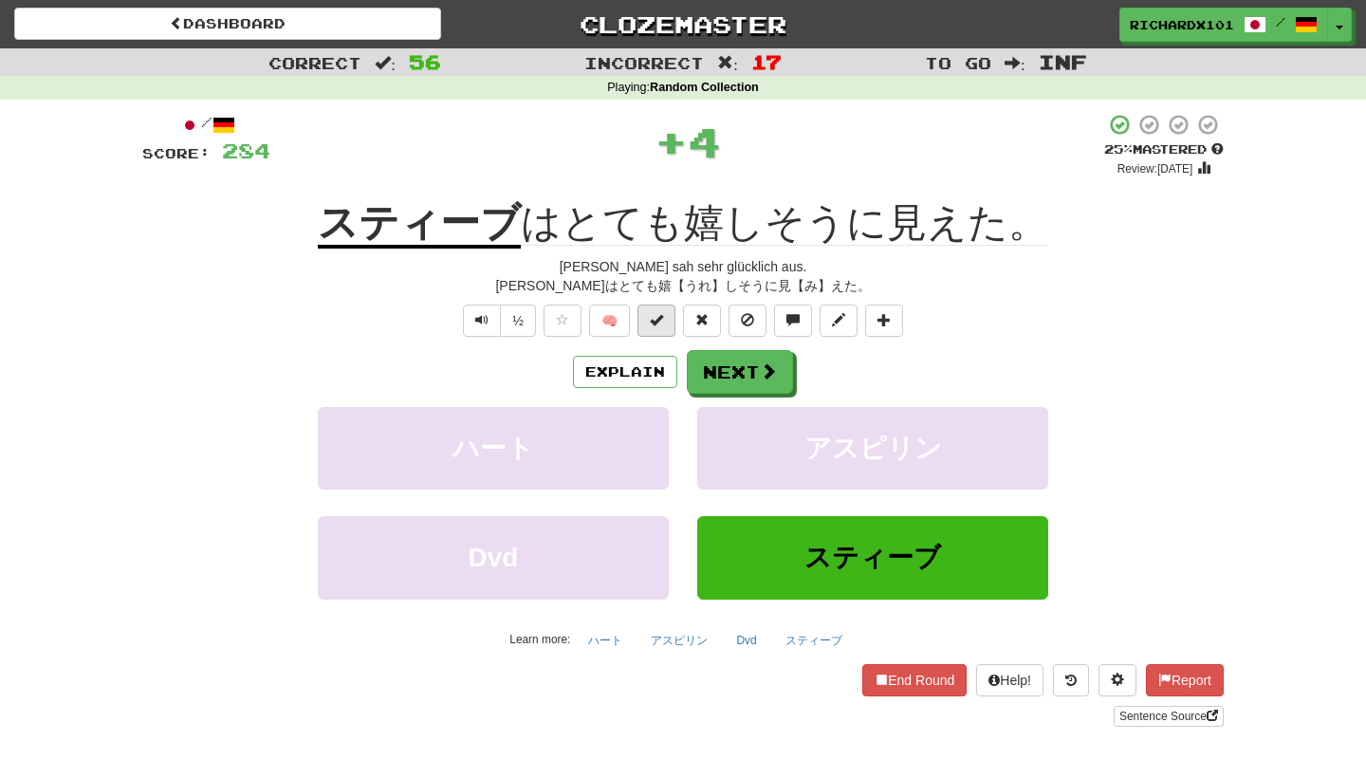
click at [662, 316] on span at bounding box center [656, 319] width 13 height 13
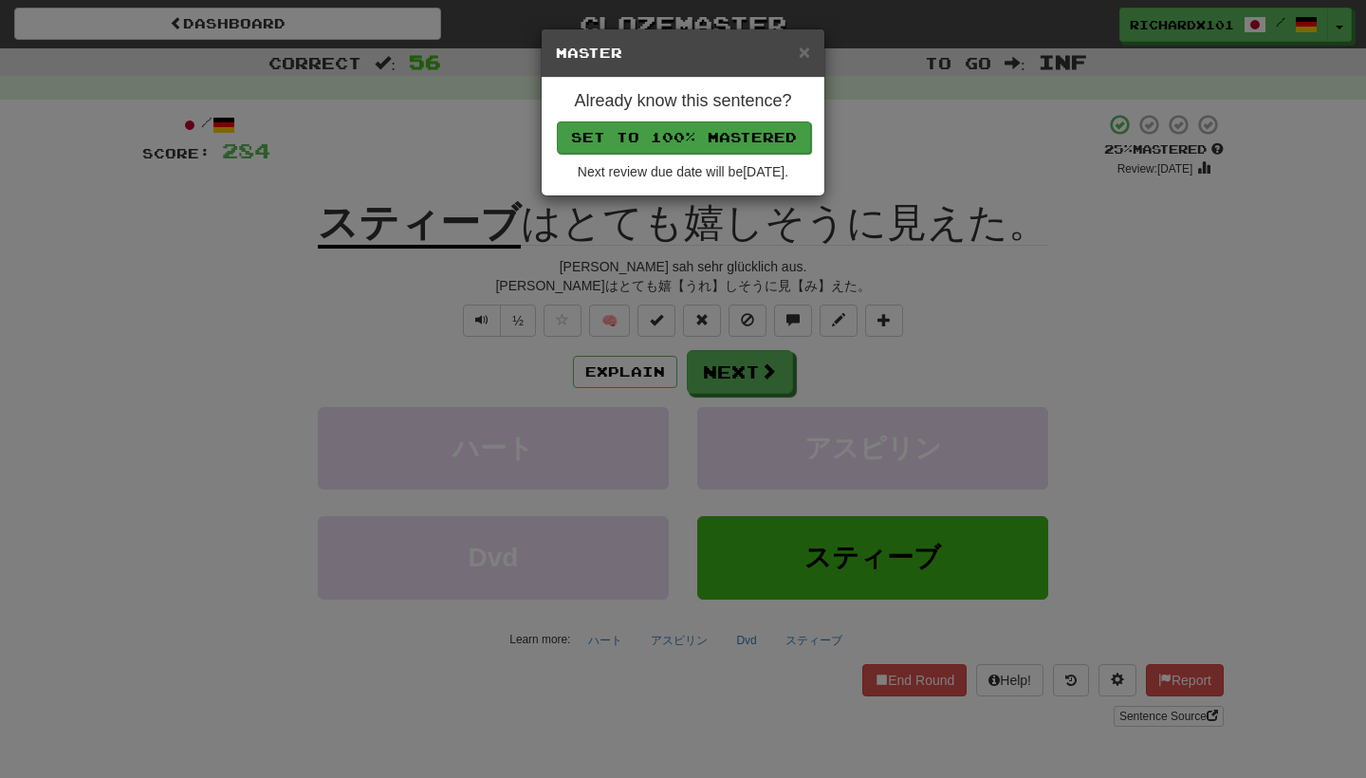
click at [717, 125] on button "Set to 100% Mastered" at bounding box center [684, 137] width 254 height 32
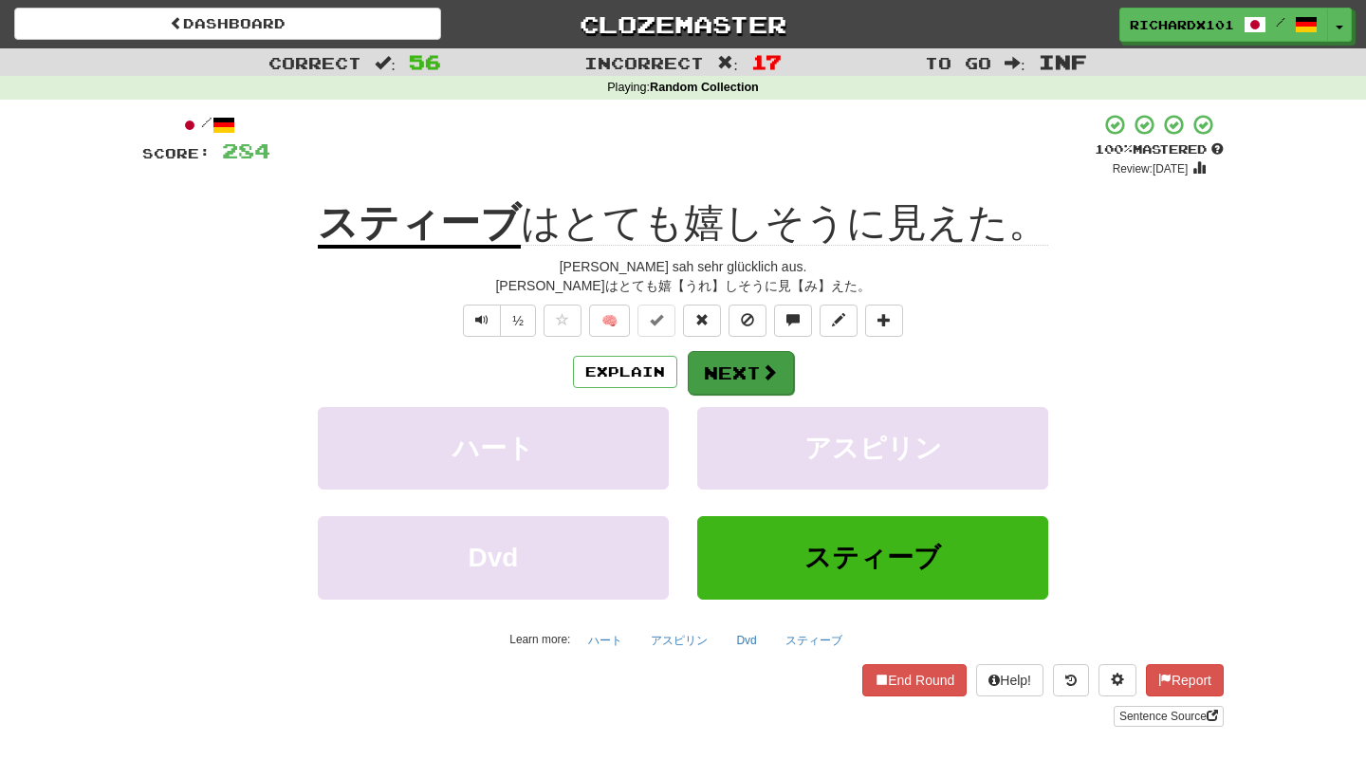
click at [745, 360] on button "Next" at bounding box center [741, 373] width 106 height 44
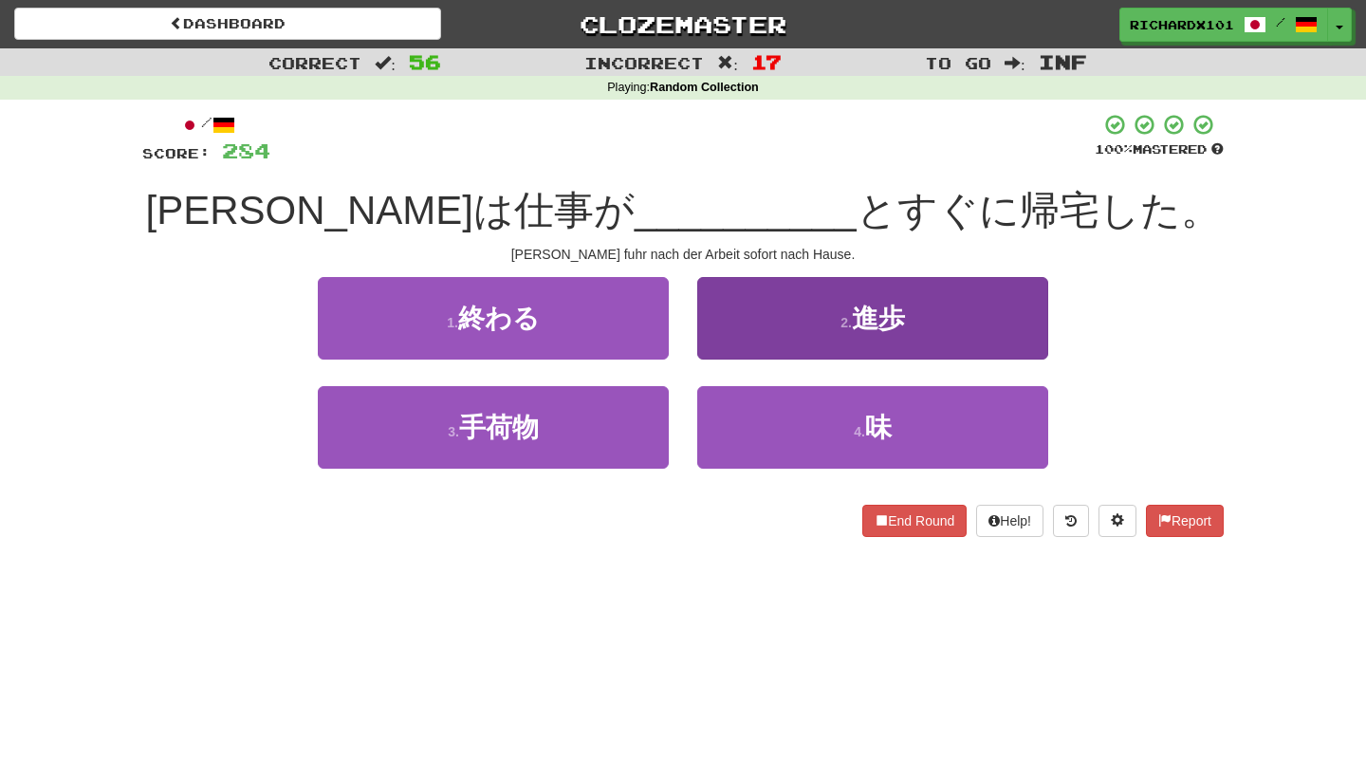
click at [768, 324] on button "2 . 進歩" at bounding box center [872, 318] width 351 height 83
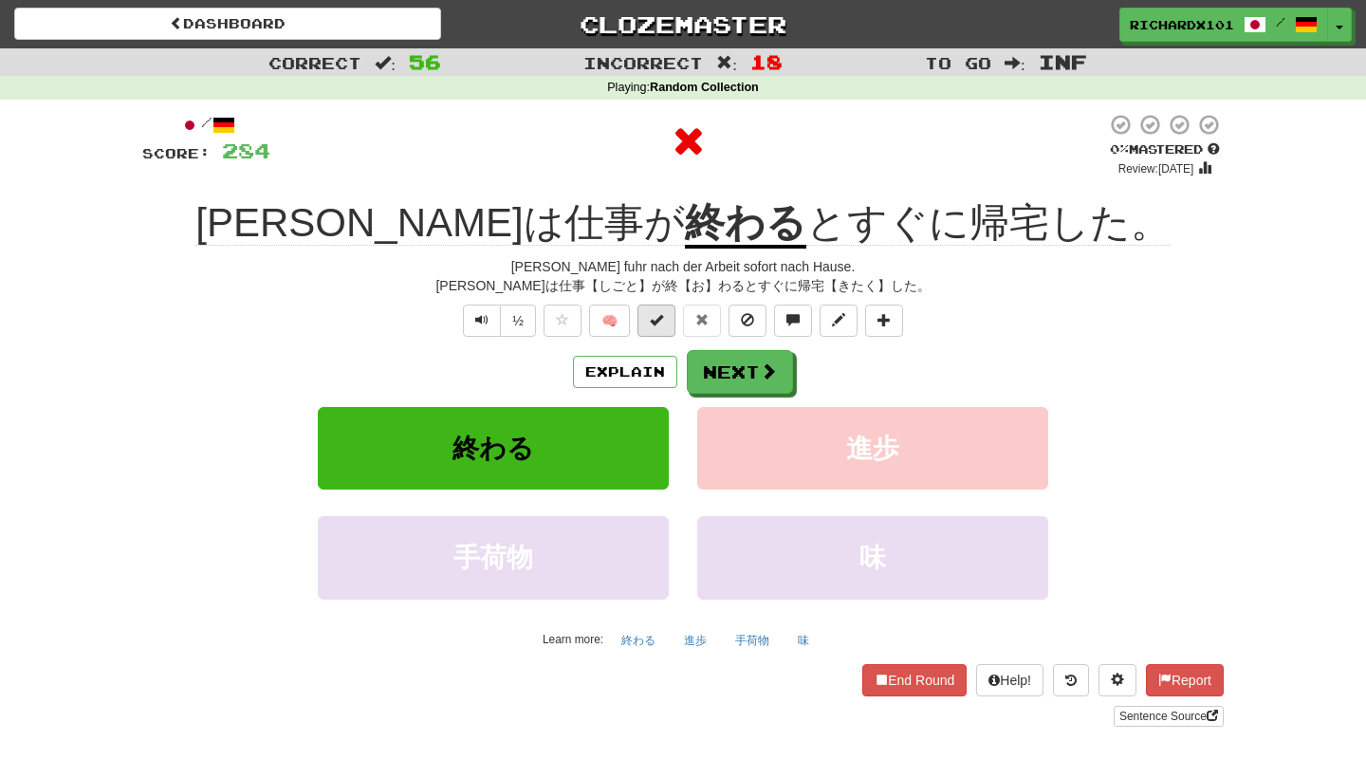
click at [664, 319] on button at bounding box center [657, 321] width 38 height 32
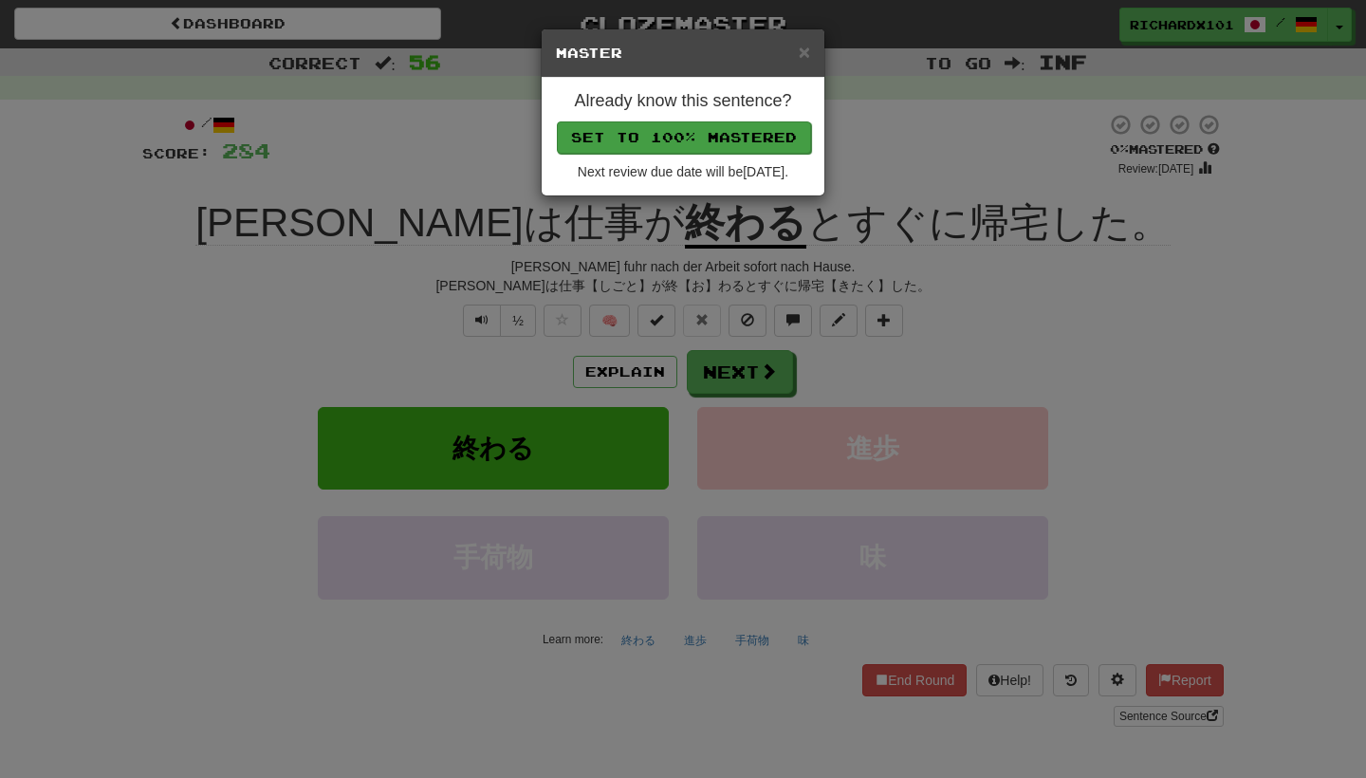
click at [692, 142] on button "Set to 100% Mastered" at bounding box center [684, 137] width 254 height 32
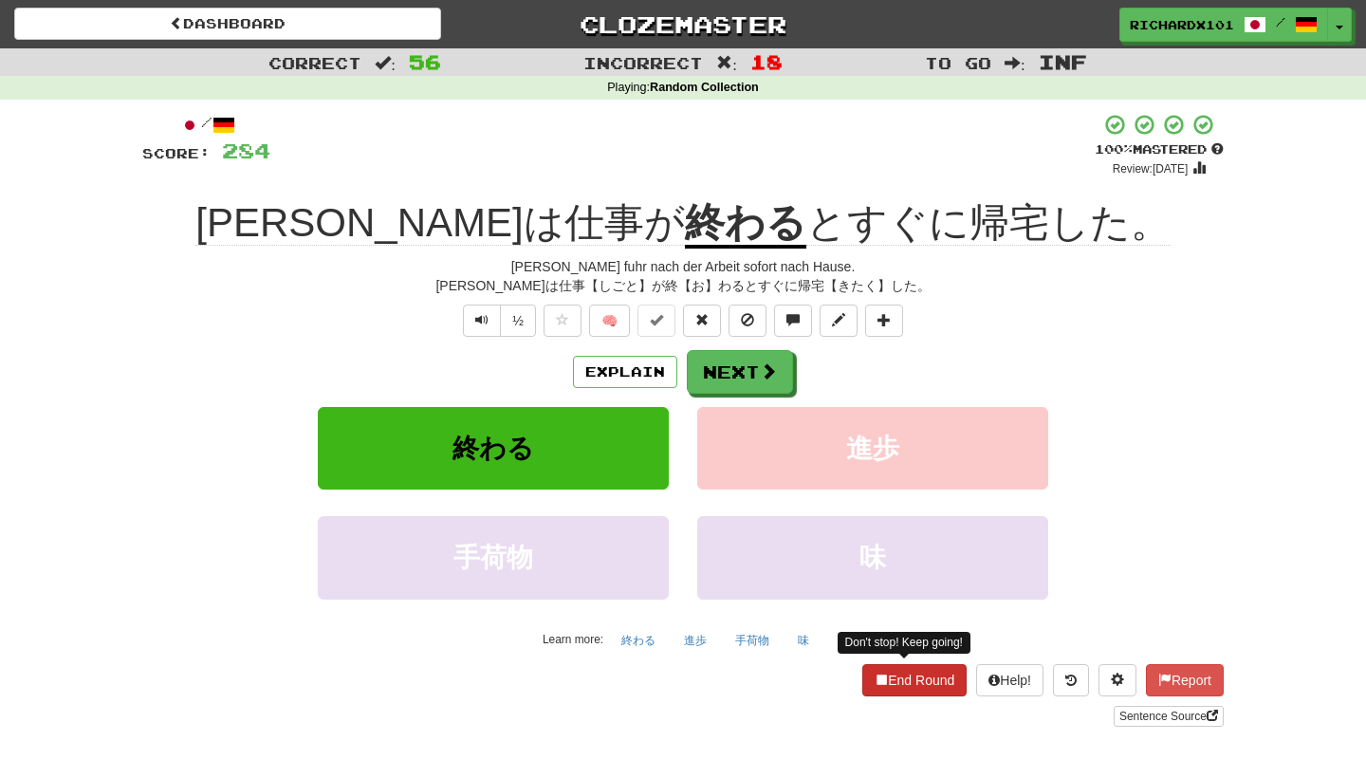
click at [920, 685] on button "End Round" at bounding box center [914, 680] width 104 height 32
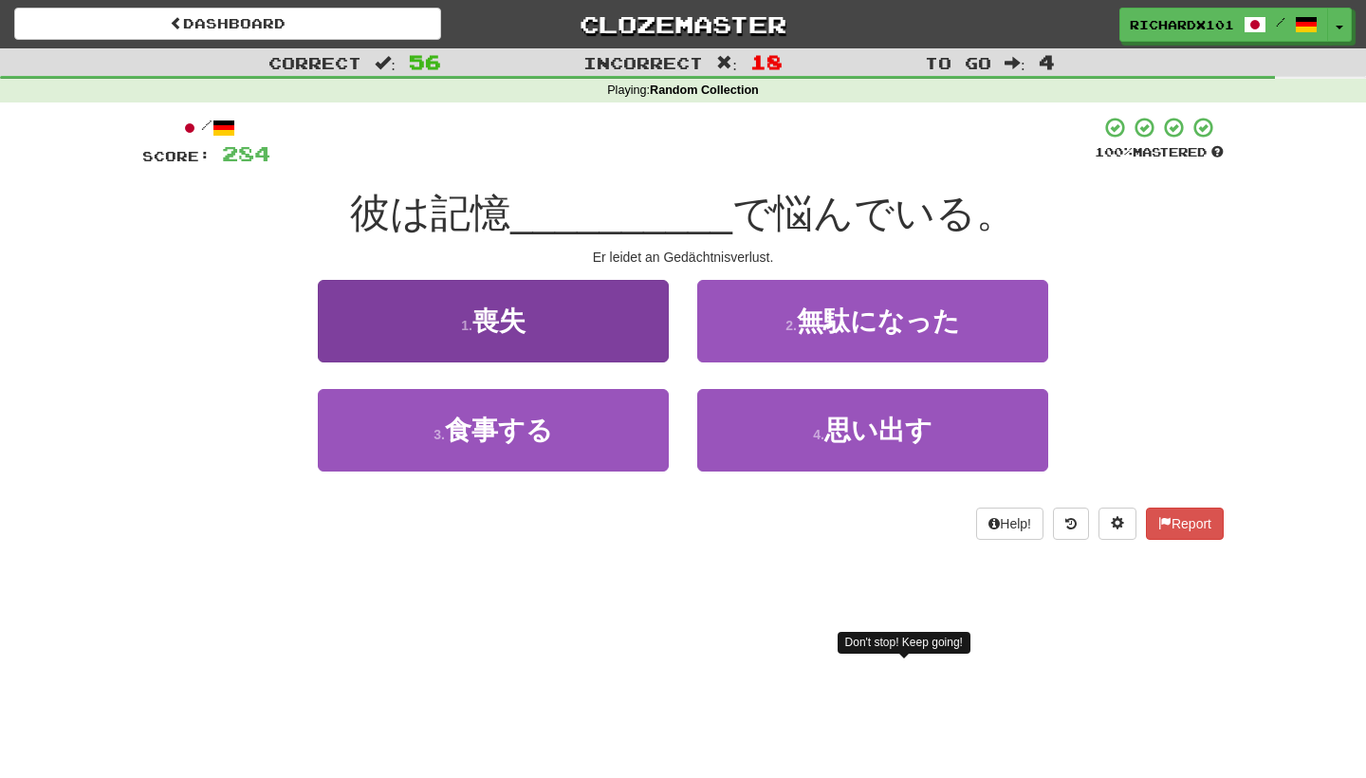
click at [638, 321] on button "1 . 喪失" at bounding box center [493, 321] width 351 height 83
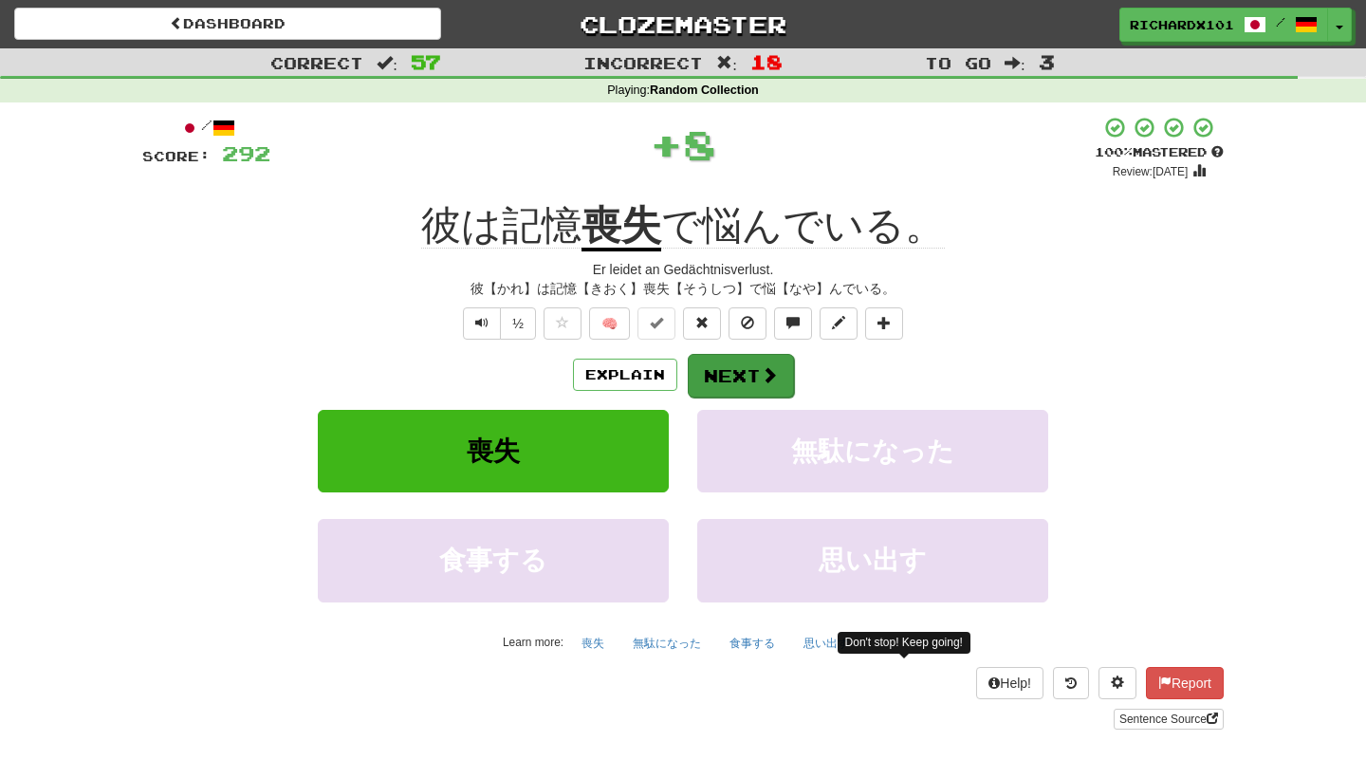
click at [738, 371] on button "Next" at bounding box center [741, 376] width 106 height 44
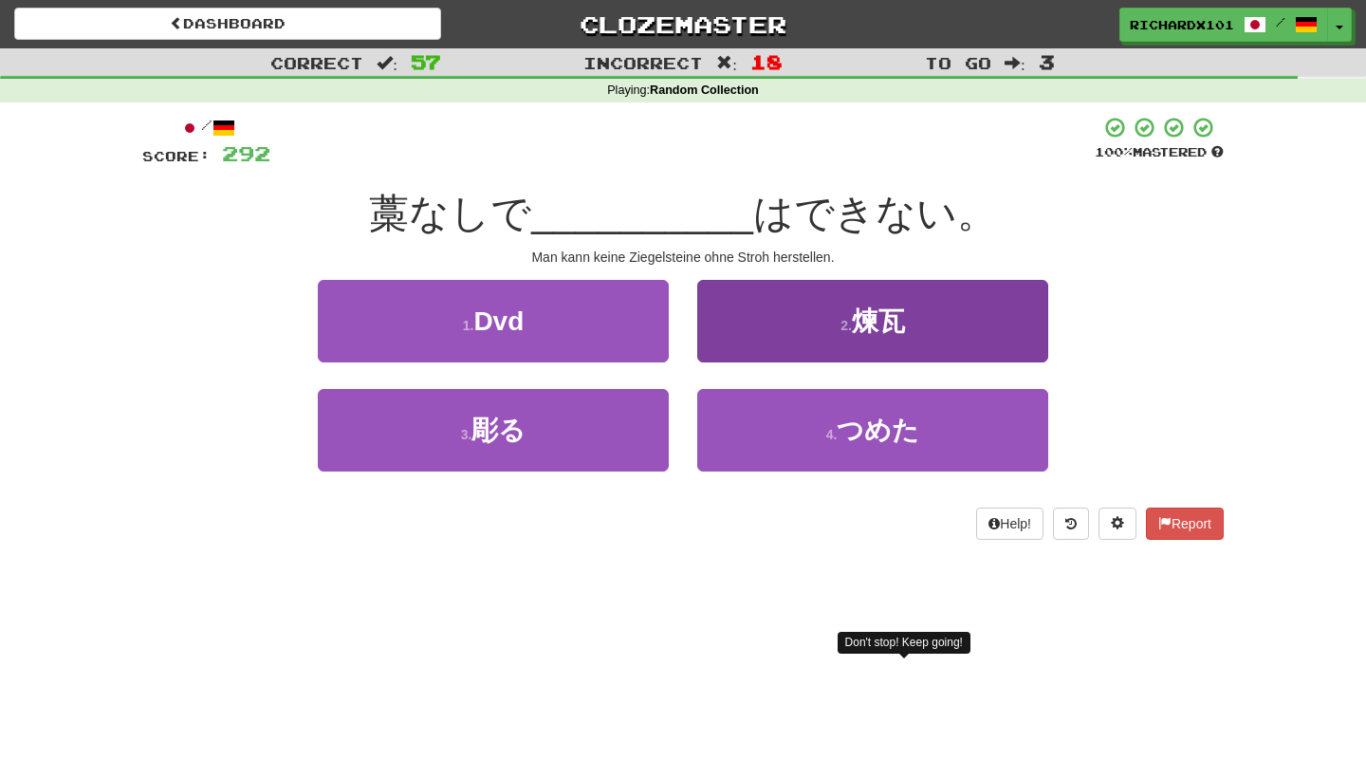
click at [782, 312] on button "2 . 煉瓦" at bounding box center [872, 321] width 351 height 83
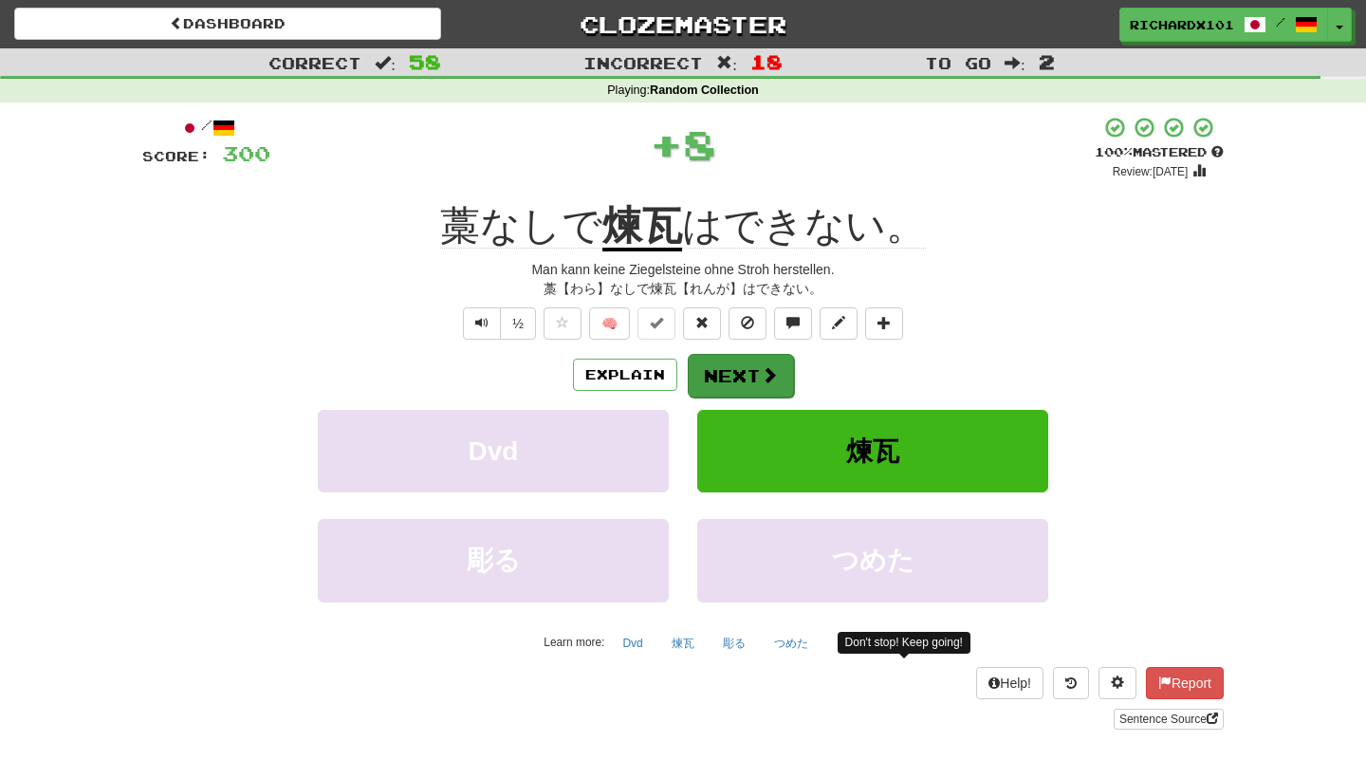
click at [758, 373] on button "Next" at bounding box center [741, 376] width 106 height 44
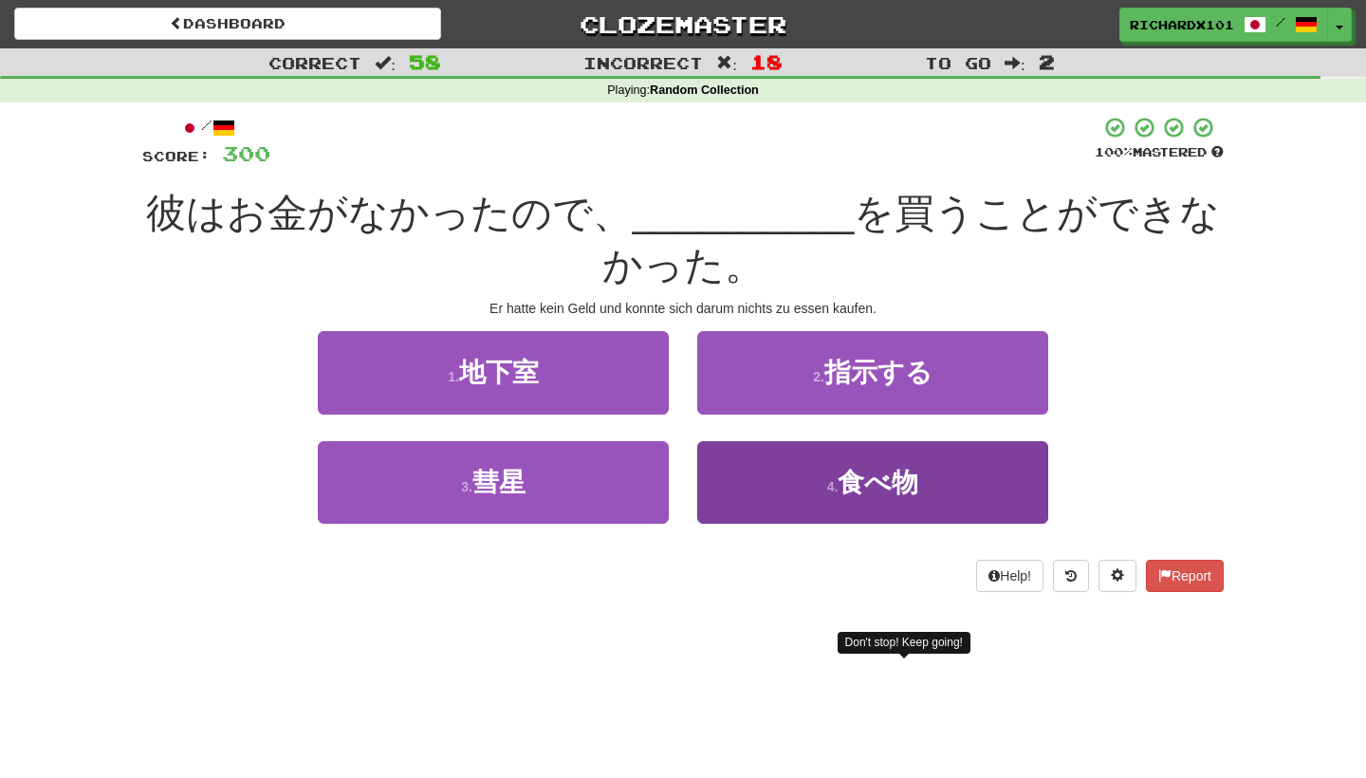
click at [788, 453] on button "4 . 食べ物" at bounding box center [872, 482] width 351 height 83
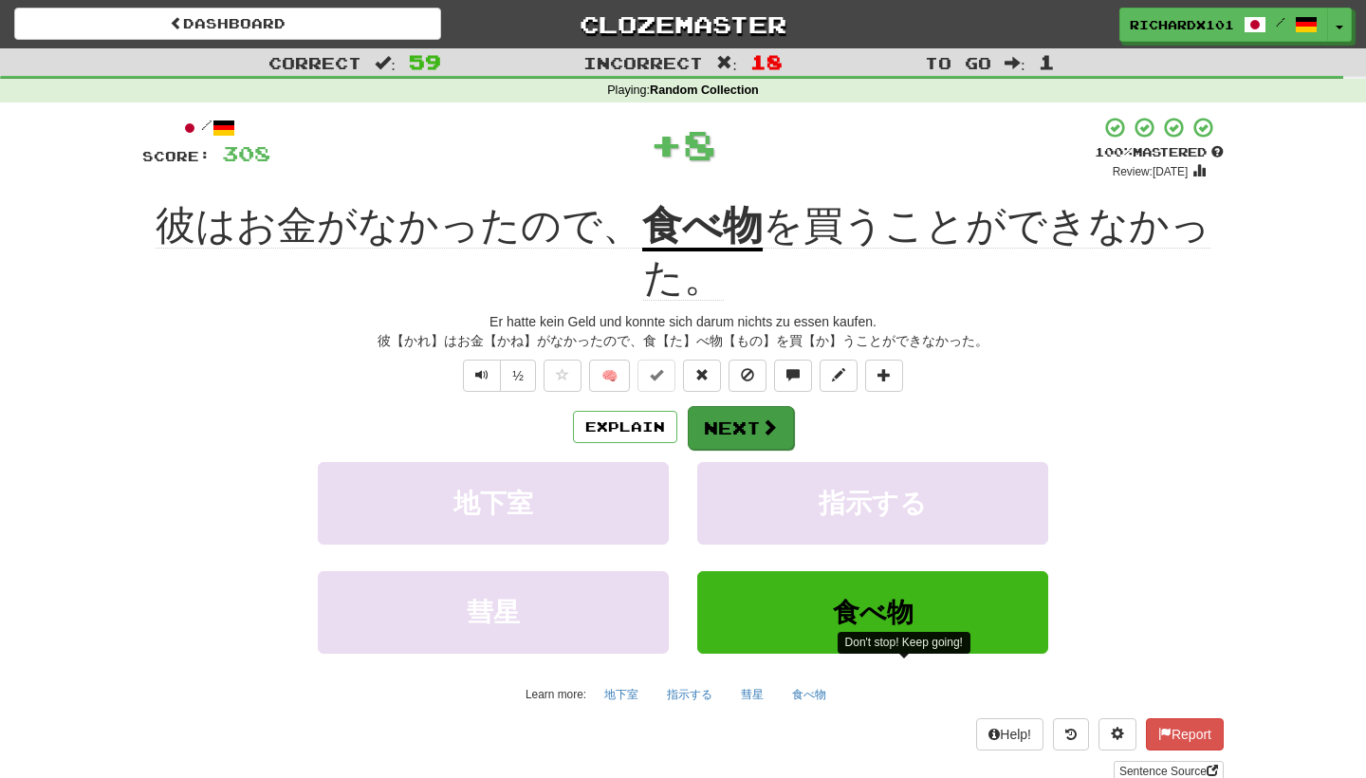
click at [758, 418] on button "Next" at bounding box center [741, 428] width 106 height 44
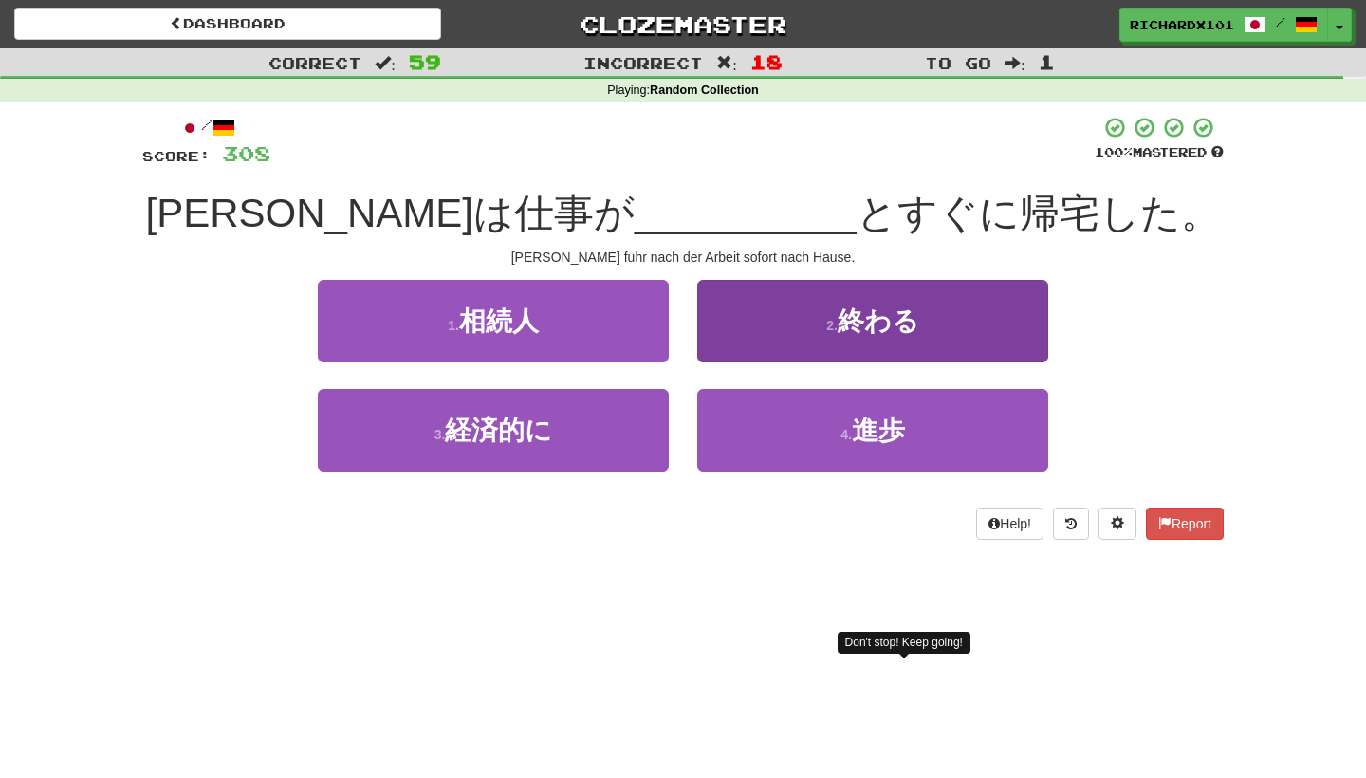
click at [798, 331] on button "2 . 終わる" at bounding box center [872, 321] width 351 height 83
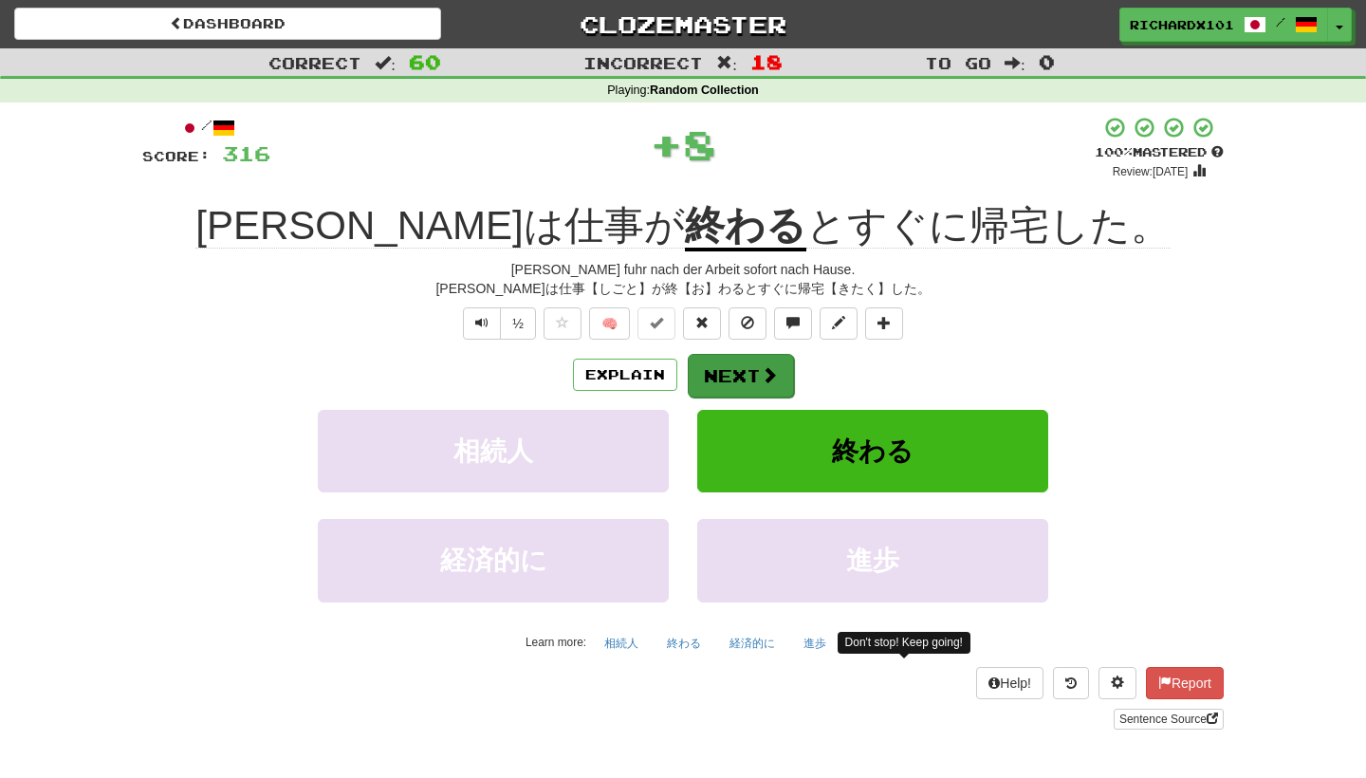
click at [756, 381] on button "Next" at bounding box center [741, 376] width 106 height 44
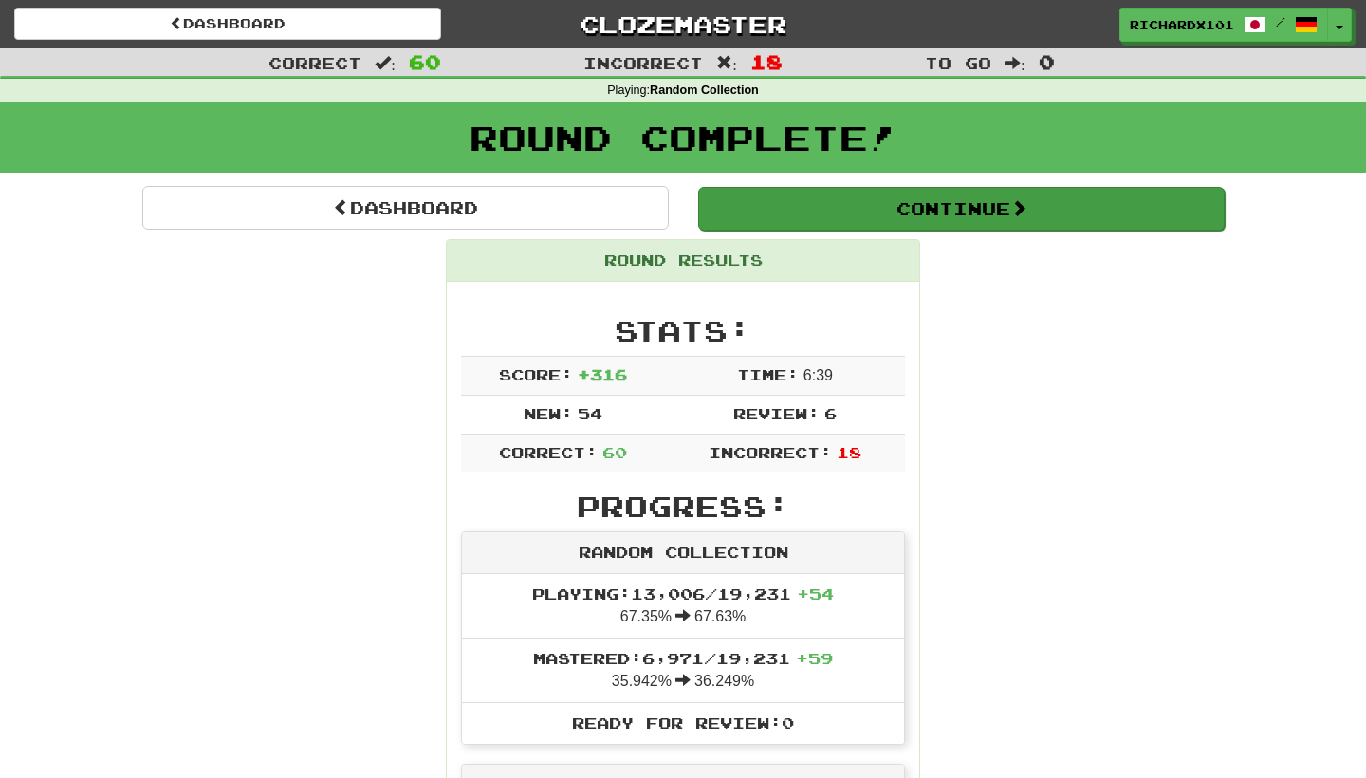
click at [826, 187] on button "Continue" at bounding box center [961, 209] width 527 height 44
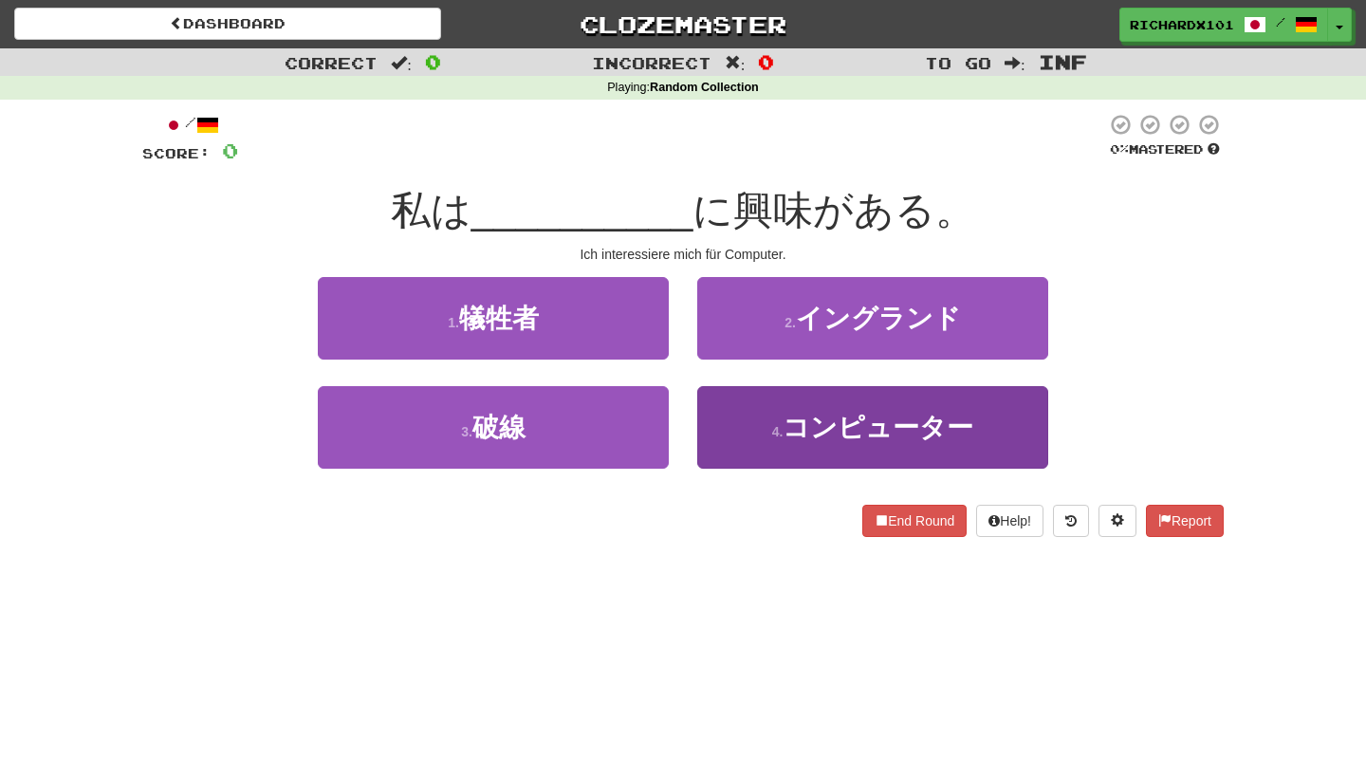
click at [842, 421] on span "コンピューター" at bounding box center [878, 427] width 191 height 29
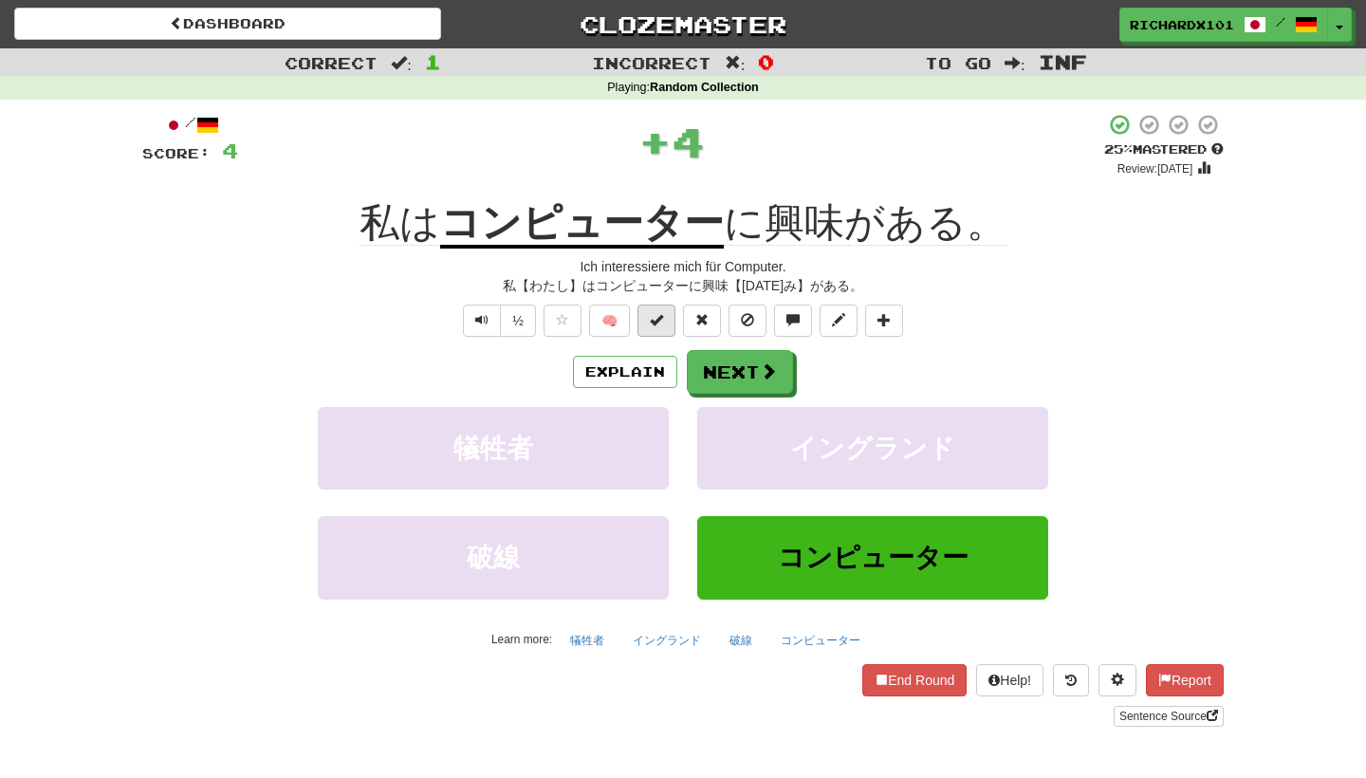
click at [664, 324] on button at bounding box center [657, 321] width 38 height 32
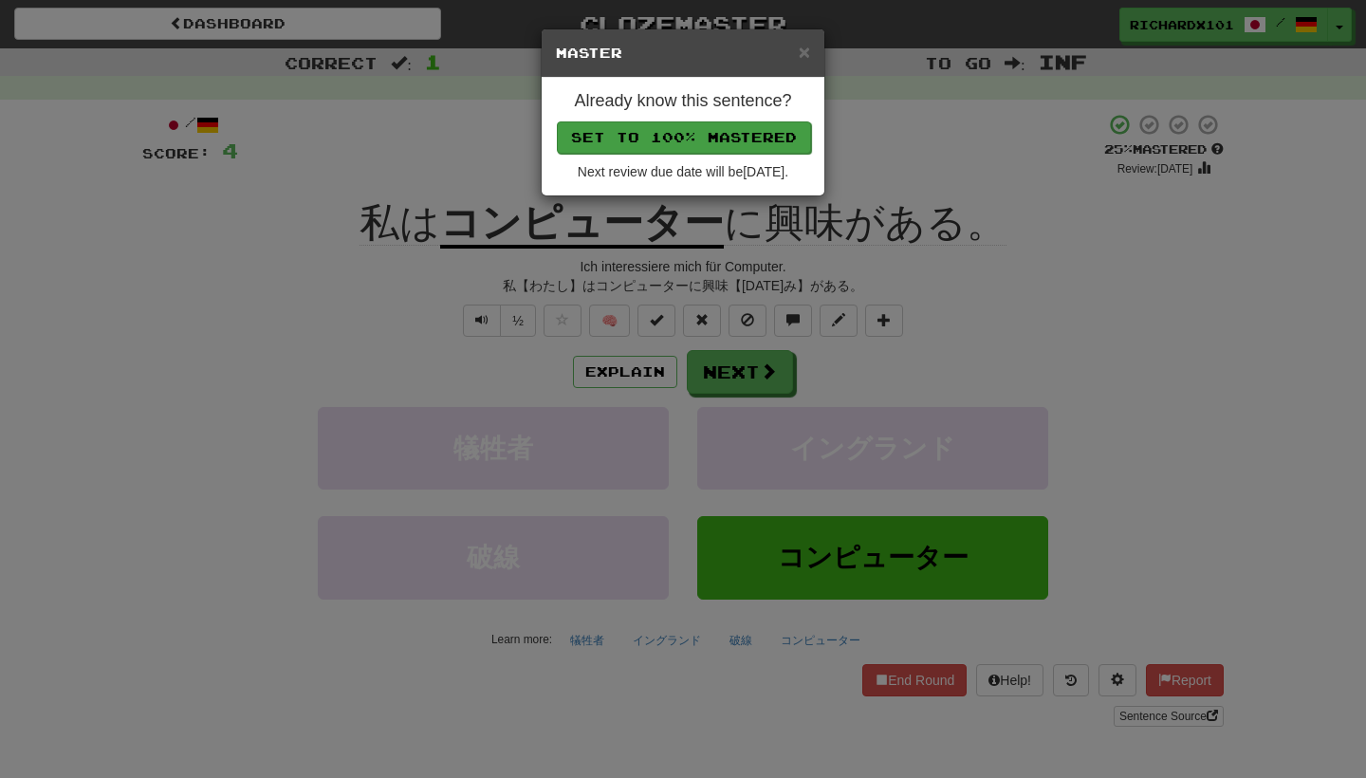
click at [698, 139] on button "Set to 100% Mastered" at bounding box center [684, 137] width 254 height 32
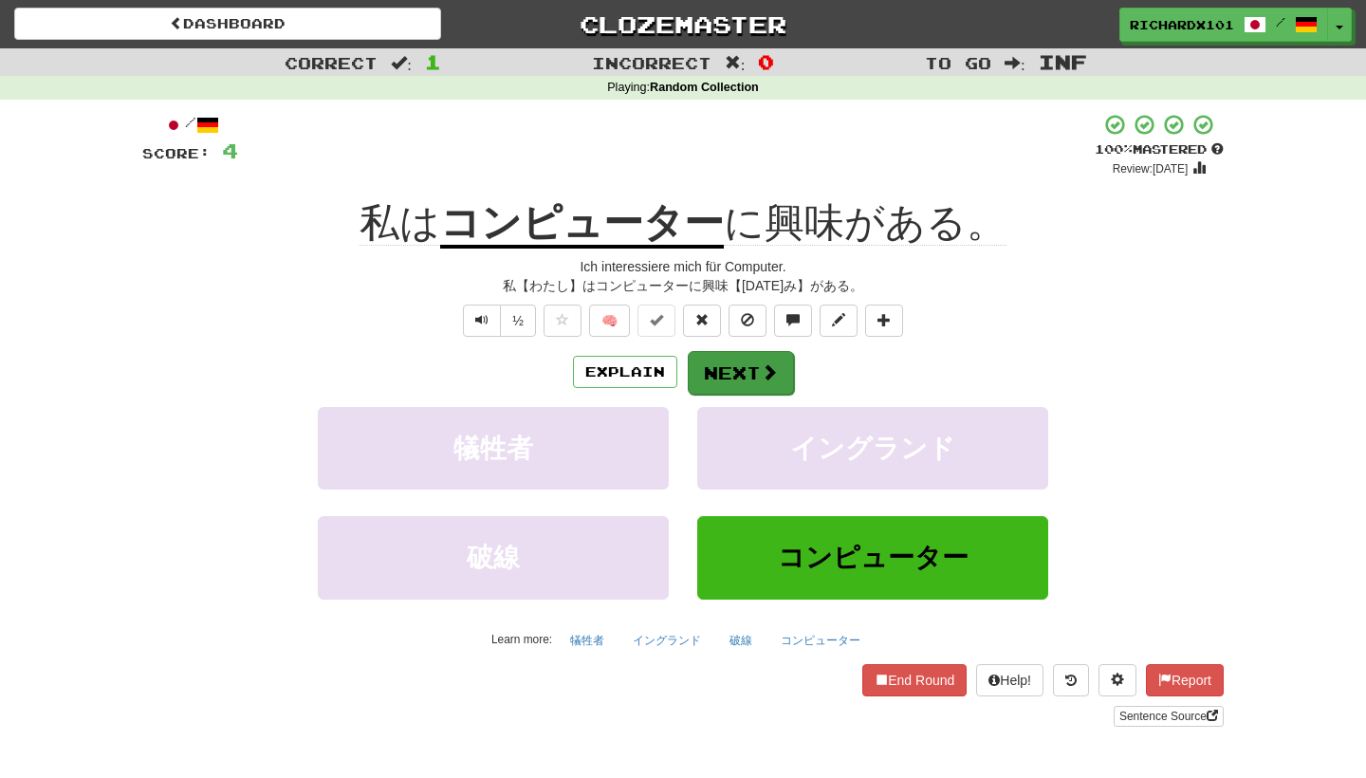
click at [723, 368] on button "Next" at bounding box center [741, 373] width 106 height 44
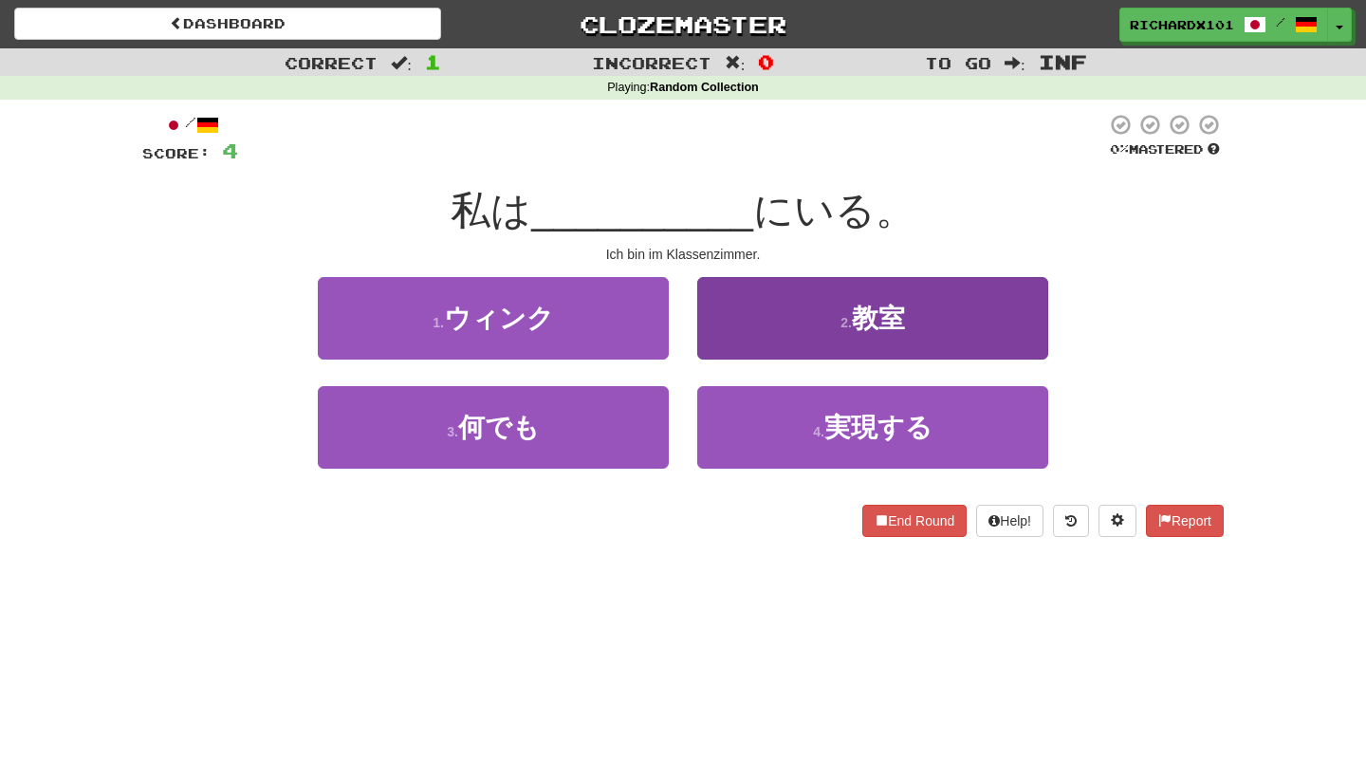
click at [771, 300] on button "2 . 教室" at bounding box center [872, 318] width 351 height 83
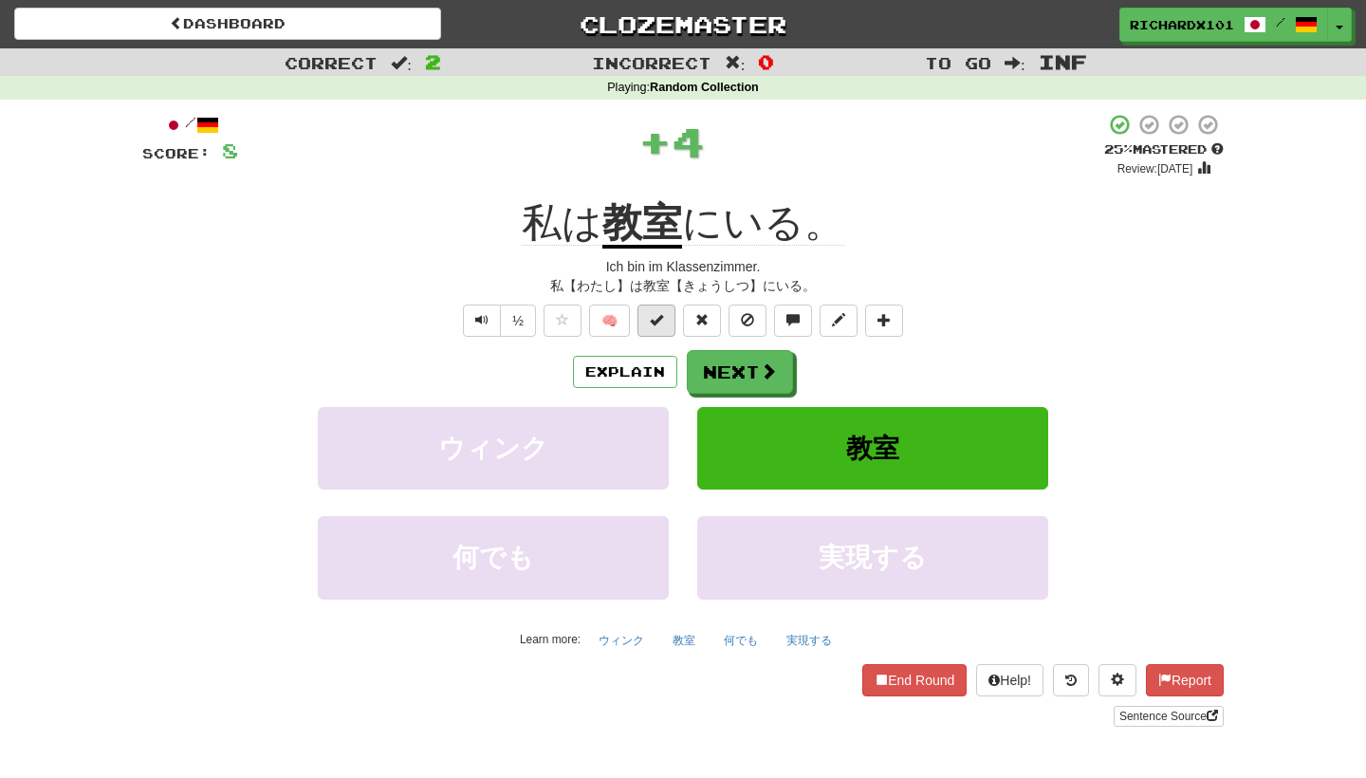
click at [661, 319] on span at bounding box center [656, 319] width 13 height 13
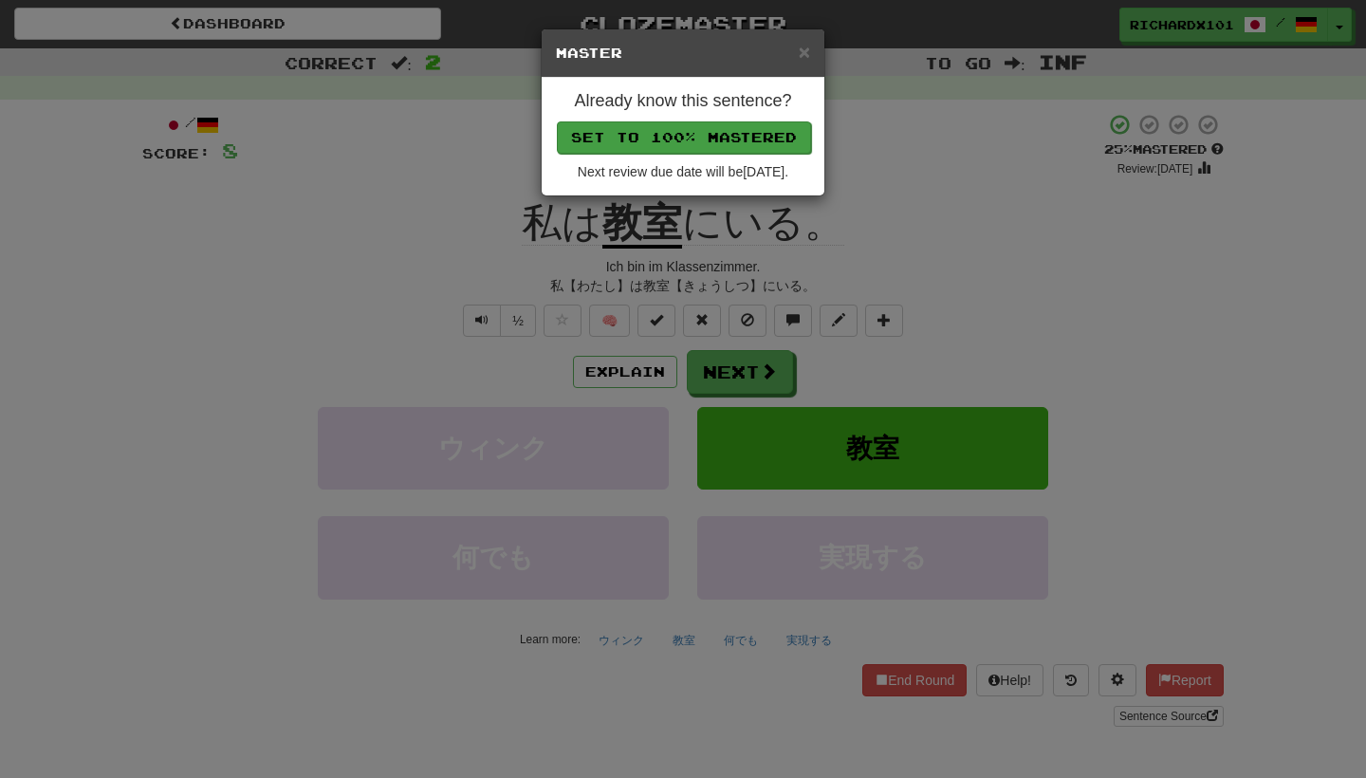
click at [740, 149] on button "Set to 100% Mastered" at bounding box center [684, 137] width 254 height 32
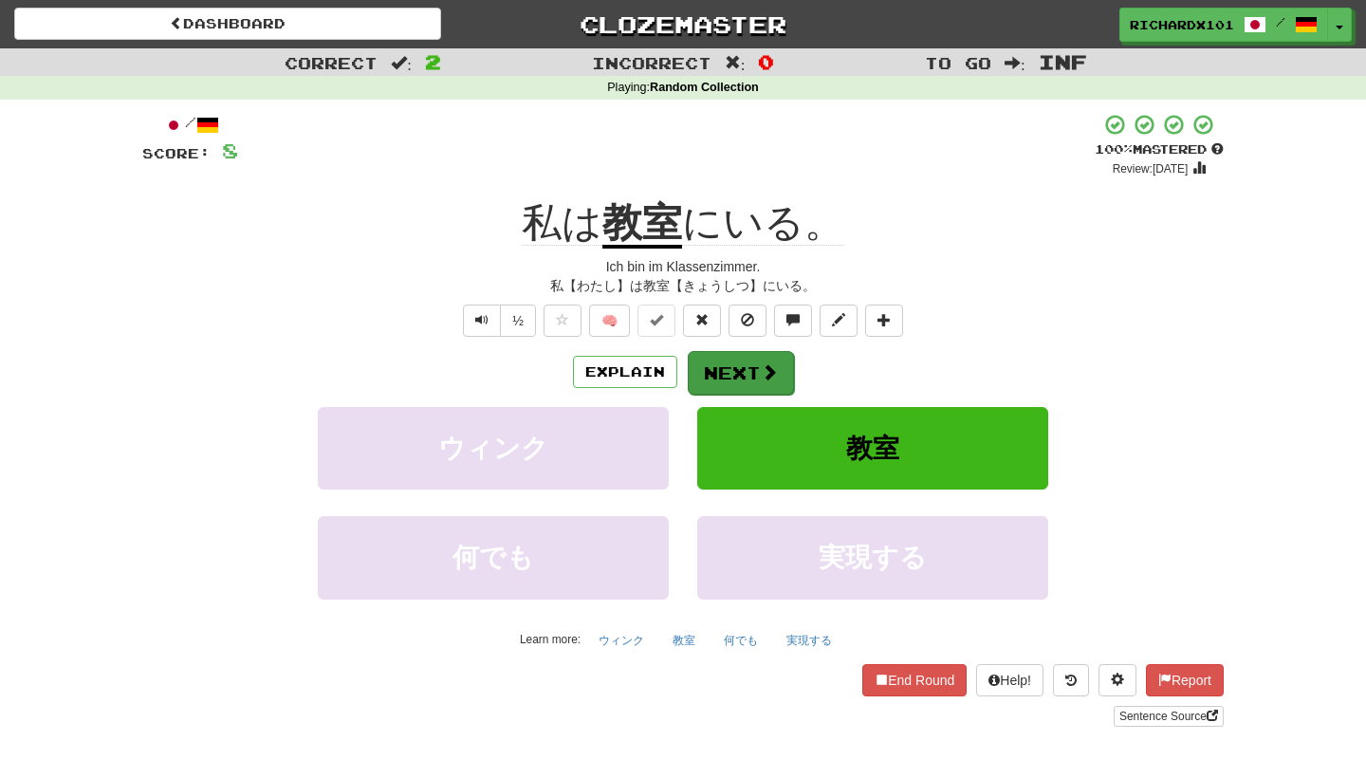
click at [742, 369] on button "Next" at bounding box center [741, 373] width 106 height 44
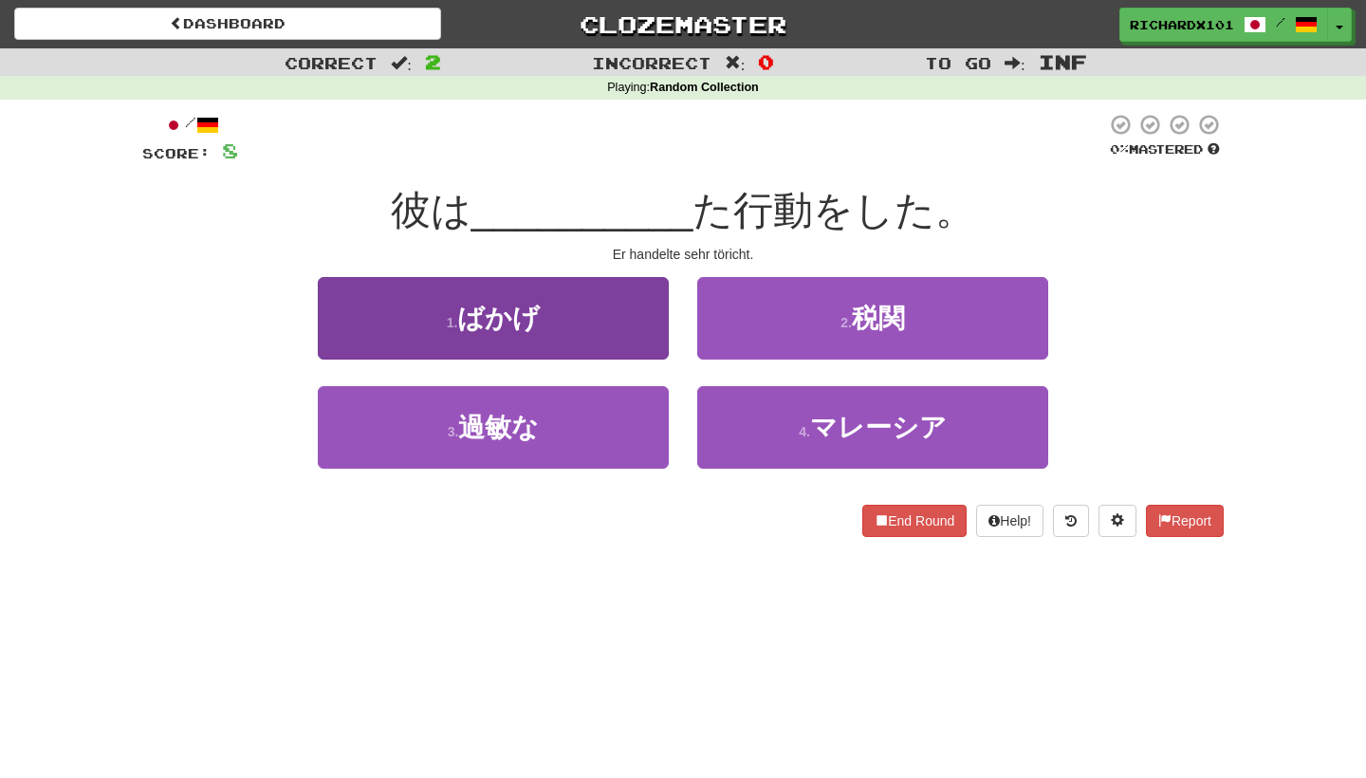
click at [634, 310] on button "1 . ばかげ" at bounding box center [493, 318] width 351 height 83
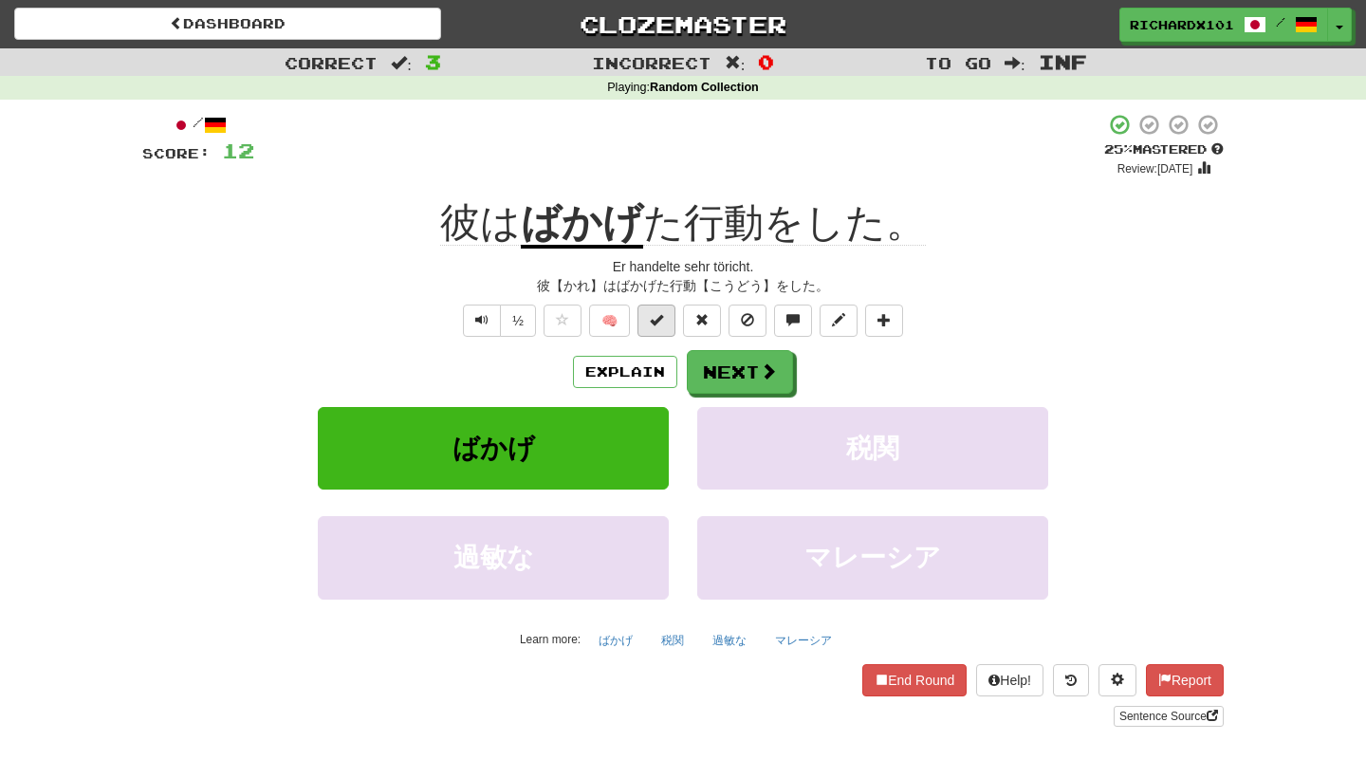
click at [663, 323] on span at bounding box center [656, 319] width 13 height 13
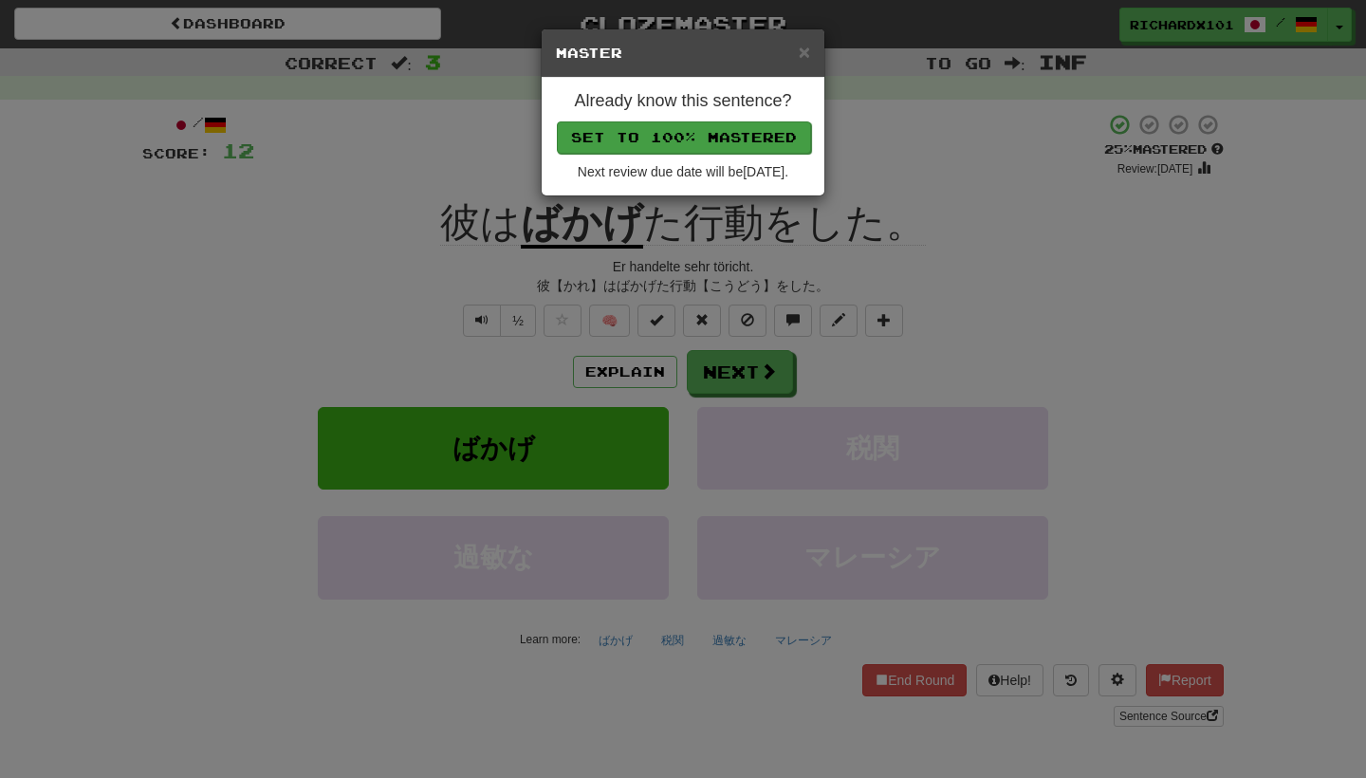
click at [720, 129] on button "Set to 100% Mastered" at bounding box center [684, 137] width 254 height 32
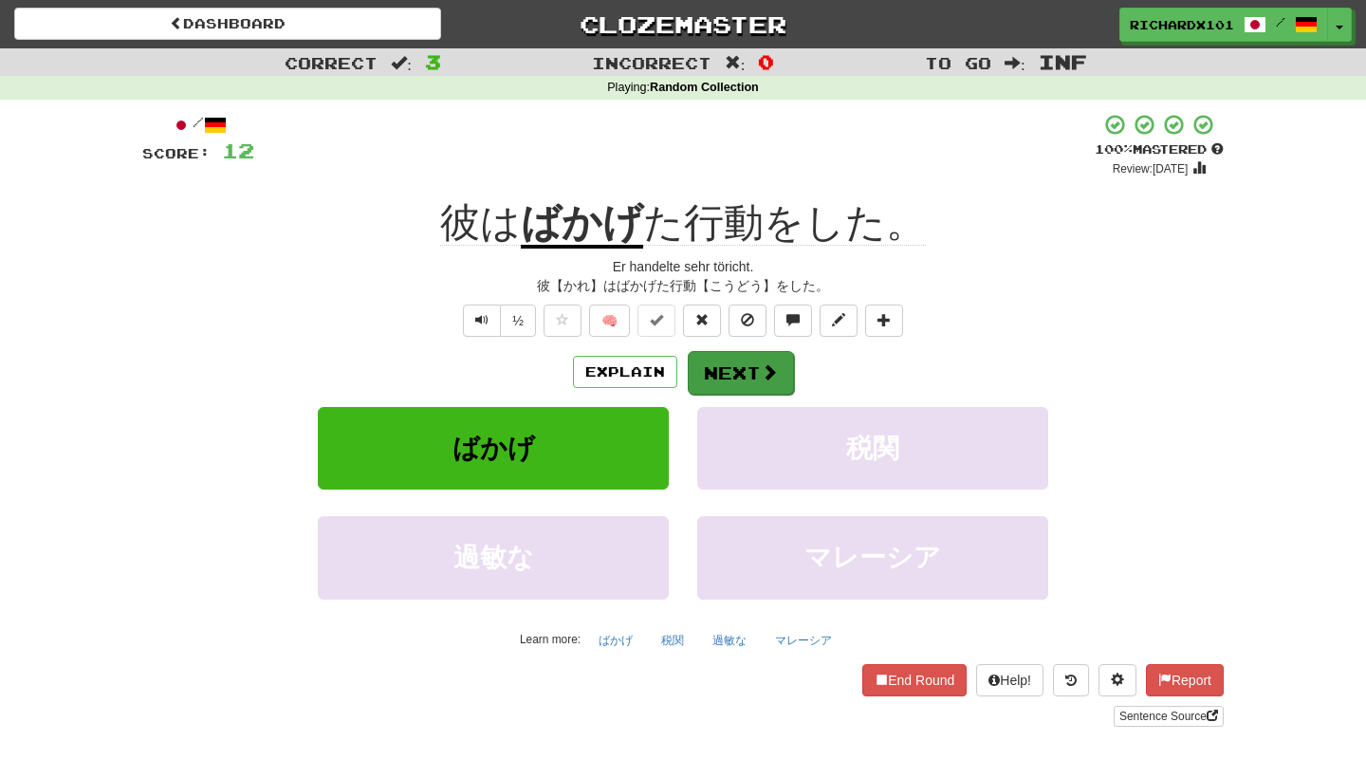
click at [733, 358] on button "Next" at bounding box center [741, 373] width 106 height 44
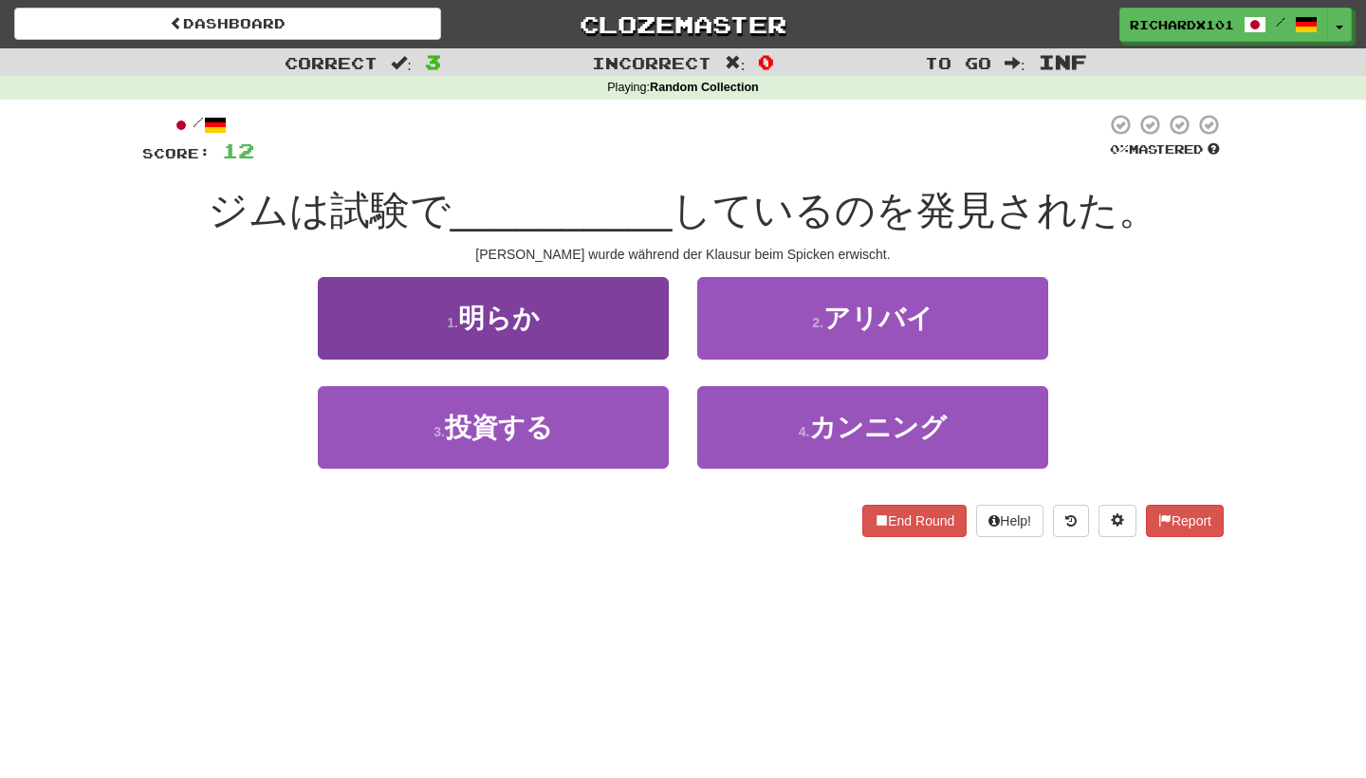
click at [644, 329] on button "1 . 明らか" at bounding box center [493, 318] width 351 height 83
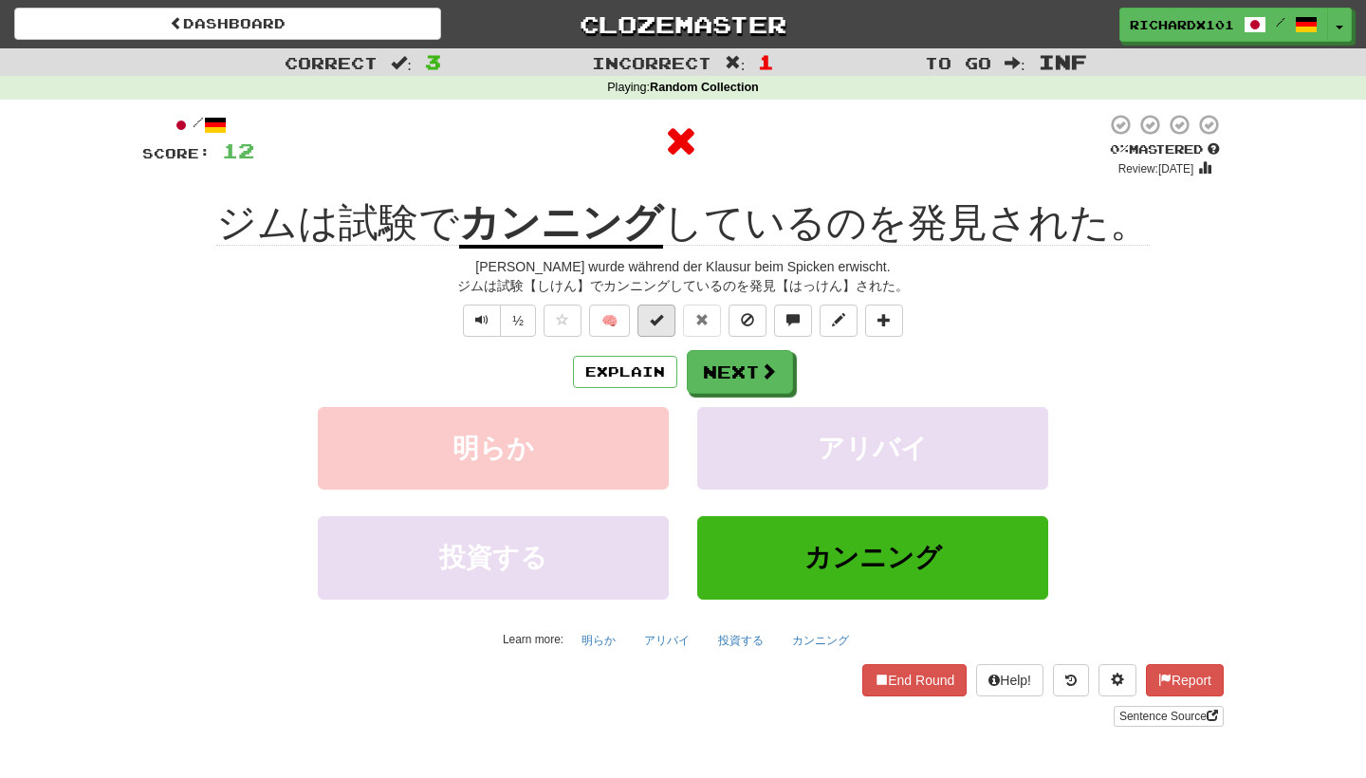
click at [661, 321] on span at bounding box center [656, 319] width 13 height 13
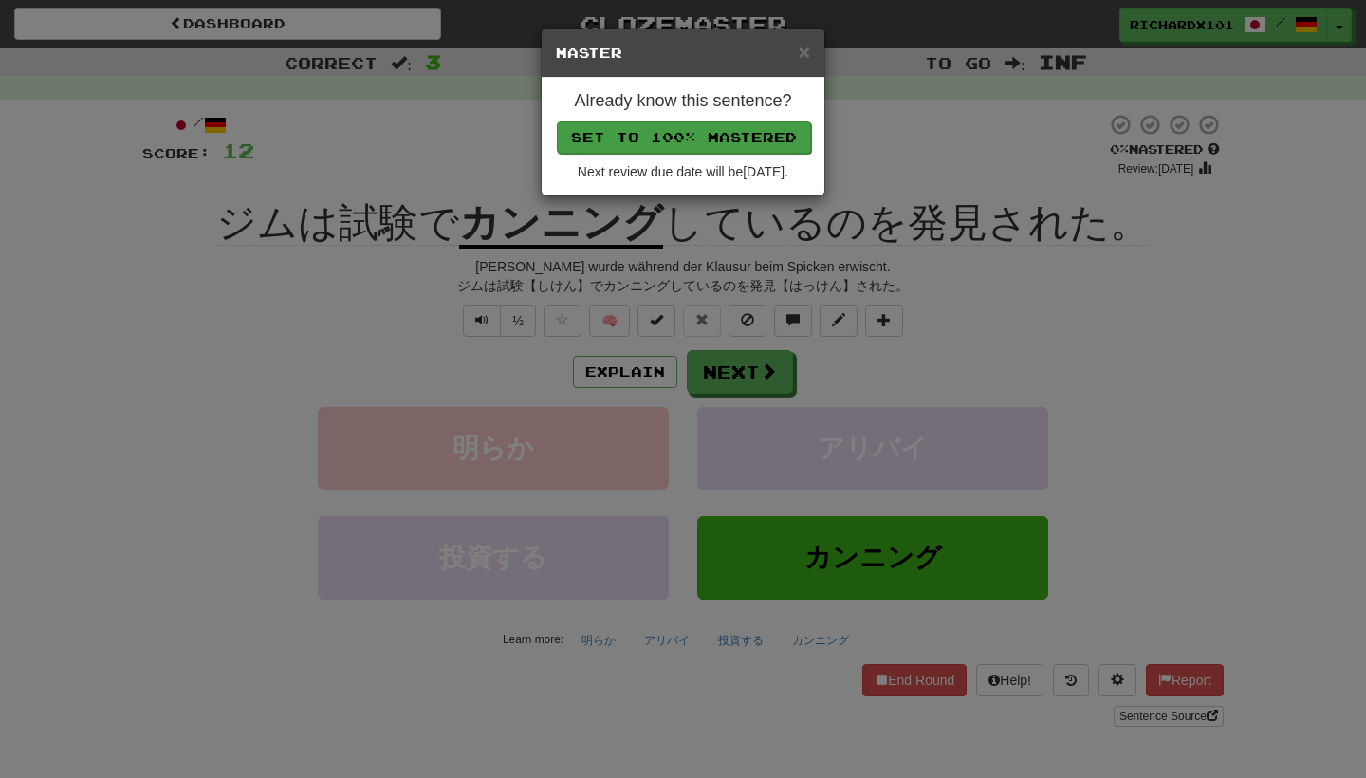
click at [721, 140] on button "Set to 100% Mastered" at bounding box center [684, 137] width 254 height 32
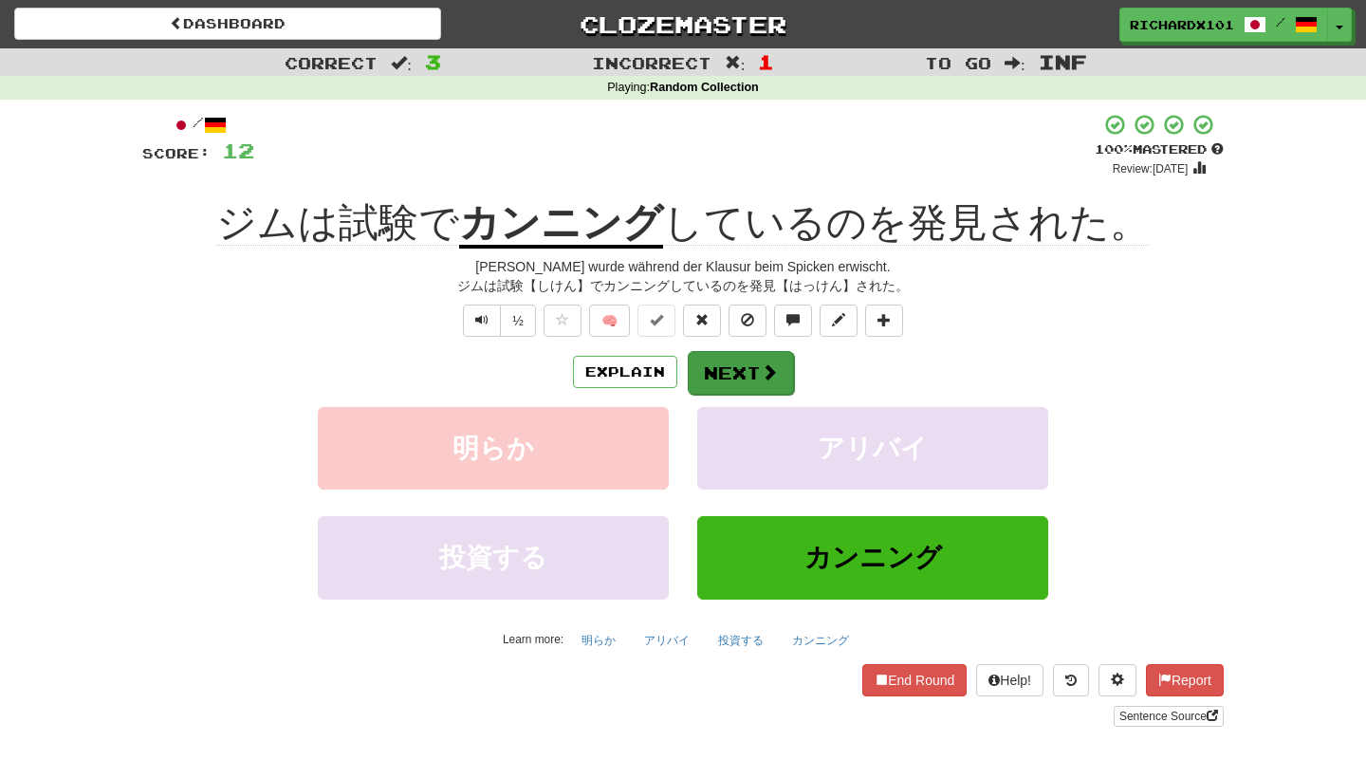
click at [739, 362] on button "Next" at bounding box center [741, 373] width 106 height 44
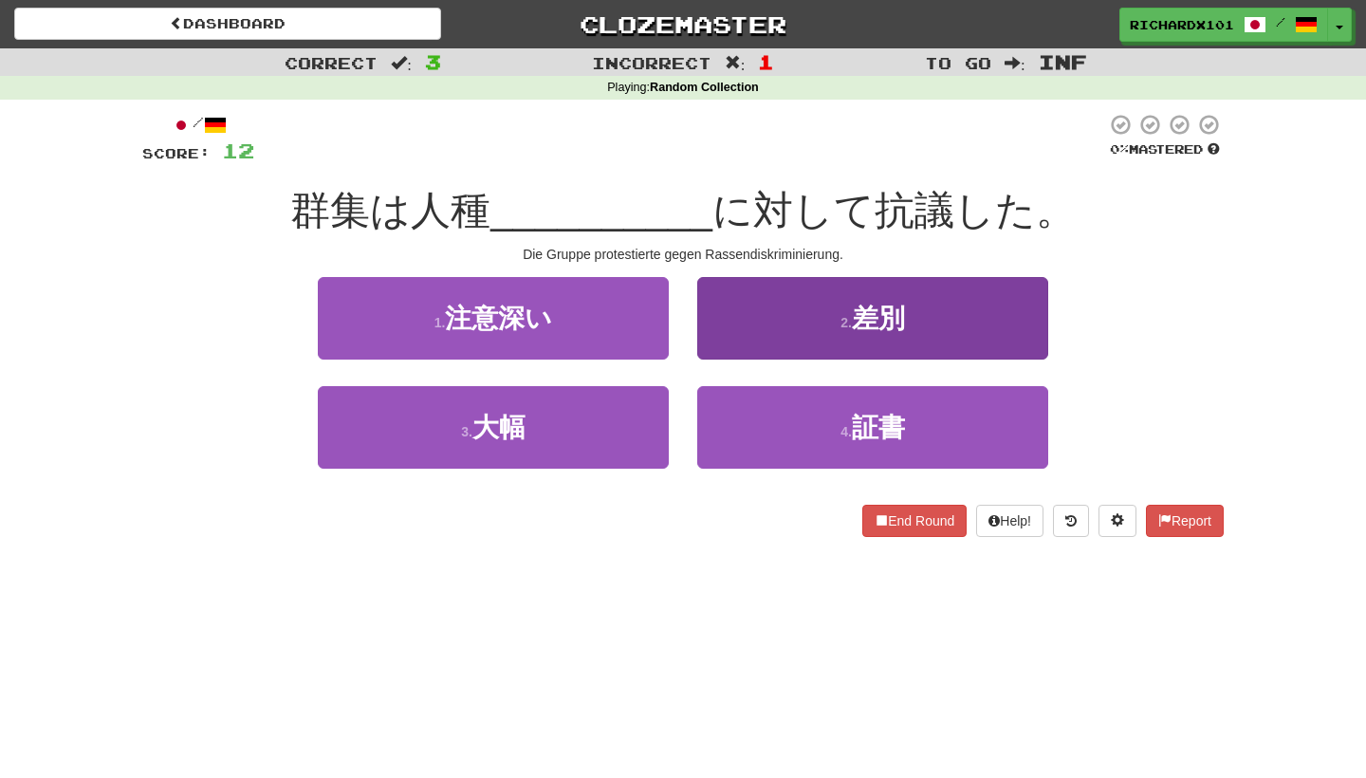
click at [777, 319] on button "2 . 差別" at bounding box center [872, 318] width 351 height 83
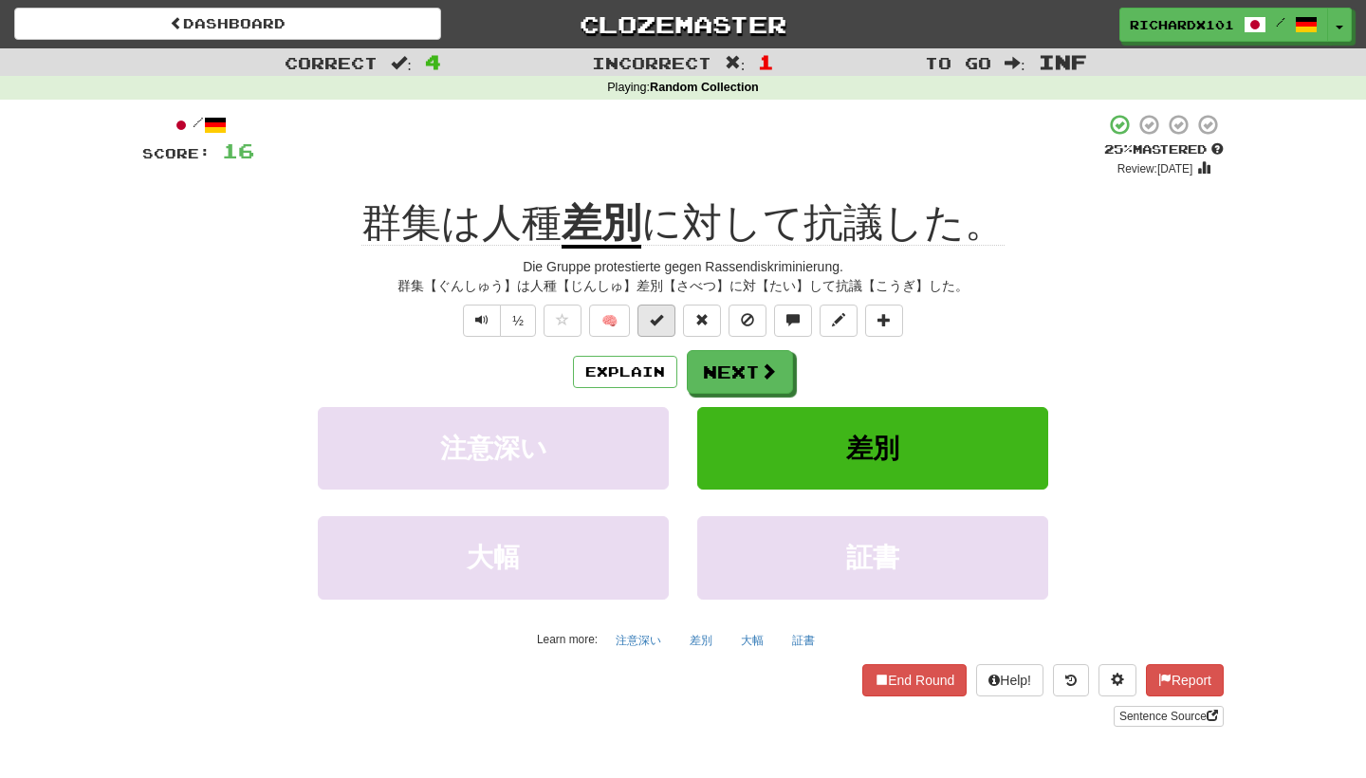
click at [658, 313] on span at bounding box center [656, 319] width 13 height 13
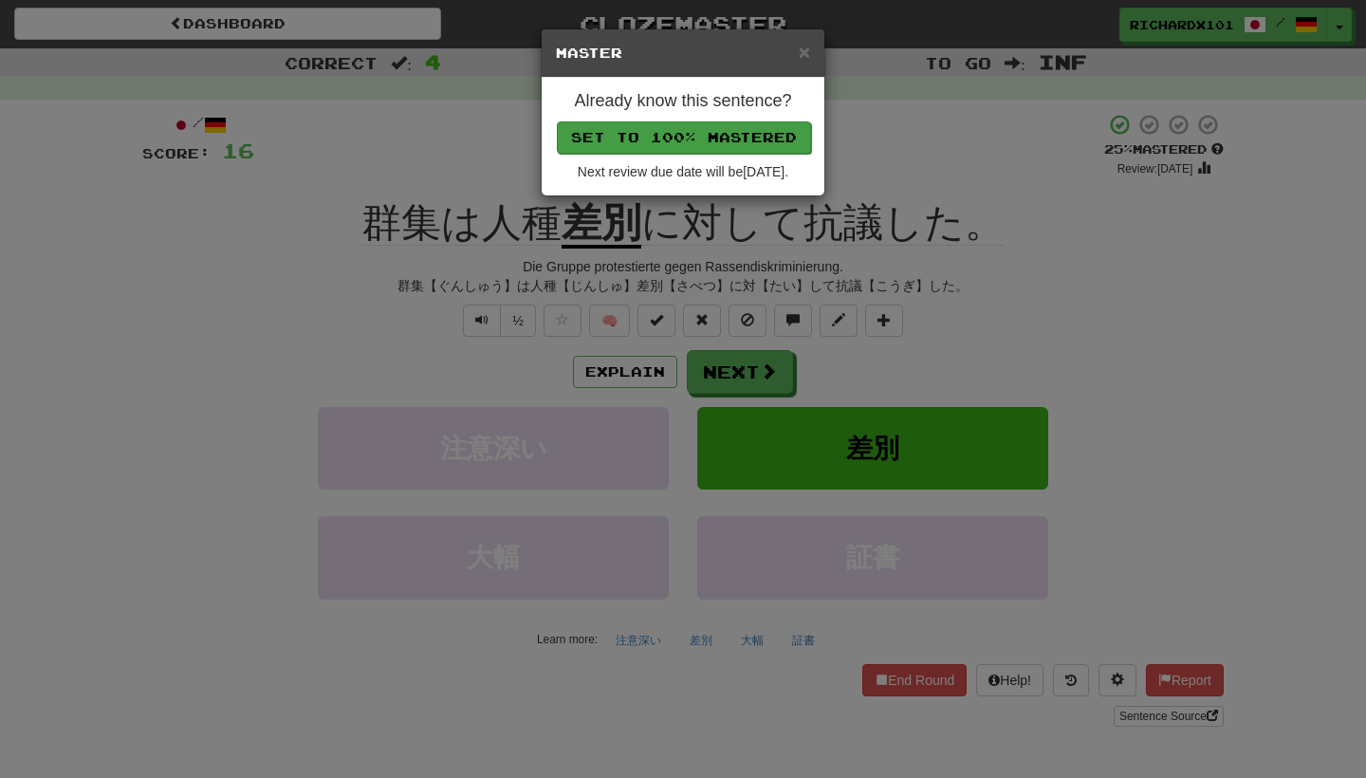
click at [731, 135] on button "Set to 100% Mastered" at bounding box center [684, 137] width 254 height 32
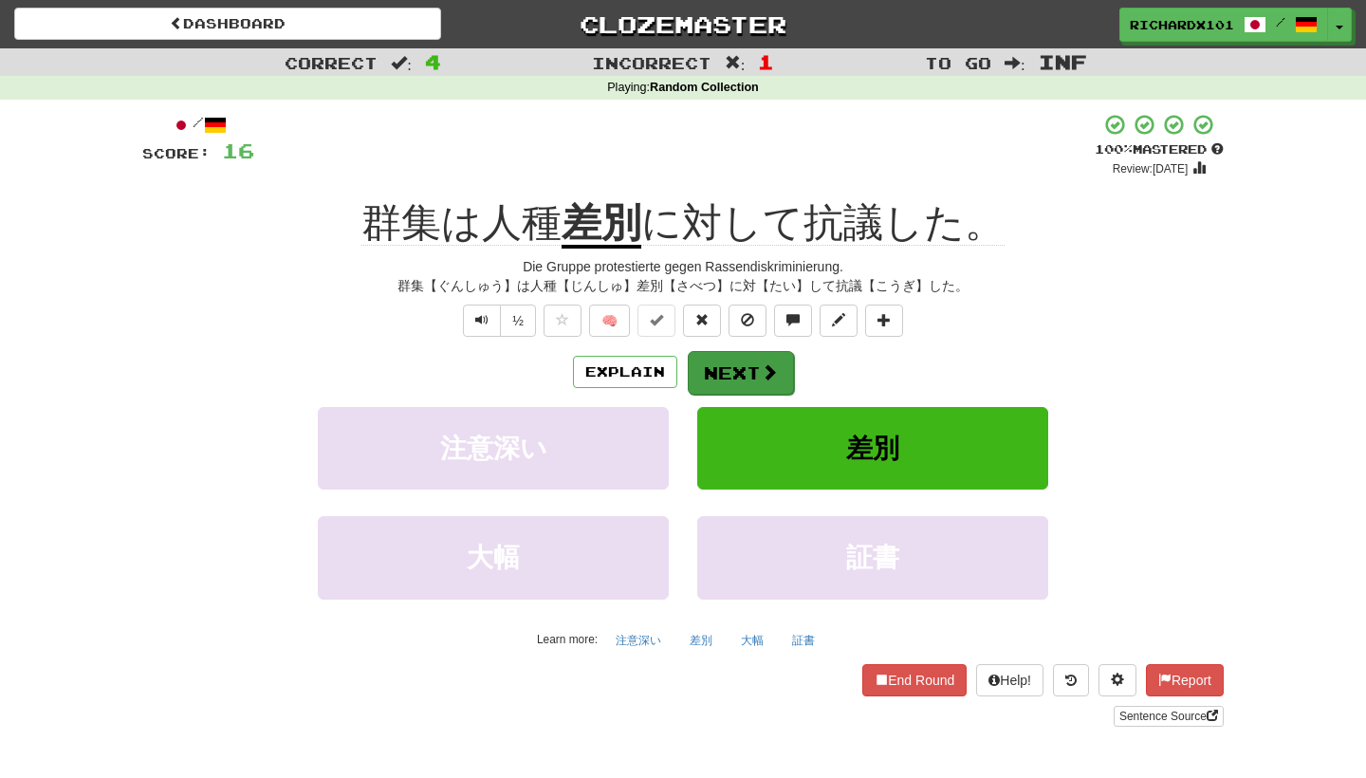
click at [747, 369] on button "Next" at bounding box center [741, 373] width 106 height 44
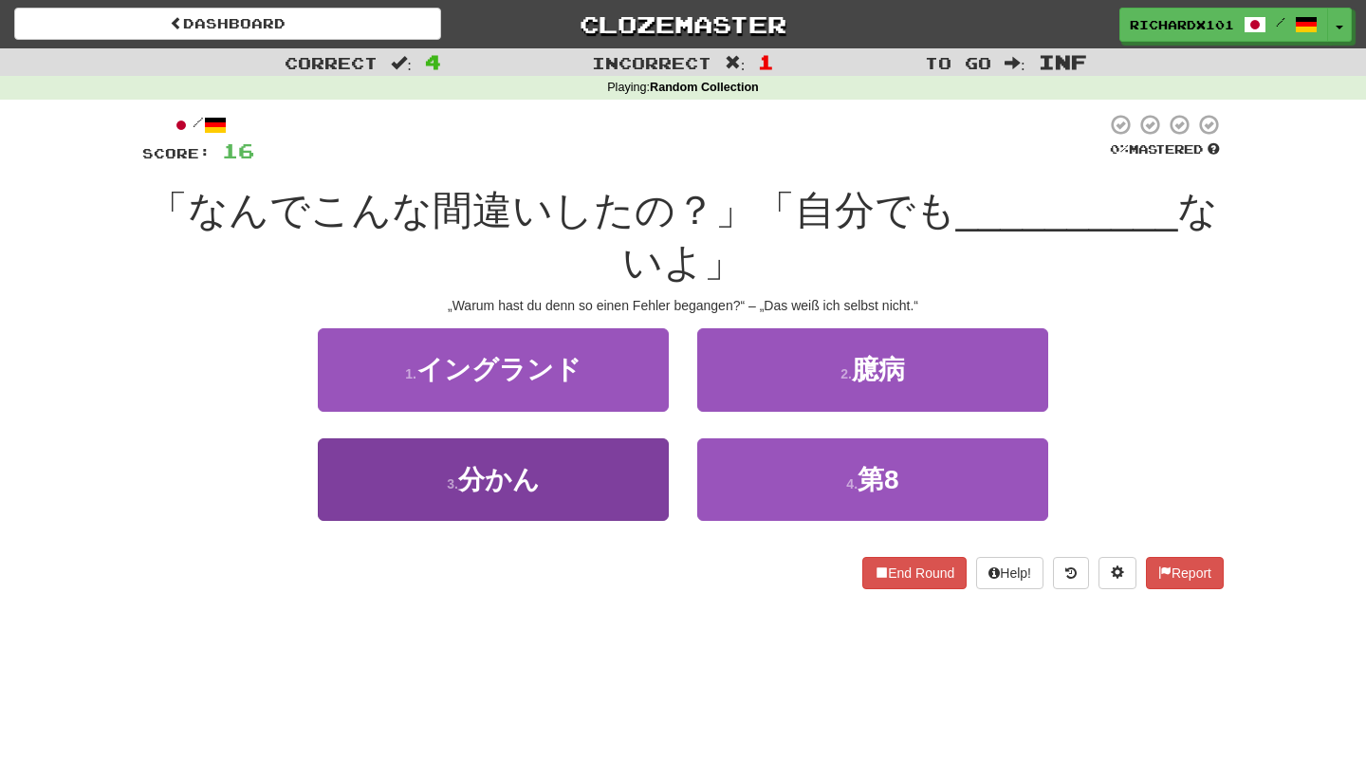
click at [635, 474] on button "3 . 分かん" at bounding box center [493, 479] width 351 height 83
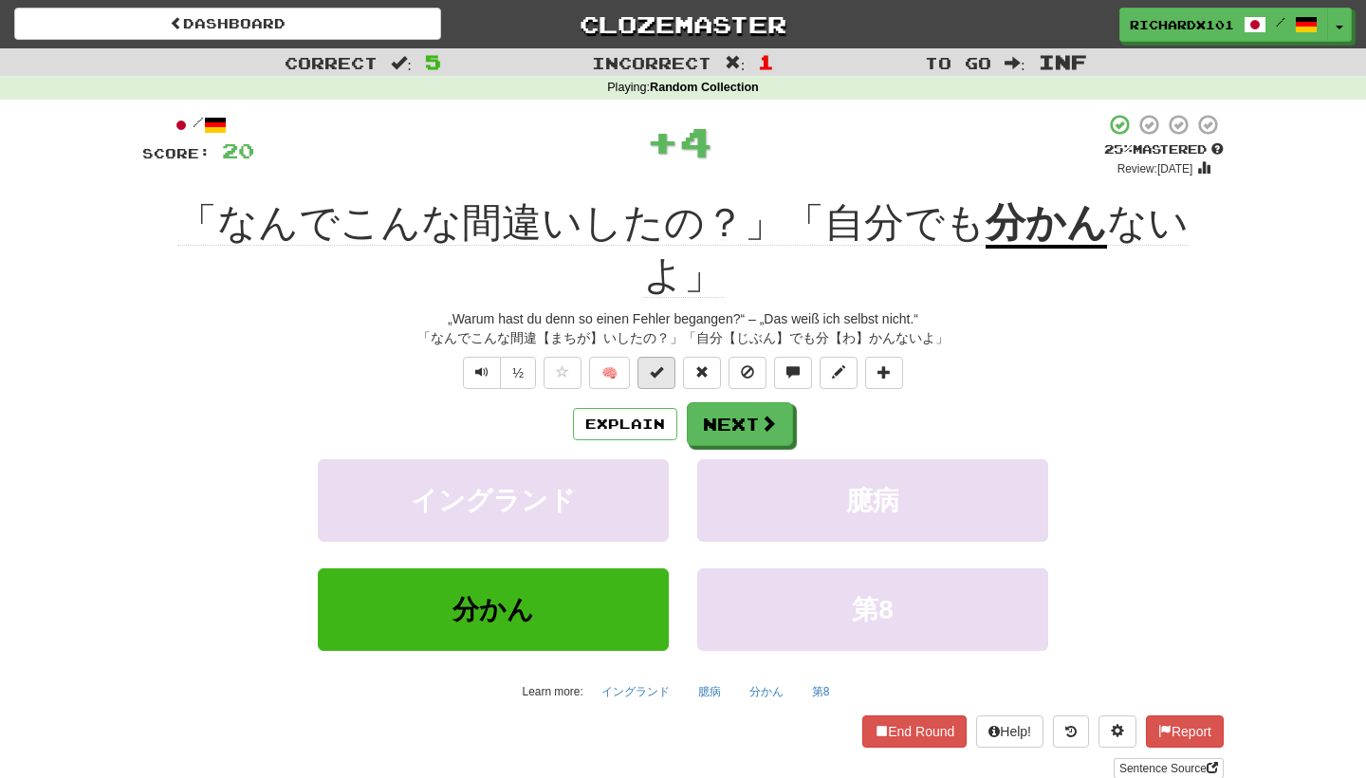
click at [661, 357] on button at bounding box center [657, 373] width 38 height 32
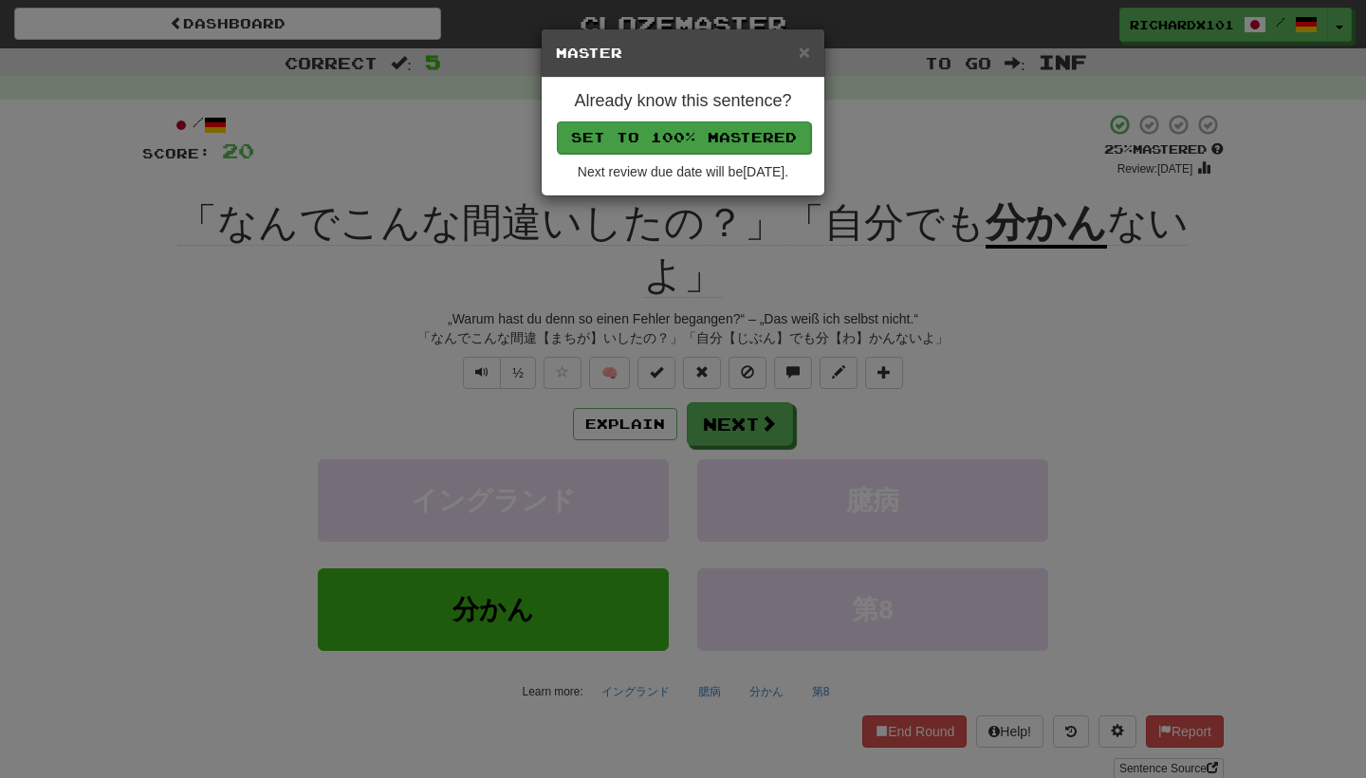
click at [740, 126] on button "Set to 100% Mastered" at bounding box center [684, 137] width 254 height 32
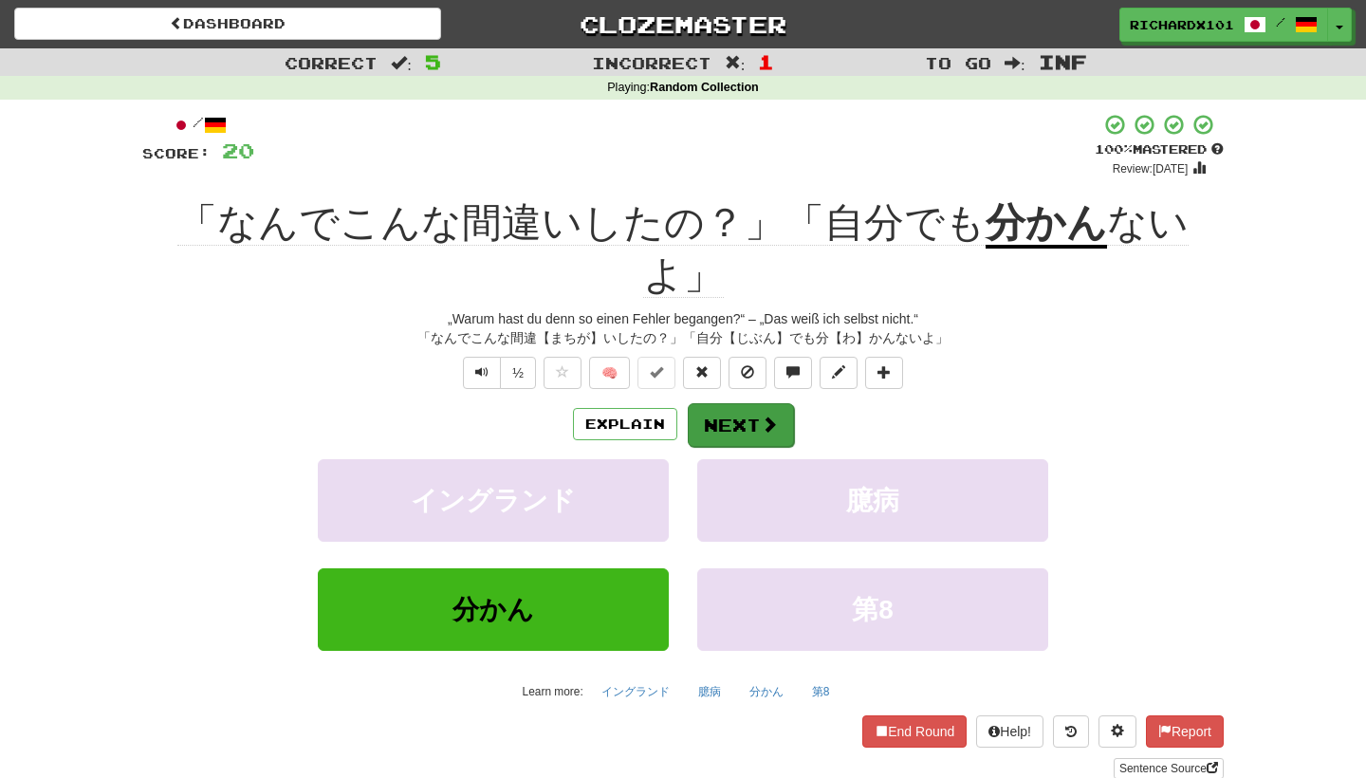
click at [733, 403] on button "Next" at bounding box center [741, 425] width 106 height 44
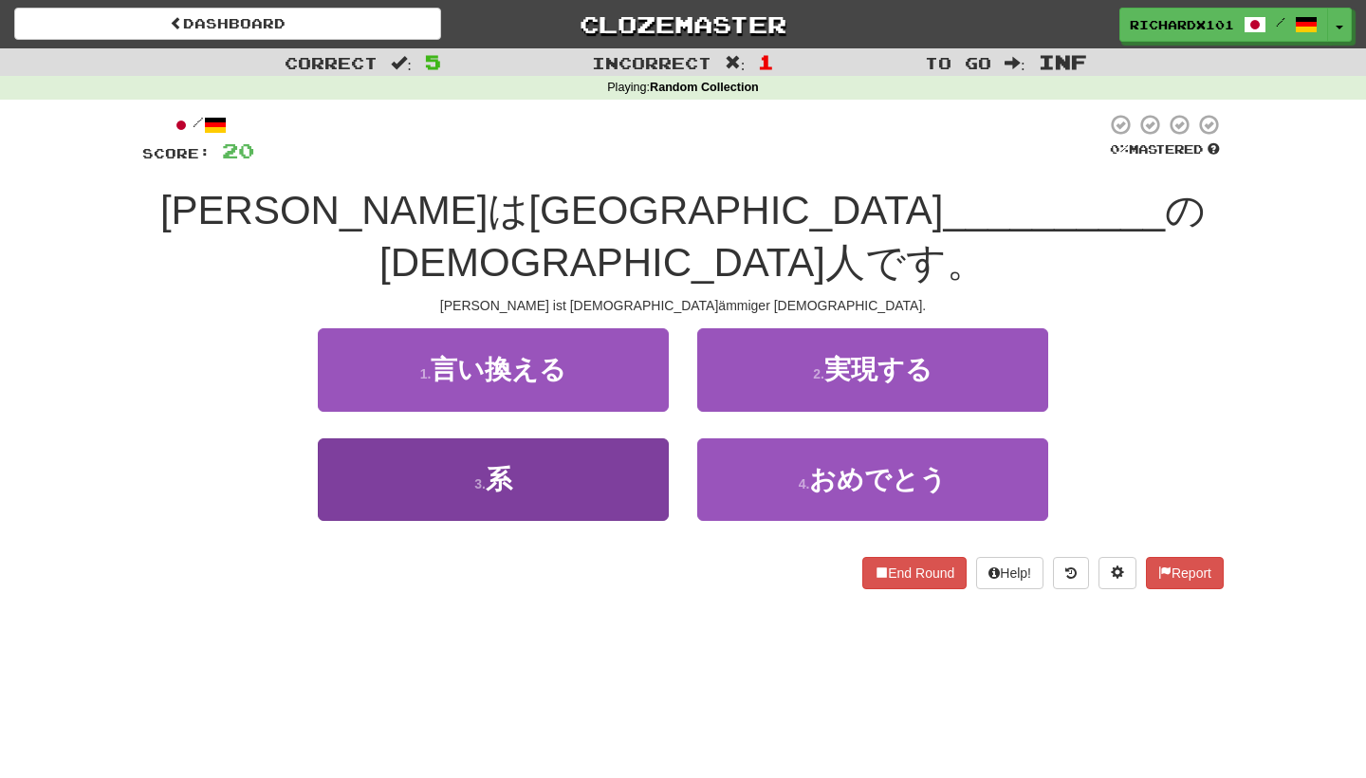
click at [649, 438] on button "3 . 系" at bounding box center [493, 479] width 351 height 83
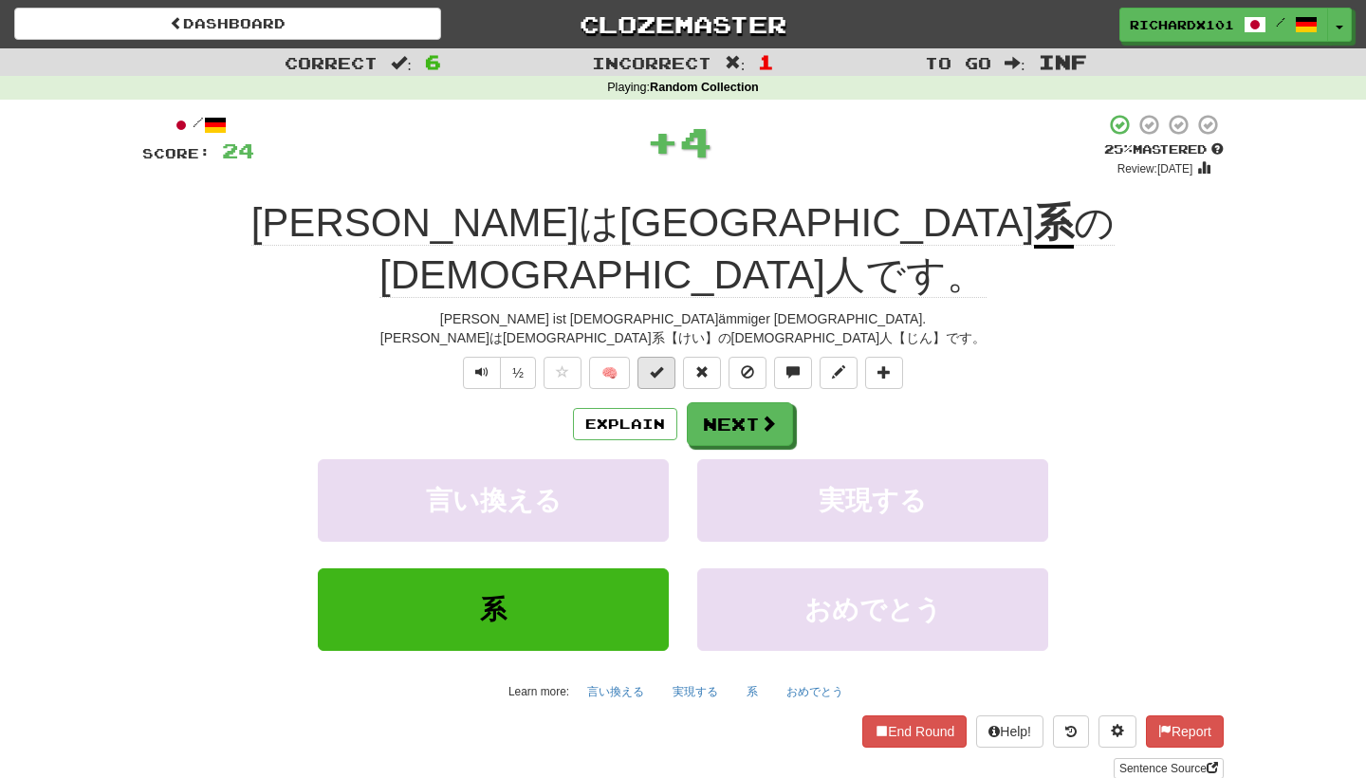
click at [662, 365] on span at bounding box center [656, 371] width 13 height 13
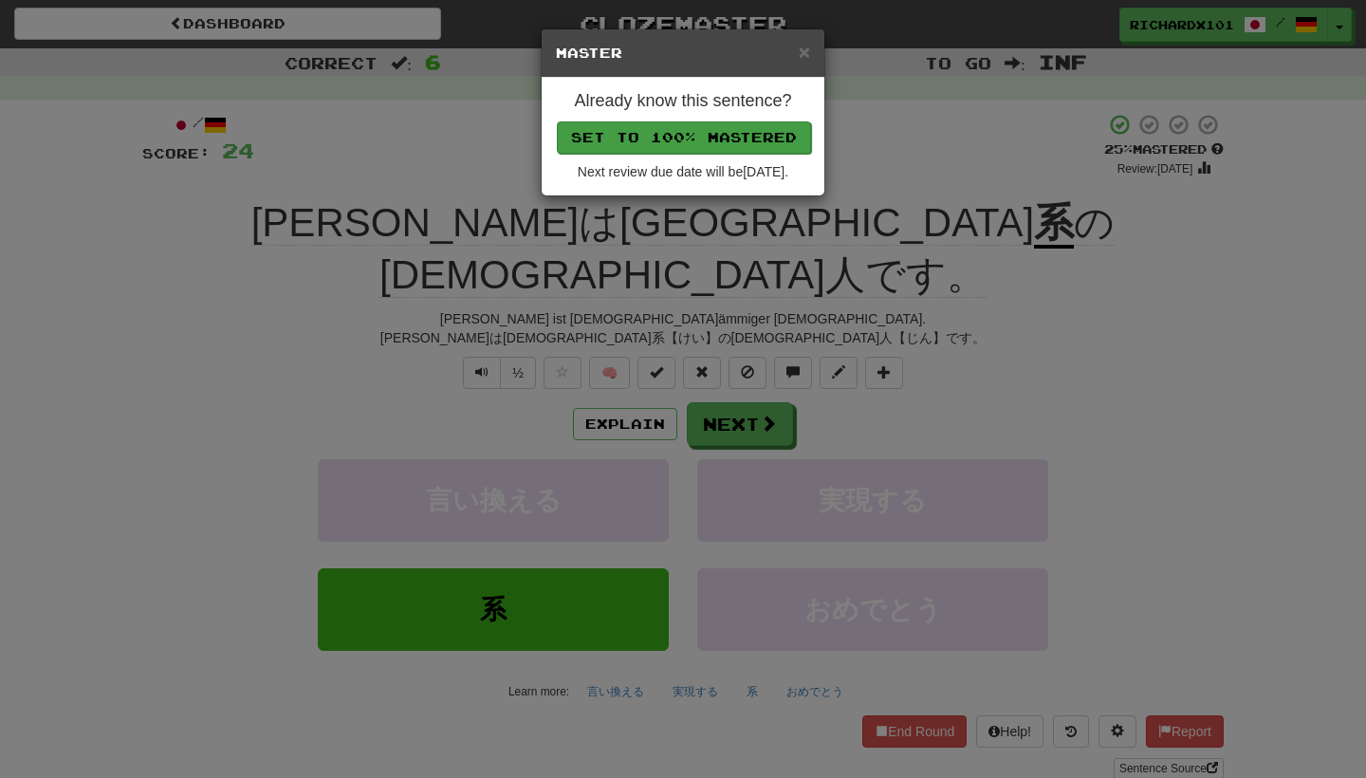
click at [747, 137] on button "Set to 100% Mastered" at bounding box center [684, 137] width 254 height 32
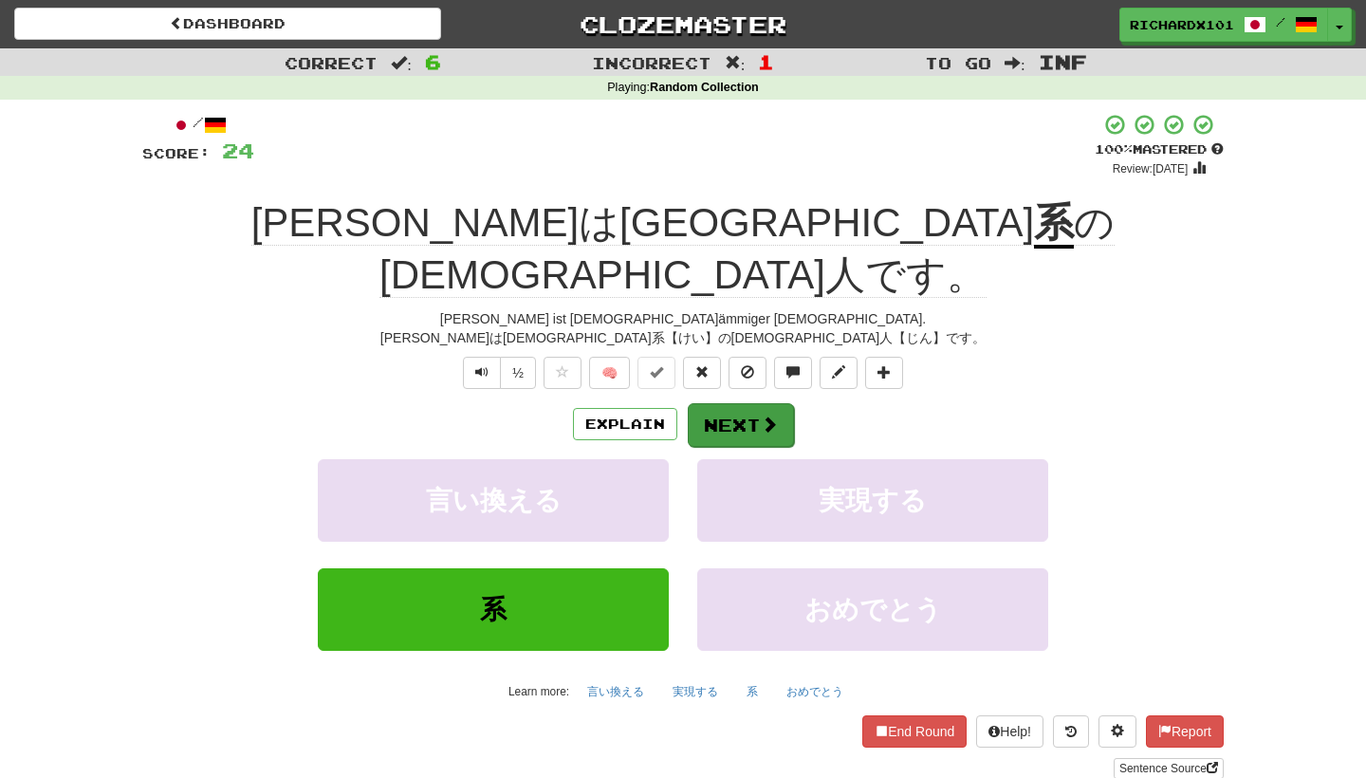
click at [734, 403] on button "Next" at bounding box center [741, 425] width 106 height 44
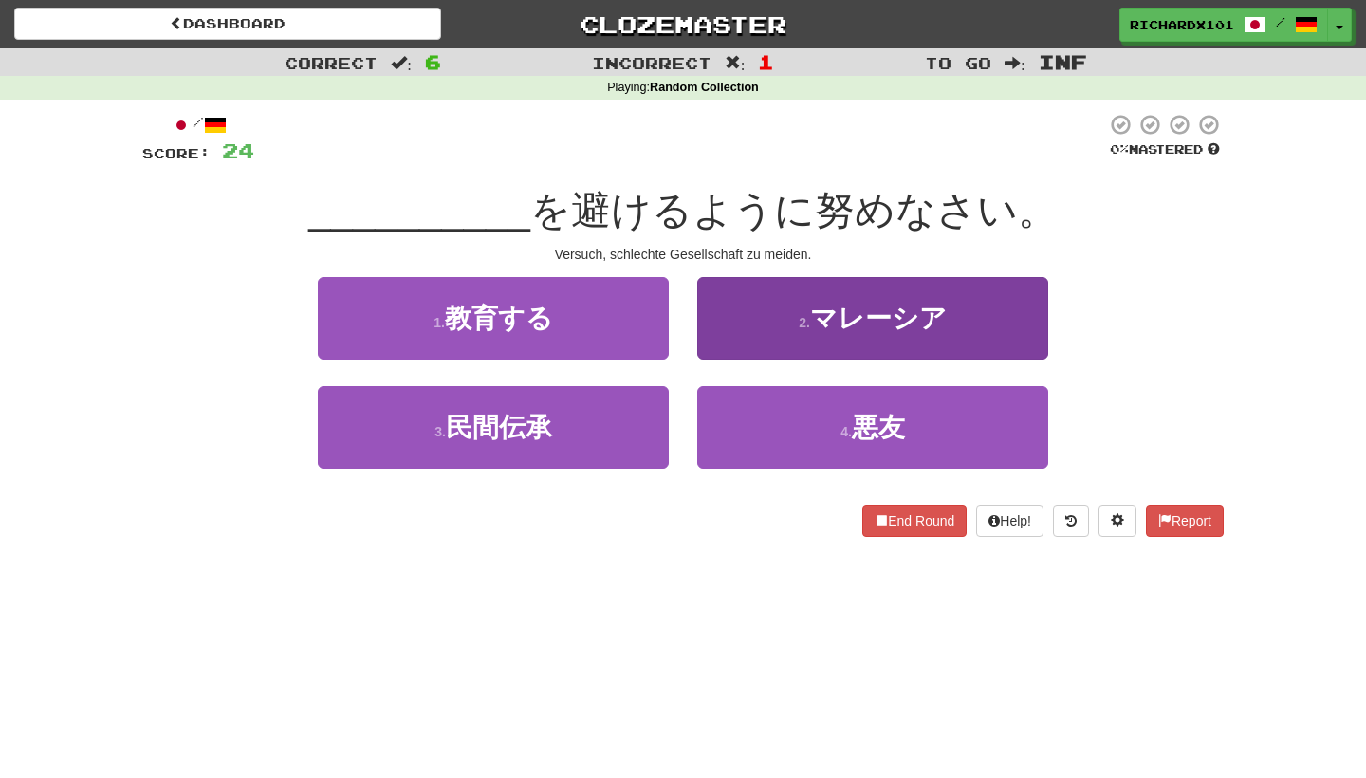
click at [771, 325] on button "2 . マレーシア" at bounding box center [872, 318] width 351 height 83
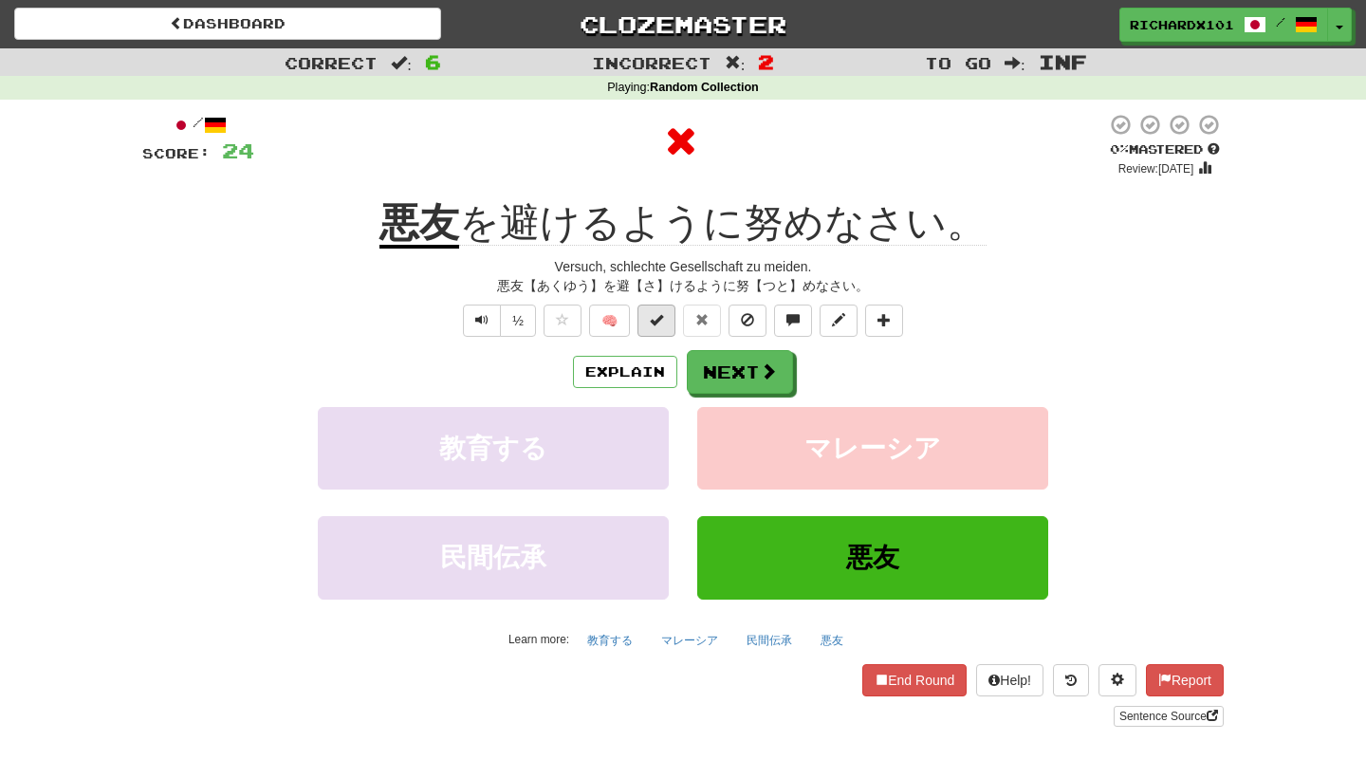
click at [664, 321] on button at bounding box center [657, 321] width 38 height 32
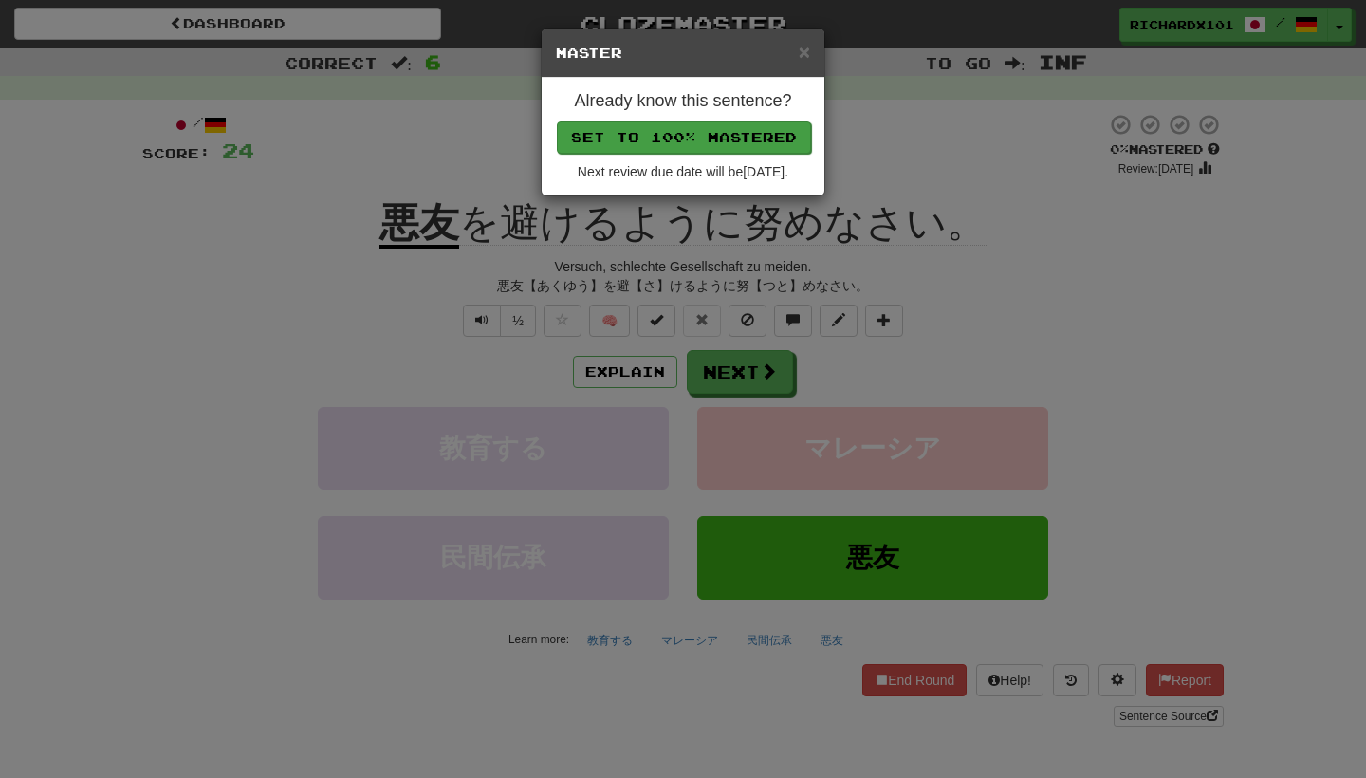
click at [722, 128] on button "Set to 100% Mastered" at bounding box center [684, 137] width 254 height 32
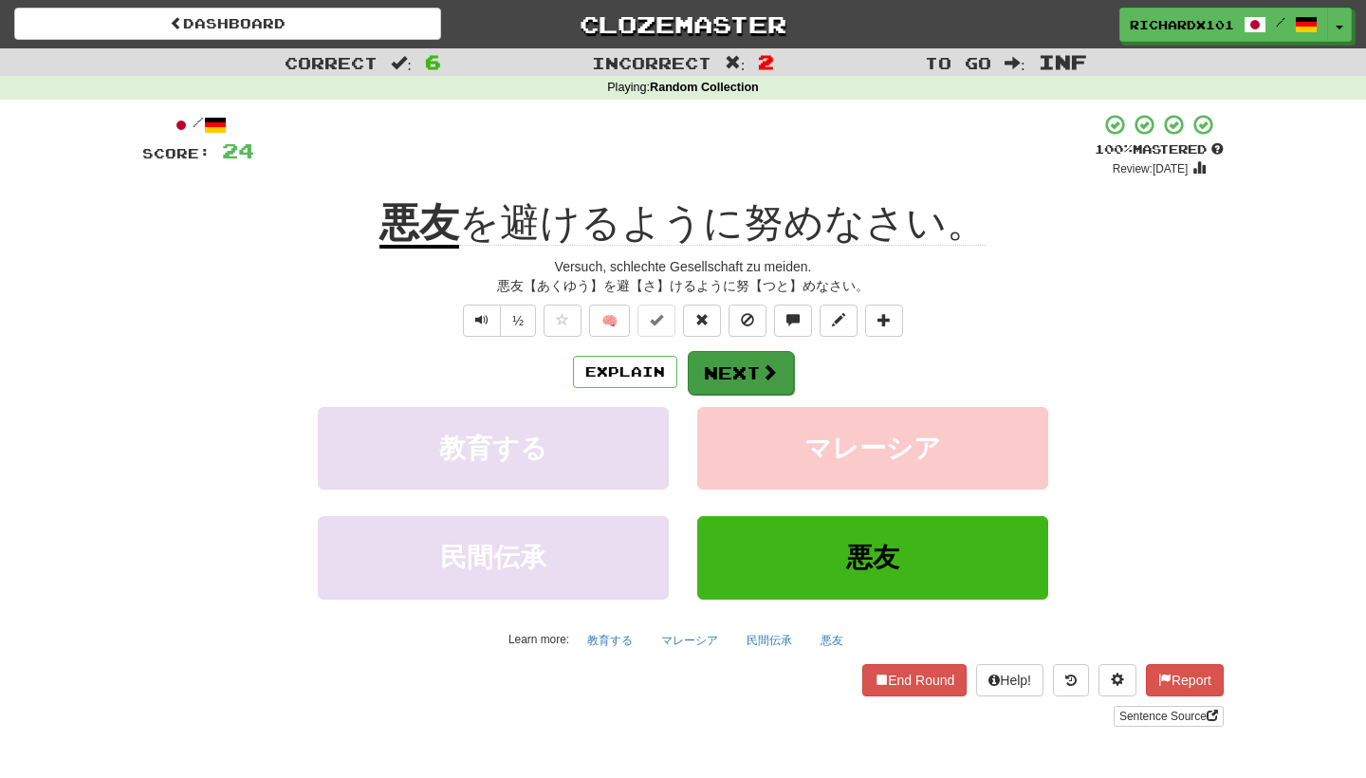
click at [733, 356] on button "Next" at bounding box center [741, 373] width 106 height 44
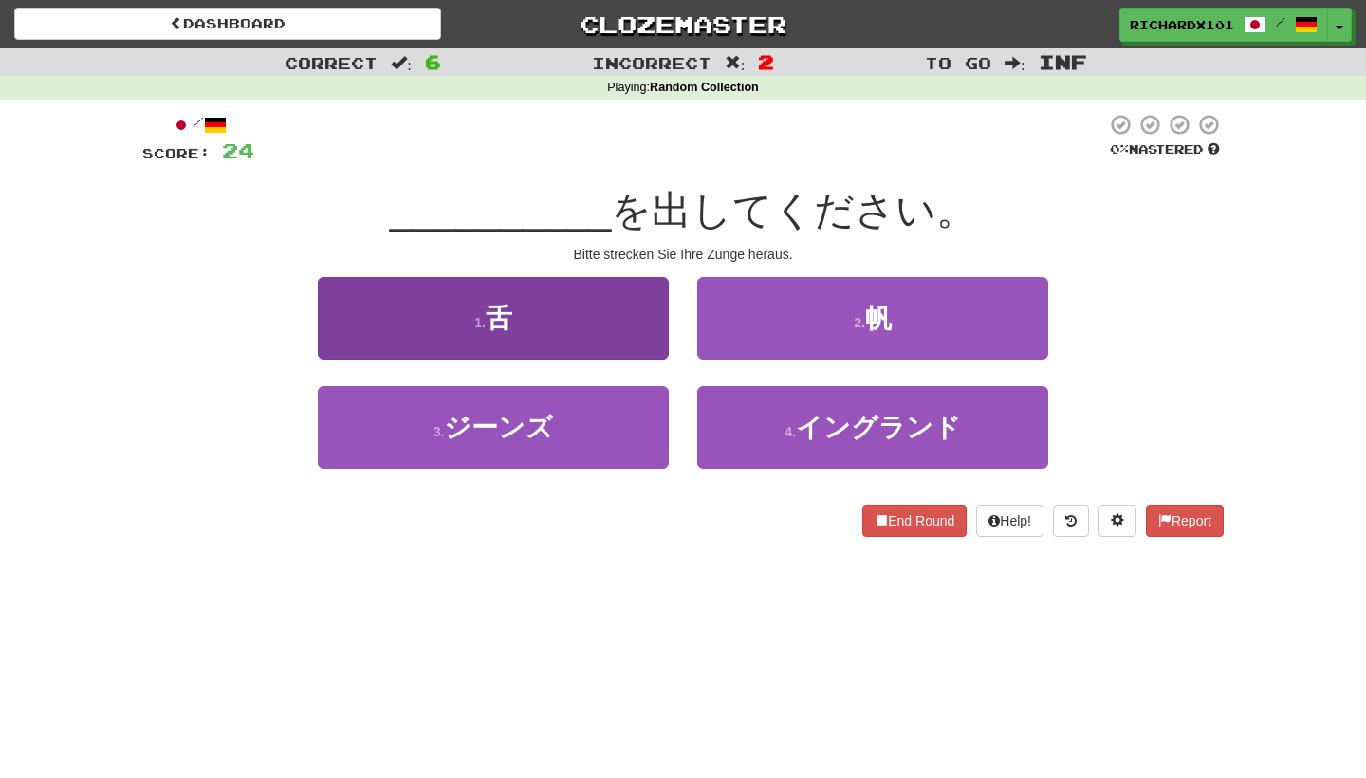
click at [644, 331] on button "1 . 舌" at bounding box center [493, 318] width 351 height 83
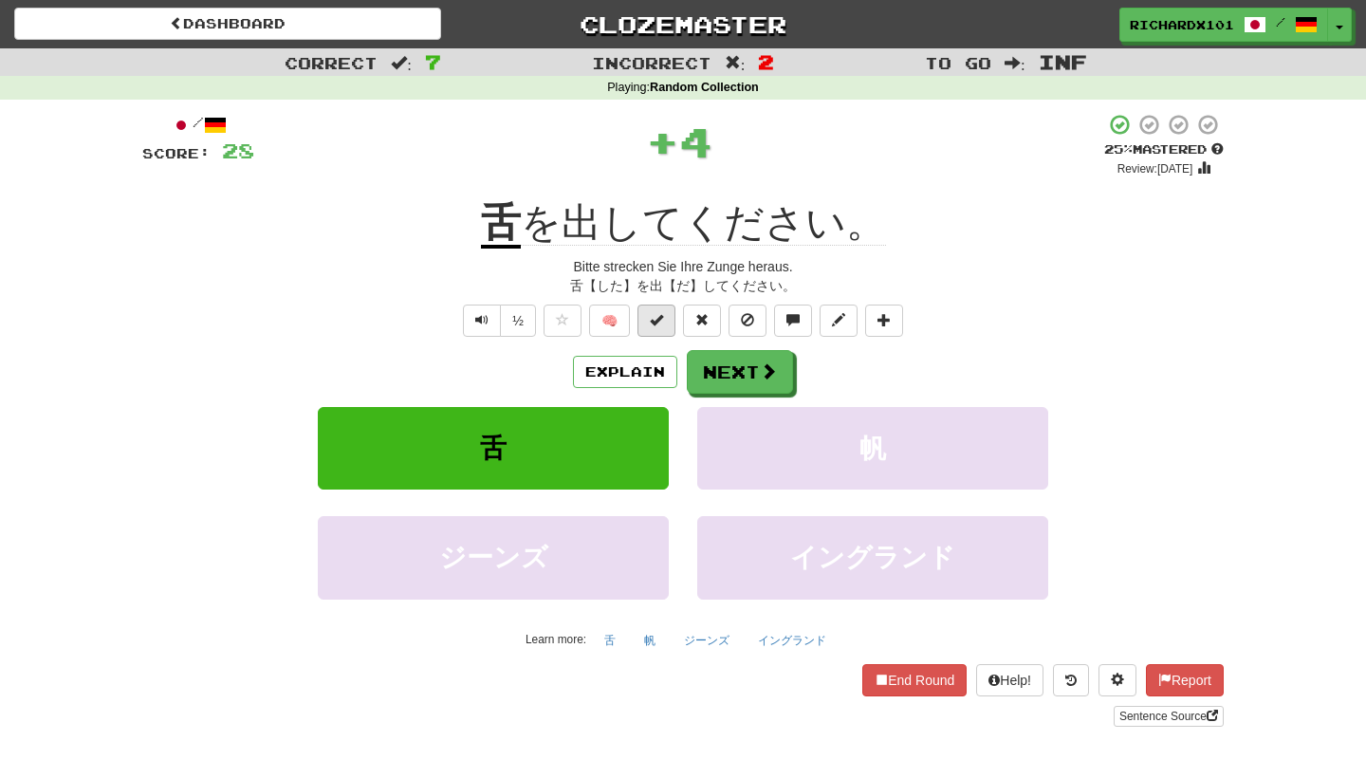
click at [659, 318] on span at bounding box center [656, 319] width 13 height 13
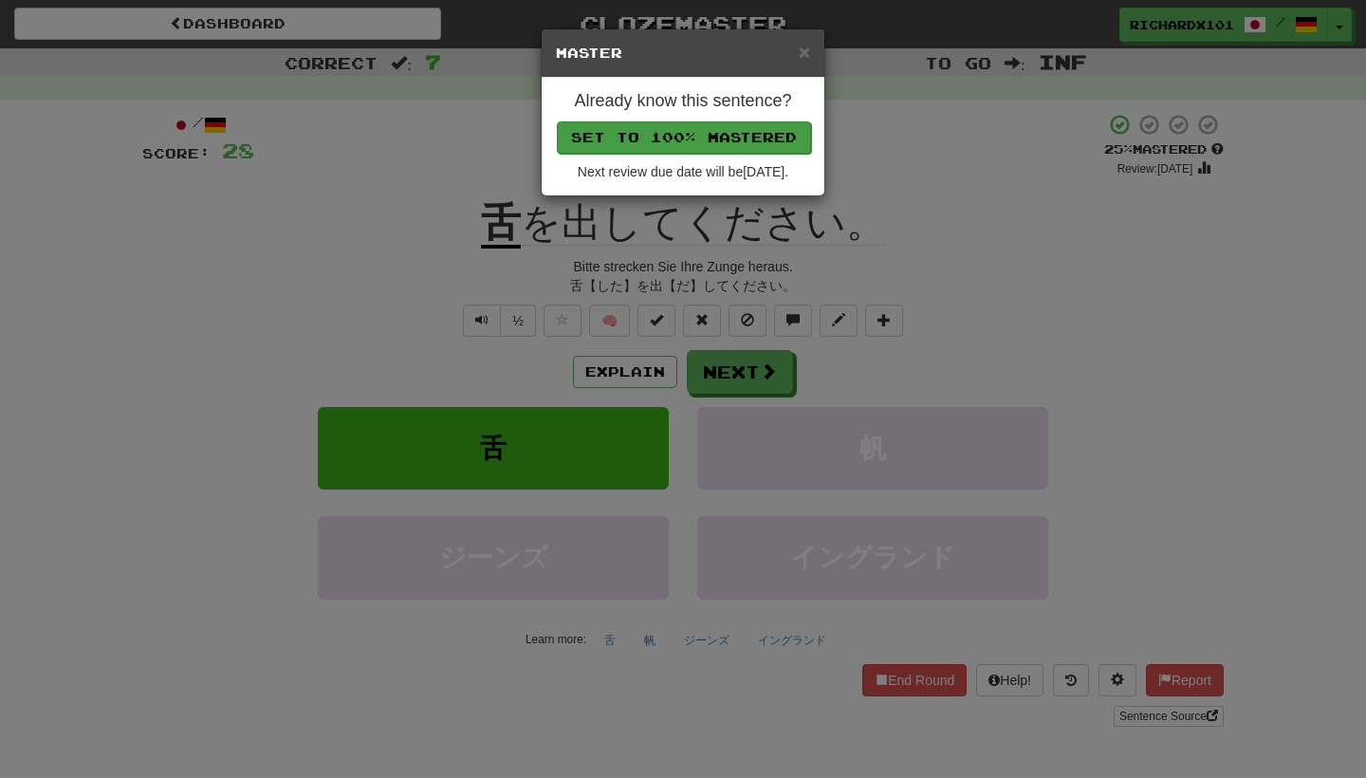
click at [717, 130] on button "Set to 100% Mastered" at bounding box center [684, 137] width 254 height 32
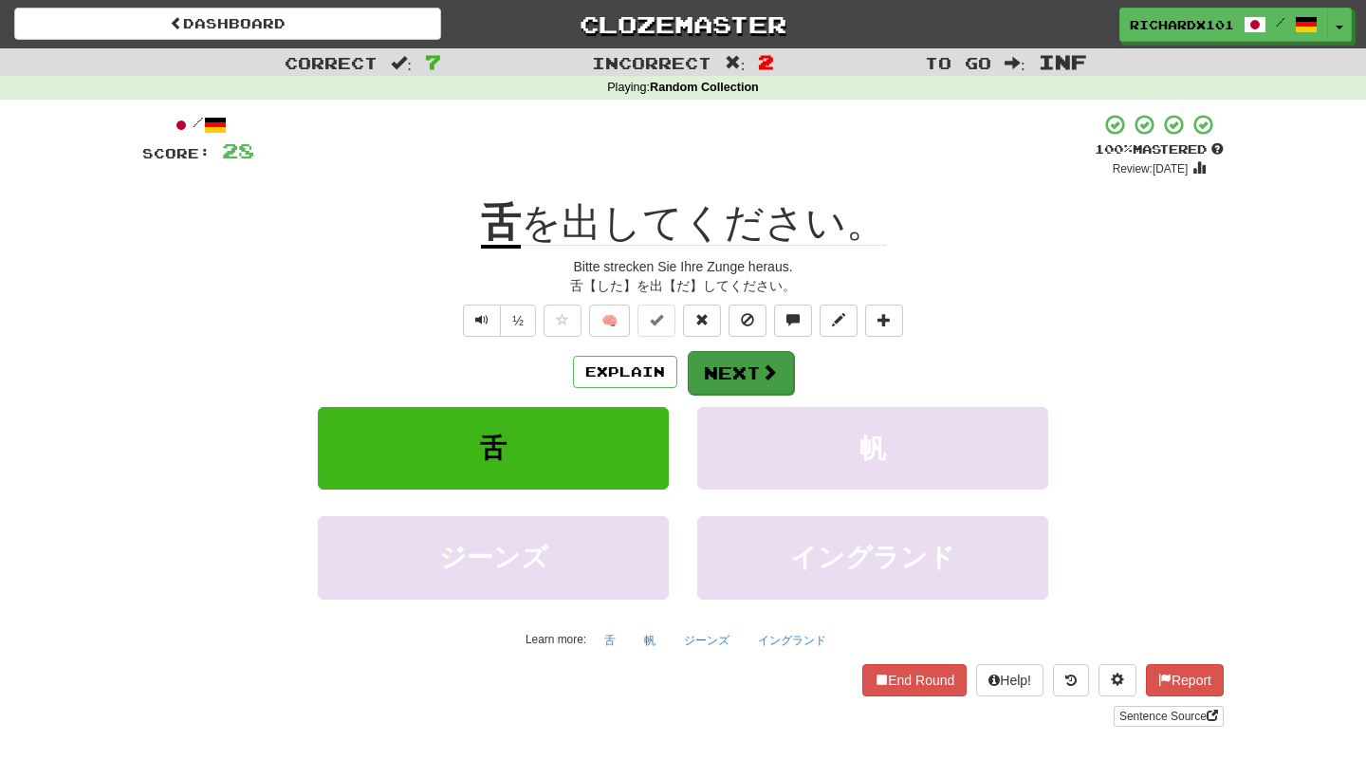
click at [735, 358] on button "Next" at bounding box center [741, 373] width 106 height 44
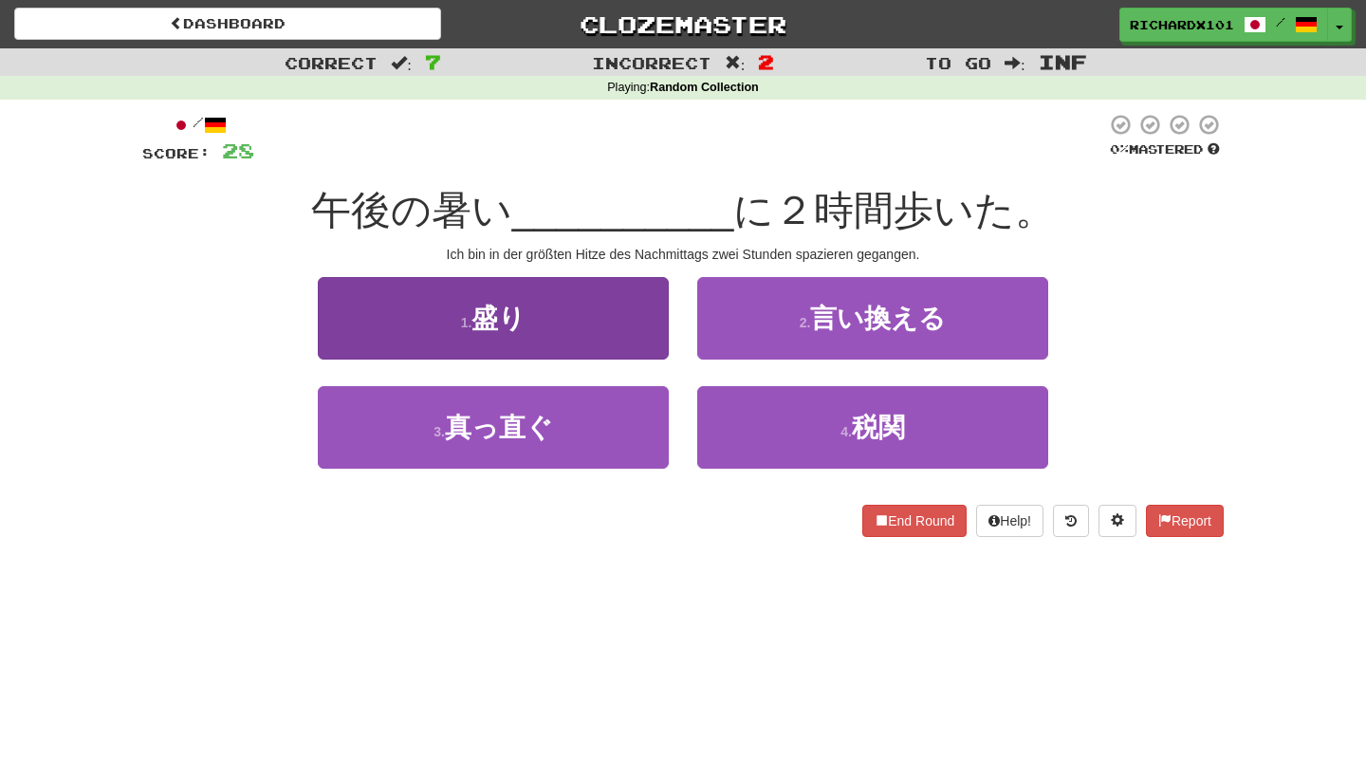
click at [644, 331] on button "1 . 盛り" at bounding box center [493, 318] width 351 height 83
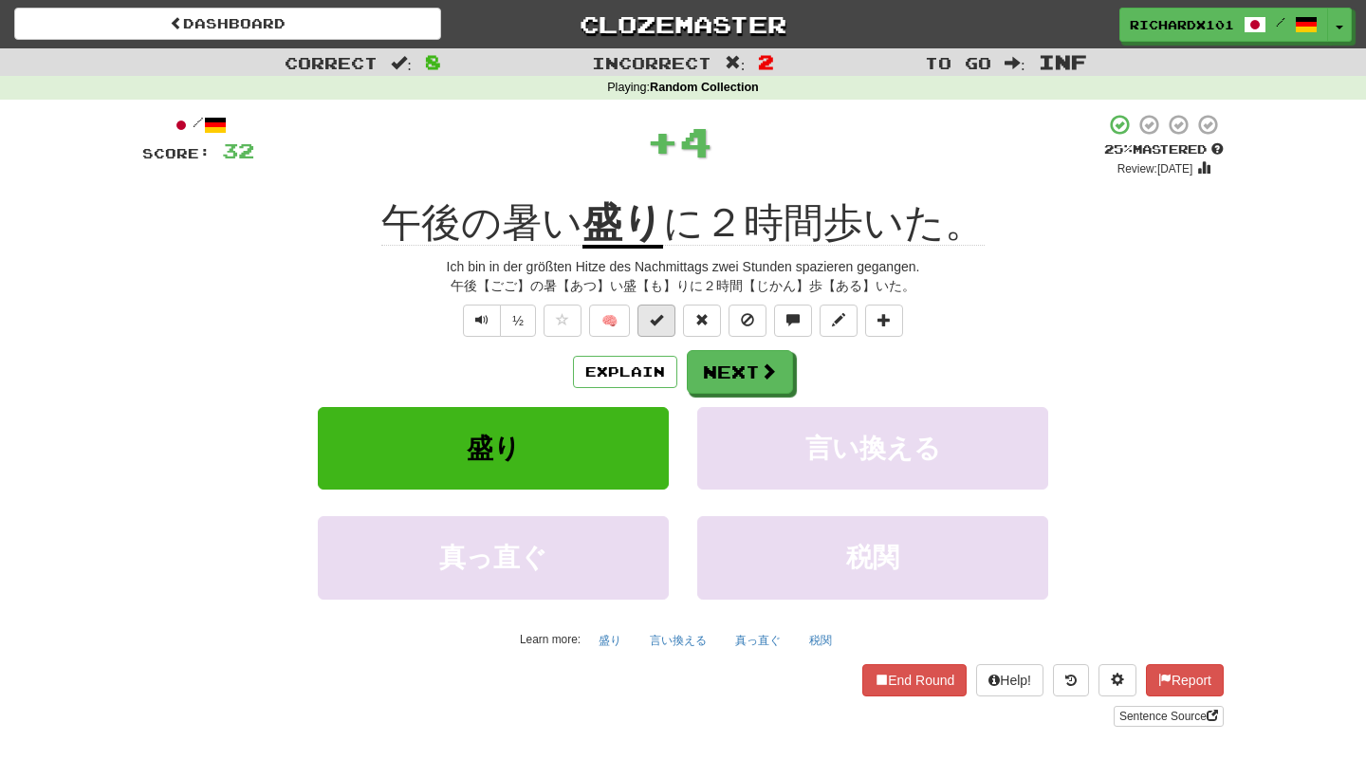
click at [662, 323] on span at bounding box center [656, 319] width 13 height 13
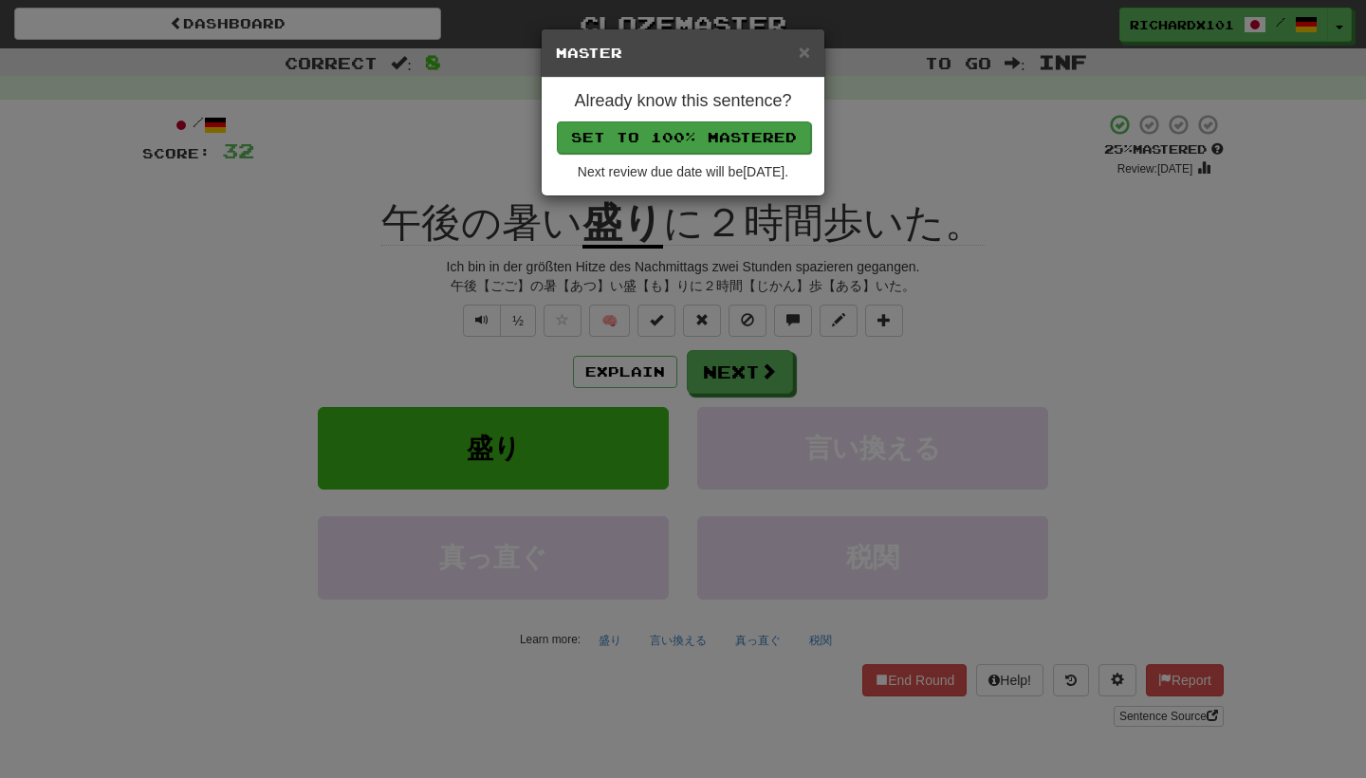
click at [723, 139] on button "Set to 100% Mastered" at bounding box center [684, 137] width 254 height 32
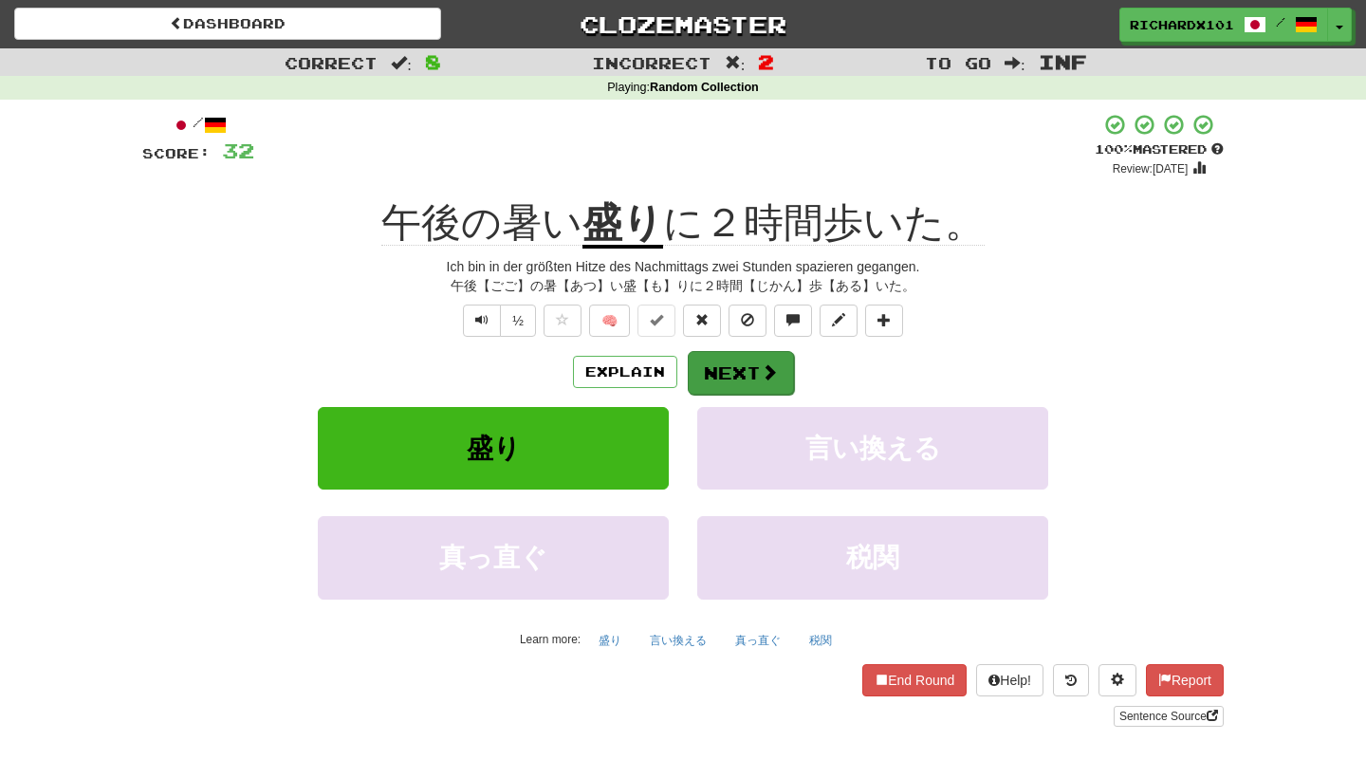
click at [743, 358] on button "Next" at bounding box center [741, 373] width 106 height 44
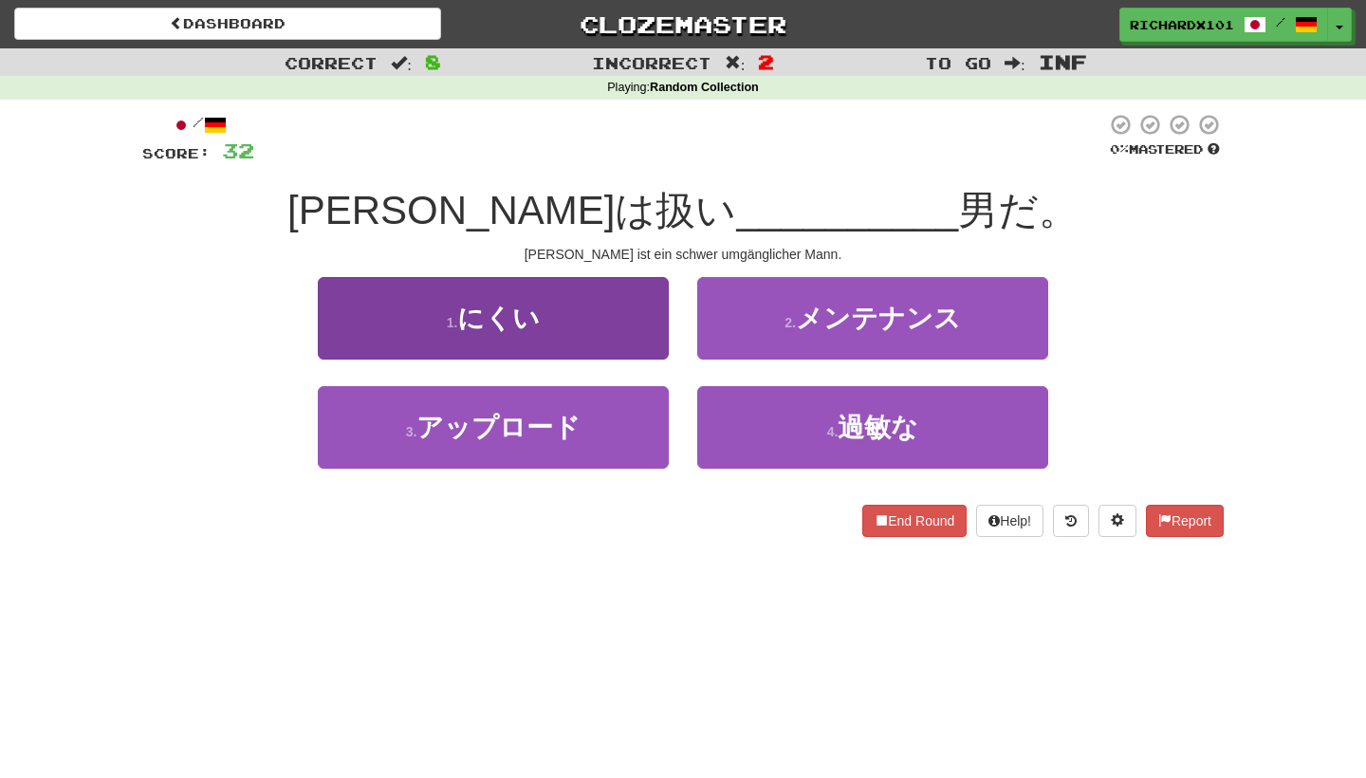
click at [647, 331] on button "1 . にくい" at bounding box center [493, 318] width 351 height 83
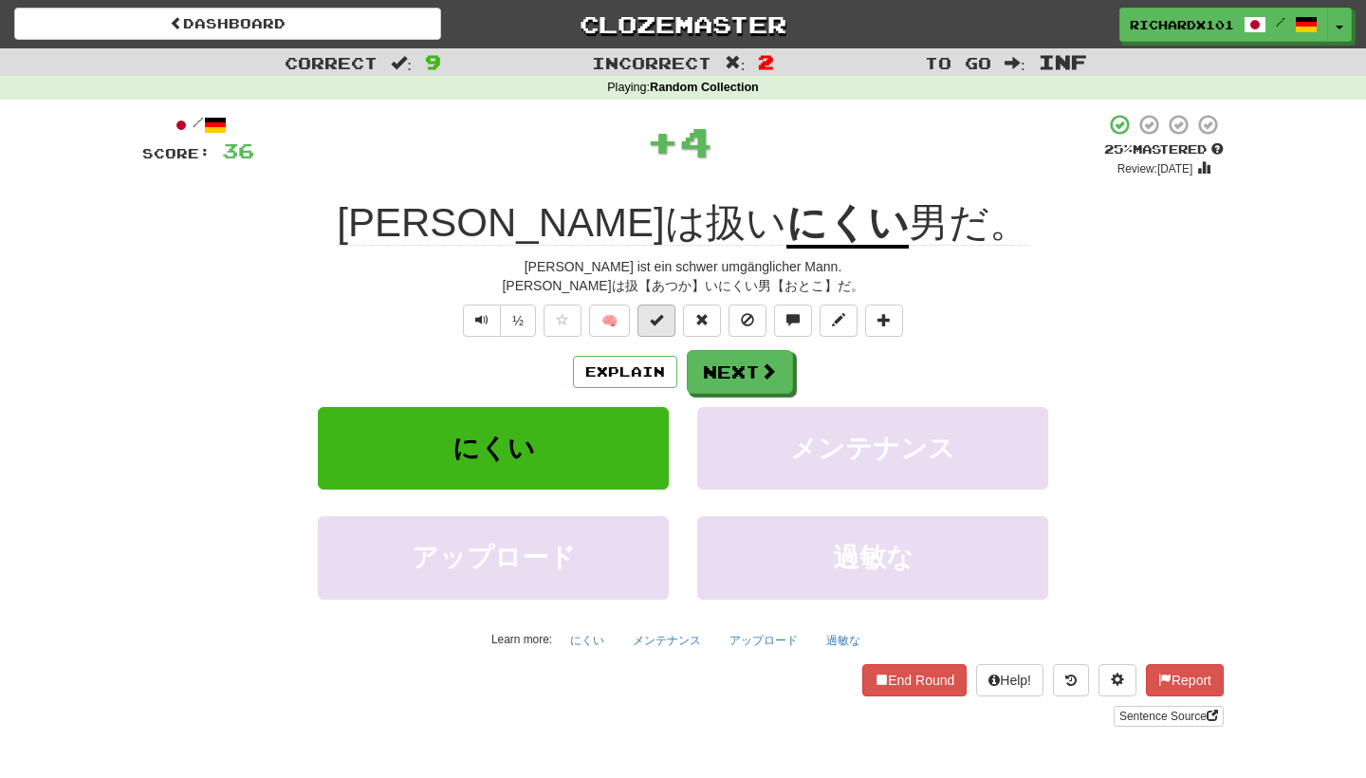
click at [662, 329] on button at bounding box center [657, 321] width 38 height 32
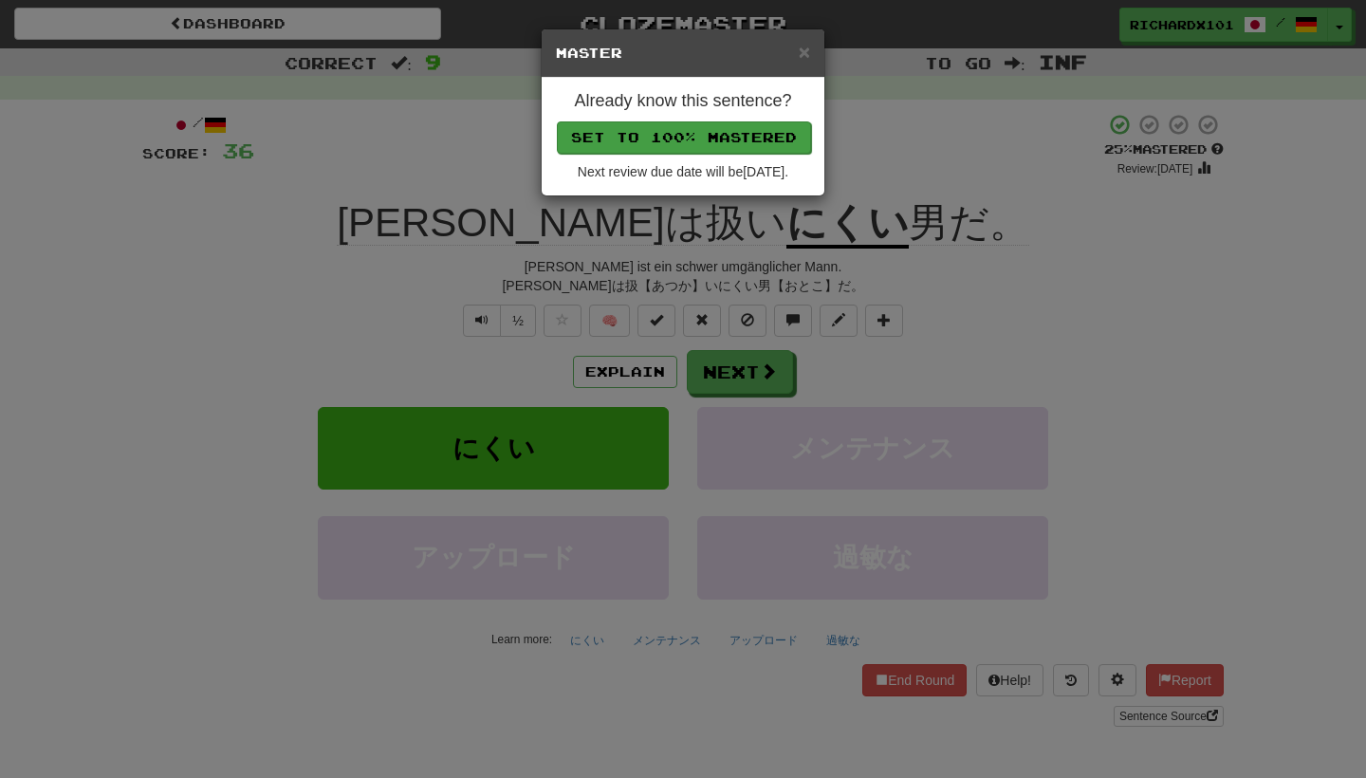
click at [714, 146] on button "Set to 100% Mastered" at bounding box center [684, 137] width 254 height 32
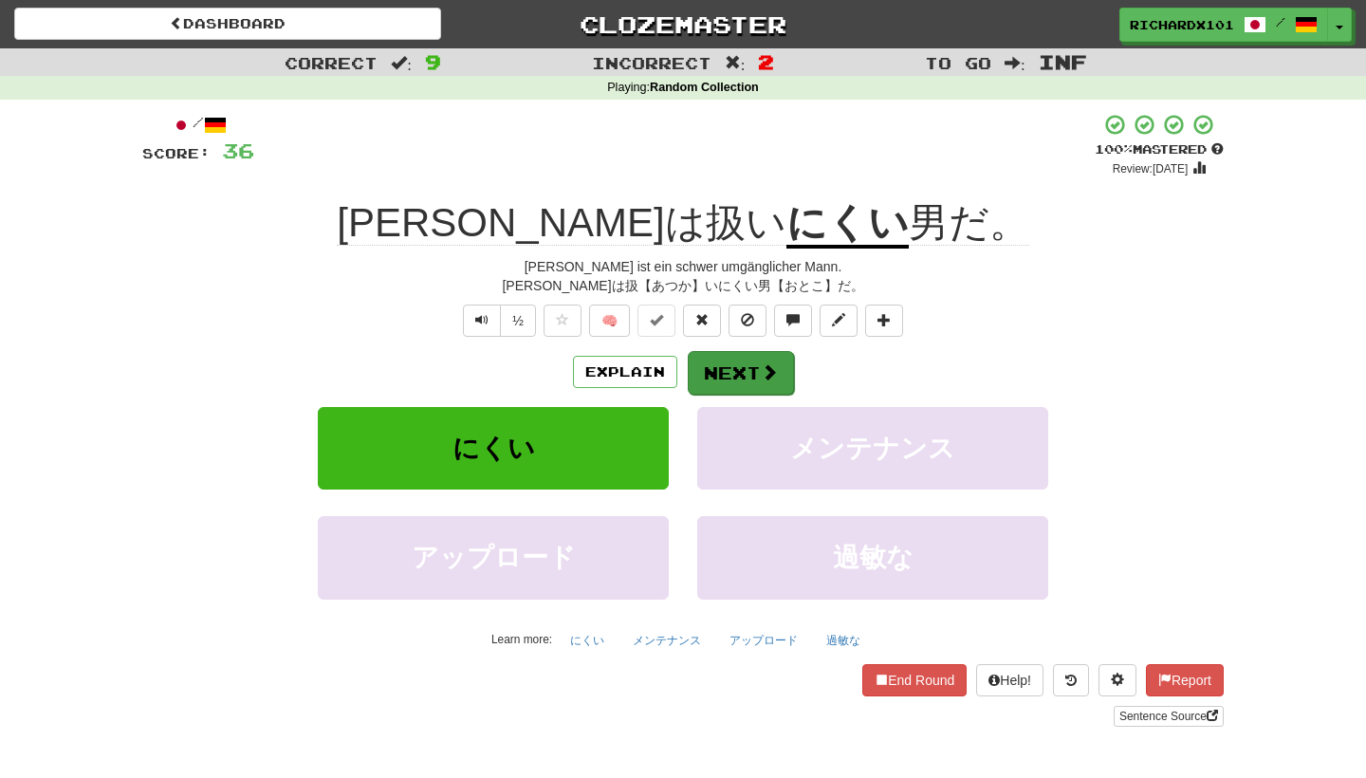
click at [731, 367] on button "Next" at bounding box center [741, 373] width 106 height 44
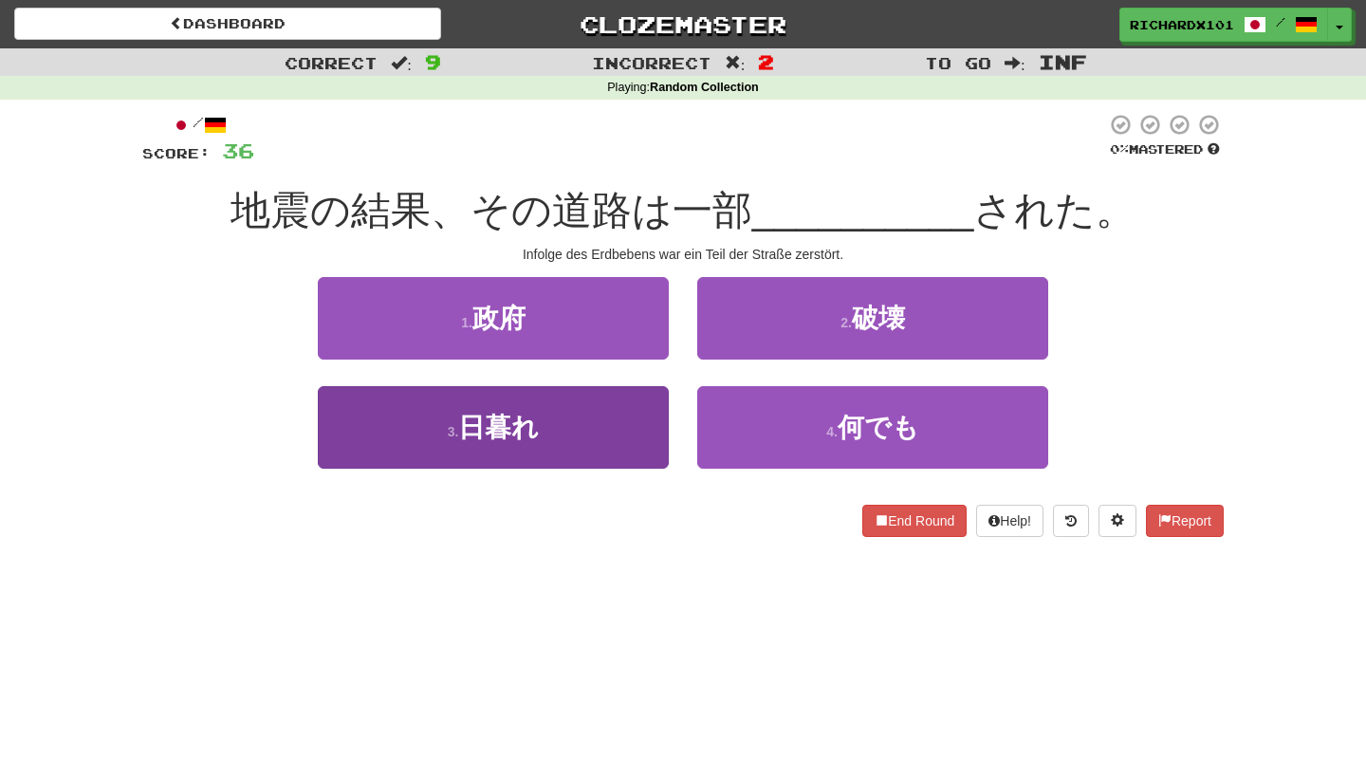
click at [639, 424] on button "3 . 日暮れ" at bounding box center [493, 427] width 351 height 83
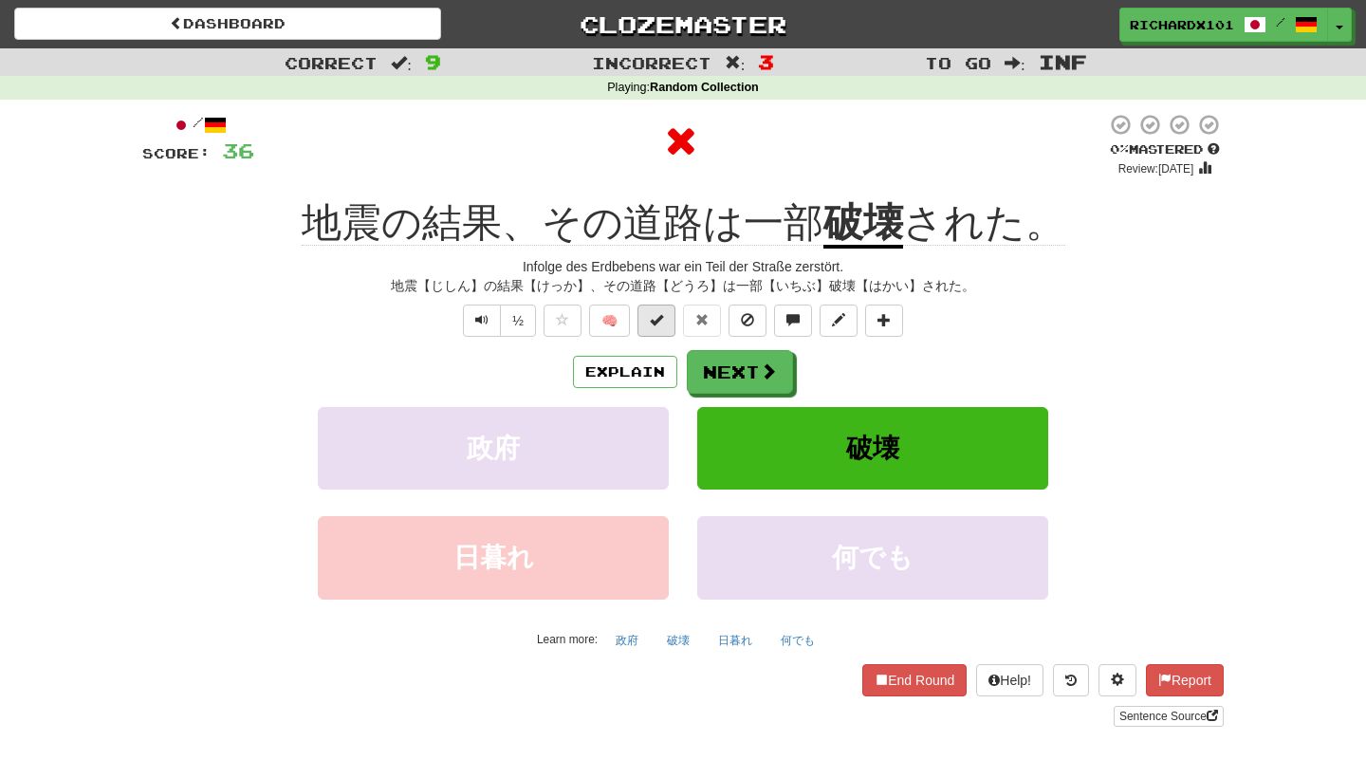
click at [662, 316] on span at bounding box center [656, 319] width 13 height 13
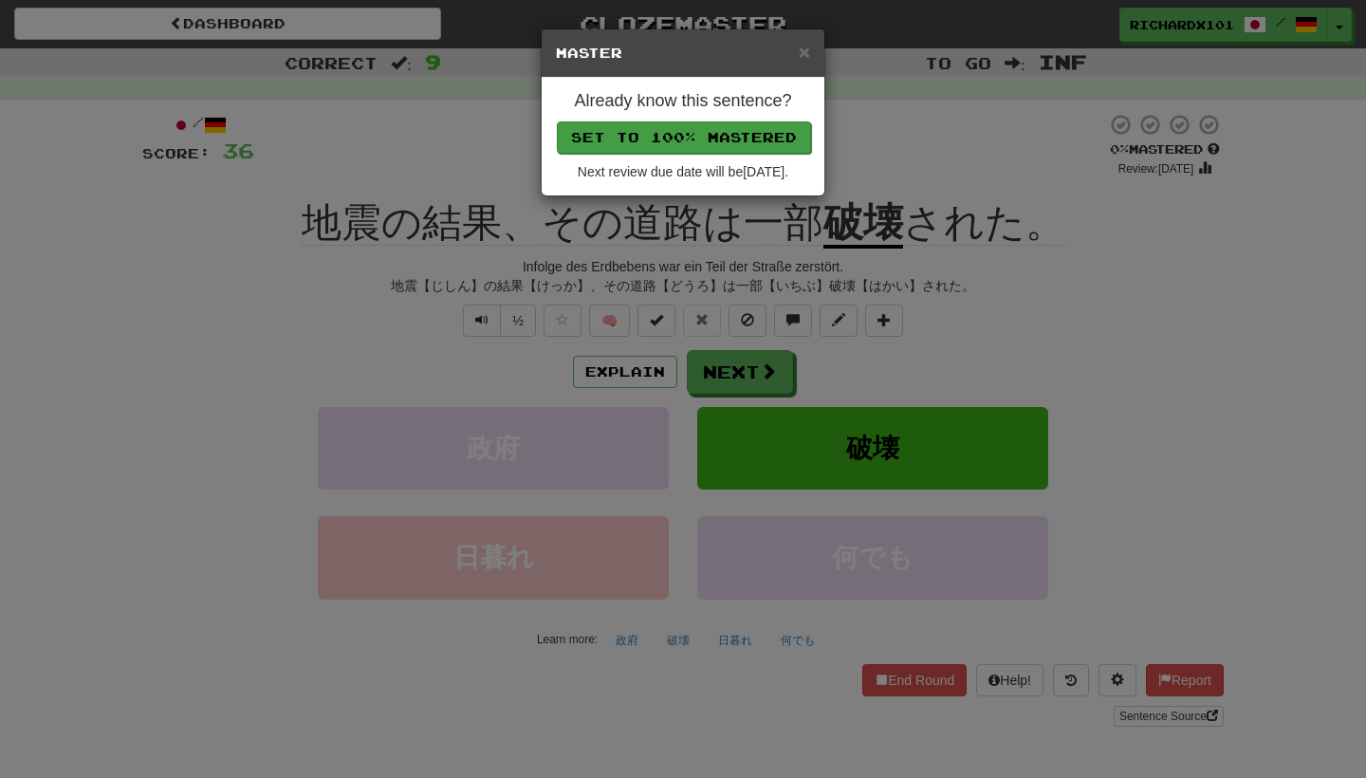
click at [717, 138] on button "Set to 100% Mastered" at bounding box center [684, 137] width 254 height 32
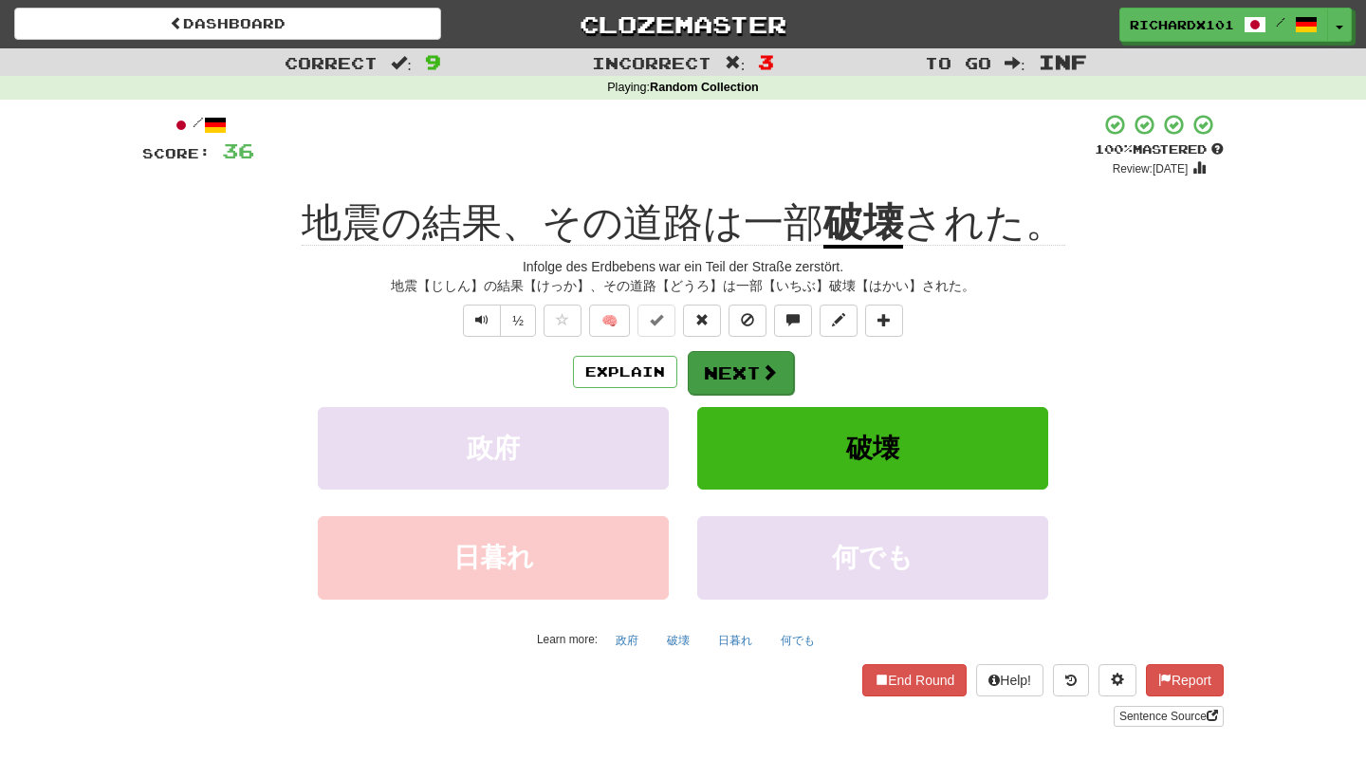
click at [750, 369] on button "Next" at bounding box center [741, 373] width 106 height 44
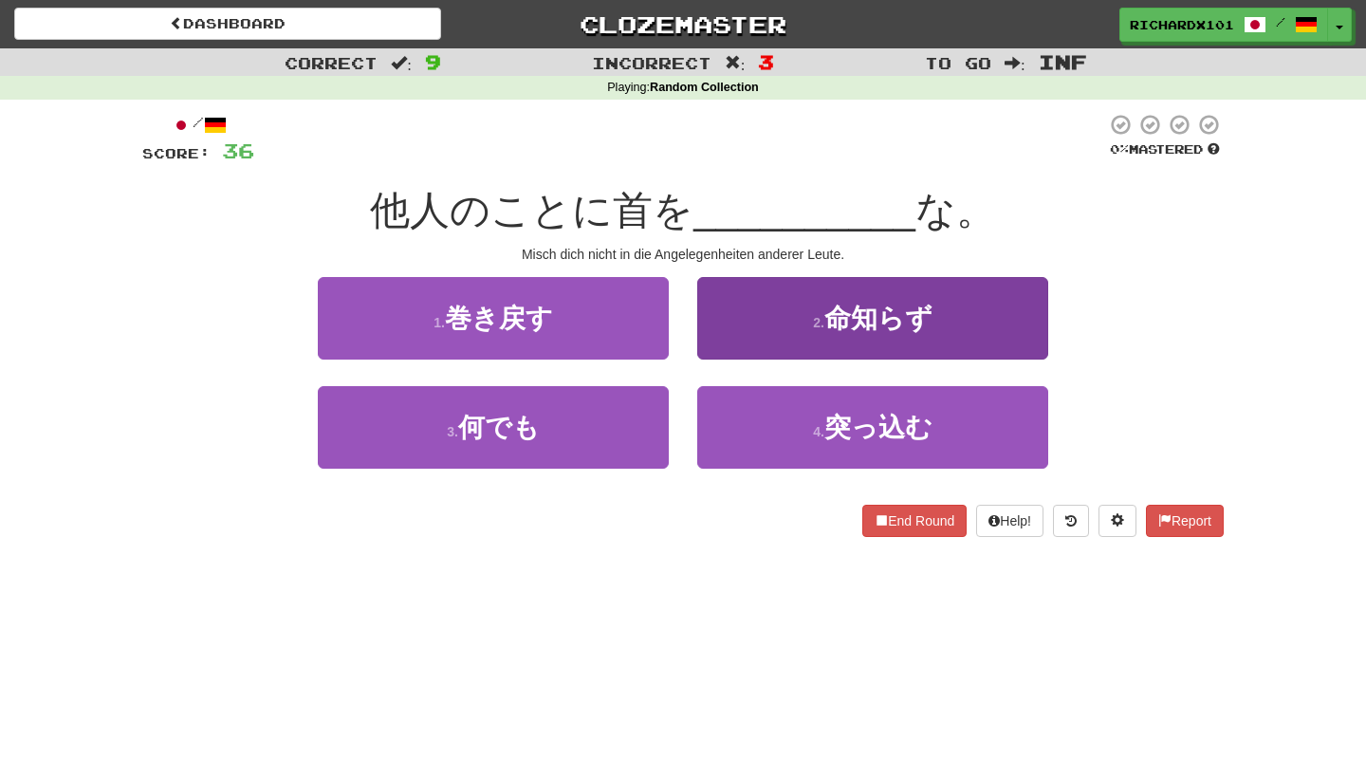
click at [773, 319] on button "2 . 命知らず" at bounding box center [872, 318] width 351 height 83
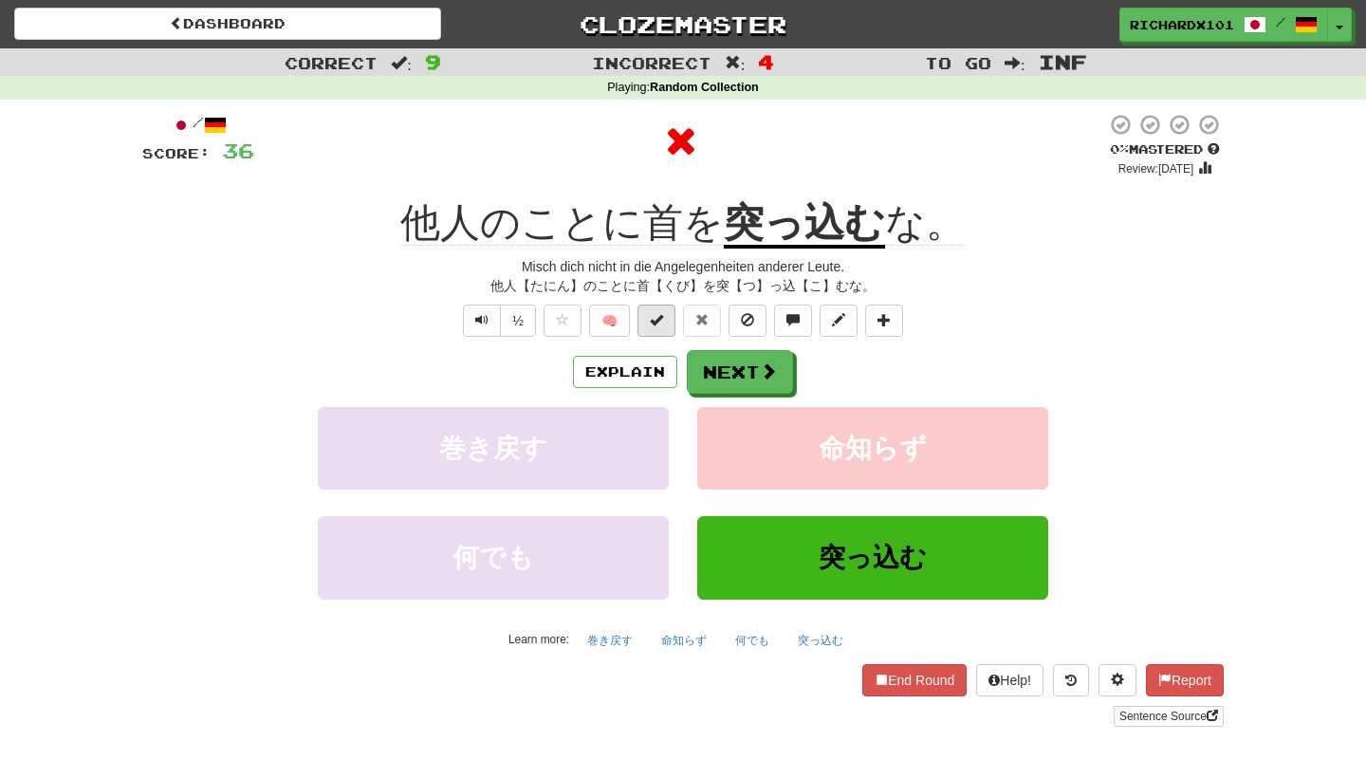
click at [668, 321] on button at bounding box center [657, 321] width 38 height 32
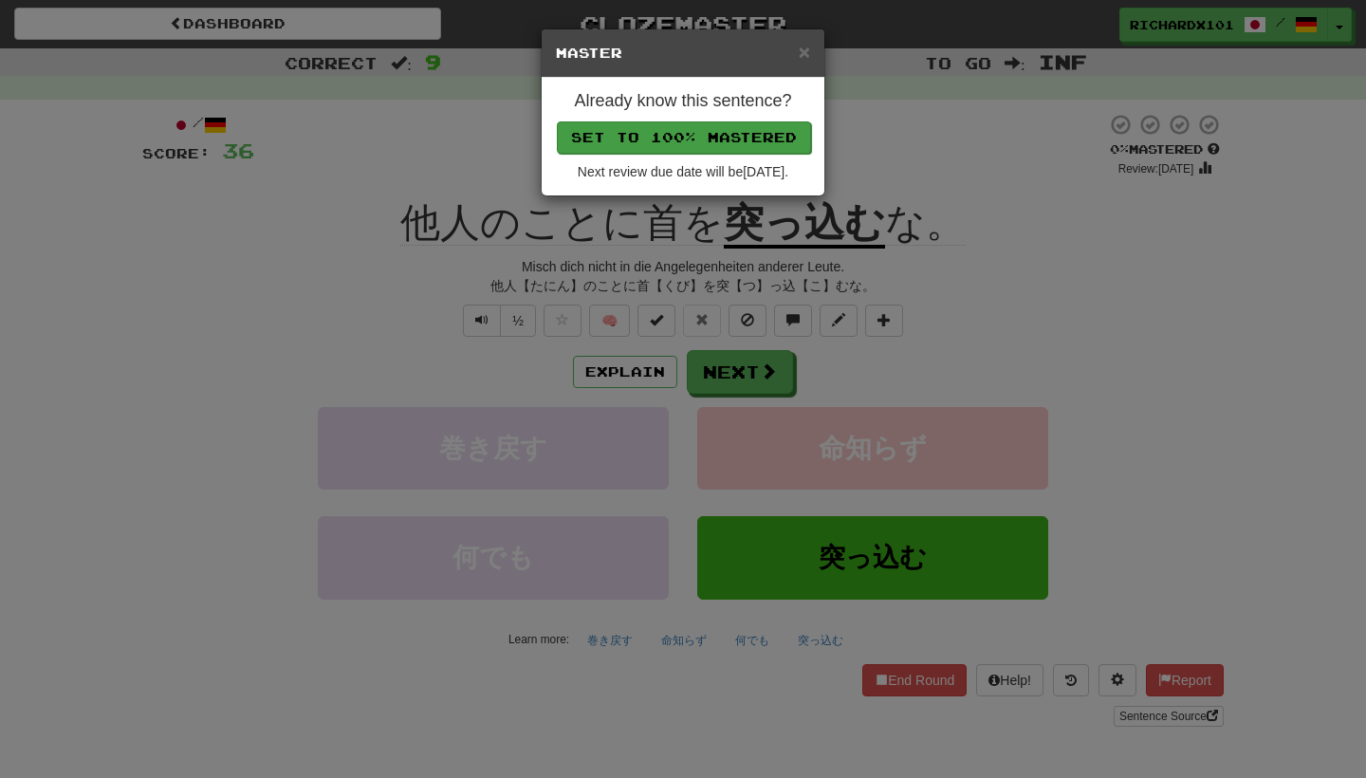
click at [737, 137] on button "Set to 100% Mastered" at bounding box center [684, 137] width 254 height 32
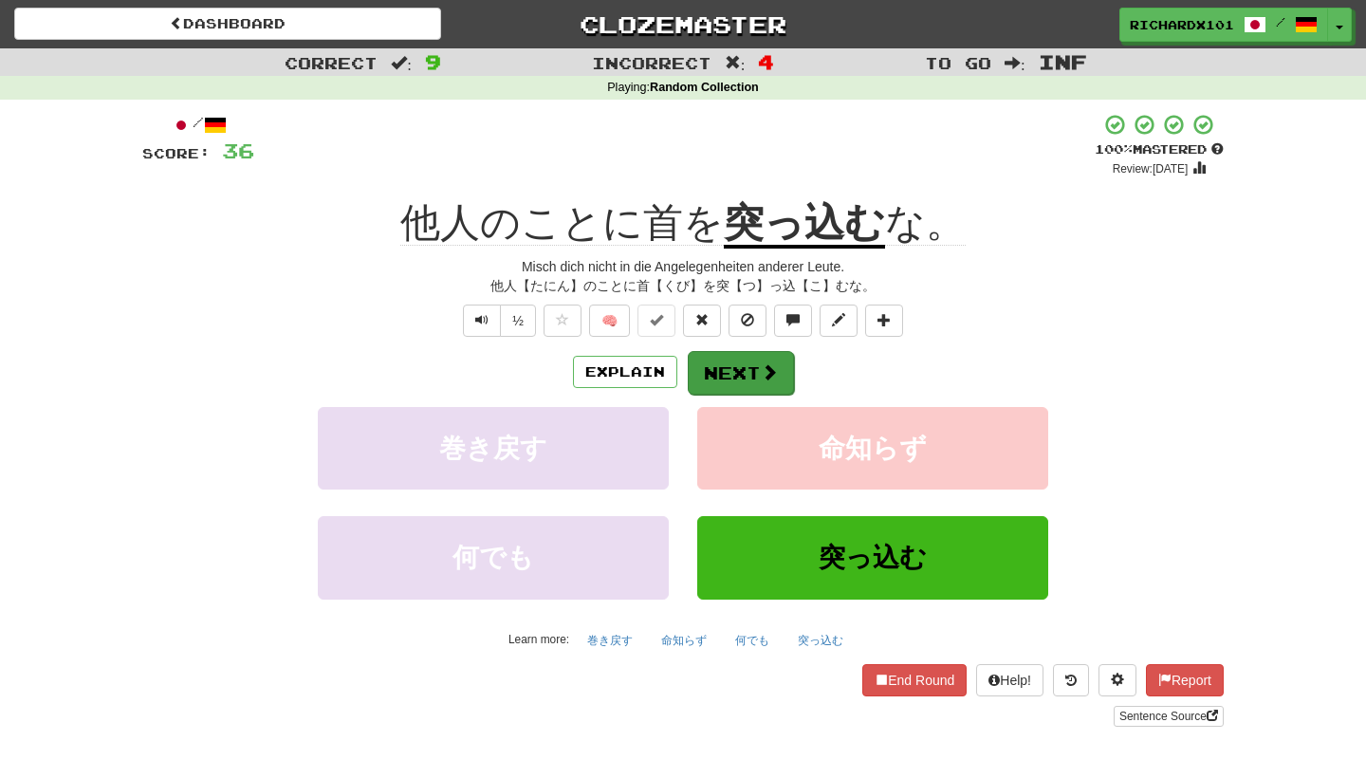
click at [728, 363] on button "Next" at bounding box center [741, 373] width 106 height 44
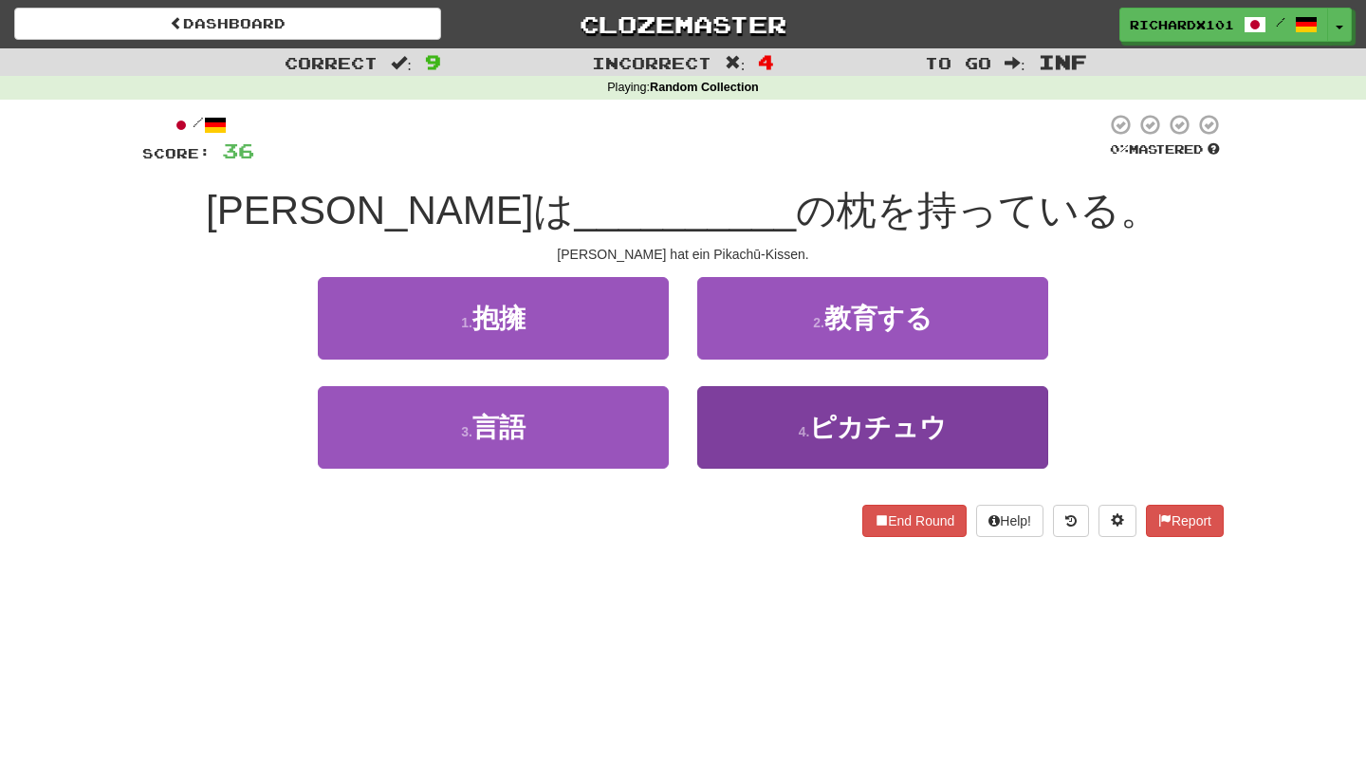
click at [765, 416] on button "4 . ピカチュウ" at bounding box center [872, 427] width 351 height 83
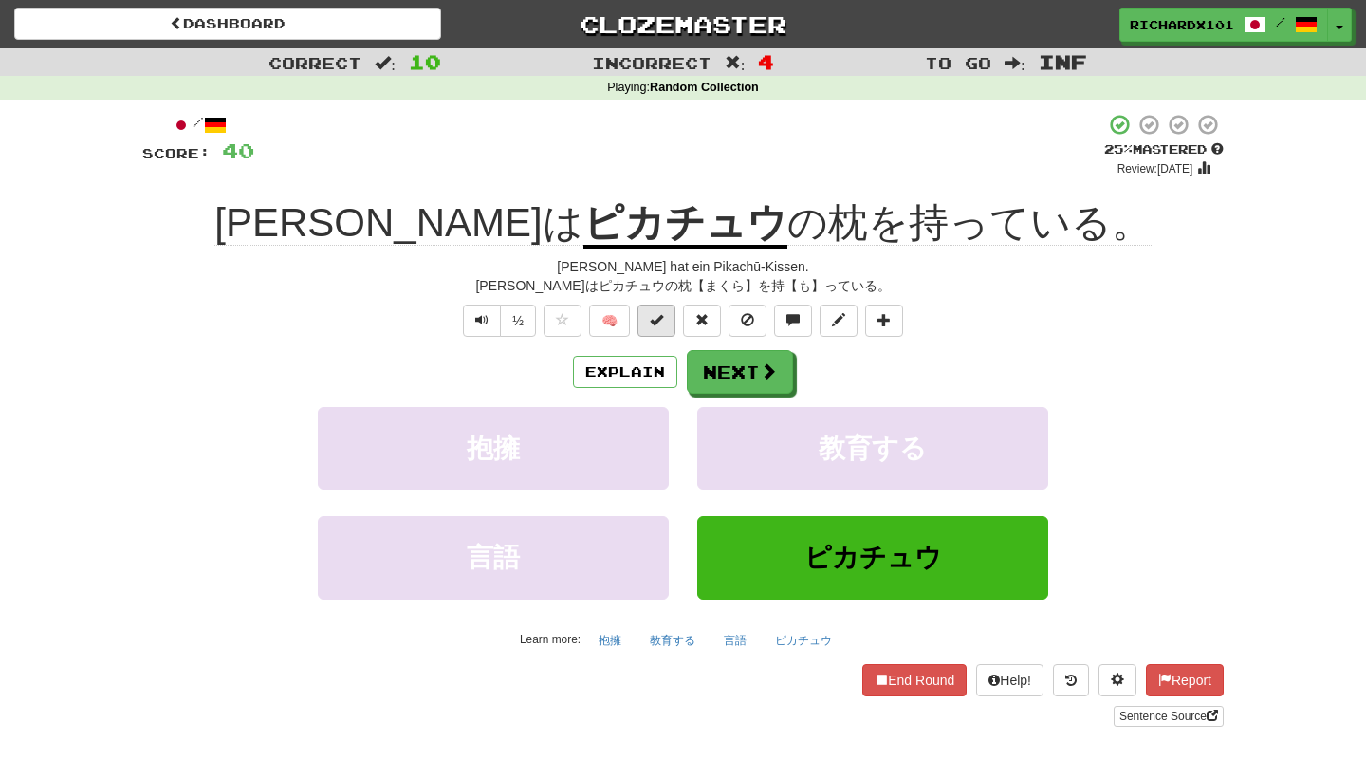
click at [669, 331] on button at bounding box center [657, 321] width 38 height 32
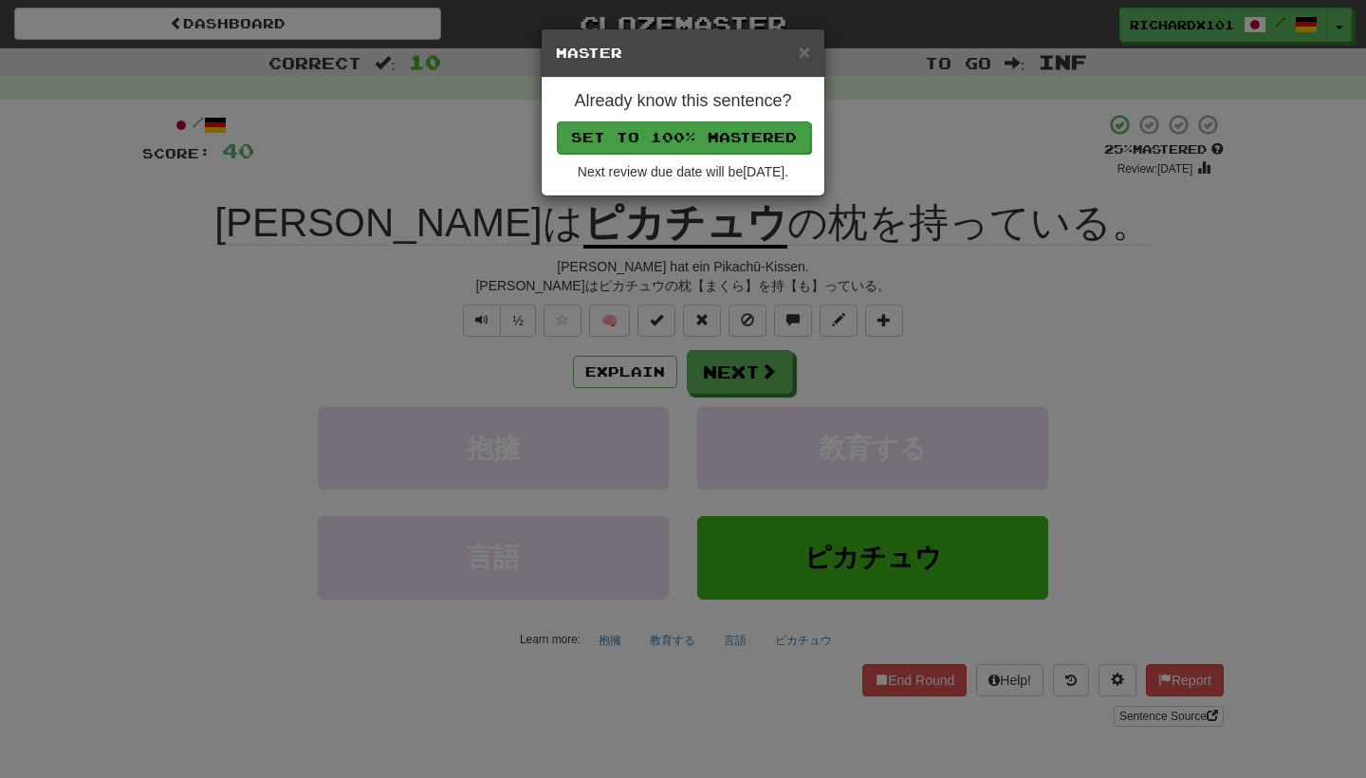
click at [750, 126] on button "Set to 100% Mastered" at bounding box center [684, 137] width 254 height 32
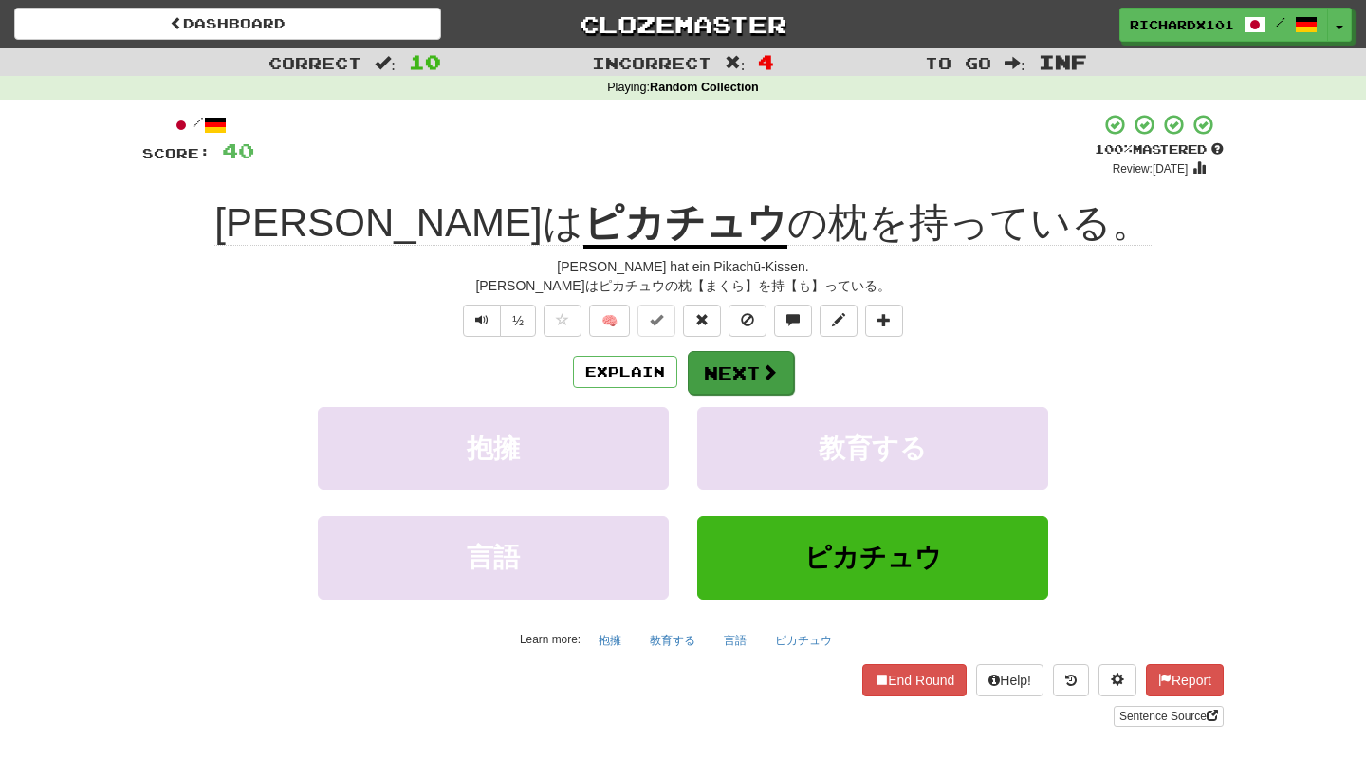
click at [743, 379] on button "Next" at bounding box center [741, 373] width 106 height 44
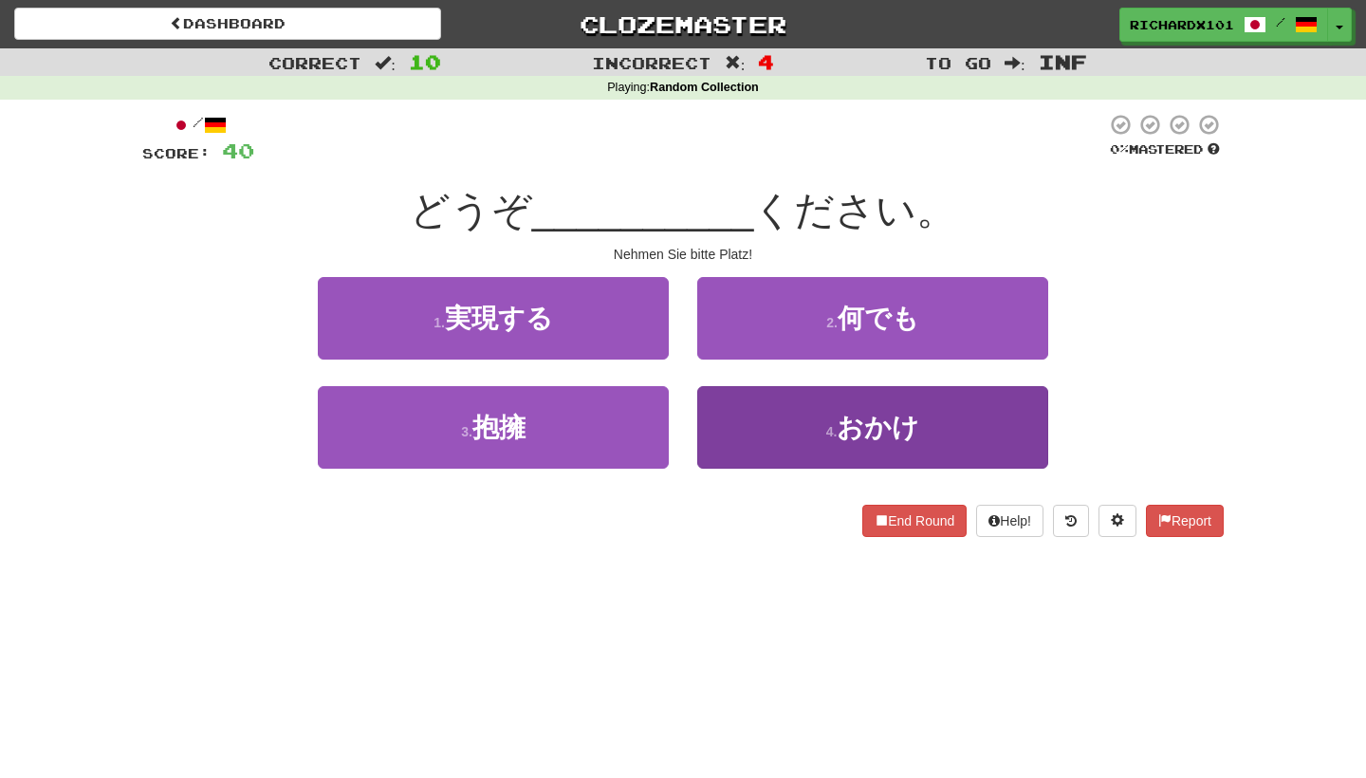
click at [777, 432] on button "4 . おかけ" at bounding box center [872, 427] width 351 height 83
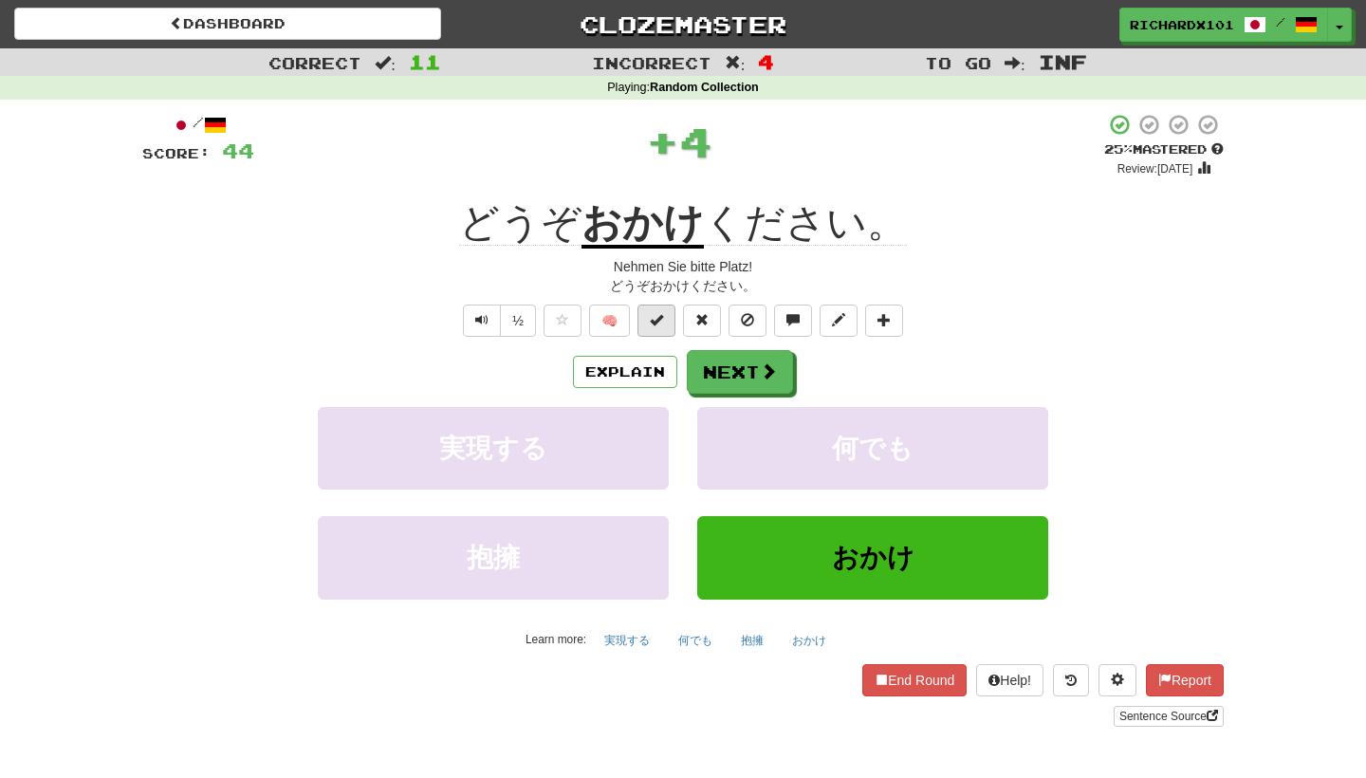
click at [666, 323] on button at bounding box center [657, 321] width 38 height 32
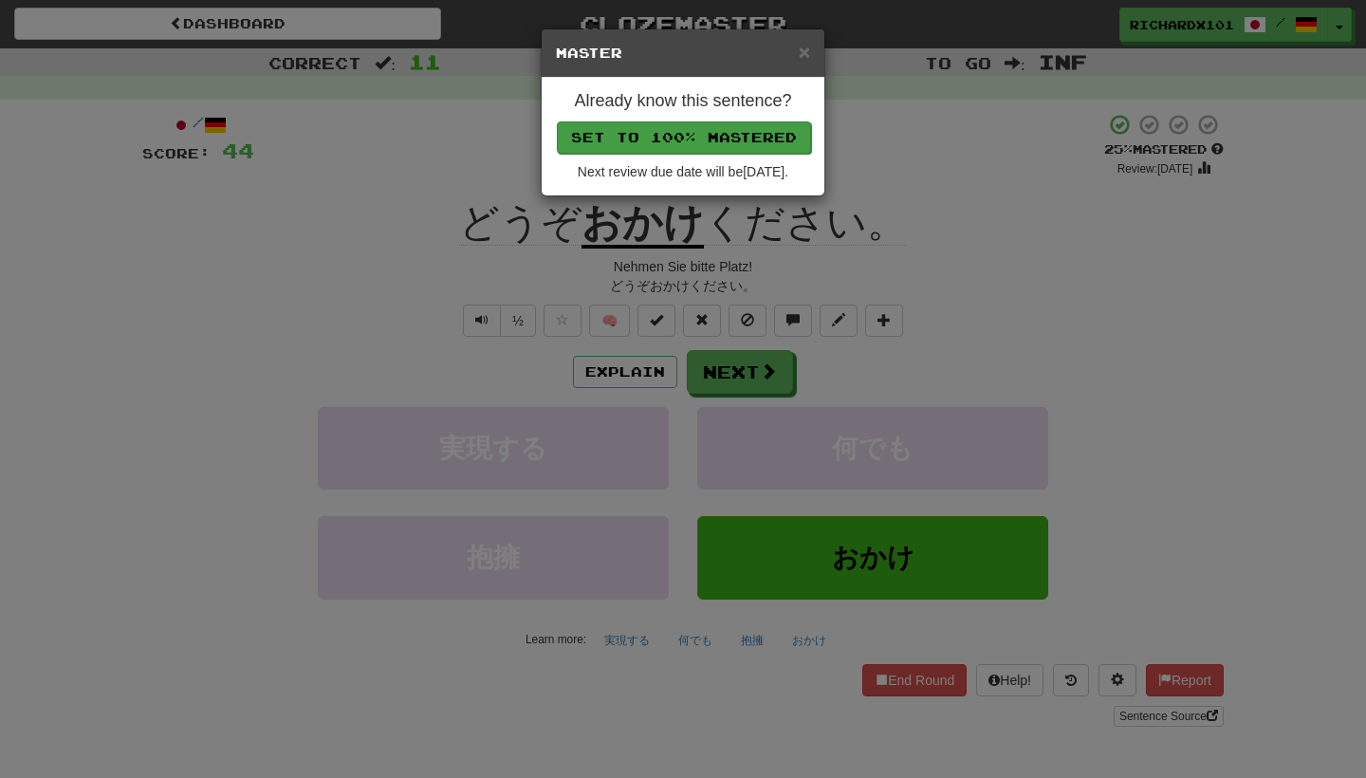
click at [740, 138] on button "Set to 100% Mastered" at bounding box center [684, 137] width 254 height 32
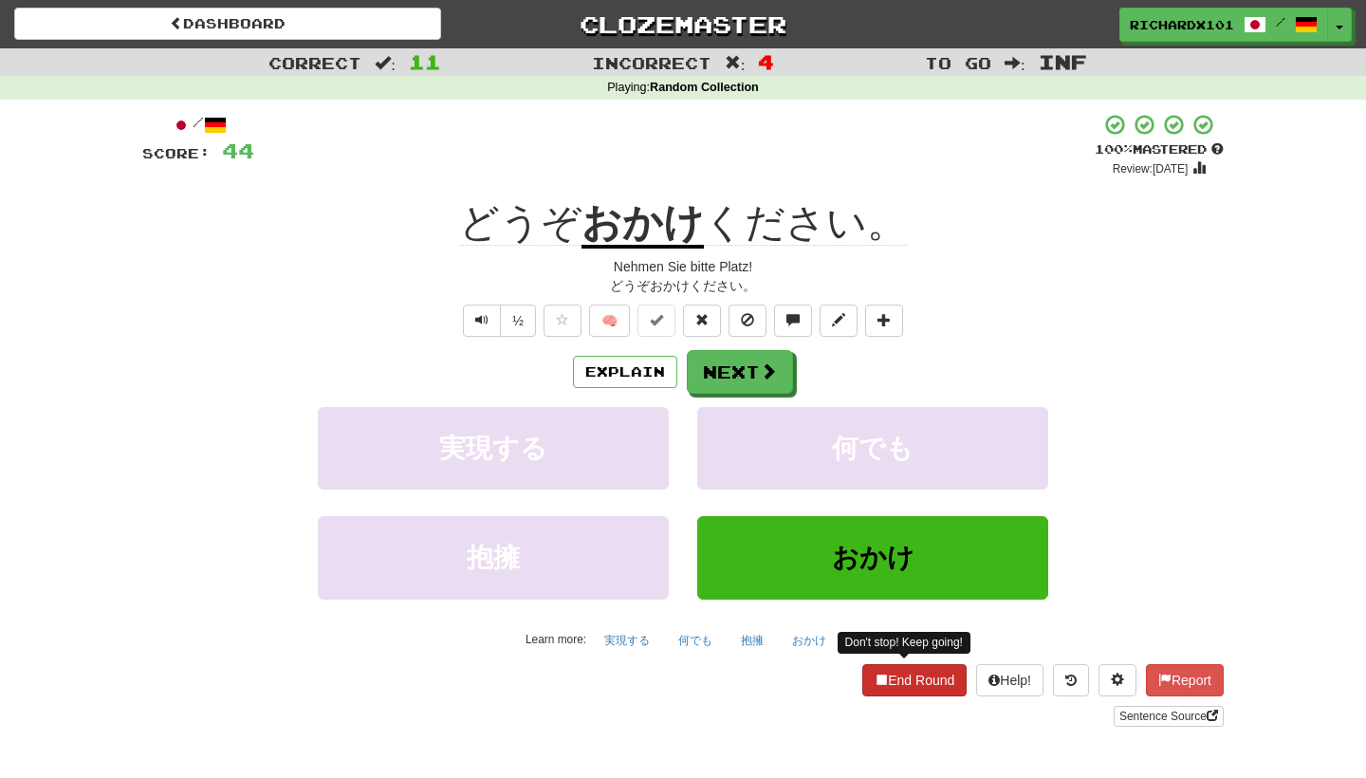
click at [877, 677] on span at bounding box center [881, 679] width 13 height 13
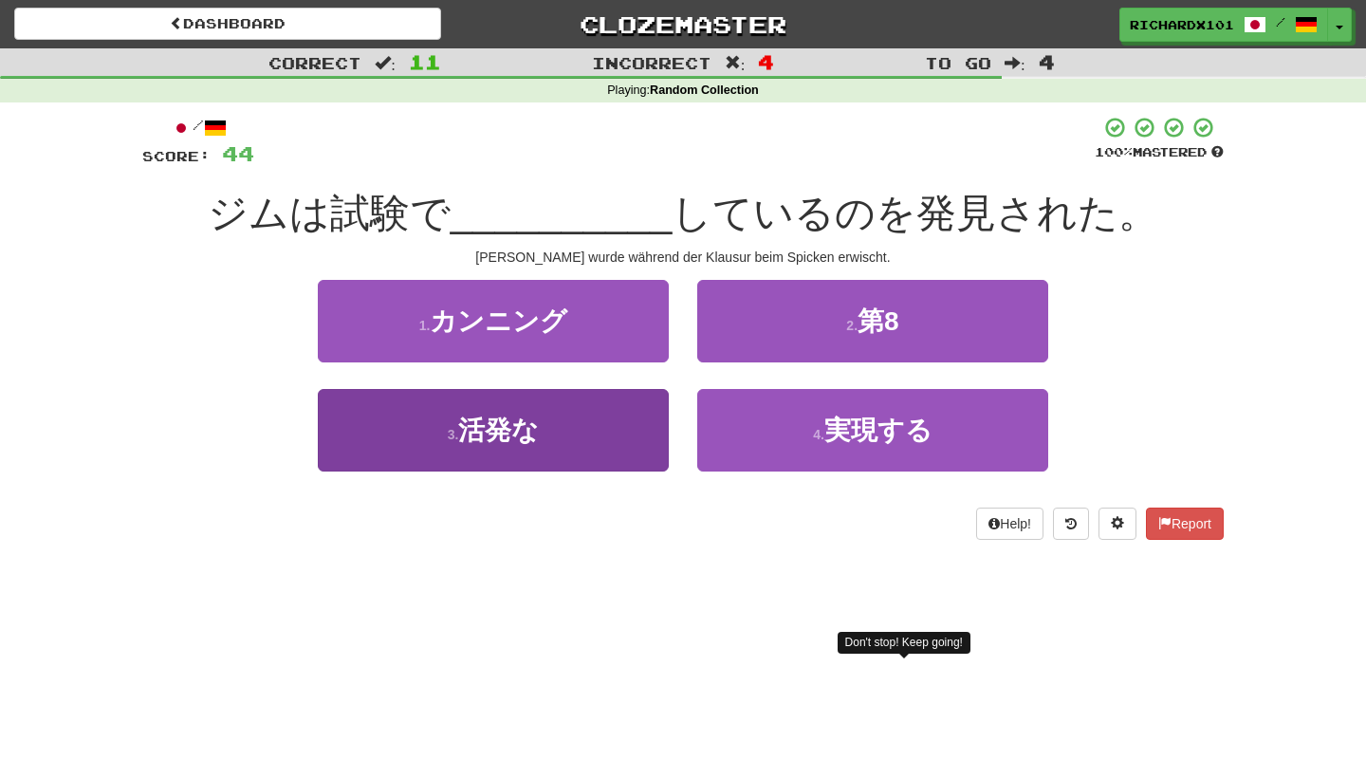
click at [647, 440] on button "3 . 活発な" at bounding box center [493, 430] width 351 height 83
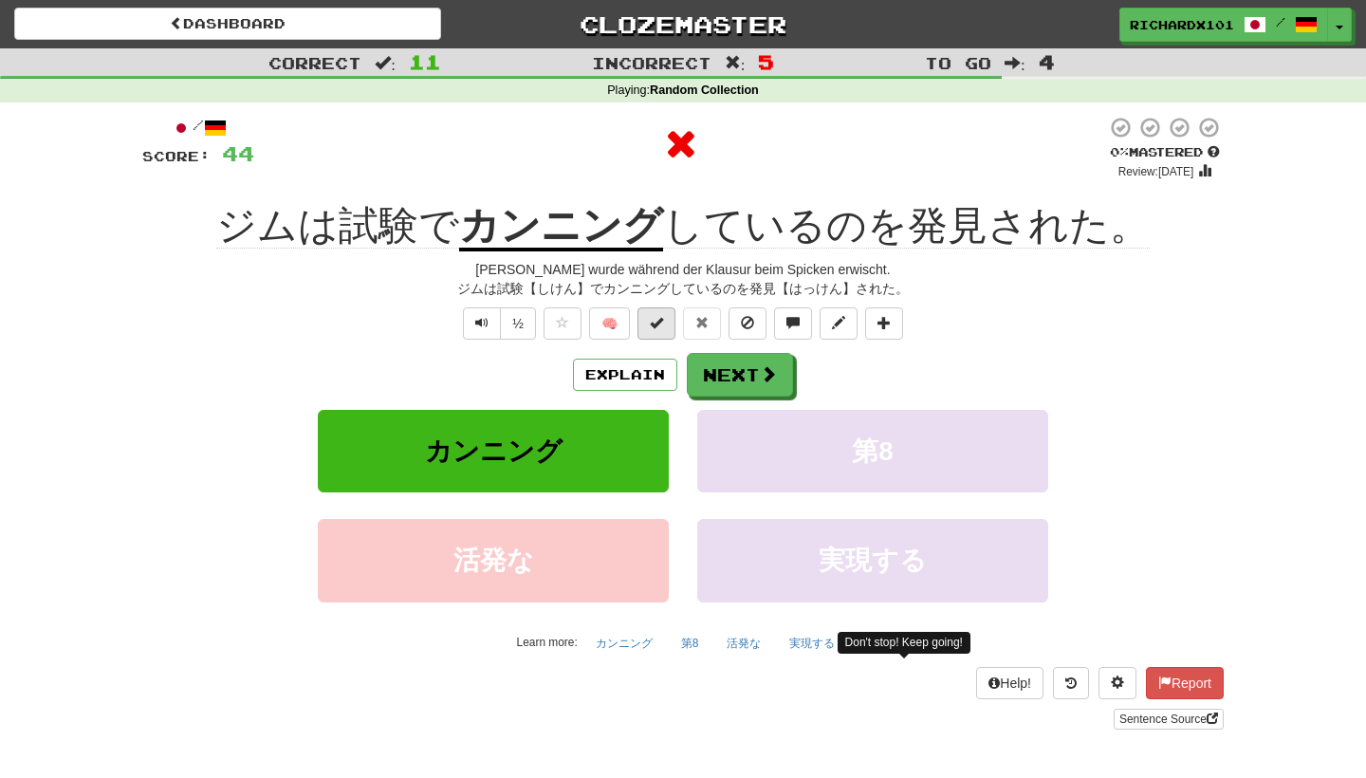
drag, startPoint x: 749, startPoint y: 363, endPoint x: 674, endPoint y: 333, distance: 81.7
click at [674, 333] on div "/ Score: 44 0 % Mastered Review: [DATE] ジムは試験で カンニング しているのを発見された。 [PERSON_NAME]…" at bounding box center [683, 423] width 1082 height 614
click at [666, 322] on button at bounding box center [657, 323] width 38 height 32
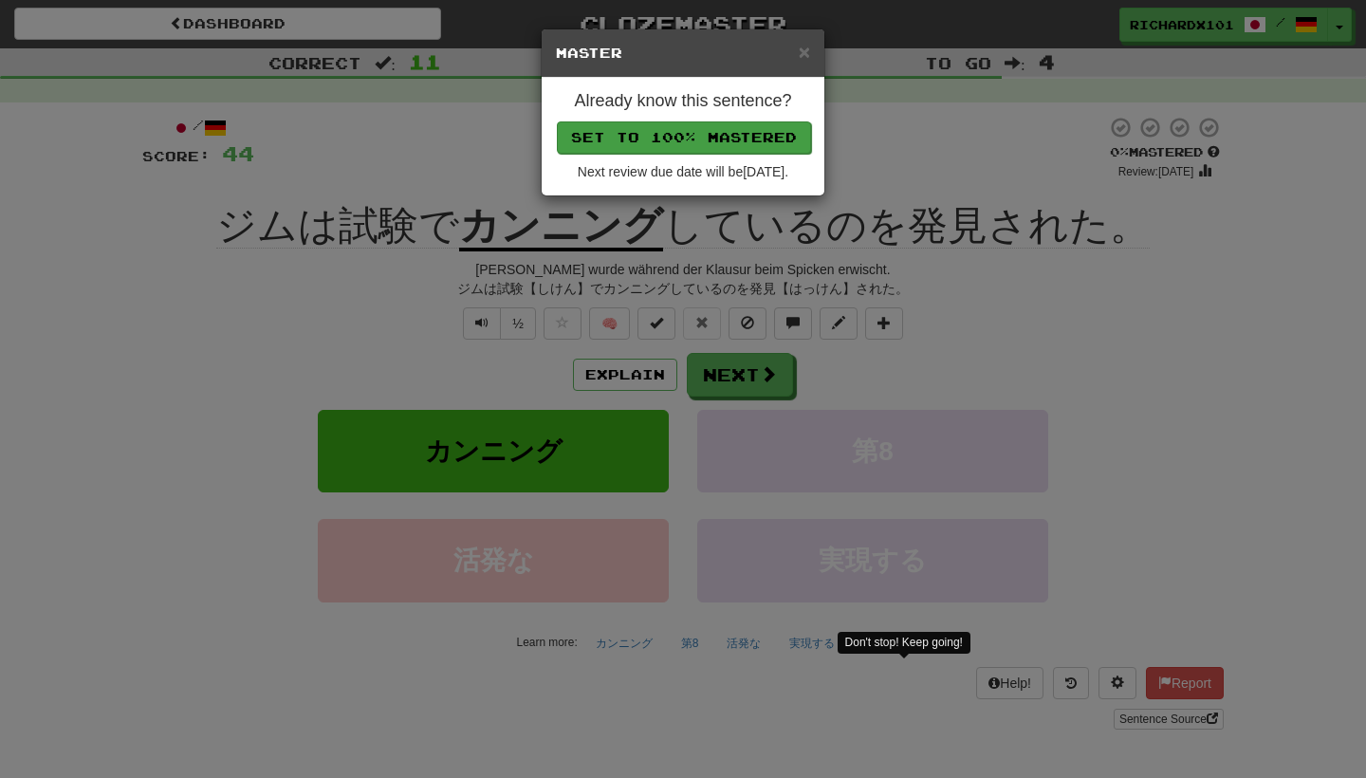
click at [742, 145] on button "Set to 100% Mastered" at bounding box center [684, 137] width 254 height 32
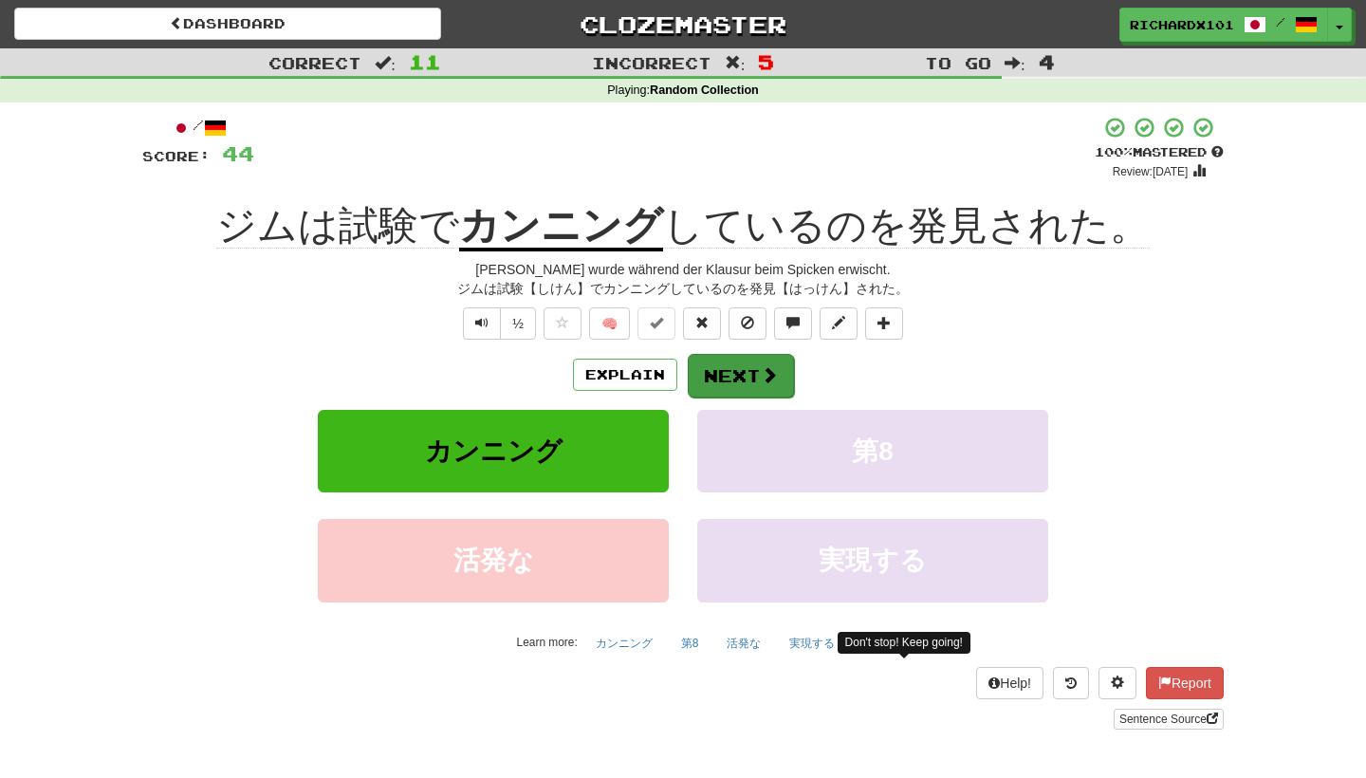
click at [737, 377] on button "Next" at bounding box center [741, 376] width 106 height 44
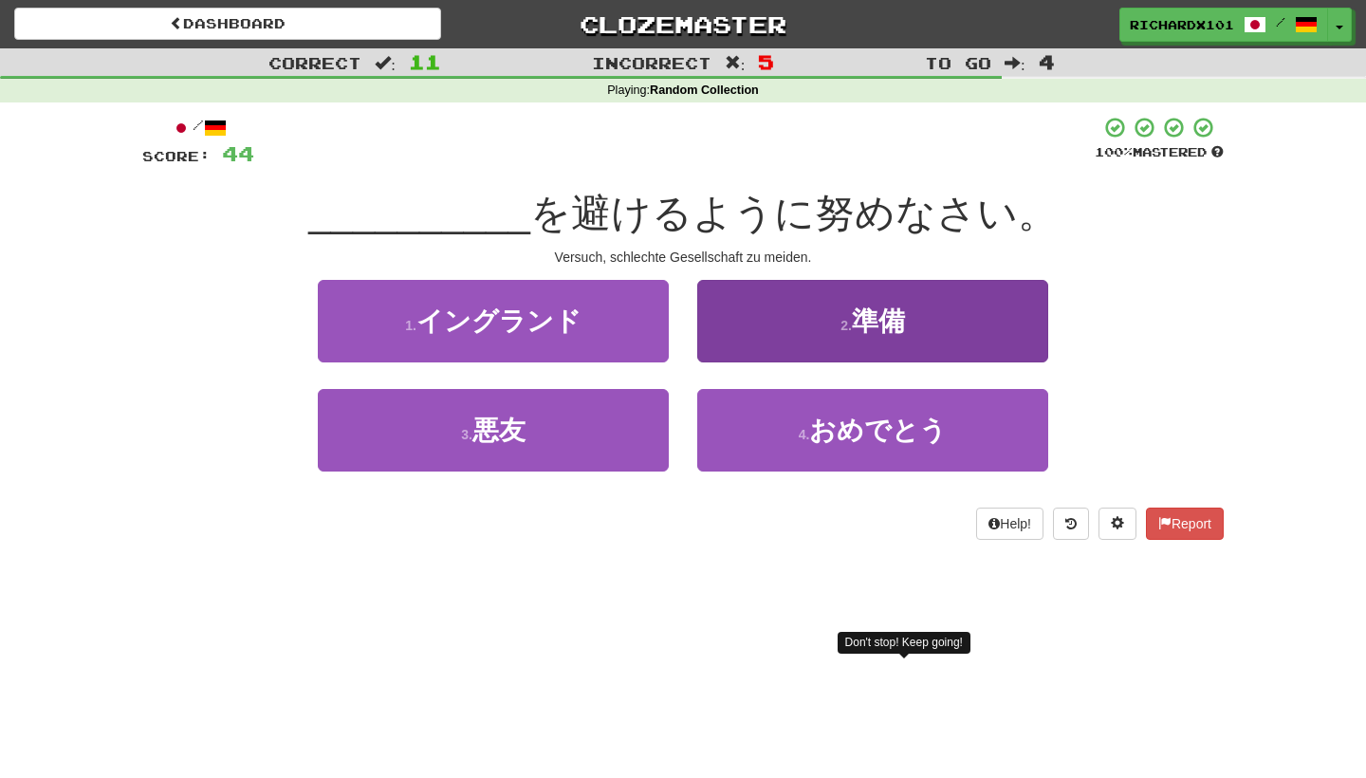
click at [791, 328] on button "2 . 準備" at bounding box center [872, 321] width 351 height 83
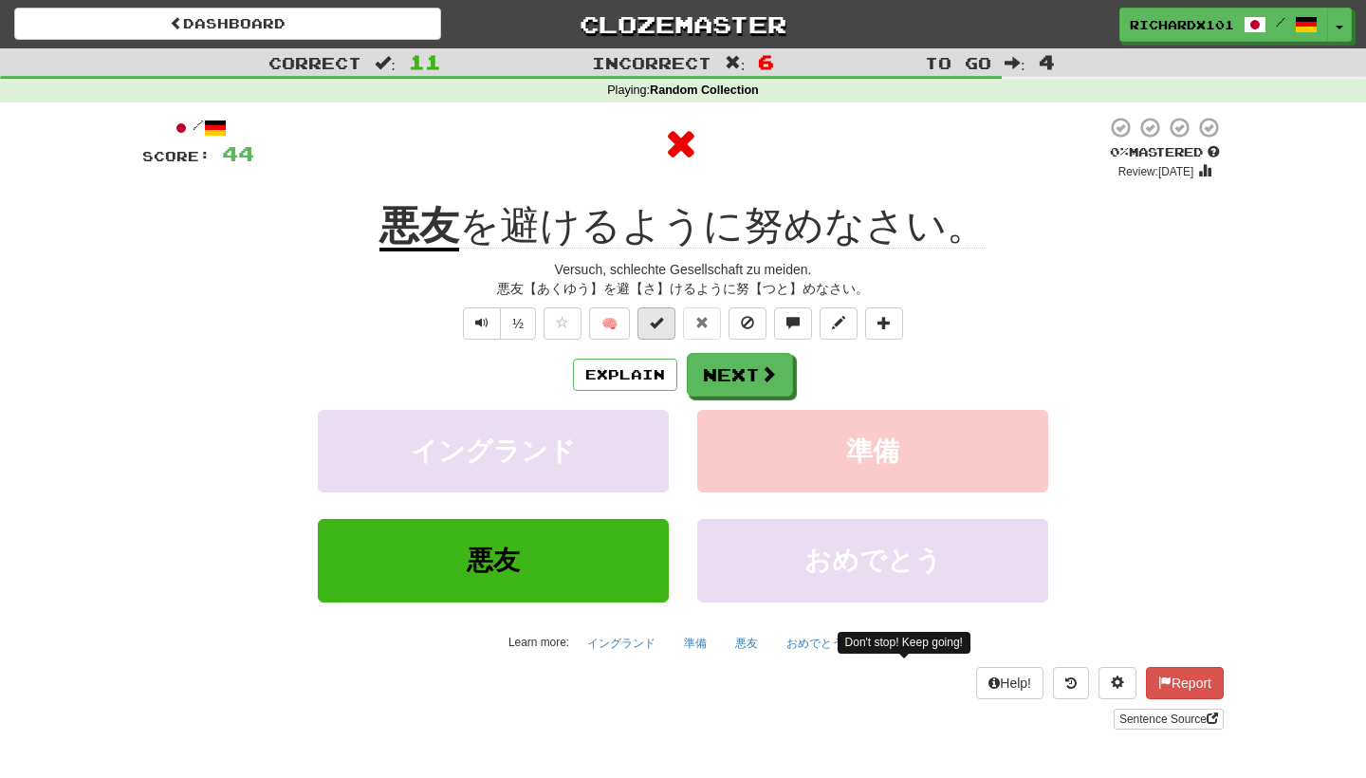
click at [665, 327] on button at bounding box center [657, 323] width 38 height 32
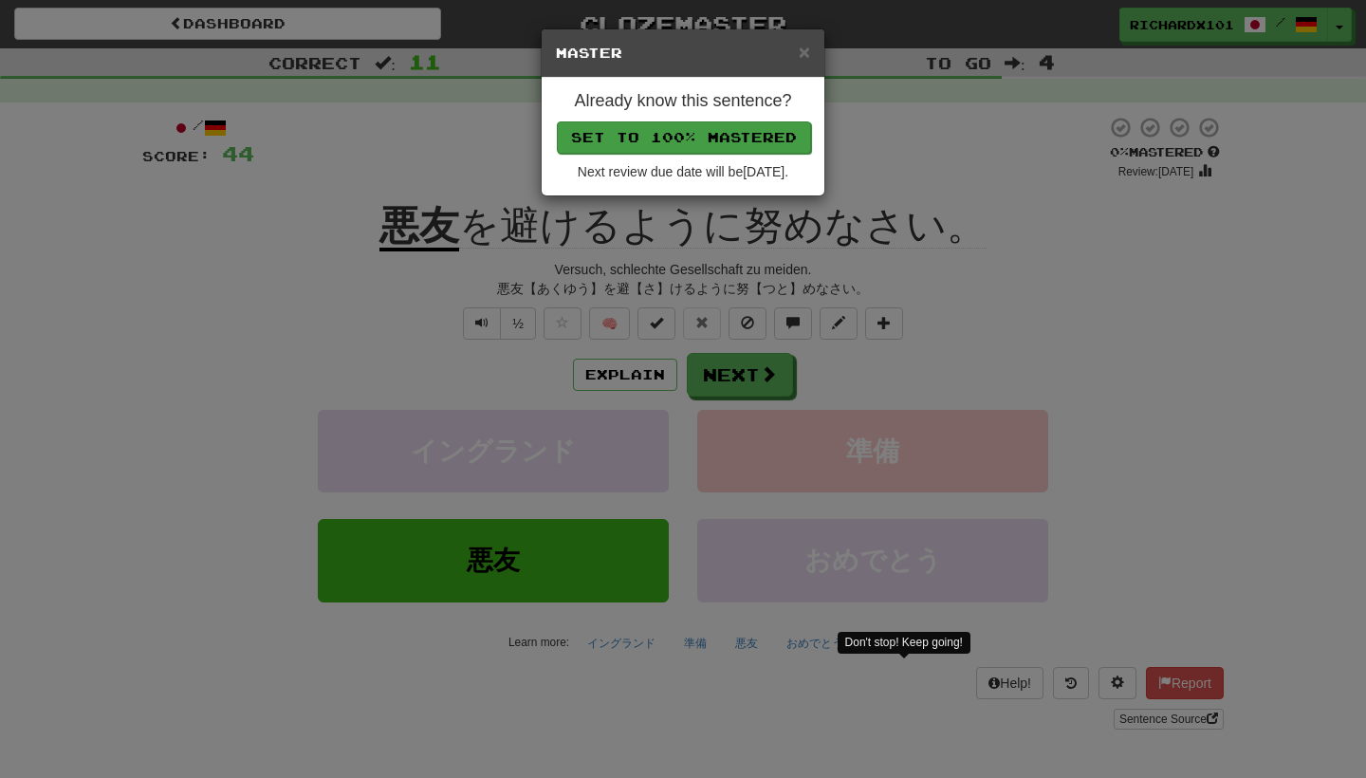
click at [724, 142] on button "Set to 100% Mastered" at bounding box center [684, 137] width 254 height 32
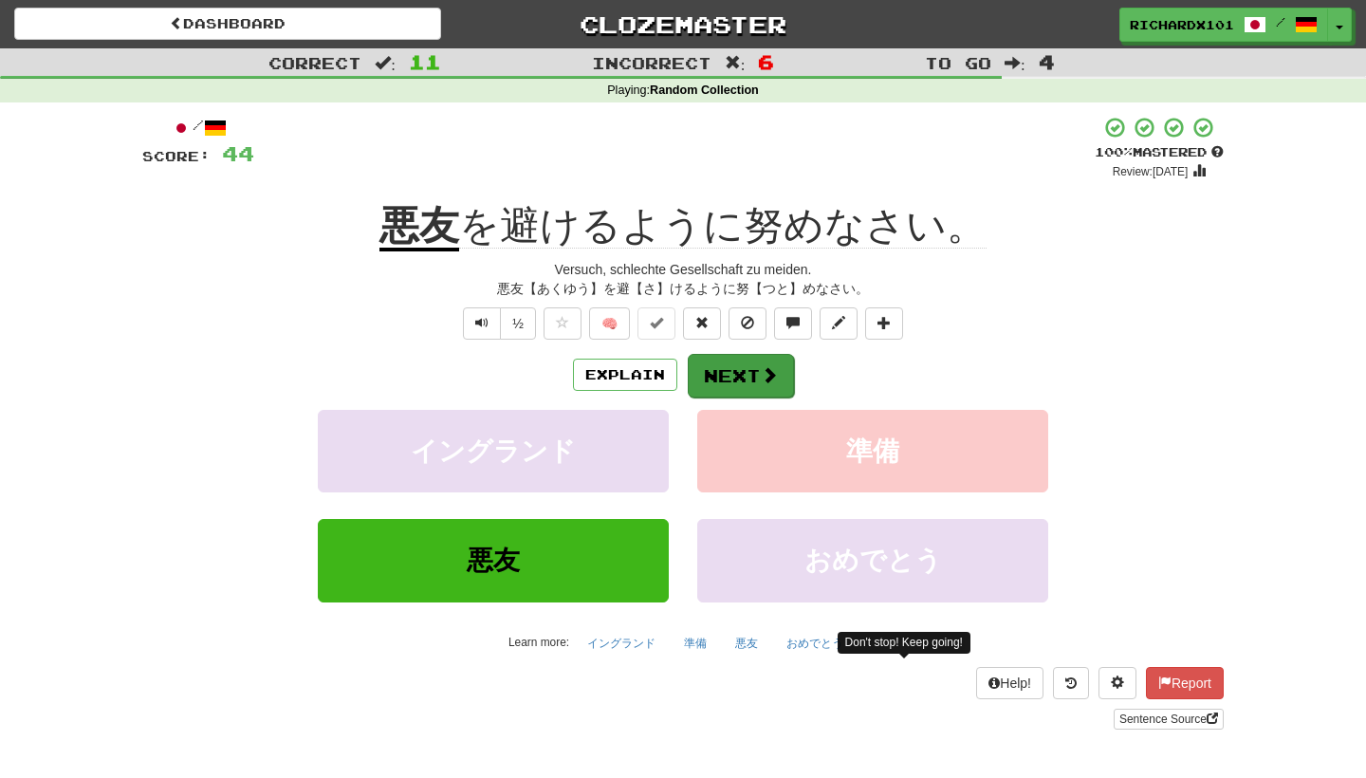
click at [734, 366] on button "Next" at bounding box center [741, 376] width 106 height 44
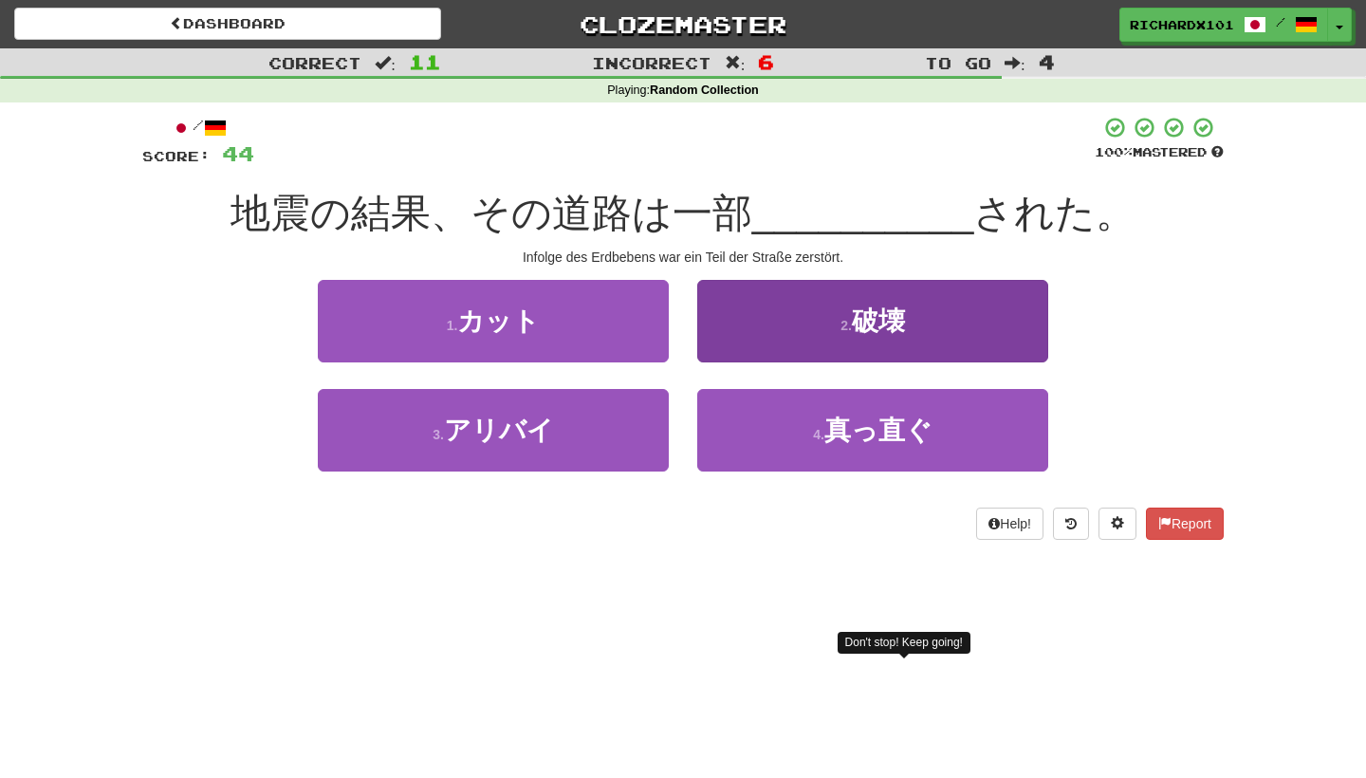
click at [779, 318] on button "2 . 破壊" at bounding box center [872, 321] width 351 height 83
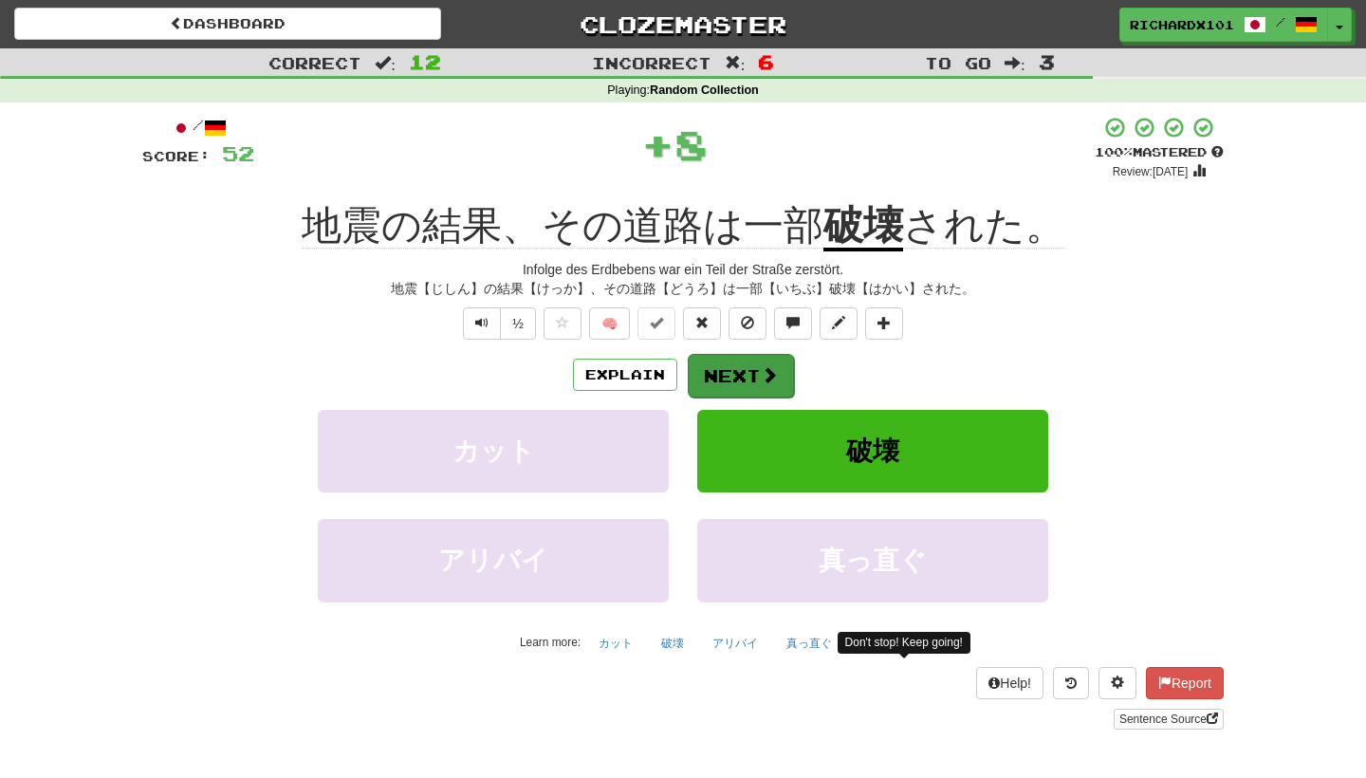
click at [742, 369] on button "Next" at bounding box center [741, 376] width 106 height 44
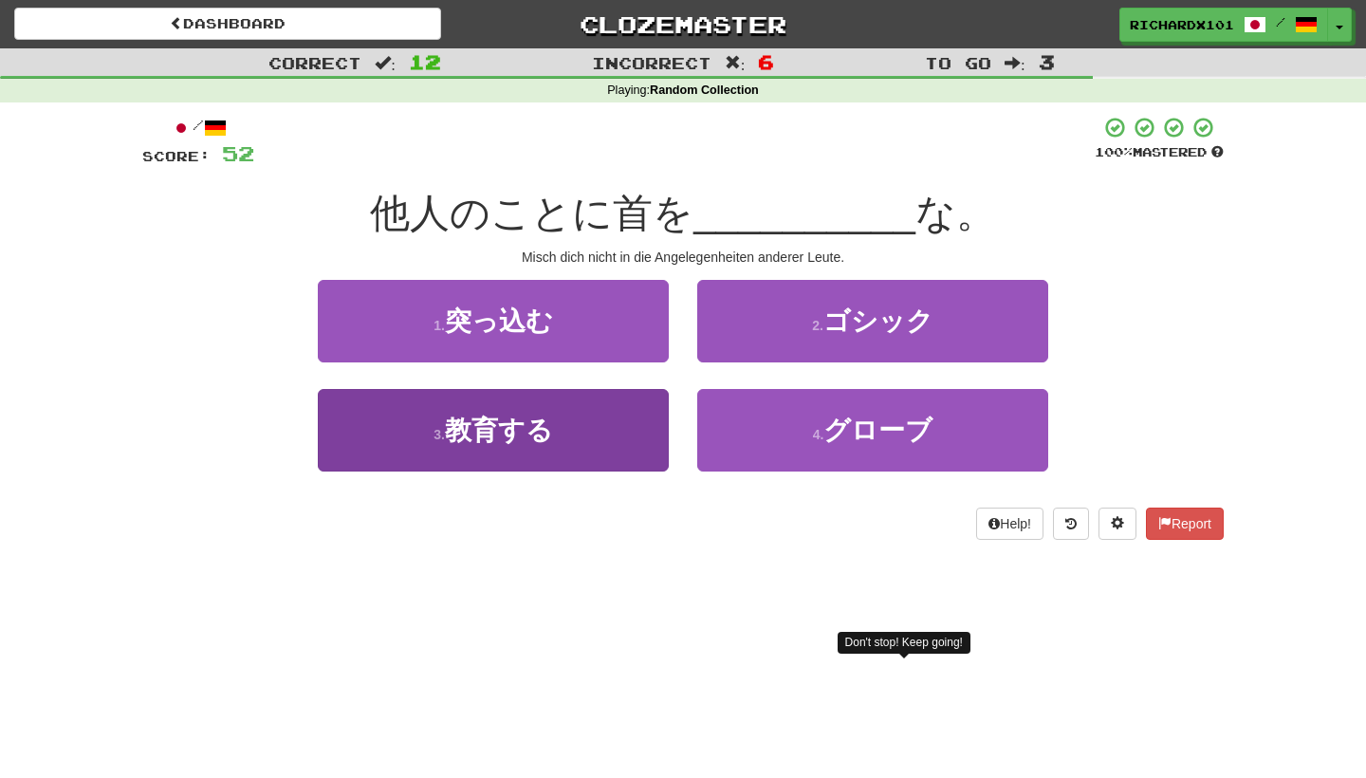
click at [632, 432] on button "3 . 教育する" at bounding box center [493, 430] width 351 height 83
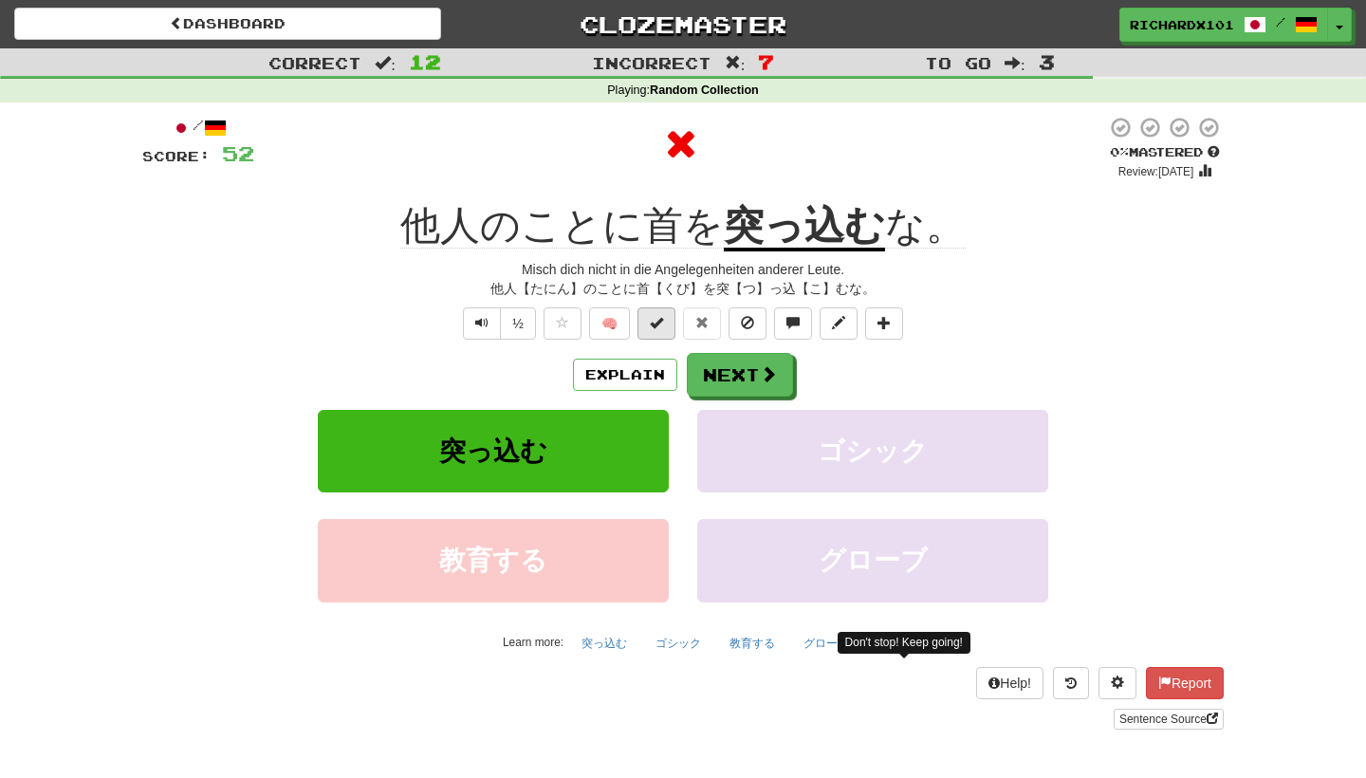
click at [664, 326] on button at bounding box center [657, 323] width 38 height 32
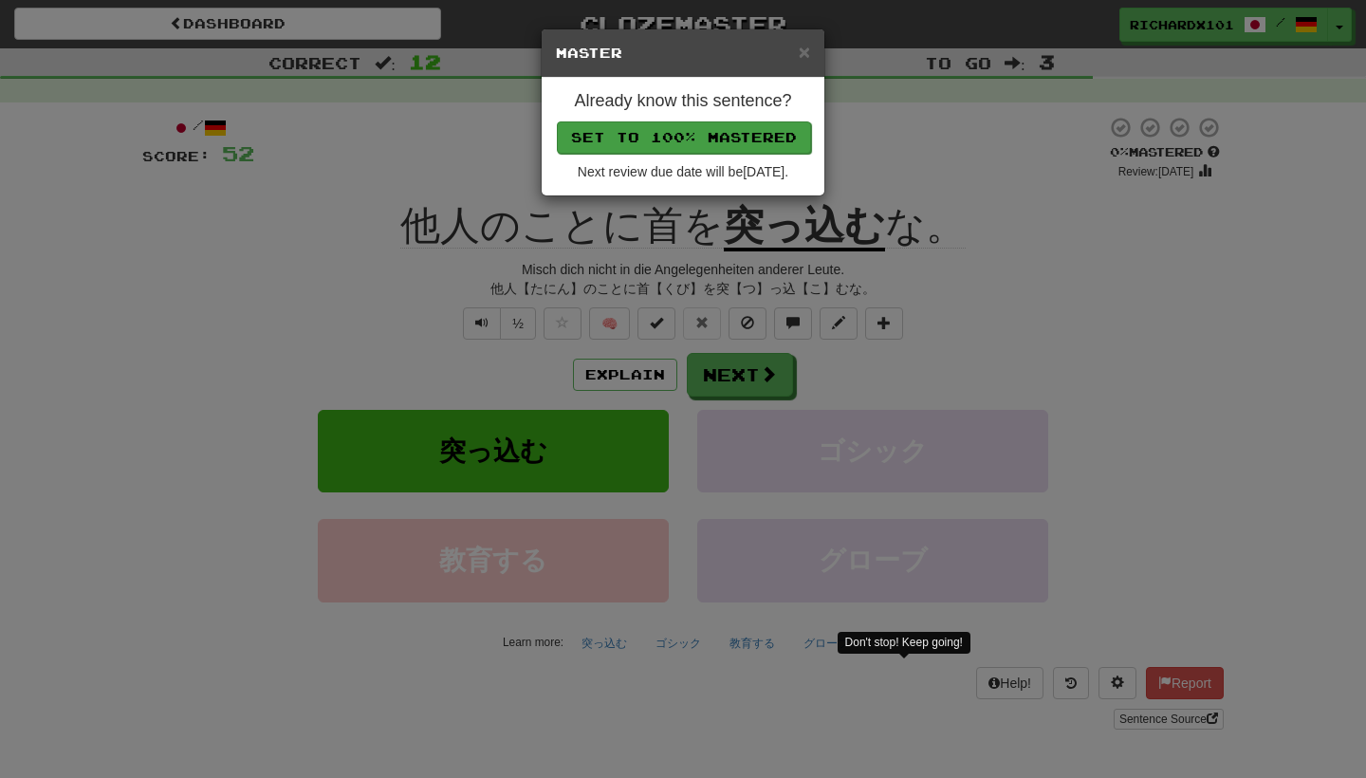
click at [735, 135] on button "Set to 100% Mastered" at bounding box center [684, 137] width 254 height 32
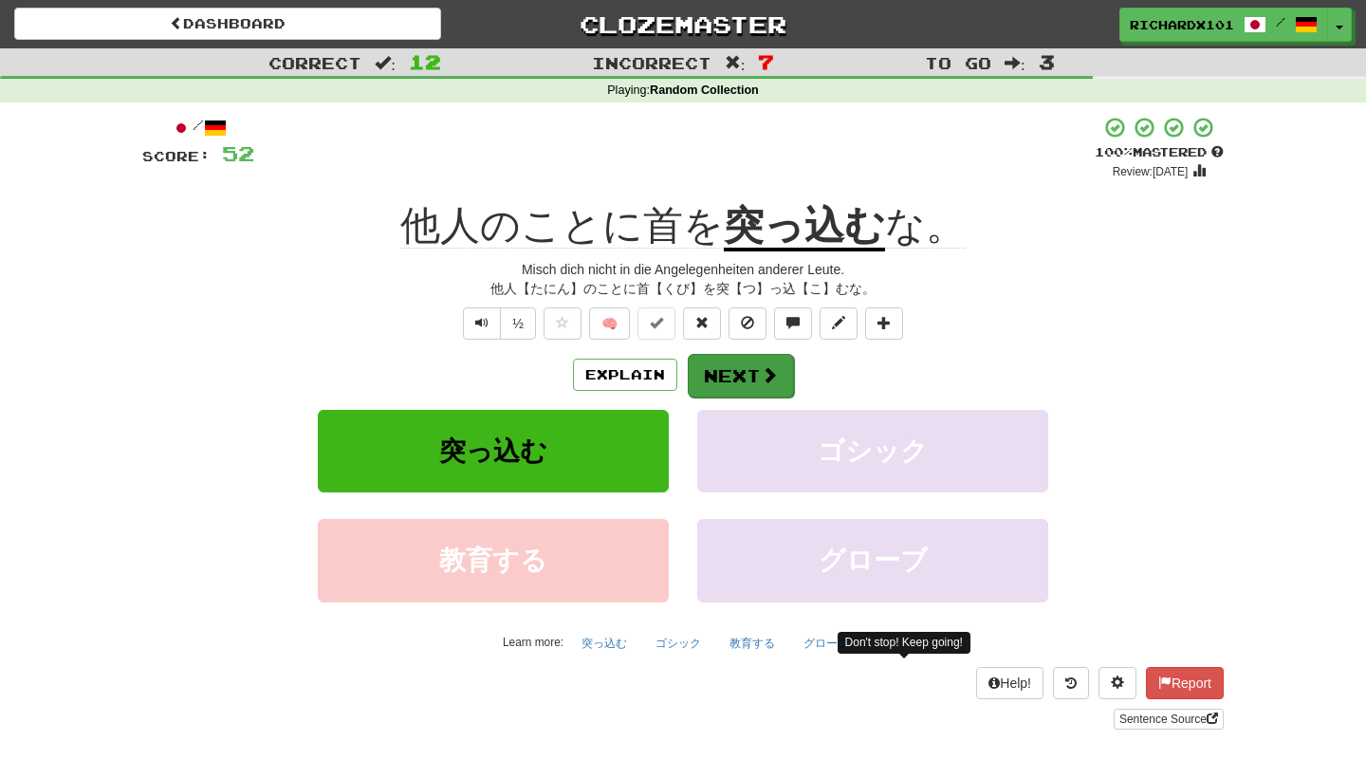
click at [737, 372] on button "Next" at bounding box center [741, 376] width 106 height 44
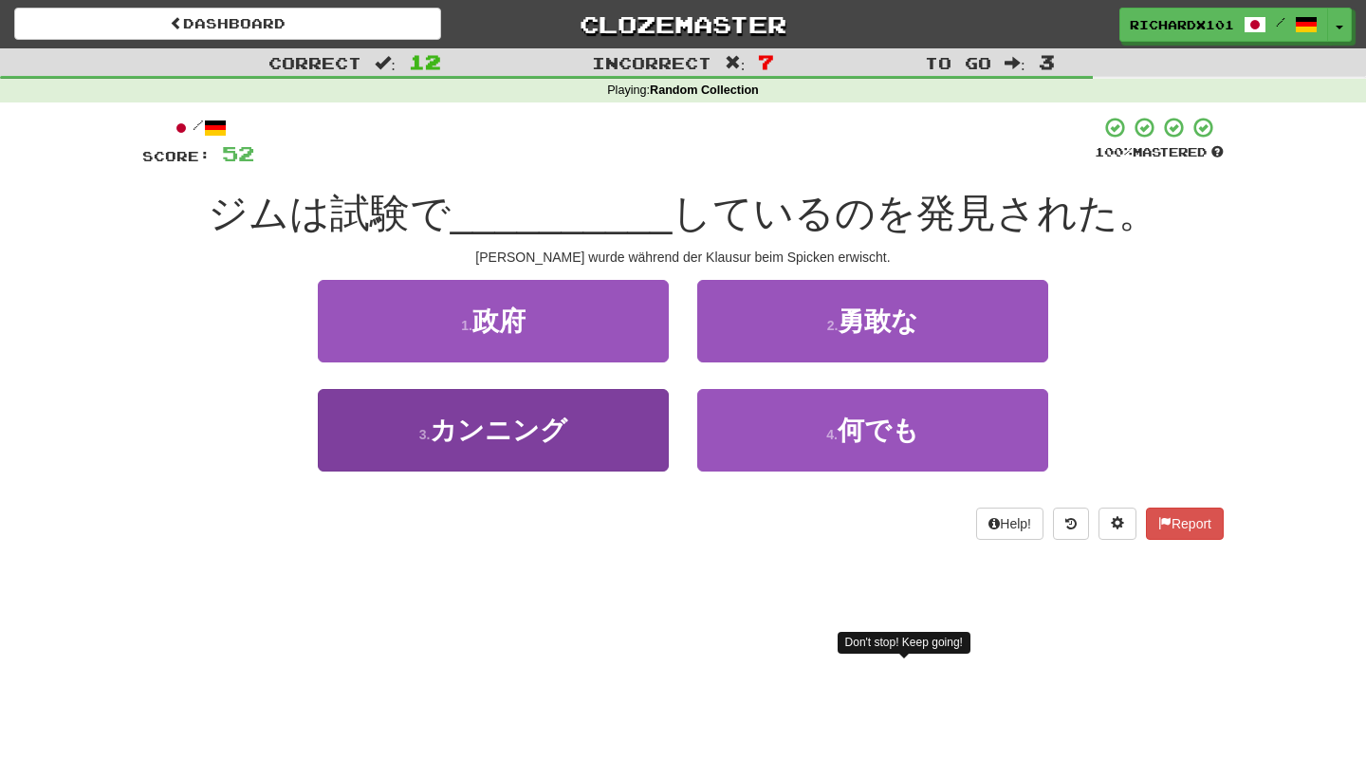
click at [613, 431] on button "3 . カンニング" at bounding box center [493, 430] width 351 height 83
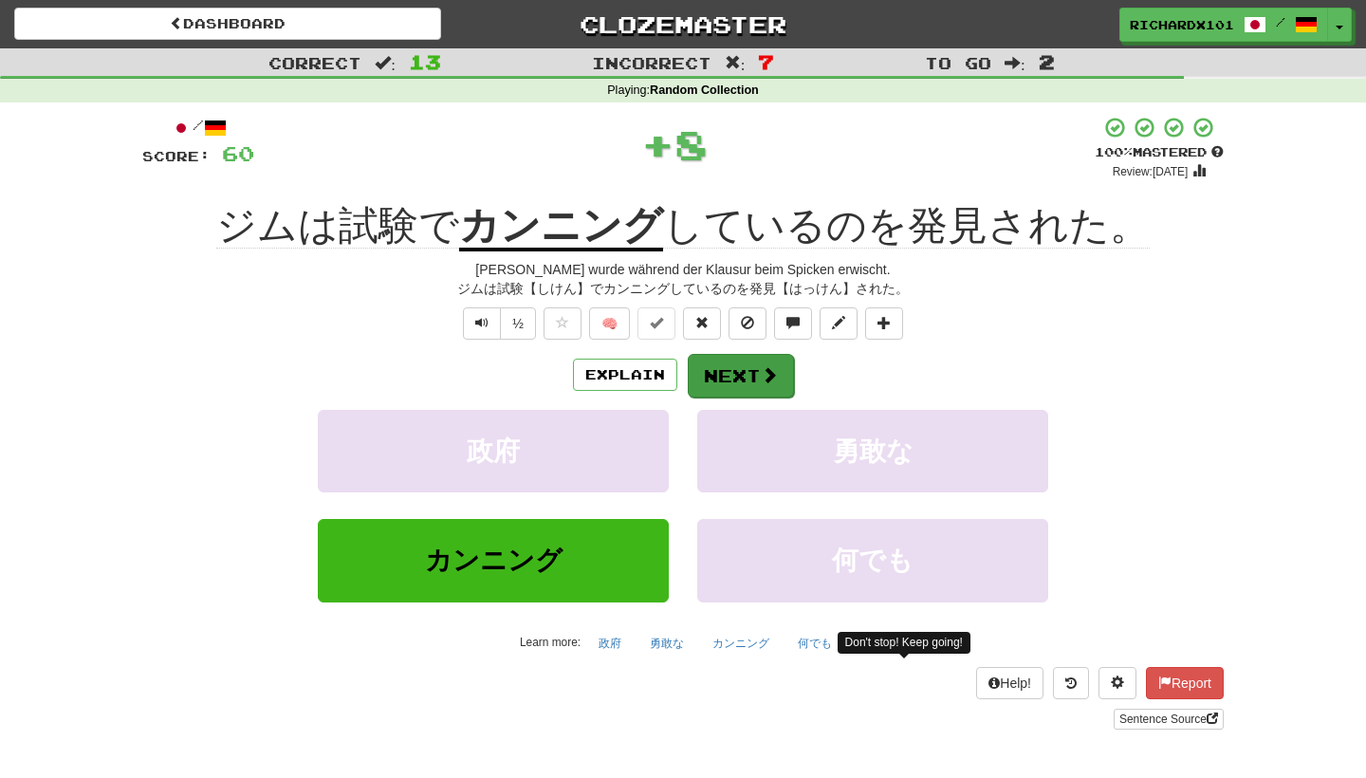
click at [713, 369] on button "Next" at bounding box center [741, 376] width 106 height 44
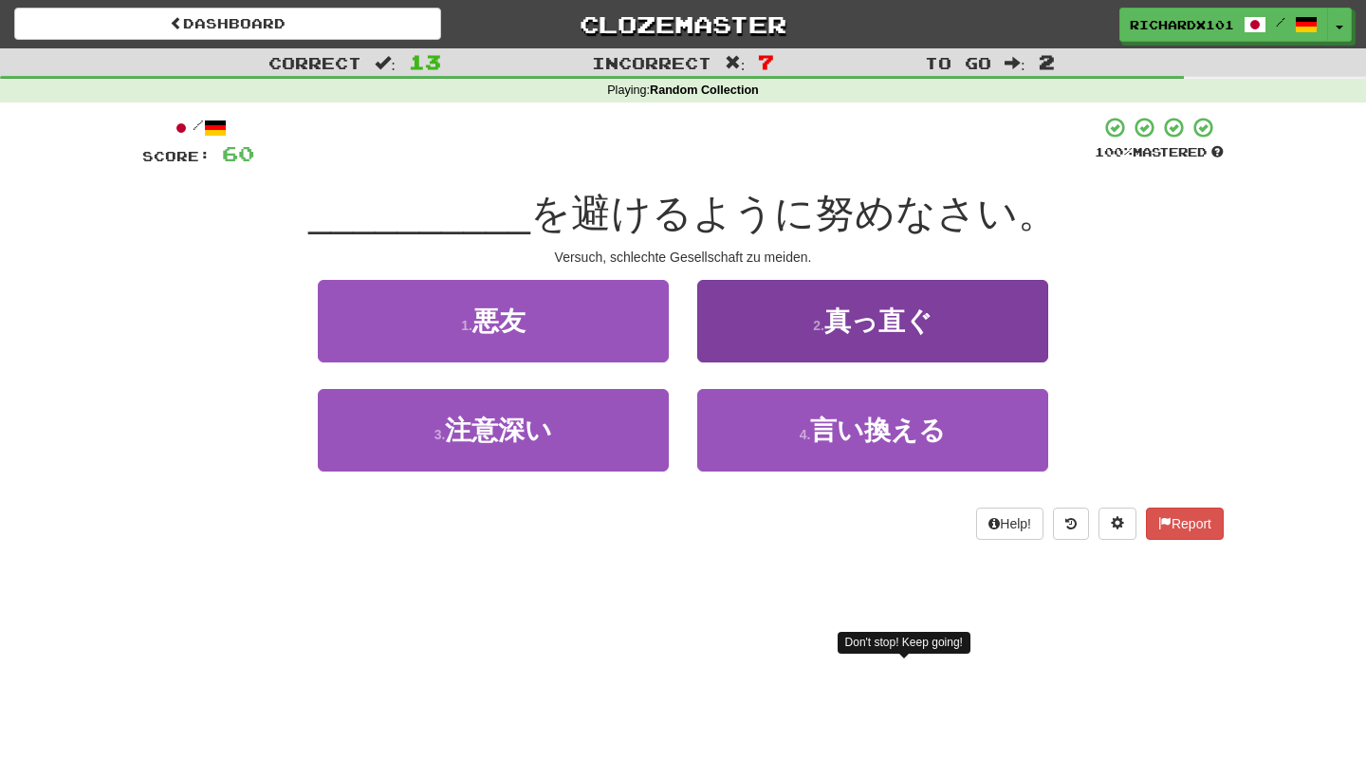
click at [748, 325] on button "2 . 真っ直ぐ" at bounding box center [872, 321] width 351 height 83
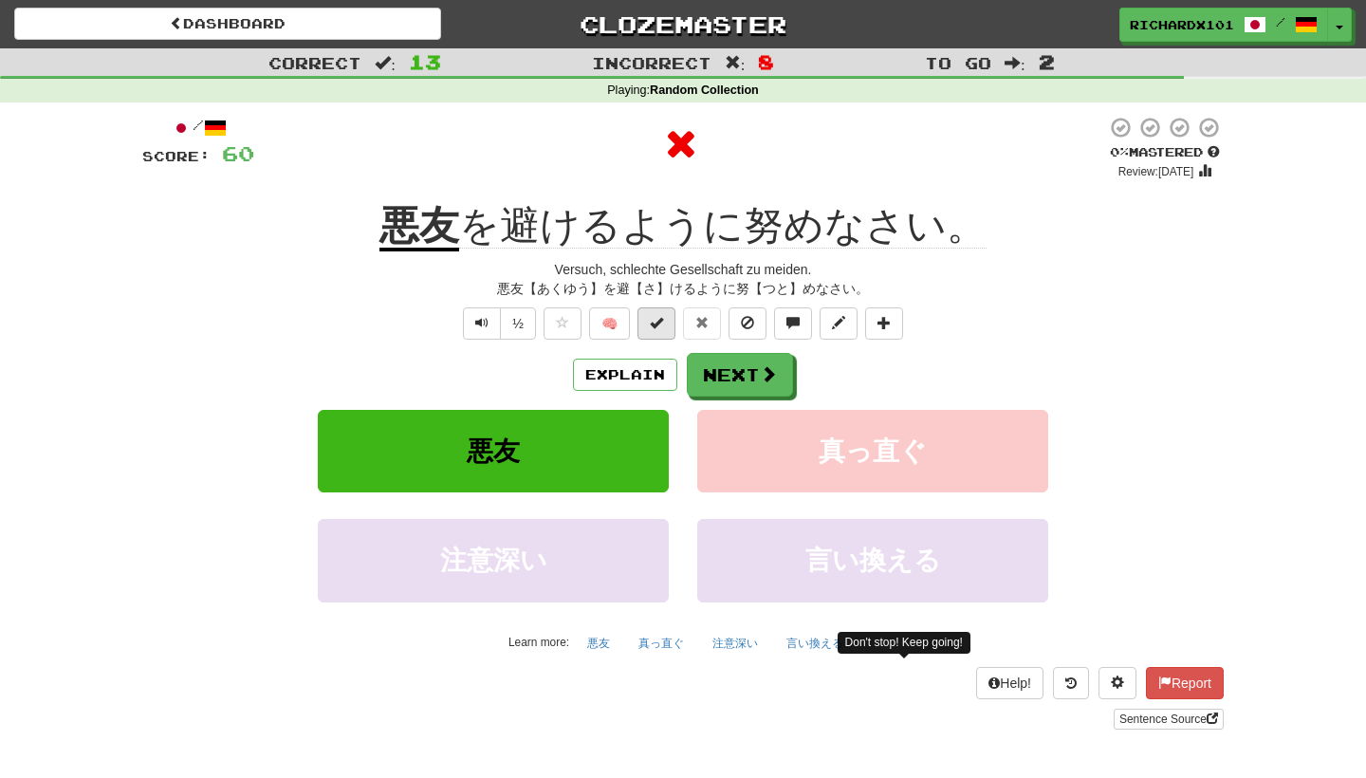
drag, startPoint x: 729, startPoint y: 370, endPoint x: 652, endPoint y: 320, distance: 91.8
click at [652, 320] on div "/ Score: 60 0 % Mastered Review: [DATE] 悪友 を避けるように努めなさい。 Versuch, schlechte Ges…" at bounding box center [683, 423] width 1082 height 614
click at [652, 320] on span at bounding box center [656, 322] width 13 height 13
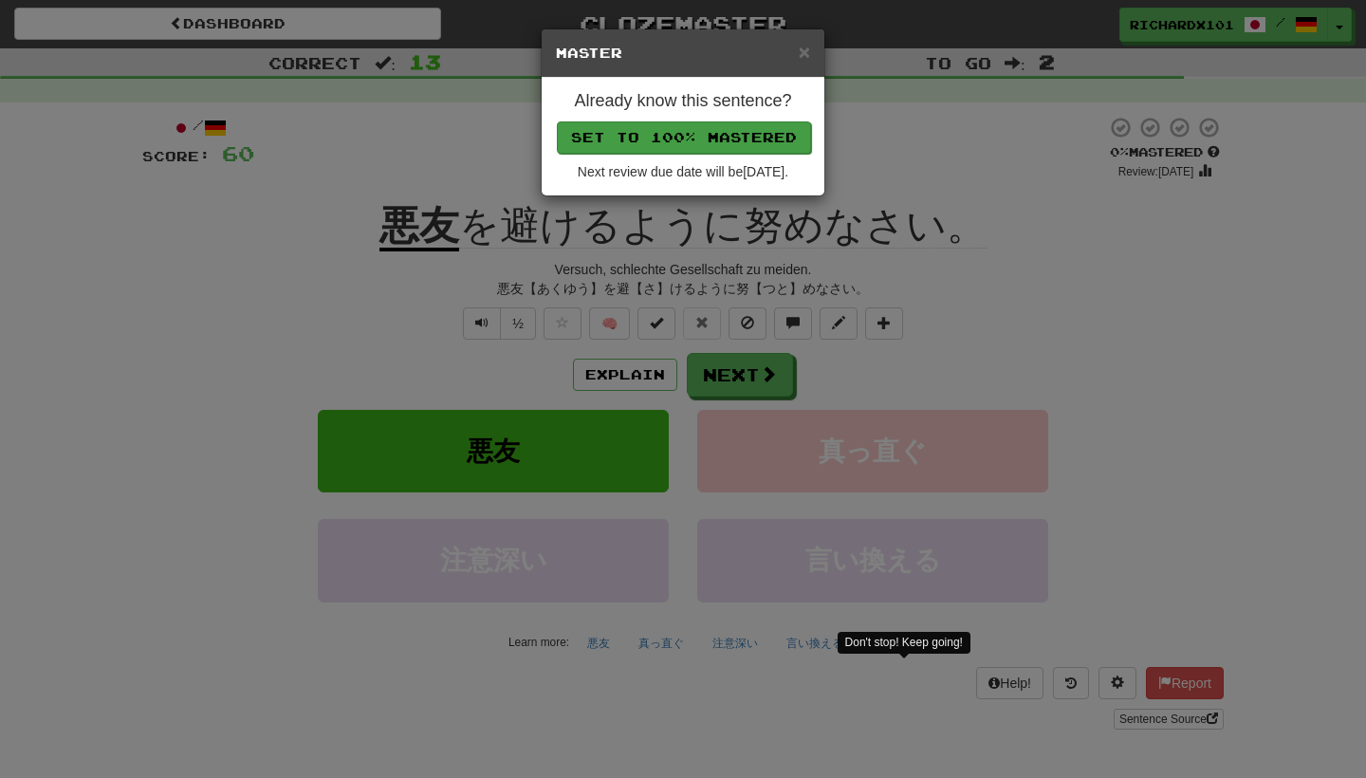
click at [720, 128] on button "Set to 100% Mastered" at bounding box center [684, 137] width 254 height 32
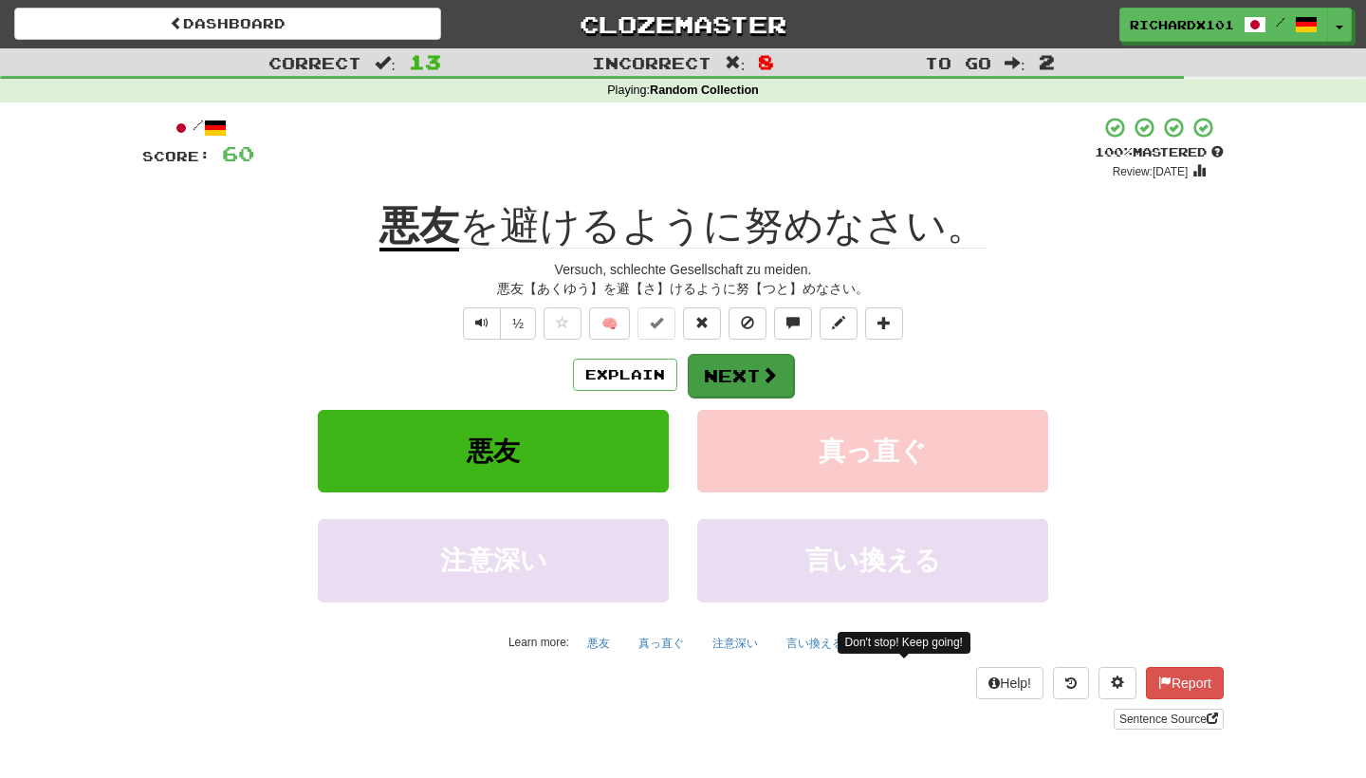
click at [731, 368] on button "Next" at bounding box center [741, 376] width 106 height 44
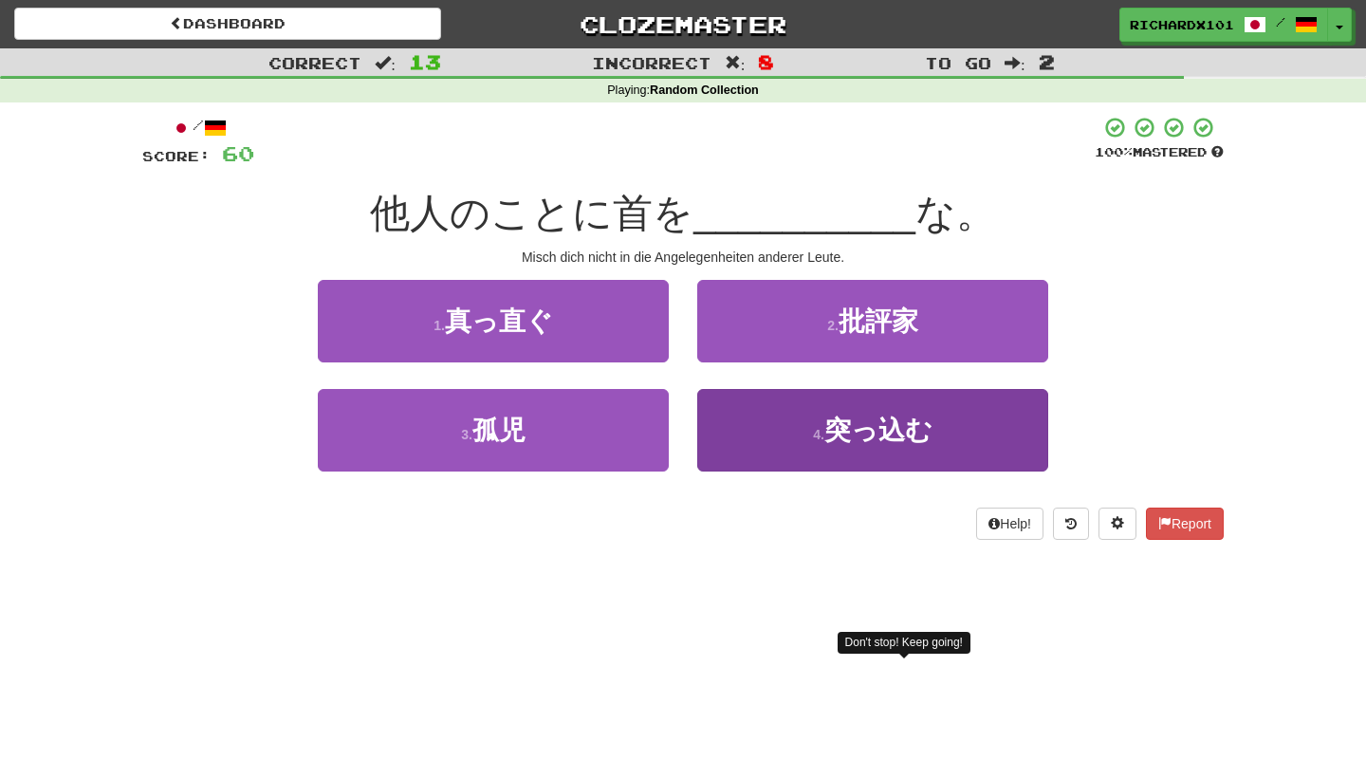
click at [747, 421] on button "4 . 突っ込む" at bounding box center [872, 430] width 351 height 83
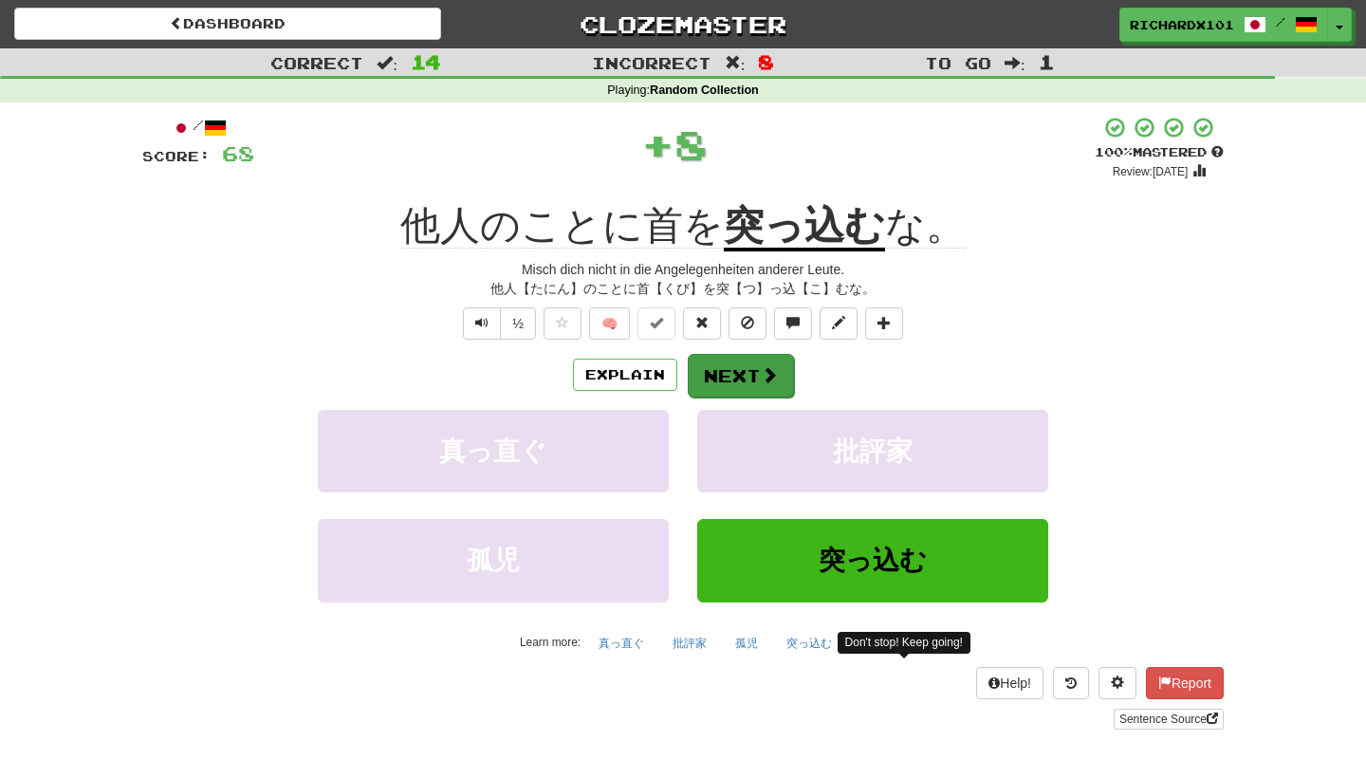
click at [757, 364] on button "Next" at bounding box center [741, 376] width 106 height 44
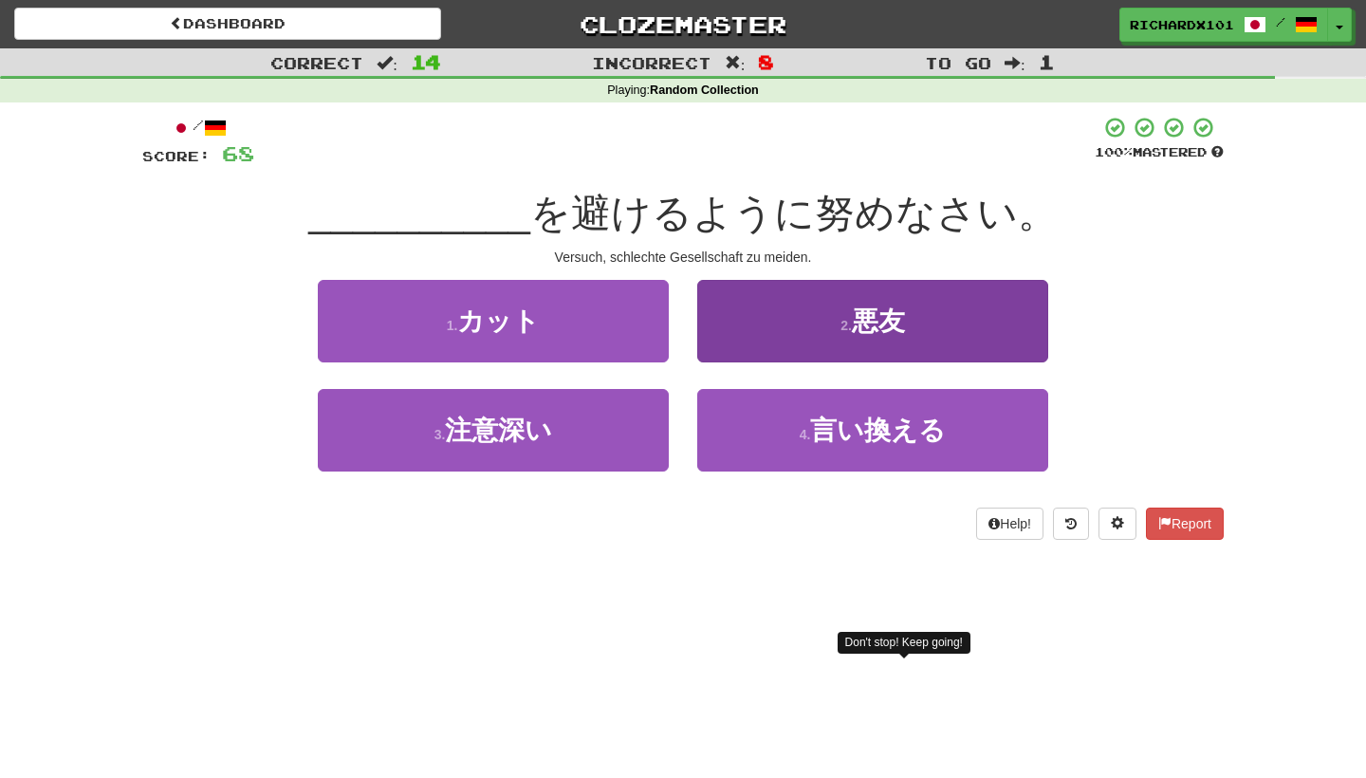
click at [794, 316] on button "2 . 悪友" at bounding box center [872, 321] width 351 height 83
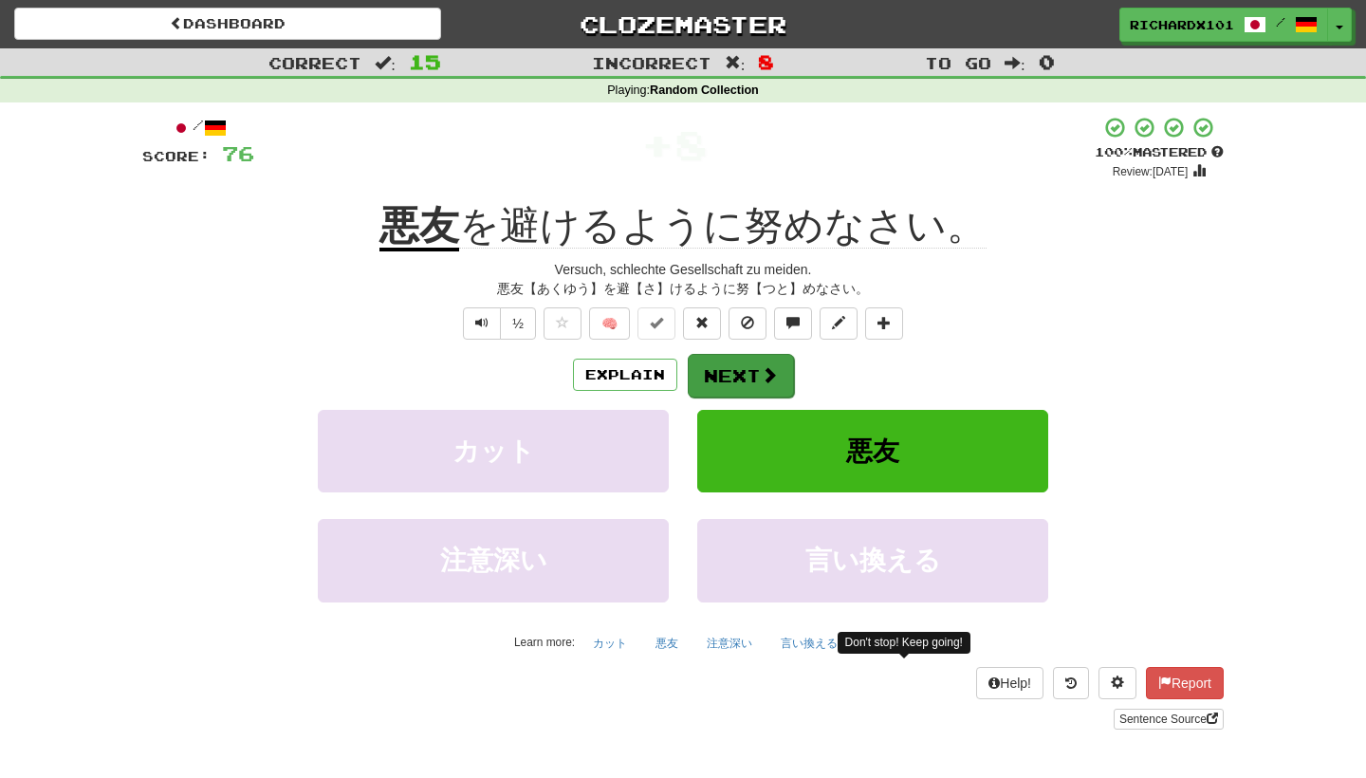
click at [776, 359] on button "Next" at bounding box center [741, 376] width 106 height 44
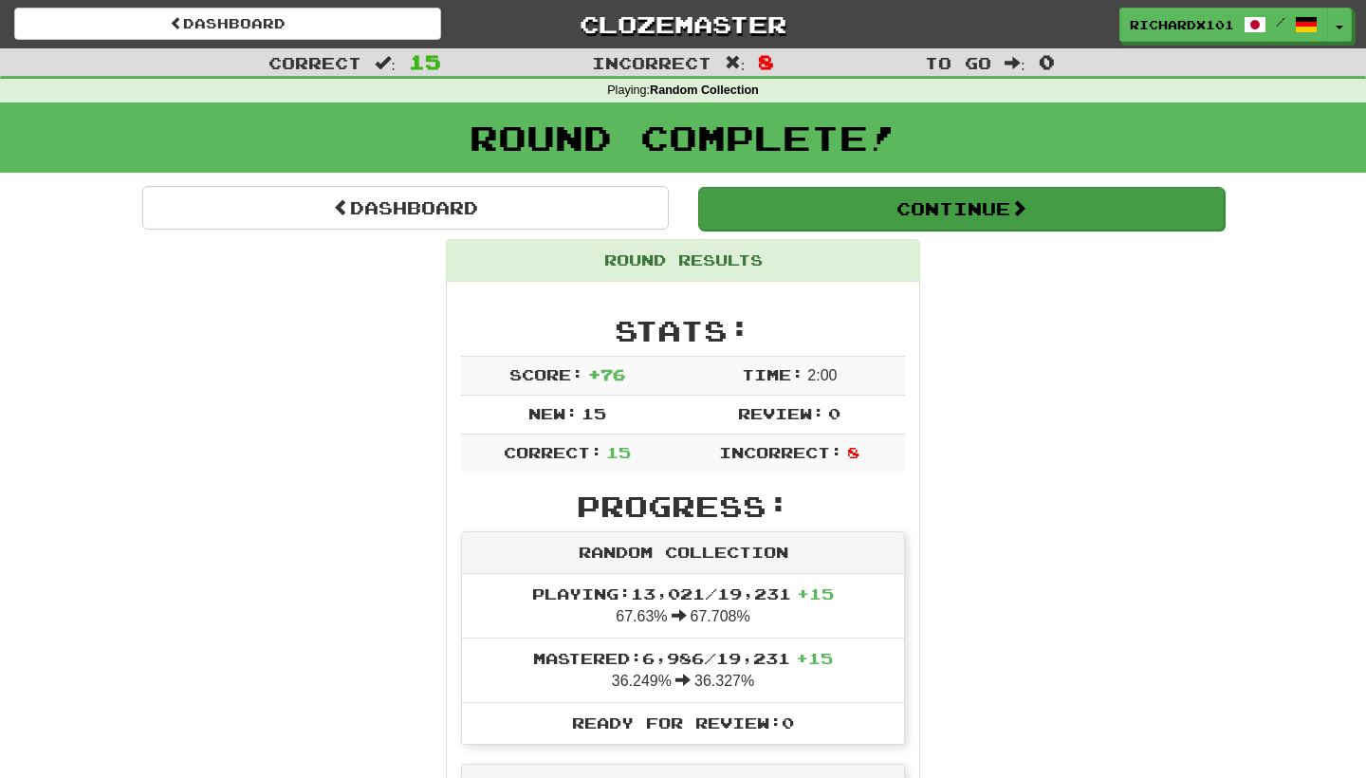
click at [853, 215] on button "Continue" at bounding box center [961, 209] width 527 height 44
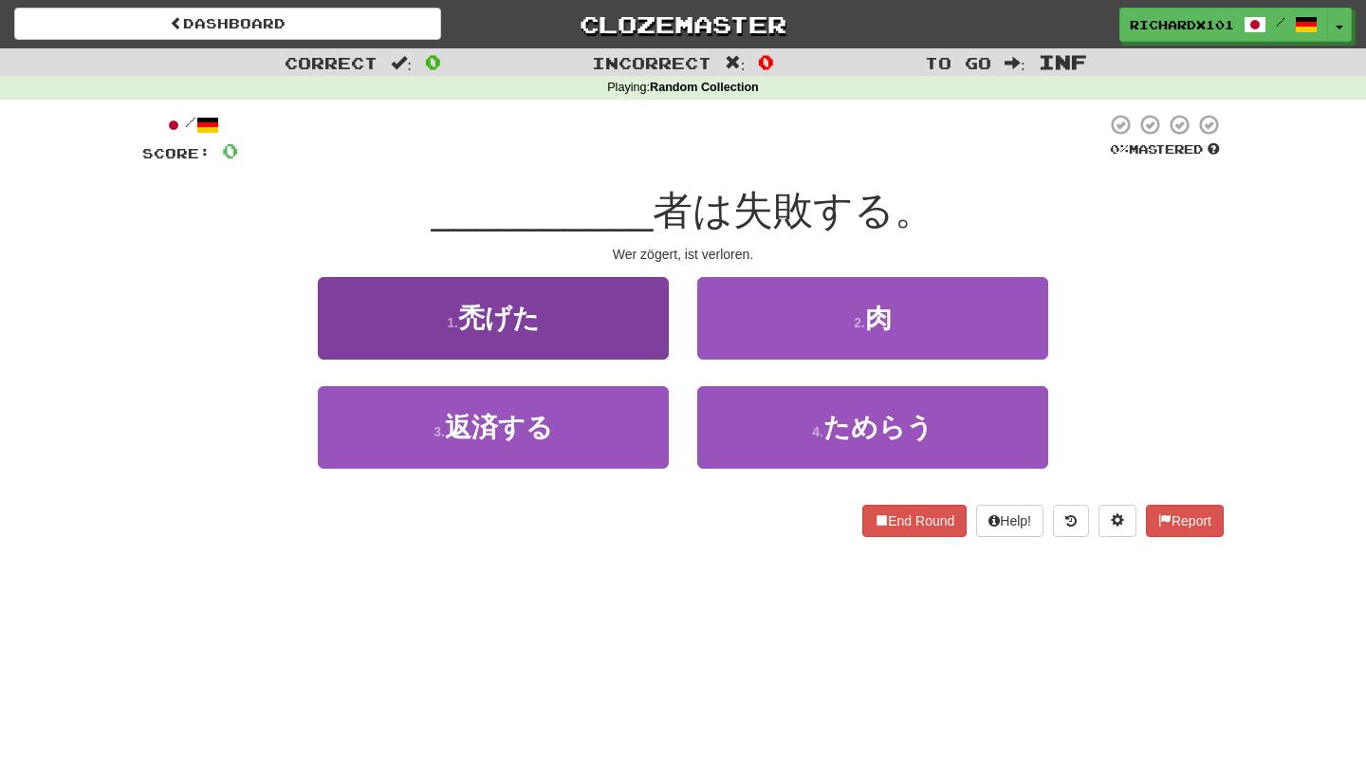
click at [642, 308] on button "1 . 禿げた" at bounding box center [493, 318] width 351 height 83
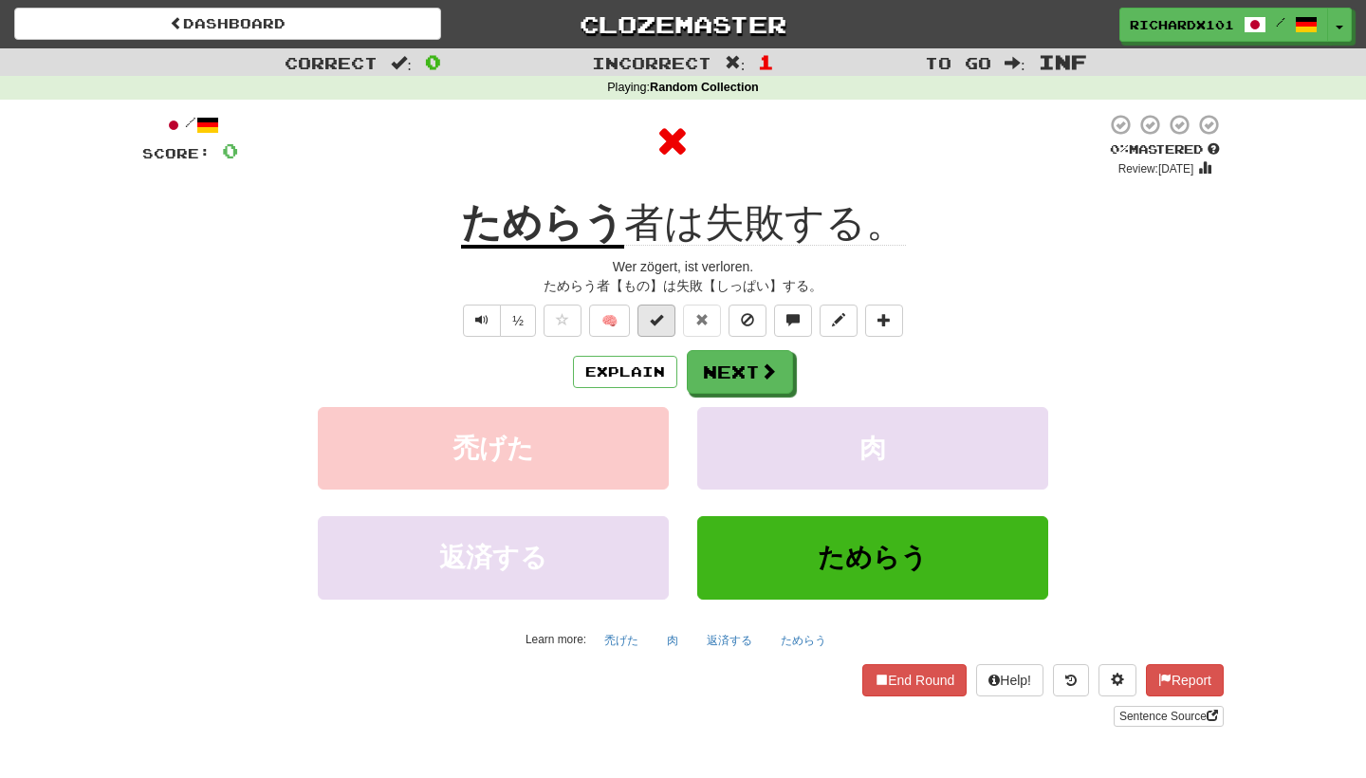
click at [668, 310] on button at bounding box center [657, 321] width 38 height 32
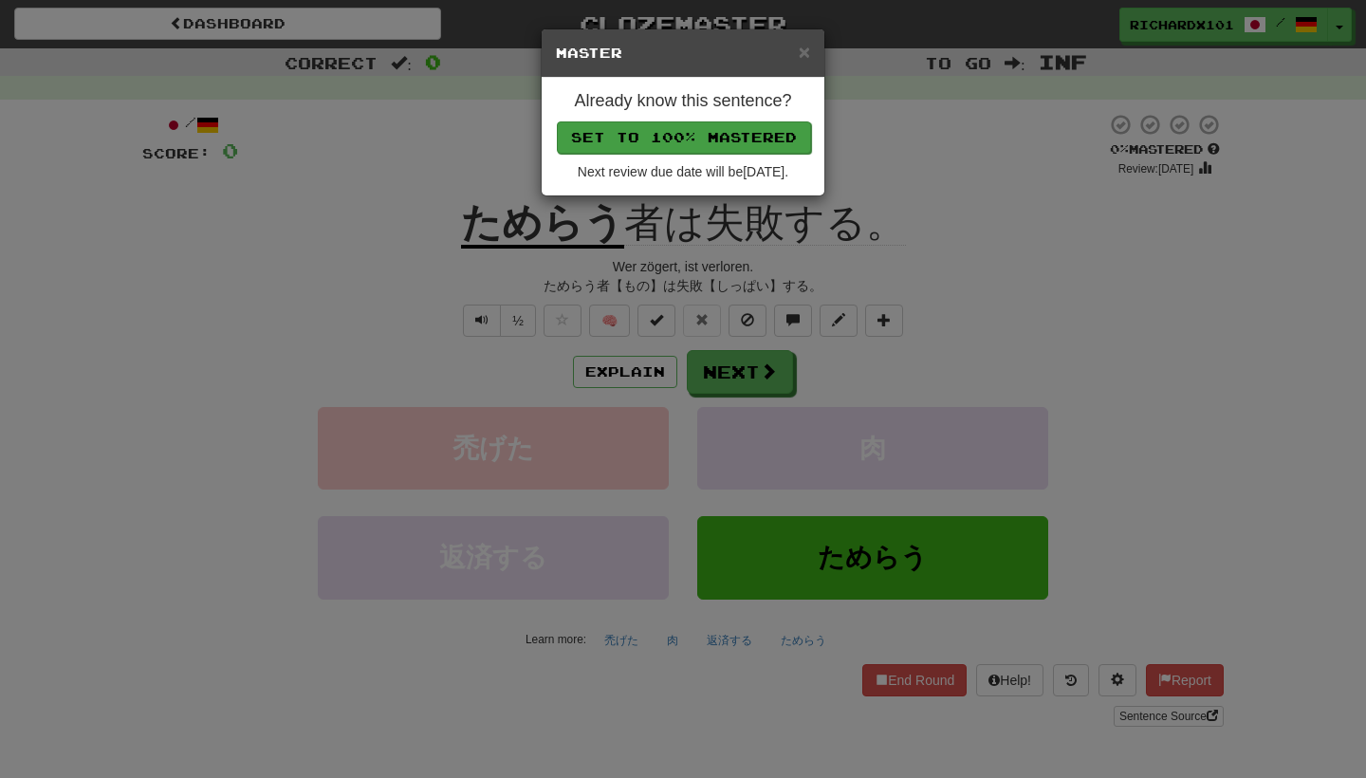
click at [739, 144] on button "Set to 100% Mastered" at bounding box center [684, 137] width 254 height 32
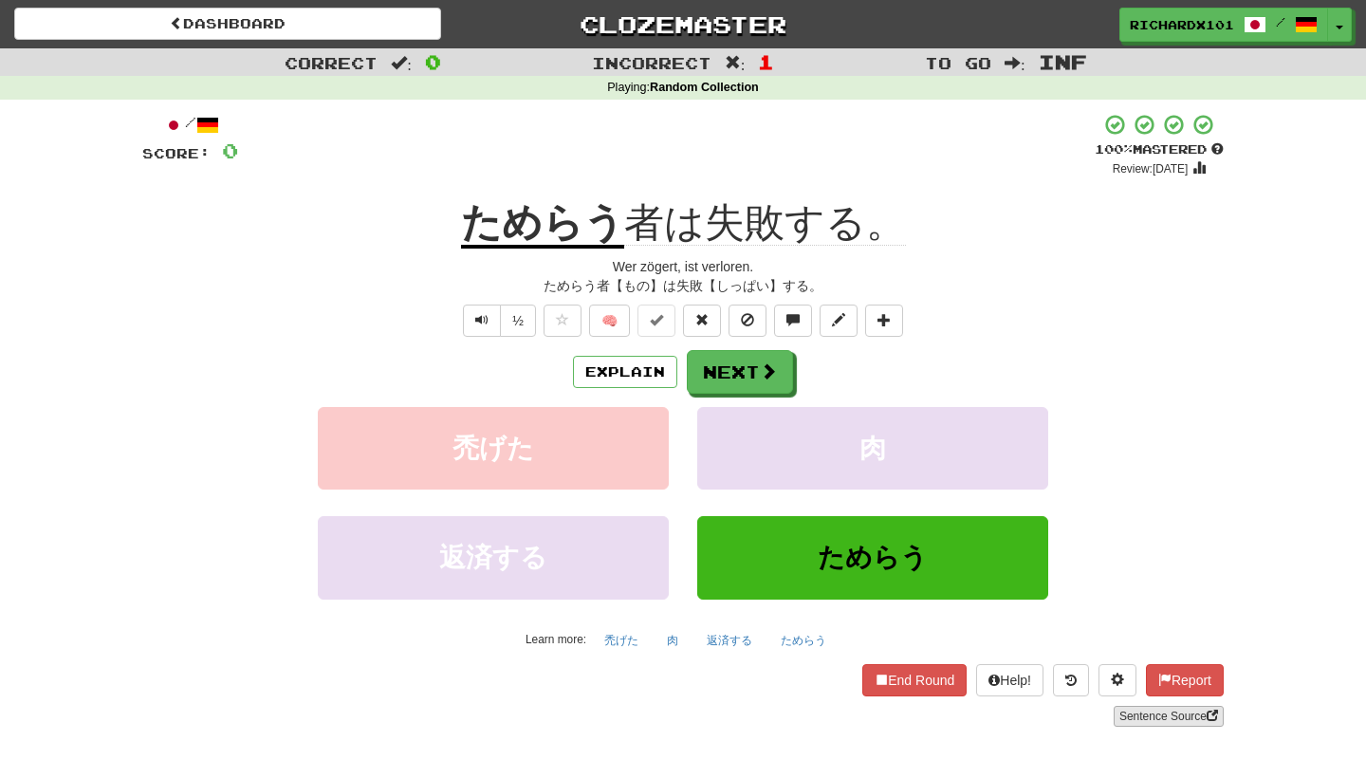
click at [1117, 712] on link "Sentence Source" at bounding box center [1169, 716] width 110 height 21
click at [744, 361] on button "Next" at bounding box center [741, 373] width 106 height 44
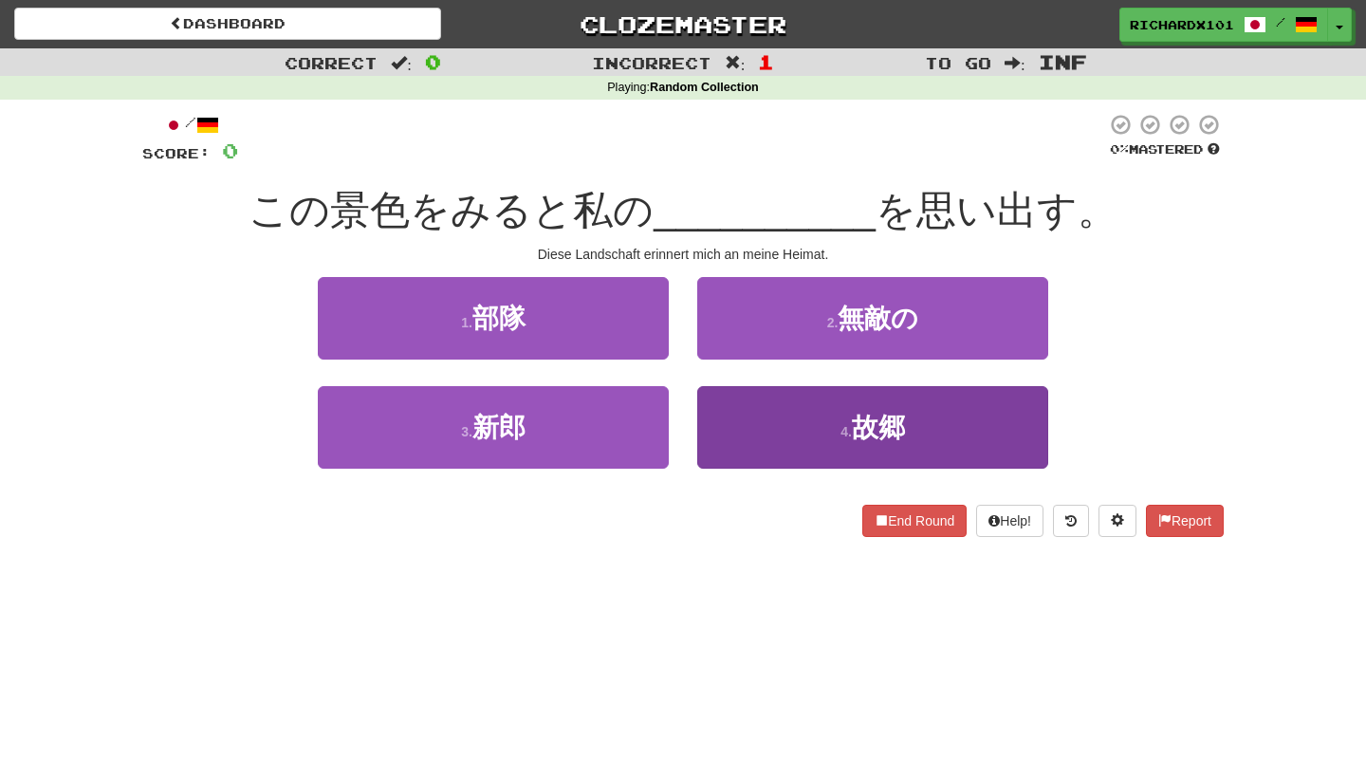
click at [778, 423] on button "4 . 故郷" at bounding box center [872, 427] width 351 height 83
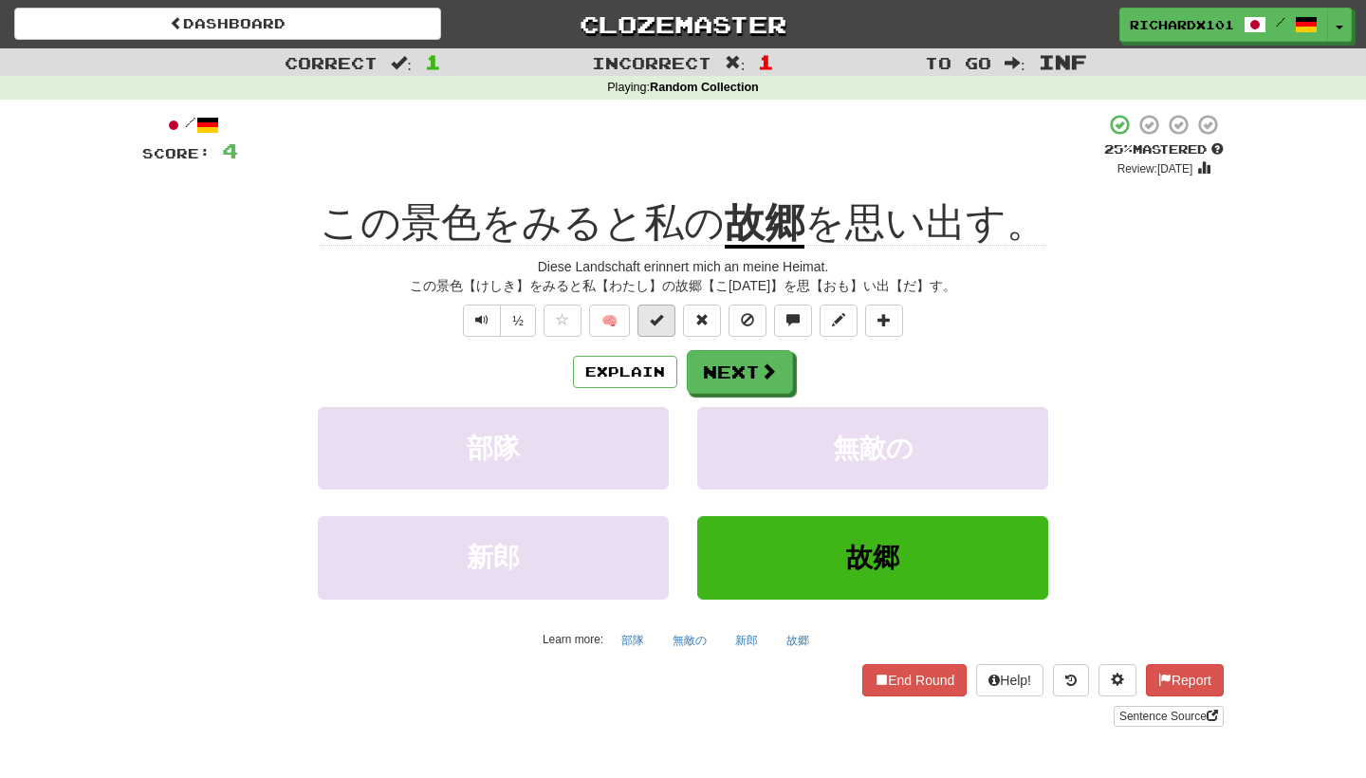
click at [663, 318] on span at bounding box center [656, 319] width 13 height 13
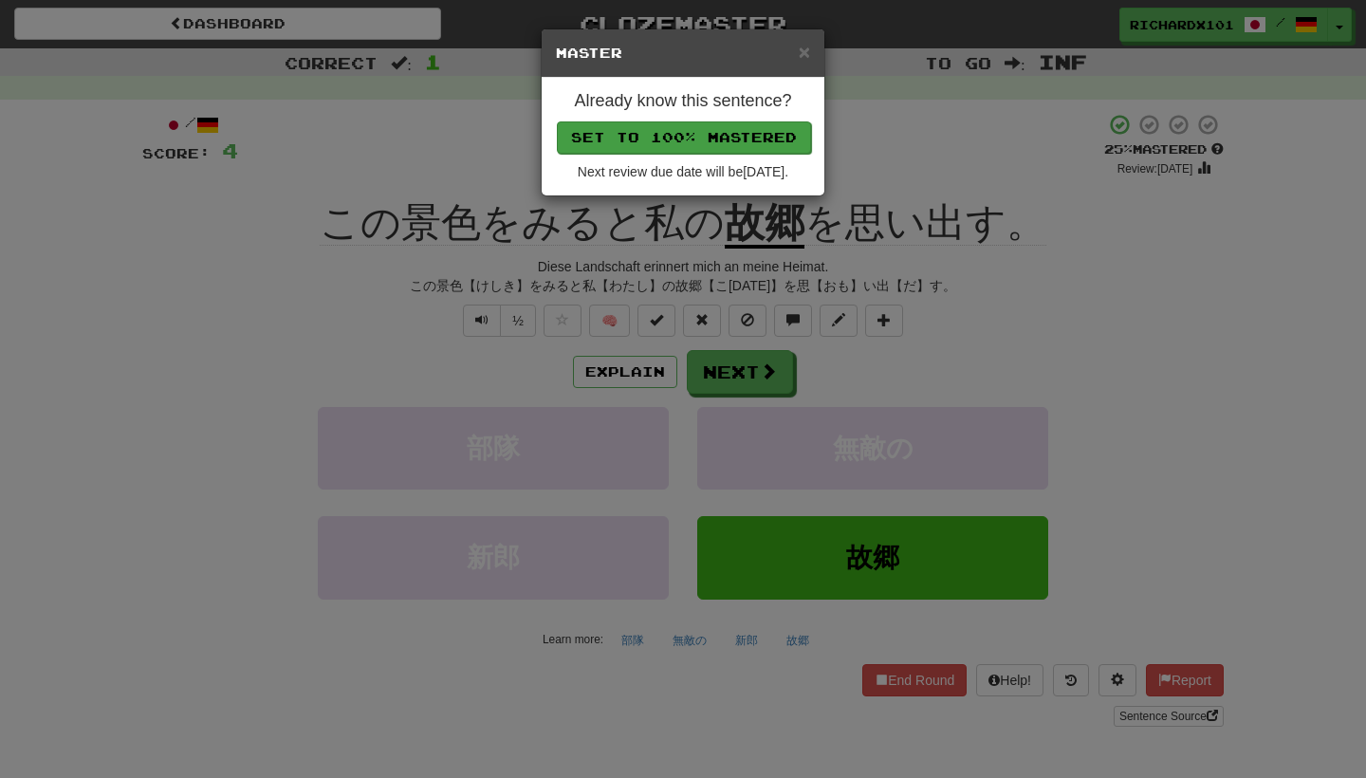
click at [716, 139] on button "Set to 100% Mastered" at bounding box center [684, 137] width 254 height 32
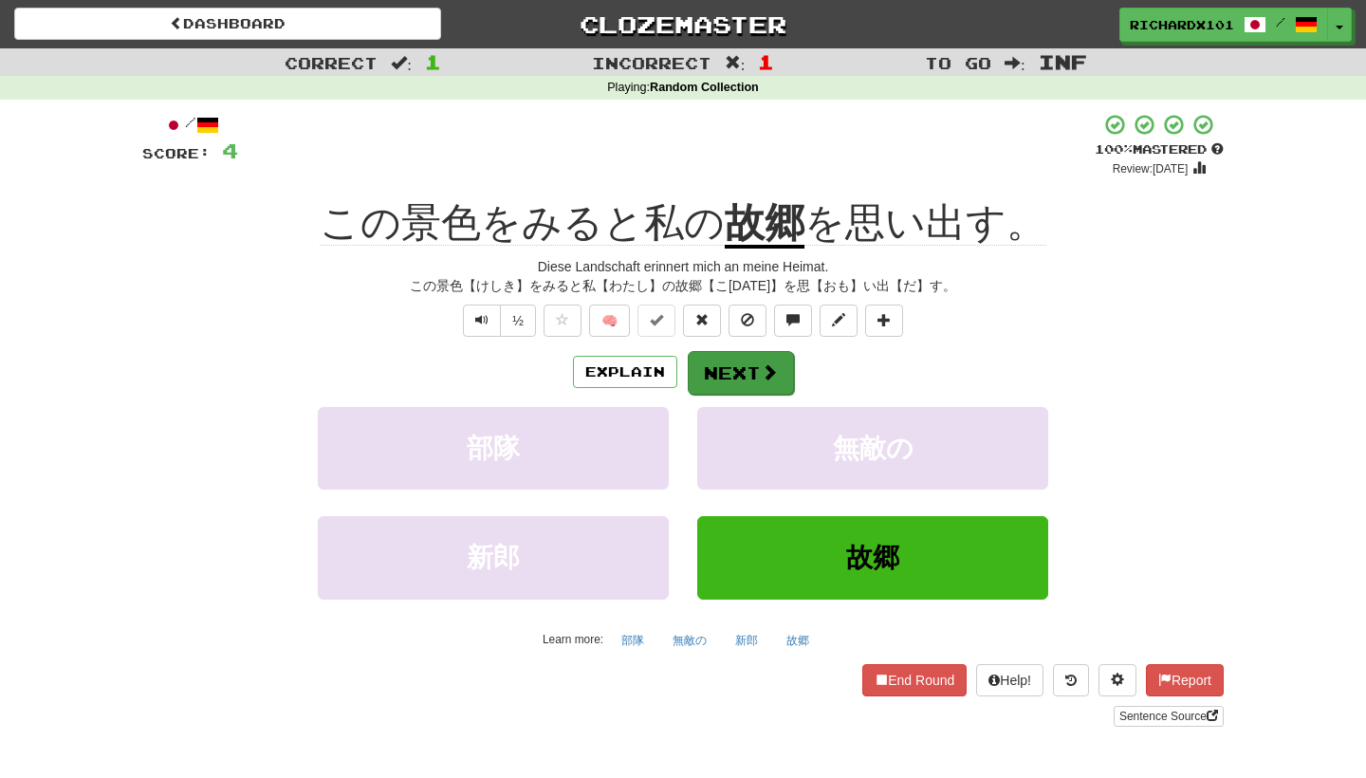
click at [737, 363] on button "Next" at bounding box center [741, 373] width 106 height 44
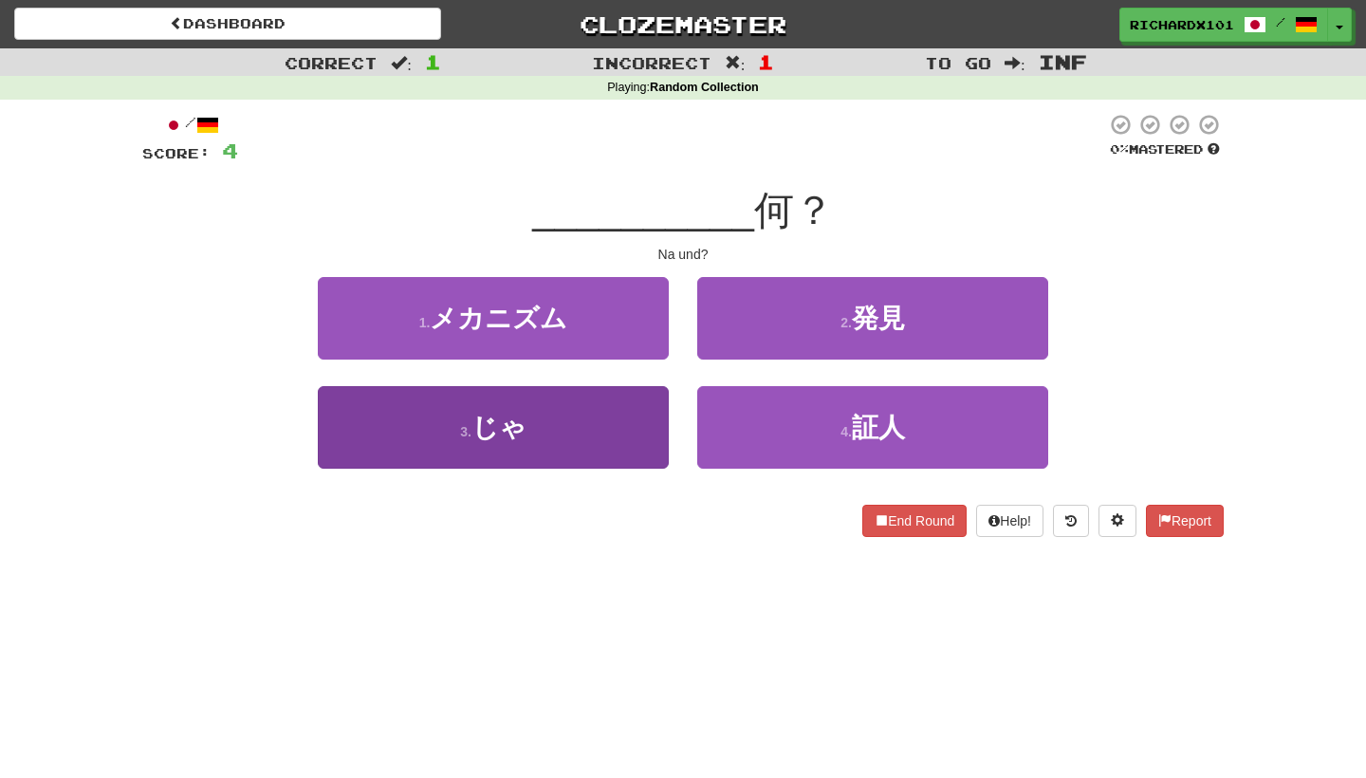
click at [601, 416] on button "3 . じゃ" at bounding box center [493, 427] width 351 height 83
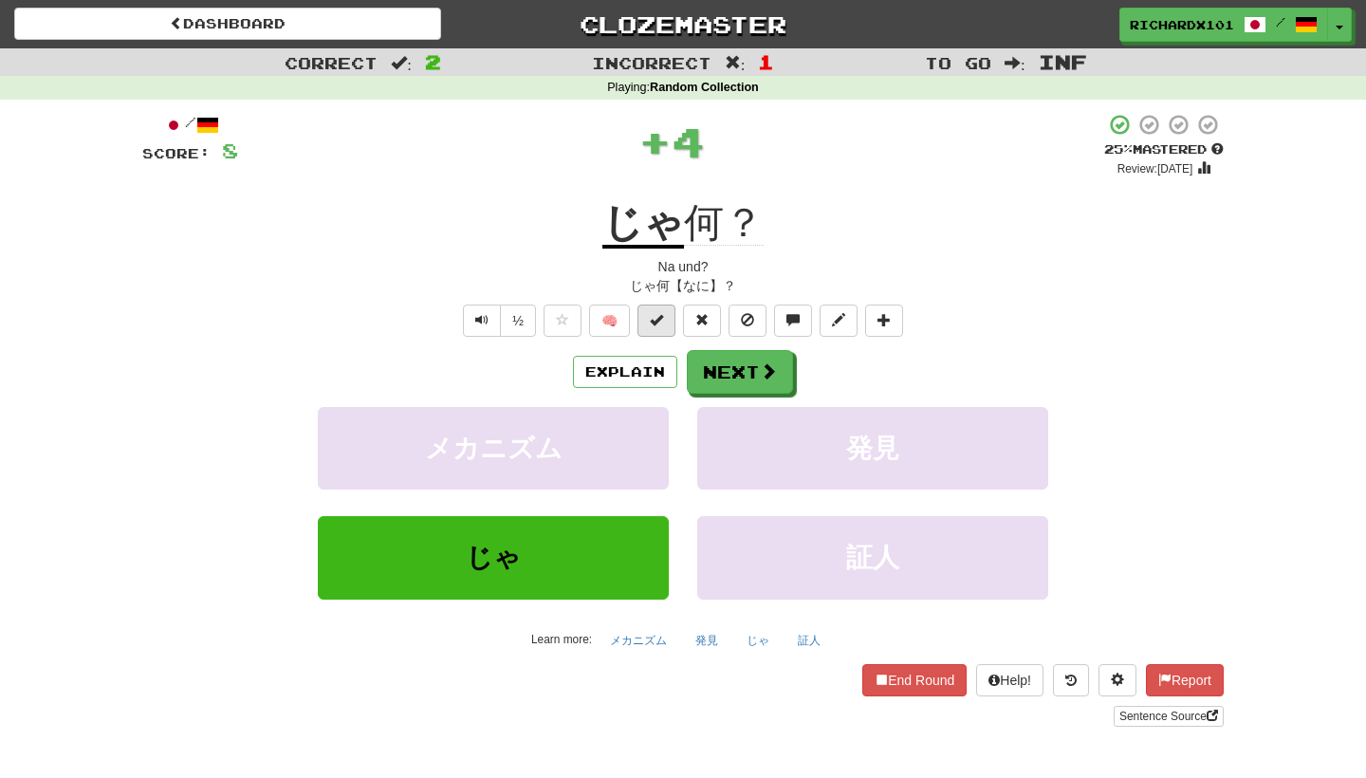
click at [657, 319] on span at bounding box center [656, 319] width 13 height 13
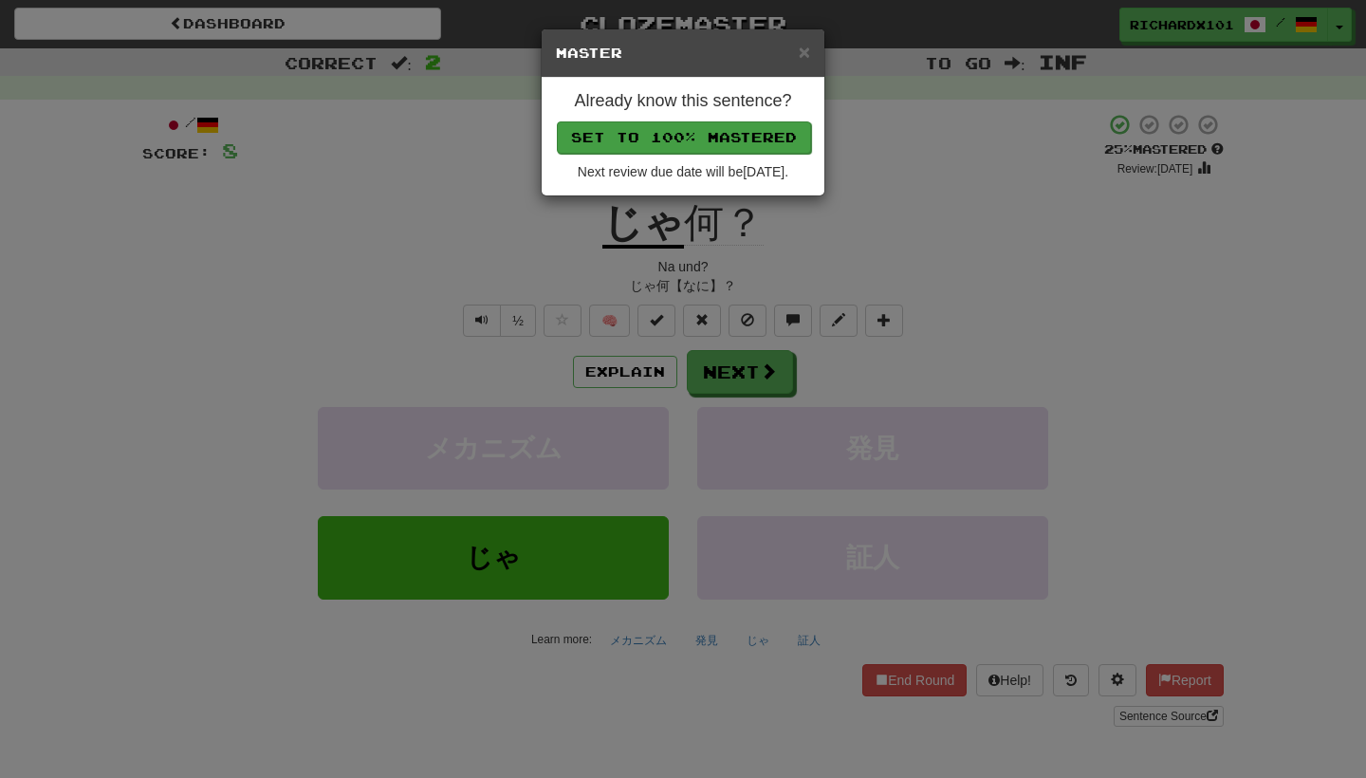
click at [715, 125] on button "Set to 100% Mastered" at bounding box center [684, 137] width 254 height 32
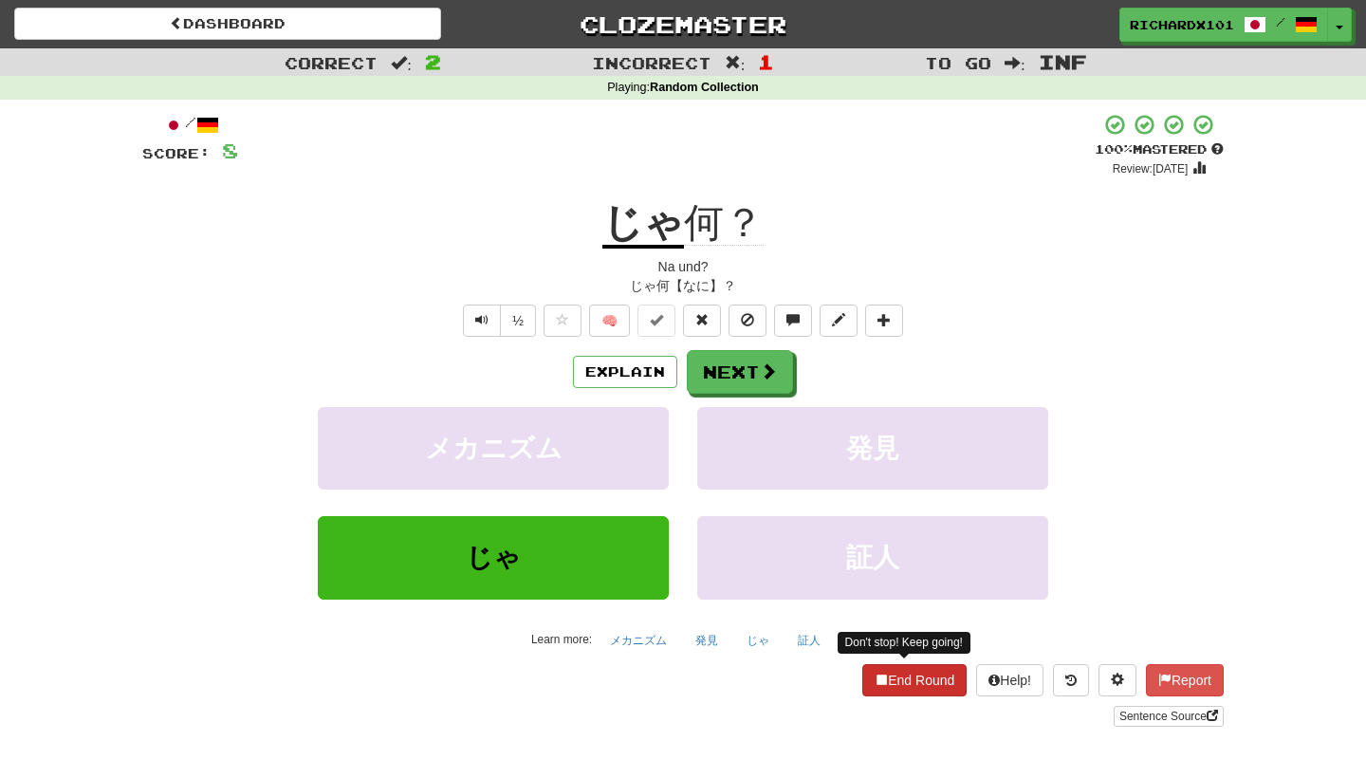
click at [914, 682] on button "End Round" at bounding box center [914, 680] width 104 height 32
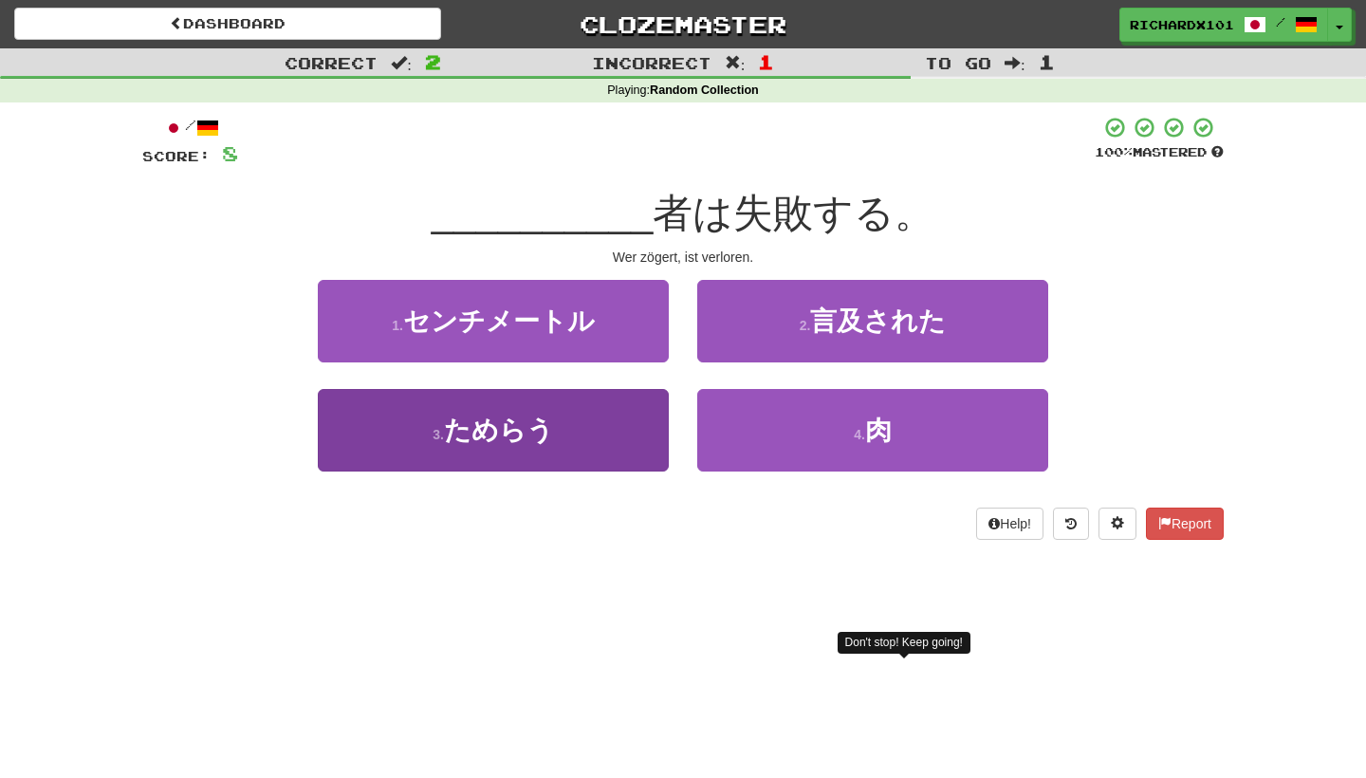
click at [635, 453] on button "3 . ためらう" at bounding box center [493, 430] width 351 height 83
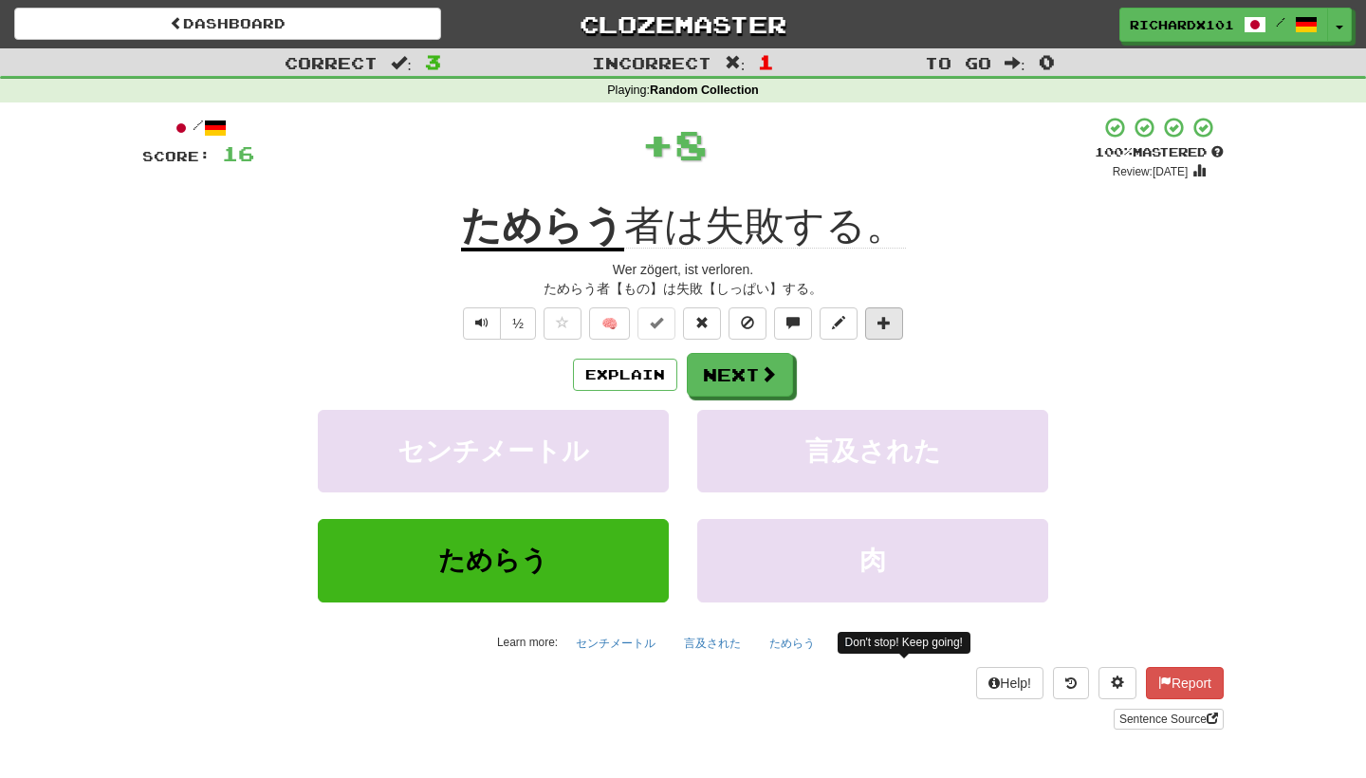
click at [887, 319] on span at bounding box center [884, 322] width 13 height 13
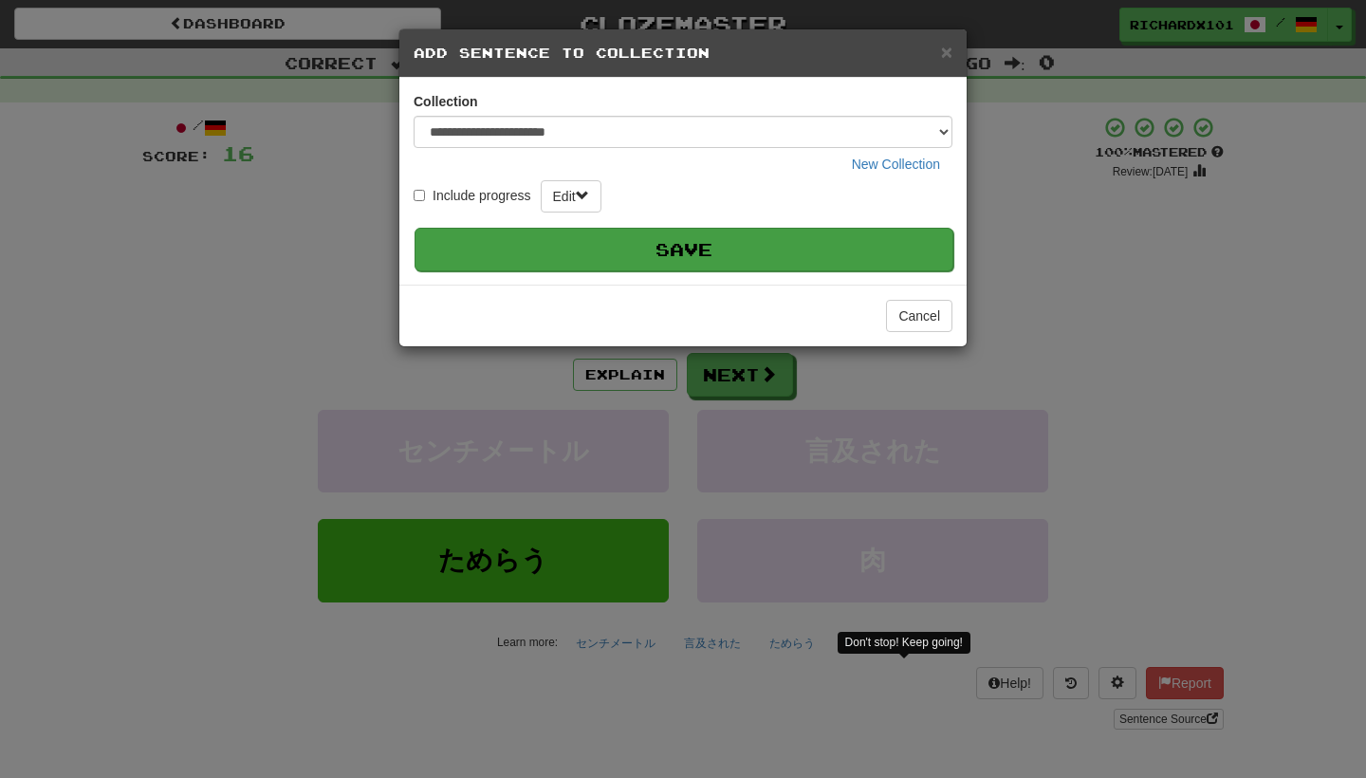
click at [841, 238] on button "Save" at bounding box center [684, 250] width 539 height 44
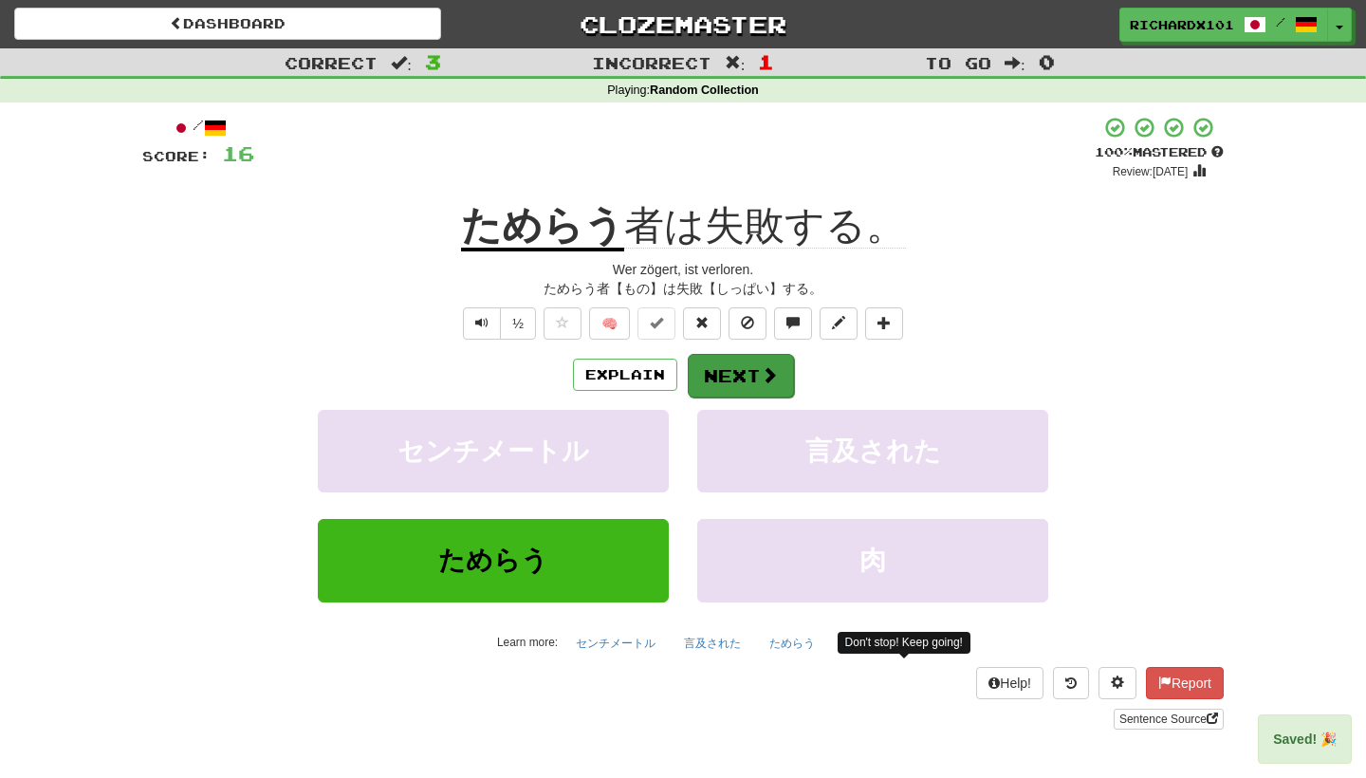
click at [757, 388] on button "Next" at bounding box center [741, 376] width 106 height 44
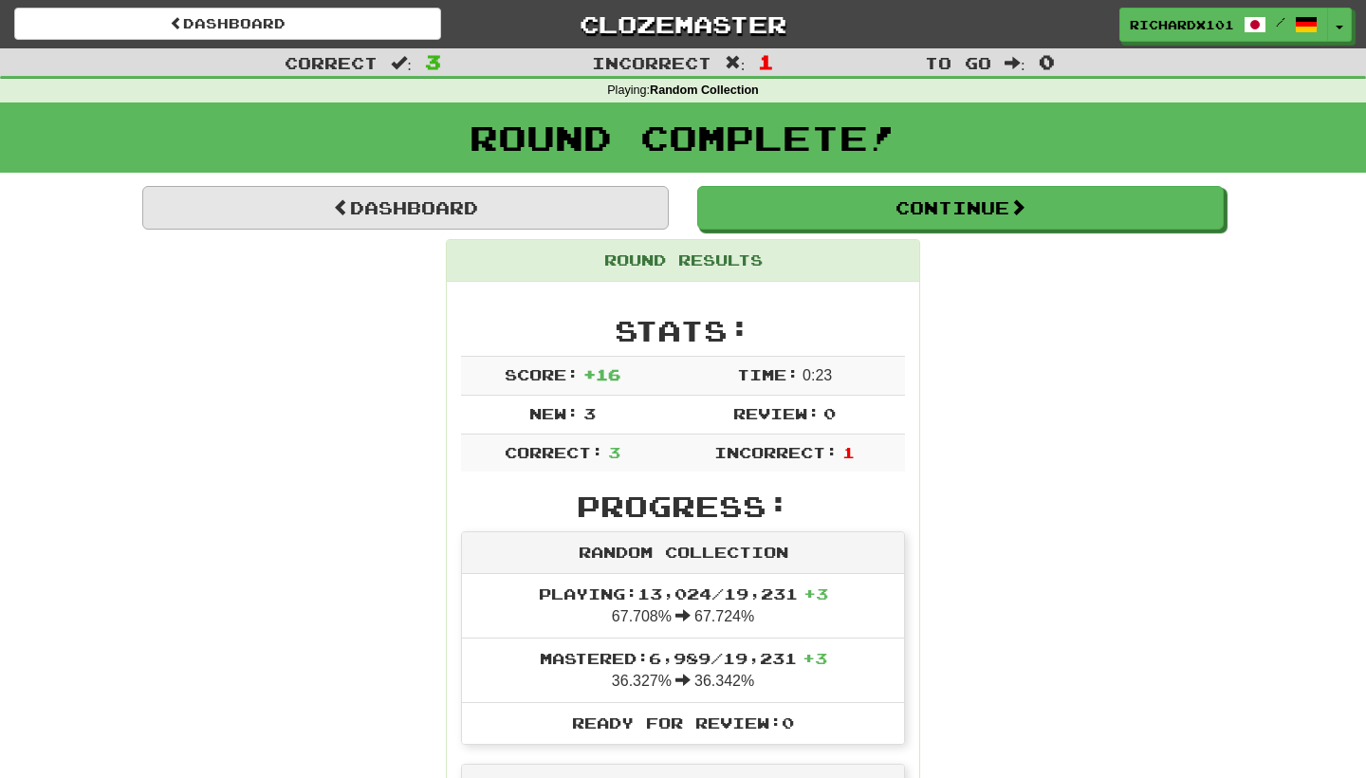
click at [574, 198] on link "Dashboard" at bounding box center [405, 208] width 527 height 44
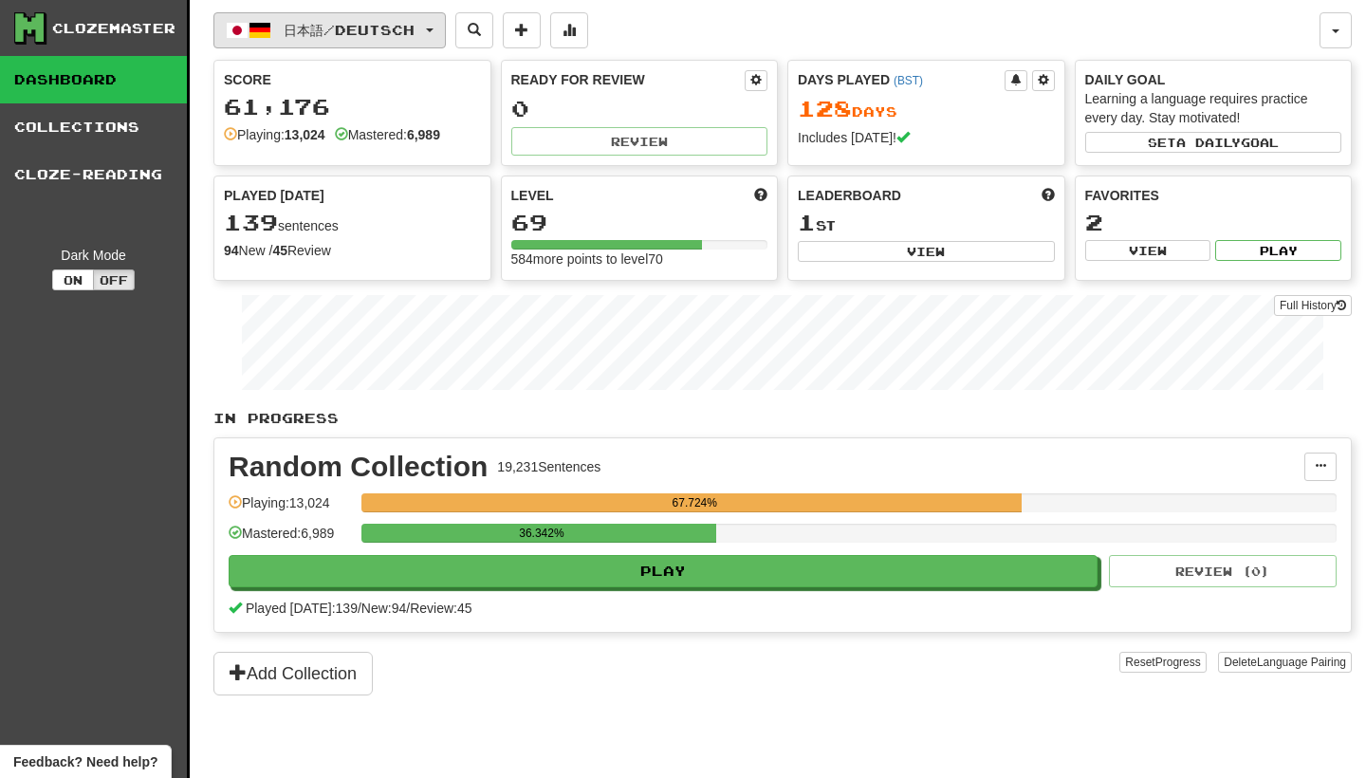
click at [446, 27] on button "日本語 / Deutsch" at bounding box center [329, 30] width 232 height 36
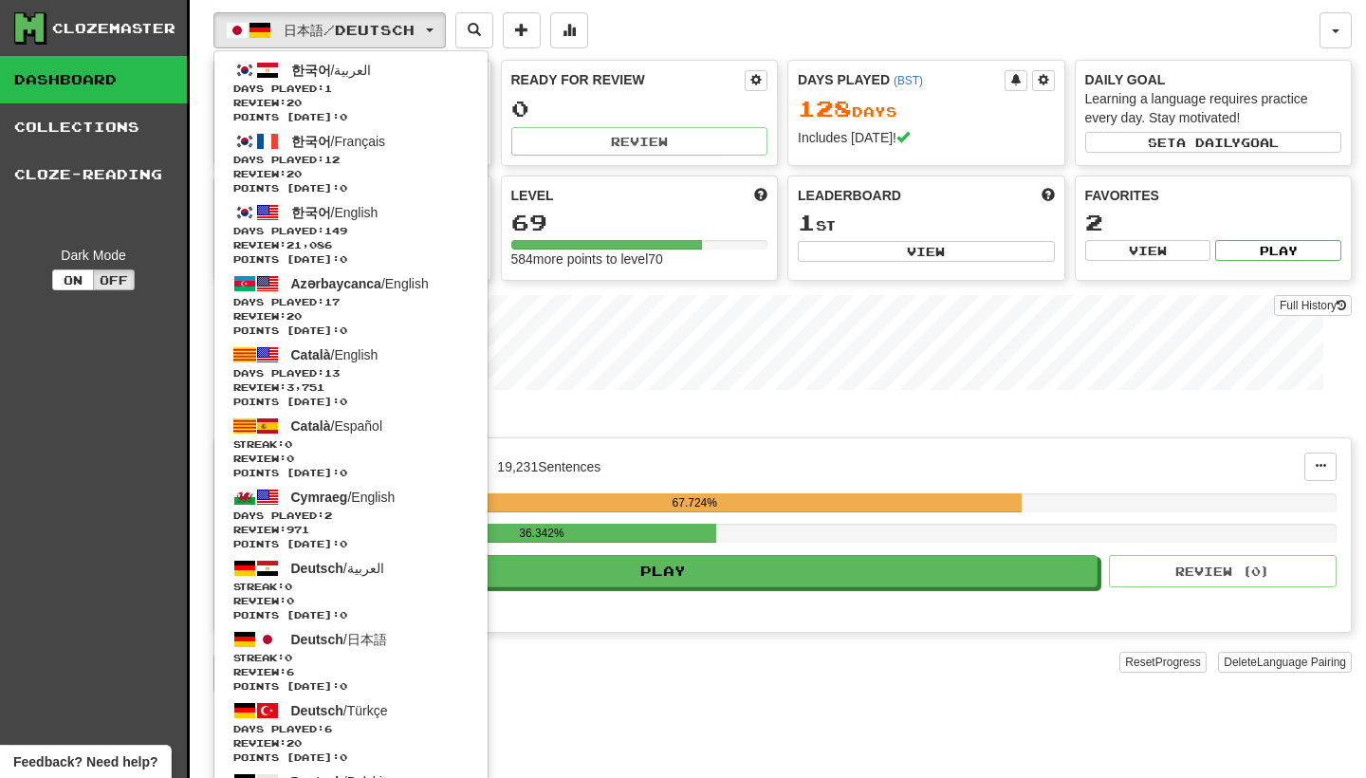
click at [655, 424] on p "In Progress" at bounding box center [782, 418] width 1138 height 19
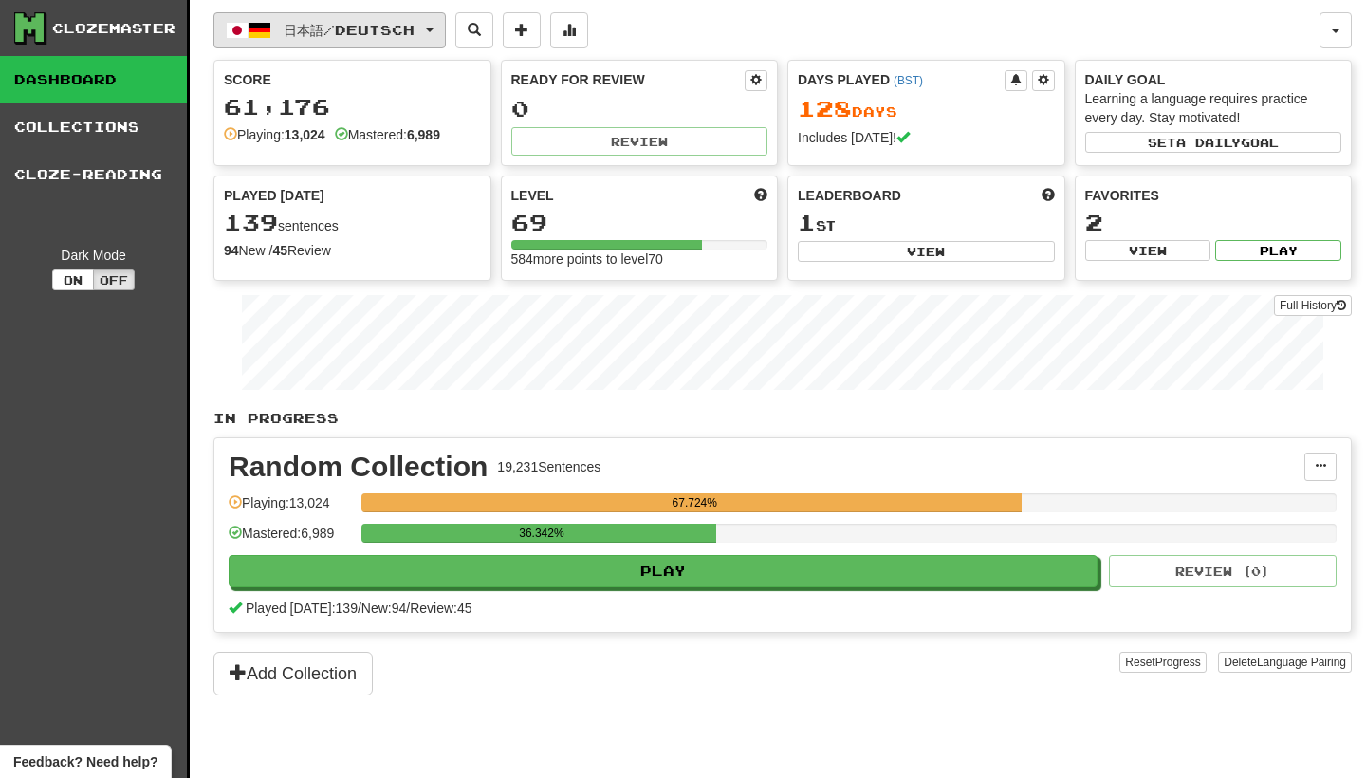
click at [434, 28] on span "button" at bounding box center [430, 30] width 8 height 4
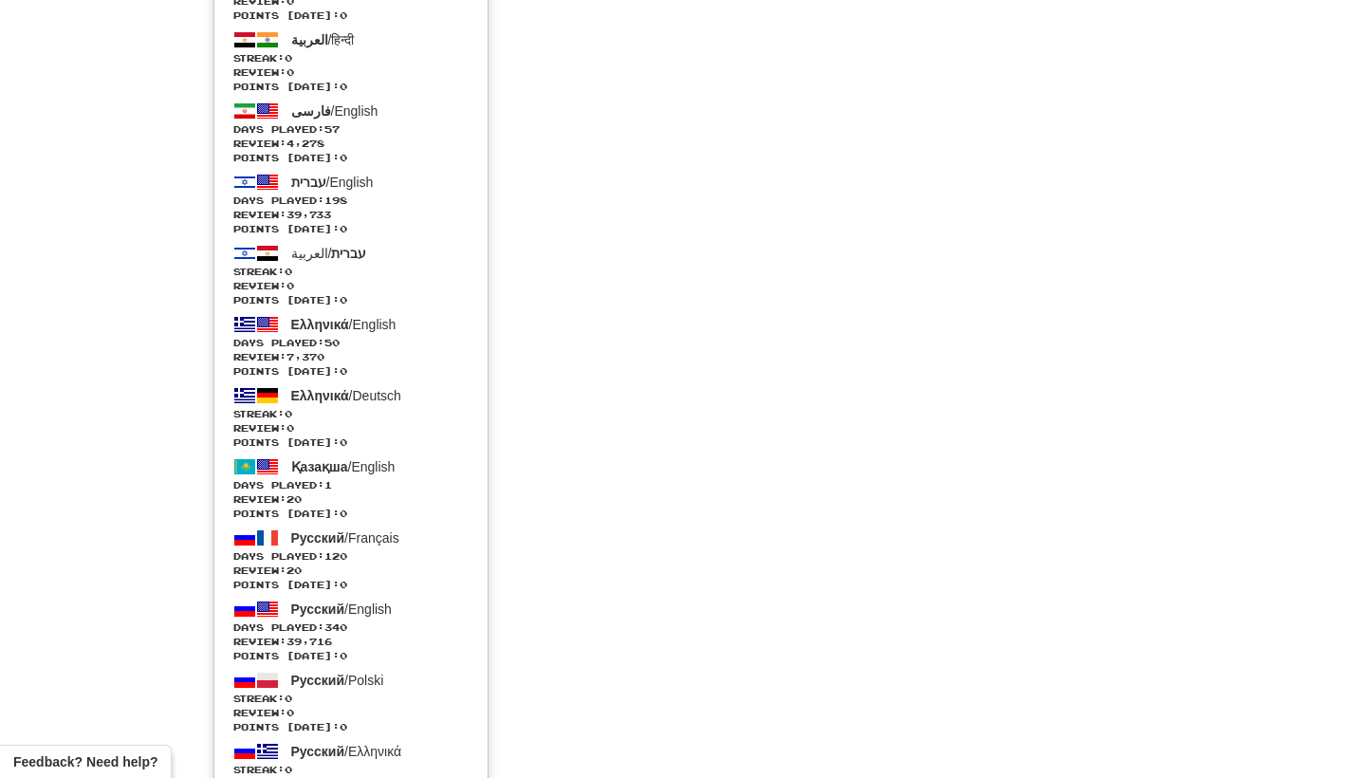
scroll to position [3731, 0]
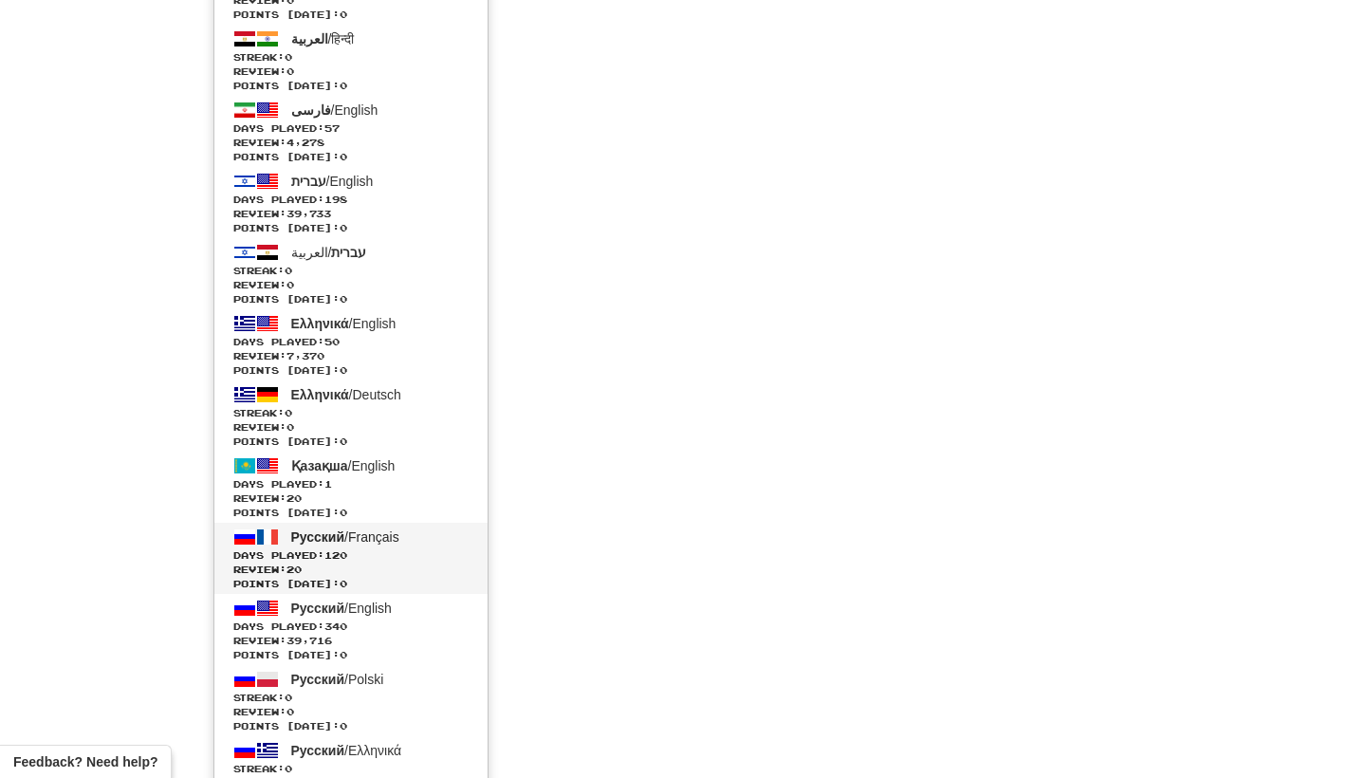
click at [397, 549] on span "Days Played: 120" at bounding box center [350, 555] width 235 height 14
